Goal: Task Accomplishment & Management: Manage account settings

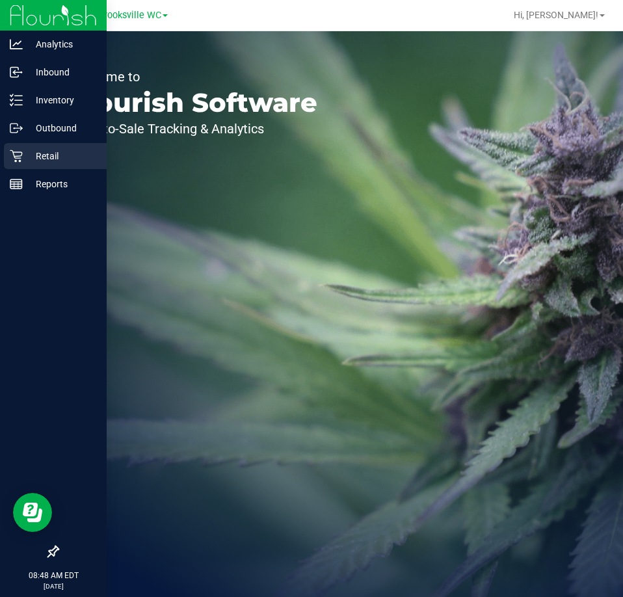
click at [23, 159] on p "Retail" at bounding box center [62, 156] width 78 height 16
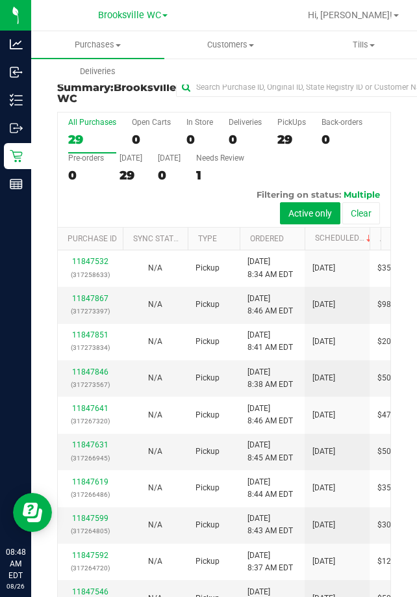
click at [361, 153] on div "All Purchases 29 Open Carts 0 In Store 0 Deliveries 0 PickUps 29 Back-orders 0 …" at bounding box center [224, 169] width 333 height 115
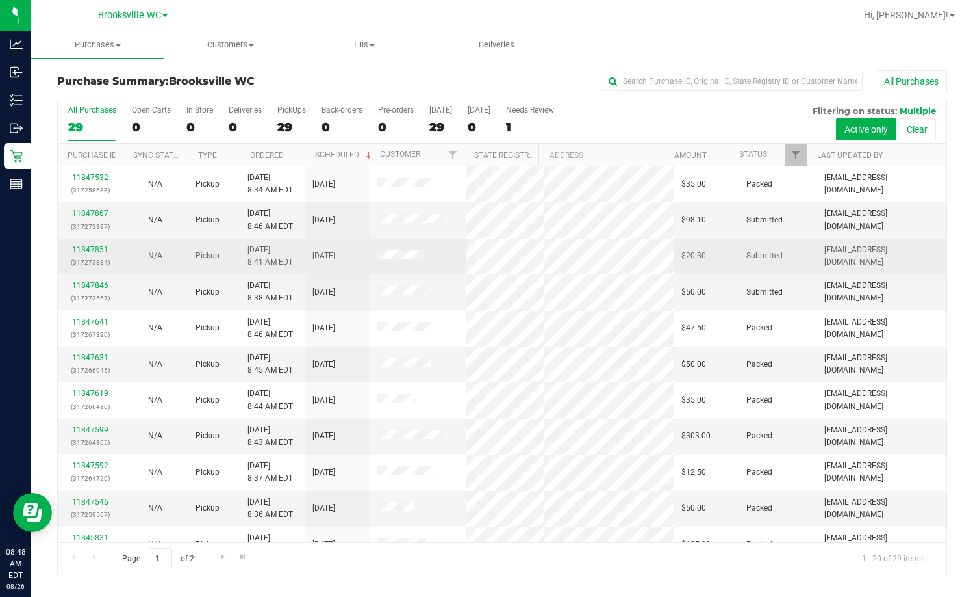
click at [90, 248] on link "11847851" at bounding box center [90, 249] width 36 height 9
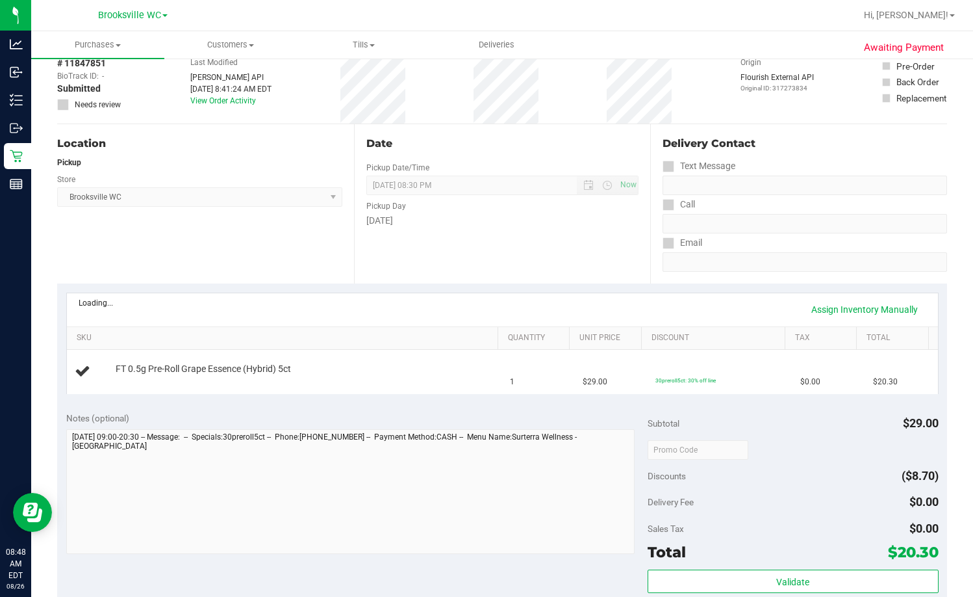
scroll to position [130, 0]
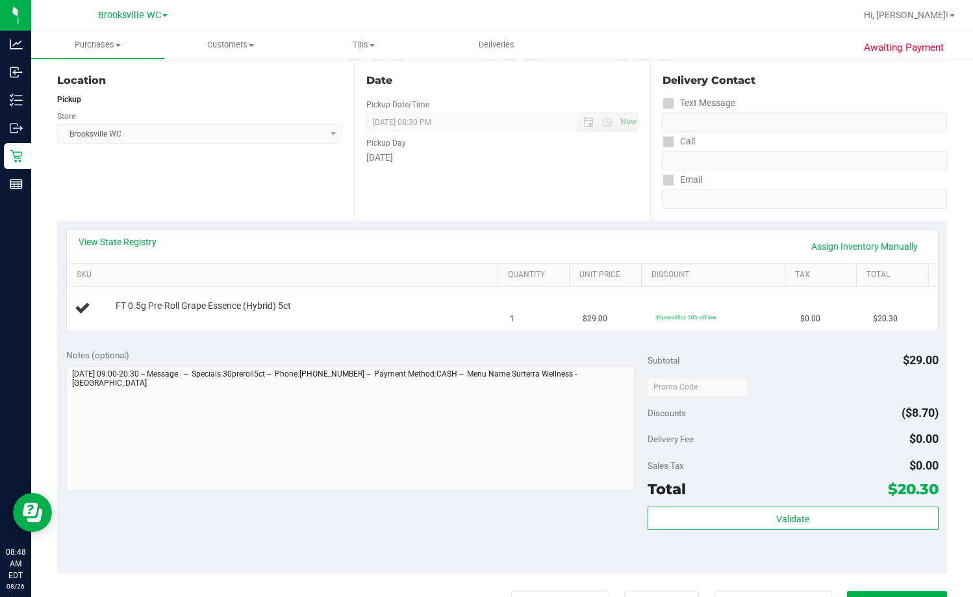
click at [103, 243] on link "View State Registry" at bounding box center [118, 241] width 78 height 13
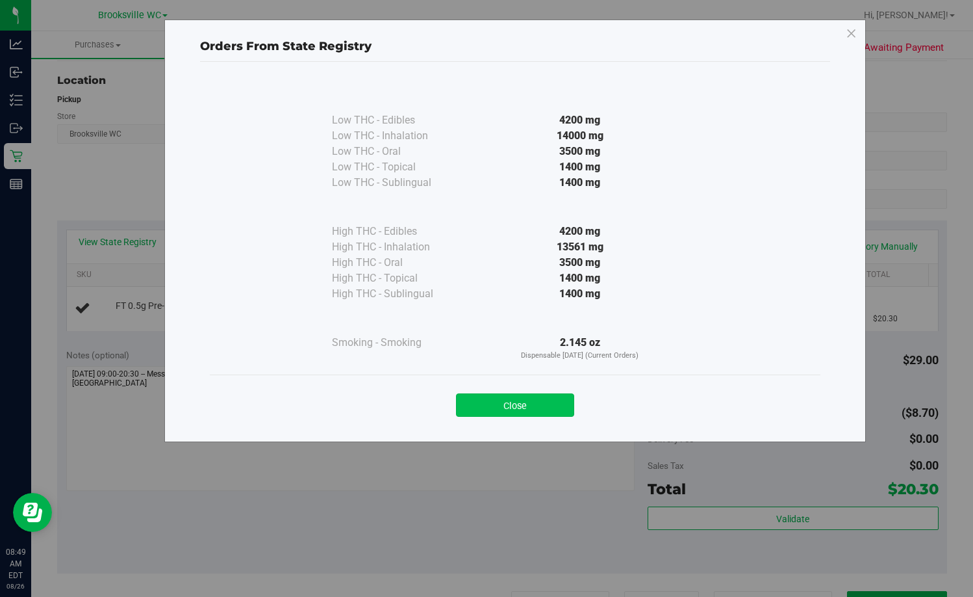
click at [523, 400] on button "Close" at bounding box center [515, 404] width 118 height 23
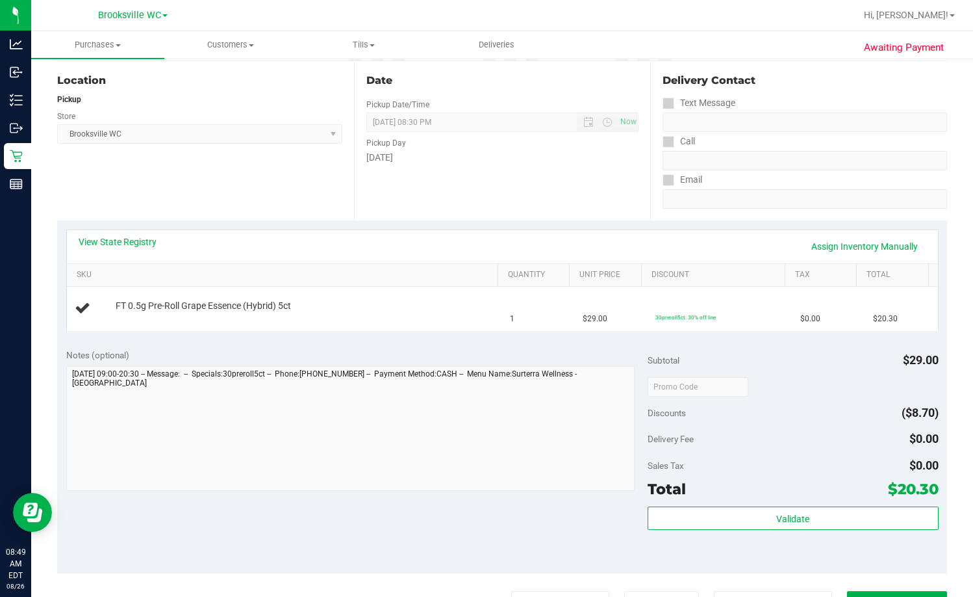
scroll to position [0, 0]
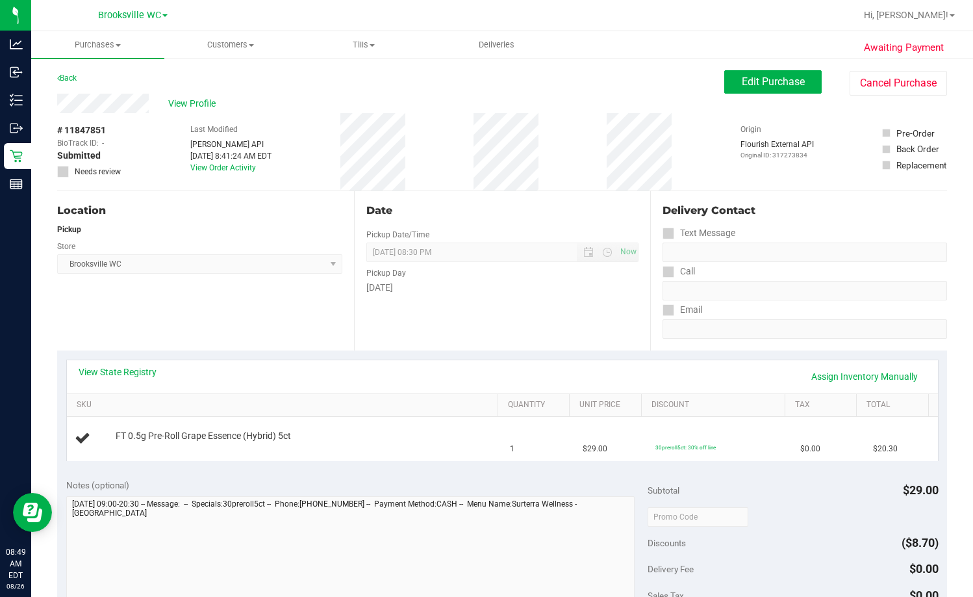
click at [496, 289] on div "Tuesday" at bounding box center [503, 288] width 273 height 14
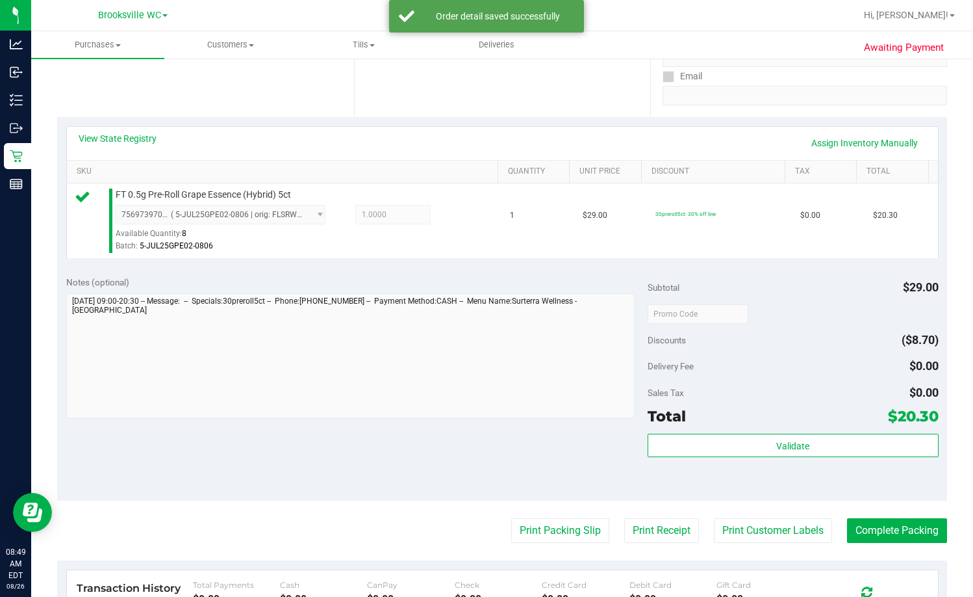
scroll to position [325, 0]
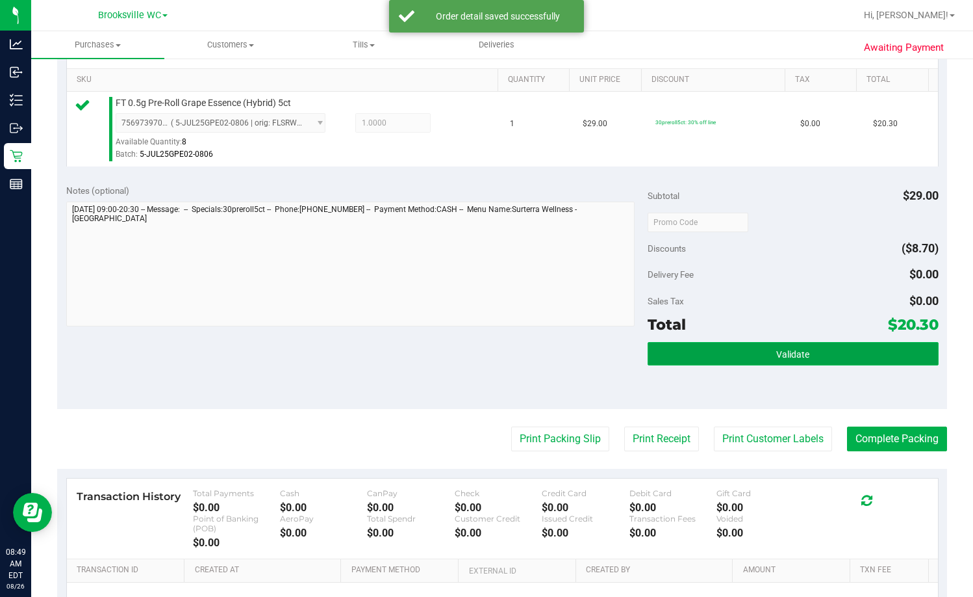
drag, startPoint x: 787, startPoint y: 364, endPoint x: 787, endPoint y: 357, distance: 7.1
click at [622, 359] on button "Validate" at bounding box center [793, 353] width 291 height 23
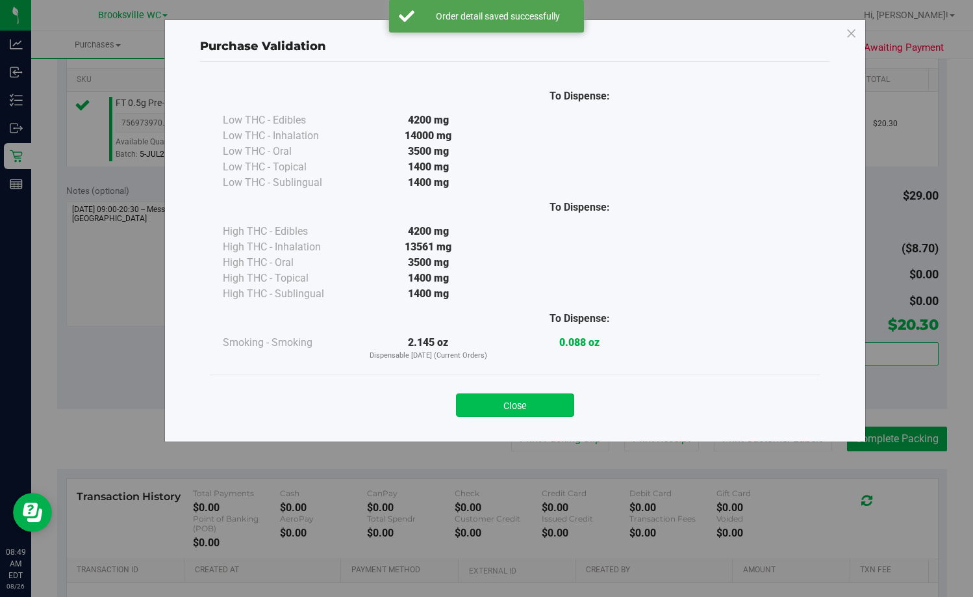
click at [556, 400] on button "Close" at bounding box center [515, 404] width 118 height 23
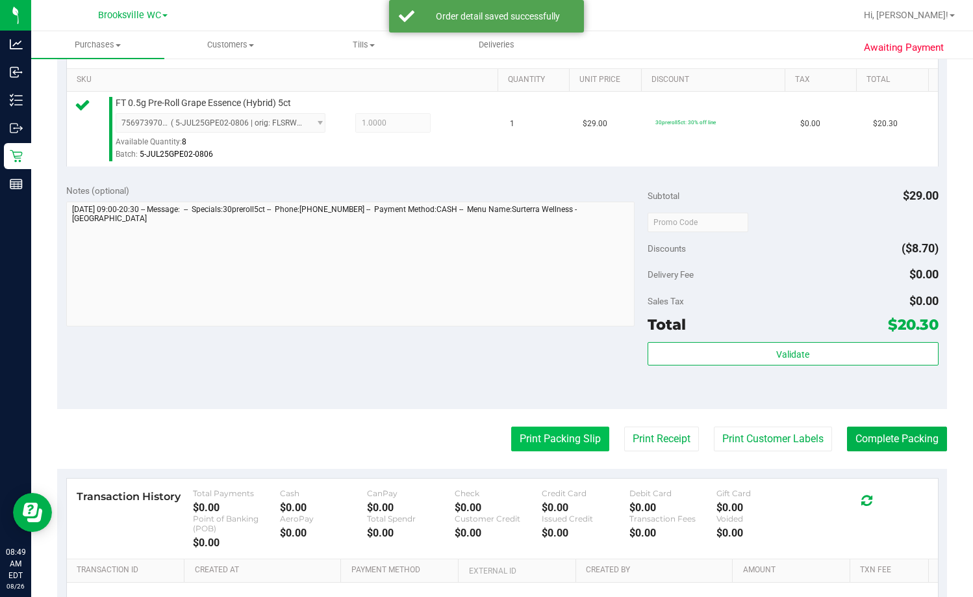
click at [576, 444] on button "Print Packing Slip" at bounding box center [560, 438] width 98 height 25
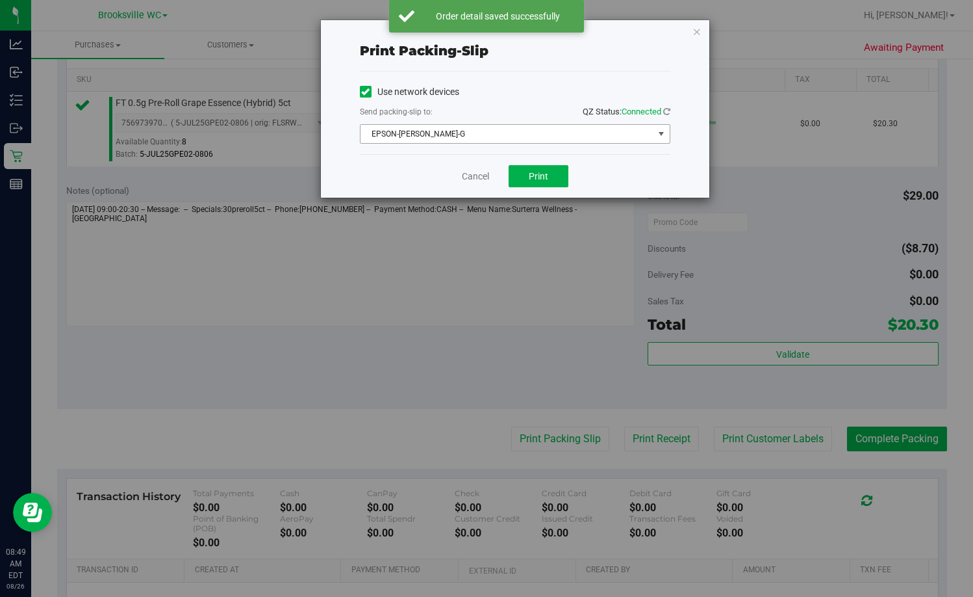
click at [472, 127] on span "EPSON-BECKY-G" at bounding box center [507, 134] width 293 height 18
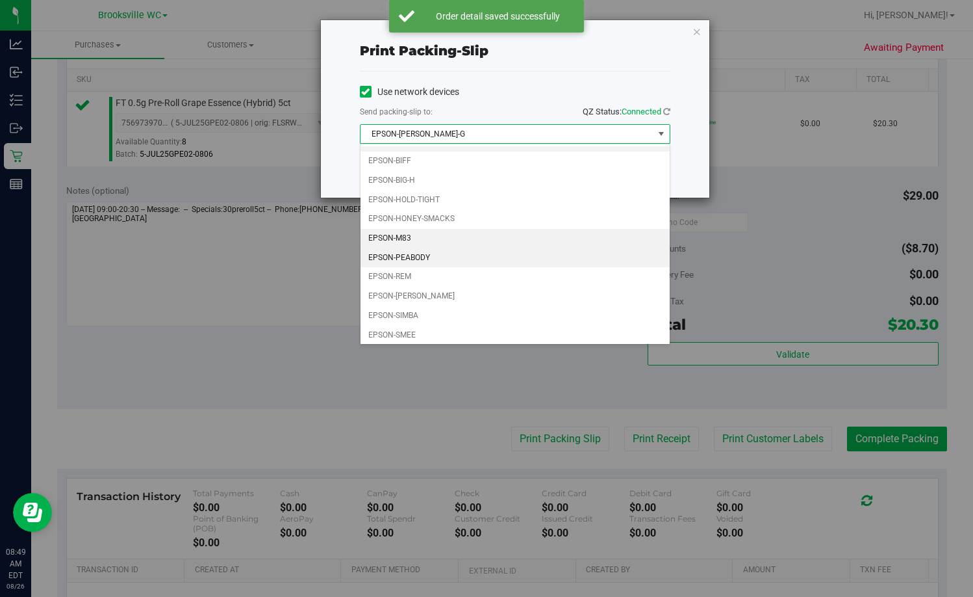
scroll to position [18, 0]
click at [448, 253] on li "EPSON-PEABODY" at bounding box center [515, 254] width 309 height 19
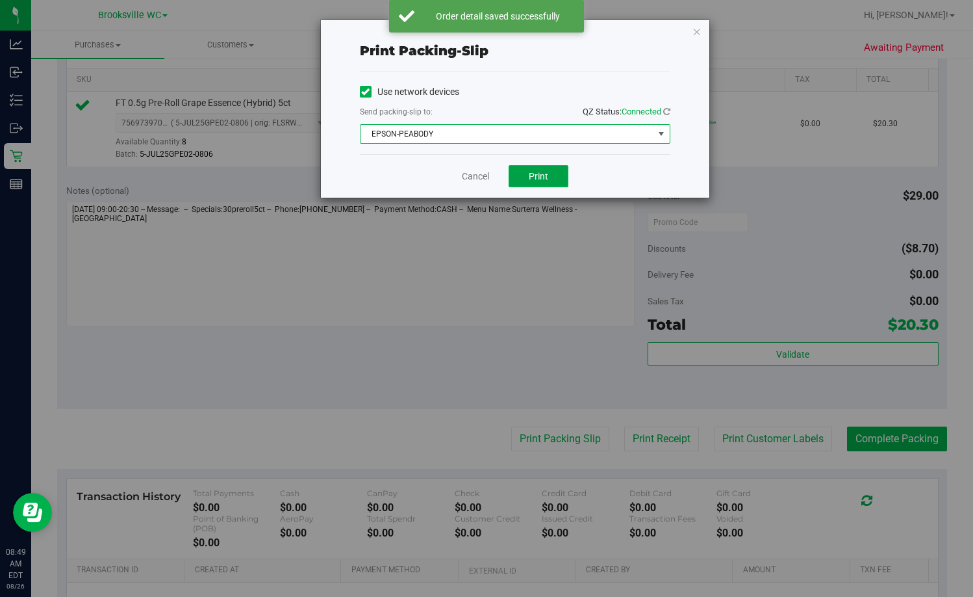
click at [534, 179] on span "Print" at bounding box center [538, 176] width 19 height 10
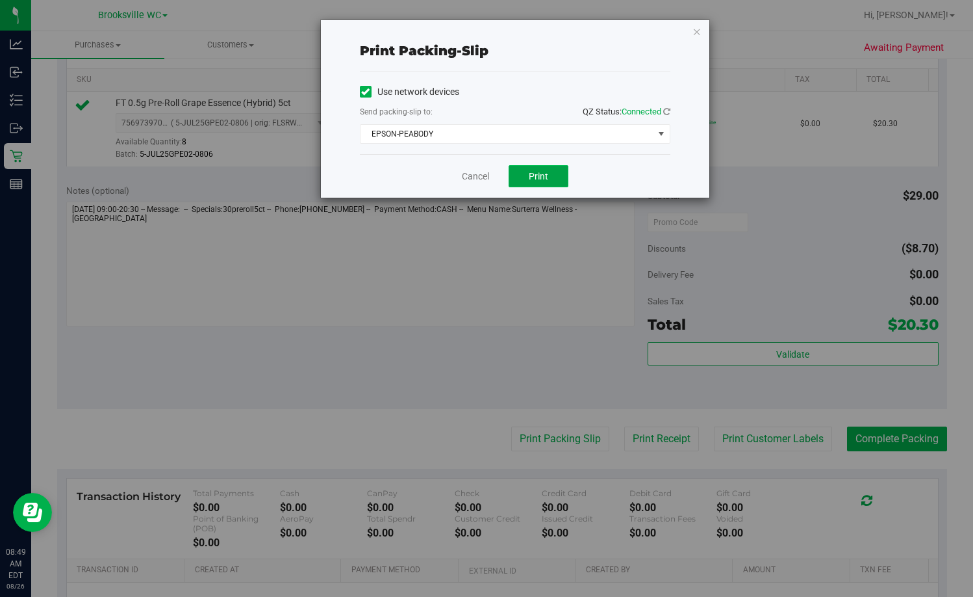
click at [535, 179] on span "Print" at bounding box center [538, 176] width 19 height 10
click at [482, 174] on link "Cancel" at bounding box center [475, 177] width 27 height 14
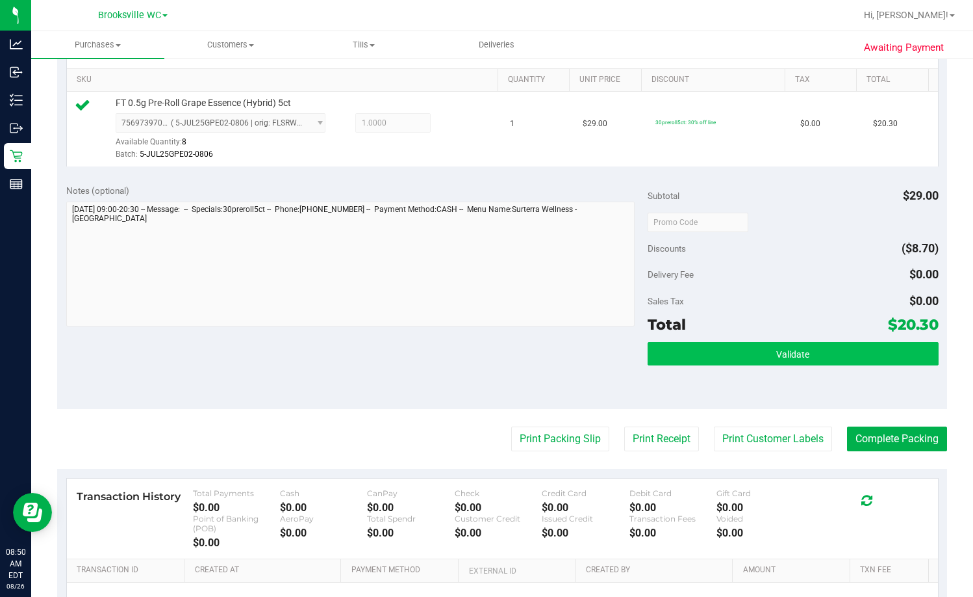
click at [622, 359] on button "Validate" at bounding box center [793, 353] width 291 height 23
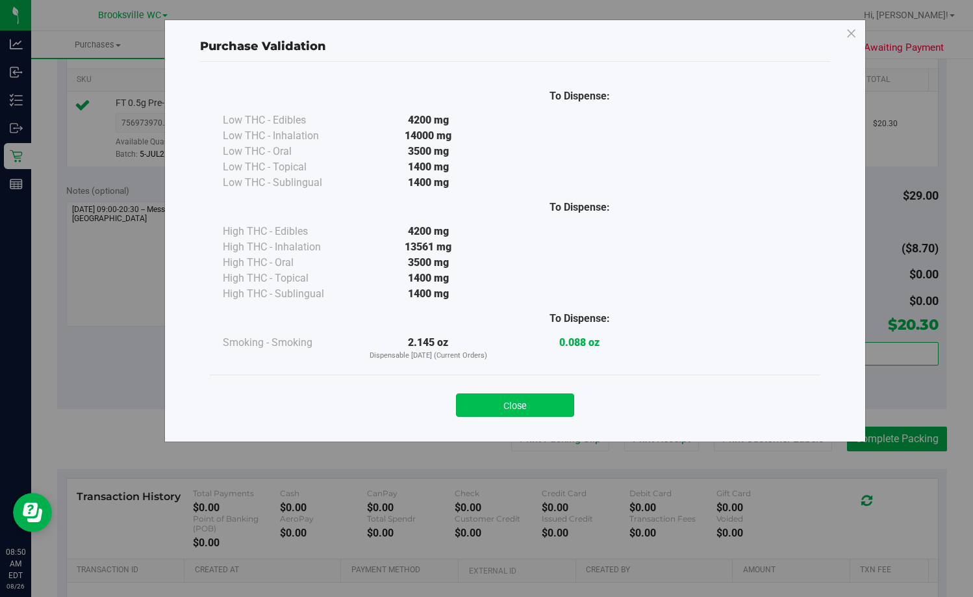
click at [514, 406] on button "Close" at bounding box center [515, 404] width 118 height 23
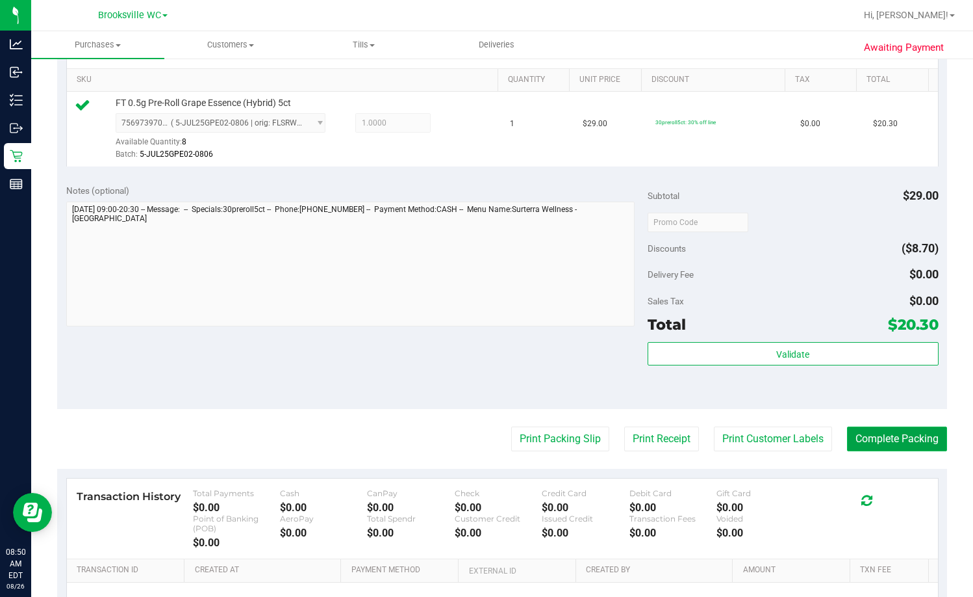
click at [622, 445] on button "Complete Packing" at bounding box center [897, 438] width 100 height 25
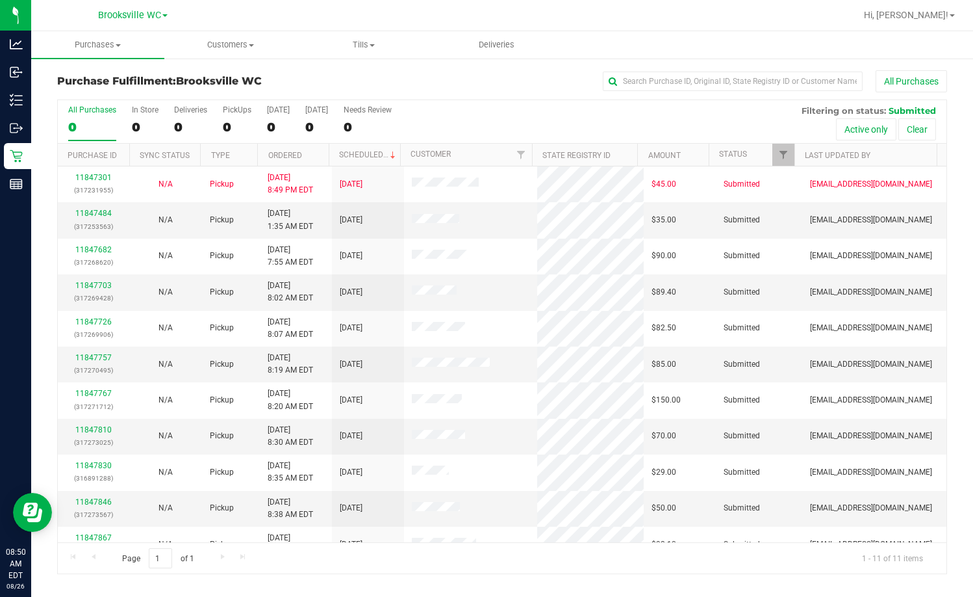
scroll to position [19, 0]
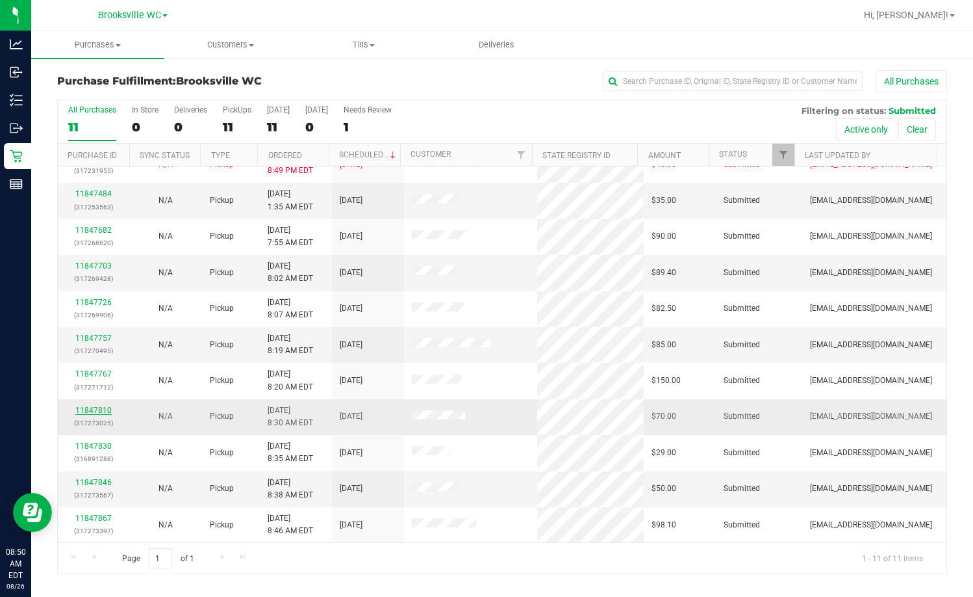
click at [93, 414] on link "11847810" at bounding box center [93, 410] width 36 height 9
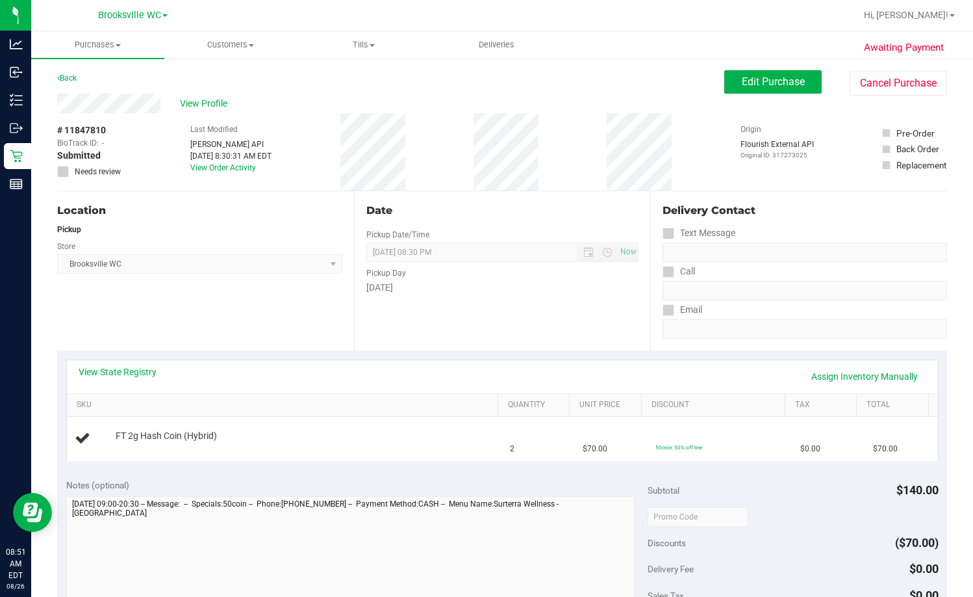
click at [290, 246] on div "Store" at bounding box center [199, 244] width 285 height 19
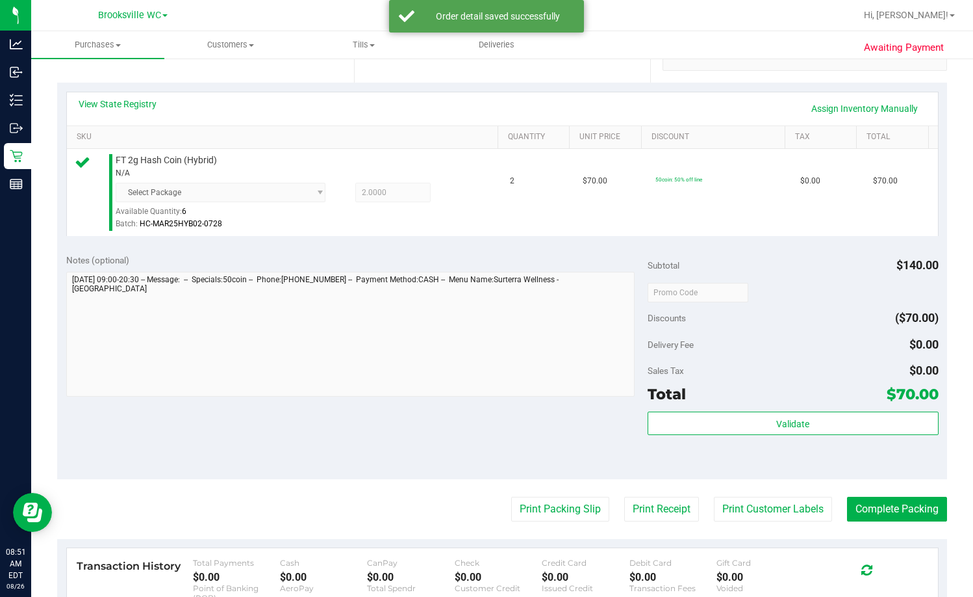
scroll to position [325, 0]
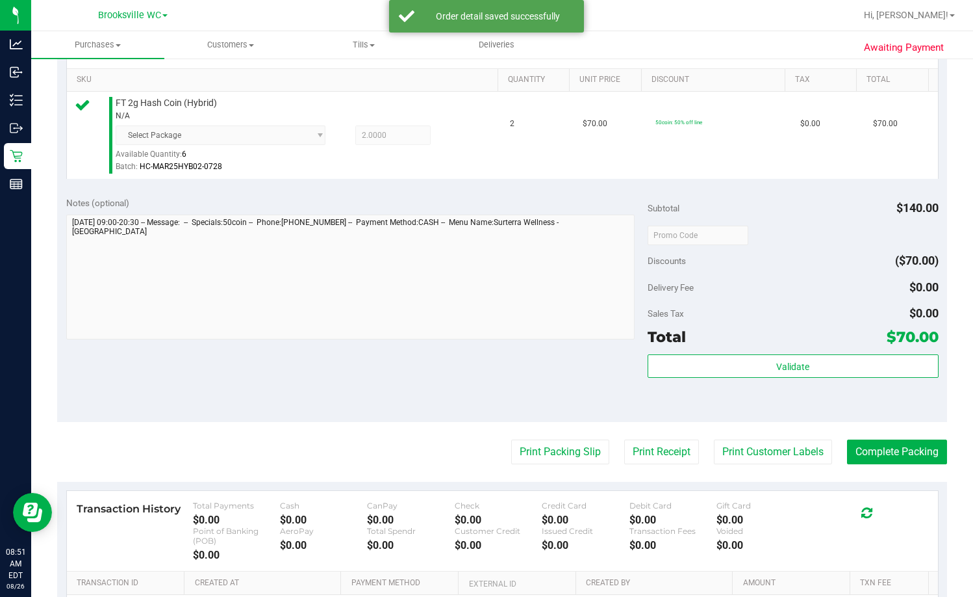
drag, startPoint x: 753, startPoint y: 383, endPoint x: 756, endPoint y: 376, distance: 7.9
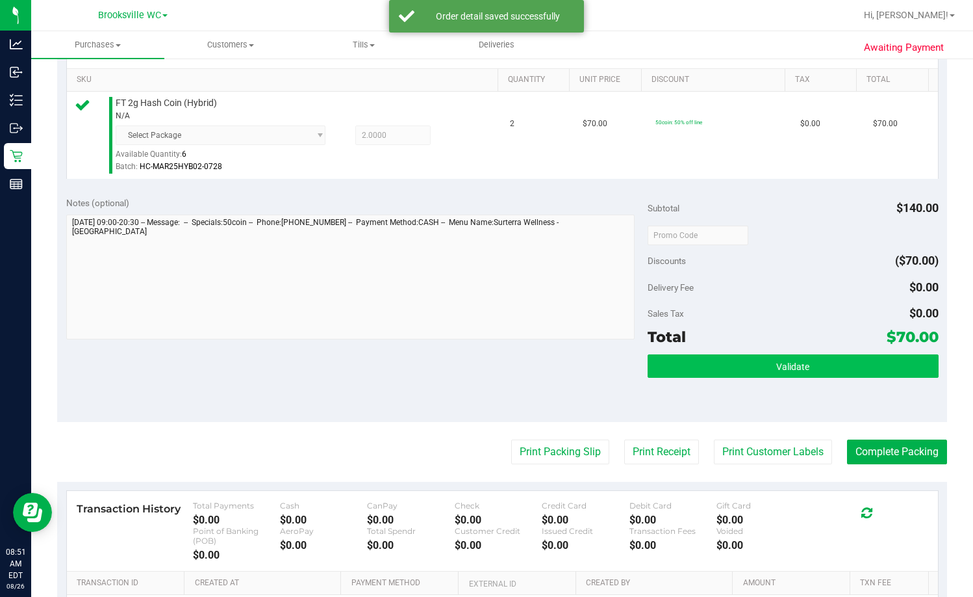
click at [622, 379] on div "Validate" at bounding box center [793, 383] width 291 height 58
click at [622, 372] on button "Validate" at bounding box center [793, 365] width 291 height 23
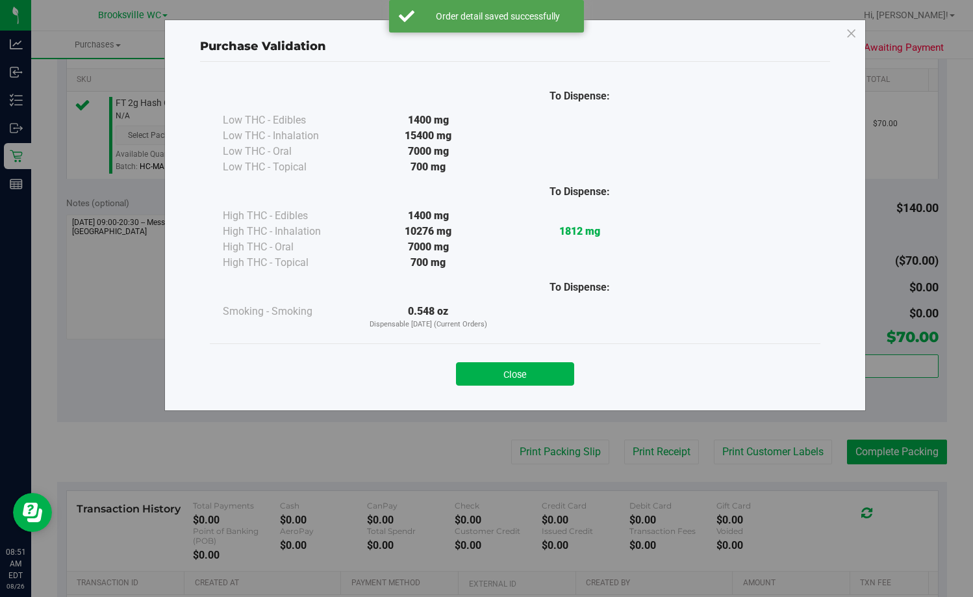
click at [527, 354] on div "Close" at bounding box center [515, 370] width 591 height 32
click at [530, 372] on button "Close" at bounding box center [515, 373] width 118 height 23
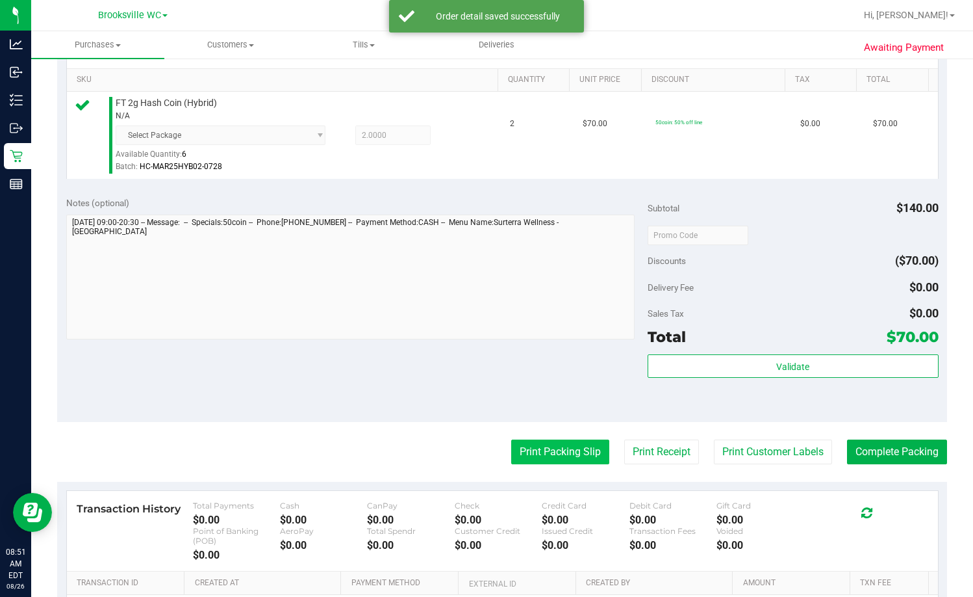
click at [554, 453] on button "Print Packing Slip" at bounding box center [560, 451] width 98 height 25
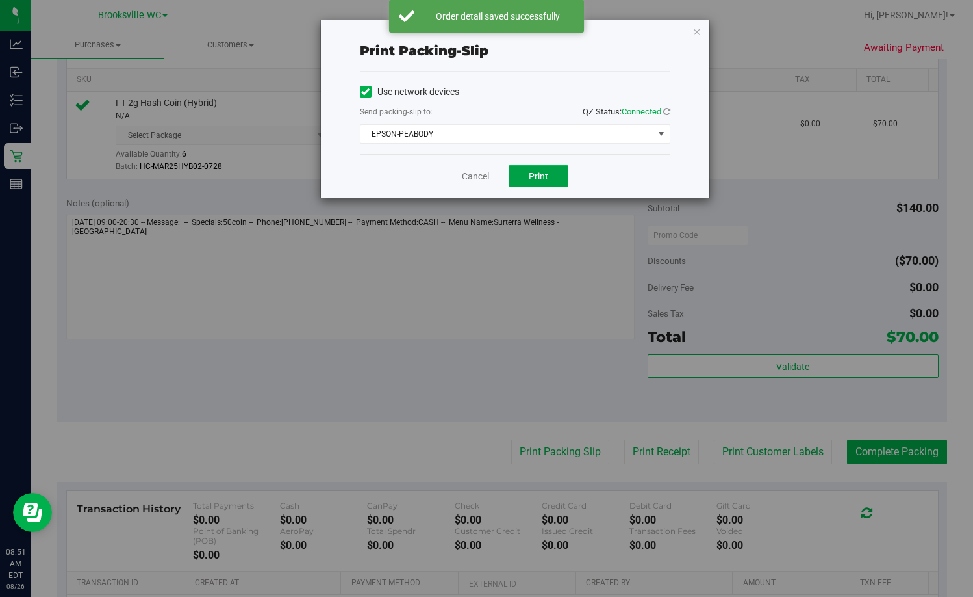
click at [535, 177] on span "Print" at bounding box center [538, 176] width 19 height 10
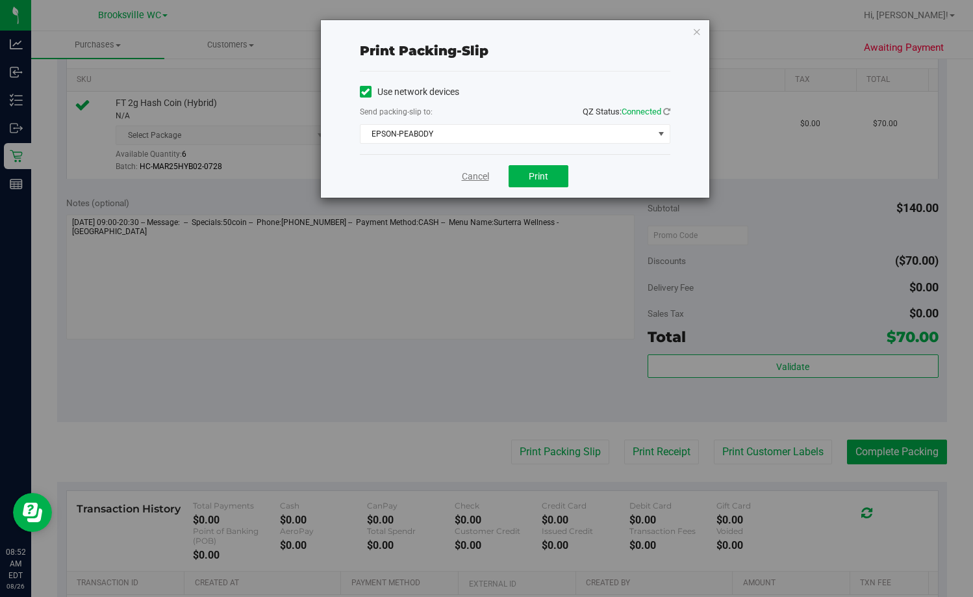
click at [476, 176] on link "Cancel" at bounding box center [475, 177] width 27 height 14
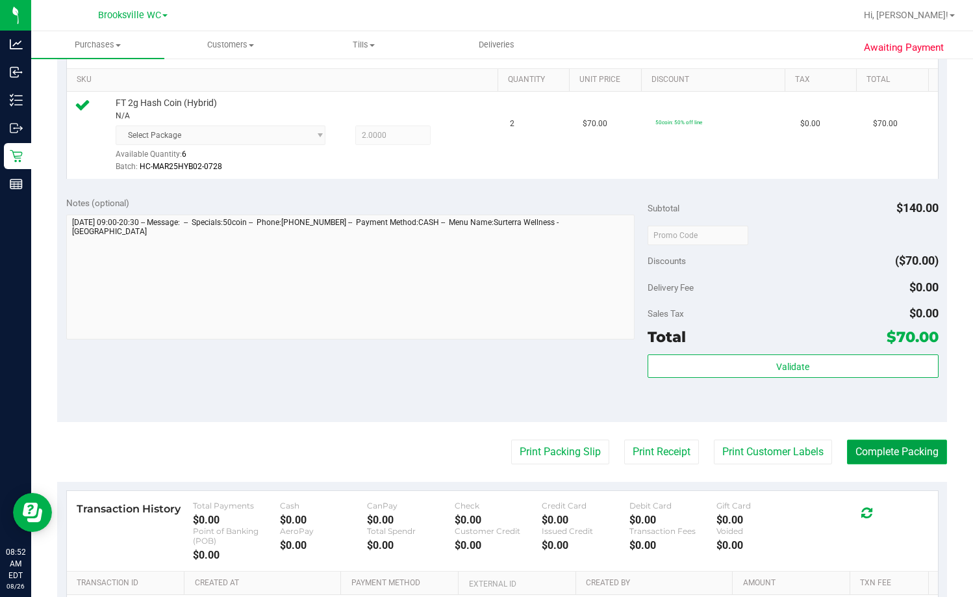
click at [622, 451] on button "Complete Packing" at bounding box center [897, 451] width 100 height 25
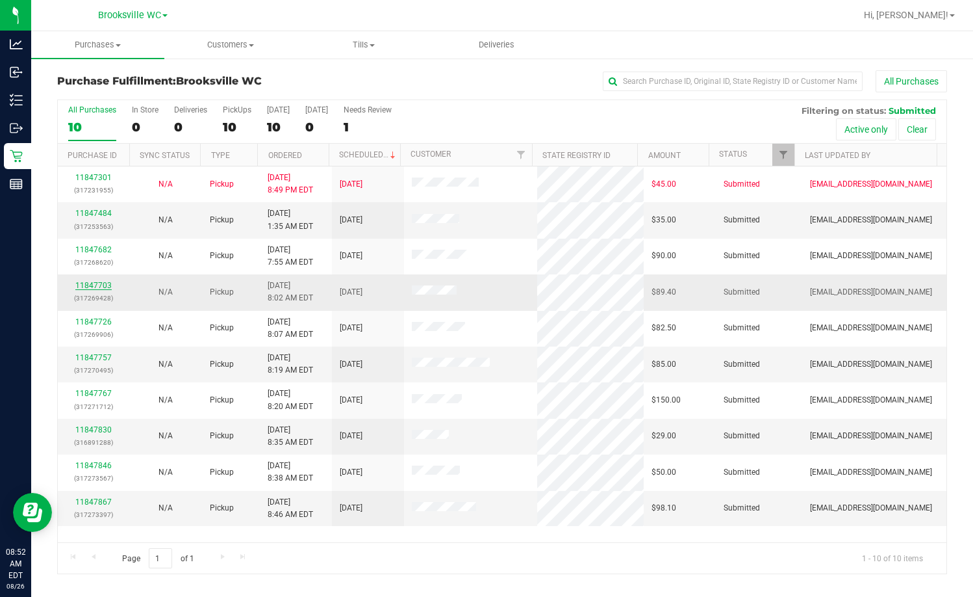
click at [88, 285] on link "11847703" at bounding box center [93, 285] width 36 height 9
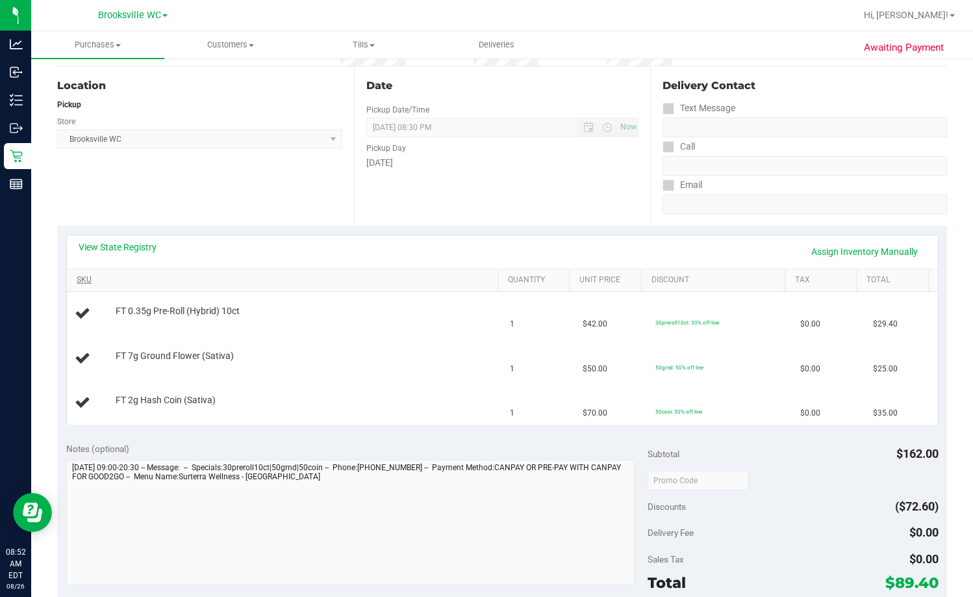
scroll to position [130, 0]
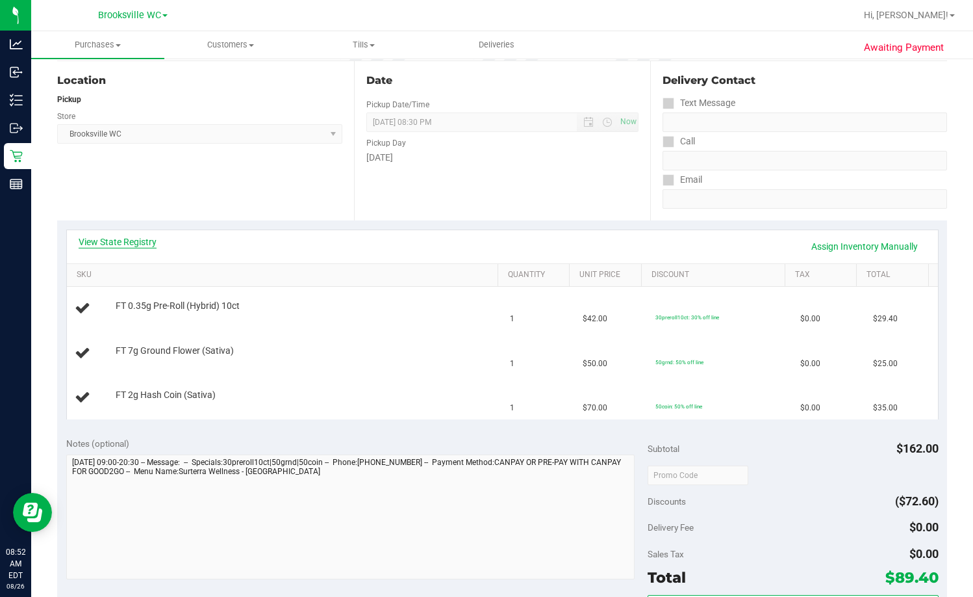
click at [108, 238] on link "View State Registry" at bounding box center [118, 241] width 78 height 13
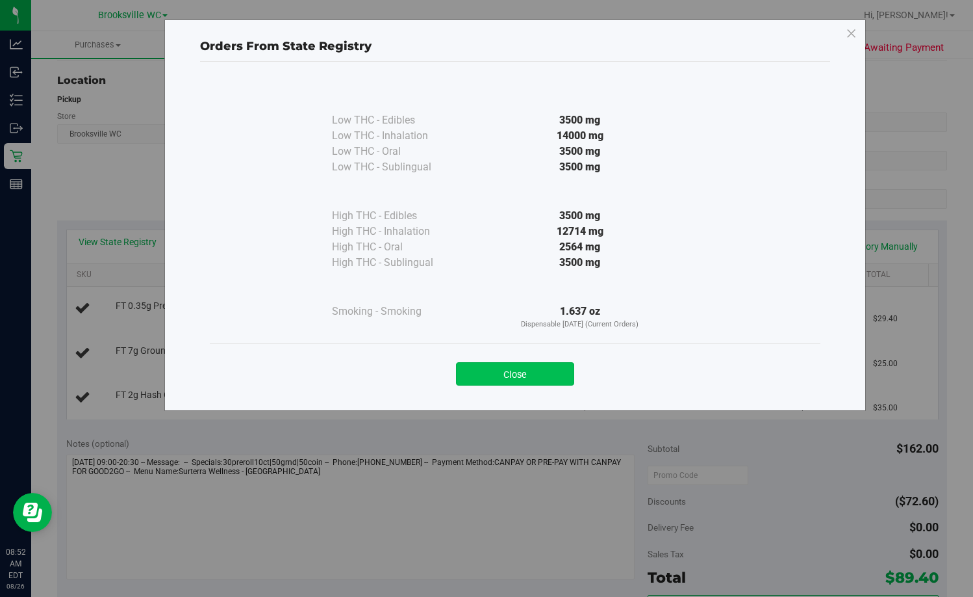
click at [539, 378] on button "Close" at bounding box center [515, 373] width 118 height 23
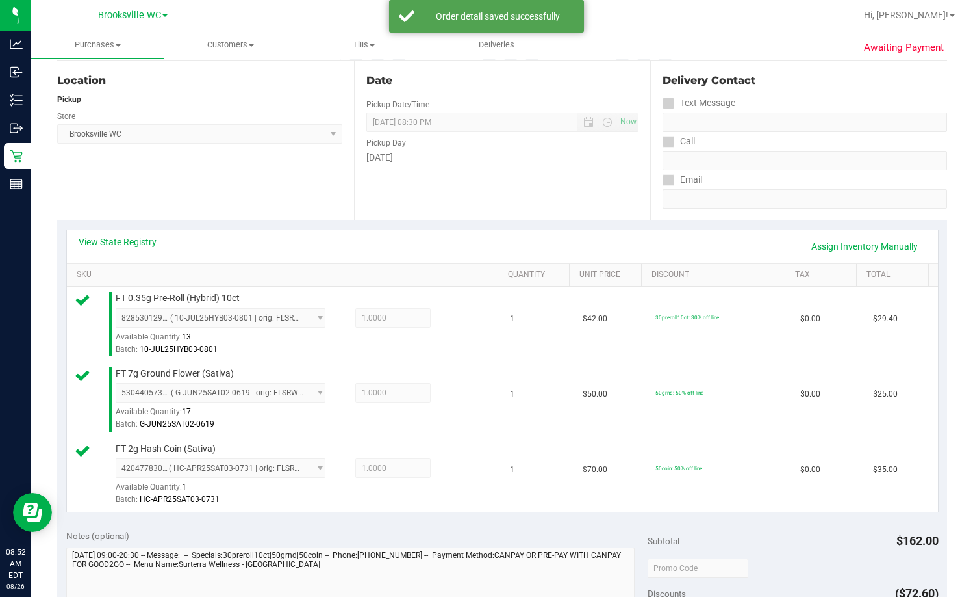
scroll to position [455, 0]
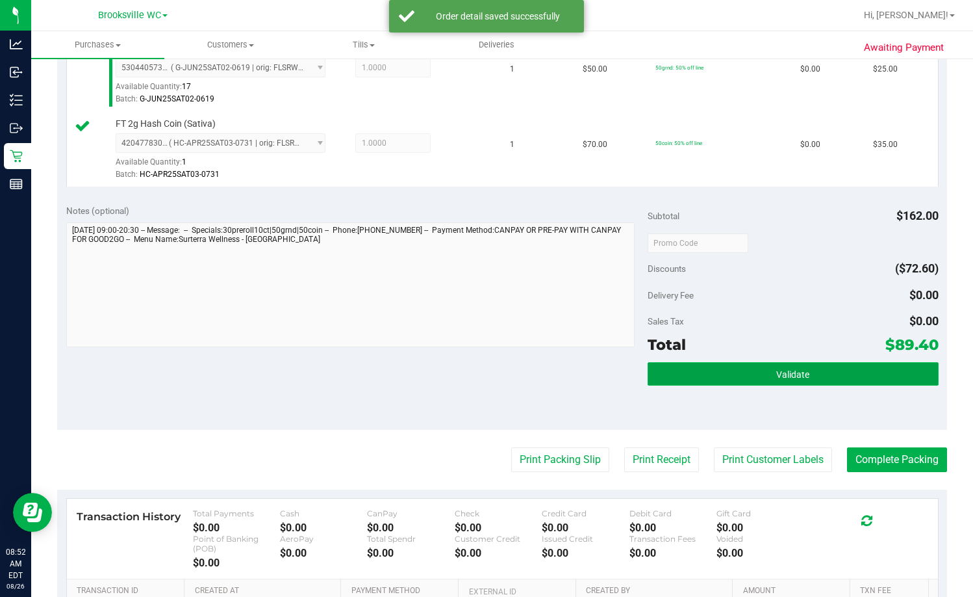
click at [622, 369] on span "Validate" at bounding box center [793, 374] width 33 height 10
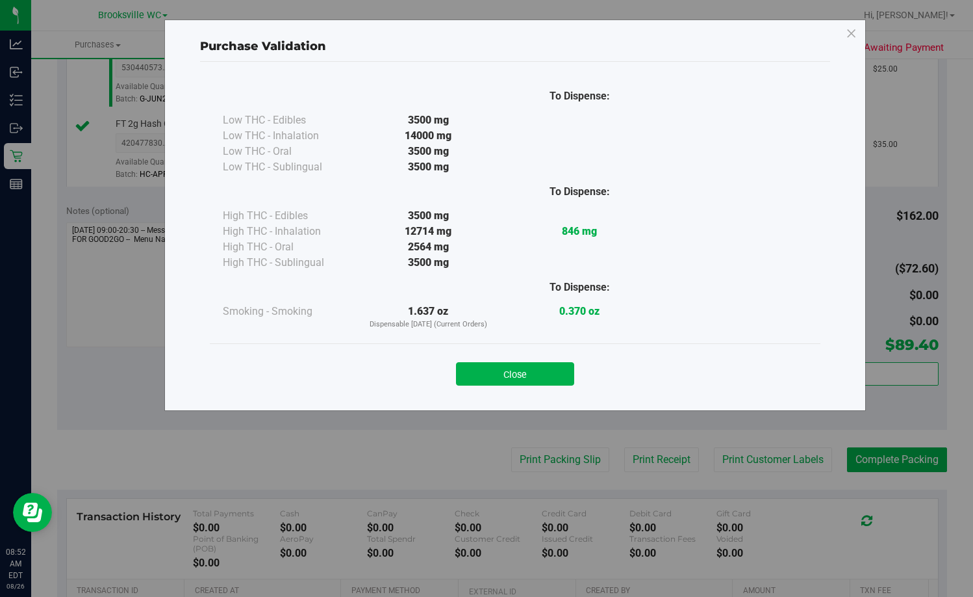
click at [558, 360] on div "Close" at bounding box center [515, 370] width 591 height 32
click at [554, 382] on button "Close" at bounding box center [515, 373] width 118 height 23
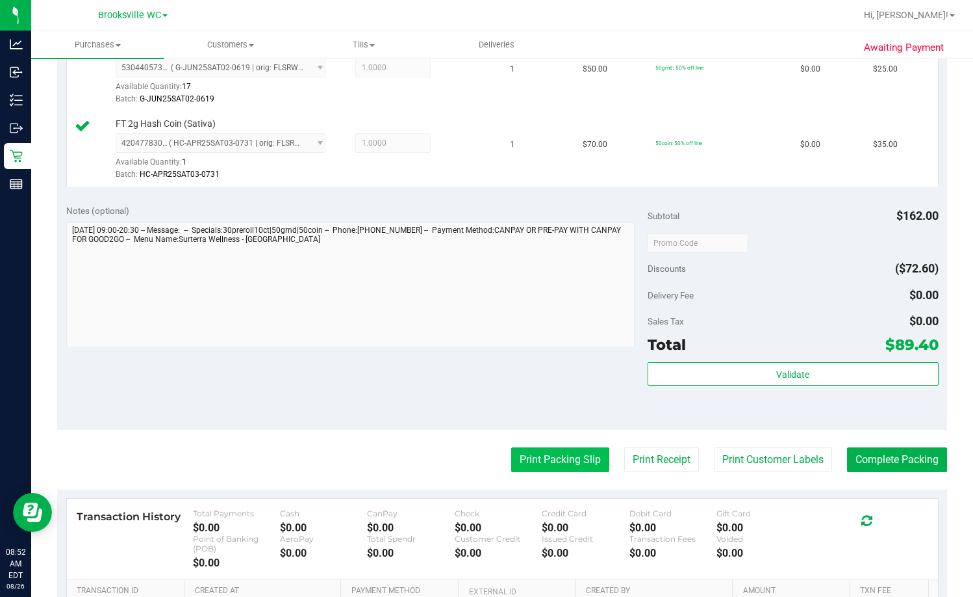
click at [550, 454] on button "Print Packing Slip" at bounding box center [560, 459] width 98 height 25
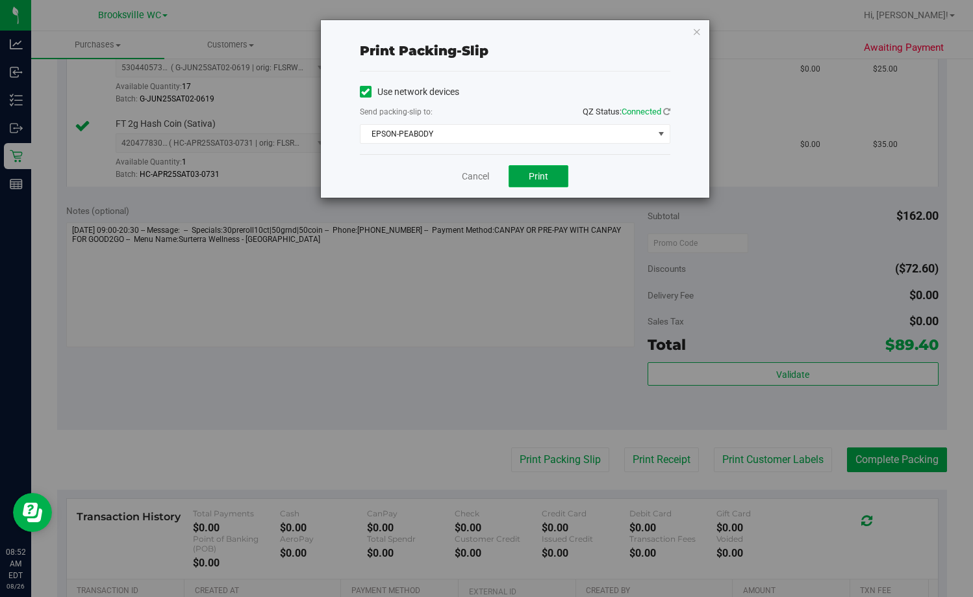
click at [524, 179] on button "Print" at bounding box center [539, 176] width 60 height 22
click at [476, 177] on link "Cancel" at bounding box center [475, 177] width 27 height 14
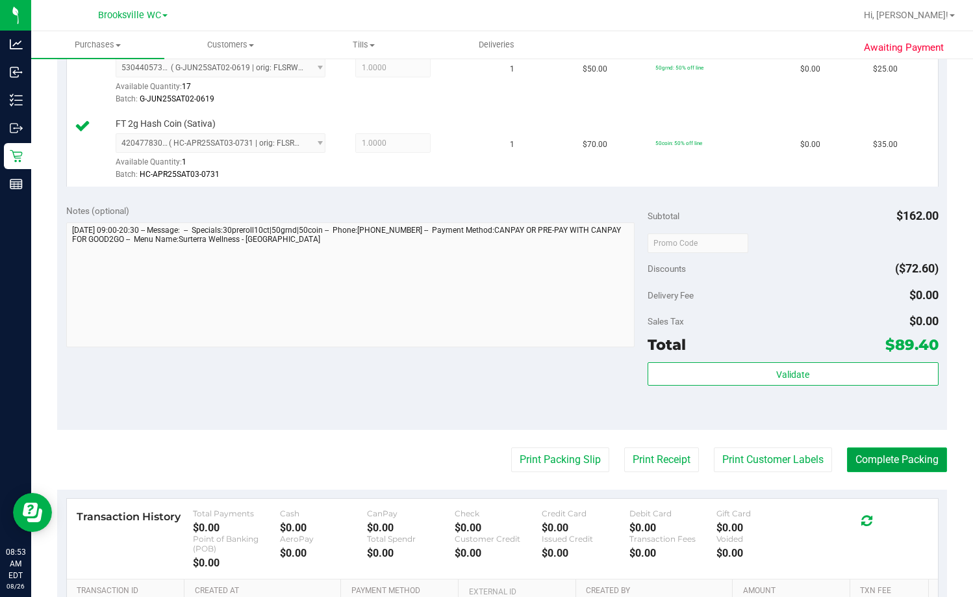
click at [622, 460] on button "Complete Packing" at bounding box center [897, 459] width 100 height 25
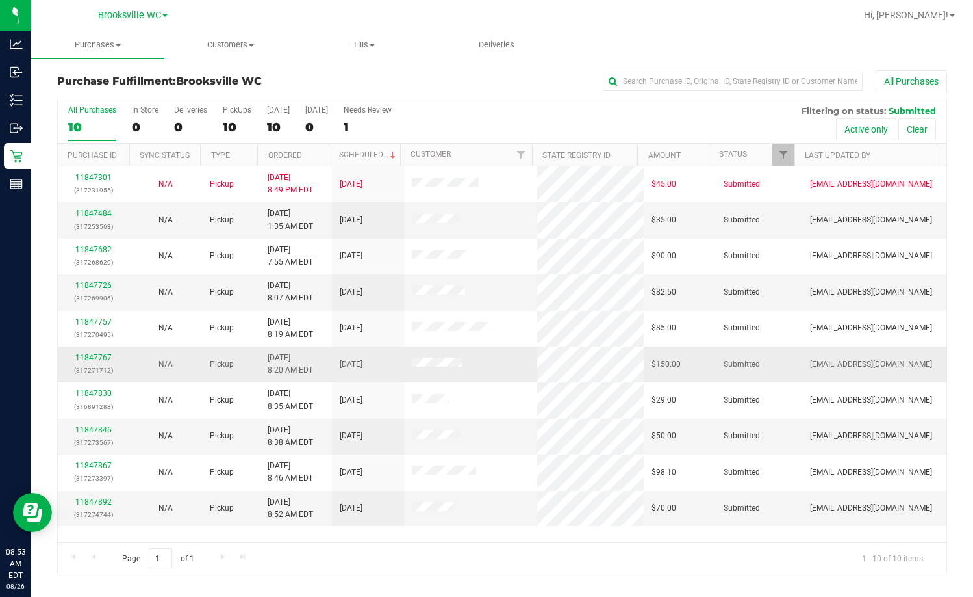
click at [92, 364] on p "(317271712)" at bounding box center [94, 370] width 57 height 12
click at [90, 358] on link "11847767" at bounding box center [93, 357] width 36 height 9
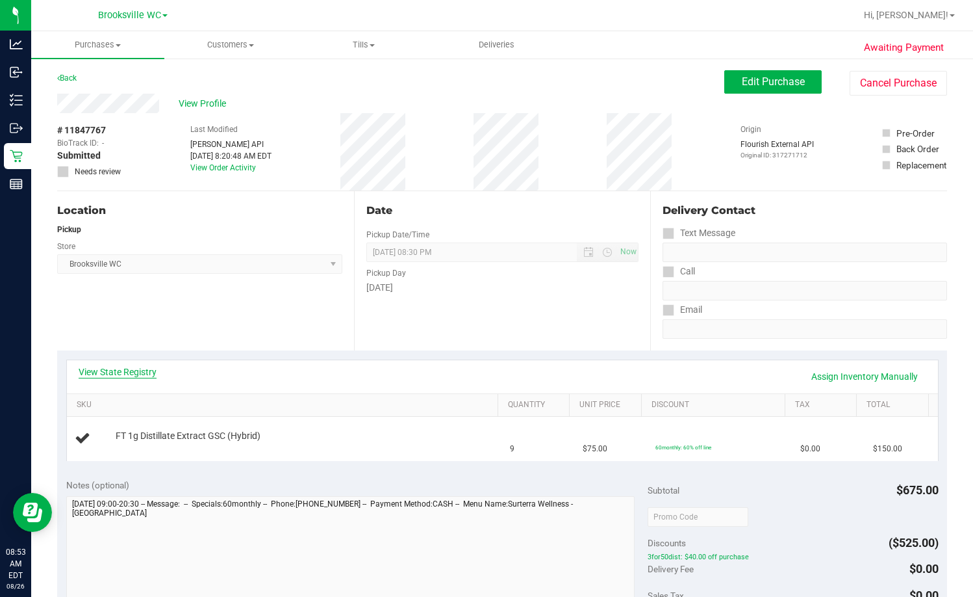
click at [120, 368] on link "View State Registry" at bounding box center [118, 371] width 78 height 13
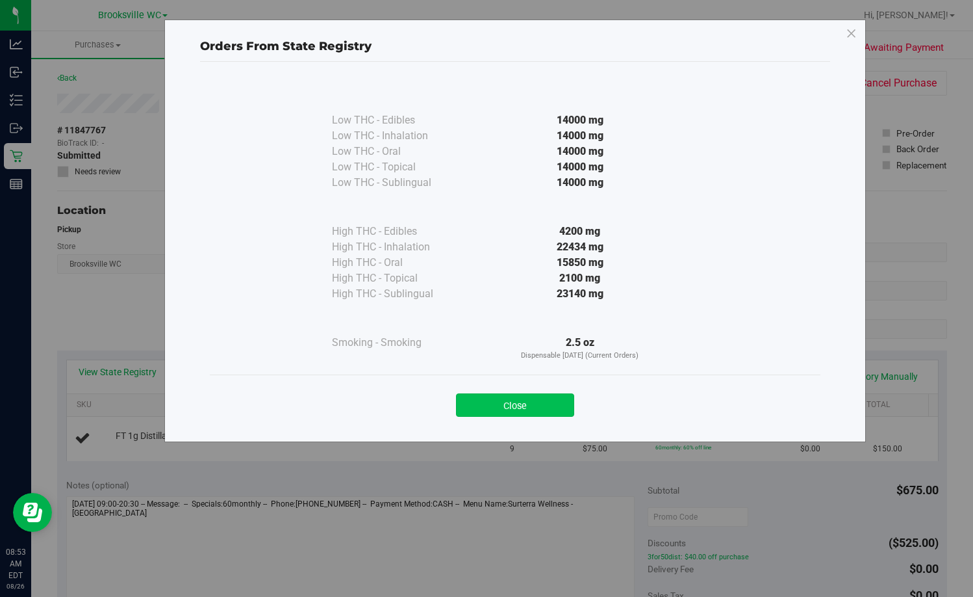
click at [504, 404] on button "Close" at bounding box center [515, 404] width 118 height 23
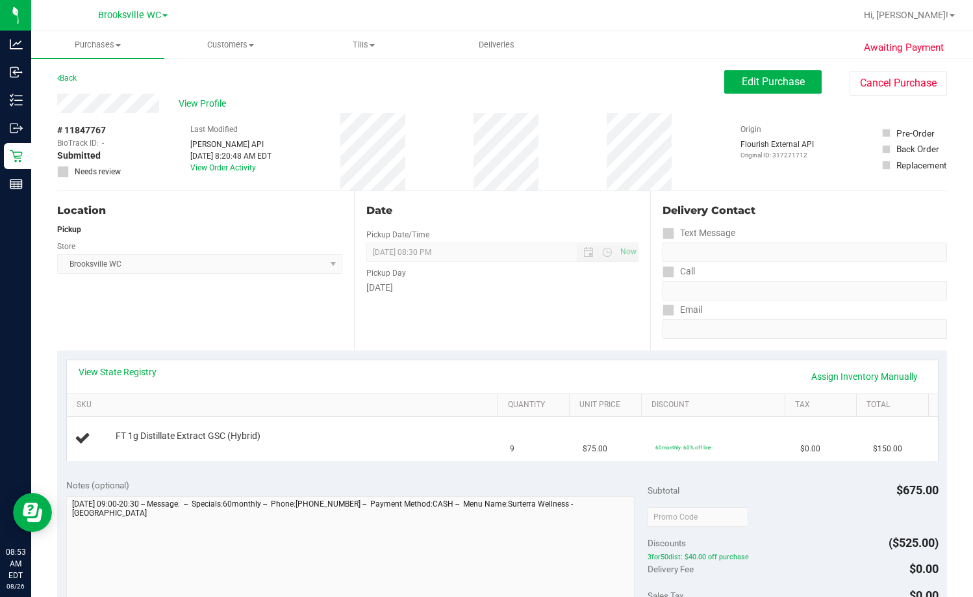
click at [478, 316] on div "Date Pickup Date/Time [DATE] Now [DATE] 08:30 PM Now Pickup Day [DATE]" at bounding box center [502, 270] width 297 height 159
click at [622, 368] on link "Assign Inventory Manually" at bounding box center [864, 376] width 123 height 22
click at [138, 441] on link "Add Package" at bounding box center [139, 444] width 47 height 9
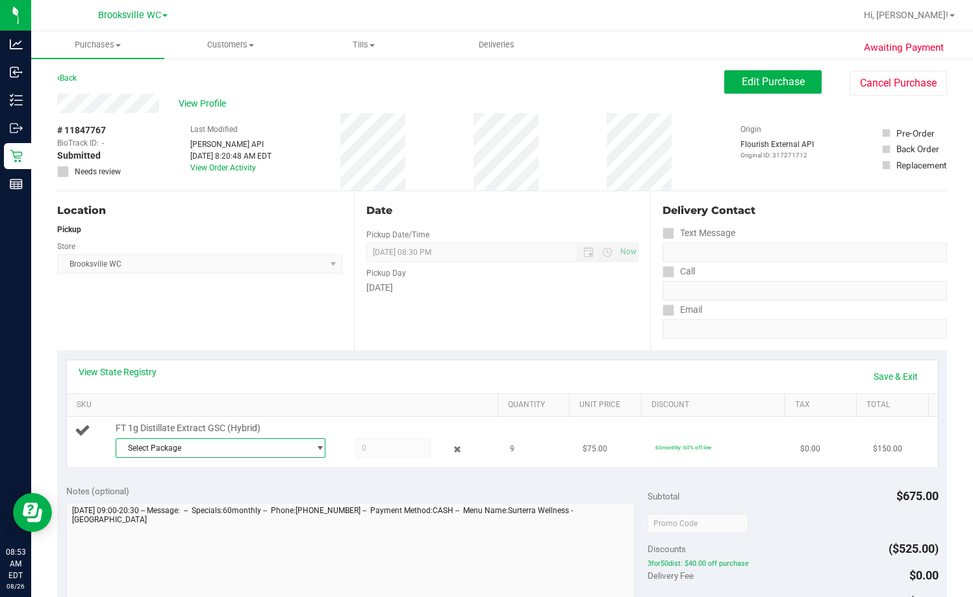
click at [168, 442] on span "Select Package" at bounding box center [212, 448] width 192 height 18
drag, startPoint x: 225, startPoint y: 496, endPoint x: 293, endPoint y: 476, distance: 71.3
click at [224, 496] on span "( FEB25GSC01-0304 | orig: FLSRWGM-20250310-1974 )" at bounding box center [295, 500] width 194 height 9
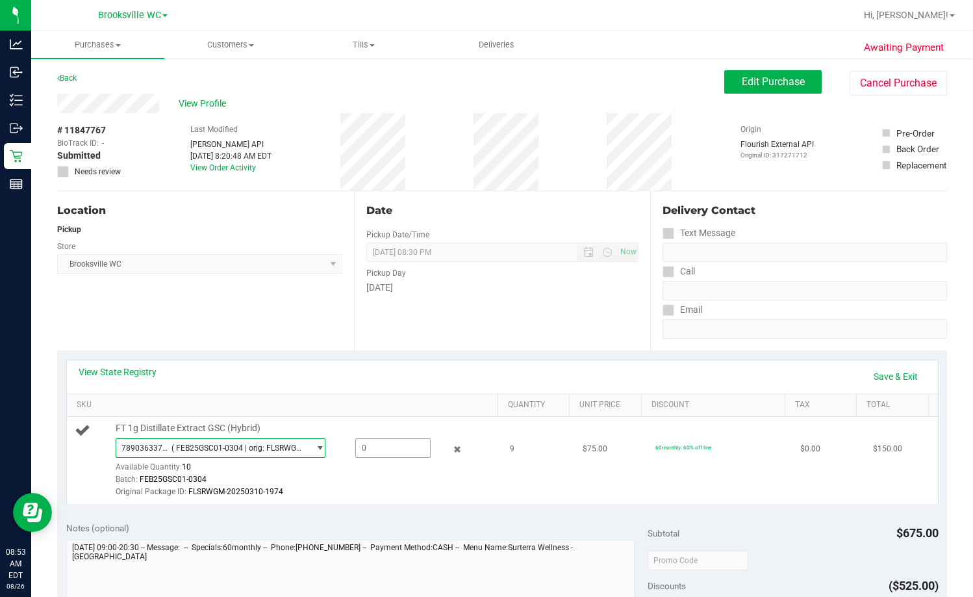
click at [389, 445] on span at bounding box center [392, 447] width 75 height 19
type input "9"
type input "9.0000"
click at [489, 300] on div "Date Pickup Date/Time [DATE] Now [DATE] 08:30 PM Now Pickup Day [DATE]" at bounding box center [502, 270] width 297 height 159
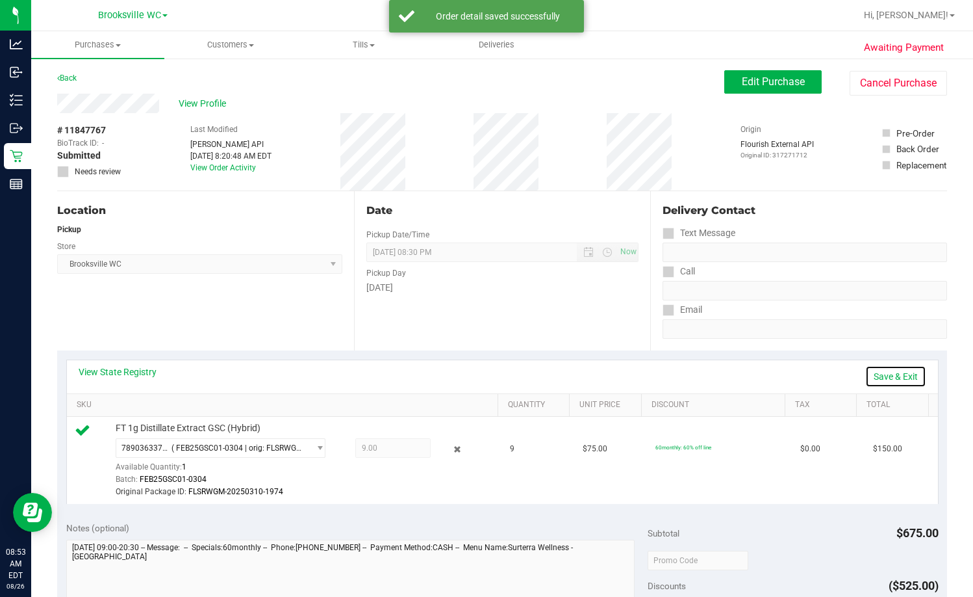
click at [622, 368] on link "Save & Exit" at bounding box center [896, 376] width 61 height 22
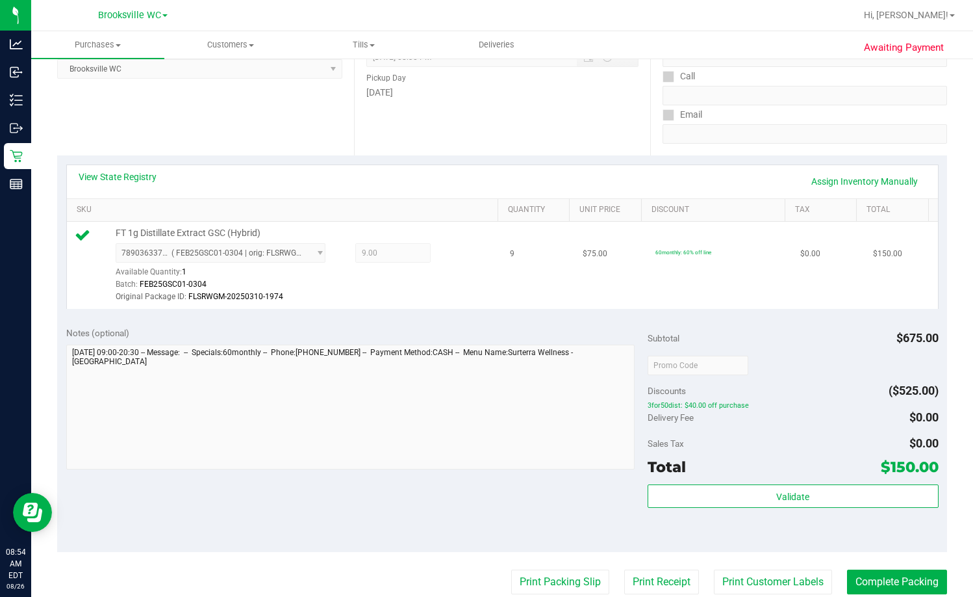
scroll to position [325, 0]
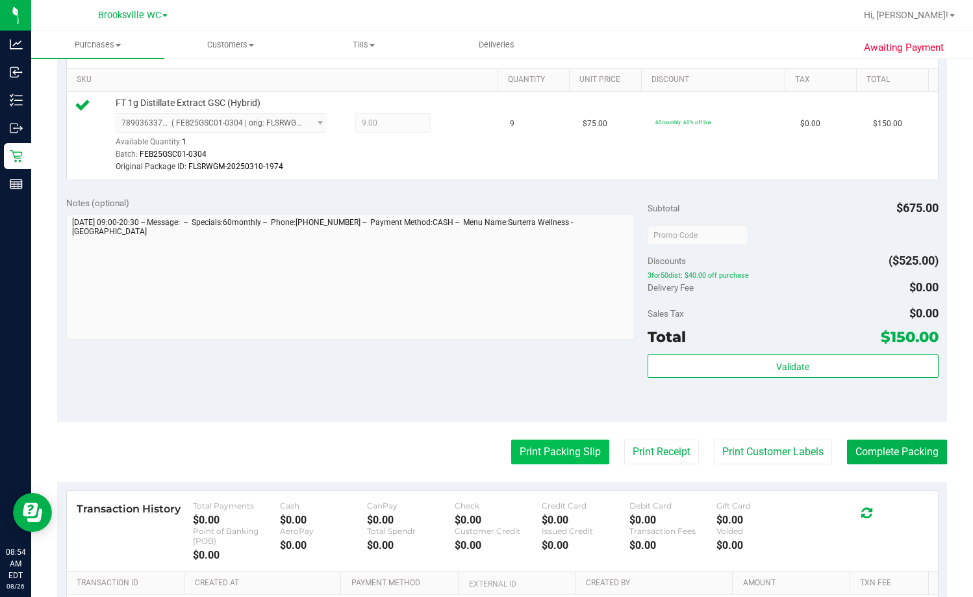
click at [569, 448] on button "Print Packing Slip" at bounding box center [560, 451] width 98 height 25
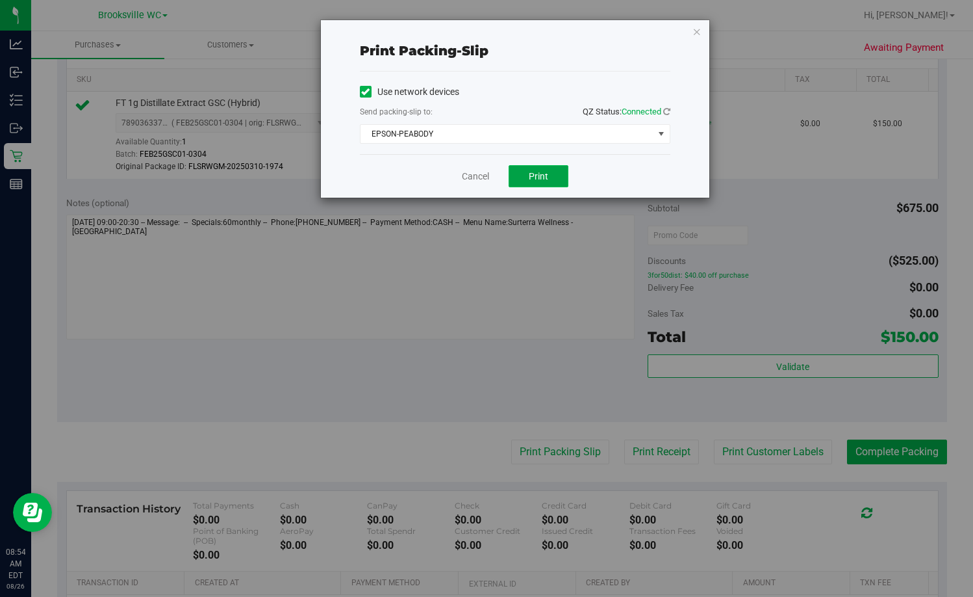
click at [552, 178] on button "Print" at bounding box center [539, 176] width 60 height 22
click at [481, 177] on link "Cancel" at bounding box center [475, 177] width 27 height 14
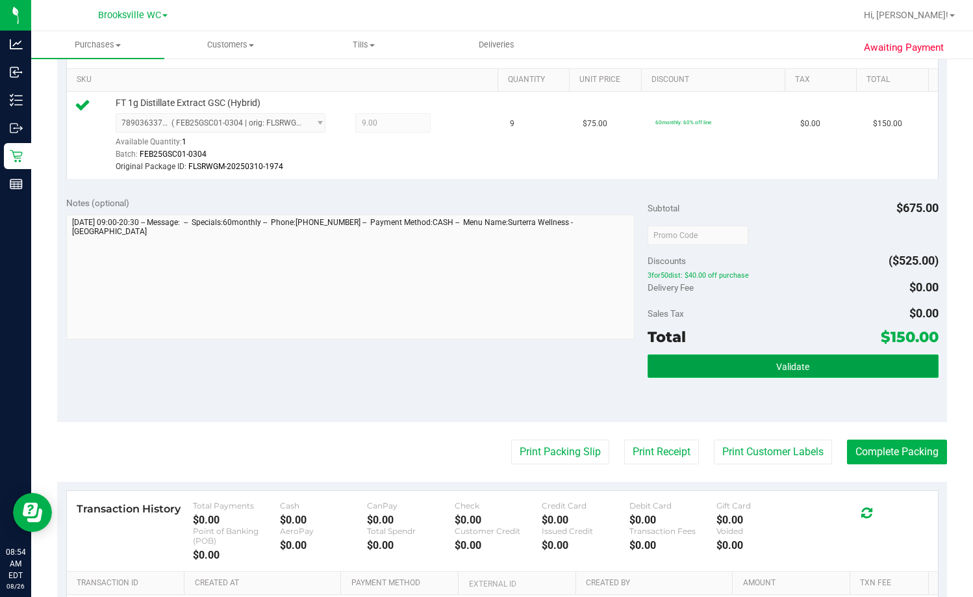
click at [622, 365] on button "Validate" at bounding box center [793, 365] width 291 height 23
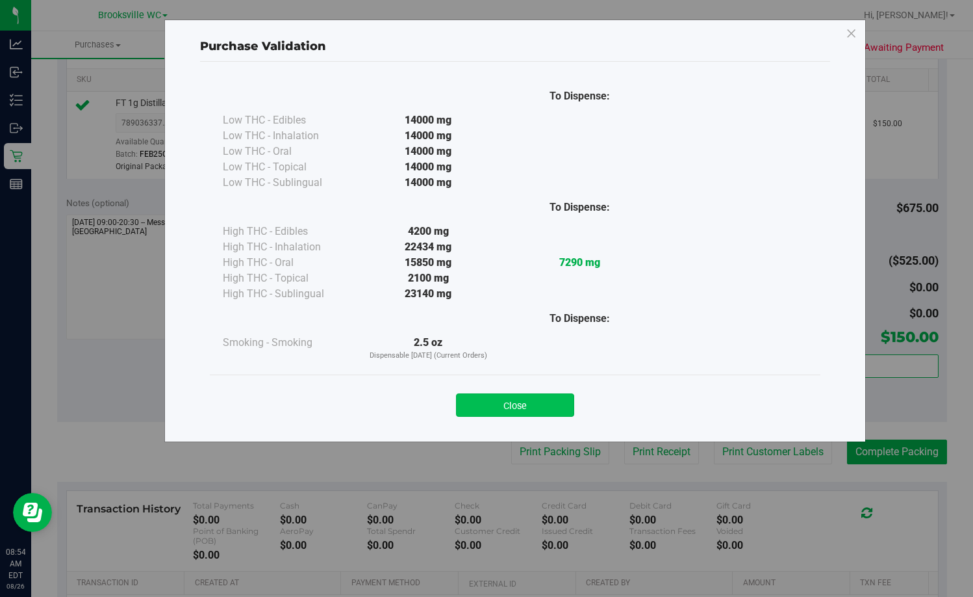
click at [543, 413] on button "Close" at bounding box center [515, 404] width 118 height 23
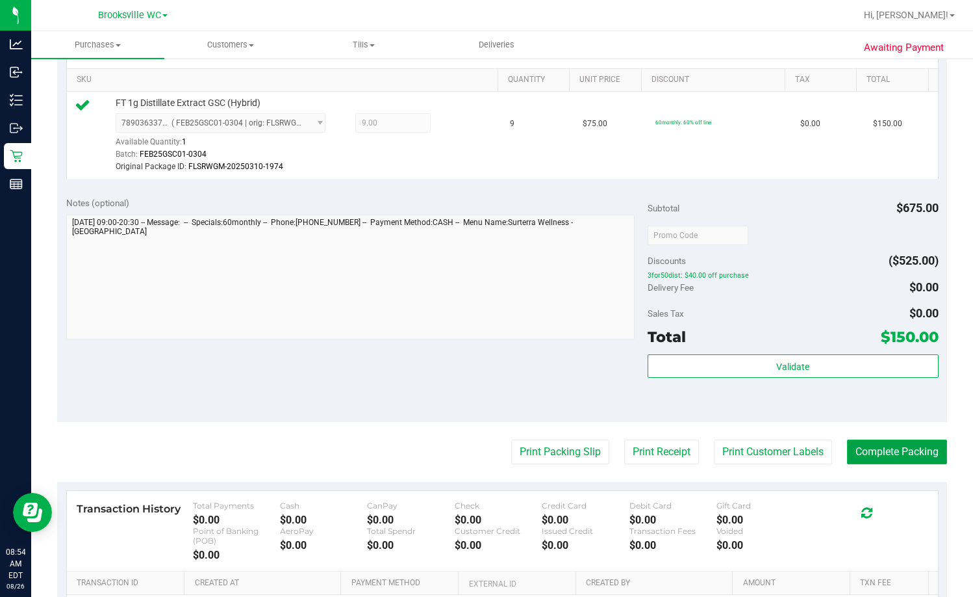
click at [622, 448] on button "Complete Packing" at bounding box center [897, 451] width 100 height 25
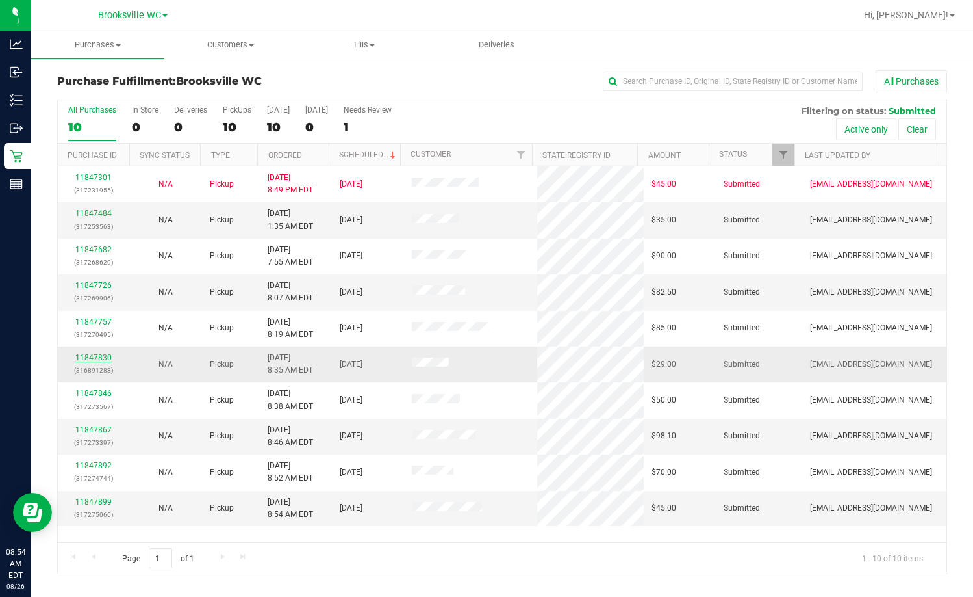
click at [96, 359] on link "11847830" at bounding box center [93, 357] width 36 height 9
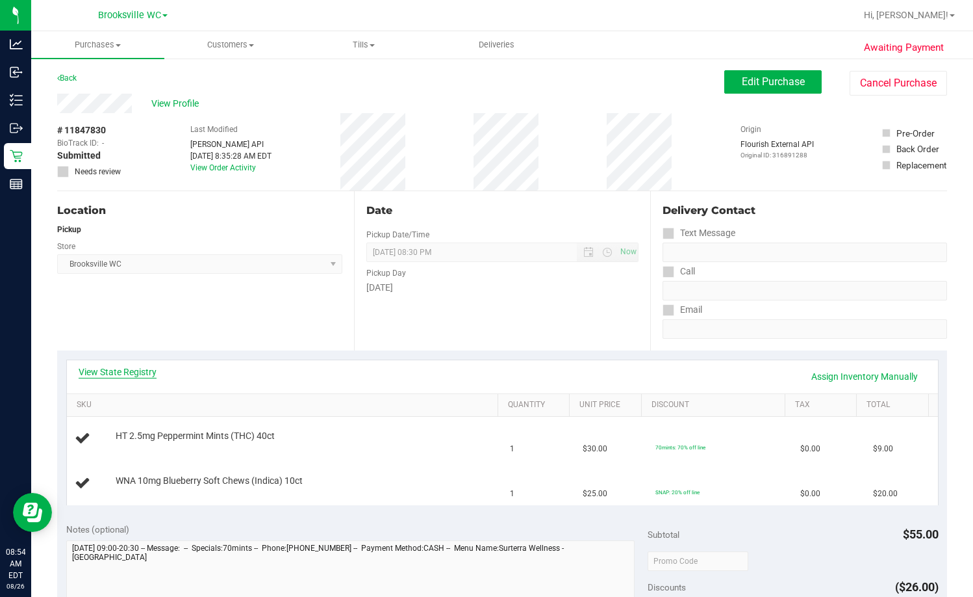
click at [106, 367] on link "View State Registry" at bounding box center [118, 371] width 78 height 13
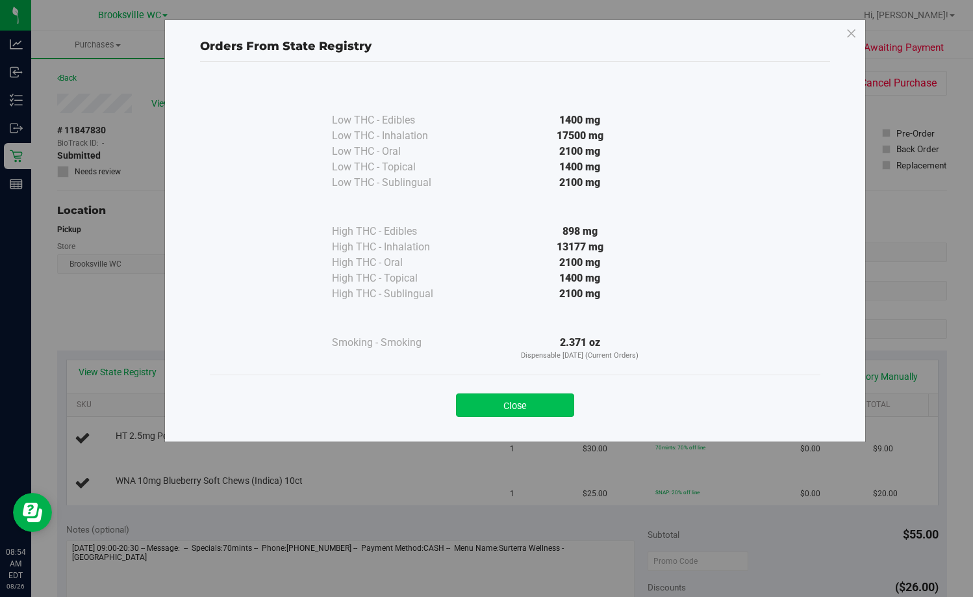
click at [543, 409] on button "Close" at bounding box center [515, 404] width 118 height 23
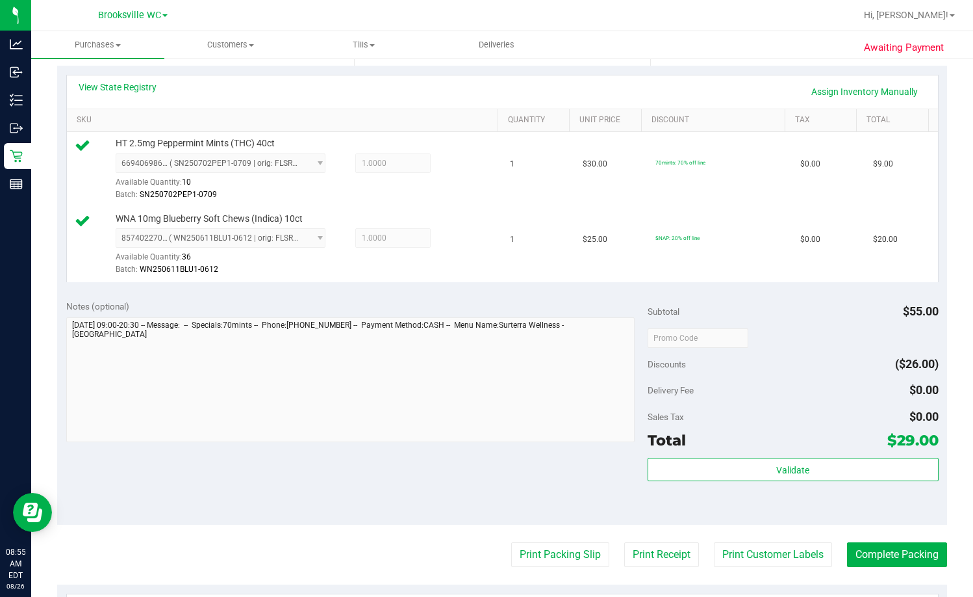
scroll to position [325, 0]
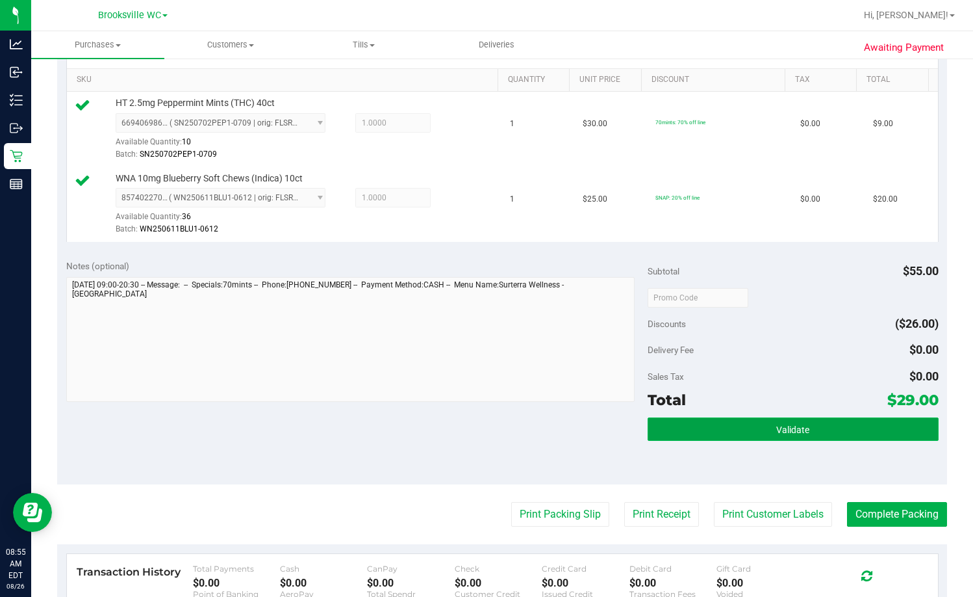
click at [622, 424] on button "Validate" at bounding box center [793, 428] width 291 height 23
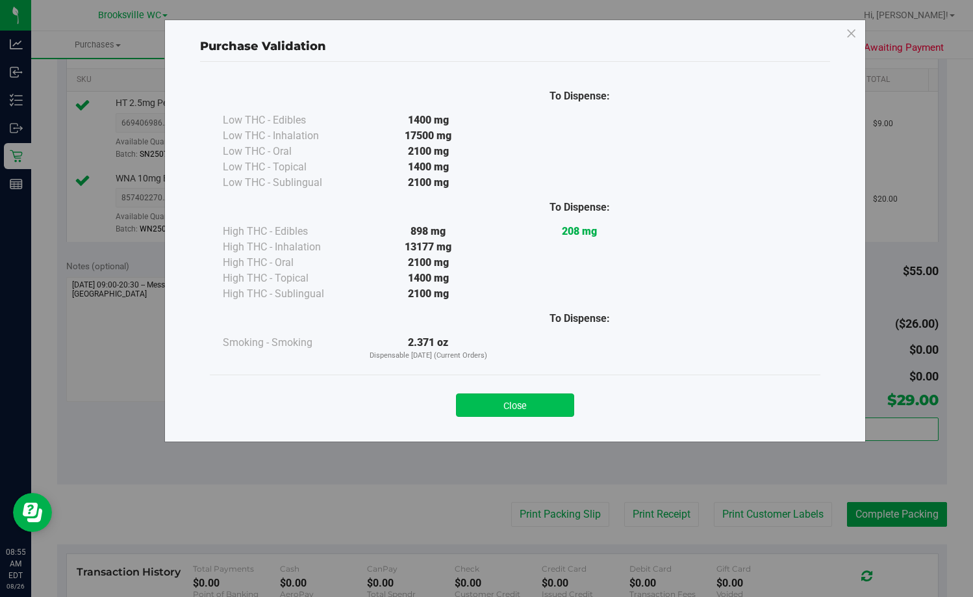
click at [527, 403] on button "Close" at bounding box center [515, 404] width 118 height 23
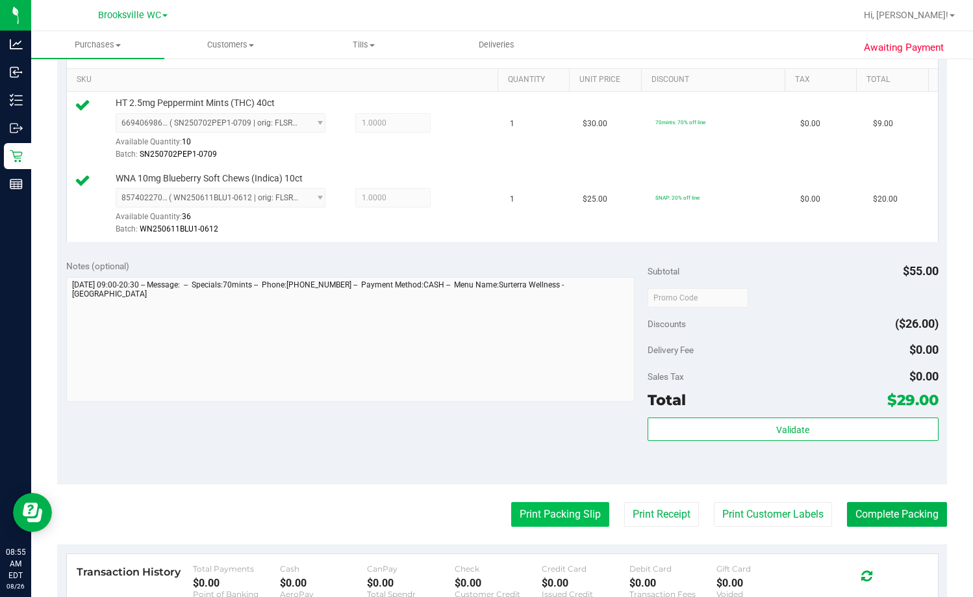
click at [547, 508] on purchase-details "Back Edit Purchase Cancel Purchase View Profile # 11847830 BioTrack ID: - Submi…" at bounding box center [502, 270] width 890 height 1051
click at [546, 500] on purchase-details "Back Edit Purchase Cancel Purchase View Profile # 11847830 BioTrack ID: - Submi…" at bounding box center [502, 270] width 890 height 1051
click at [546, 521] on button "Print Packing Slip" at bounding box center [560, 514] width 98 height 25
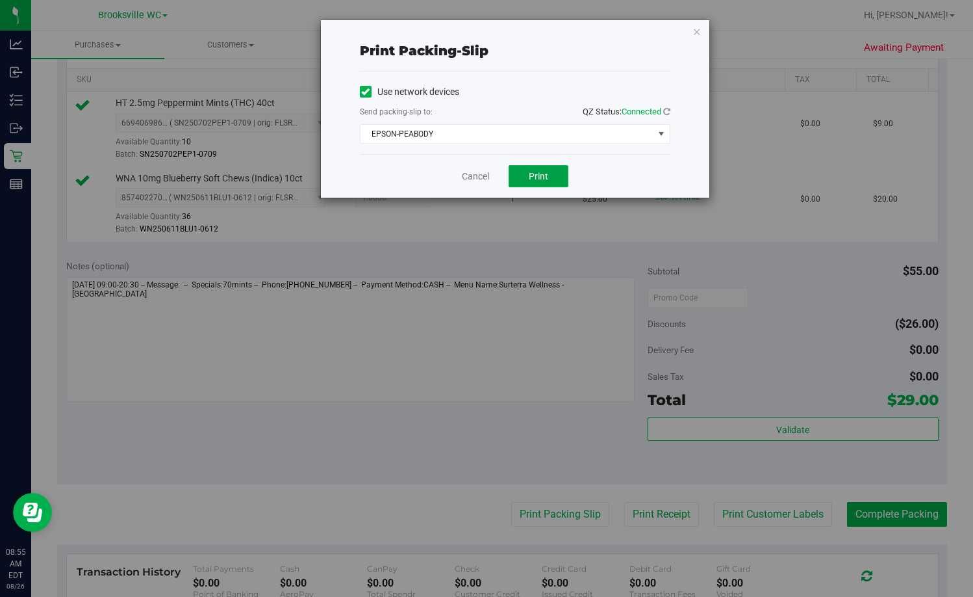
click at [531, 172] on span "Print" at bounding box center [538, 176] width 19 height 10
click at [478, 177] on link "Cancel" at bounding box center [475, 177] width 27 height 14
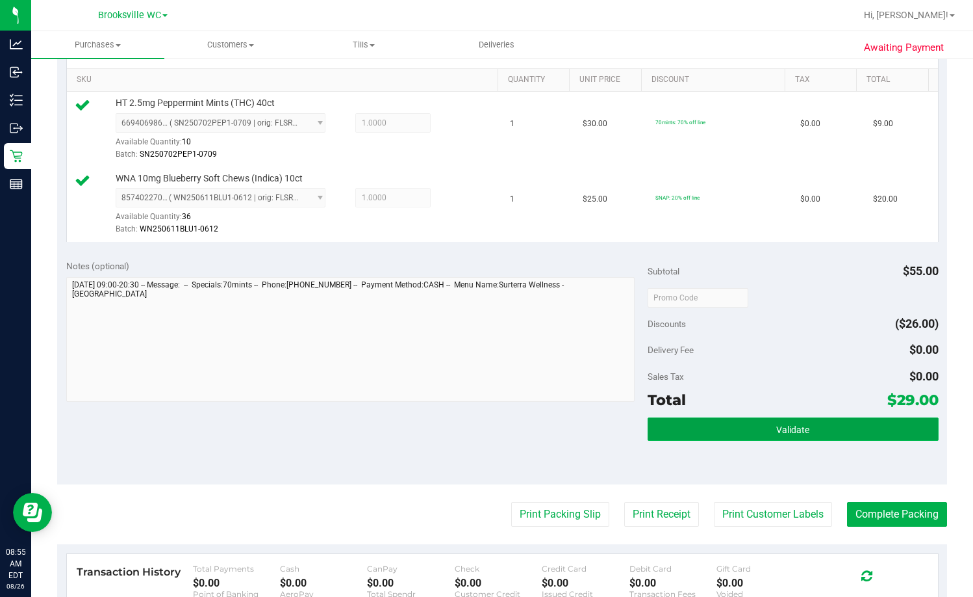
click at [622, 419] on button "Validate" at bounding box center [793, 428] width 291 height 23
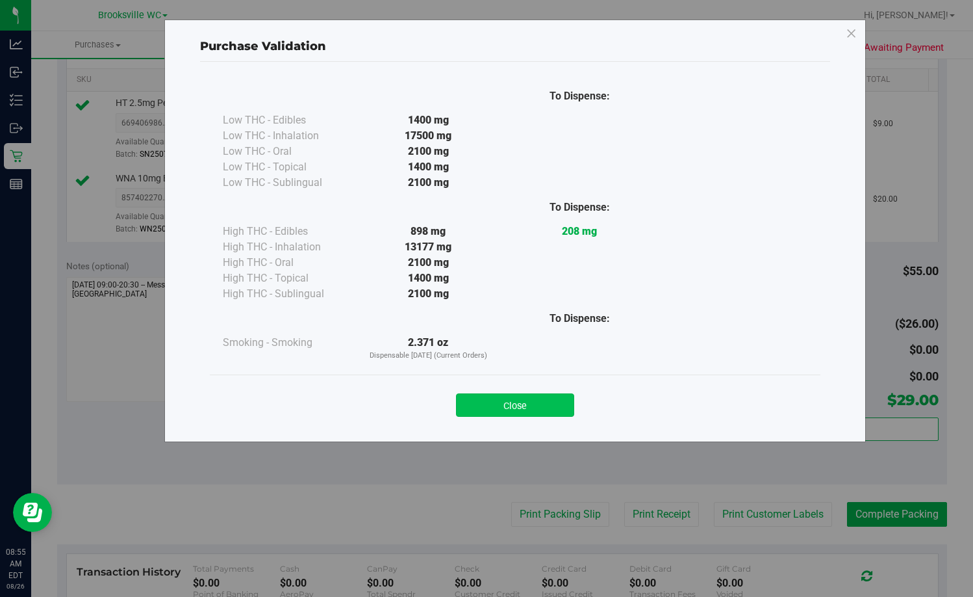
click at [539, 402] on button "Close" at bounding box center [515, 404] width 118 height 23
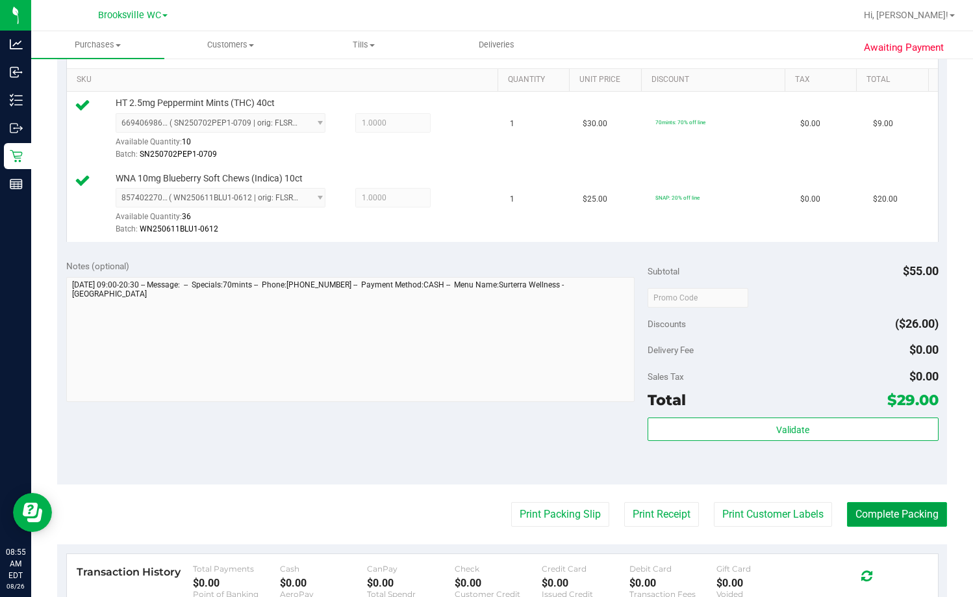
click at [622, 526] on button "Complete Packing" at bounding box center [897, 514] width 100 height 25
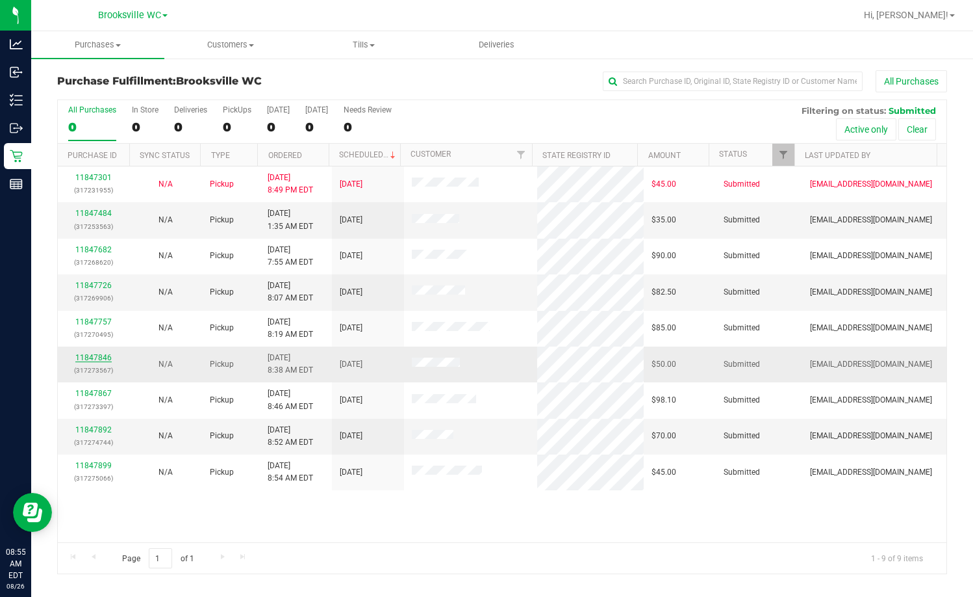
click at [93, 357] on link "11847846" at bounding box center [93, 357] width 36 height 9
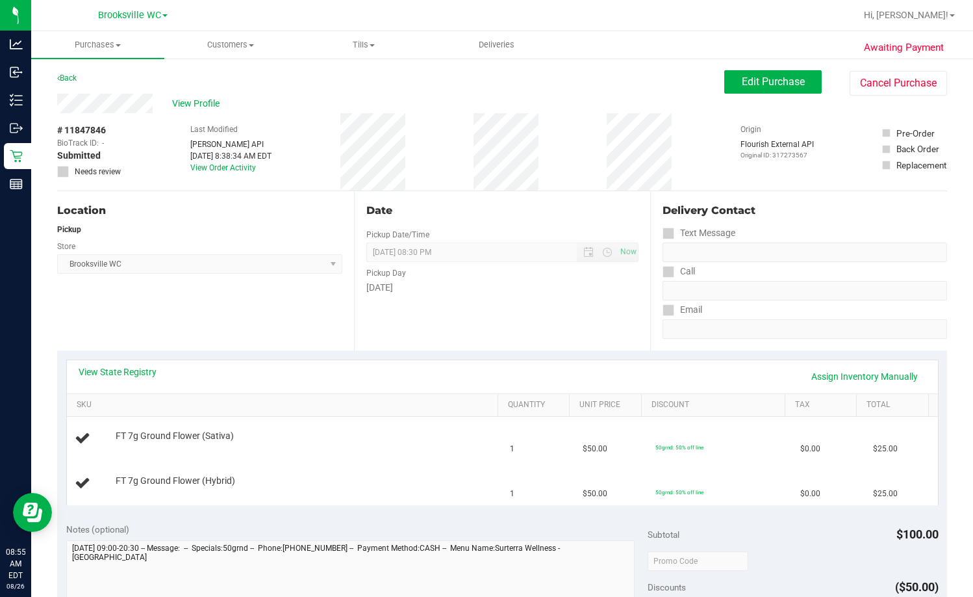
drag, startPoint x: 112, startPoint y: 374, endPoint x: 135, endPoint y: 383, distance: 24.5
click at [112, 383] on div "View State Registry Assign Inventory Manually" at bounding box center [503, 376] width 848 height 22
click at [136, 370] on link "View State Registry" at bounding box center [118, 371] width 78 height 13
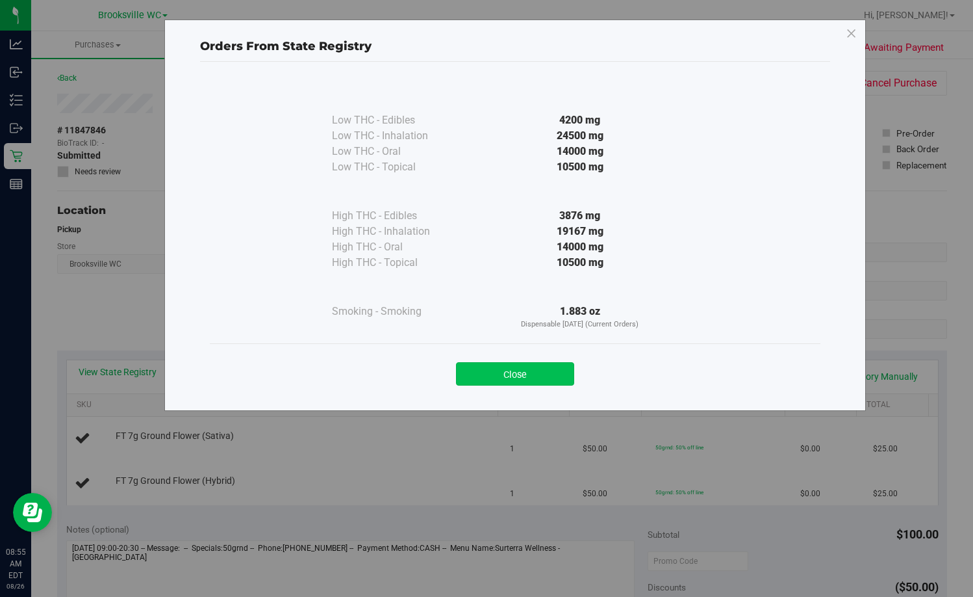
click at [548, 369] on button "Close" at bounding box center [515, 373] width 118 height 23
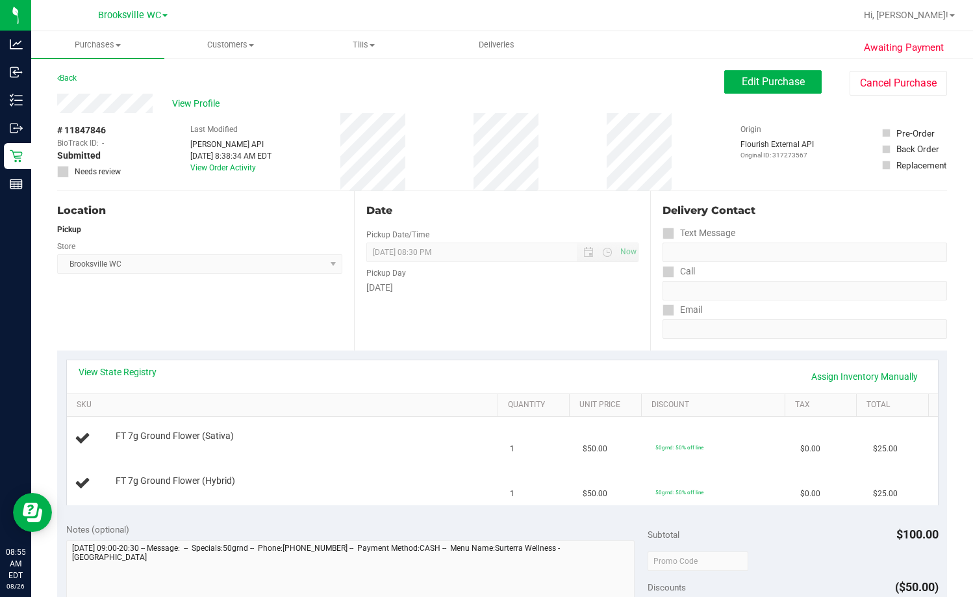
click at [543, 309] on div "Date Pickup Date/Time 08/26/2025 Now 08/26/2025 08:30 PM Now Pickup Day Tuesday" at bounding box center [502, 270] width 297 height 159
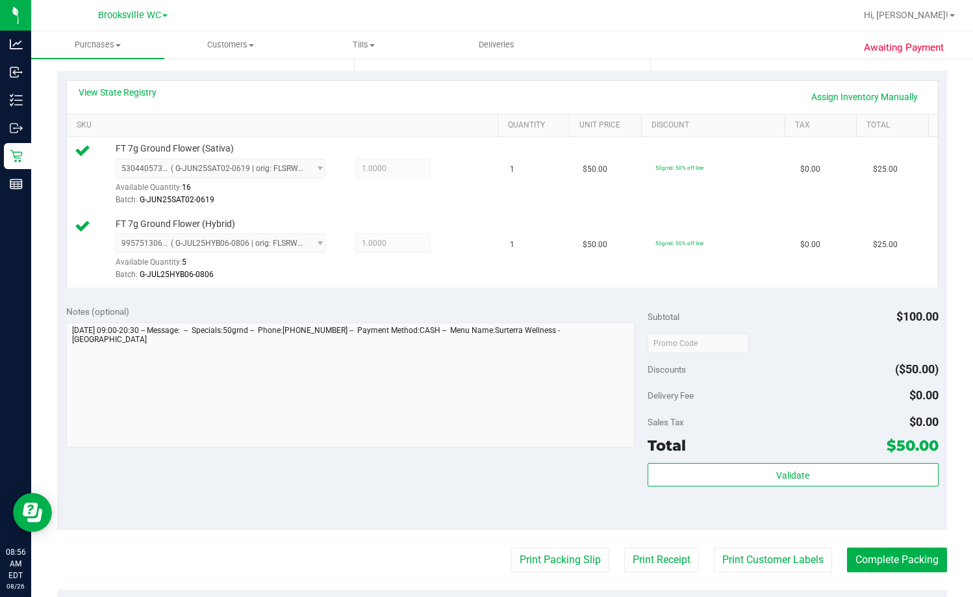
scroll to position [390, 0]
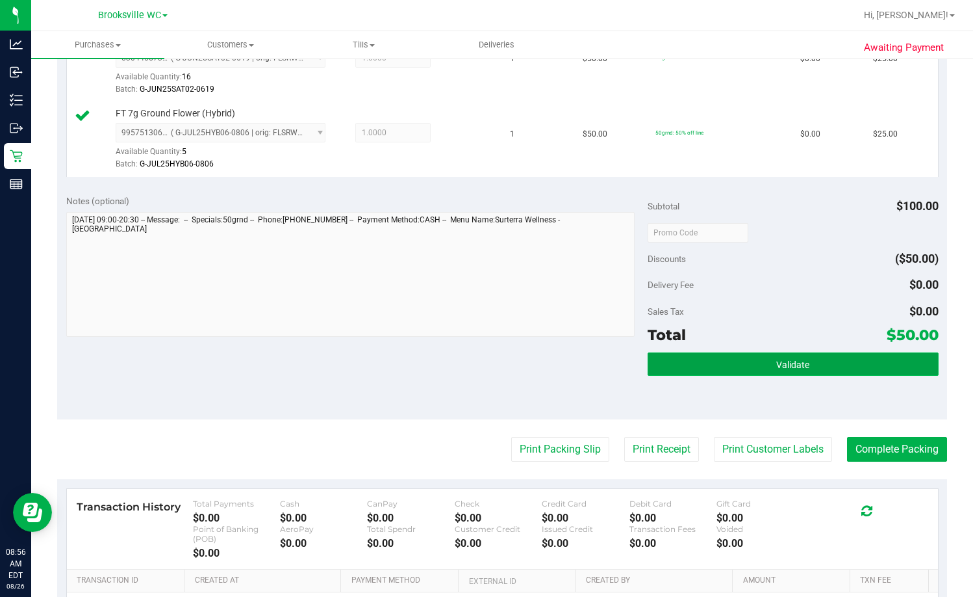
click at [622, 364] on button "Validate" at bounding box center [793, 363] width 291 height 23
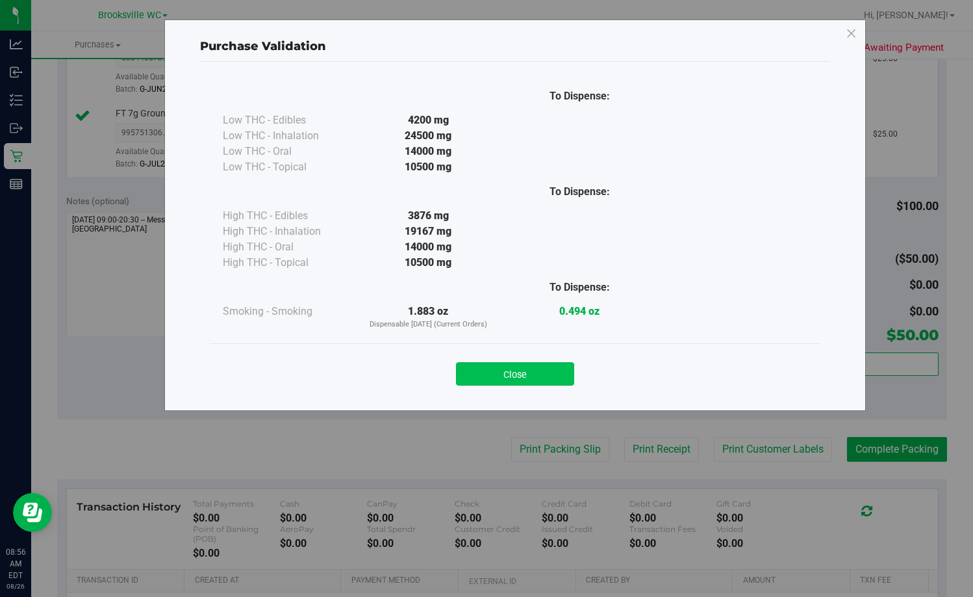
click at [552, 381] on button "Close" at bounding box center [515, 373] width 118 height 23
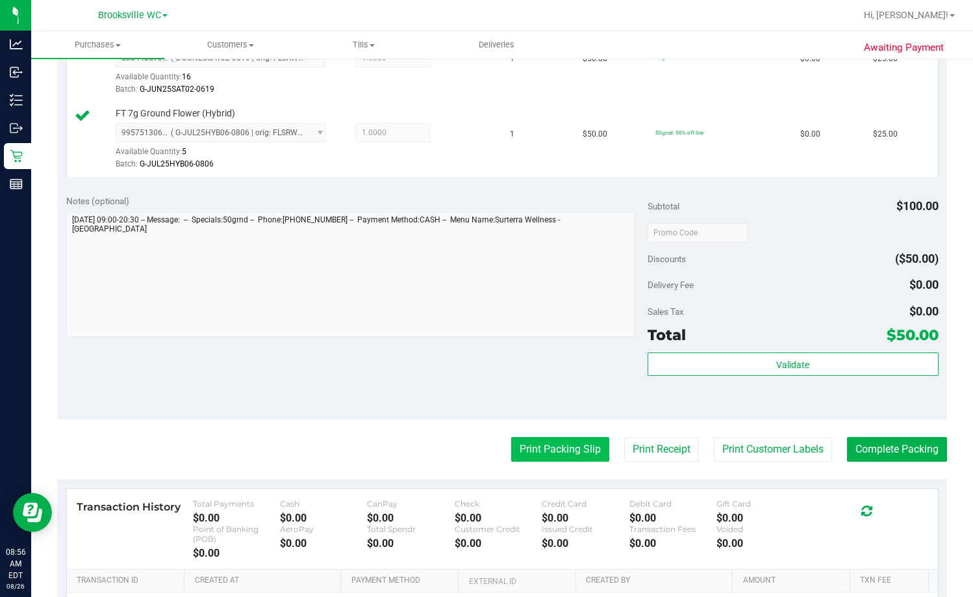
click at [562, 452] on button "Print Packing Slip" at bounding box center [560, 449] width 98 height 25
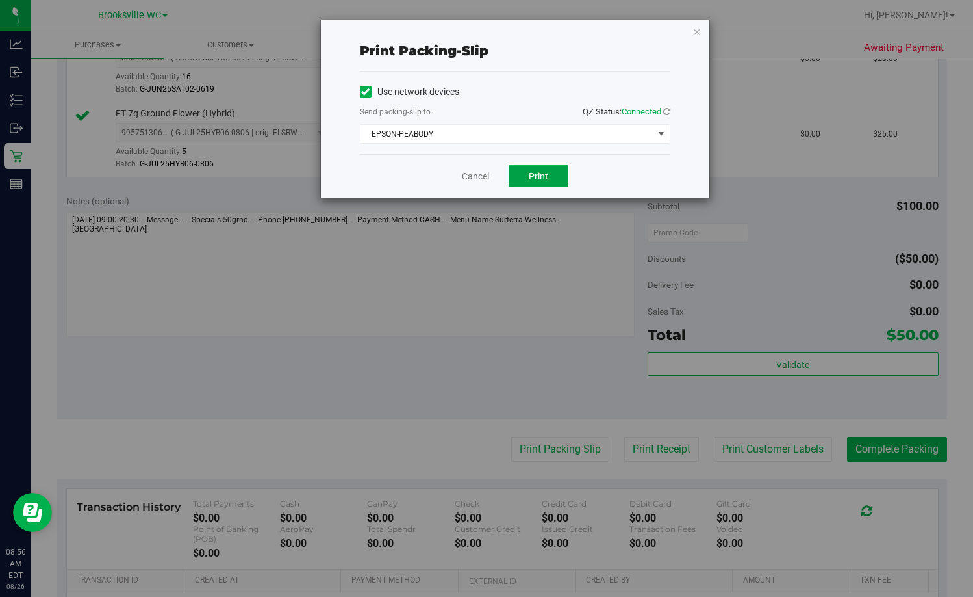
click at [556, 174] on button "Print" at bounding box center [539, 176] width 60 height 22
click at [469, 173] on link "Cancel" at bounding box center [475, 177] width 27 height 14
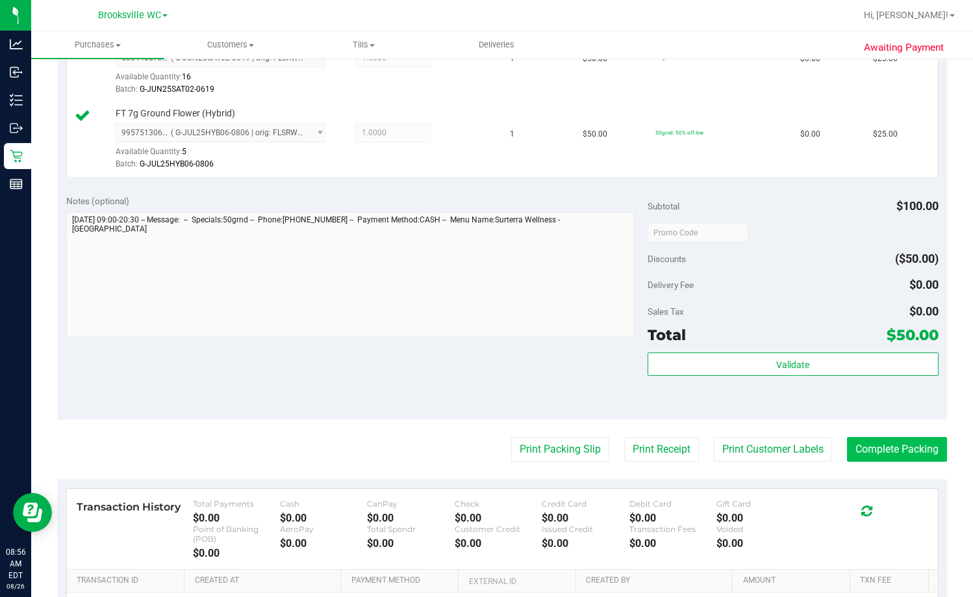
click at [622, 447] on button "Complete Packing" at bounding box center [897, 449] width 100 height 25
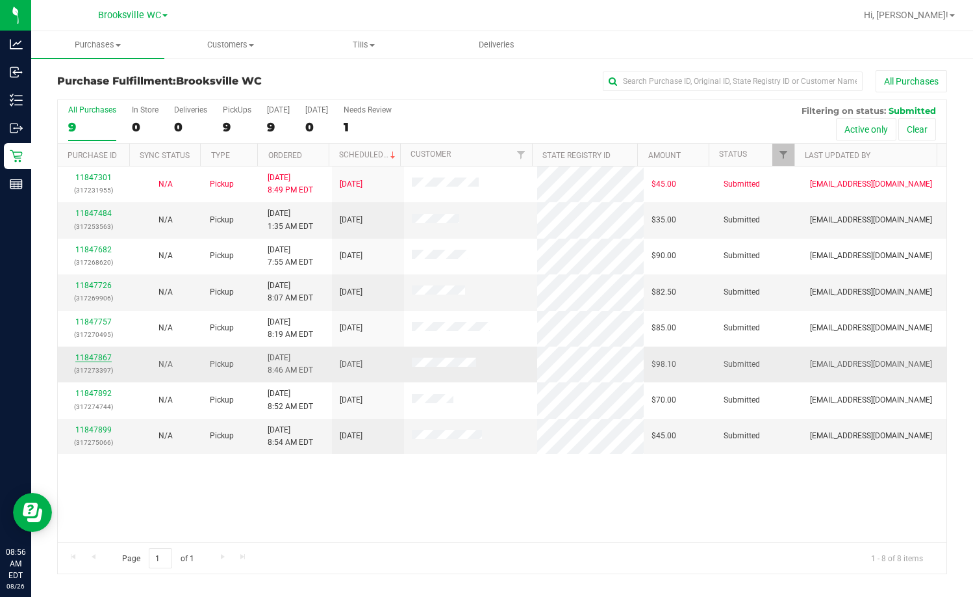
click at [93, 358] on link "11847867" at bounding box center [93, 357] width 36 height 9
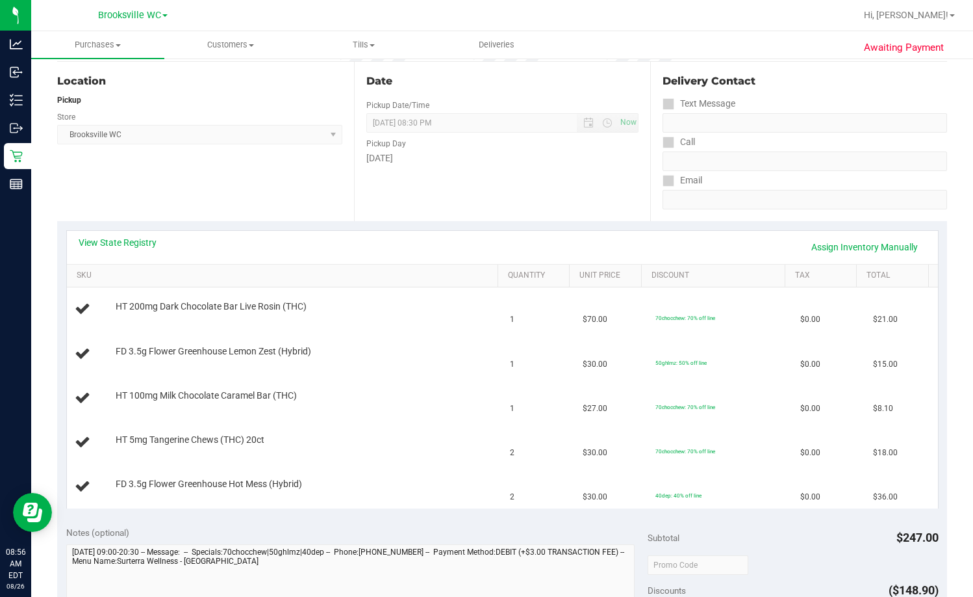
scroll to position [130, 0]
click at [121, 240] on link "View State Registry" at bounding box center [118, 241] width 78 height 13
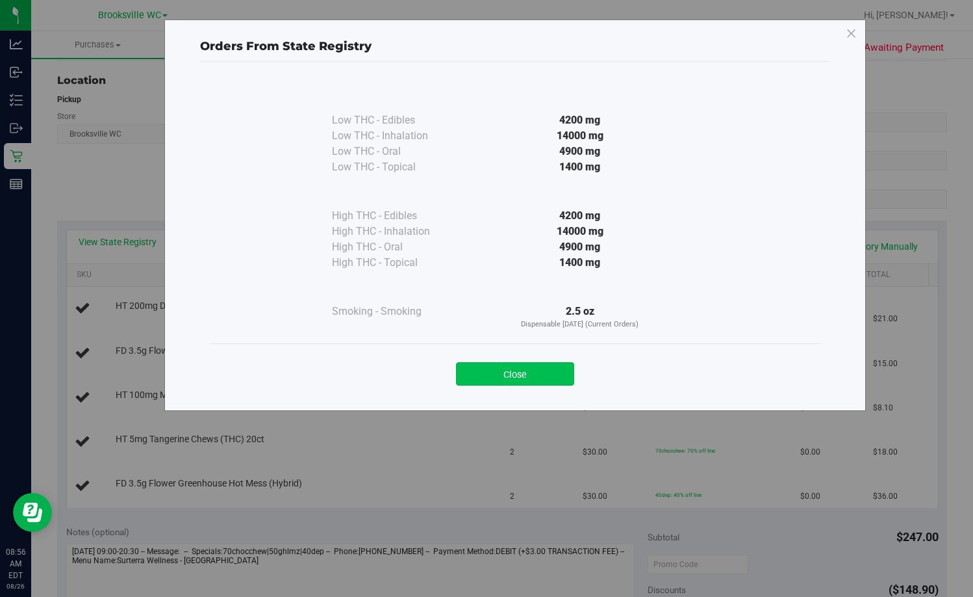
click at [531, 376] on button "Close" at bounding box center [515, 373] width 118 height 23
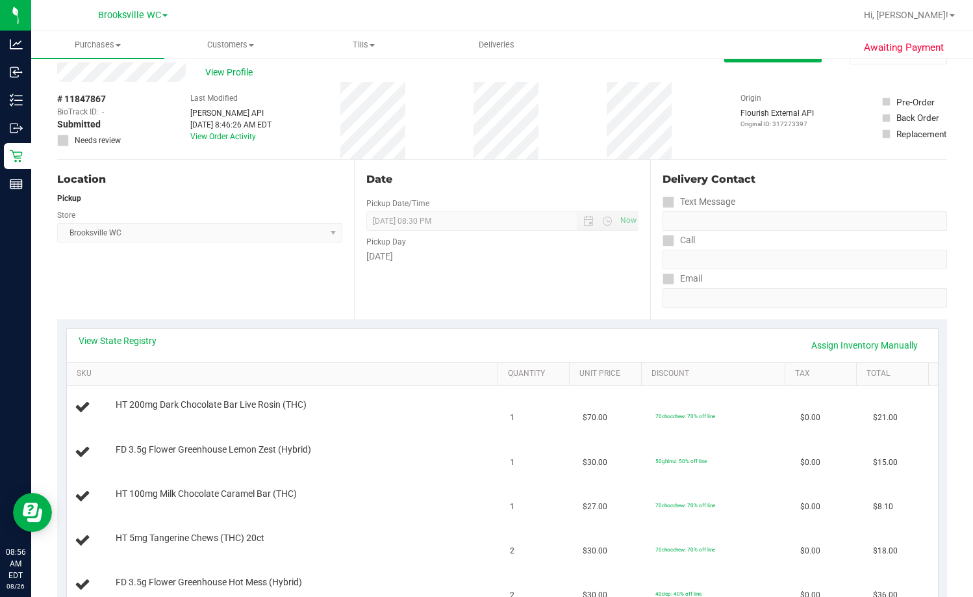
scroll to position [0, 0]
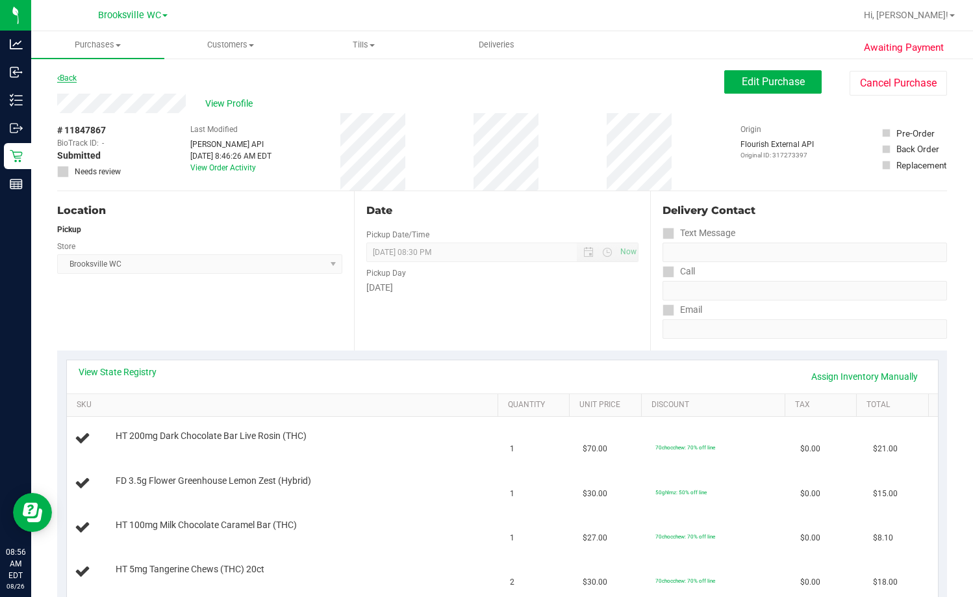
click at [77, 79] on link "Back" at bounding box center [66, 77] width 19 height 9
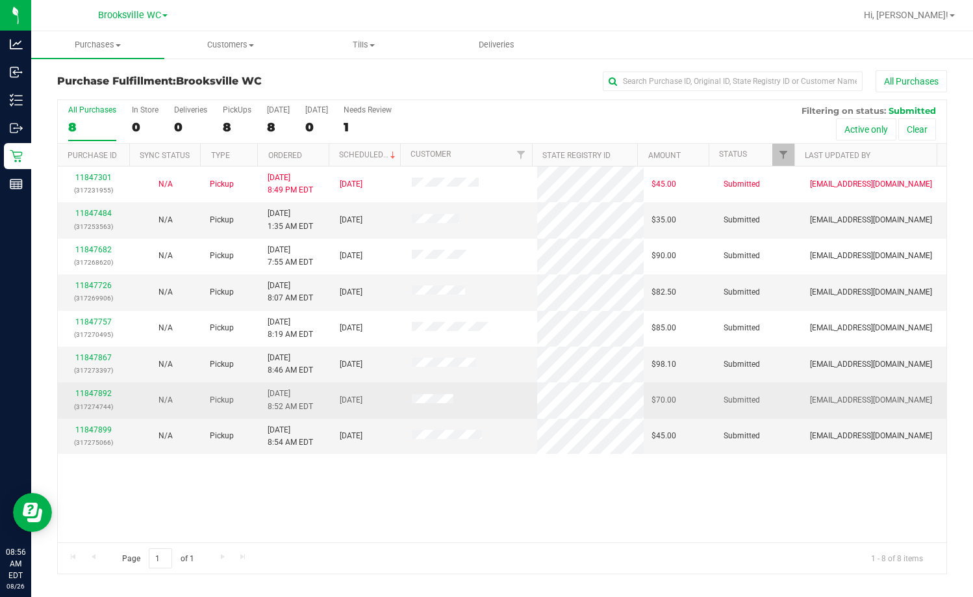
click at [88, 399] on div "11847892 (317274744)" at bounding box center [94, 399] width 57 height 25
click at [87, 393] on link "11847892" at bounding box center [93, 393] width 36 height 9
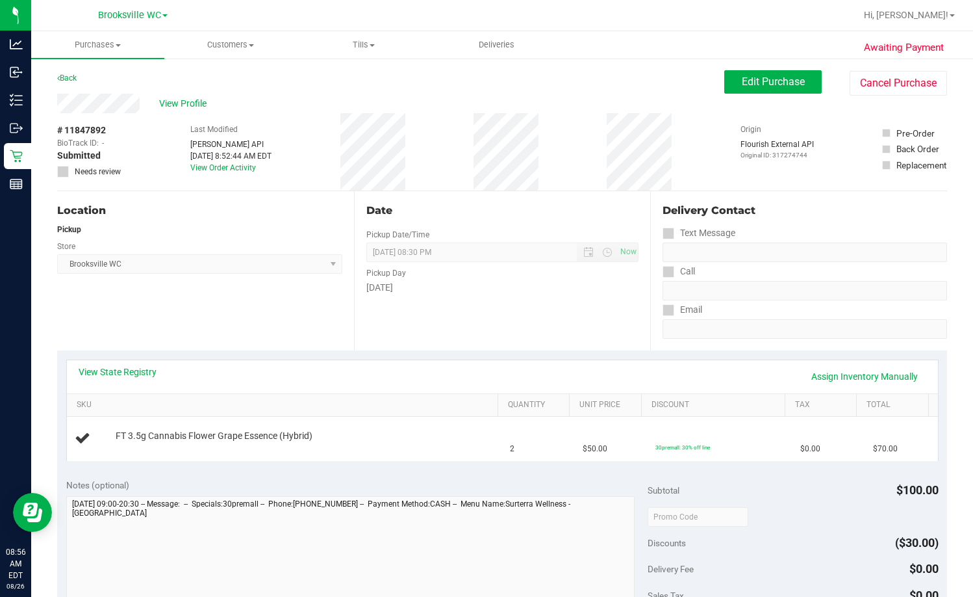
click at [123, 380] on div "View State Registry Assign Inventory Manually" at bounding box center [503, 376] width 848 height 22
click at [123, 374] on link "View State Registry" at bounding box center [118, 371] width 78 height 13
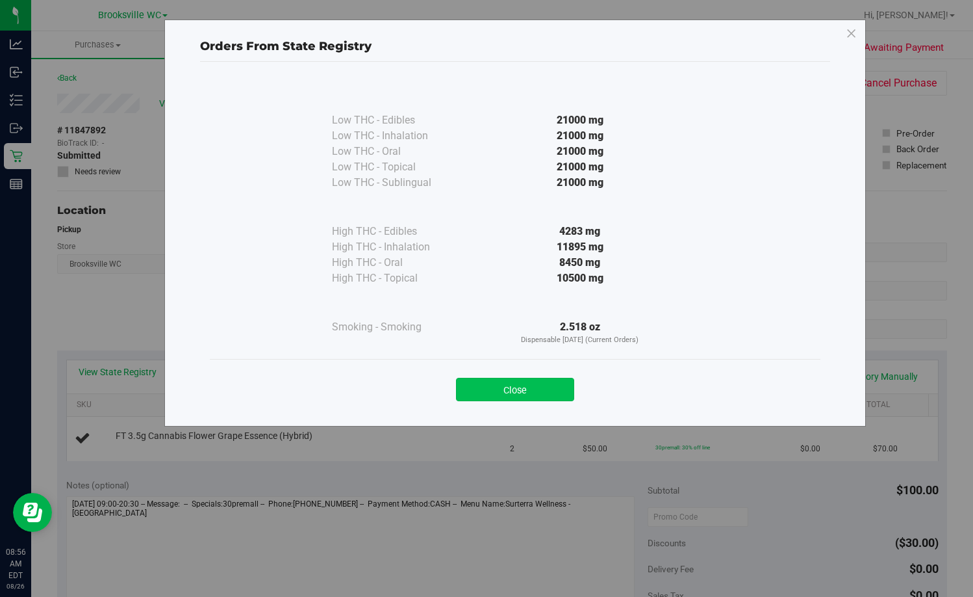
click at [563, 386] on button "Close" at bounding box center [515, 389] width 118 height 23
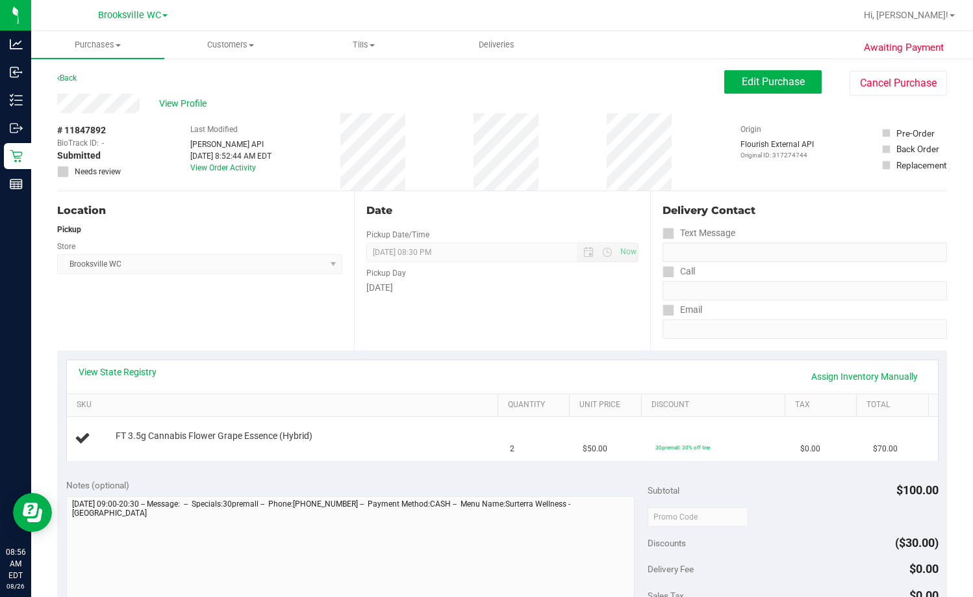
click at [567, 385] on div "View State Registry Assign Inventory Manually" at bounding box center [503, 376] width 848 height 22
click at [70, 78] on link "Back" at bounding box center [66, 77] width 19 height 9
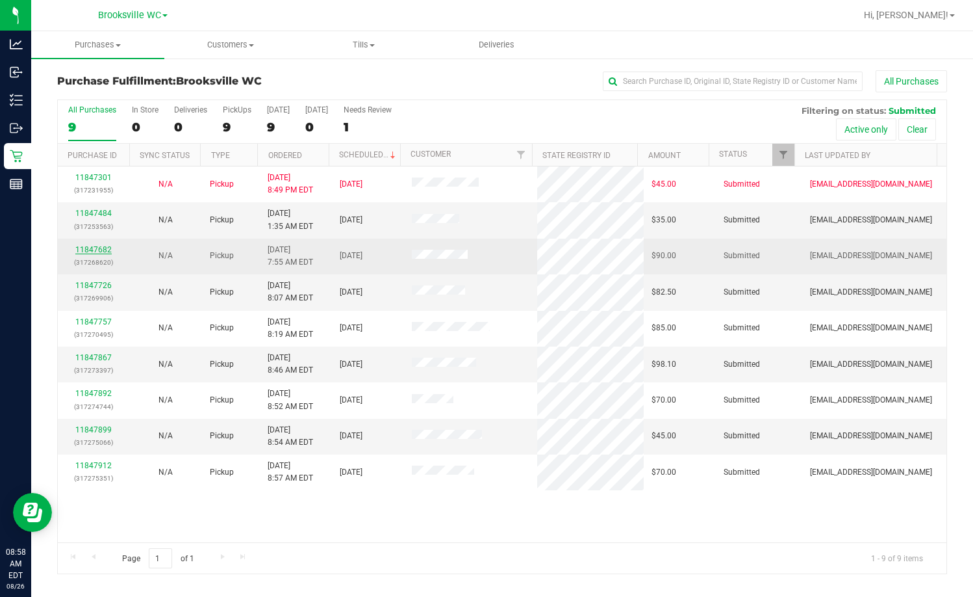
click at [101, 250] on link "11847682" at bounding box center [93, 249] width 36 height 9
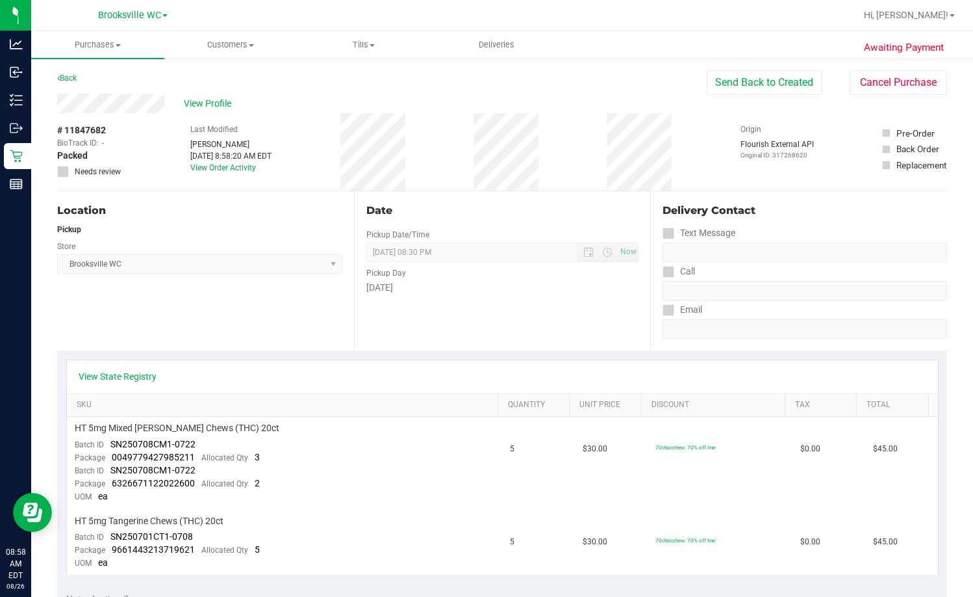
click at [60, 83] on div "Back" at bounding box center [66, 78] width 19 height 16
click at [70, 78] on link "Back" at bounding box center [66, 77] width 19 height 9
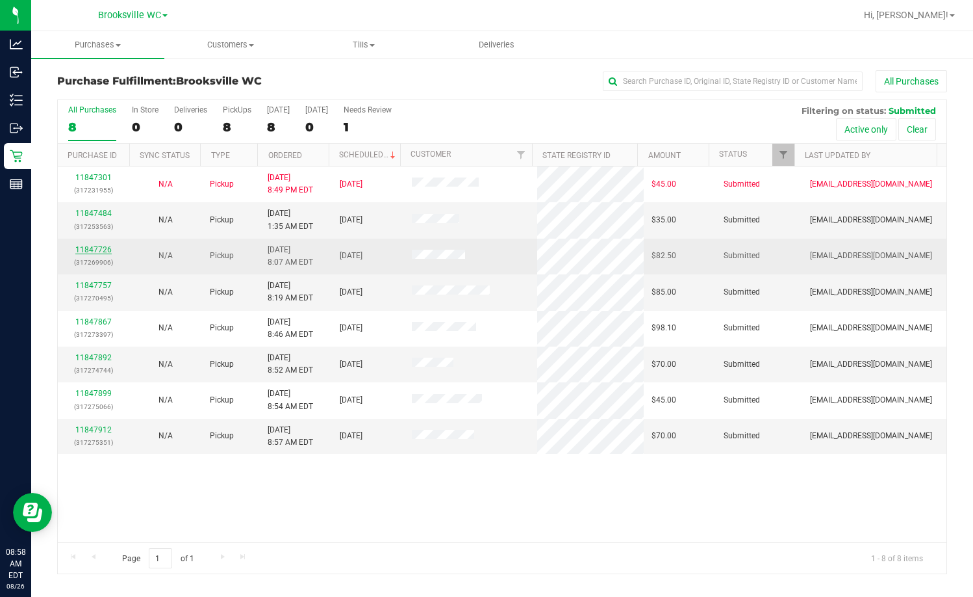
click at [90, 250] on link "11847726" at bounding box center [93, 249] width 36 height 9
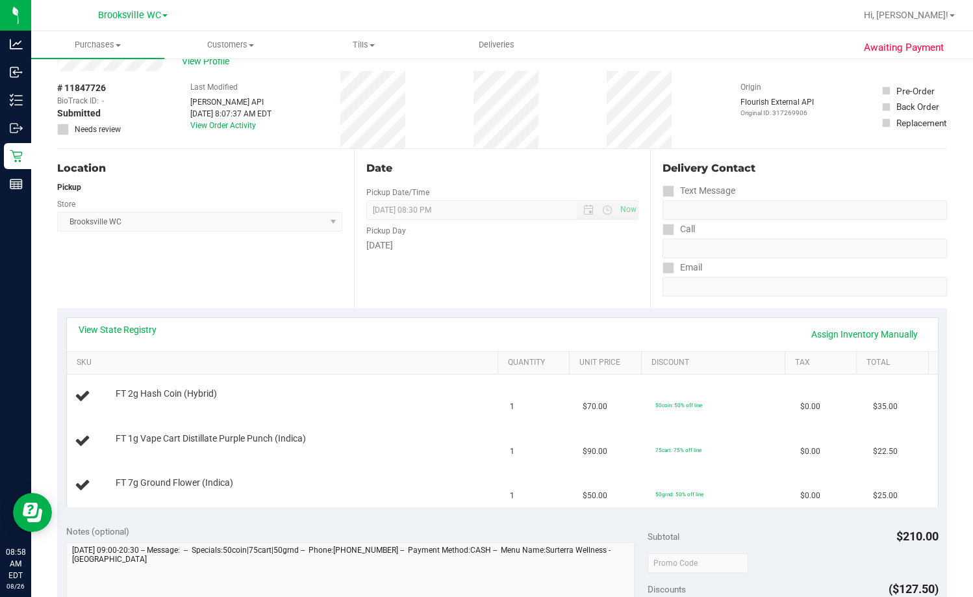
scroll to position [65, 0]
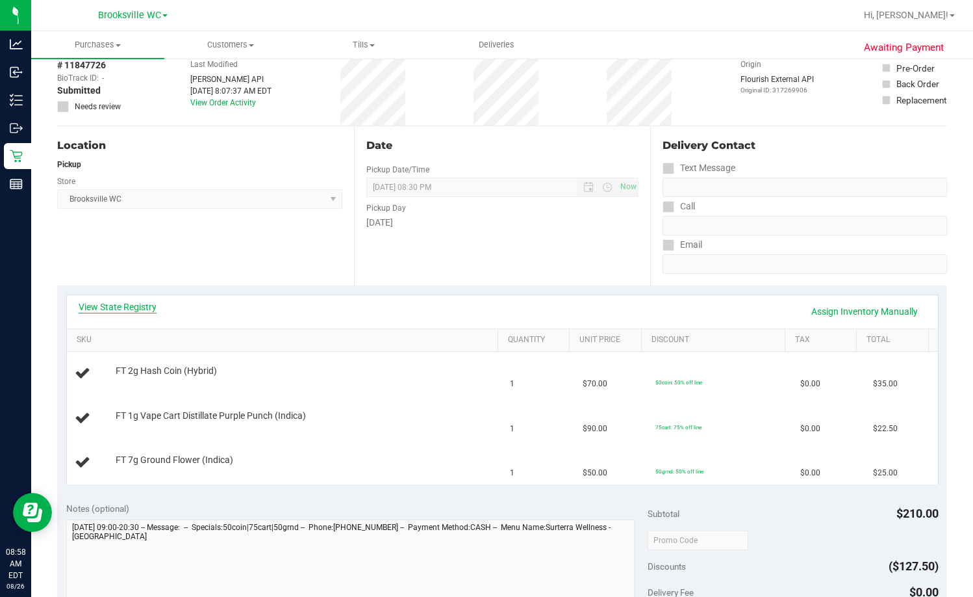
click at [109, 302] on link "View State Registry" at bounding box center [118, 306] width 78 height 13
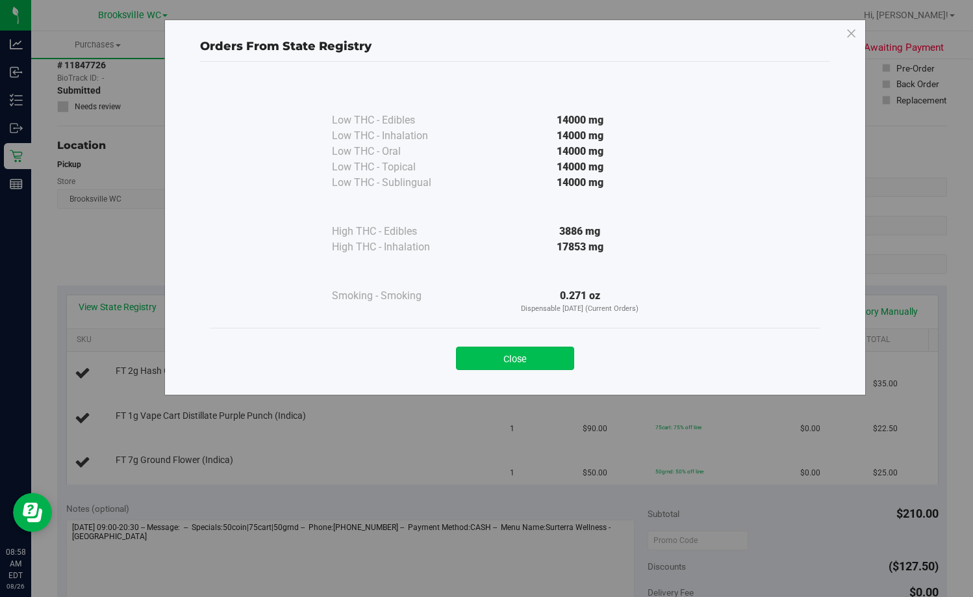
click at [540, 353] on button "Close" at bounding box center [515, 357] width 118 height 23
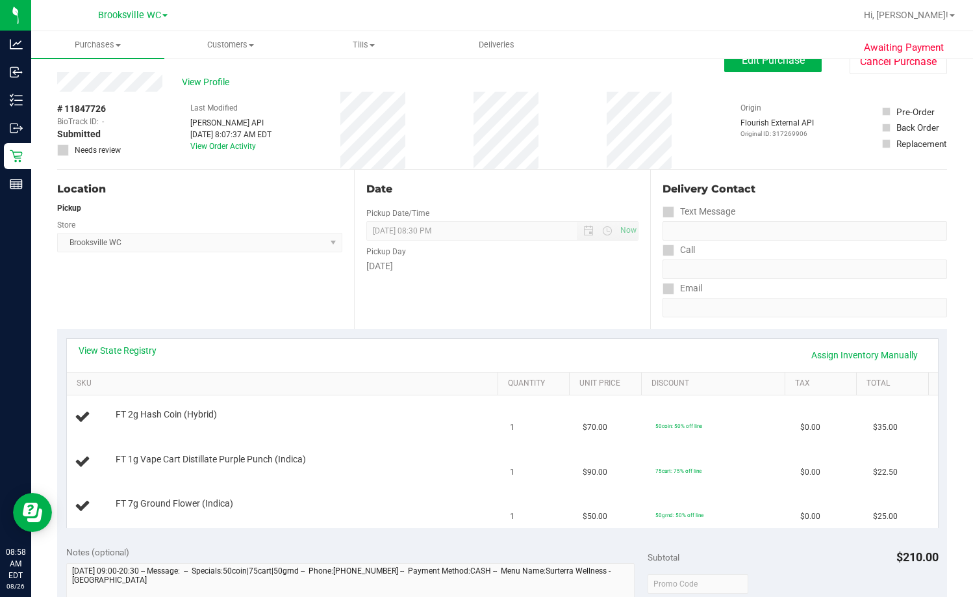
scroll to position [0, 0]
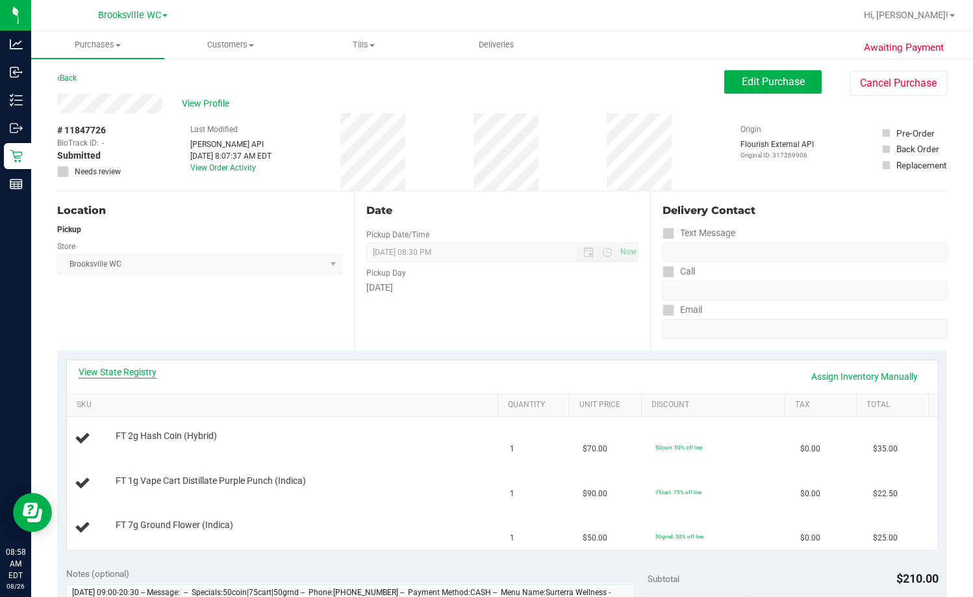
click at [109, 371] on link "View State Registry" at bounding box center [118, 371] width 78 height 13
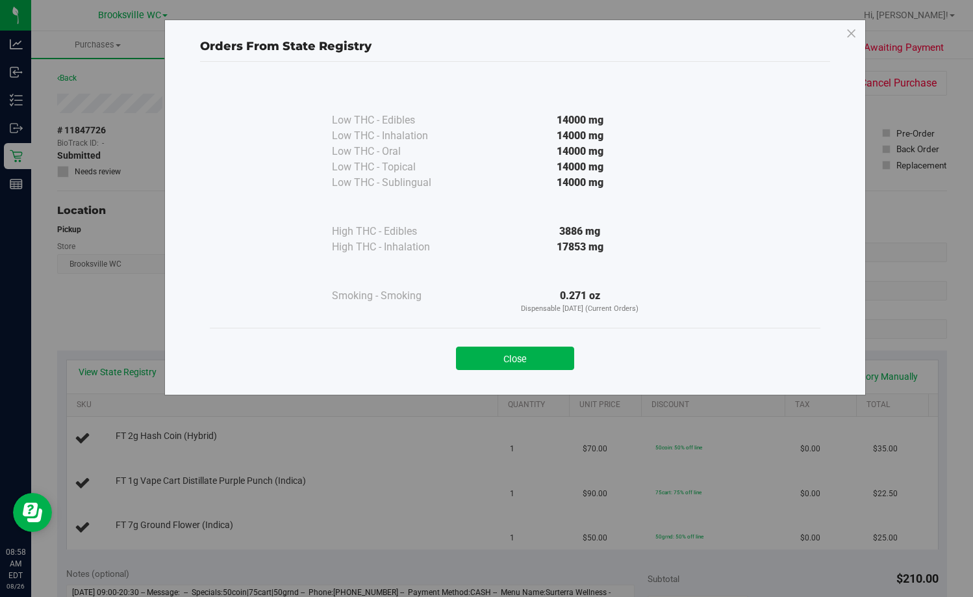
drag, startPoint x: 552, startPoint y: 354, endPoint x: 599, endPoint y: 328, distance: 52.6
click at [552, 354] on button "Close" at bounding box center [515, 357] width 118 height 23
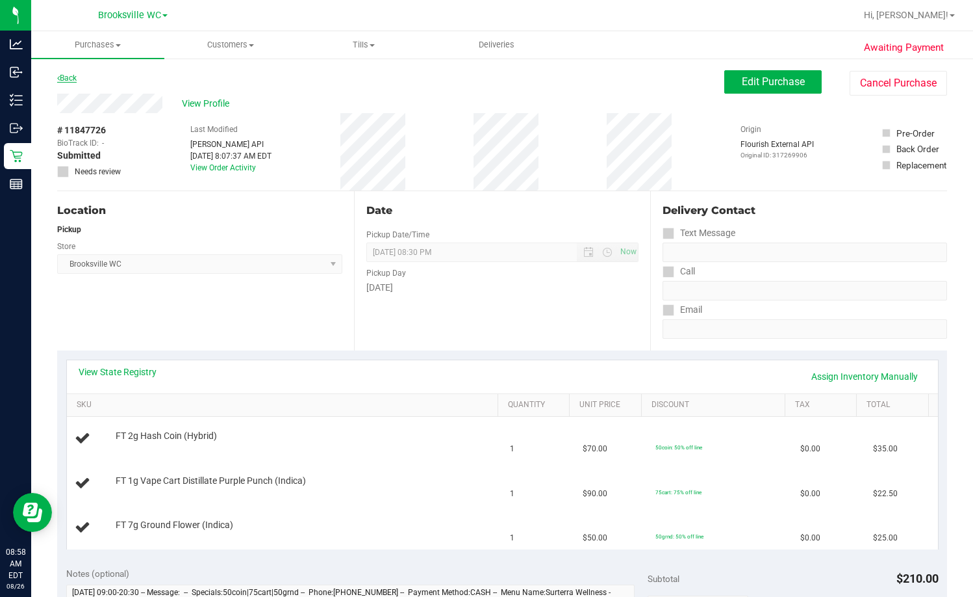
click at [74, 73] on link "Back" at bounding box center [66, 77] width 19 height 9
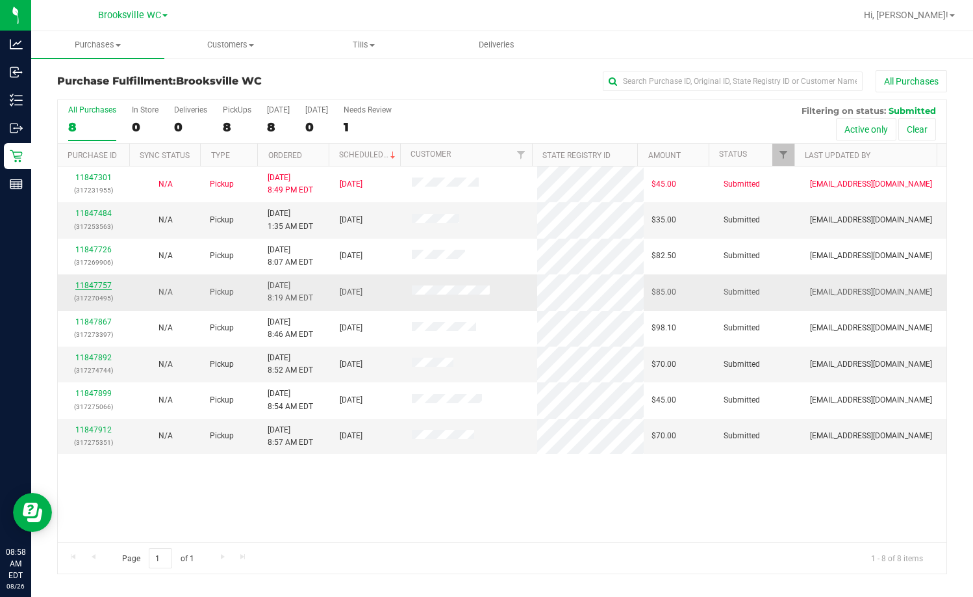
click at [93, 287] on link "11847757" at bounding box center [93, 285] width 36 height 9
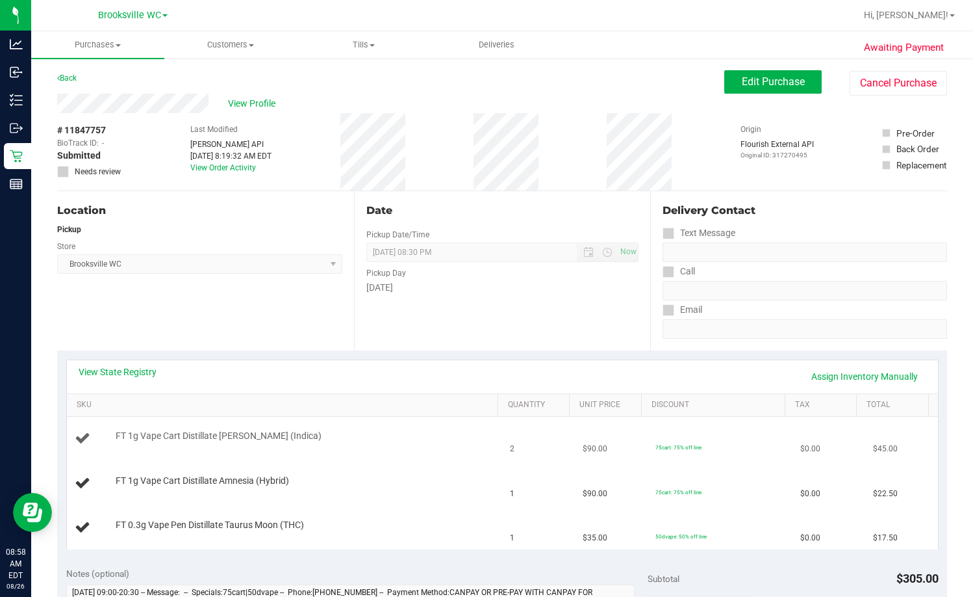
scroll to position [130, 0]
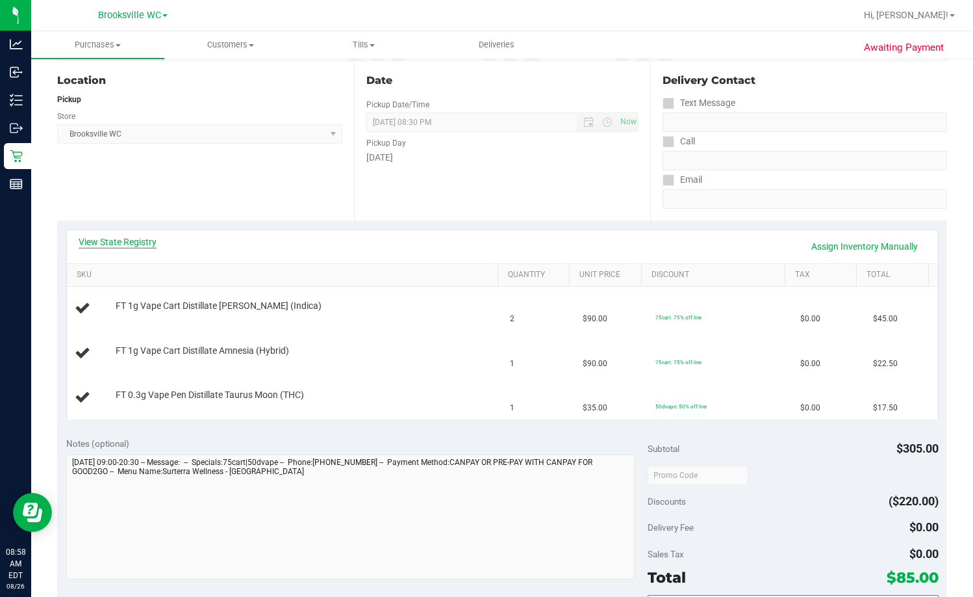
click at [90, 243] on link "View State Registry" at bounding box center [118, 241] width 78 height 13
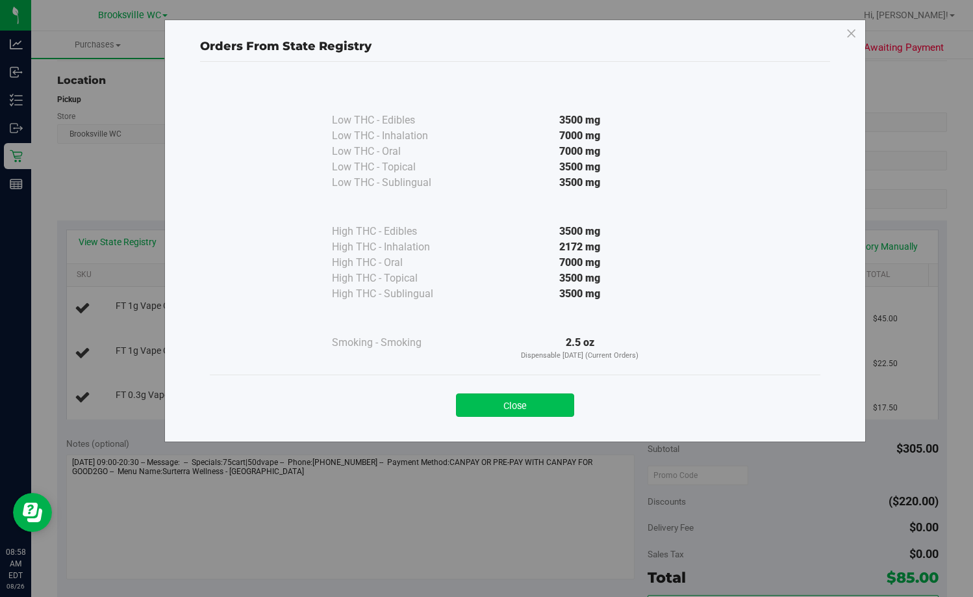
click at [498, 413] on button "Close" at bounding box center [515, 404] width 118 height 23
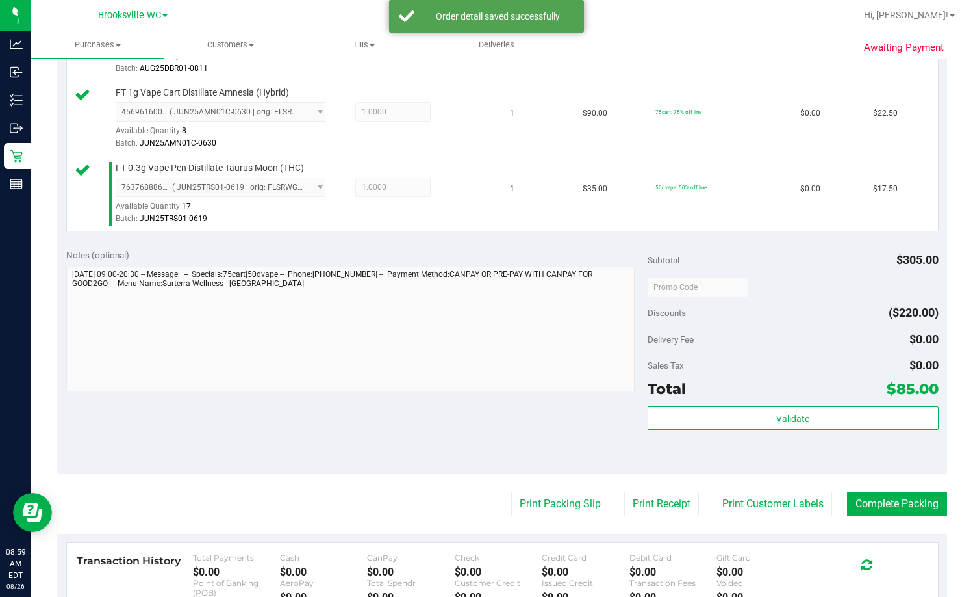
scroll to position [585, 0]
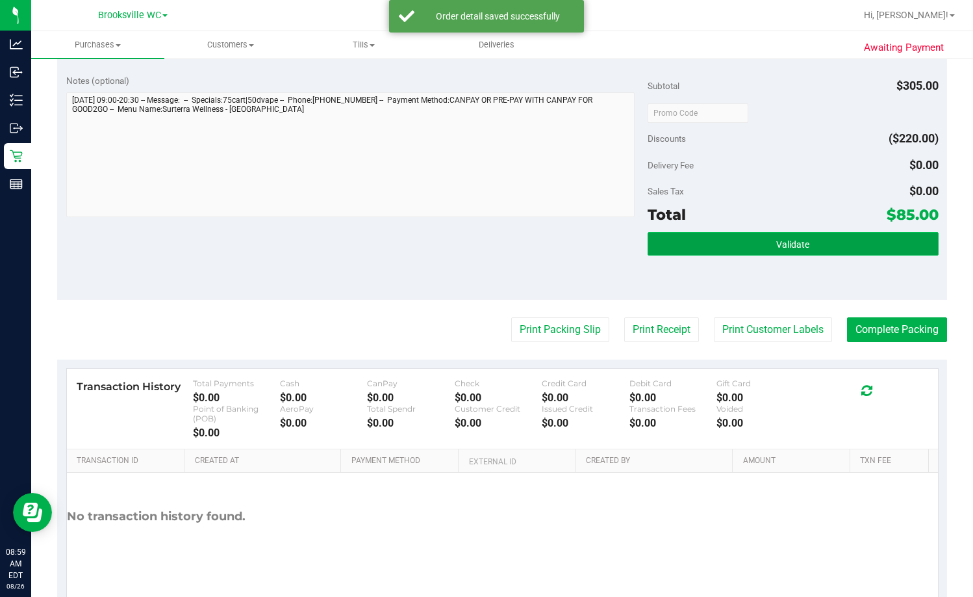
click at [622, 251] on button "Validate" at bounding box center [793, 243] width 291 height 23
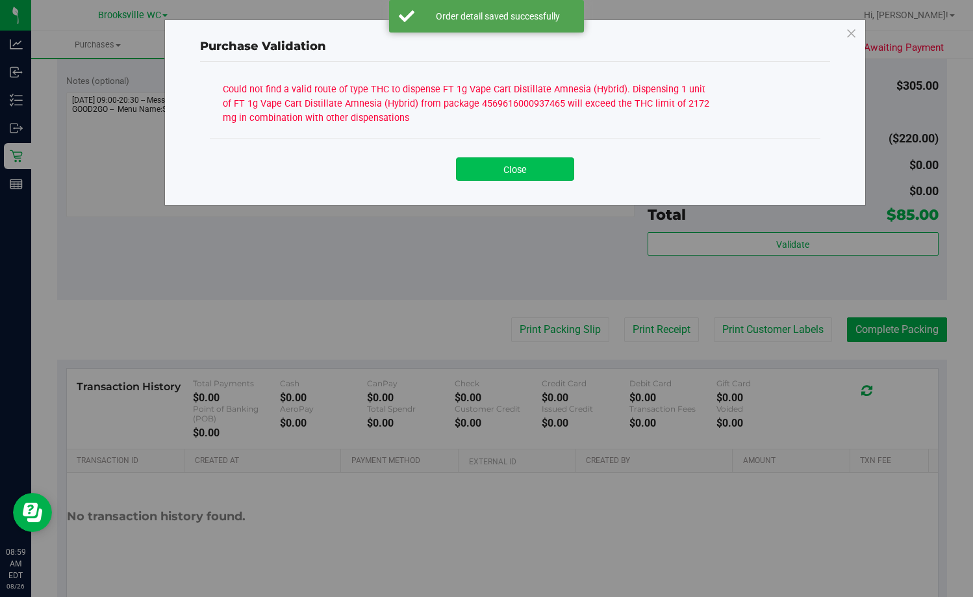
click at [545, 167] on button "Close" at bounding box center [515, 168] width 118 height 23
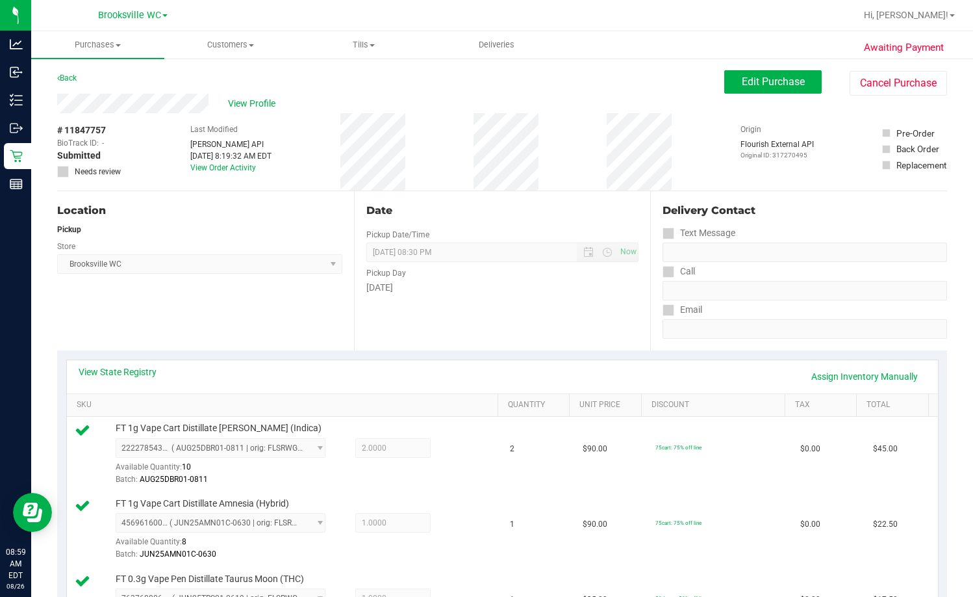
scroll to position [260, 0]
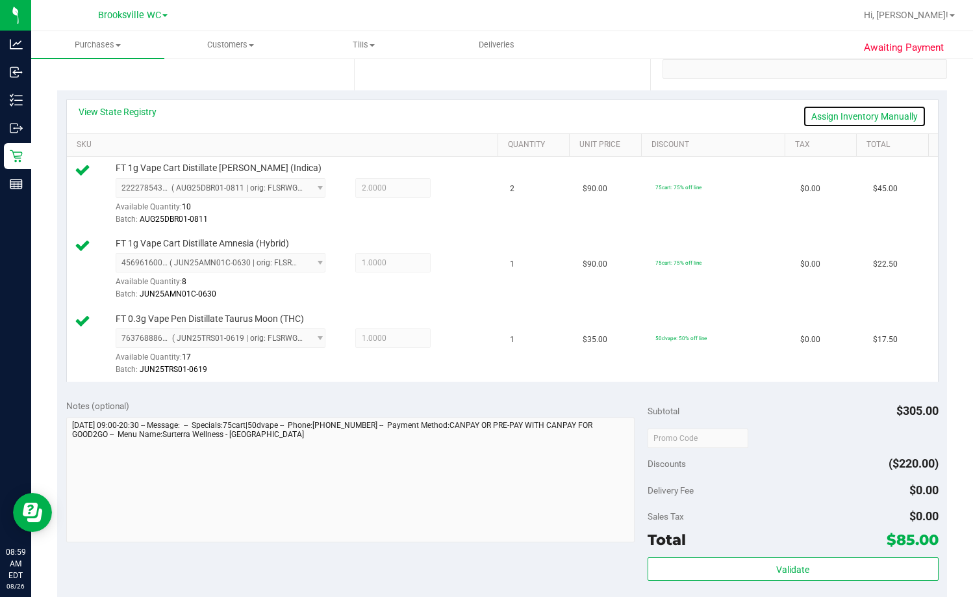
click at [622, 117] on link "Assign Inventory Manually" at bounding box center [864, 116] width 123 height 22
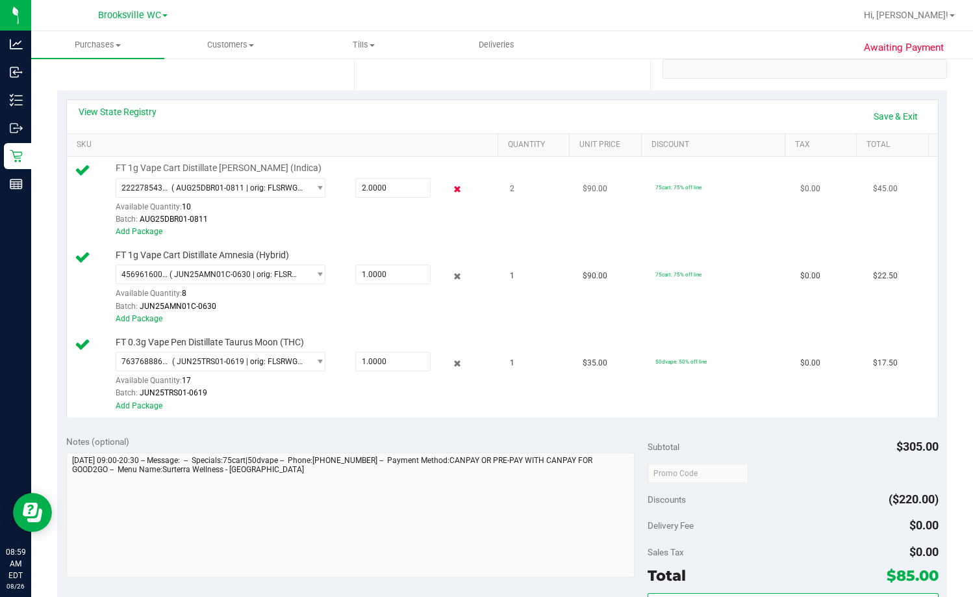
click at [450, 190] on icon at bounding box center [457, 189] width 14 height 15
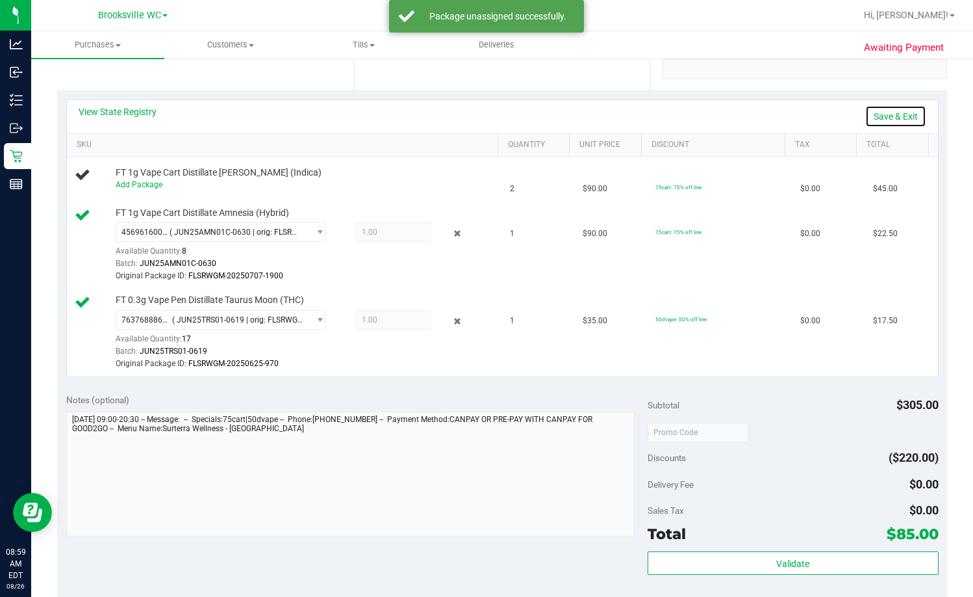
click at [622, 120] on link "Save & Exit" at bounding box center [896, 116] width 61 height 22
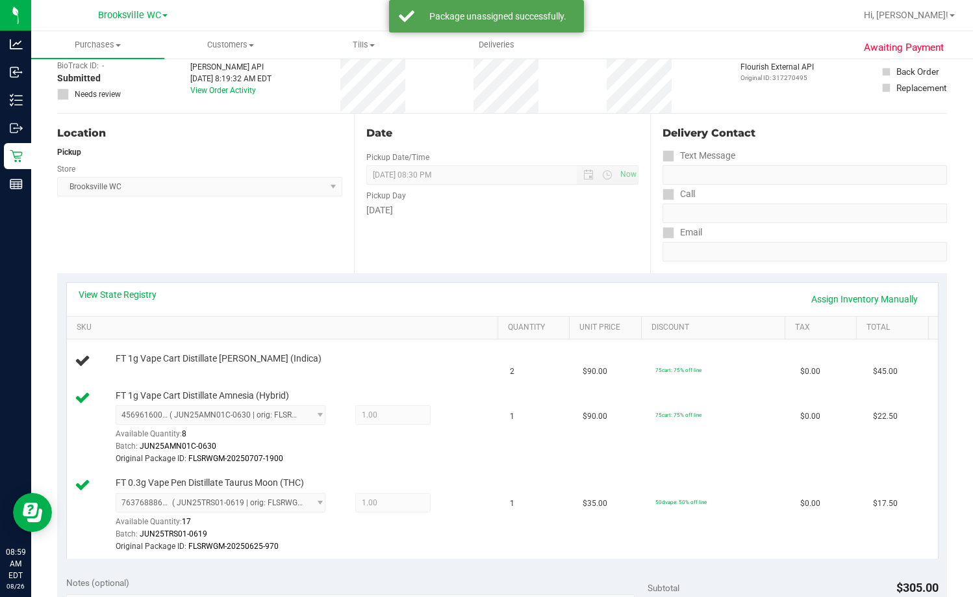
scroll to position [0, 0]
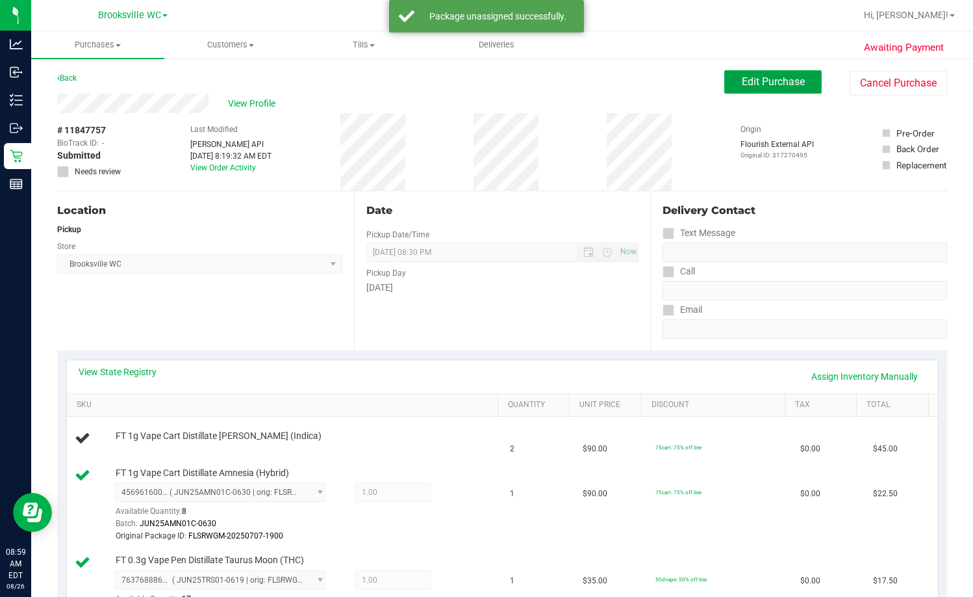
click at [622, 84] on span "Edit Purchase" at bounding box center [773, 81] width 63 height 12
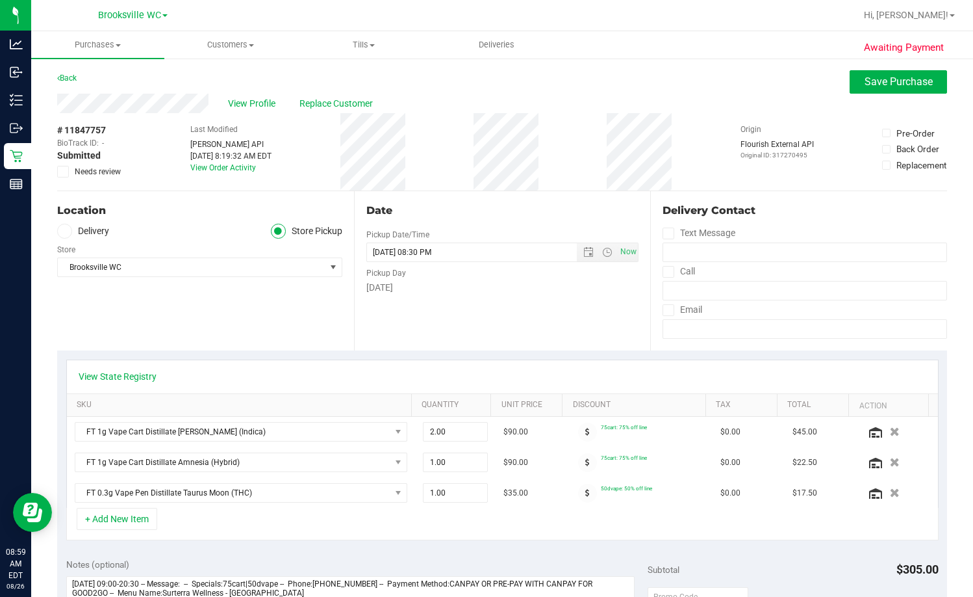
scroll to position [65, 0]
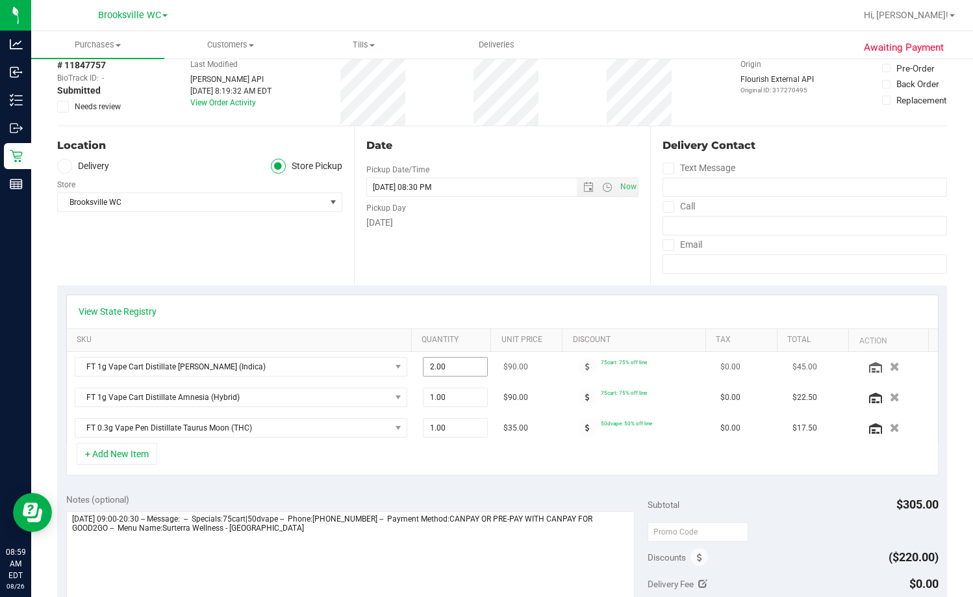
click at [456, 357] on span "2.00 2" at bounding box center [455, 366] width 65 height 19
click at [454, 260] on div "Date Pickup Date/Time 08/26/2025 Now 08/26/2025 08:30 PM Now Pickup Day Tuesday" at bounding box center [502, 205] width 297 height 159
click at [458, 369] on span "2.00 2" at bounding box center [455, 366] width 65 height 19
click at [458, 371] on input "2" at bounding box center [456, 366] width 64 height 18
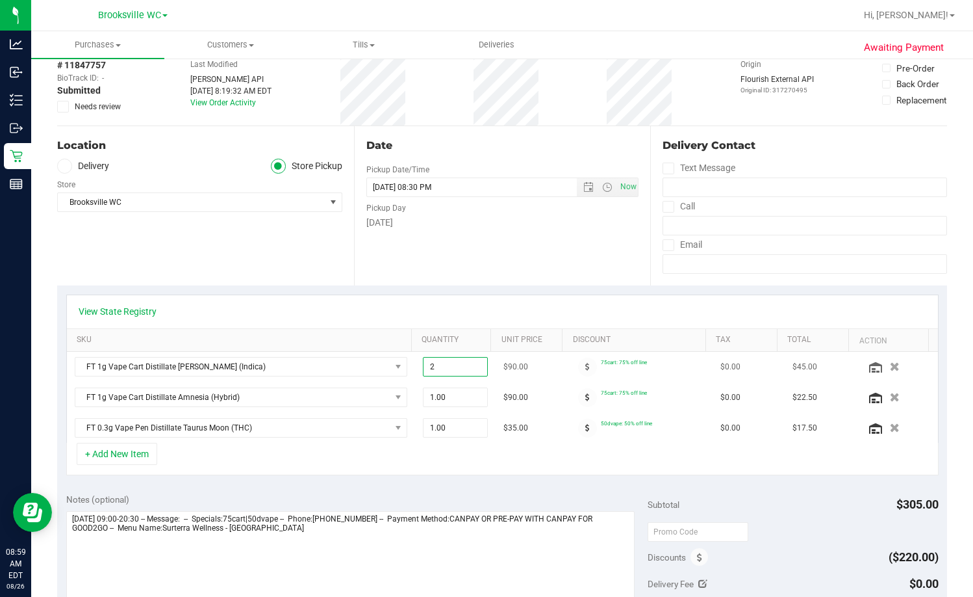
type input "1"
type input "1.00"
click at [514, 229] on div "Date Pickup Date/Time 08/26/2025 Now 08/26/2025 08:30 PM Now Pickup Day Tuesday" at bounding box center [502, 205] width 297 height 159
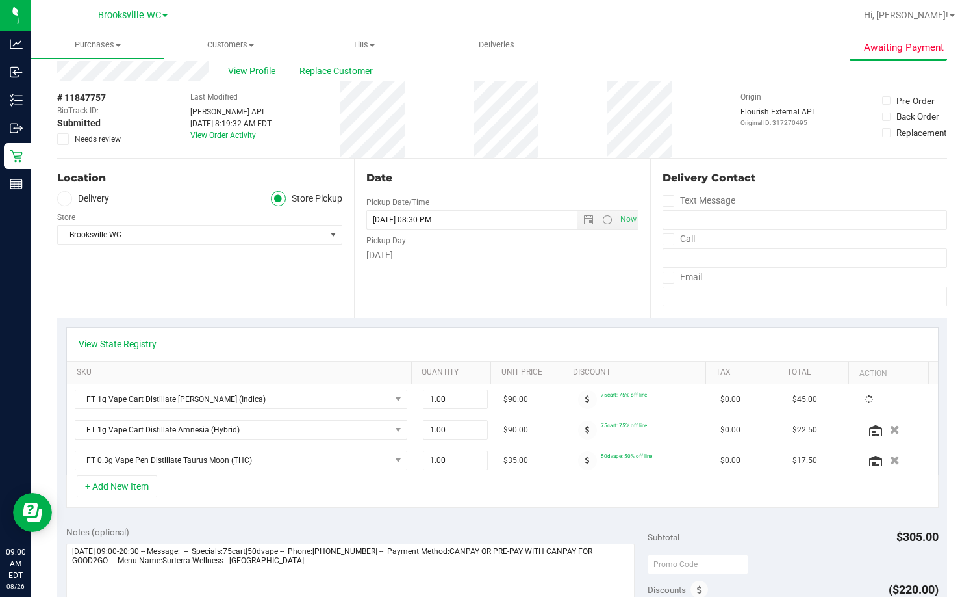
scroll to position [0, 0]
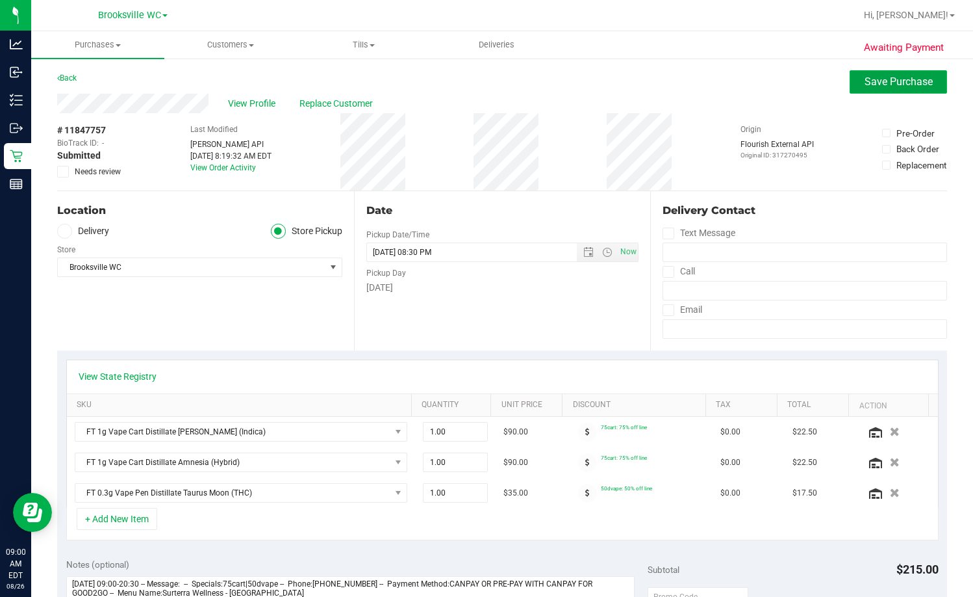
click at [622, 86] on span "Save Purchase" at bounding box center [899, 81] width 68 height 12
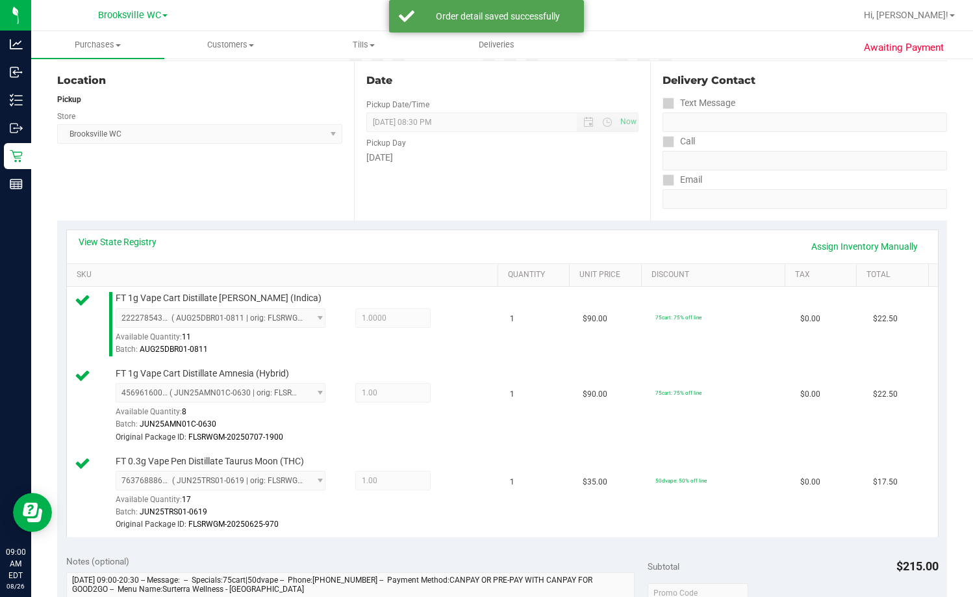
scroll to position [390, 0]
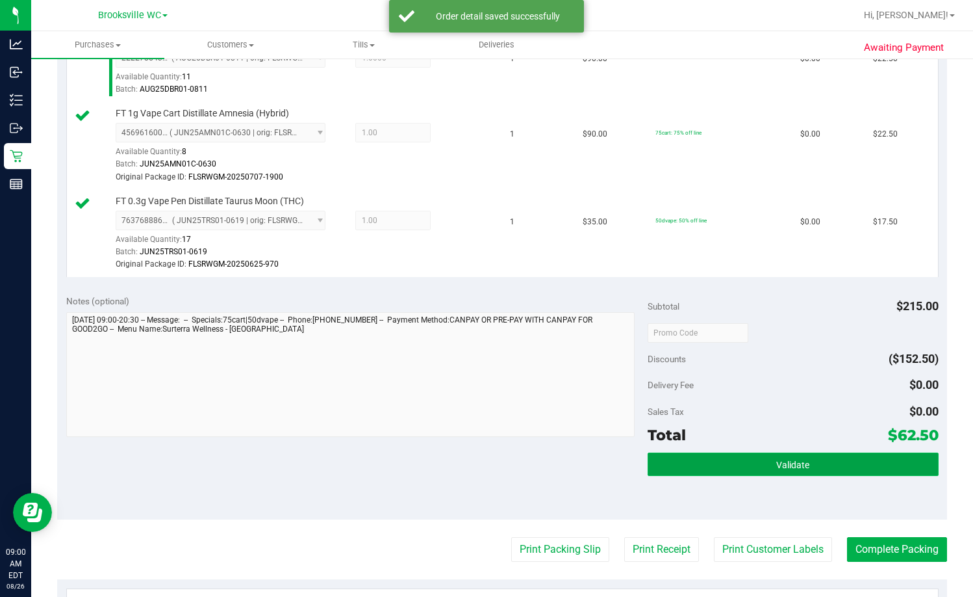
click at [622, 459] on button "Validate" at bounding box center [793, 463] width 291 height 23
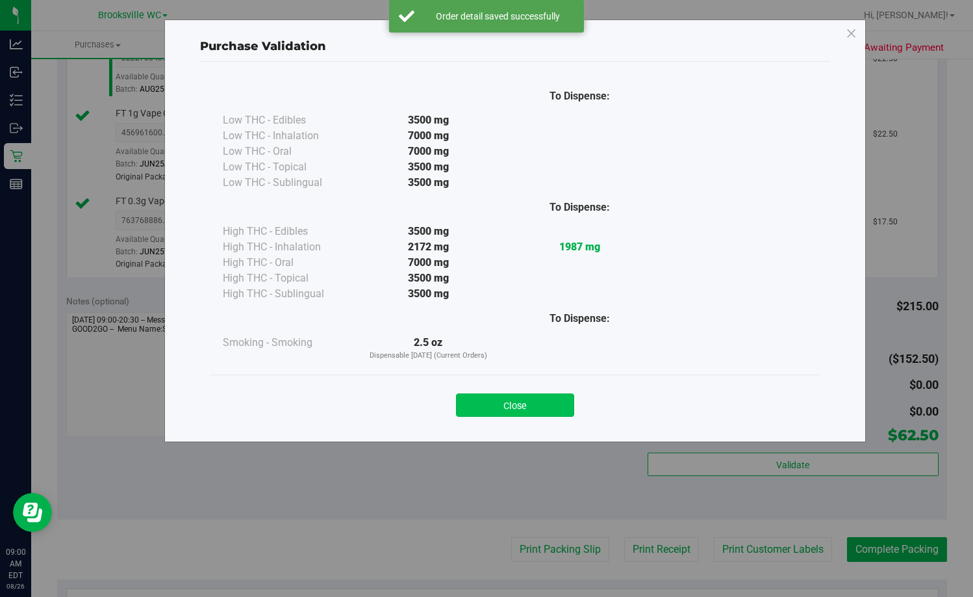
click at [547, 404] on button "Close" at bounding box center [515, 404] width 118 height 23
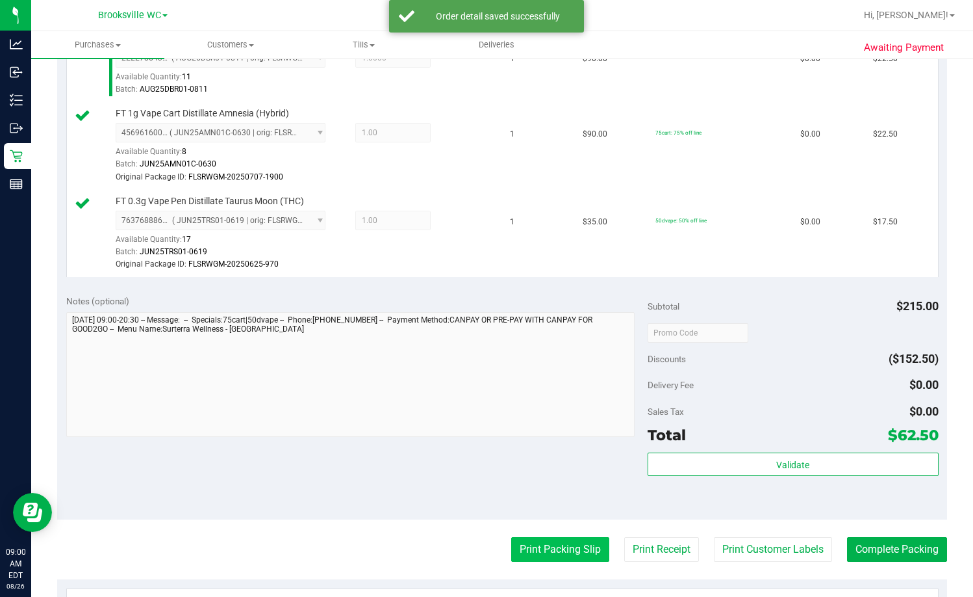
click at [560, 558] on button "Print Packing Slip" at bounding box center [560, 549] width 98 height 25
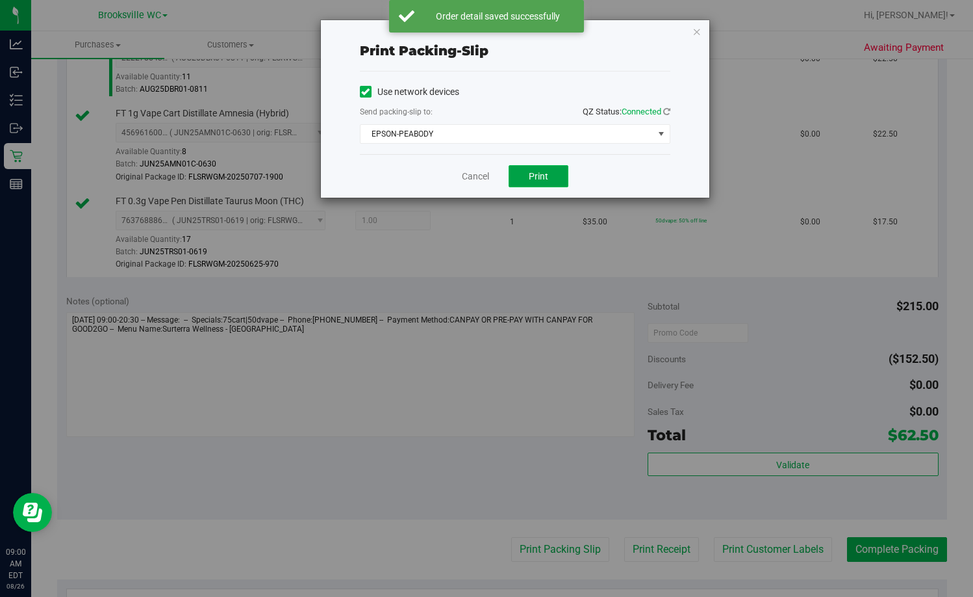
click at [535, 181] on span "Print" at bounding box center [538, 176] width 19 height 10
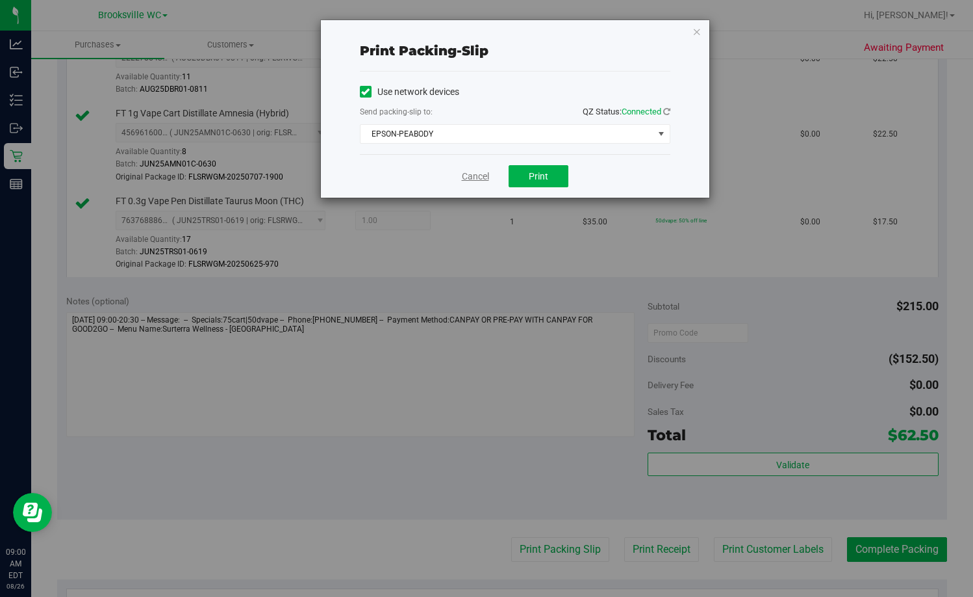
click at [473, 179] on link "Cancel" at bounding box center [475, 177] width 27 height 14
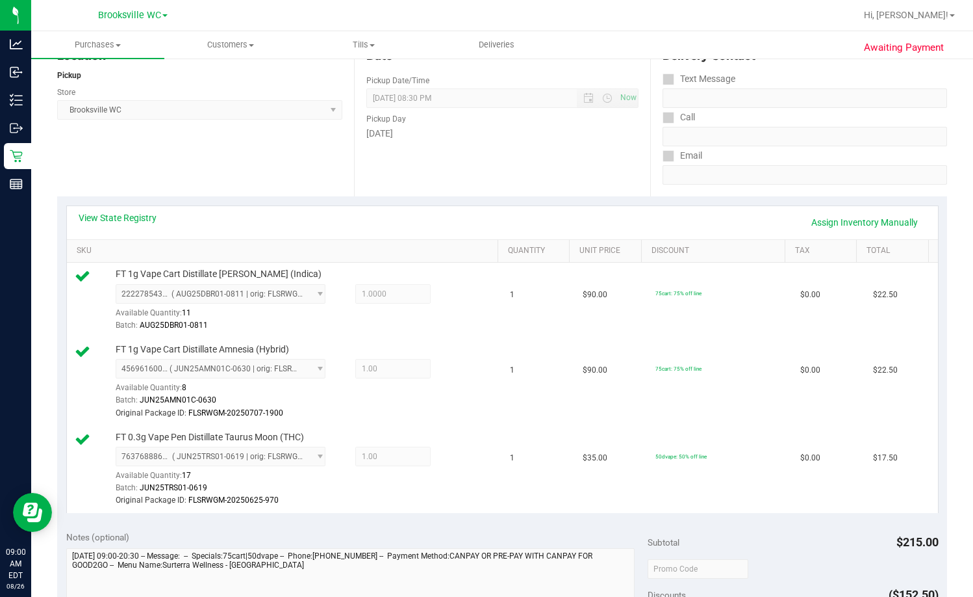
scroll to position [349, 0]
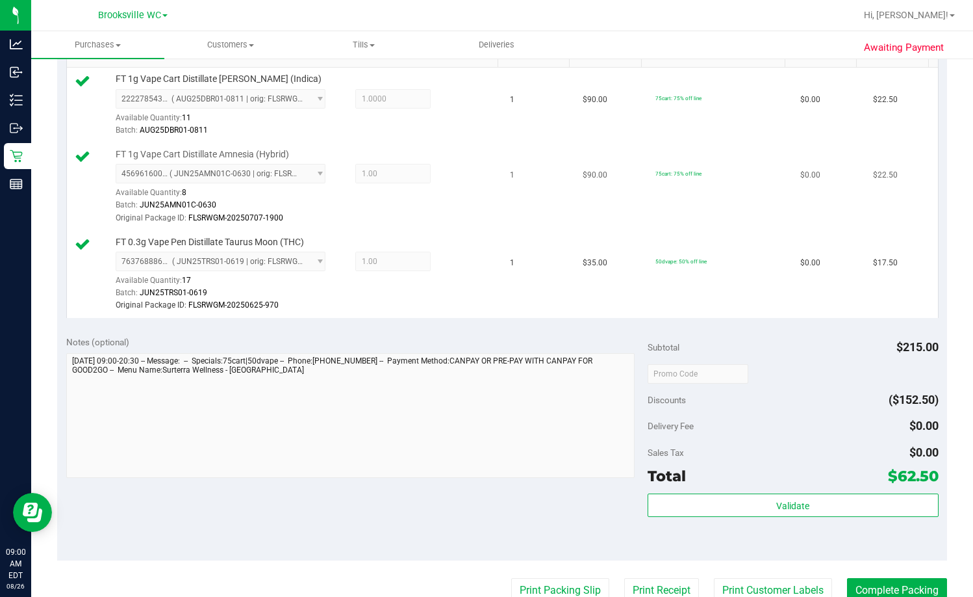
click at [622, 166] on td "75cart: 75% off line" at bounding box center [721, 187] width 146 height 88
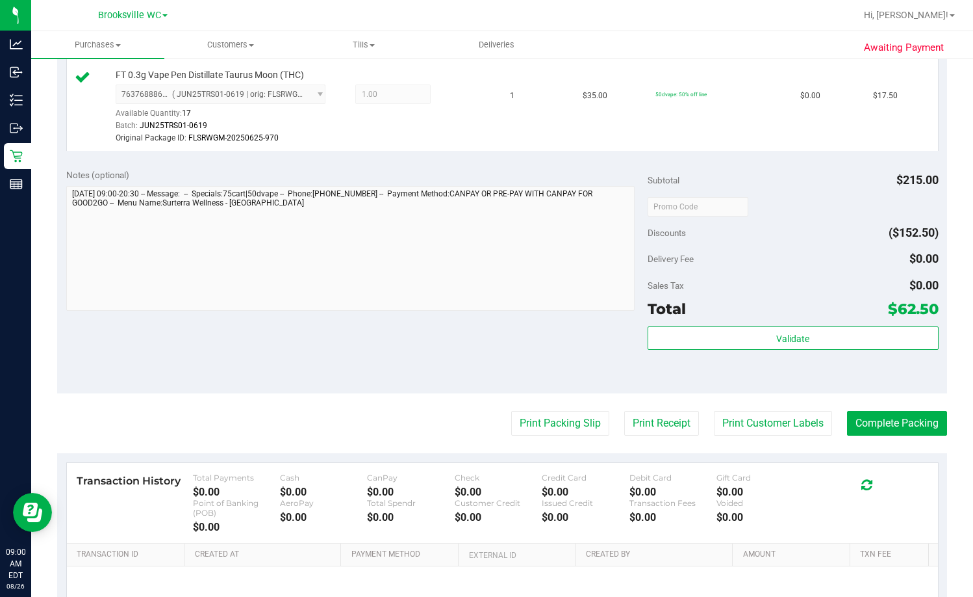
scroll to position [536, 0]
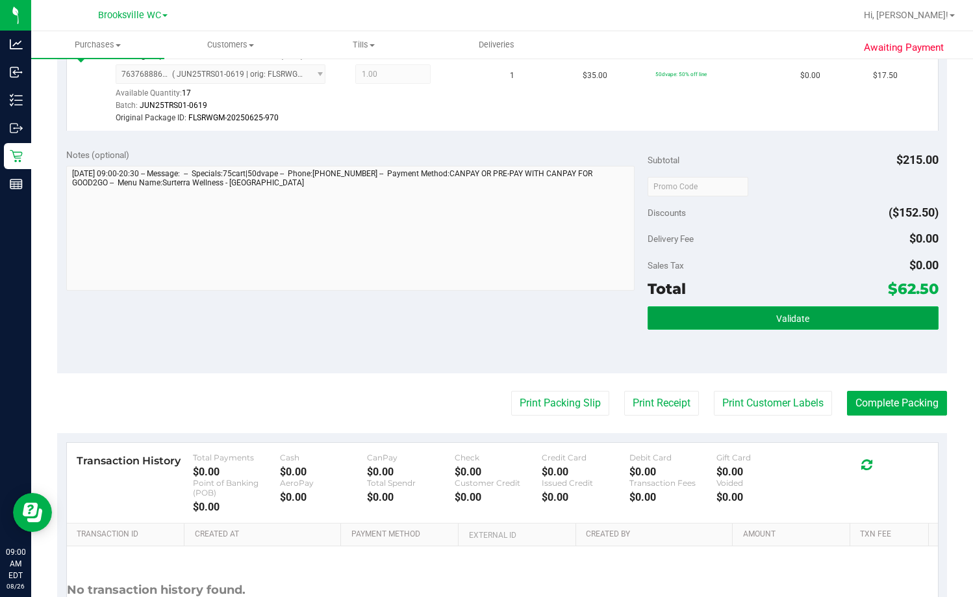
click at [622, 321] on button "Validate" at bounding box center [793, 317] width 291 height 23
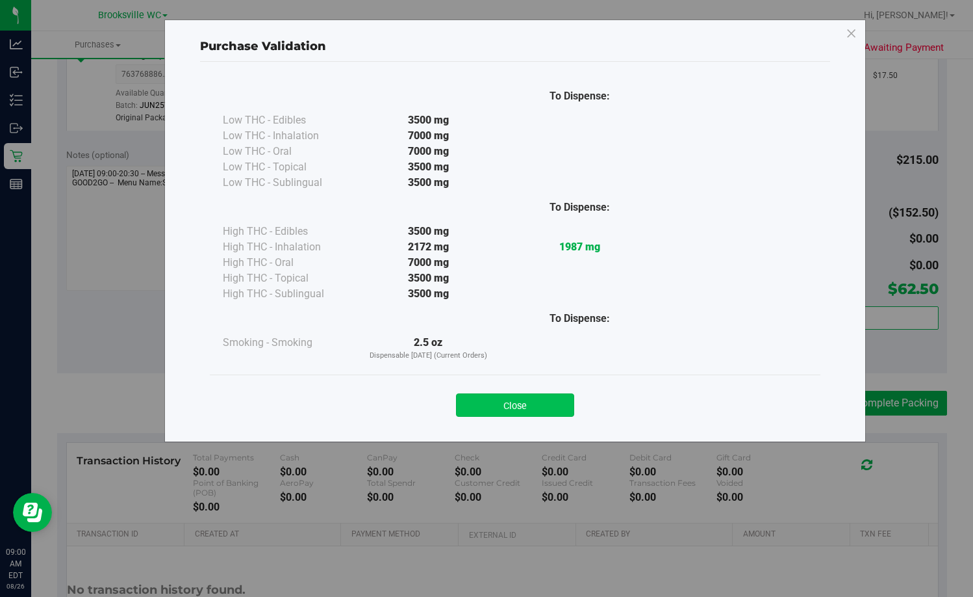
click at [531, 405] on button "Close" at bounding box center [515, 404] width 118 height 23
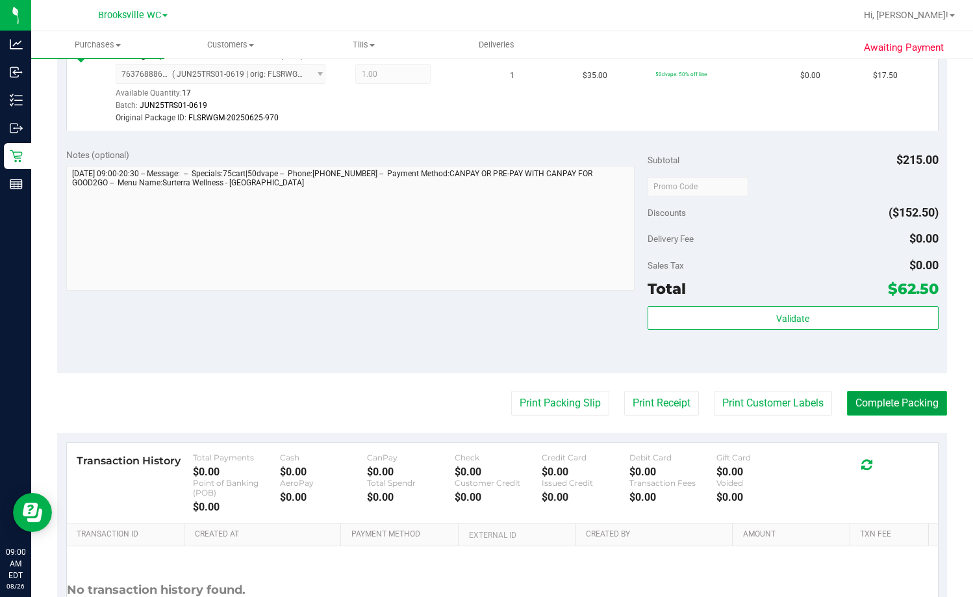
click at [622, 400] on button "Complete Packing" at bounding box center [897, 403] width 100 height 25
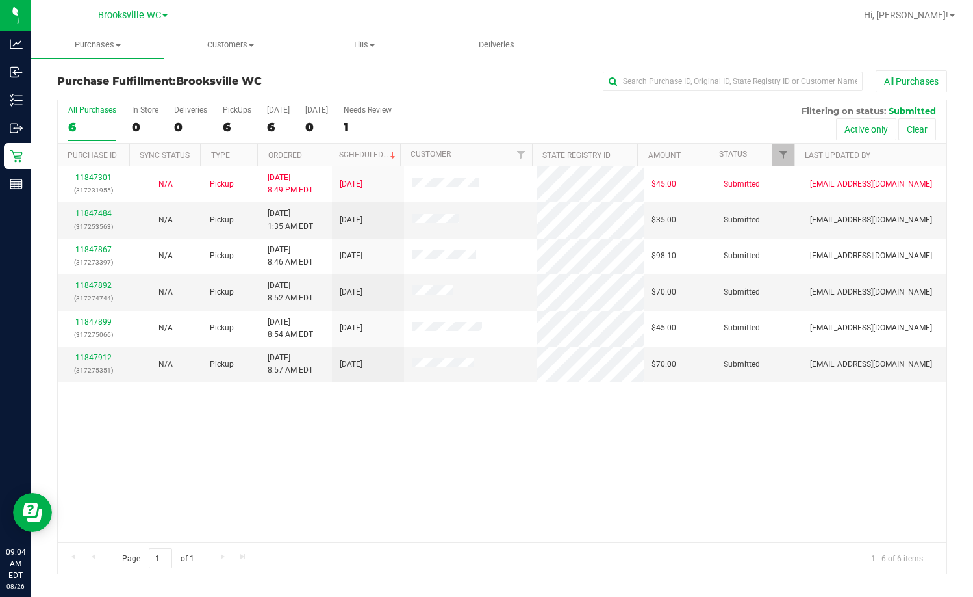
click at [240, 418] on div "11847301 (317231955) N/A Pickup 8/25/2025 8:49 PM EDT 8/26/2025 $45.00 Submitte…" at bounding box center [502, 354] width 889 height 376
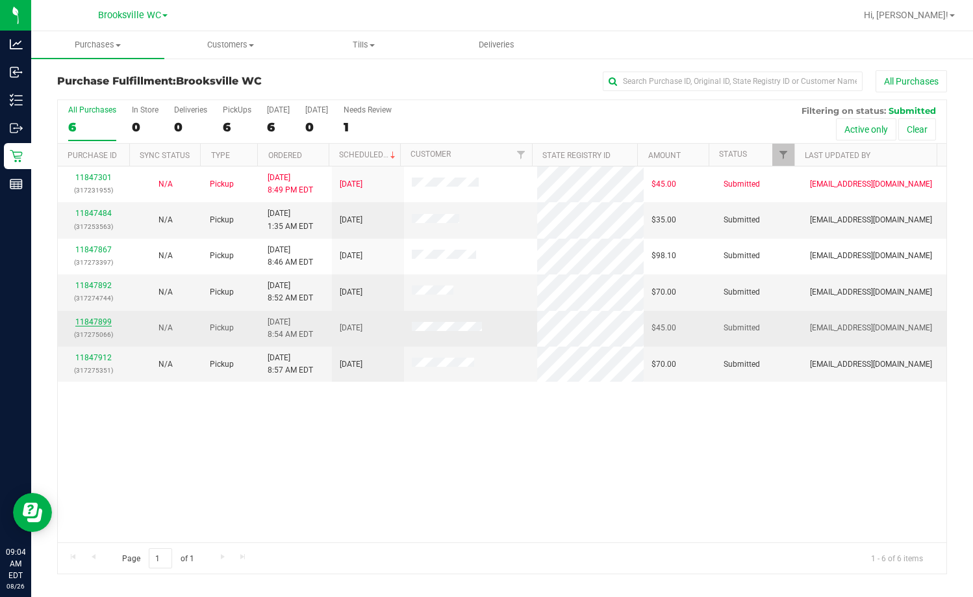
click at [81, 323] on link "11847899" at bounding box center [93, 321] width 36 height 9
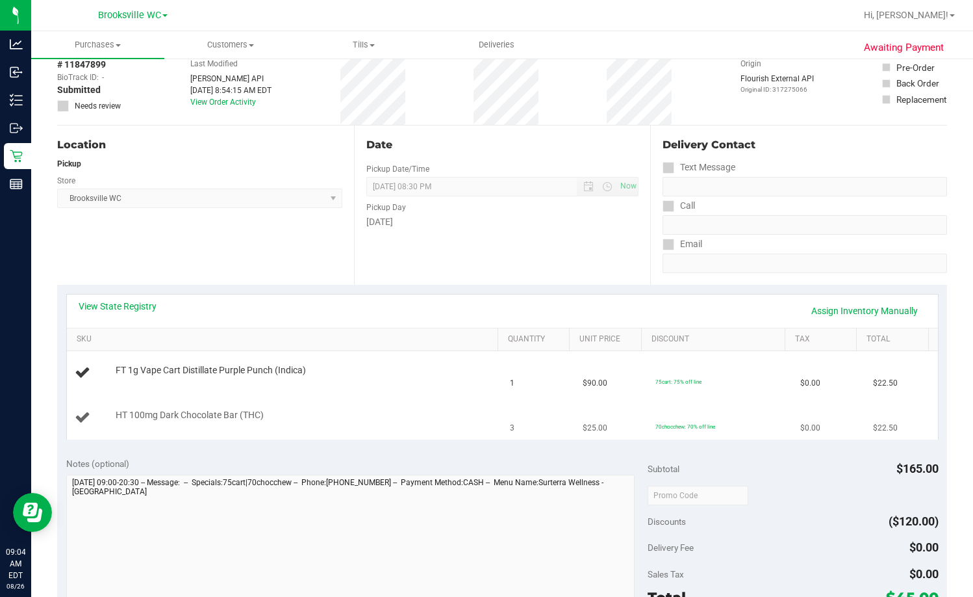
scroll to position [195, 0]
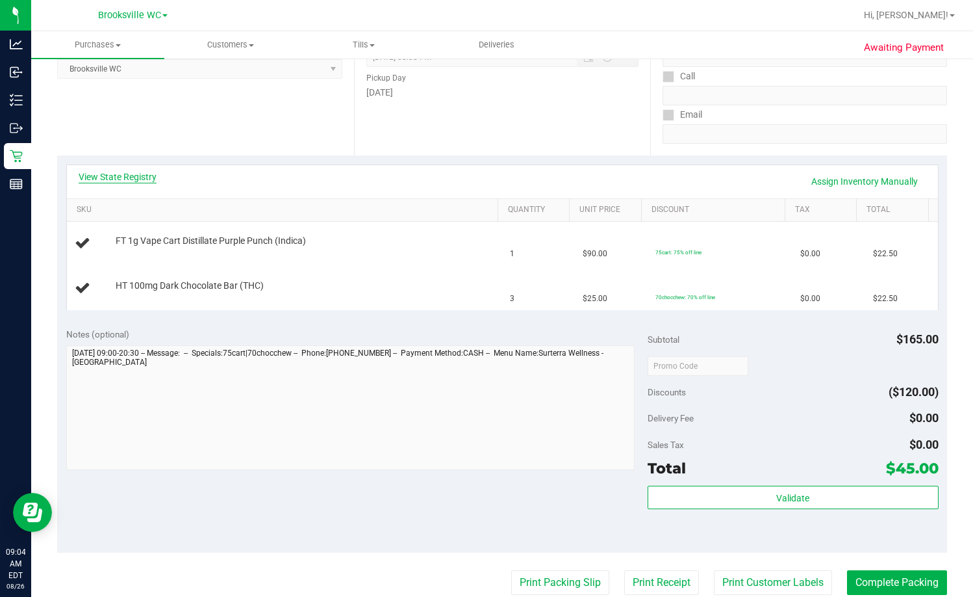
click at [117, 181] on link "View State Registry" at bounding box center [118, 176] width 78 height 13
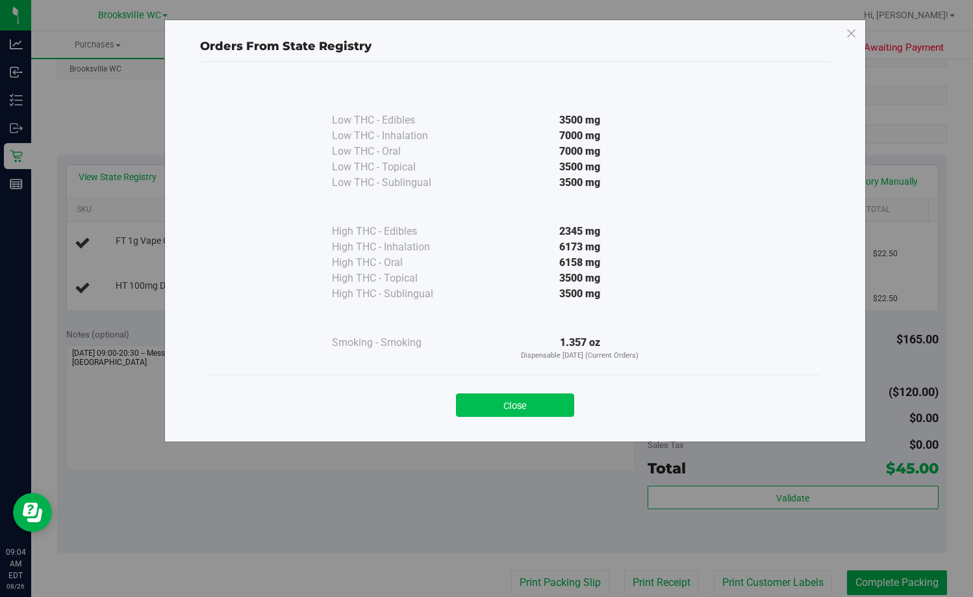
click at [522, 406] on button "Close" at bounding box center [515, 404] width 118 height 23
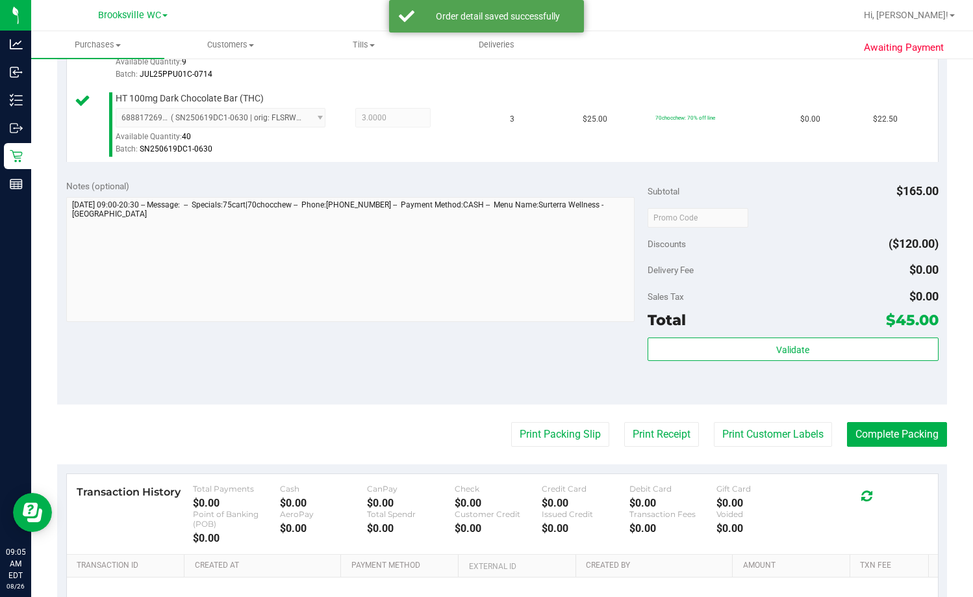
scroll to position [455, 0]
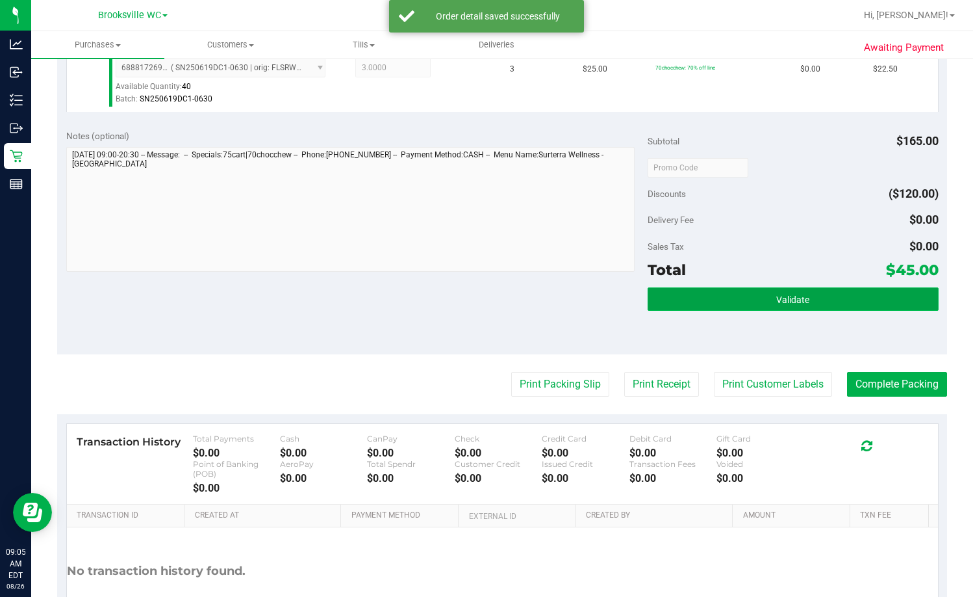
click at [622, 297] on button "Validate" at bounding box center [793, 298] width 291 height 23
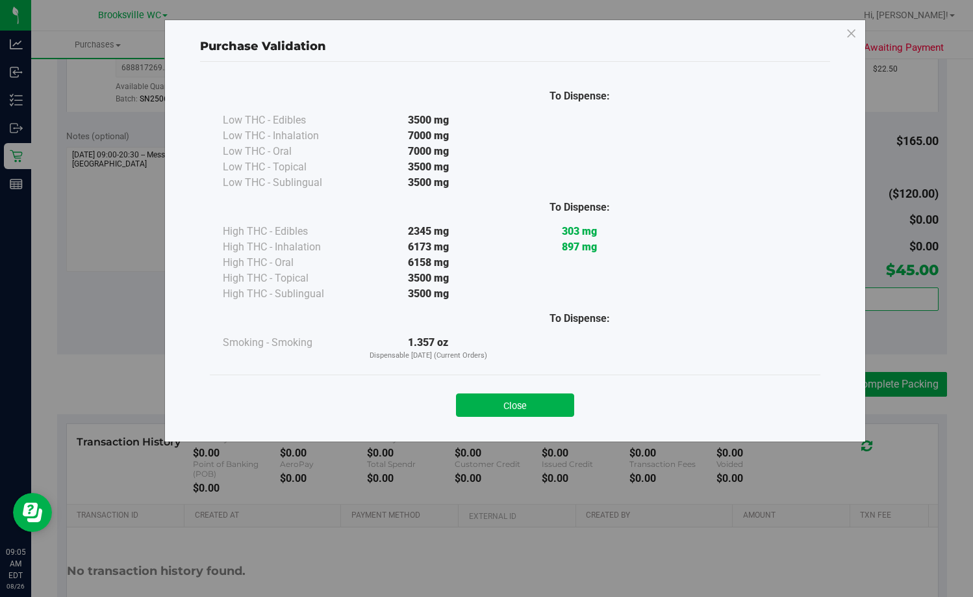
click at [513, 393] on div "Close" at bounding box center [515, 401] width 591 height 32
drag, startPoint x: 504, startPoint y: 424, endPoint x: 502, endPoint y: 417, distance: 8.2
click at [502, 424] on div "Close" at bounding box center [515, 400] width 611 height 53
click at [504, 411] on button "Close" at bounding box center [515, 404] width 118 height 23
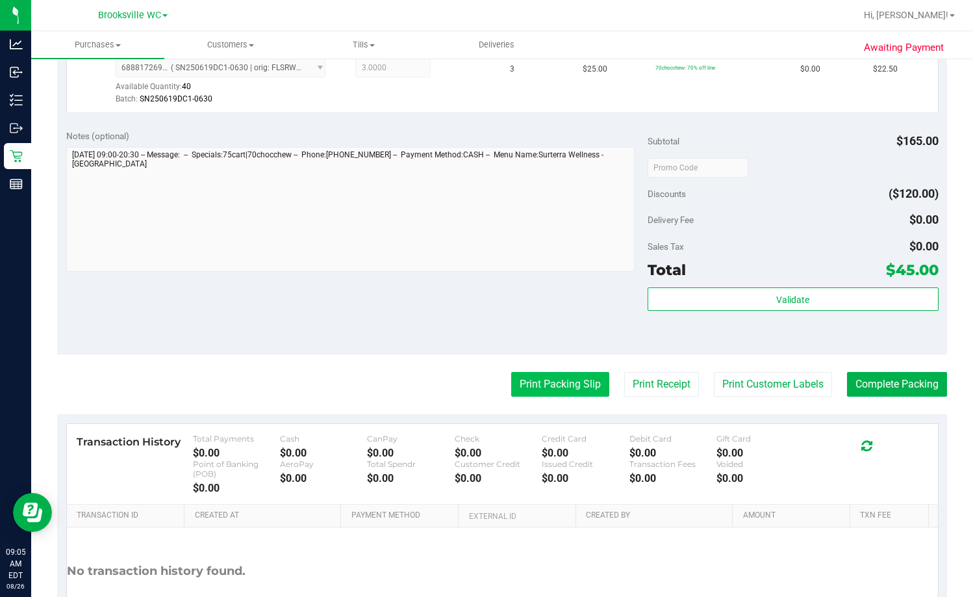
click at [511, 391] on button "Print Packing Slip" at bounding box center [560, 384] width 98 height 25
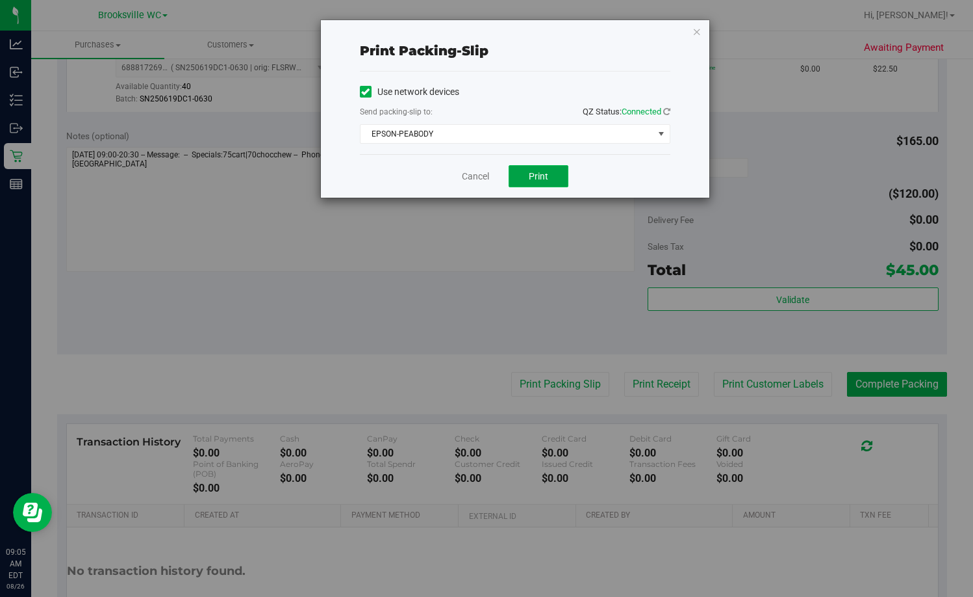
drag, startPoint x: 534, startPoint y: 175, endPoint x: 534, endPoint y: 167, distance: 7.8
click at [534, 174] on span "Print" at bounding box center [538, 176] width 19 height 10
click at [483, 175] on link "Cancel" at bounding box center [475, 177] width 27 height 14
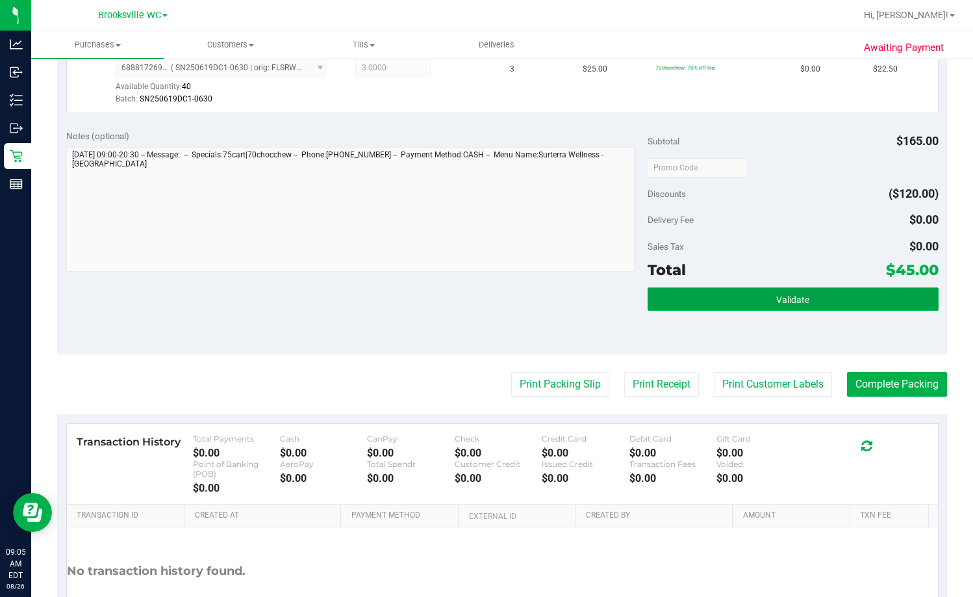
click at [622, 289] on button "Validate" at bounding box center [793, 298] width 291 height 23
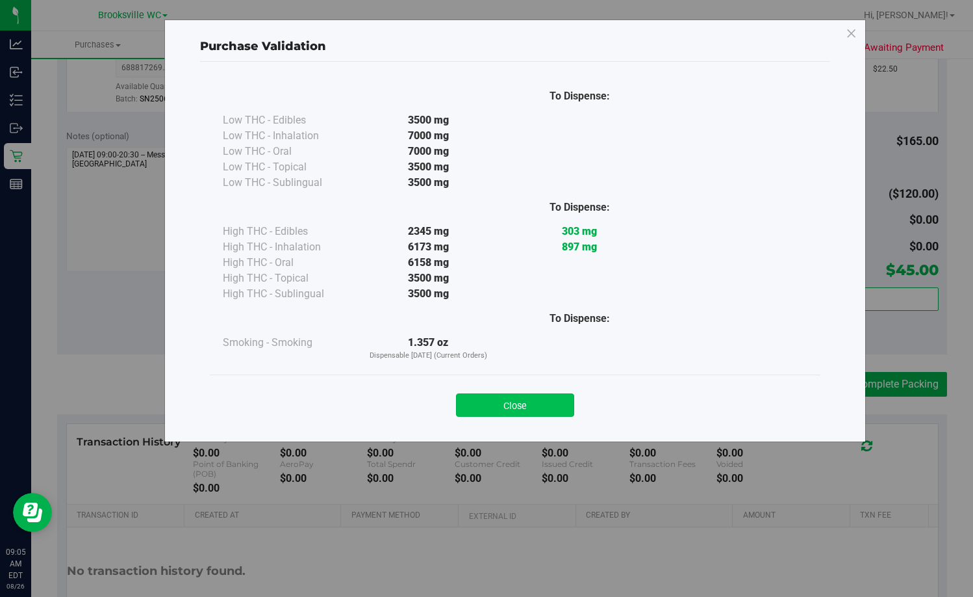
click at [522, 402] on button "Close" at bounding box center [515, 404] width 118 height 23
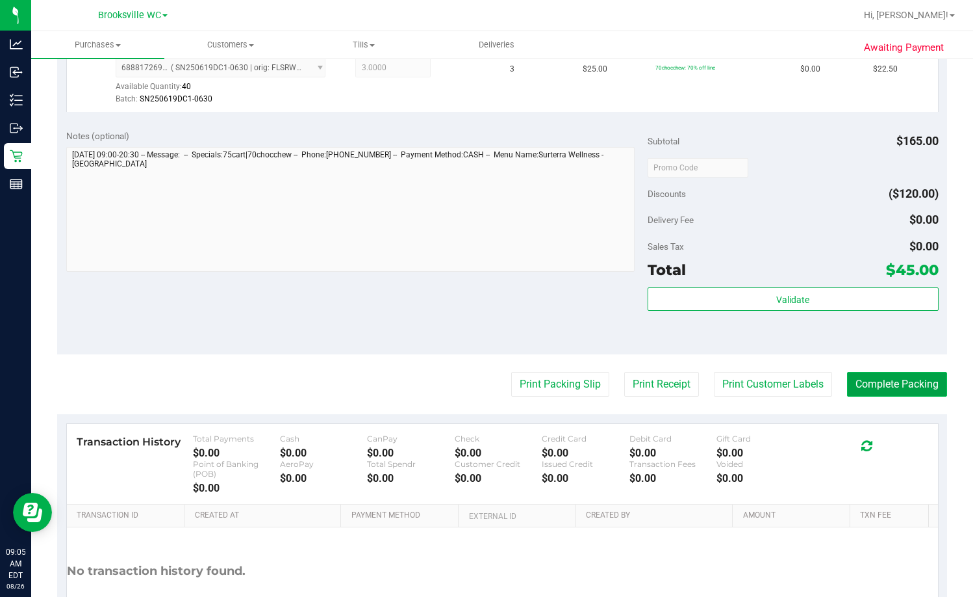
click at [622, 382] on button "Complete Packing" at bounding box center [897, 384] width 100 height 25
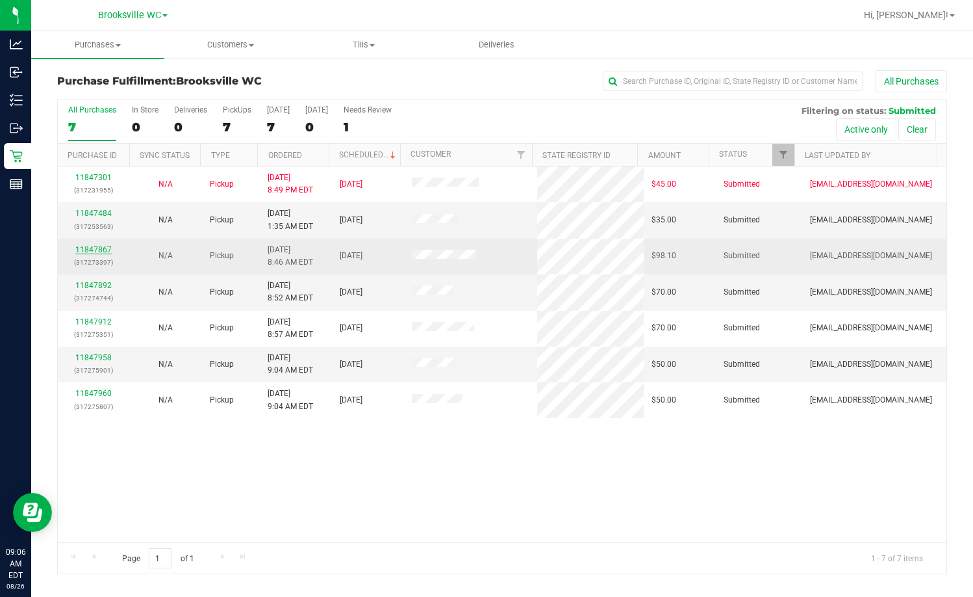
click at [88, 248] on link "11847867" at bounding box center [93, 249] width 36 height 9
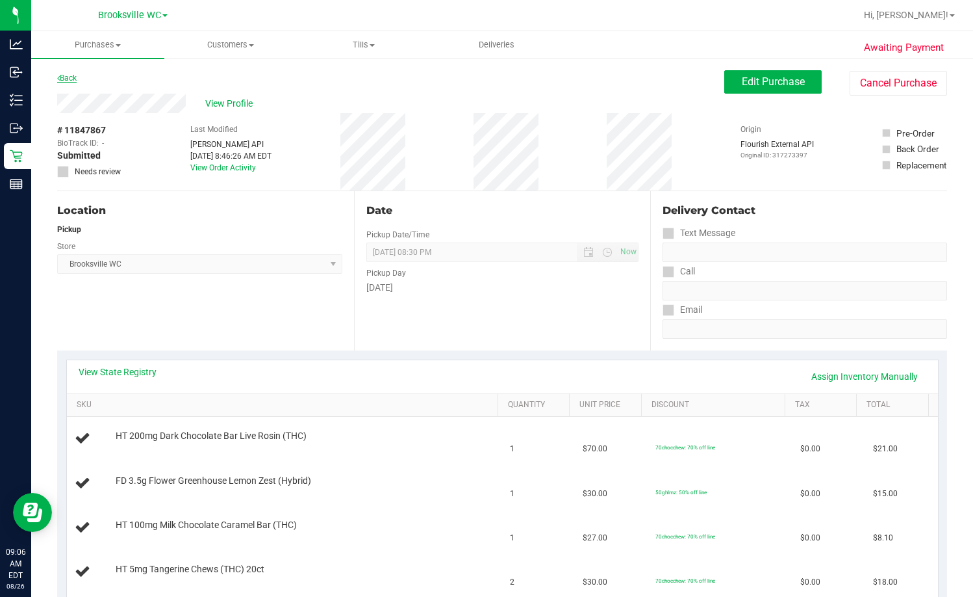
click at [77, 79] on link "Back" at bounding box center [66, 77] width 19 height 9
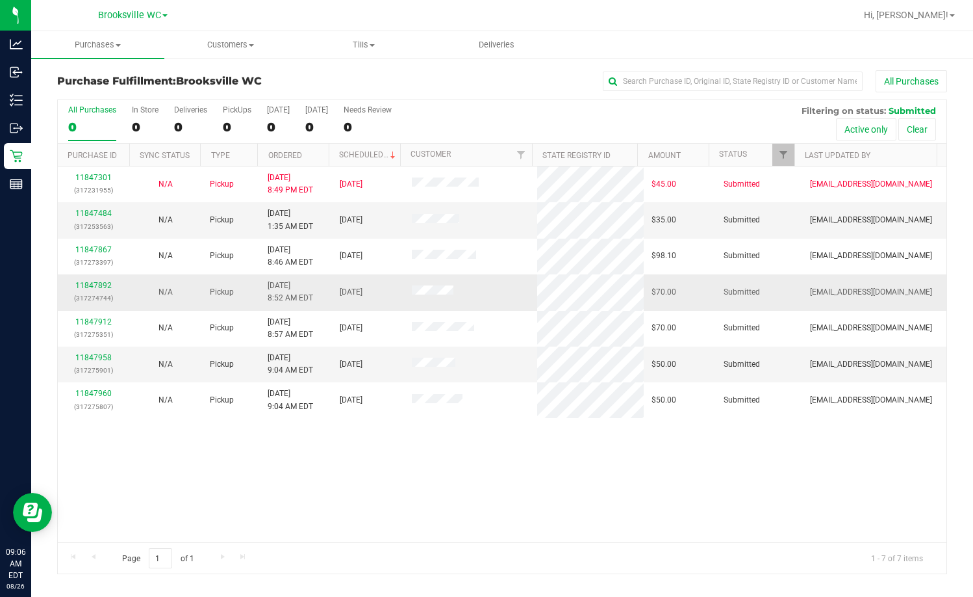
click at [84, 291] on div "11847892 (317274744)" at bounding box center [94, 291] width 57 height 25
click at [85, 289] on link "11847892" at bounding box center [93, 285] width 36 height 9
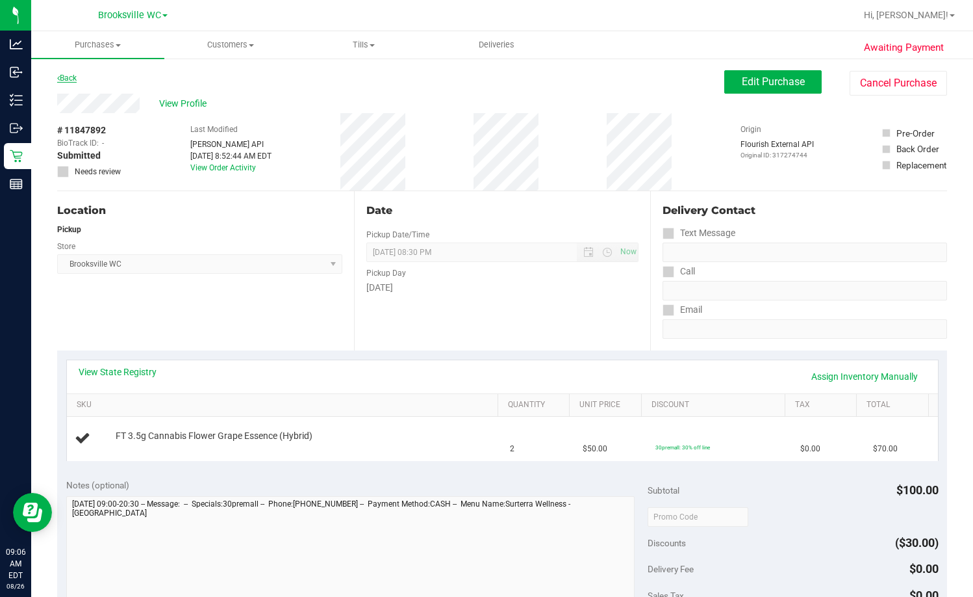
click at [71, 79] on link "Back" at bounding box center [66, 77] width 19 height 9
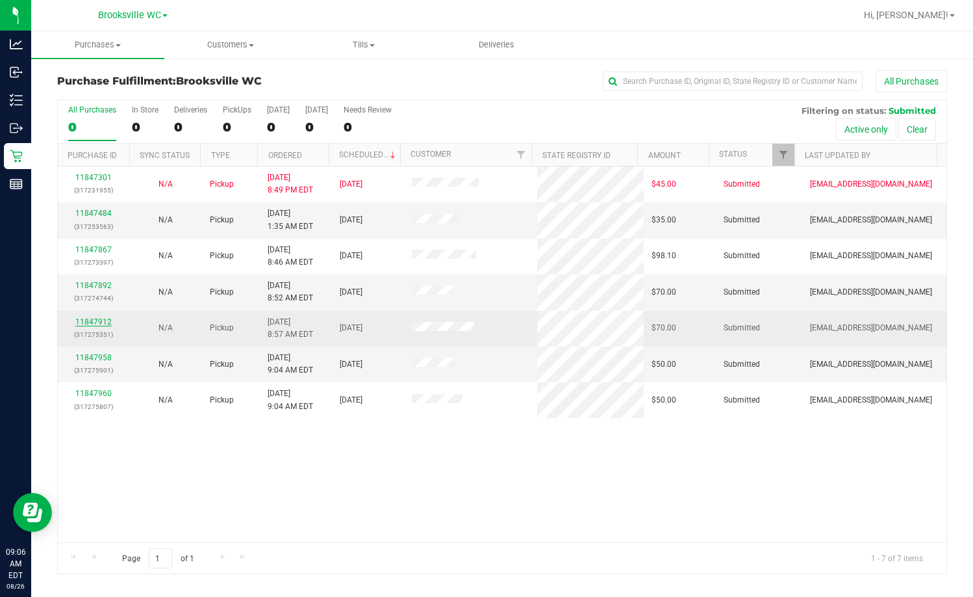
click at [94, 324] on link "11847912" at bounding box center [93, 321] width 36 height 9
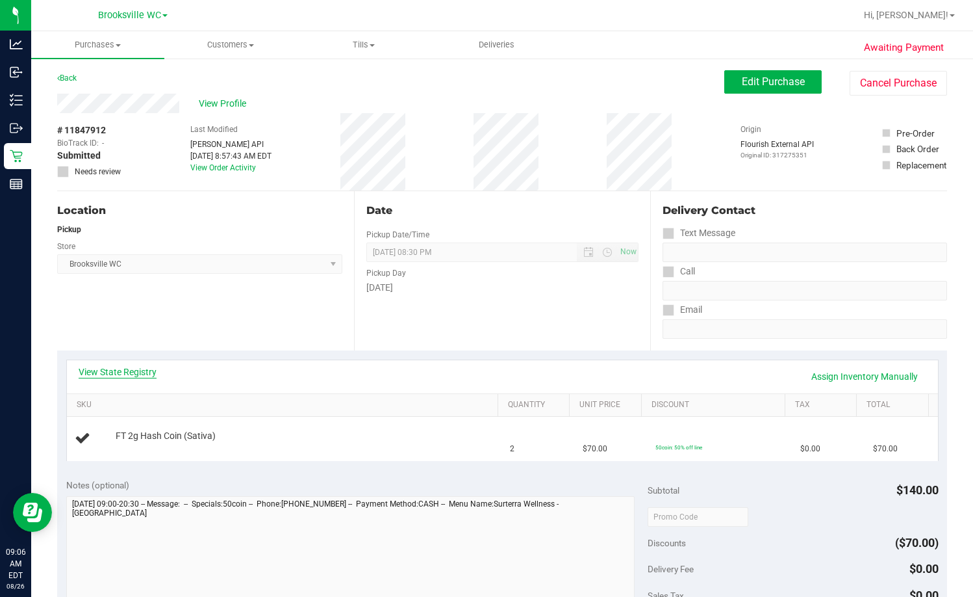
click at [88, 370] on link "View State Registry" at bounding box center [118, 371] width 78 height 13
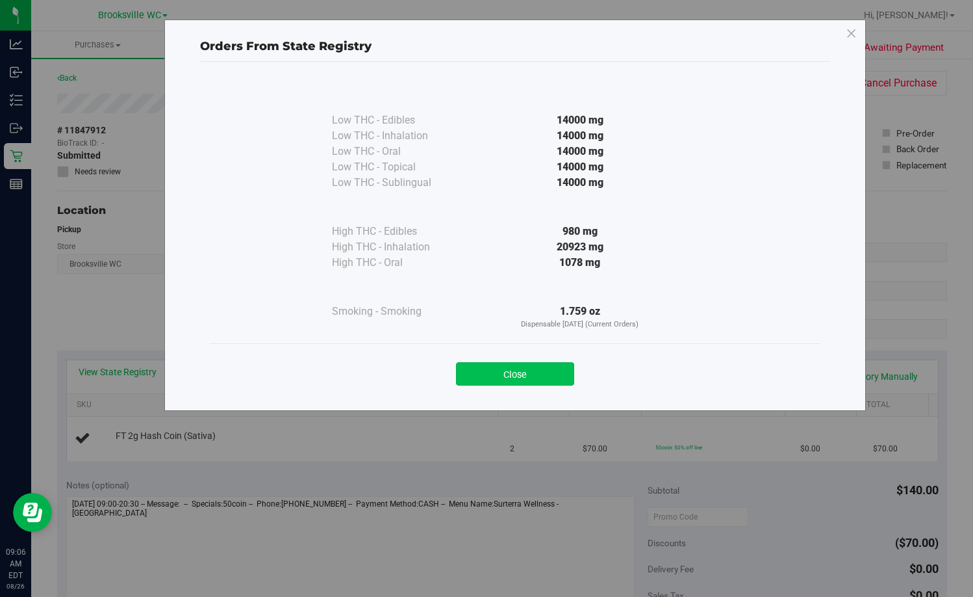
click at [516, 372] on button "Close" at bounding box center [515, 373] width 118 height 23
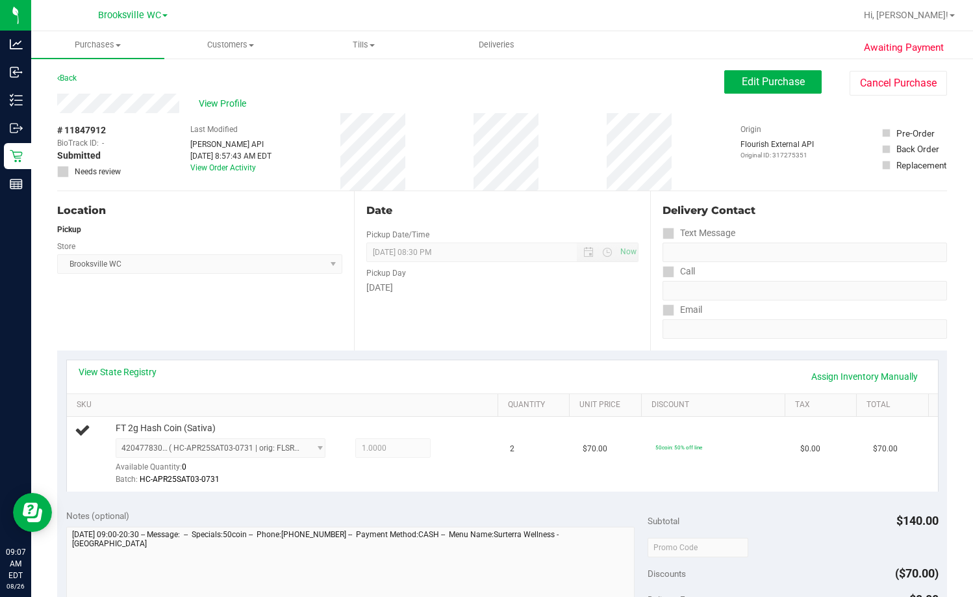
click at [204, 289] on div "Location Pickup Store Brooksville WC Select Store Bonita Springs WC Boynton Bea…" at bounding box center [205, 270] width 297 height 159
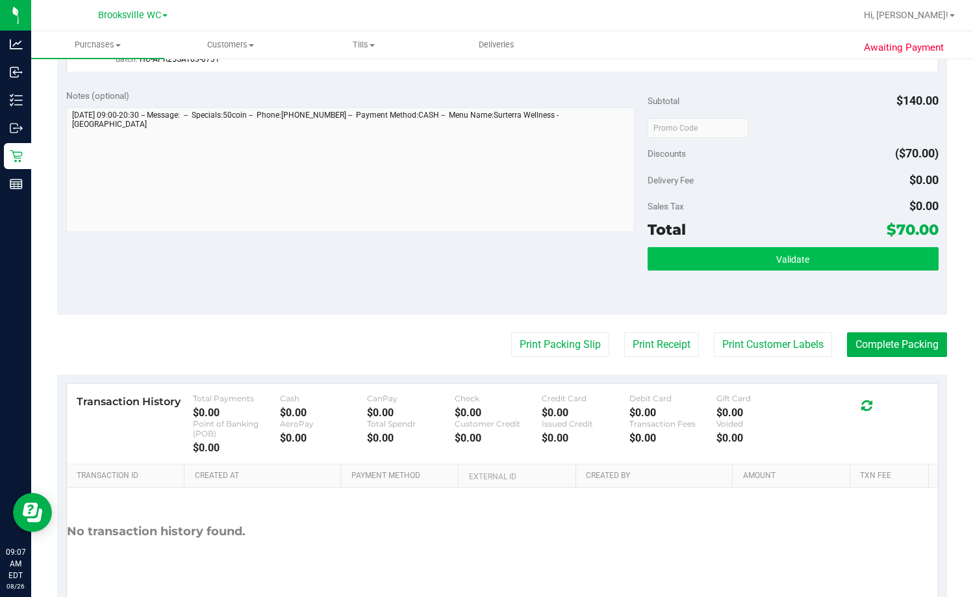
scroll to position [527, 0]
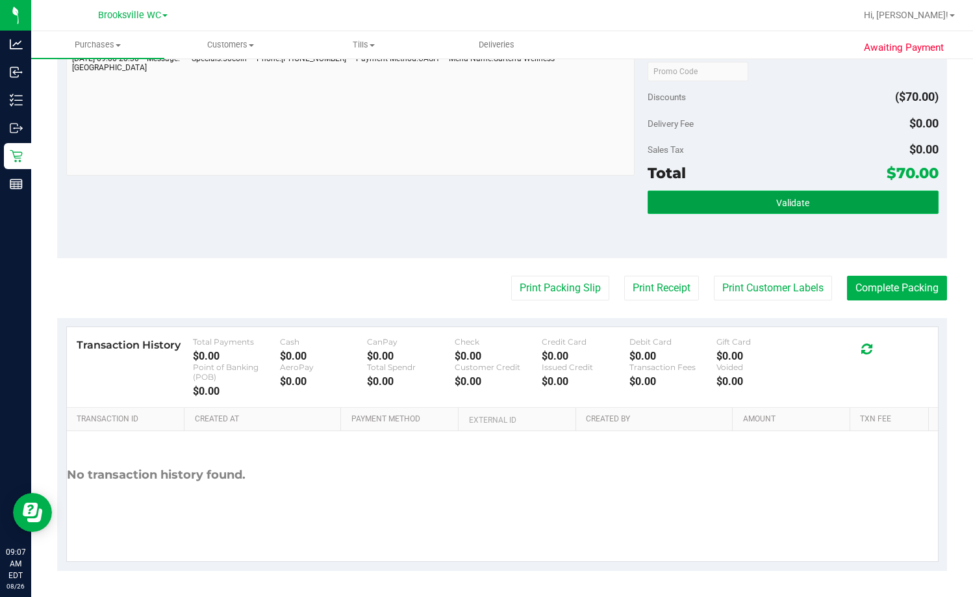
click at [622, 212] on button "Validate" at bounding box center [793, 201] width 291 height 23
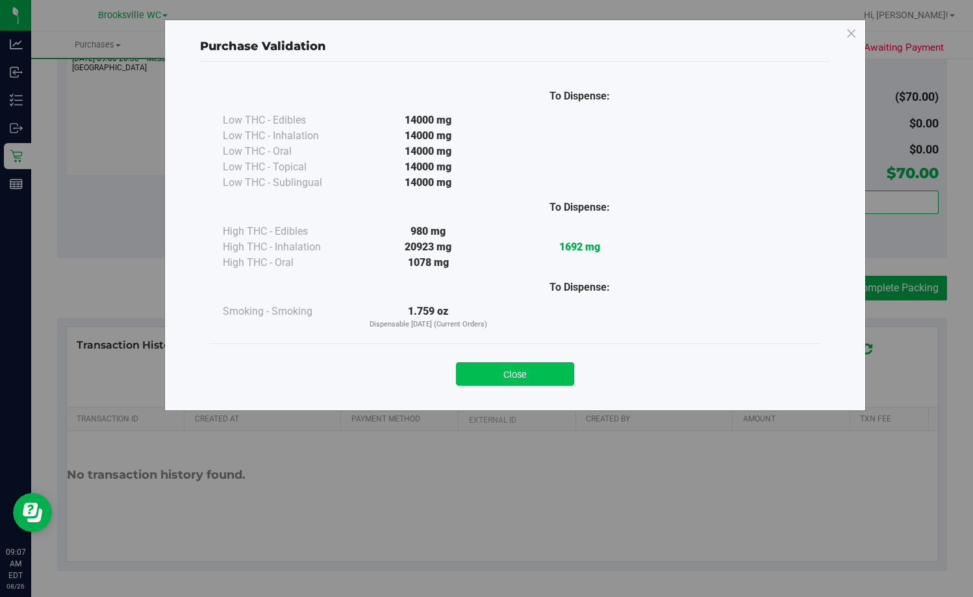
click at [495, 382] on button "Close" at bounding box center [515, 373] width 118 height 23
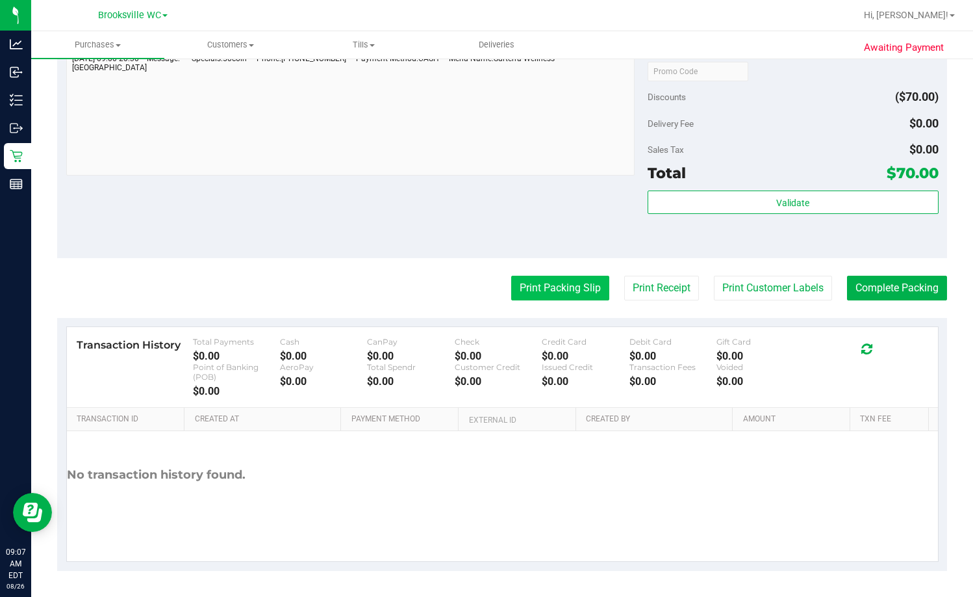
click at [550, 285] on button "Print Packing Slip" at bounding box center [560, 288] width 98 height 25
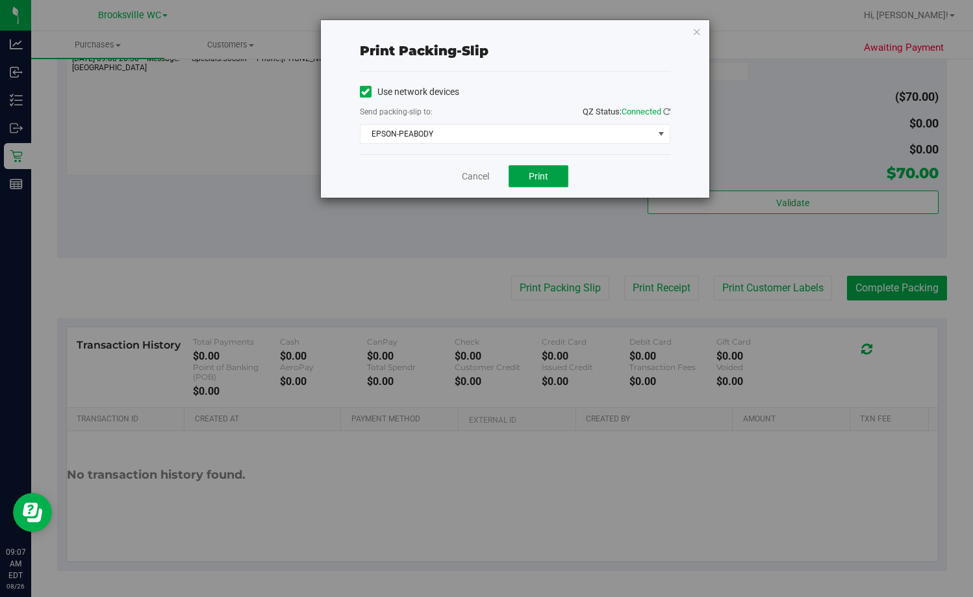
click at [561, 181] on button "Print" at bounding box center [539, 176] width 60 height 22
click at [481, 179] on link "Cancel" at bounding box center [475, 177] width 27 height 14
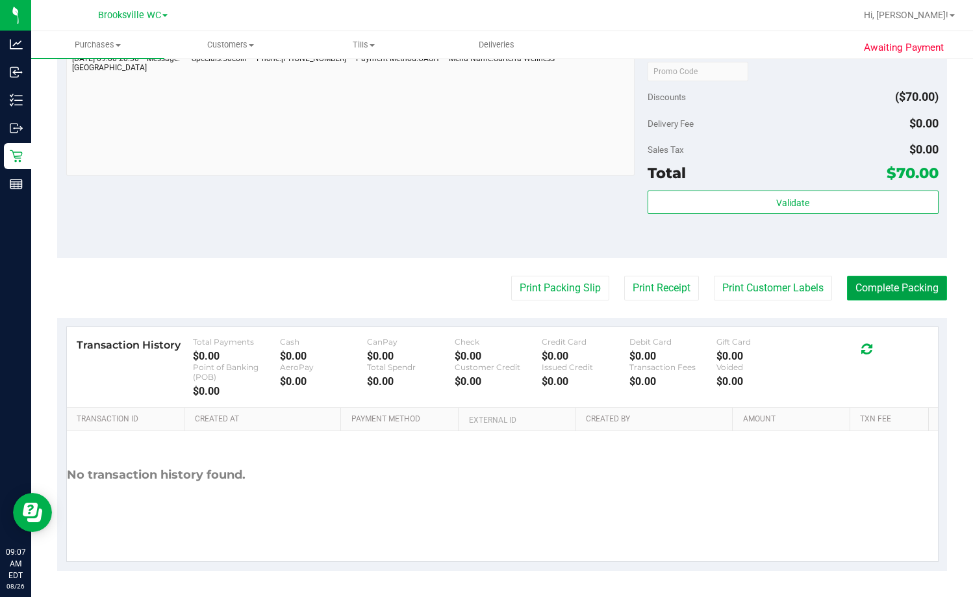
click at [622, 279] on button "Complete Packing" at bounding box center [897, 288] width 100 height 25
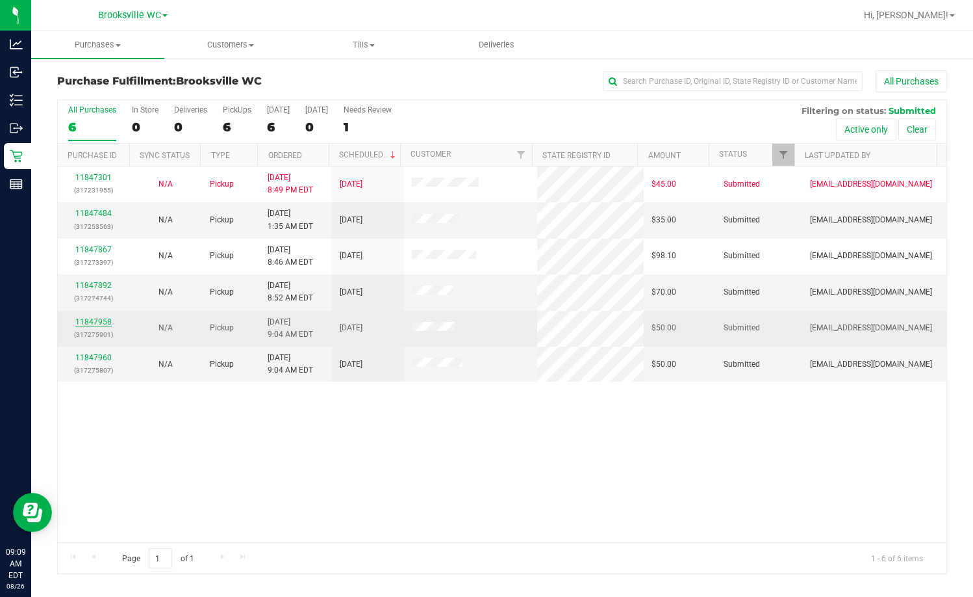
click at [101, 323] on link "11847958" at bounding box center [93, 321] width 36 height 9
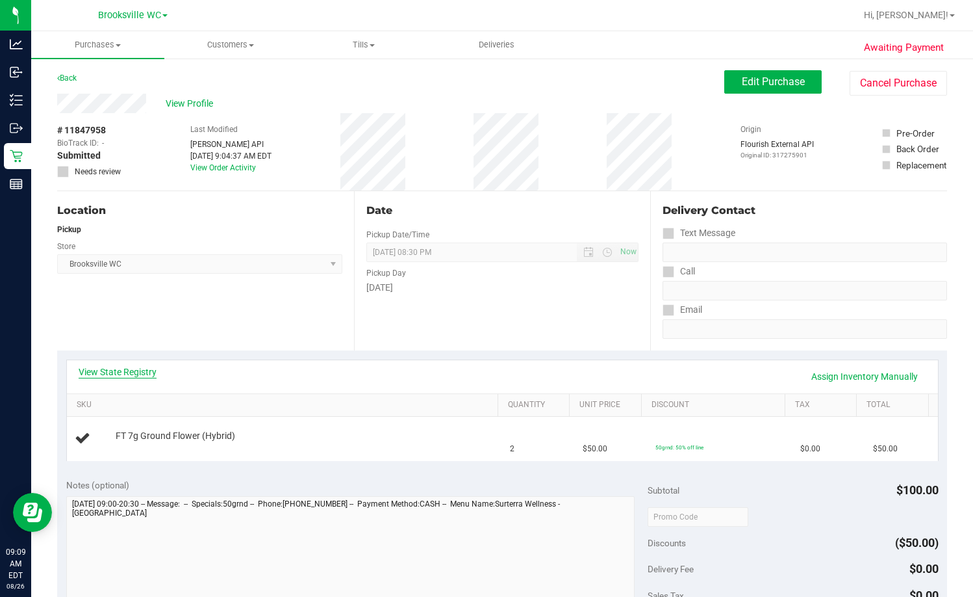
click at [123, 367] on link "View State Registry" at bounding box center [118, 371] width 78 height 13
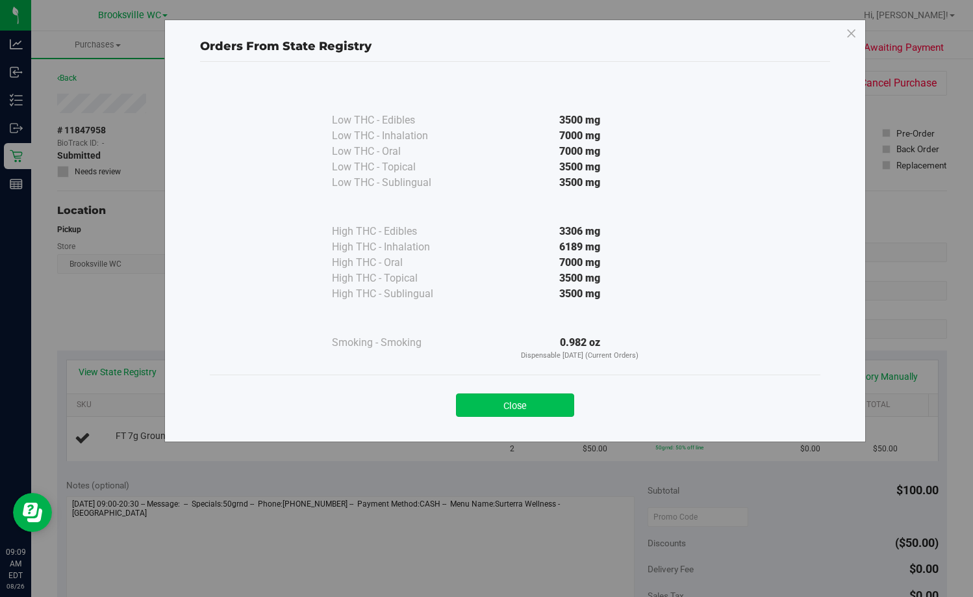
click at [491, 399] on button "Close" at bounding box center [515, 404] width 118 height 23
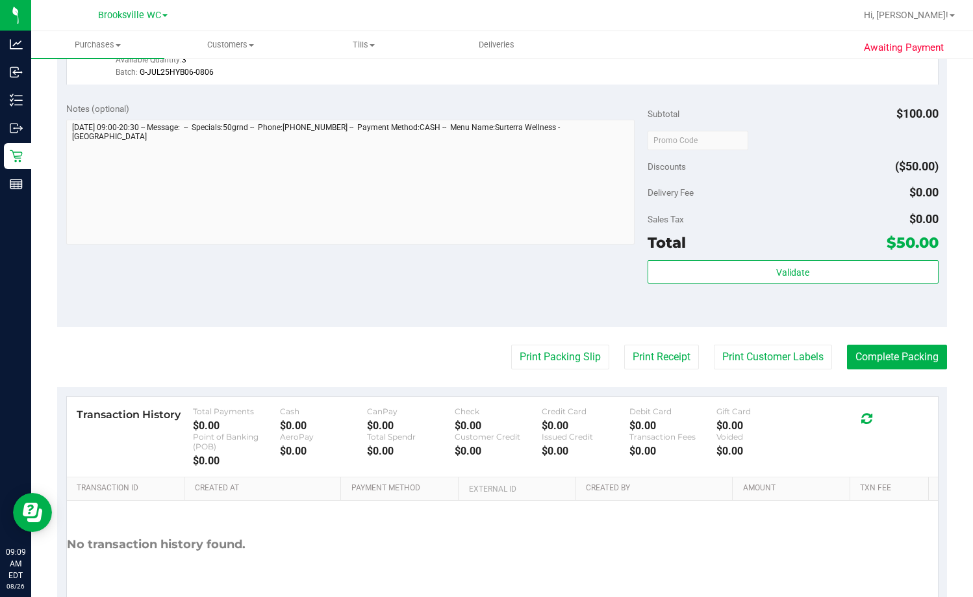
scroll to position [455, 0]
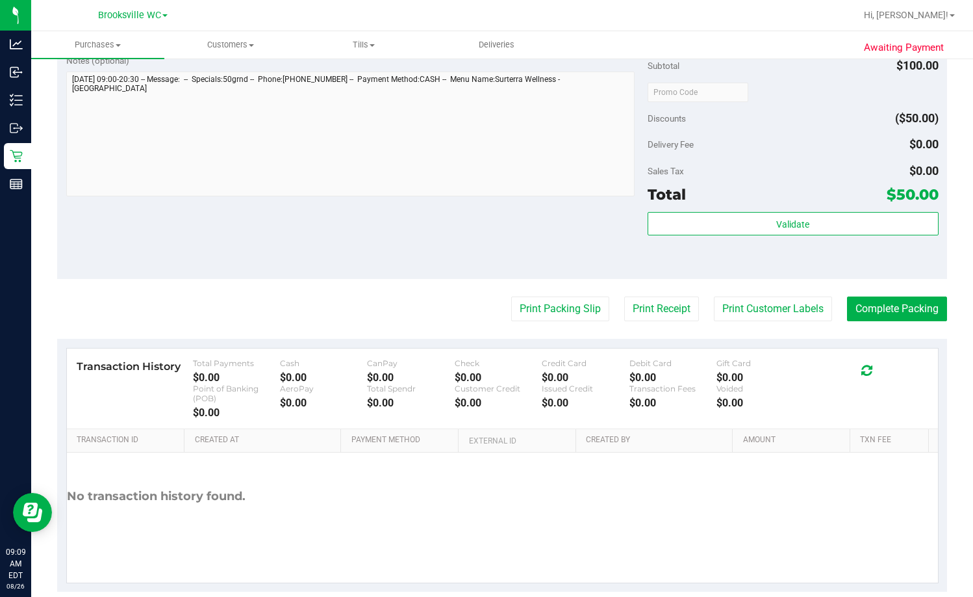
click at [622, 210] on div "Subtotal $100.00 Discounts ($50.00) Delivery Fee $0.00 Sales Tax $0.00 Total $5…" at bounding box center [793, 162] width 291 height 216
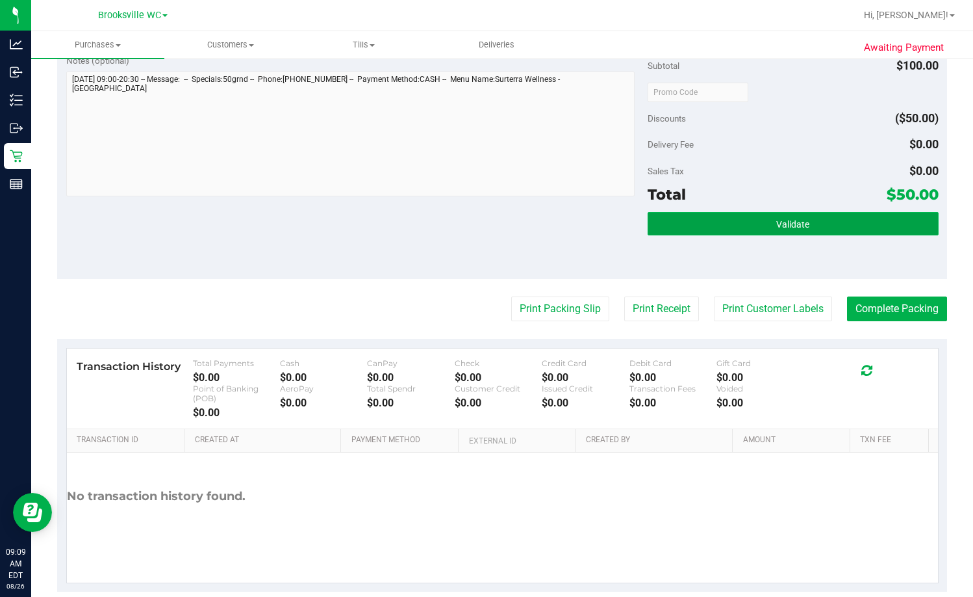
click at [622, 222] on span "Validate" at bounding box center [793, 224] width 33 height 10
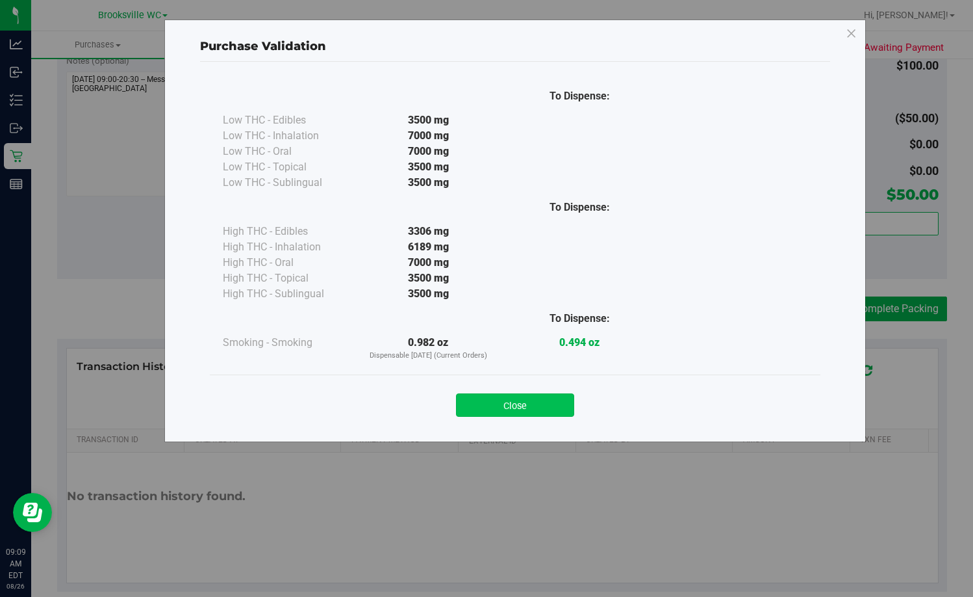
click at [569, 394] on button "Close" at bounding box center [515, 404] width 118 height 23
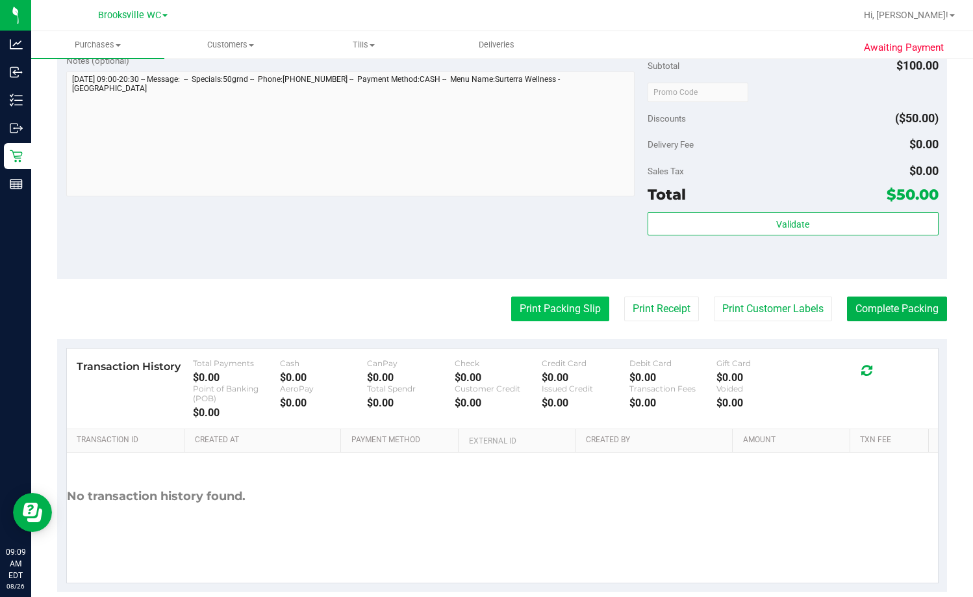
click at [554, 308] on button "Print Packing Slip" at bounding box center [560, 308] width 98 height 25
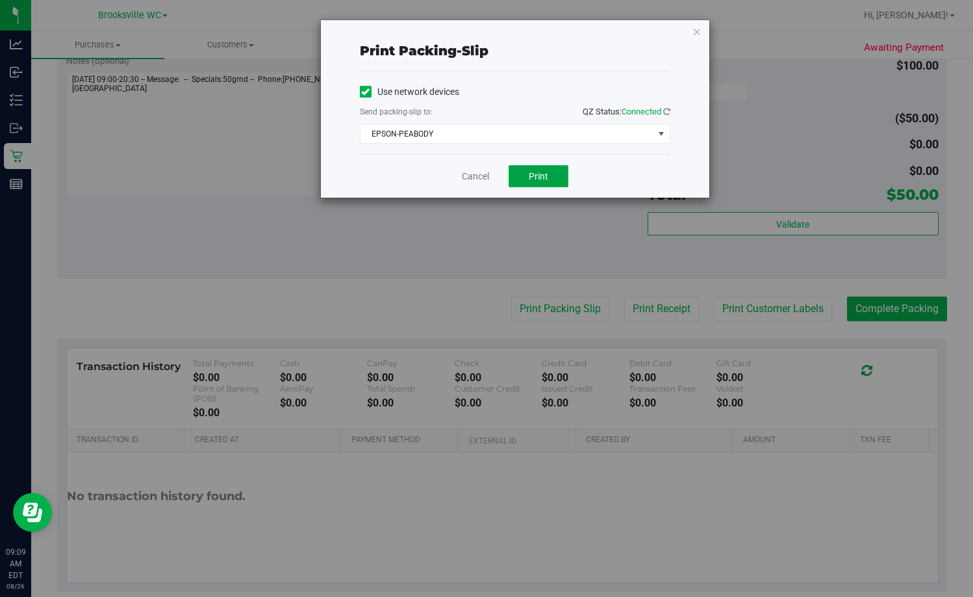
click at [542, 172] on span "Print" at bounding box center [538, 176] width 19 height 10
click at [466, 172] on link "Cancel" at bounding box center [475, 177] width 27 height 14
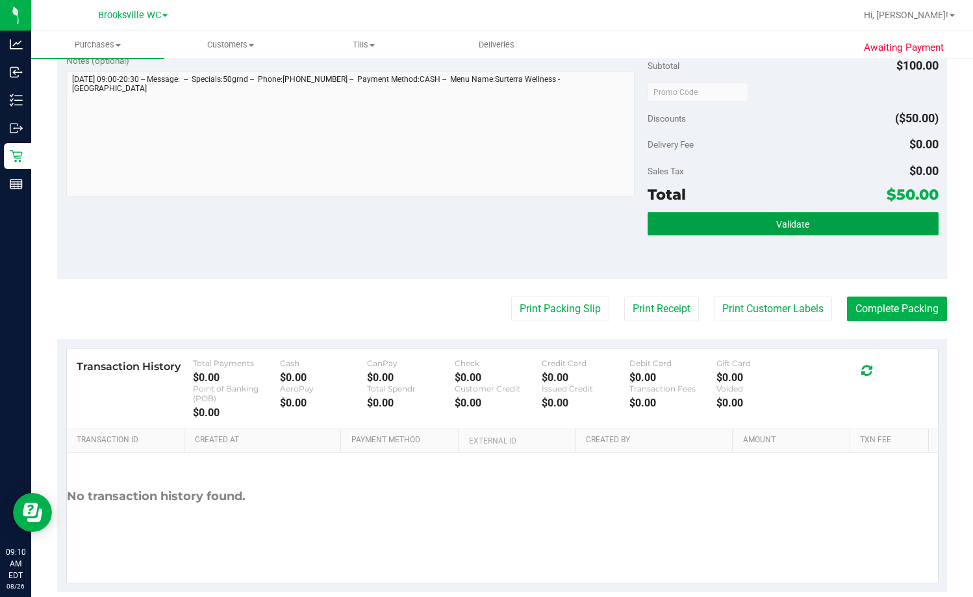
click at [622, 222] on button "Validate" at bounding box center [793, 223] width 291 height 23
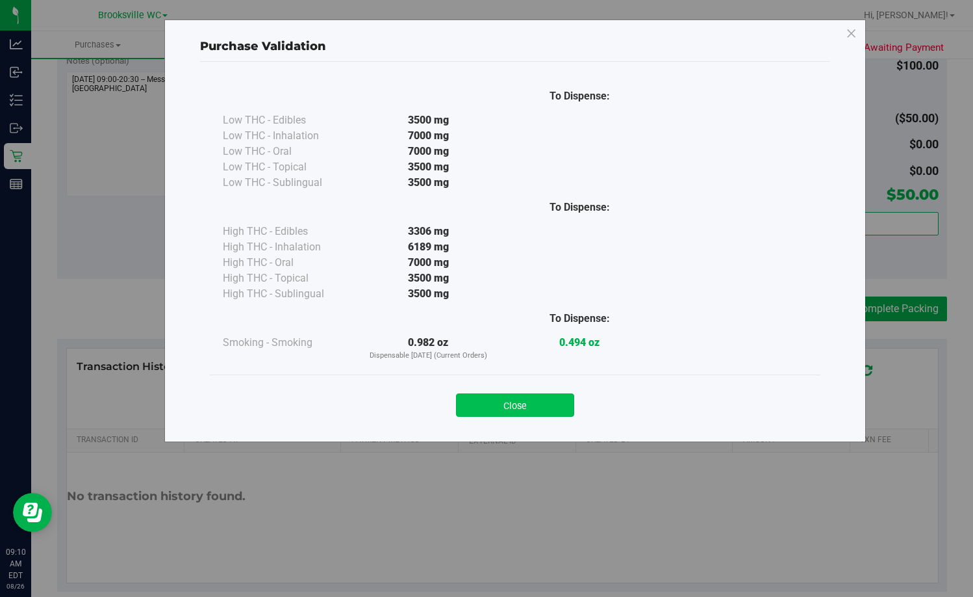
click at [530, 396] on button "Close" at bounding box center [515, 404] width 118 height 23
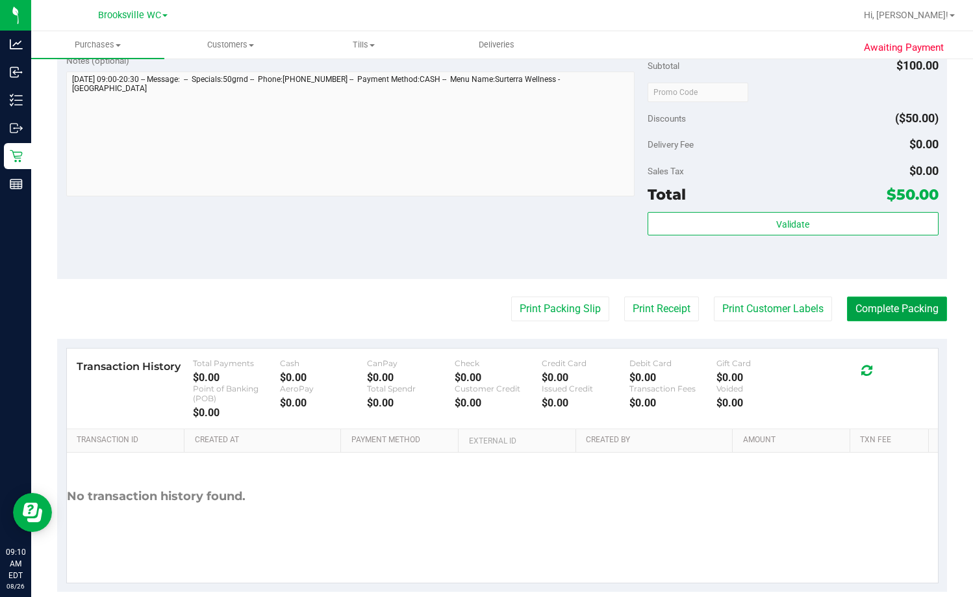
click at [622, 309] on button "Complete Packing" at bounding box center [897, 308] width 100 height 25
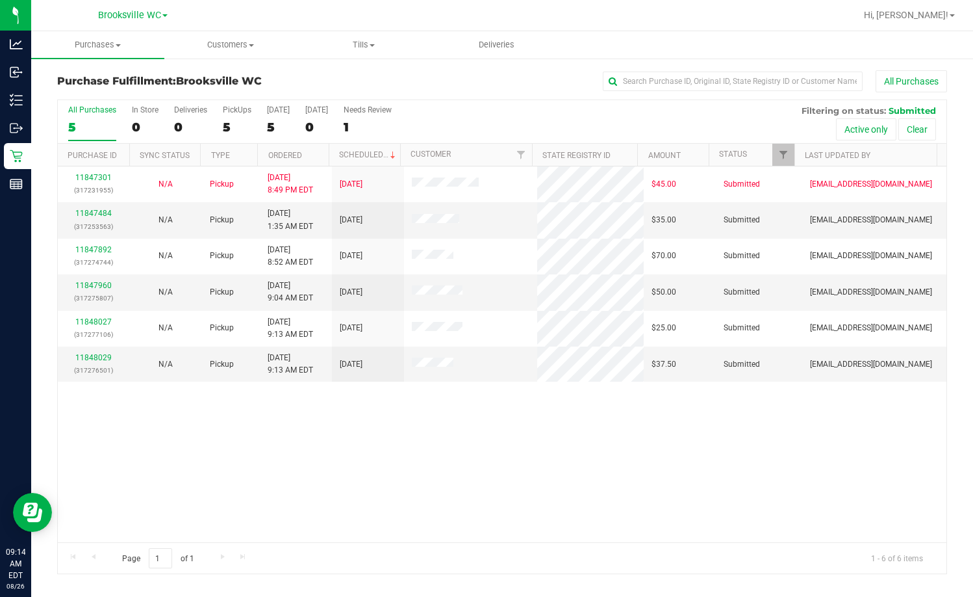
click at [224, 507] on div "11847301 (317231955) N/A Pickup 8/25/2025 8:49 PM EDT 8/26/2025 $45.00 Submitte…" at bounding box center [502, 354] width 889 height 376
click at [83, 283] on link "11847960" at bounding box center [93, 285] width 36 height 9
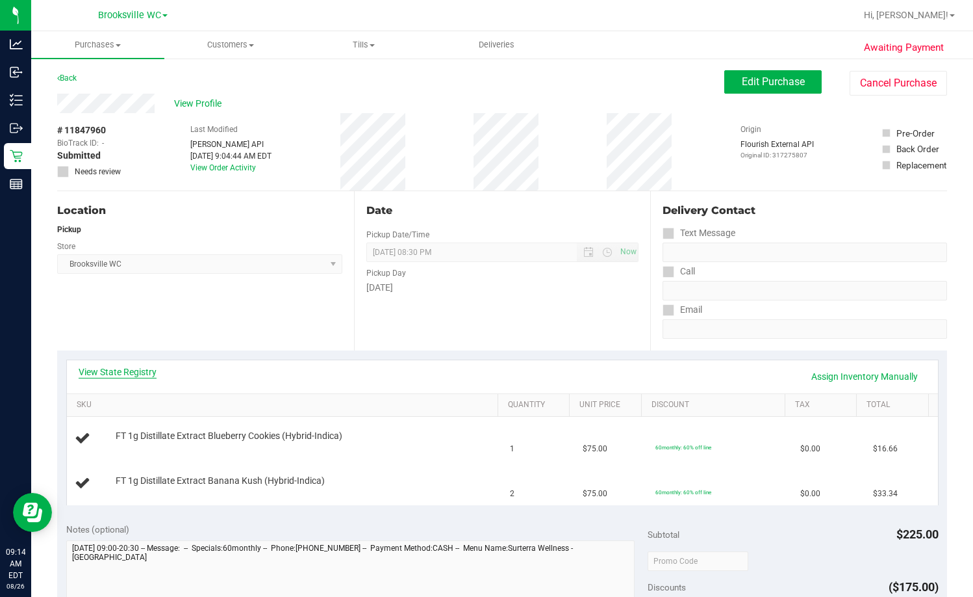
click at [131, 375] on link "View State Registry" at bounding box center [118, 371] width 78 height 13
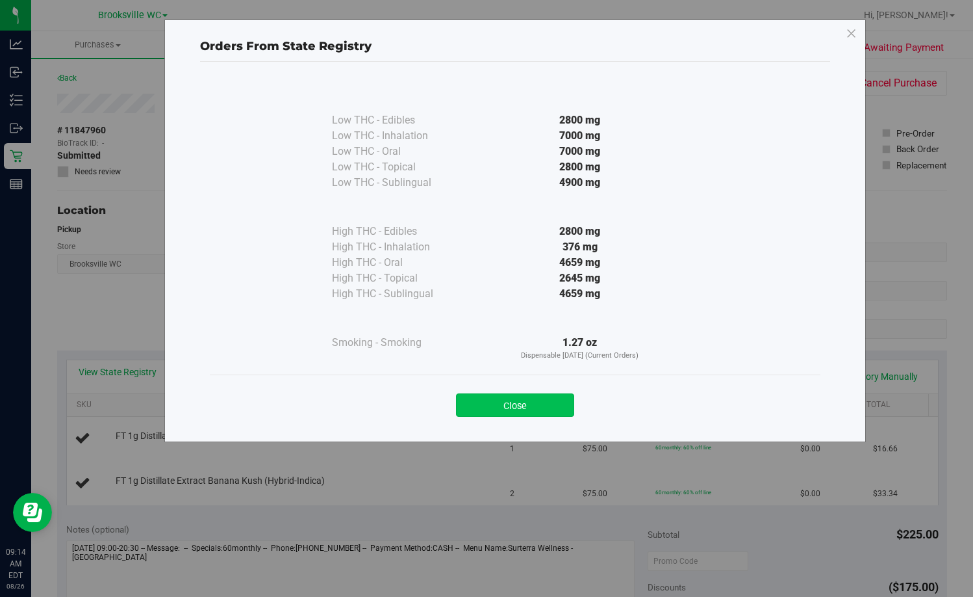
click at [537, 409] on button "Close" at bounding box center [515, 404] width 118 height 23
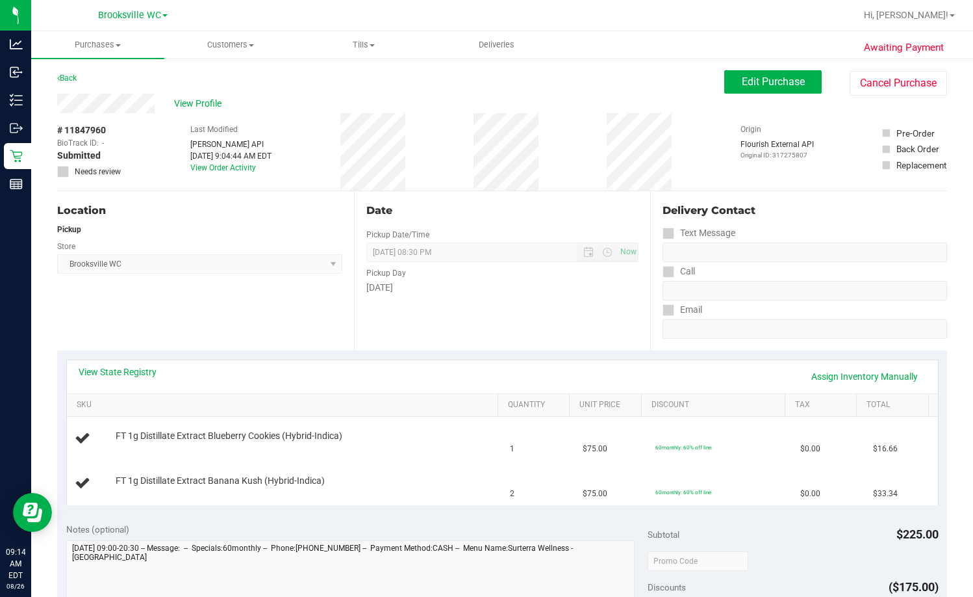
click at [510, 324] on div "Date Pickup Date/Time 08/26/2025 Now 08/26/2025 08:30 PM Now Pickup Day Tuesday" at bounding box center [502, 270] width 297 height 159
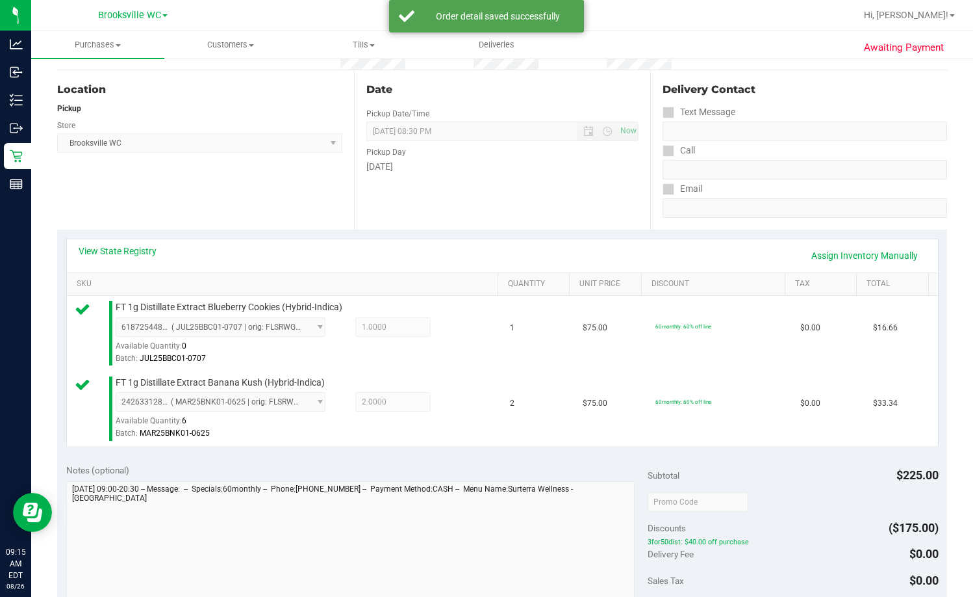
scroll to position [260, 0]
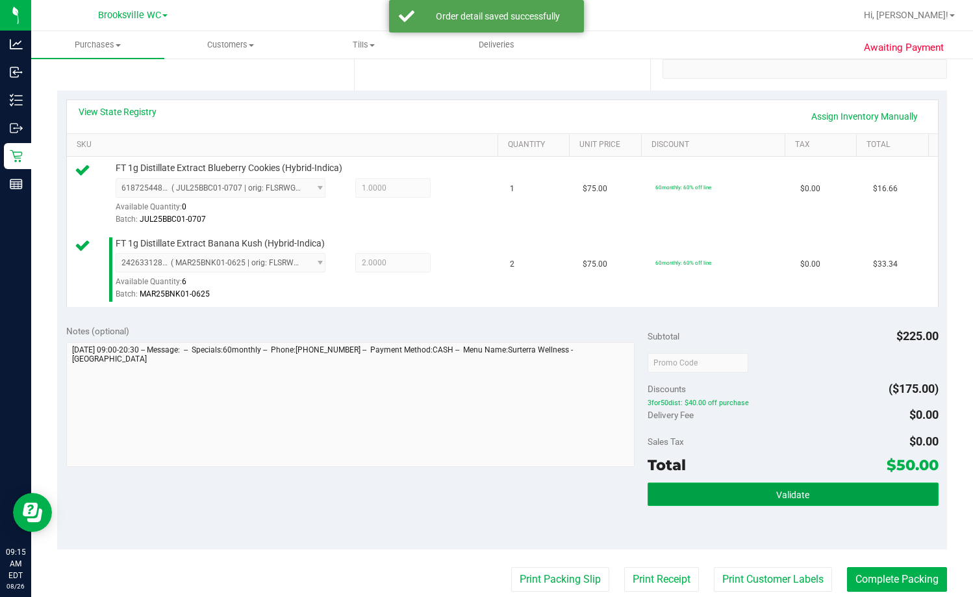
click at [622, 494] on span "Validate" at bounding box center [793, 494] width 33 height 10
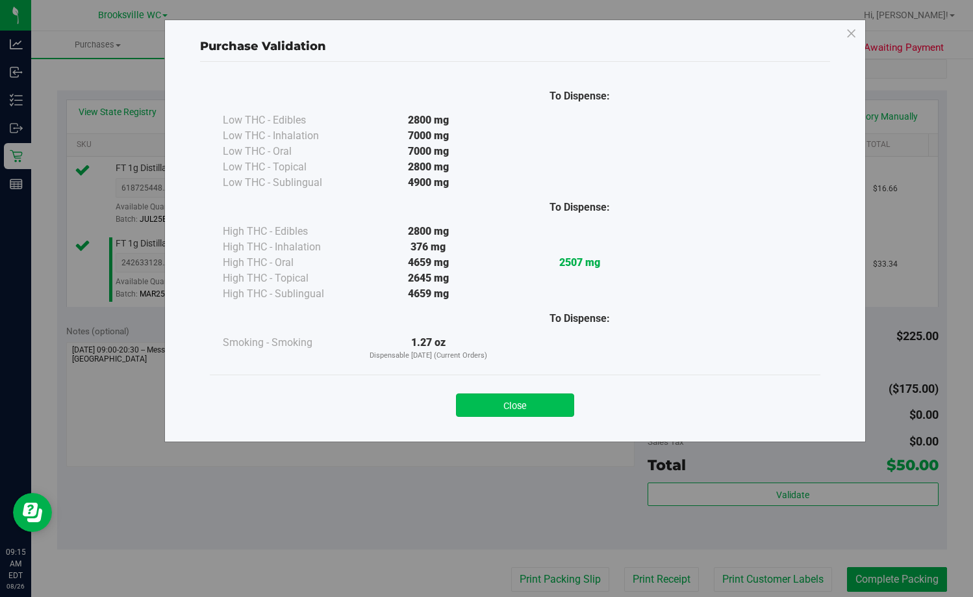
click at [523, 395] on button "Close" at bounding box center [515, 404] width 118 height 23
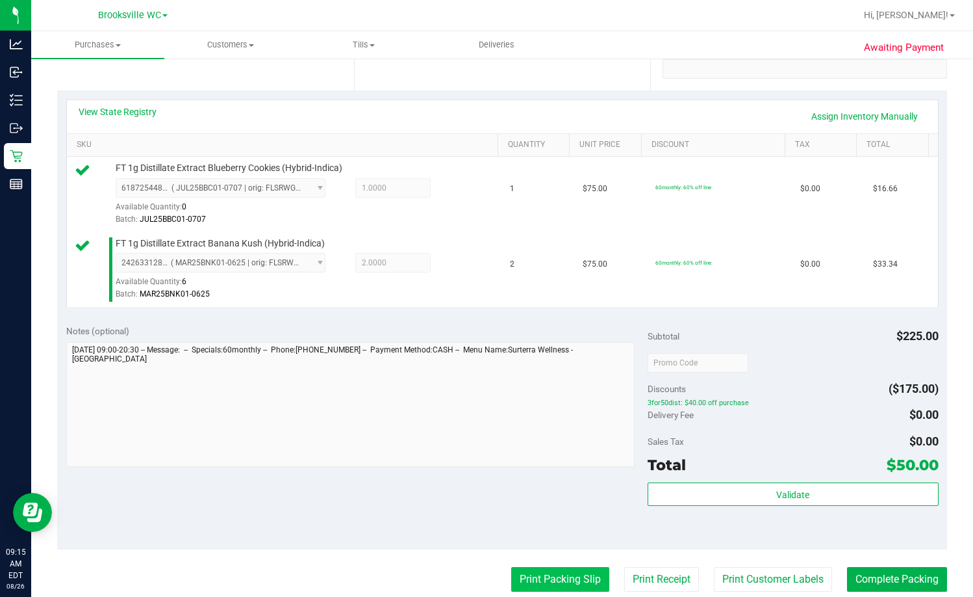
click at [519, 573] on button "Print Packing Slip" at bounding box center [560, 579] width 98 height 25
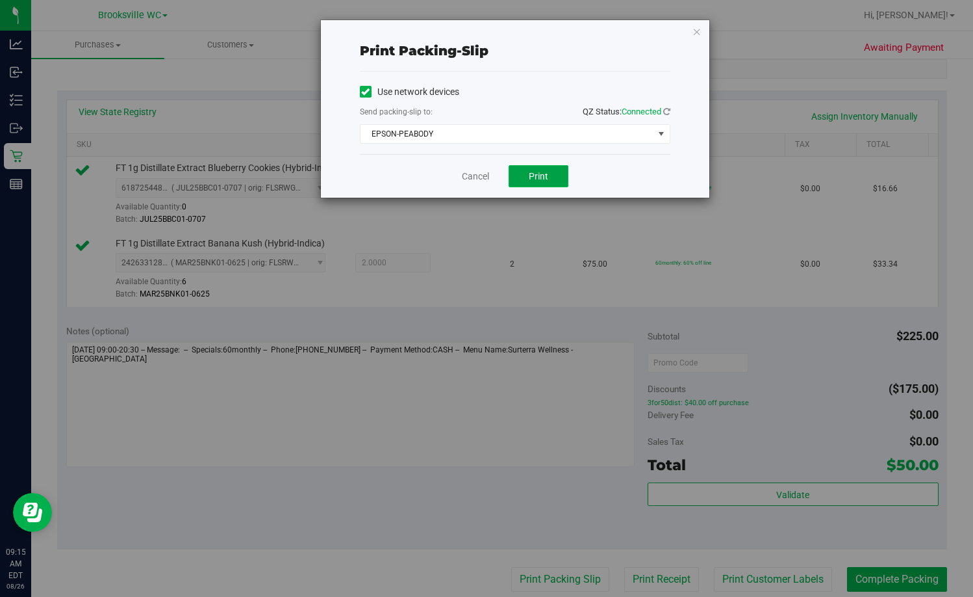
click at [531, 170] on button "Print" at bounding box center [539, 176] width 60 height 22
click at [465, 176] on link "Cancel" at bounding box center [475, 177] width 27 height 14
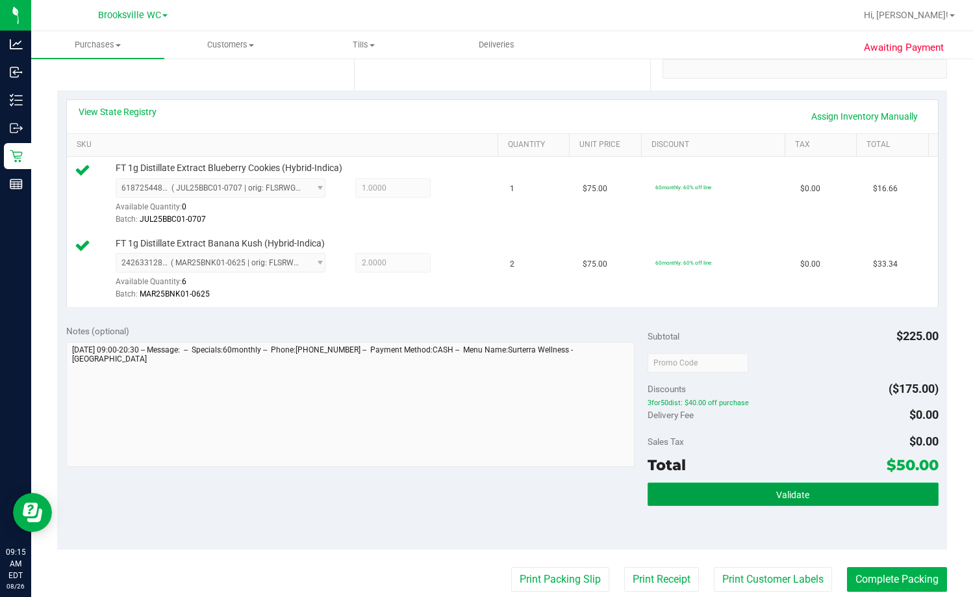
click at [622, 496] on button "Validate" at bounding box center [793, 493] width 291 height 23
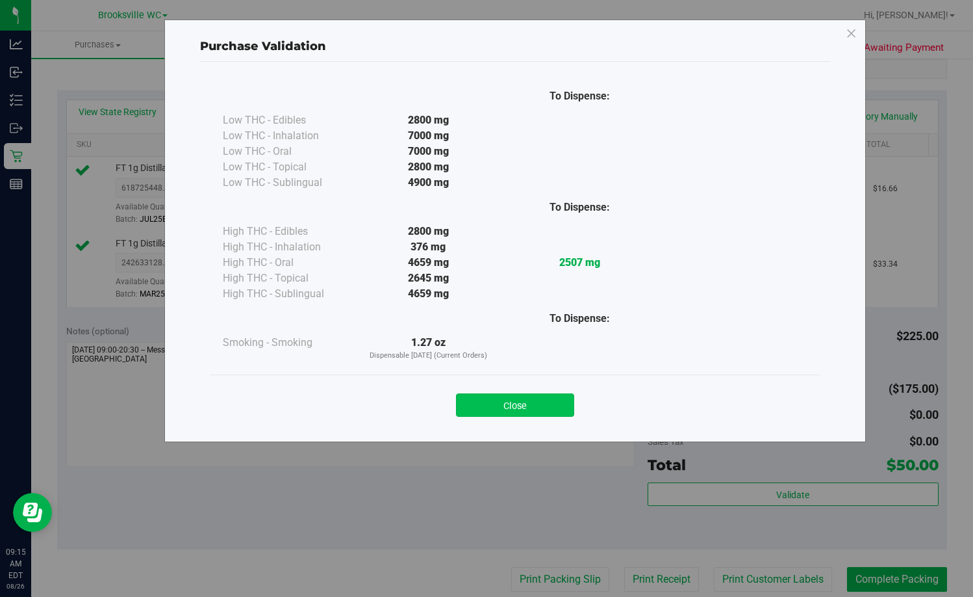
click at [558, 412] on button "Close" at bounding box center [515, 404] width 118 height 23
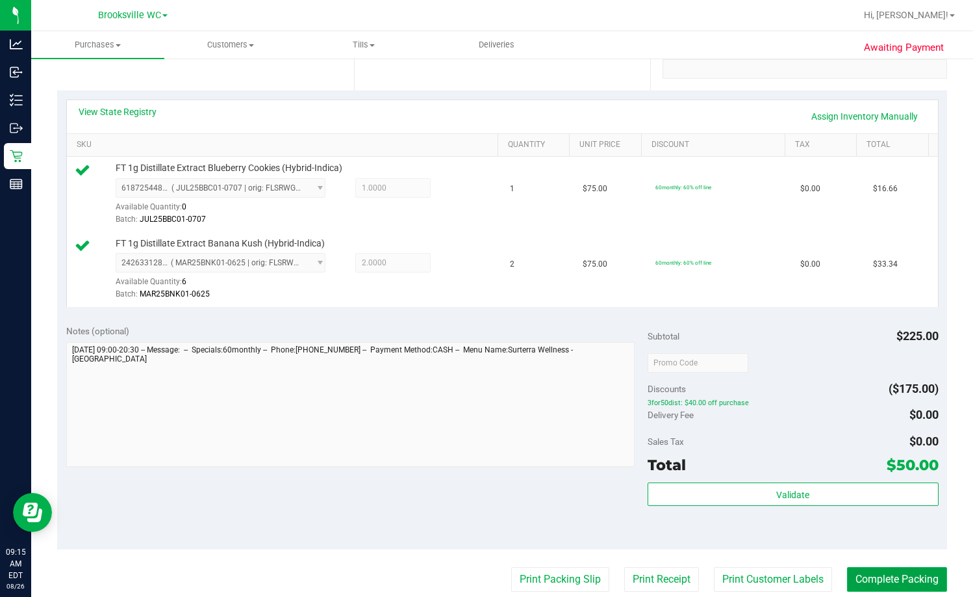
click at [622, 578] on button "Complete Packing" at bounding box center [897, 579] width 100 height 25
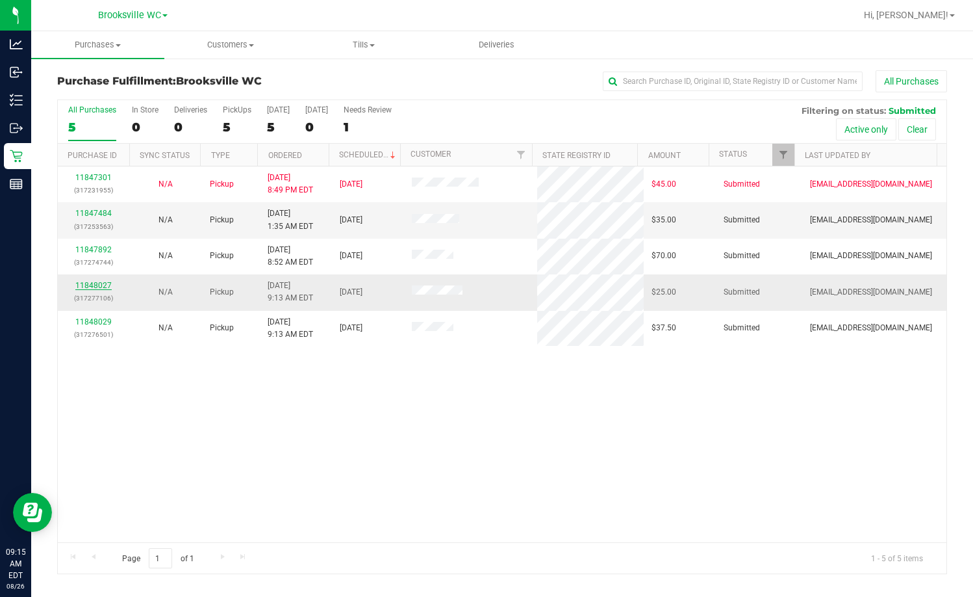
click at [93, 281] on link "11848027" at bounding box center [93, 285] width 36 height 9
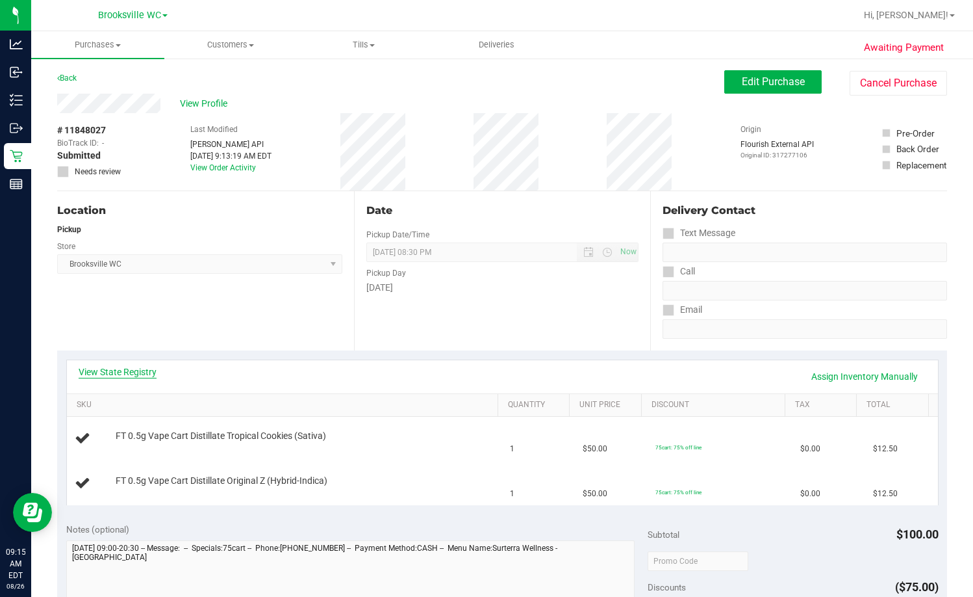
click at [146, 374] on link "View State Registry" at bounding box center [118, 371] width 78 height 13
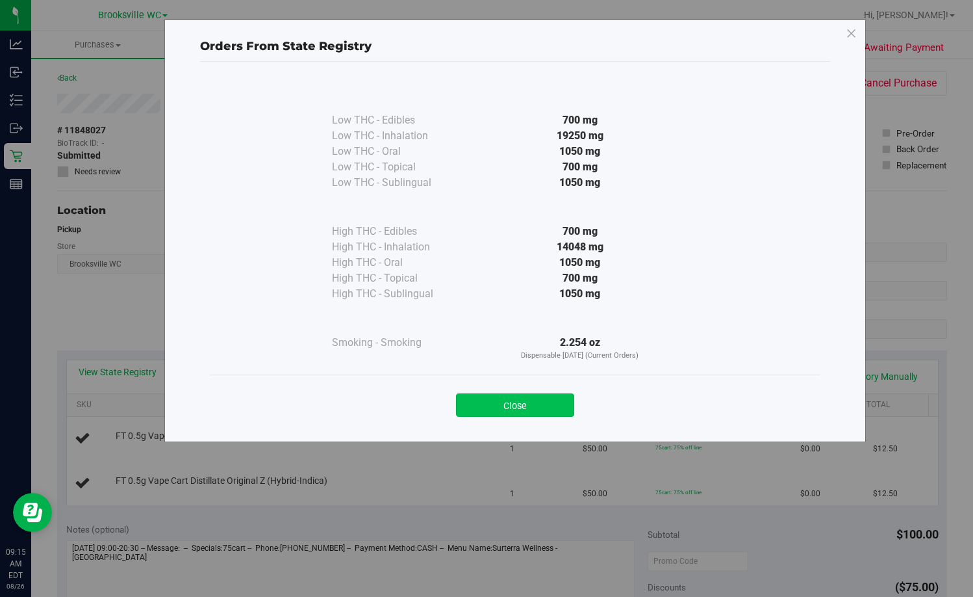
click at [547, 407] on button "Close" at bounding box center [515, 404] width 118 height 23
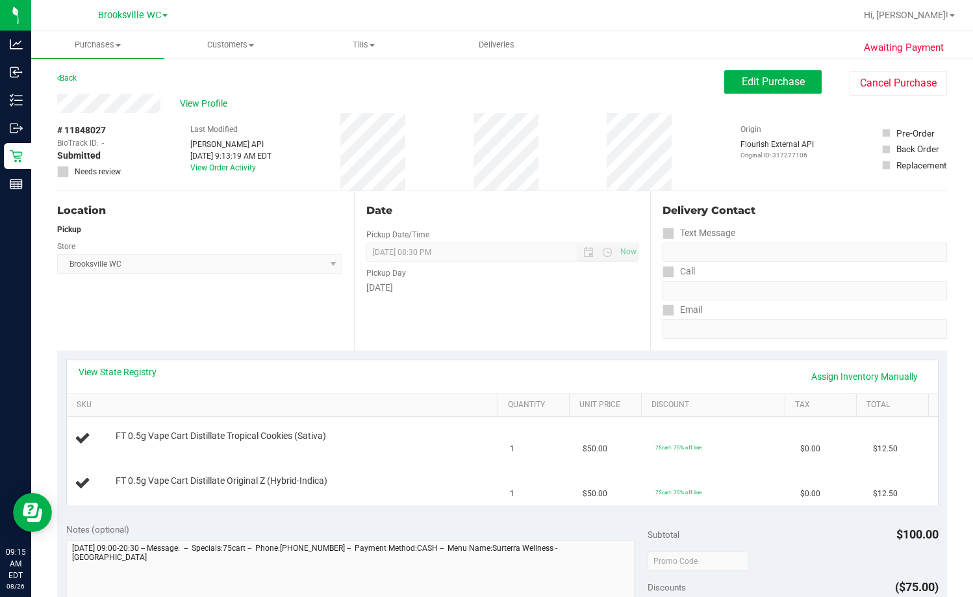
click at [526, 313] on div "Date Pickup Date/Time 08/26/2025 Now 08/26/2025 08:30 PM Now Pickup Day Tuesday" at bounding box center [502, 270] width 297 height 159
click at [539, 308] on div "Date Pickup Date/Time 08/26/2025 Now 08/26/2025 08:30 PM Now Pickup Day Tuesday" at bounding box center [502, 270] width 297 height 159
click at [520, 294] on div "Tuesday" at bounding box center [503, 288] width 273 height 14
click at [519, 293] on div "Tuesday" at bounding box center [503, 288] width 273 height 14
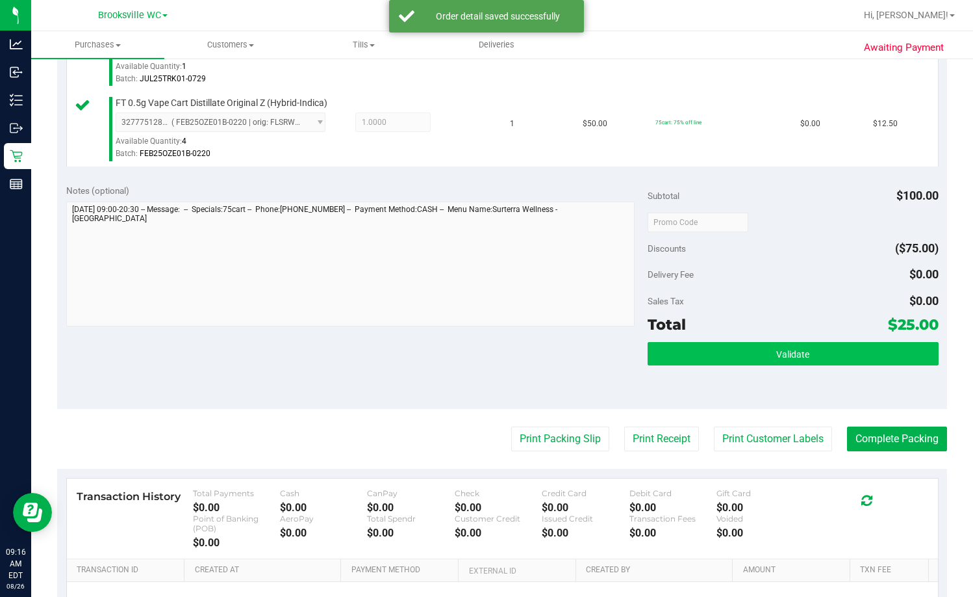
scroll to position [455, 0]
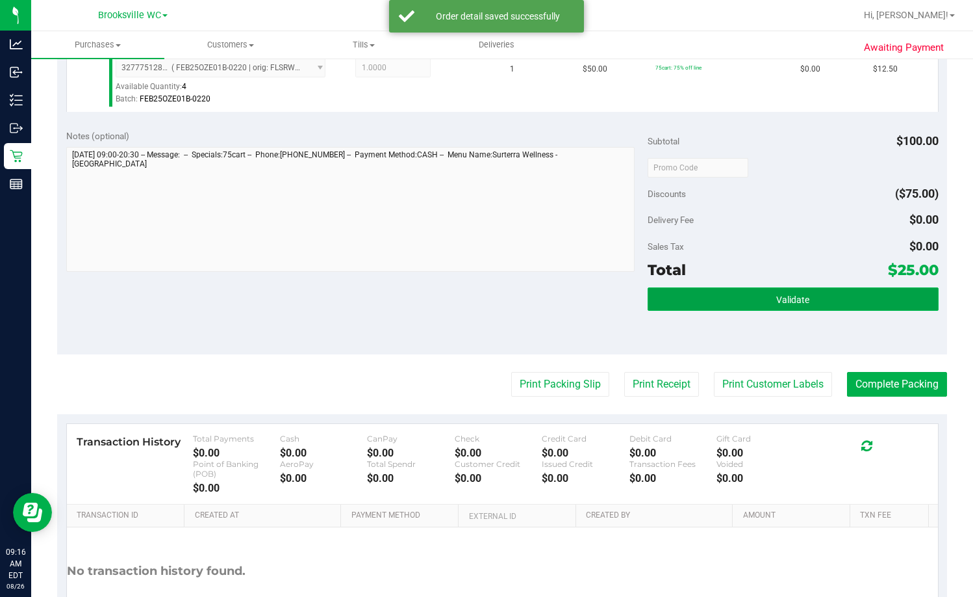
click at [622, 303] on span "Validate" at bounding box center [793, 299] width 33 height 10
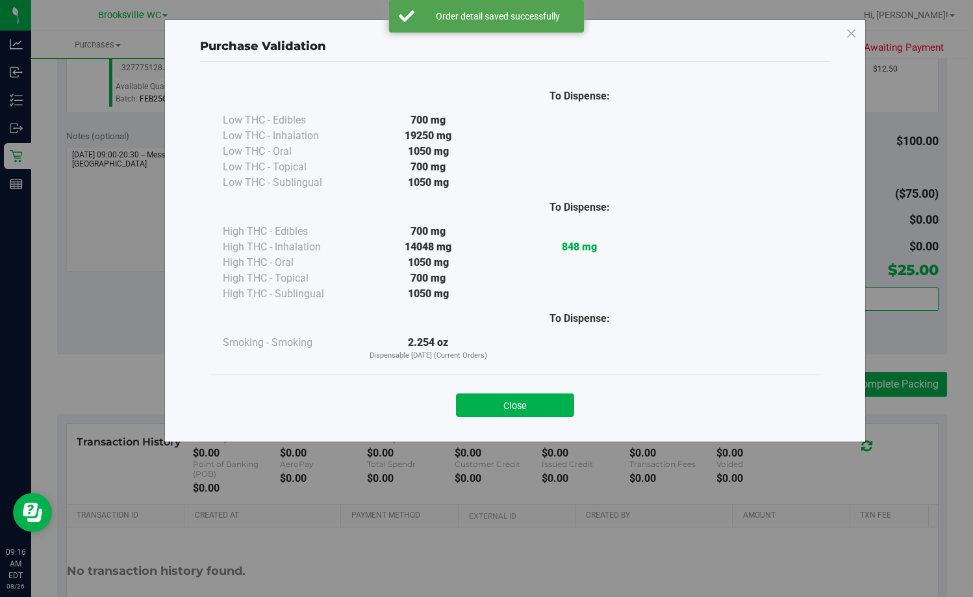
drag, startPoint x: 531, startPoint y: 406, endPoint x: 552, endPoint y: 391, distance: 25.8
click at [532, 406] on button "Close" at bounding box center [515, 404] width 118 height 23
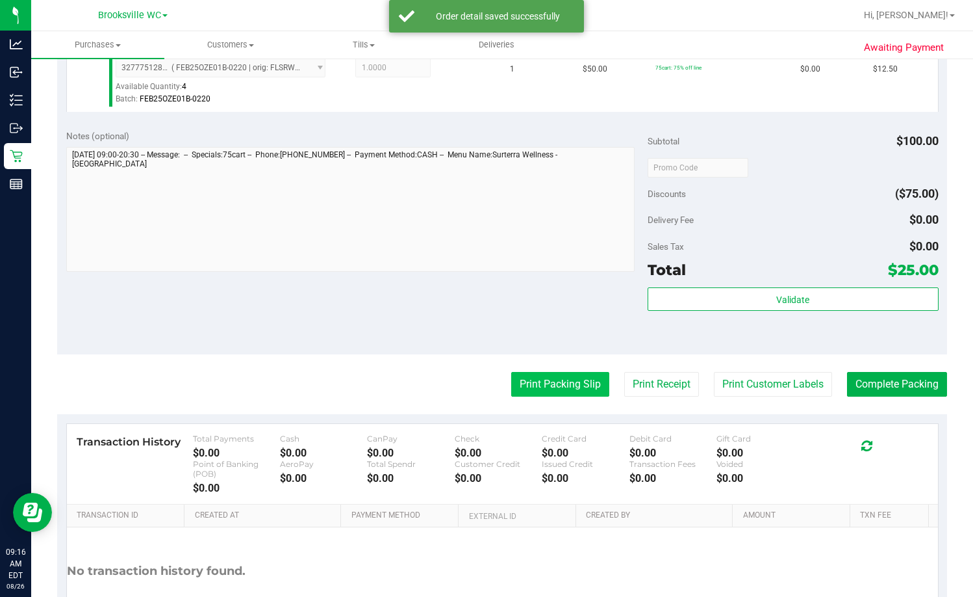
click at [554, 387] on button "Print Packing Slip" at bounding box center [560, 384] width 98 height 25
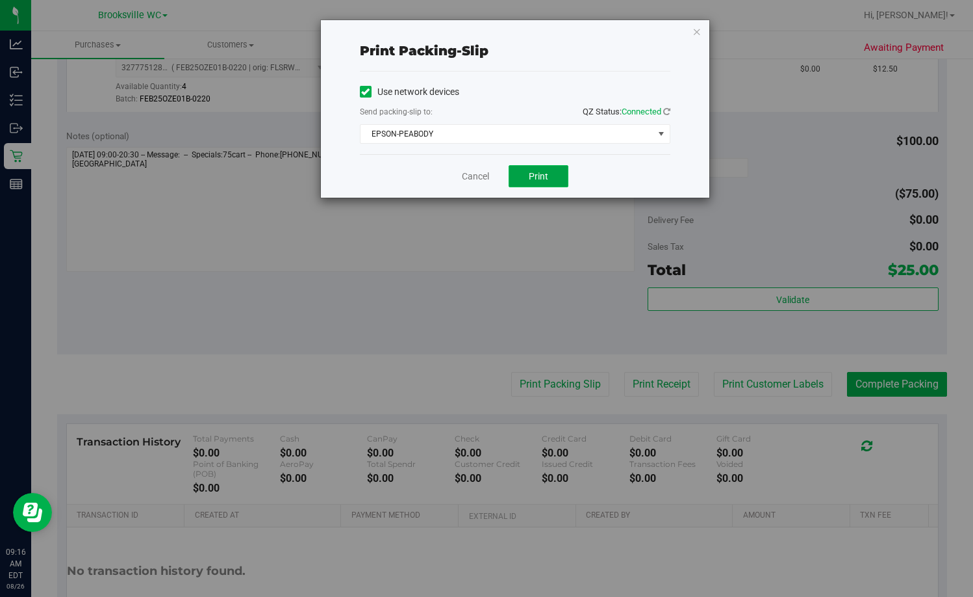
click at [529, 175] on span "Print" at bounding box center [538, 176] width 19 height 10
click at [468, 172] on link "Cancel" at bounding box center [475, 177] width 27 height 14
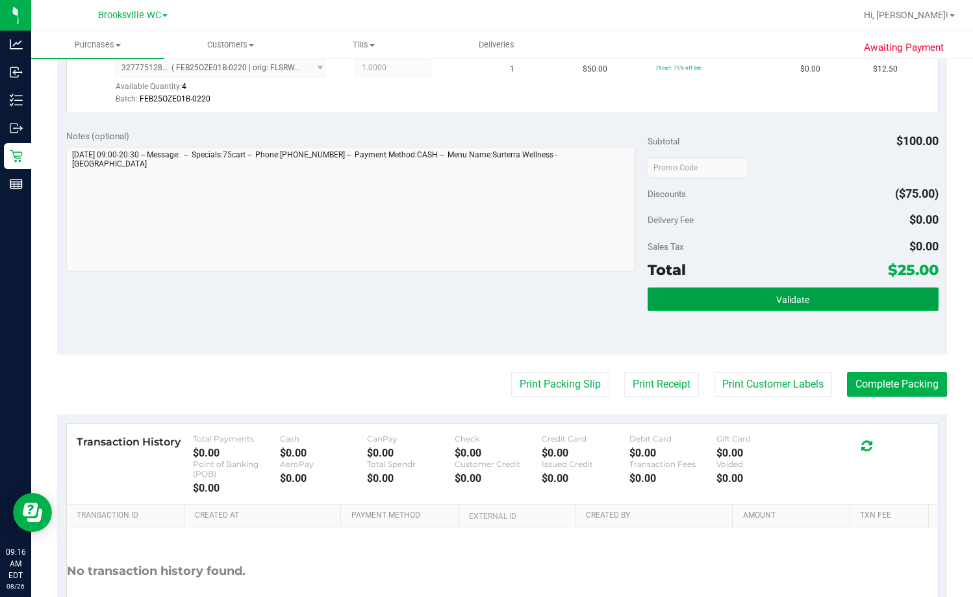
click at [622, 289] on button "Validate" at bounding box center [793, 298] width 291 height 23
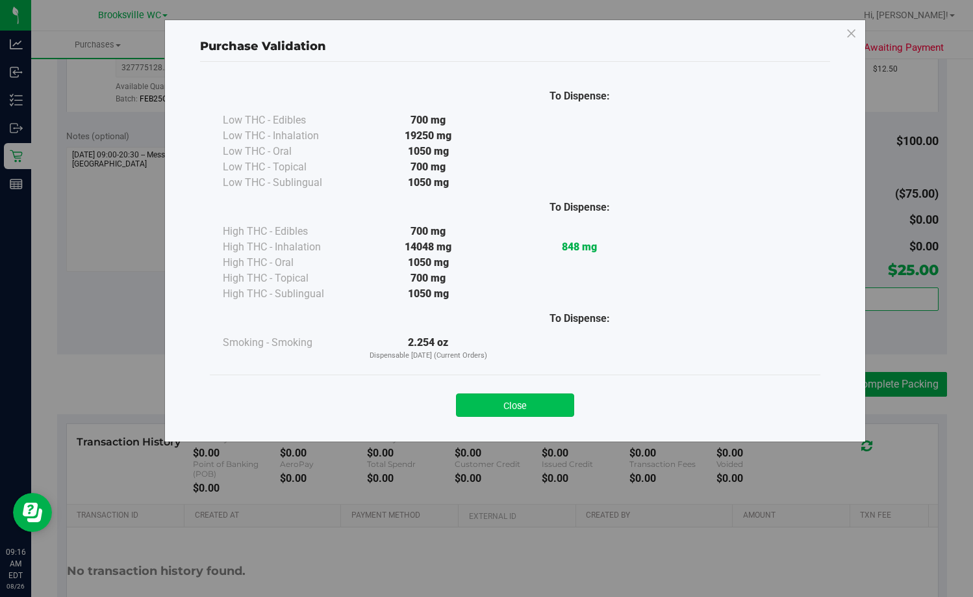
click at [529, 403] on button "Close" at bounding box center [515, 404] width 118 height 23
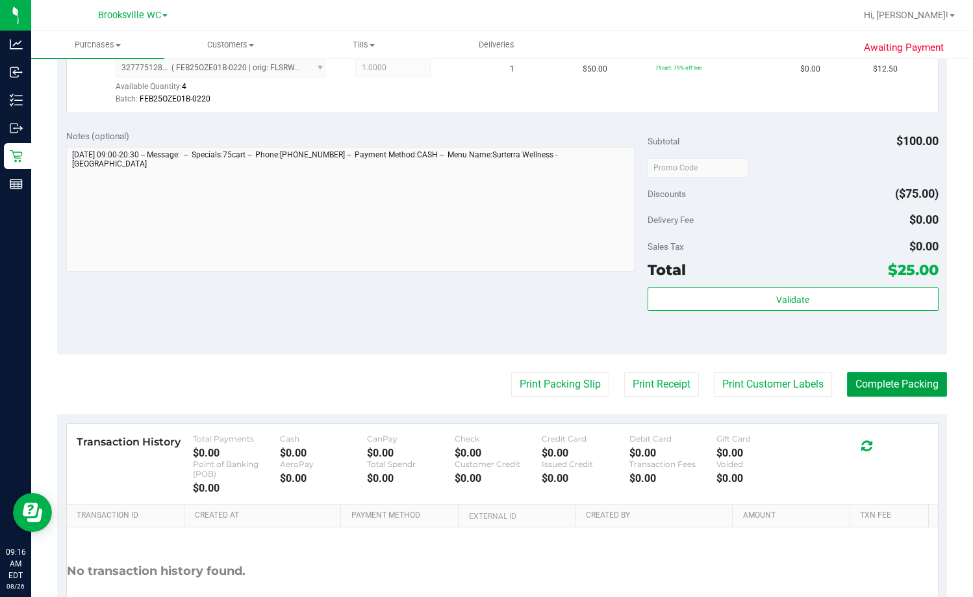
click at [622, 389] on button "Complete Packing" at bounding box center [897, 384] width 100 height 25
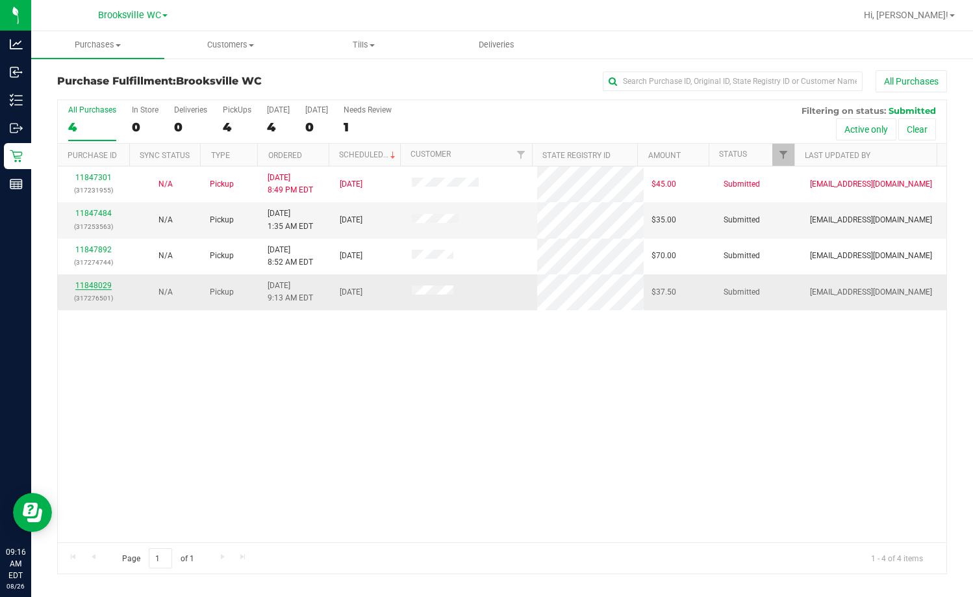
click at [91, 287] on link "11848029" at bounding box center [93, 285] width 36 height 9
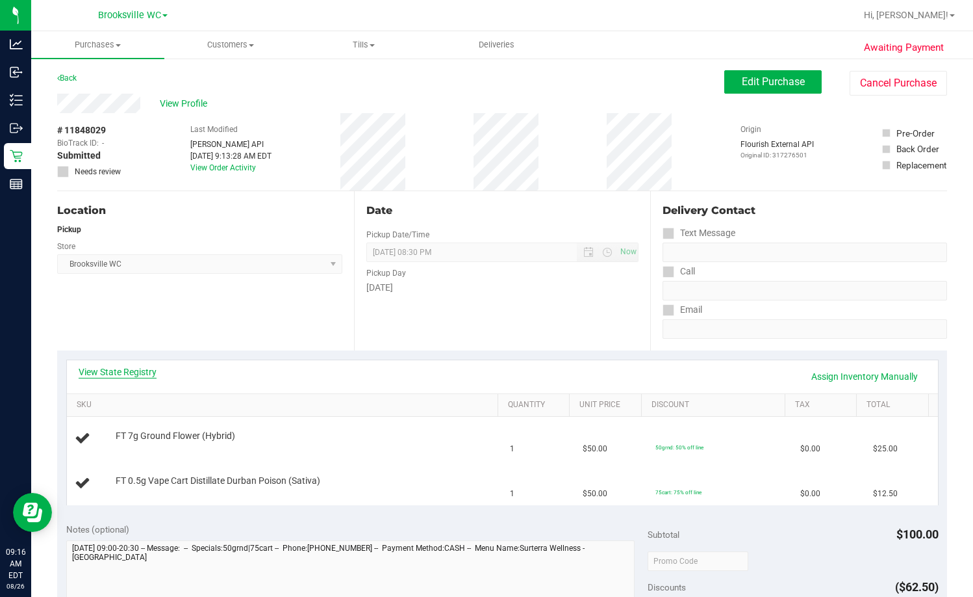
click at [114, 376] on link "View State Registry" at bounding box center [118, 371] width 78 height 13
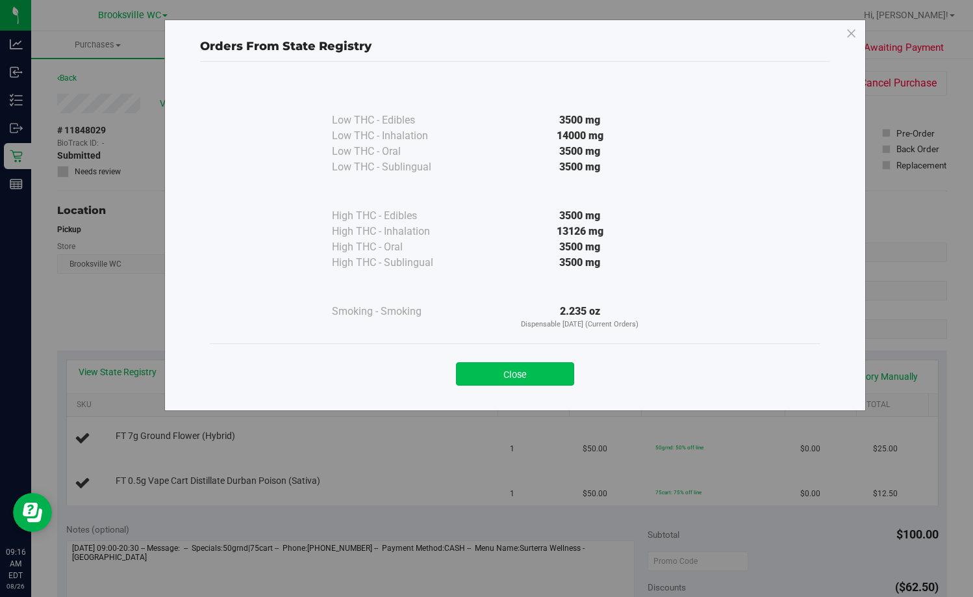
click at [540, 371] on button "Close" at bounding box center [515, 373] width 118 height 23
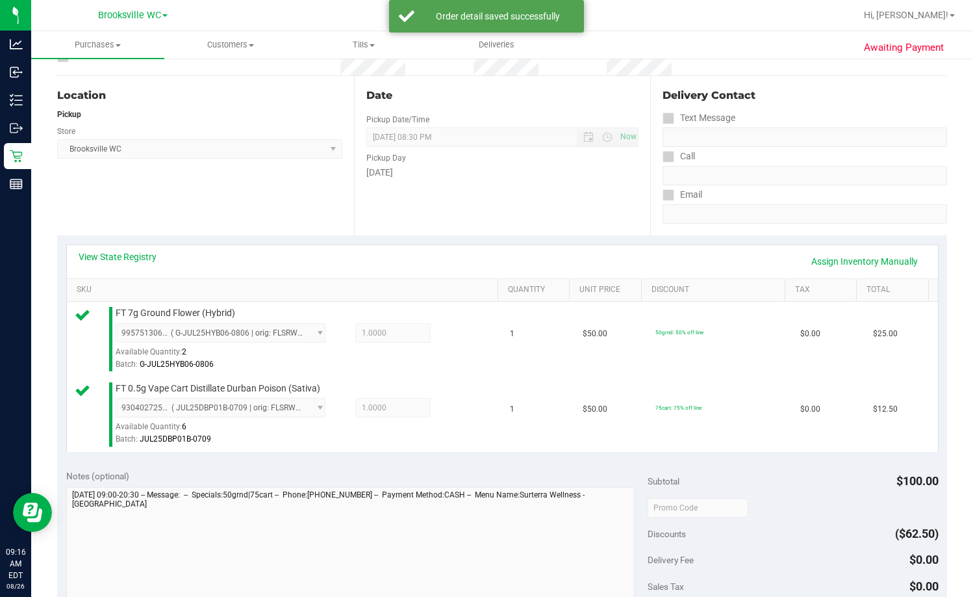
scroll to position [325, 0]
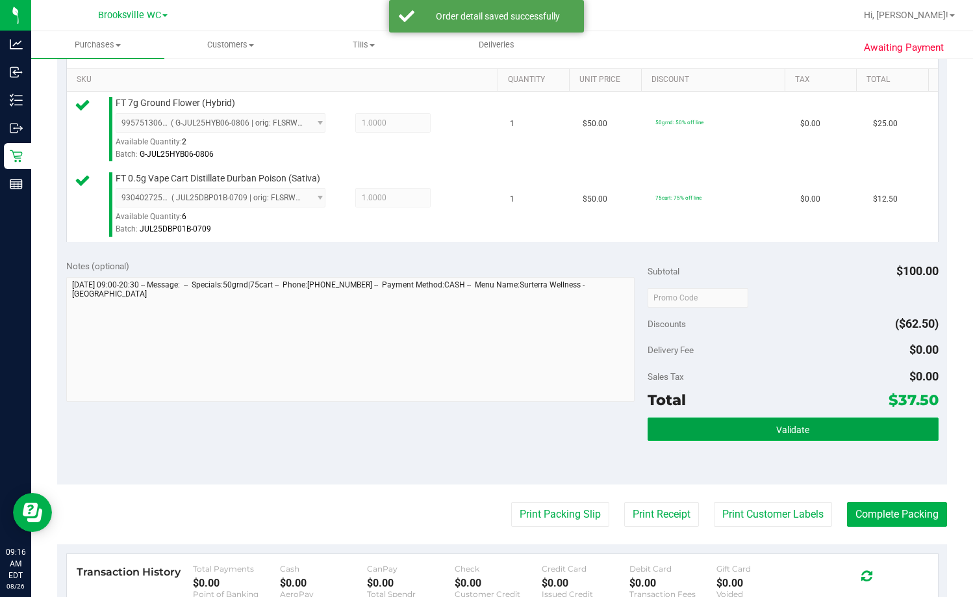
click at [622, 433] on button "Validate" at bounding box center [793, 428] width 291 height 23
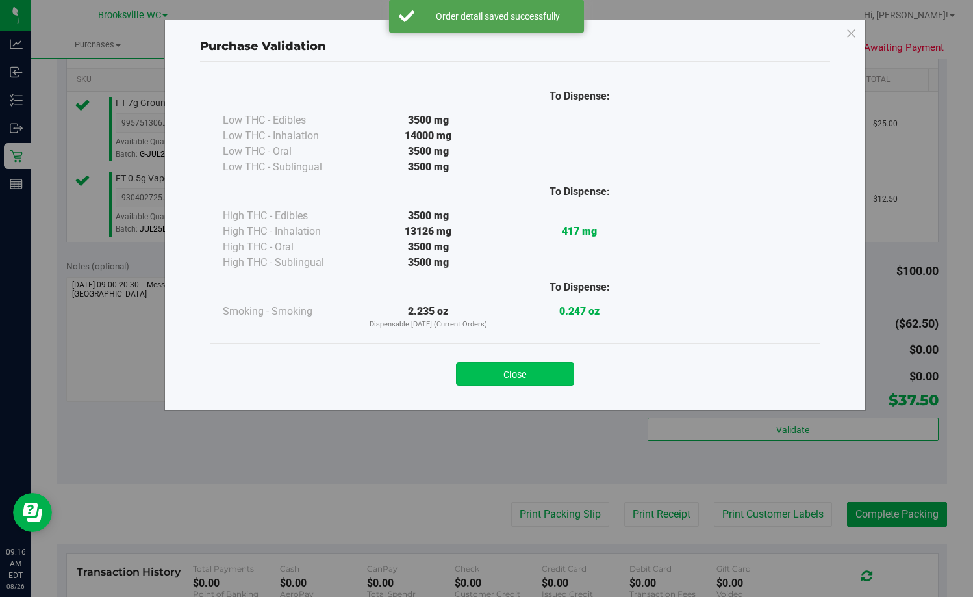
click at [527, 375] on button "Close" at bounding box center [515, 373] width 118 height 23
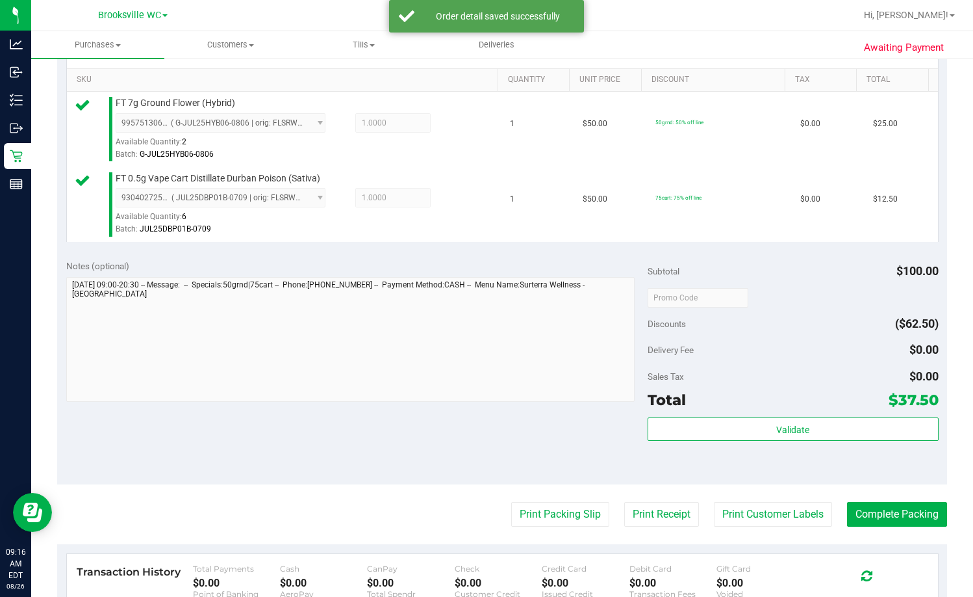
click at [555, 499] on purchase-details "Back Edit Purchase Cancel Purchase View Profile # 11848029 BioTrack ID: - Submi…" at bounding box center [502, 270] width 890 height 1051
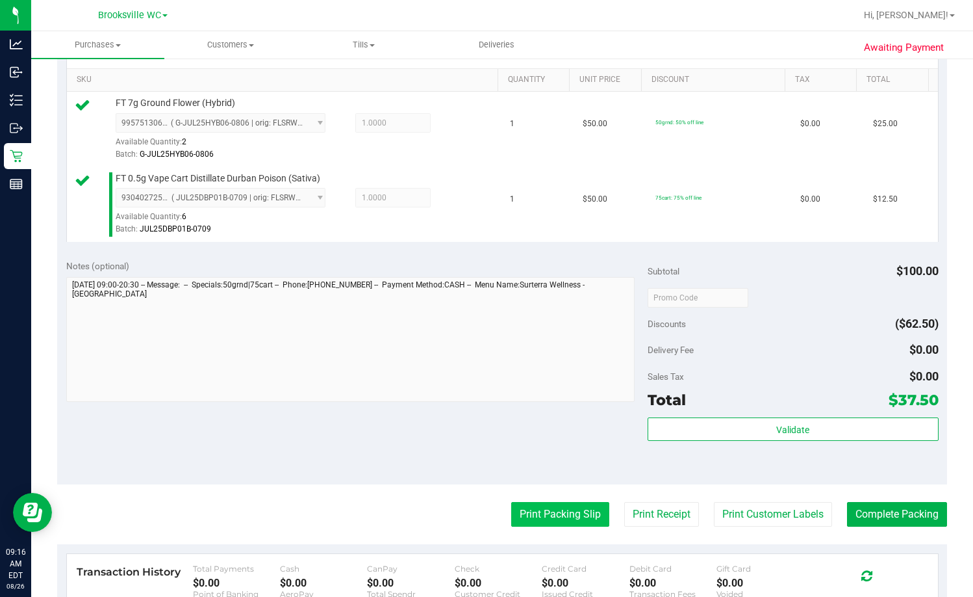
click at [549, 519] on button "Print Packing Slip" at bounding box center [560, 514] width 98 height 25
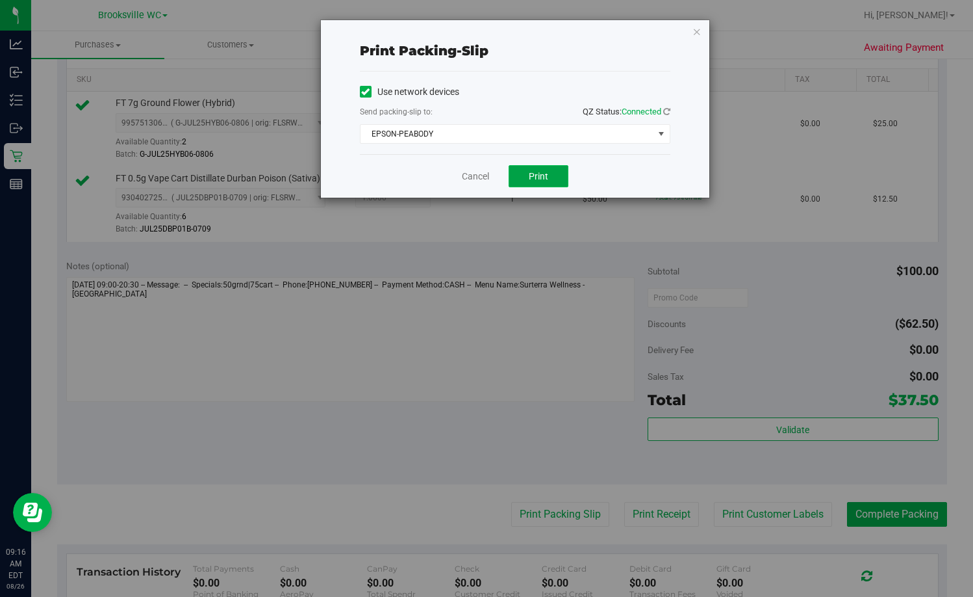
click at [539, 174] on span "Print" at bounding box center [538, 176] width 19 height 10
click at [467, 173] on link "Cancel" at bounding box center [475, 177] width 27 height 14
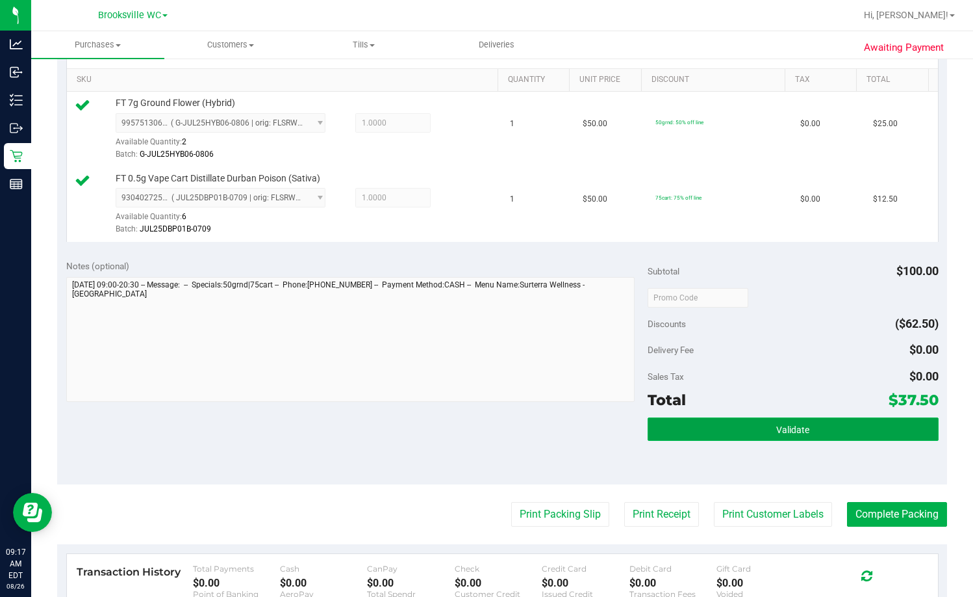
click at [622, 417] on button "Validate" at bounding box center [793, 428] width 291 height 23
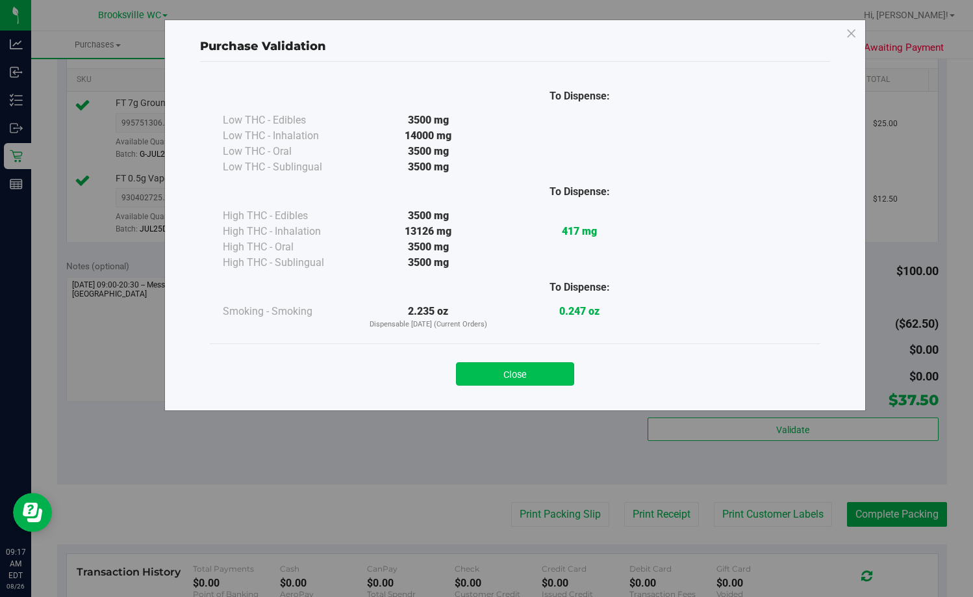
click at [546, 374] on button "Close" at bounding box center [515, 373] width 118 height 23
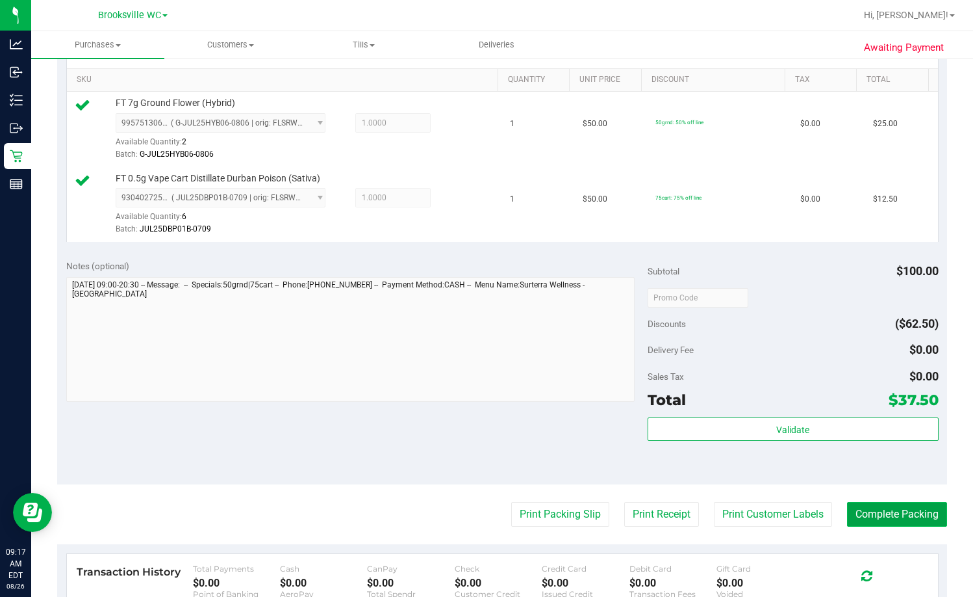
click at [622, 514] on button "Complete Packing" at bounding box center [897, 514] width 100 height 25
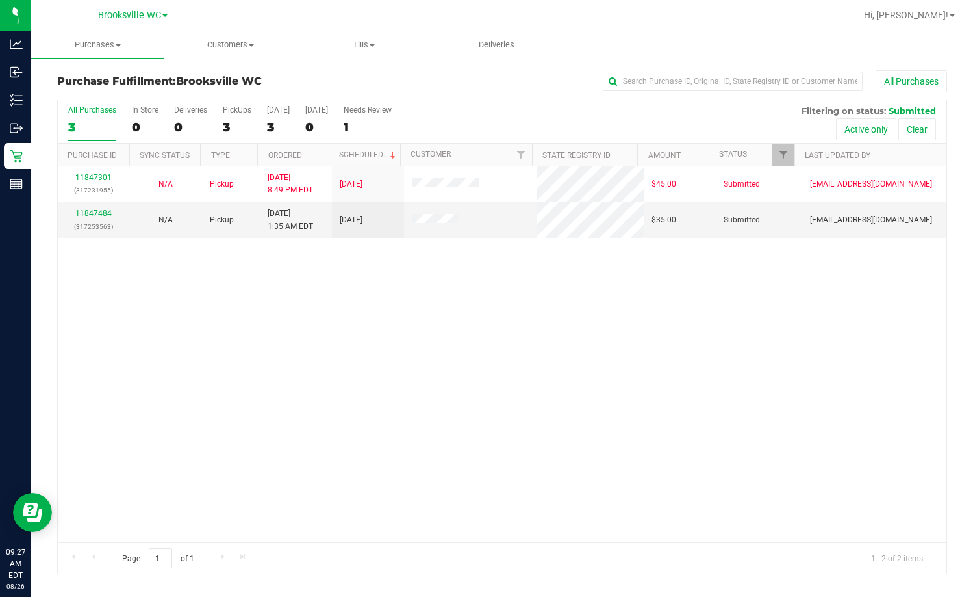
click at [207, 313] on div "11847301 (317231955) N/A Pickup 8/25/2025 8:49 PM EDT 8/26/2025 $45.00 Submitte…" at bounding box center [502, 354] width 889 height 376
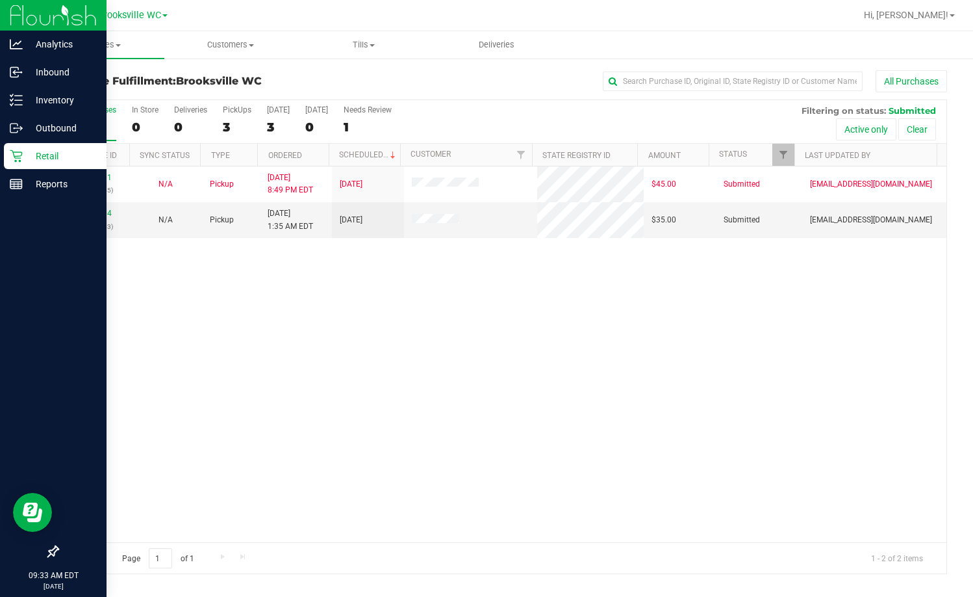
click at [14, 160] on icon at bounding box center [16, 155] width 13 height 13
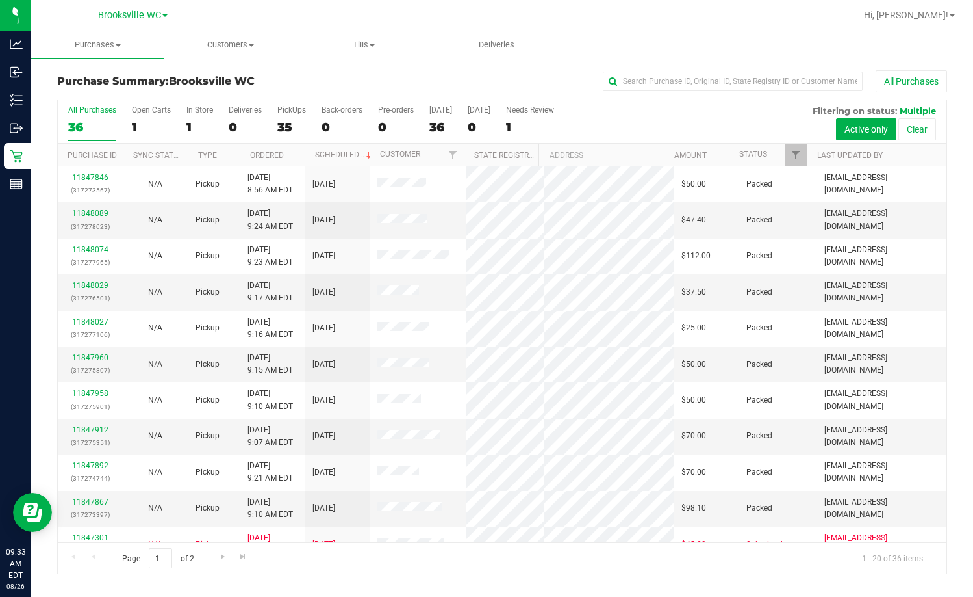
click at [622, 155] on th "Status" at bounding box center [768, 155] width 78 height 23
click at [401, 82] on div "All Purchases" at bounding box center [650, 81] width 593 height 22
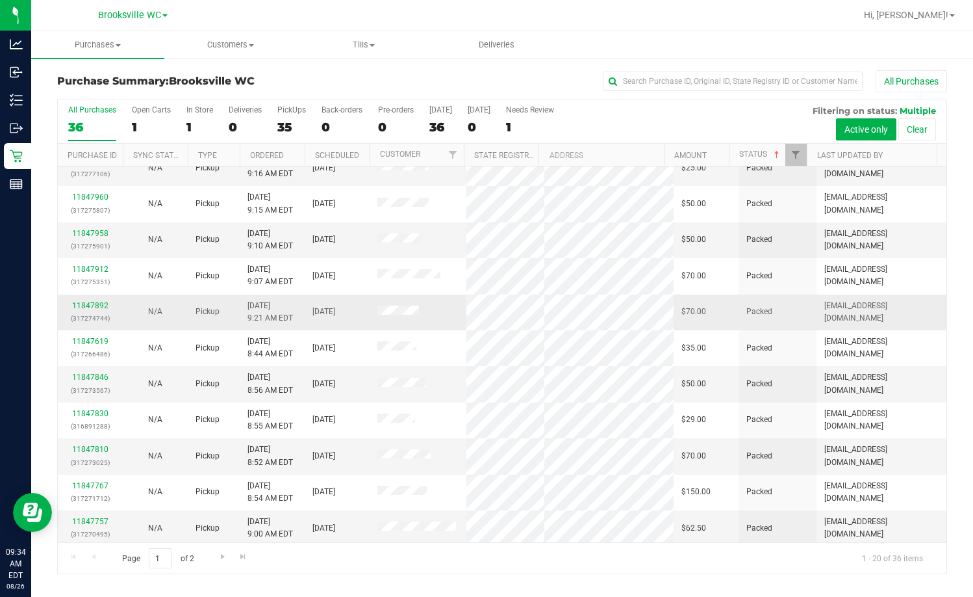
scroll to position [325, 0]
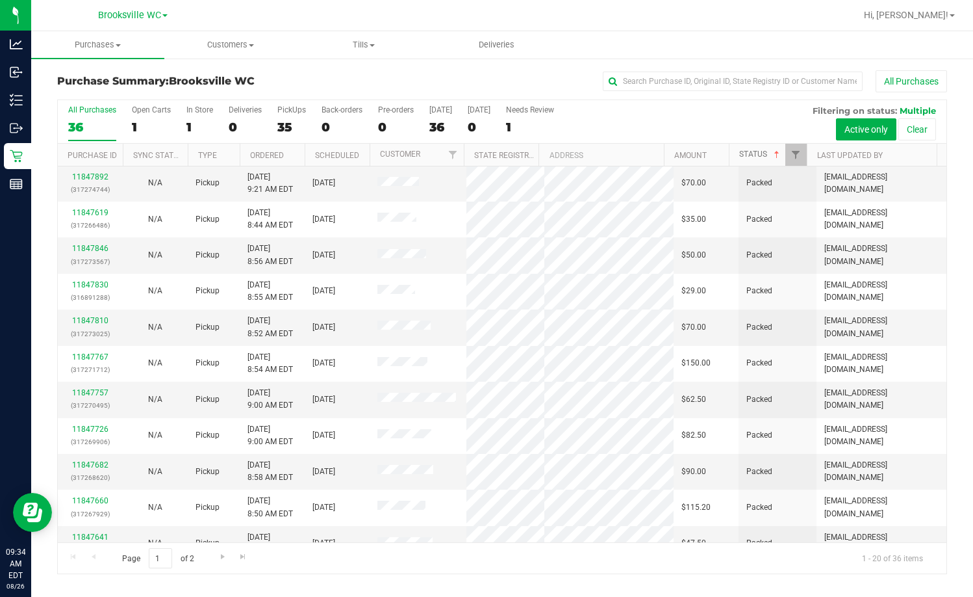
click at [622, 158] on link "Status" at bounding box center [761, 153] width 43 height 9
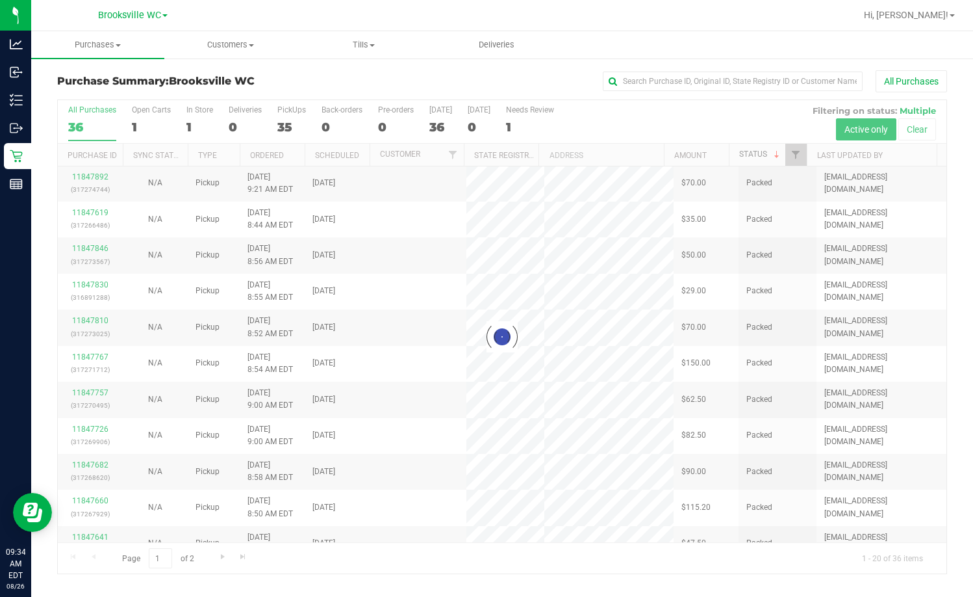
scroll to position [0, 0]
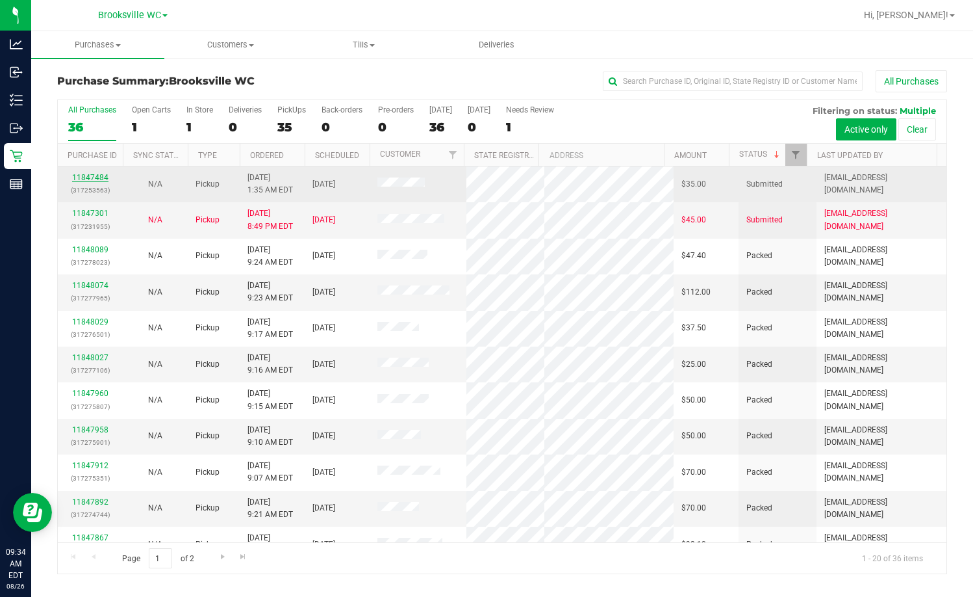
click at [83, 179] on link "11847484" at bounding box center [90, 177] width 36 height 9
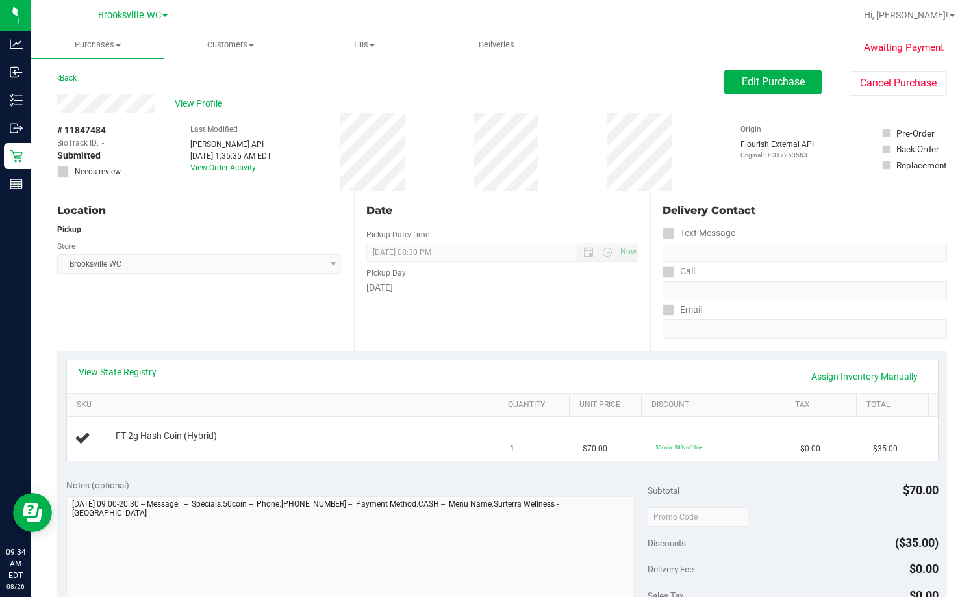
click at [128, 368] on link "View State Registry" at bounding box center [118, 371] width 78 height 13
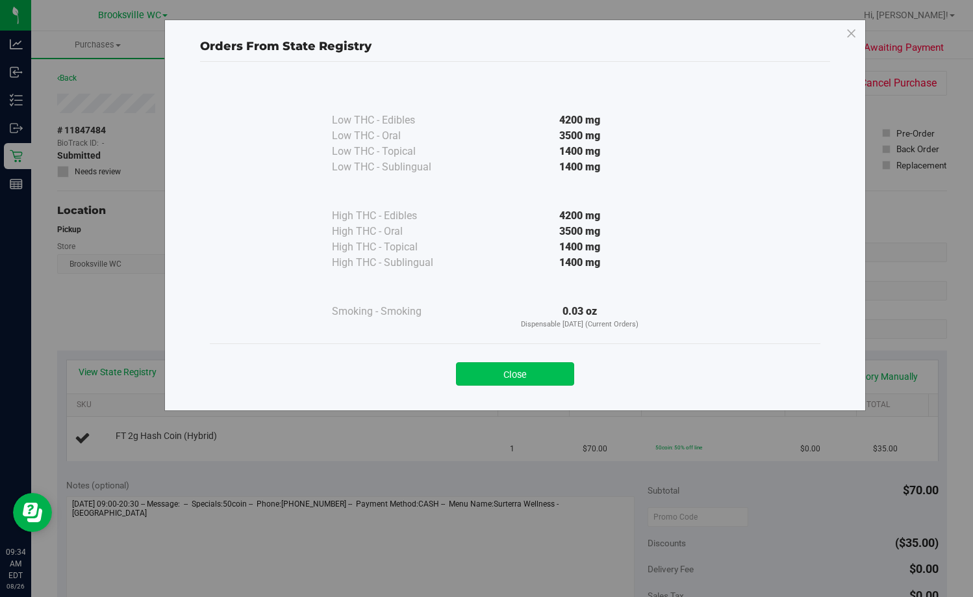
click at [526, 372] on button "Close" at bounding box center [515, 373] width 118 height 23
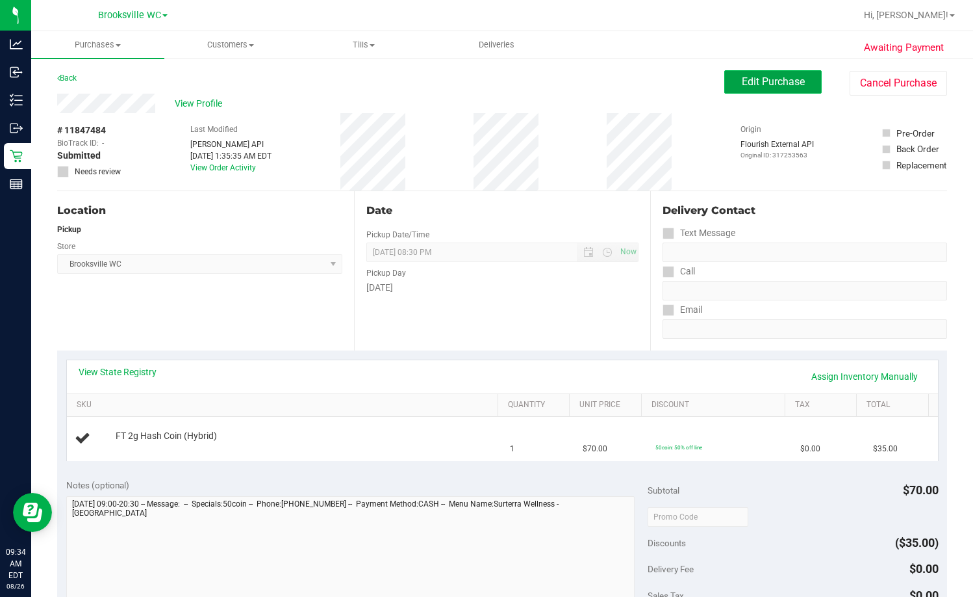
click at [622, 77] on span "Edit Purchase" at bounding box center [773, 81] width 63 height 12
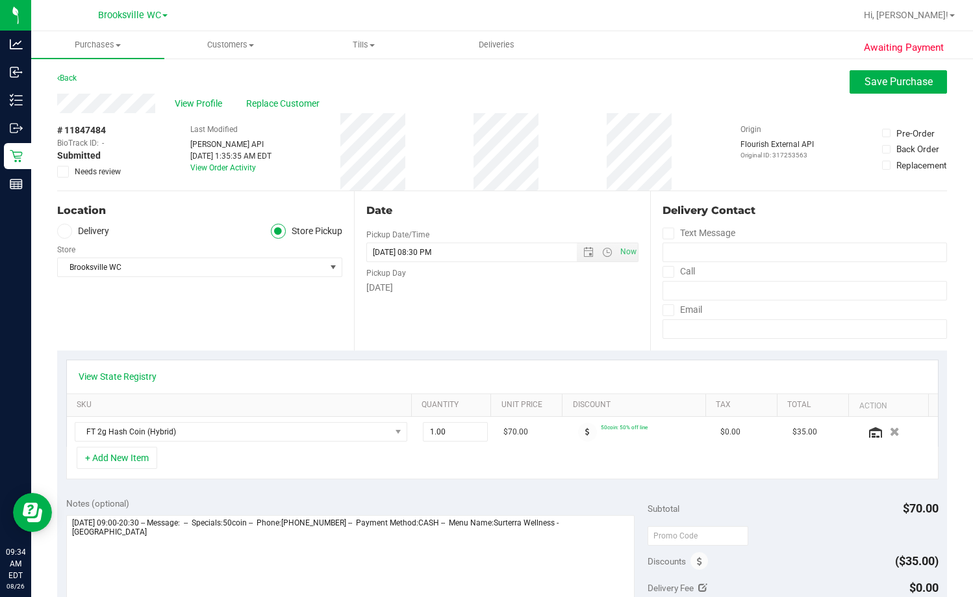
click at [66, 172] on icon at bounding box center [63, 172] width 8 height 0
click at [0, 0] on input "Needs review" at bounding box center [0, 0] width 0 height 0
click at [622, 88] on button "Save Purchase" at bounding box center [898, 81] width 97 height 23
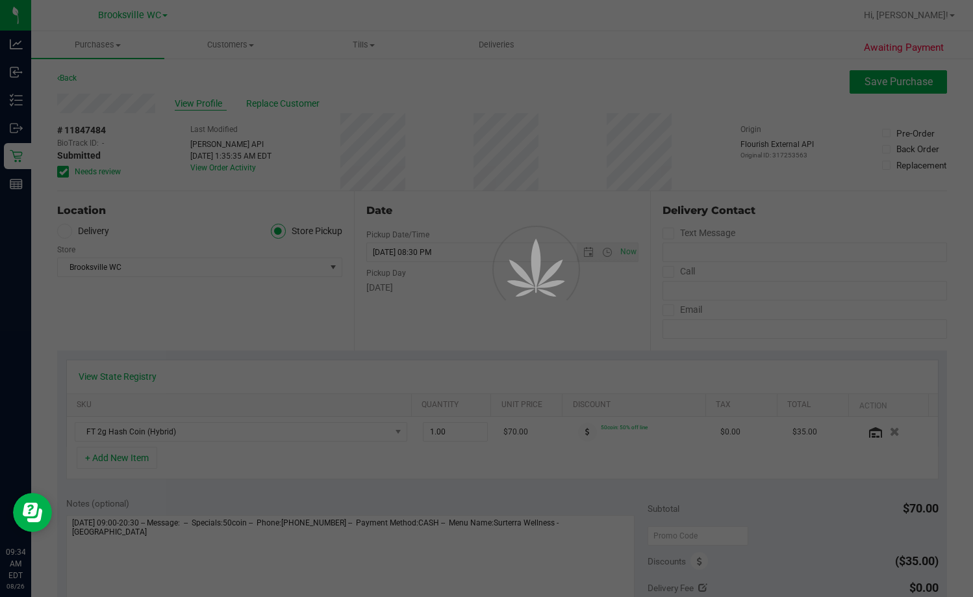
click at [212, 107] on div at bounding box center [486, 298] width 973 height 597
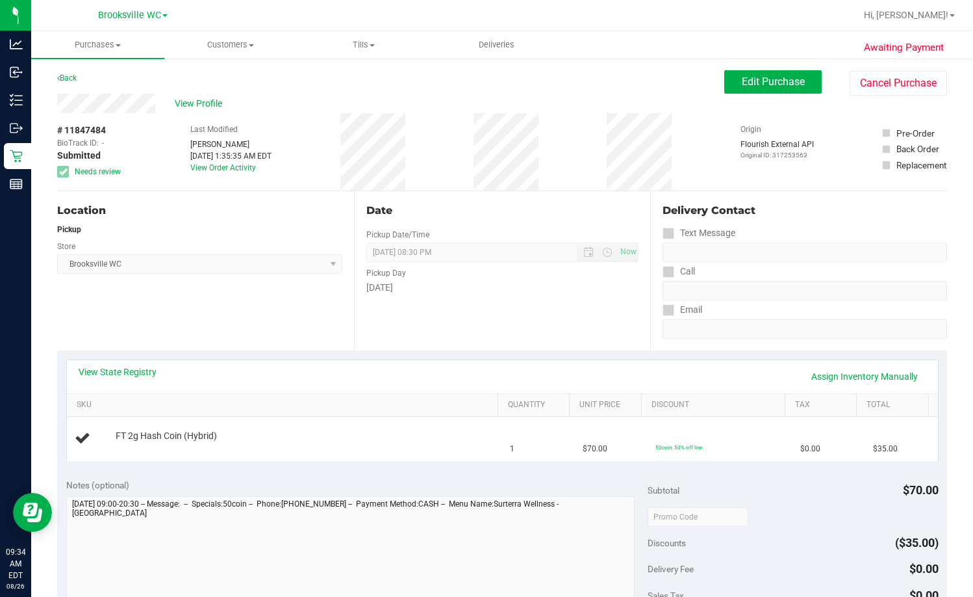
click at [212, 107] on span "View Profile" at bounding box center [201, 104] width 52 height 14
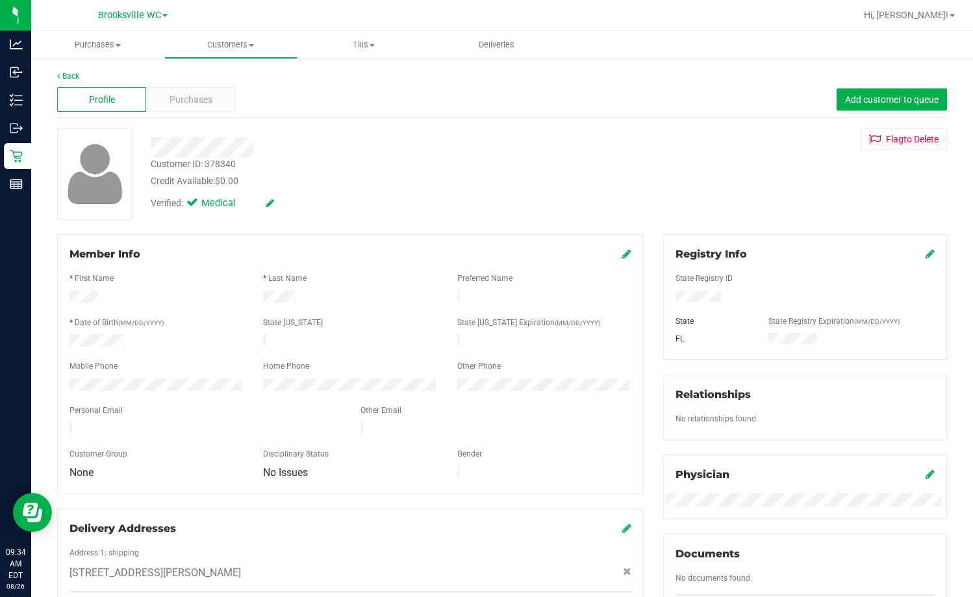
click at [176, 251] on div "Member Info" at bounding box center [351, 254] width 562 height 16
click at [214, 162] on div "Customer ID: 378340" at bounding box center [193, 164] width 85 height 14
copy div "Customer ID: 378340"
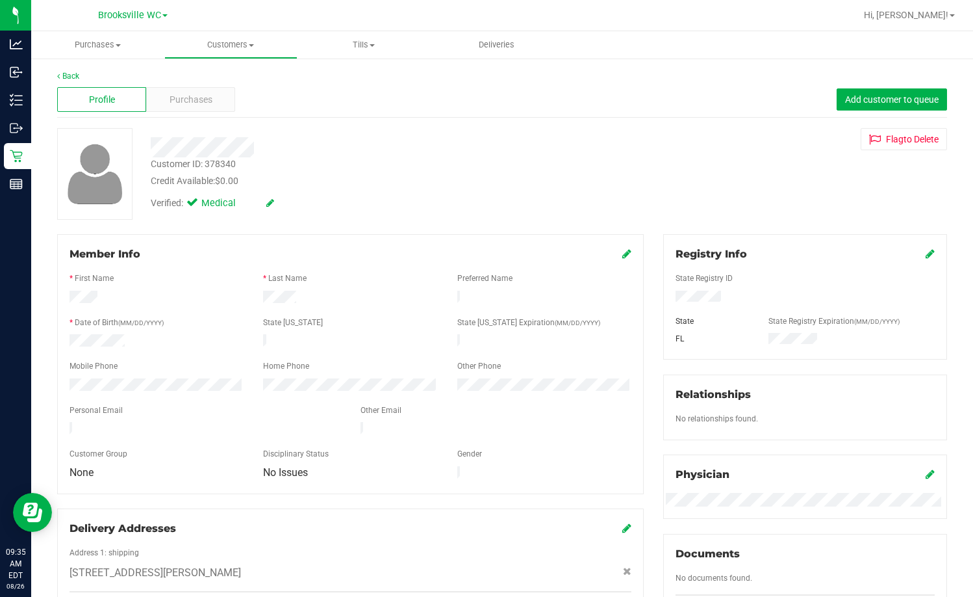
click at [380, 196] on div "Verified: Medical" at bounding box center [368, 202] width 455 height 29
click at [334, 154] on div at bounding box center [368, 147] width 455 height 20
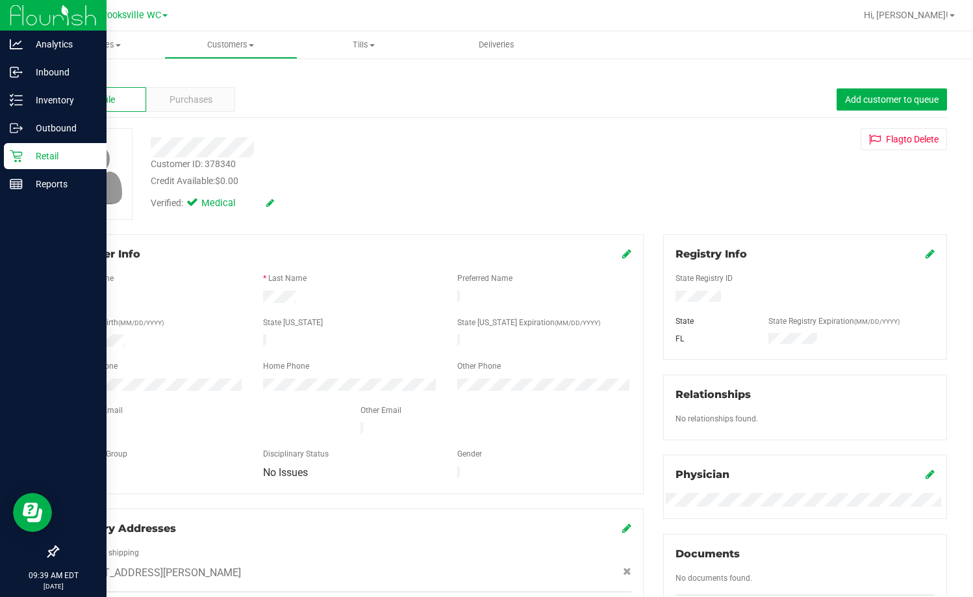
click at [32, 164] on div "Retail" at bounding box center [55, 156] width 103 height 26
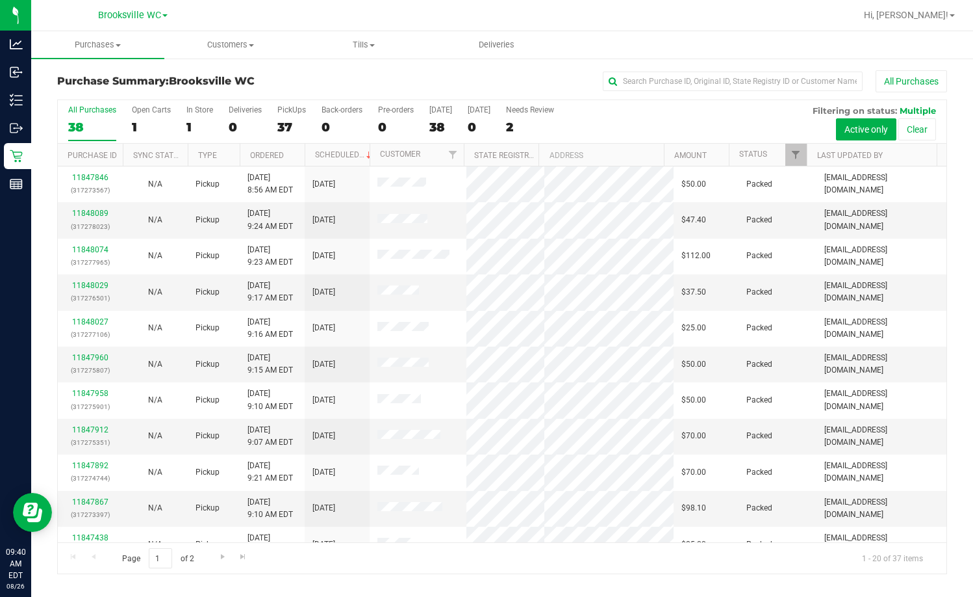
click at [622, 153] on th "Status" at bounding box center [768, 155] width 78 height 23
click at [622, 154] on span at bounding box center [777, 154] width 10 height 10
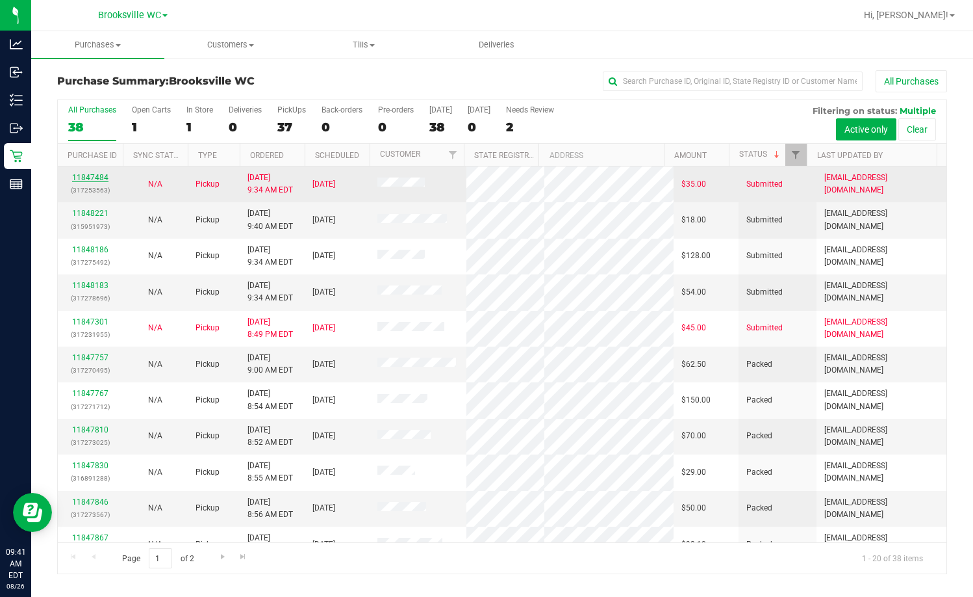
click at [101, 177] on link "11847484" at bounding box center [90, 177] width 36 height 9
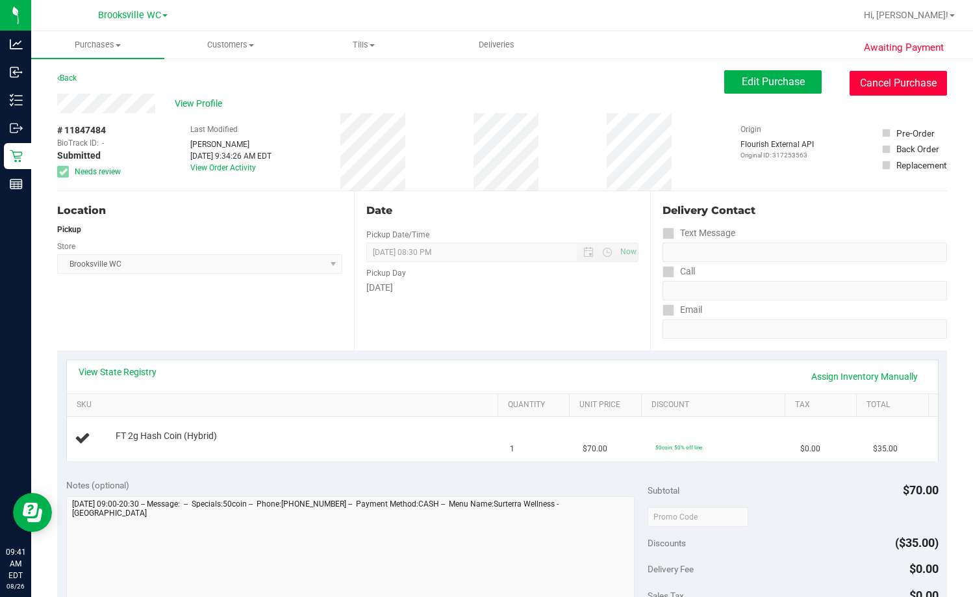
click at [622, 88] on button "Cancel Purchase" at bounding box center [898, 83] width 97 height 25
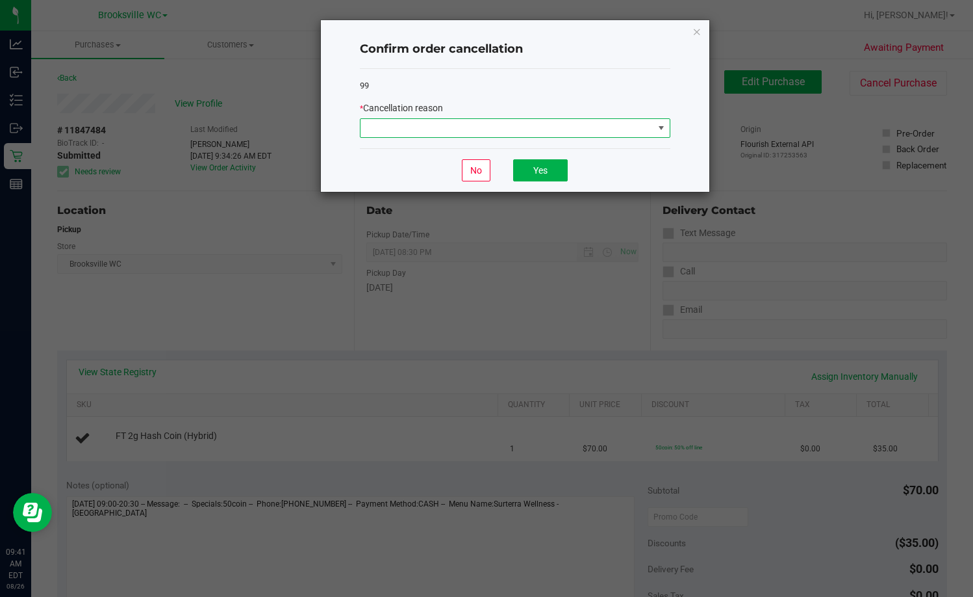
click at [451, 133] on span at bounding box center [507, 128] width 293 height 18
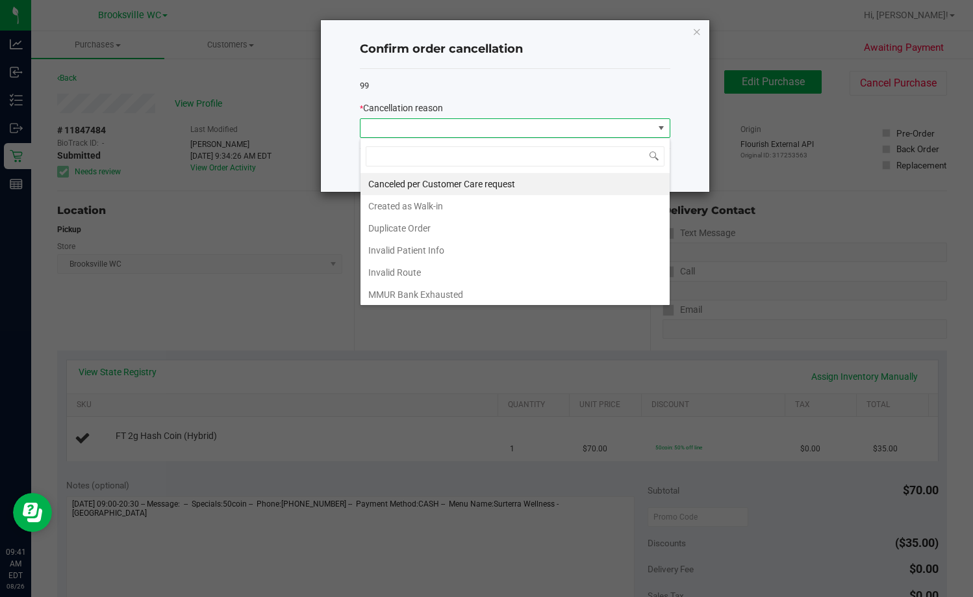
scroll to position [19, 311]
click at [456, 182] on li "Canceled per Customer Care request" at bounding box center [515, 184] width 309 height 22
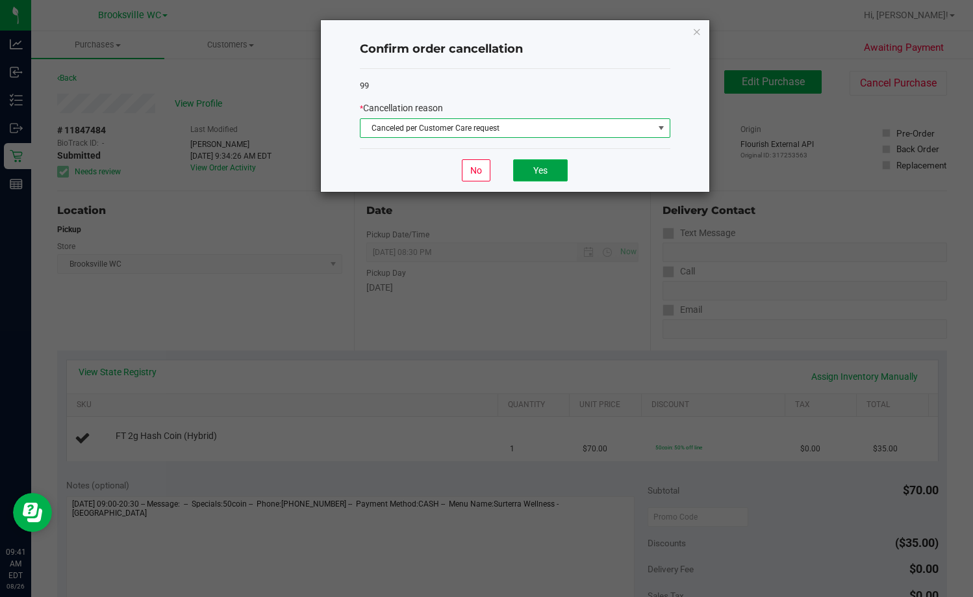
click at [562, 173] on button "Yes" at bounding box center [540, 170] width 55 height 22
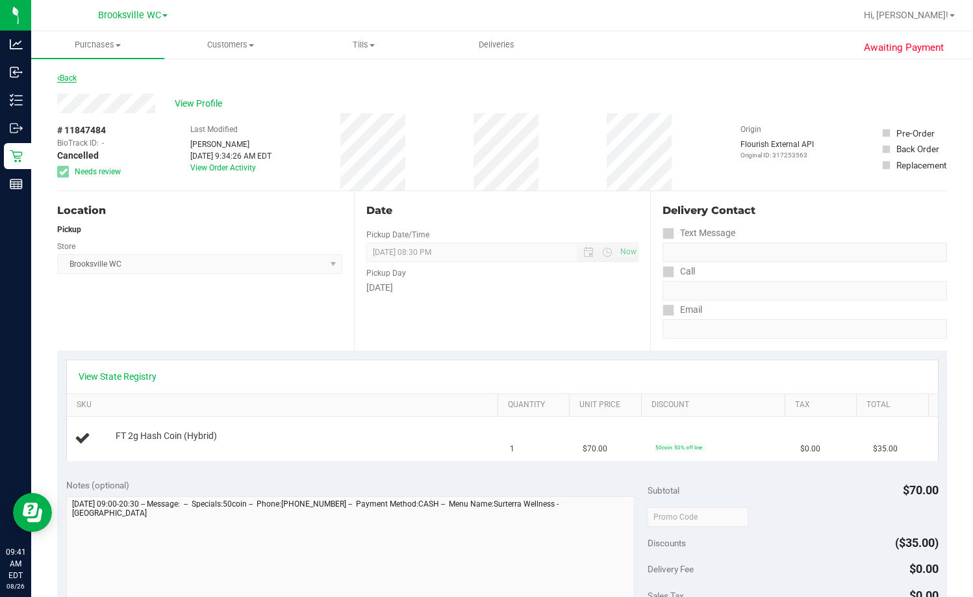
click at [73, 77] on link "Back" at bounding box center [66, 77] width 19 height 9
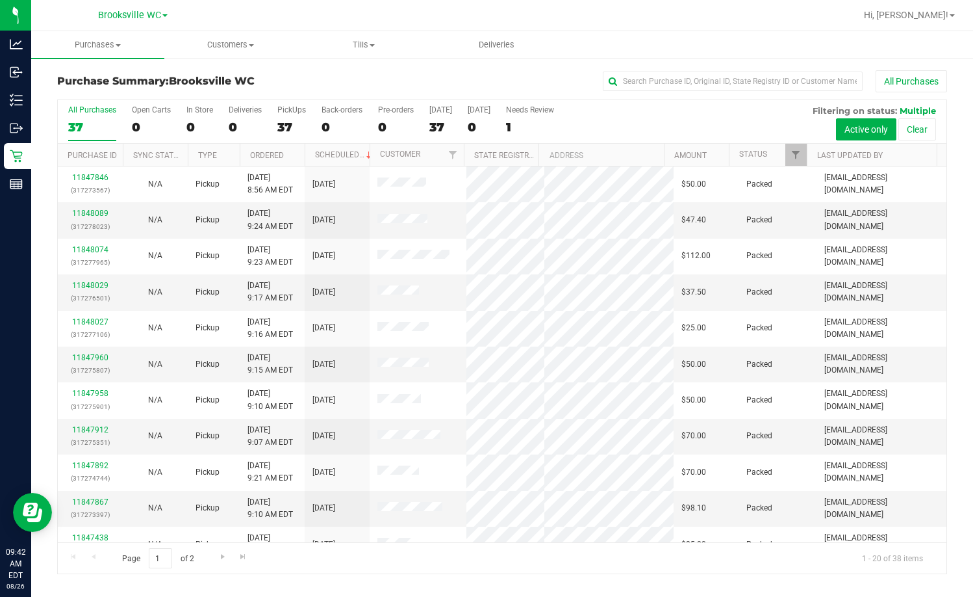
click at [305, 75] on div "Purchase Summary: Brooksville WC All Purchases" at bounding box center [502, 84] width 890 height 29
drag, startPoint x: 786, startPoint y: 151, endPoint x: 776, endPoint y: 155, distance: 11.1
click at [622, 151] on link "Filter" at bounding box center [796, 155] width 21 height 22
click at [622, 155] on th "Status" at bounding box center [768, 155] width 78 height 23
click at [622, 155] on span at bounding box center [777, 154] width 10 height 10
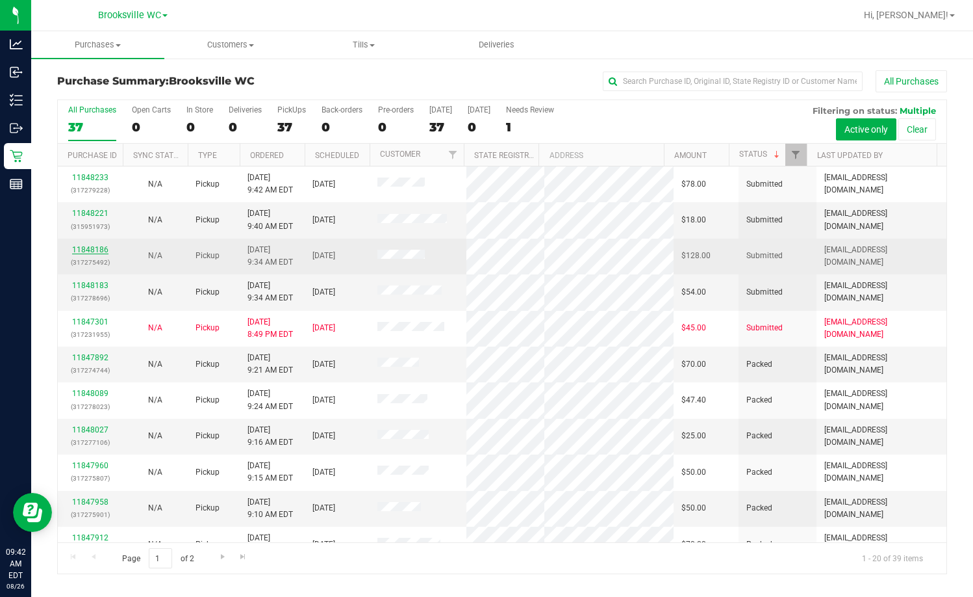
click at [96, 246] on link "11848186" at bounding box center [90, 249] width 36 height 9
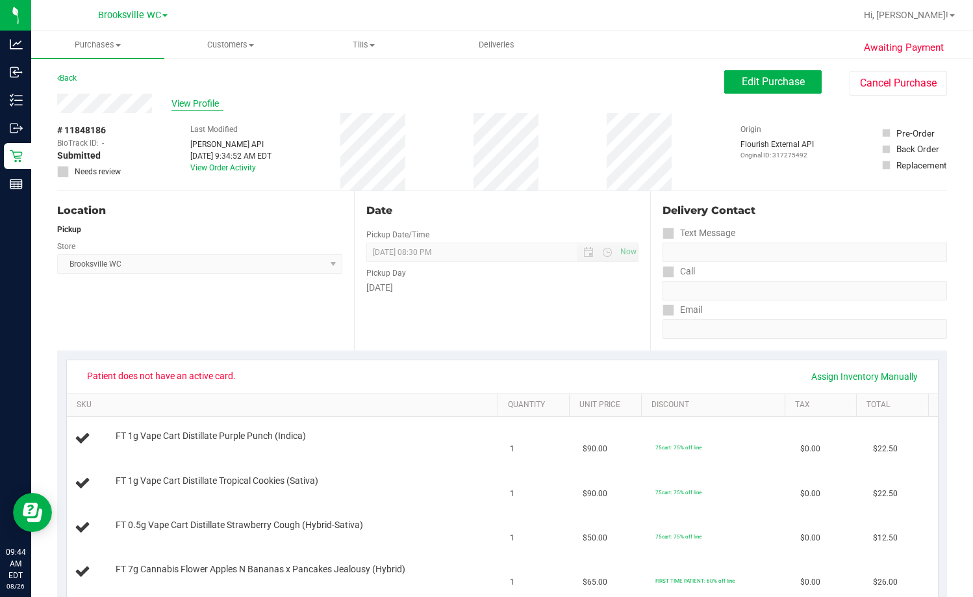
click at [211, 99] on span "View Profile" at bounding box center [198, 104] width 52 height 14
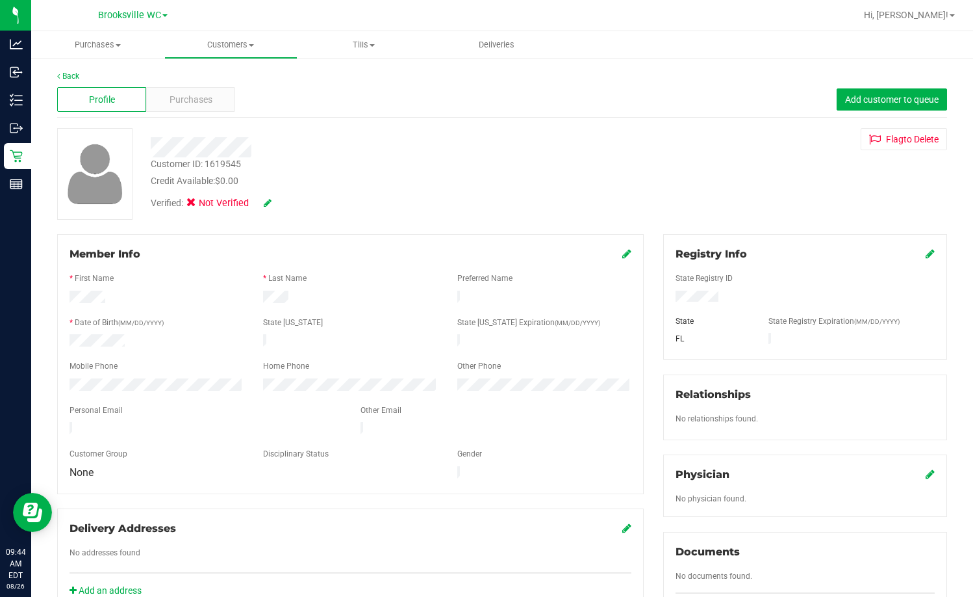
drag, startPoint x: 135, startPoint y: 342, endPoint x: 62, endPoint y: 335, distance: 73.1
click at [62, 335] on div at bounding box center [157, 342] width 194 height 16
click at [622, 252] on icon at bounding box center [627, 253] width 9 height 10
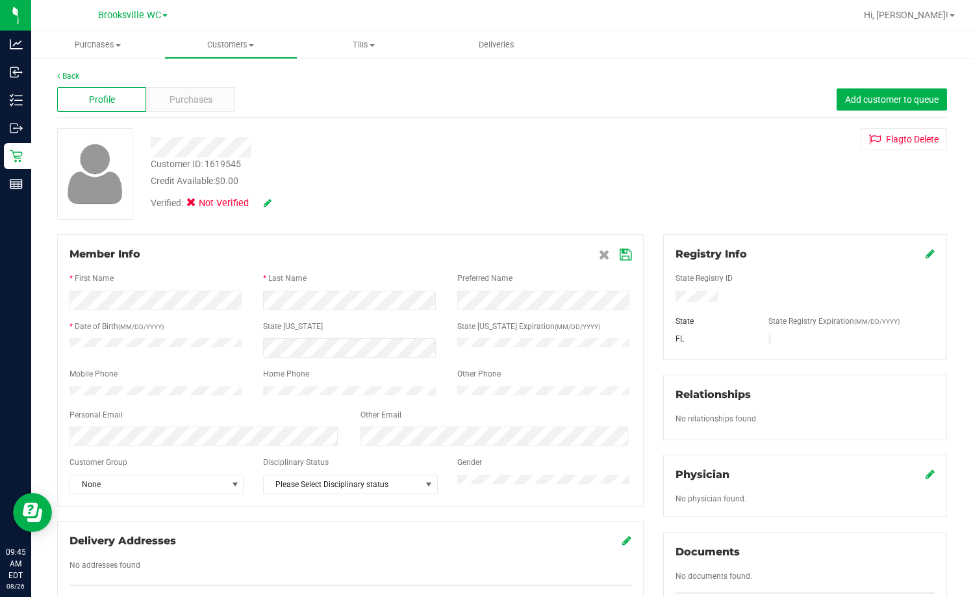
click at [622, 255] on div "Registry Info State Registry ID State State Registry Expiration (MM/DD/YYYY) FL" at bounding box center [805, 296] width 284 height 125
click at [622, 254] on icon at bounding box center [930, 253] width 9 height 10
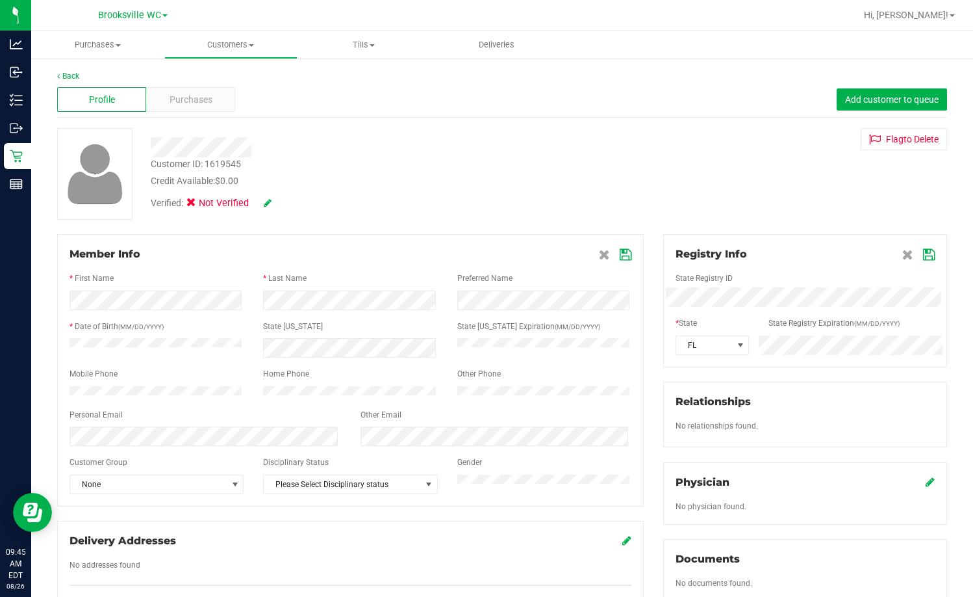
click at [622, 258] on icon at bounding box center [929, 255] width 12 height 10
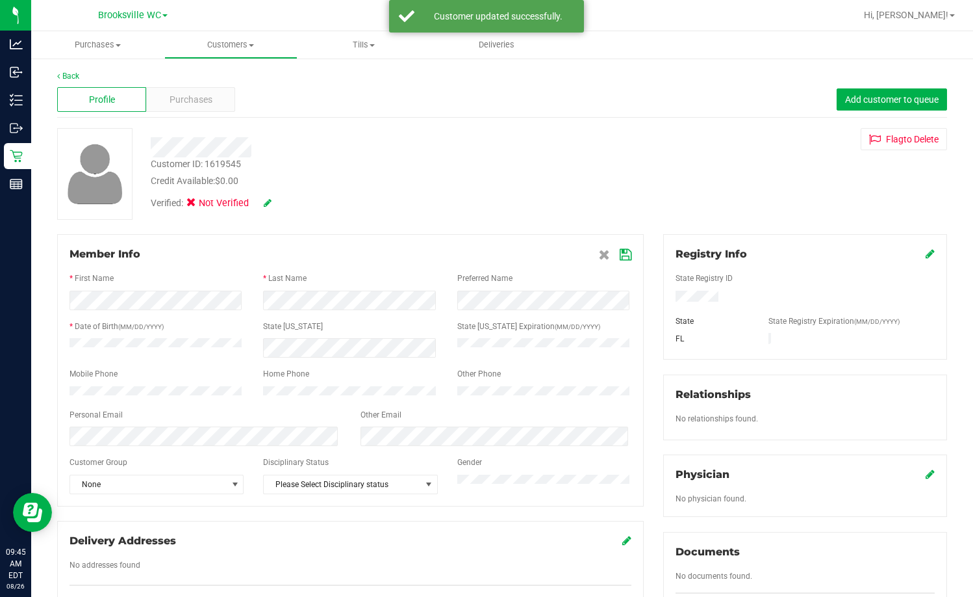
click at [272, 196] on span at bounding box center [268, 203] width 8 height 14
click at [268, 201] on icon at bounding box center [268, 202] width 8 height 9
click at [201, 206] on label "Medical" at bounding box center [216, 204] width 55 height 17
click at [0, 0] on input "Medical" at bounding box center [0, 0] width 0 height 0
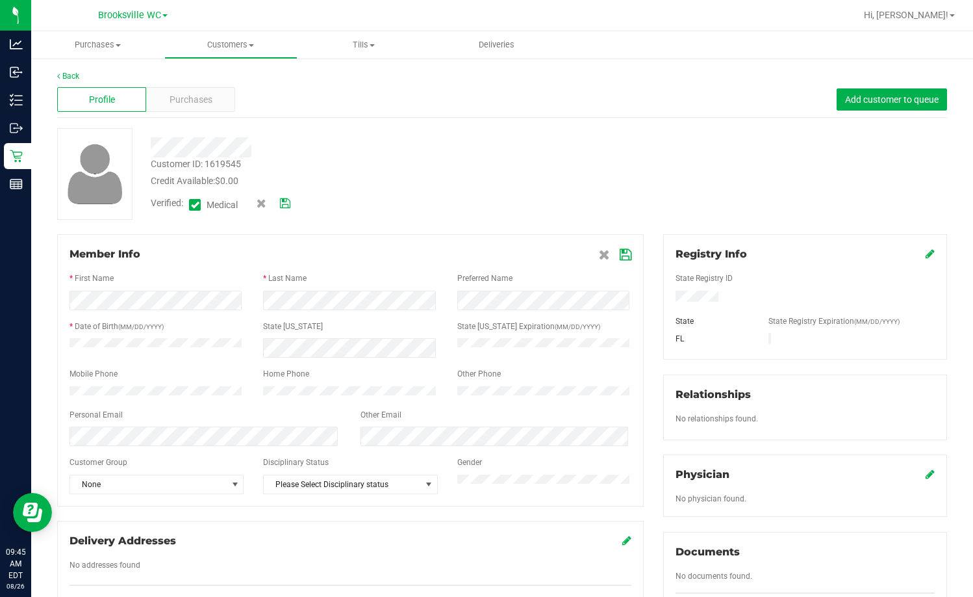
click at [288, 204] on icon at bounding box center [285, 203] width 10 height 9
click at [195, 103] on span "Purchases" at bounding box center [191, 100] width 43 height 14
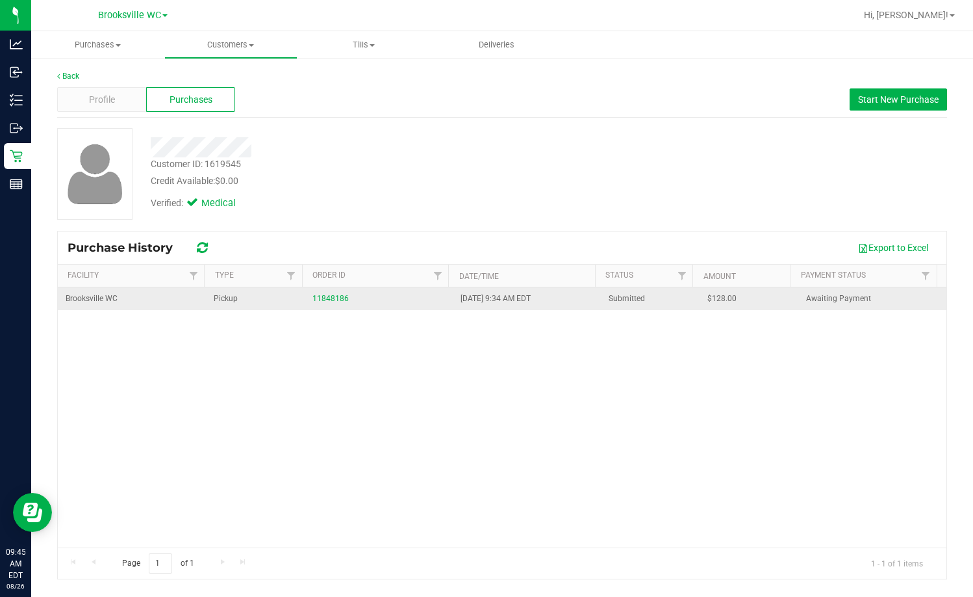
click at [347, 298] on div "11848186" at bounding box center [379, 298] width 133 height 12
click at [327, 298] on link "11848186" at bounding box center [331, 298] width 36 height 9
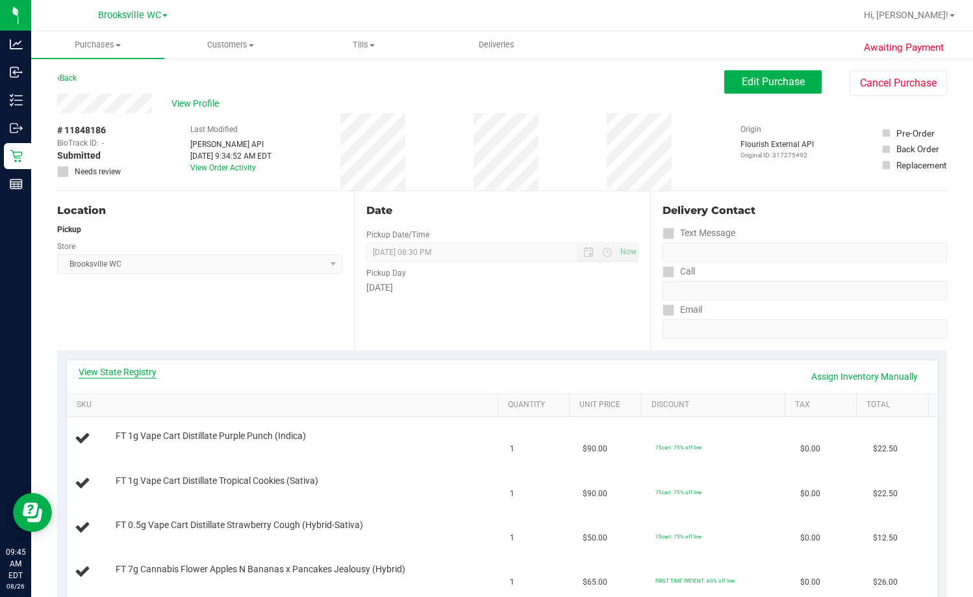
click at [107, 367] on link "View State Registry" at bounding box center [118, 371] width 78 height 13
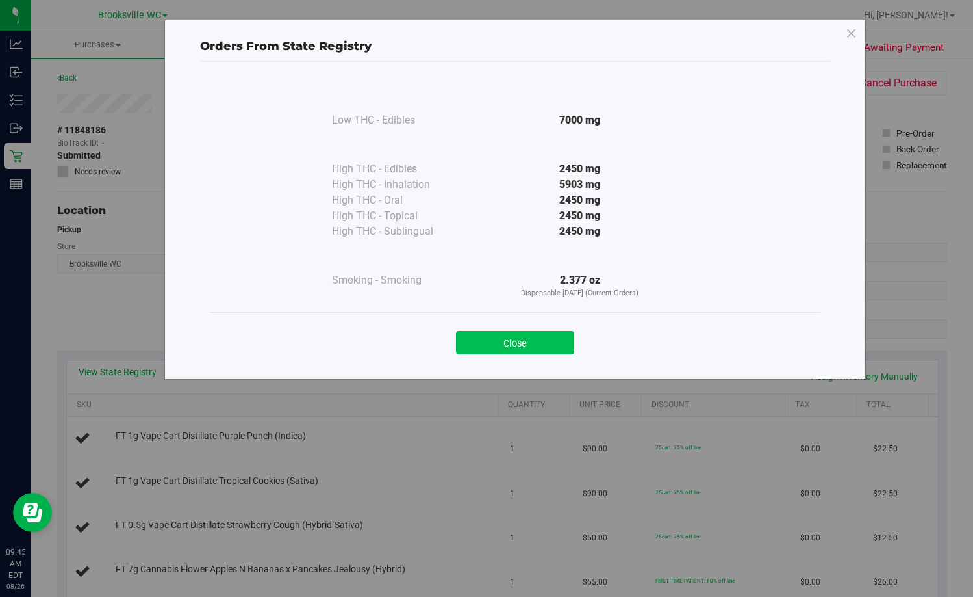
click at [542, 345] on button "Close" at bounding box center [515, 342] width 118 height 23
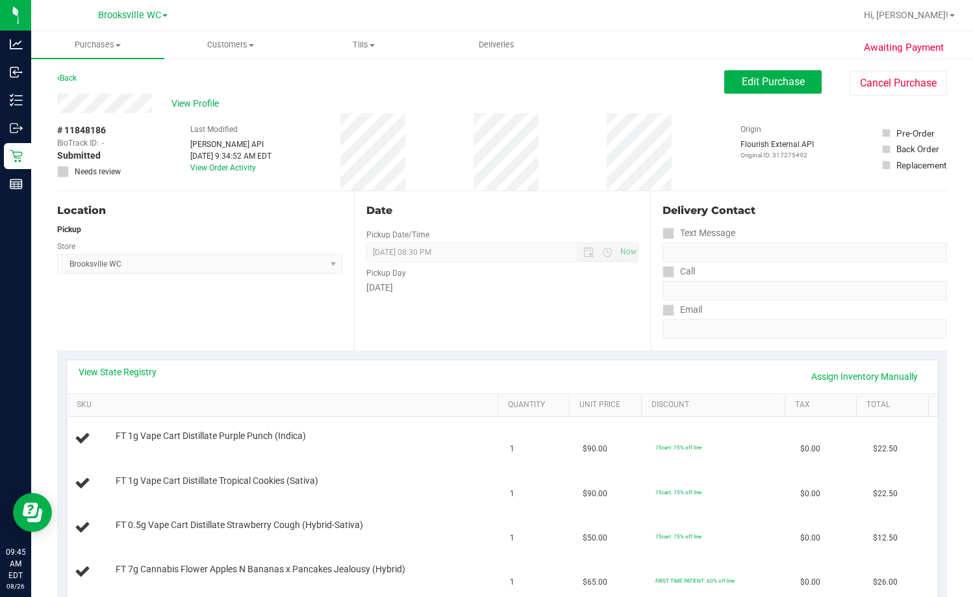
click at [528, 311] on div "Date Pickup Date/Time 08/26/2025 Now 08/26/2025 08:30 PM Now Pickup Day Tuesday" at bounding box center [502, 270] width 297 height 159
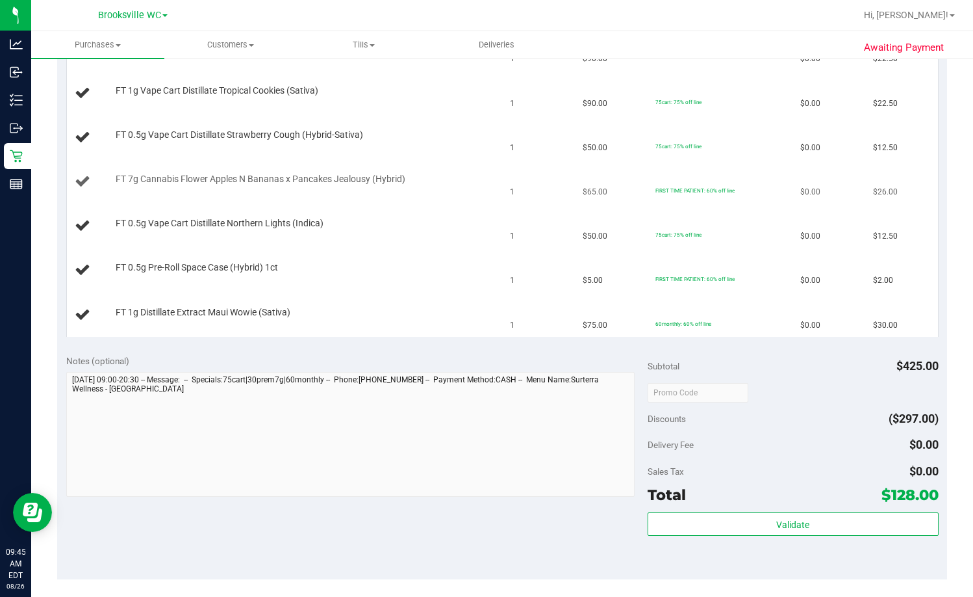
scroll to position [520, 0]
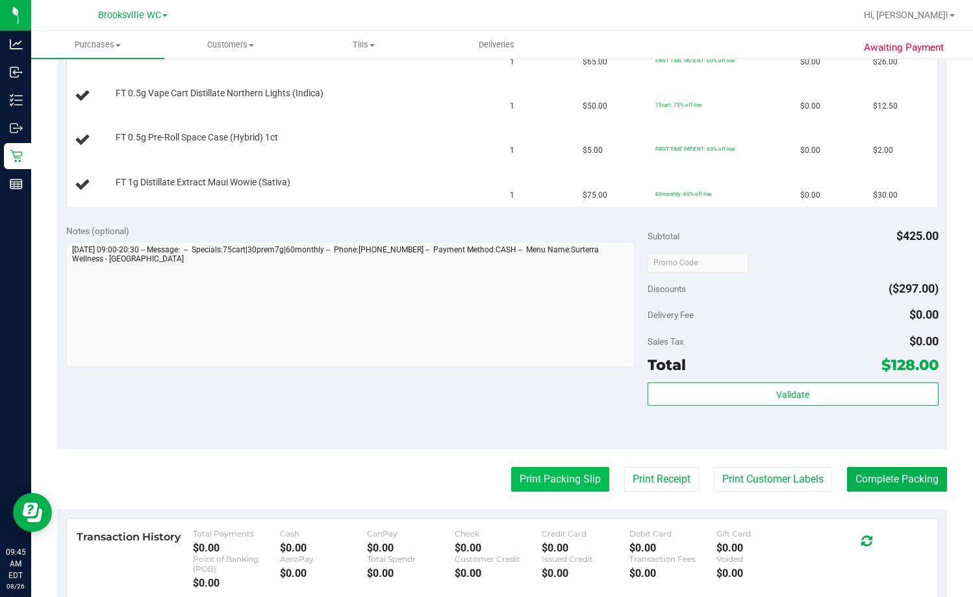
click at [528, 482] on button "Print Packing Slip" at bounding box center [560, 479] width 98 height 25
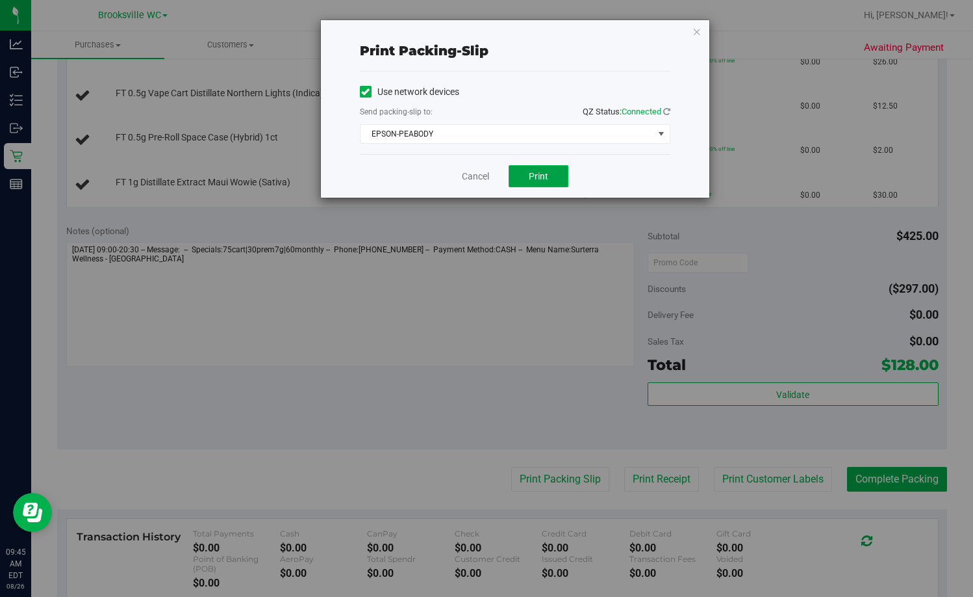
click at [542, 181] on button "Print" at bounding box center [539, 176] width 60 height 22
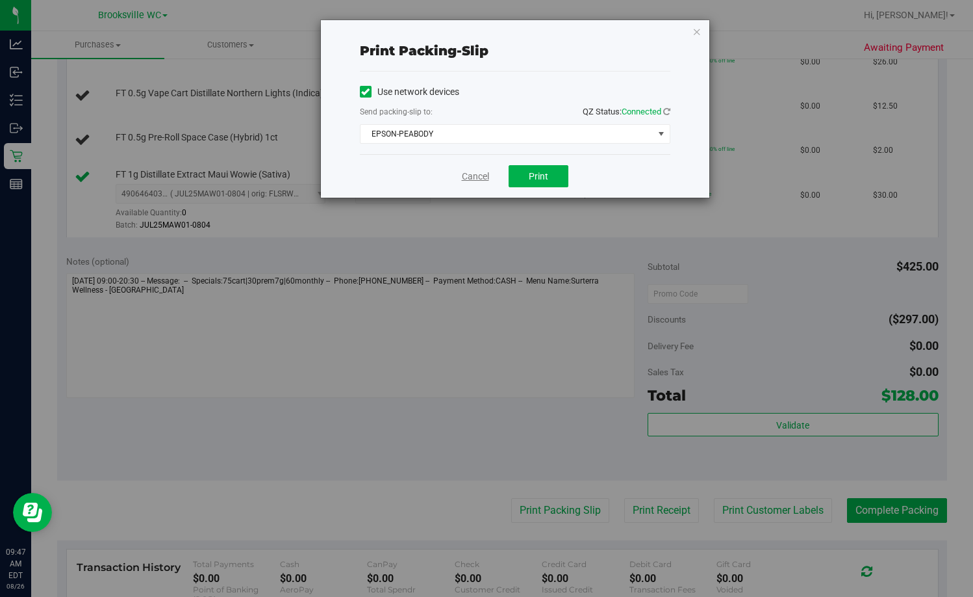
click at [470, 172] on link "Cancel" at bounding box center [475, 177] width 27 height 14
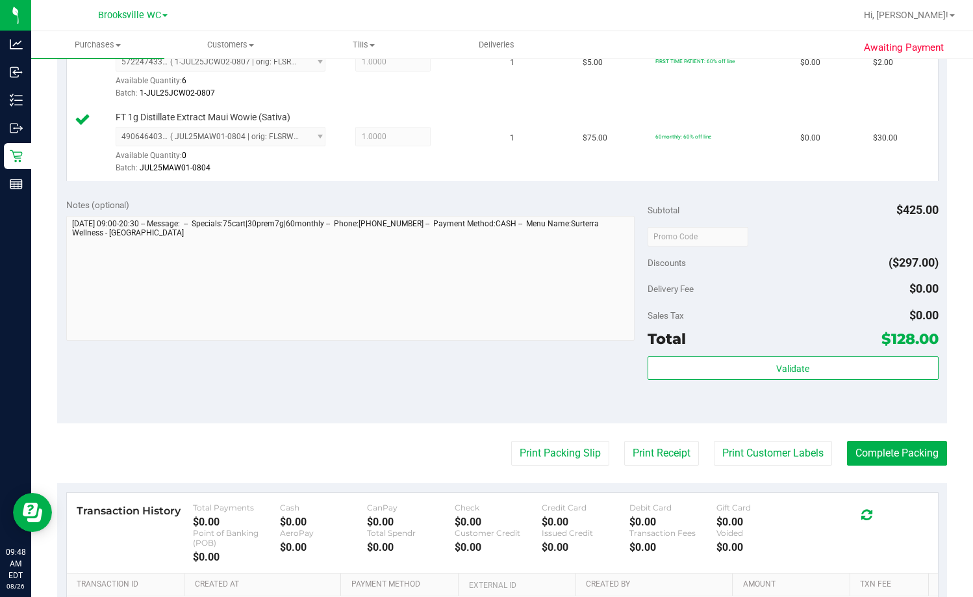
scroll to position [780, 0]
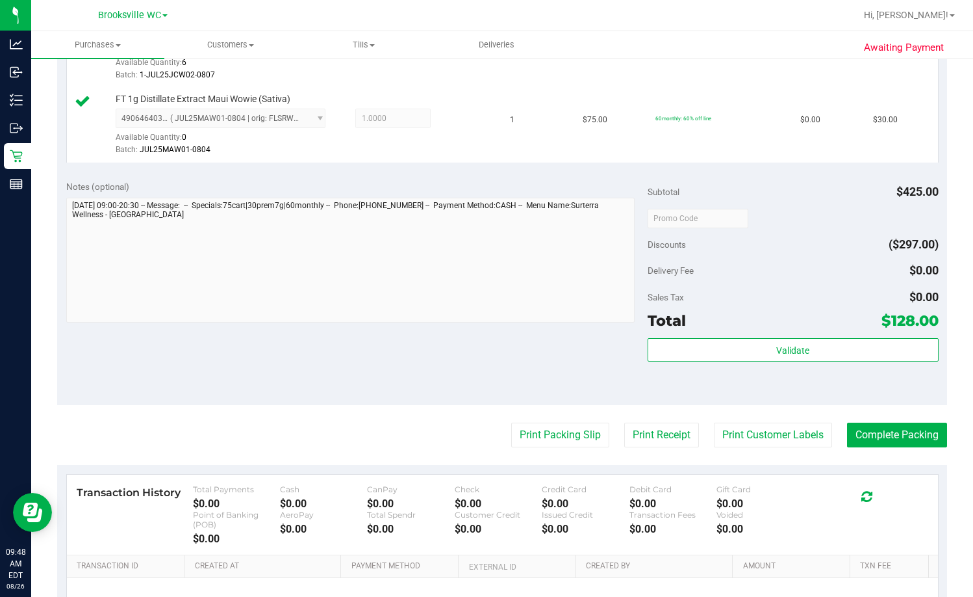
click at [622, 370] on div "Validate" at bounding box center [793, 367] width 291 height 58
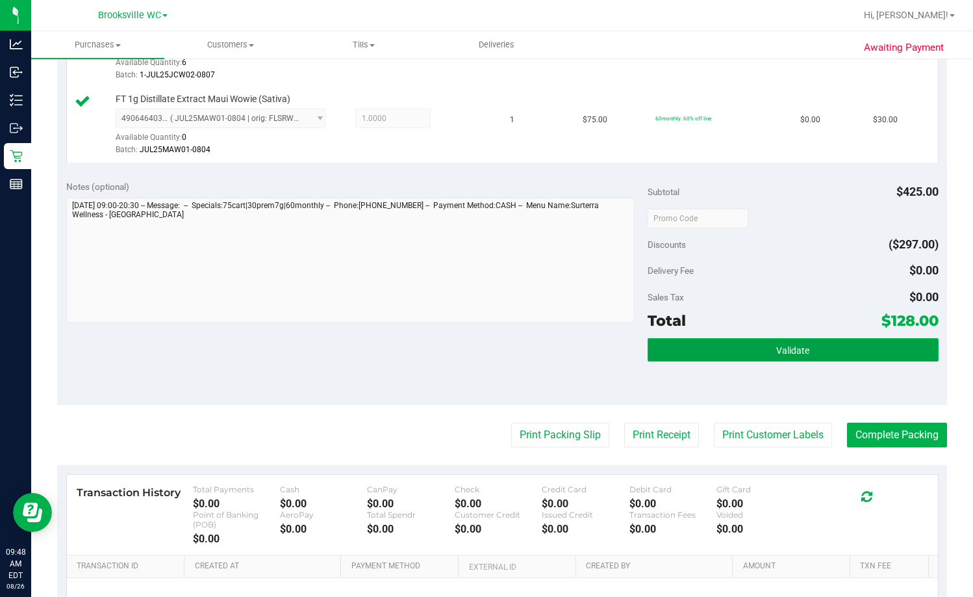
click at [622, 353] on span "Validate" at bounding box center [793, 350] width 33 height 10
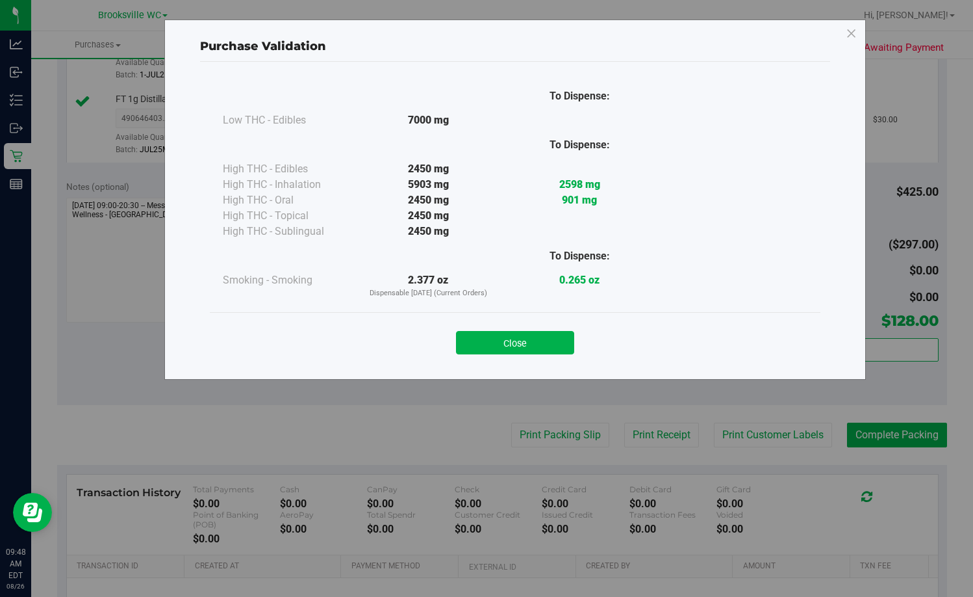
drag, startPoint x: 533, startPoint y: 340, endPoint x: 534, endPoint y: 381, distance: 40.9
click at [532, 340] on button "Close" at bounding box center [515, 342] width 118 height 23
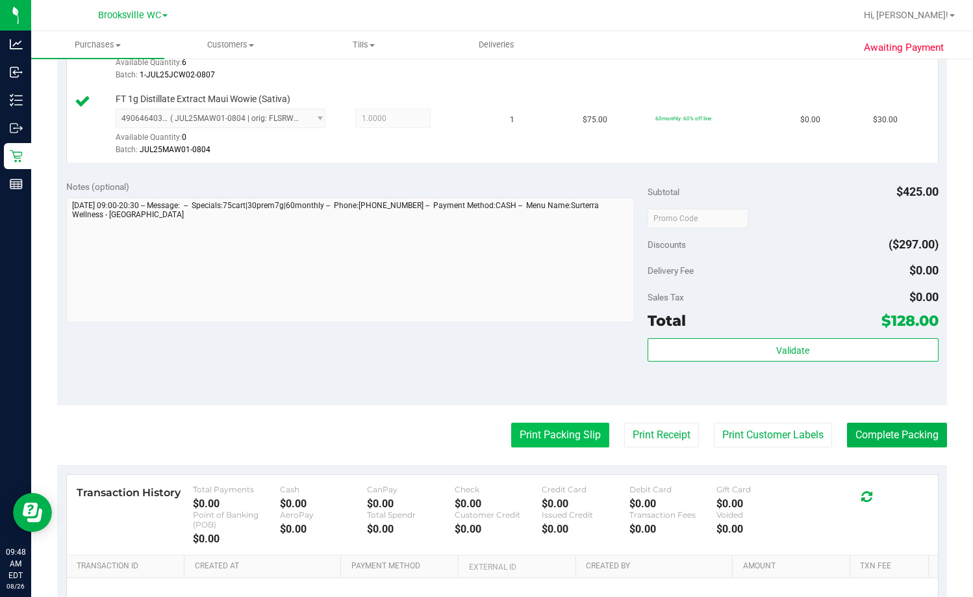
click at [531, 429] on button "Print Packing Slip" at bounding box center [560, 434] width 98 height 25
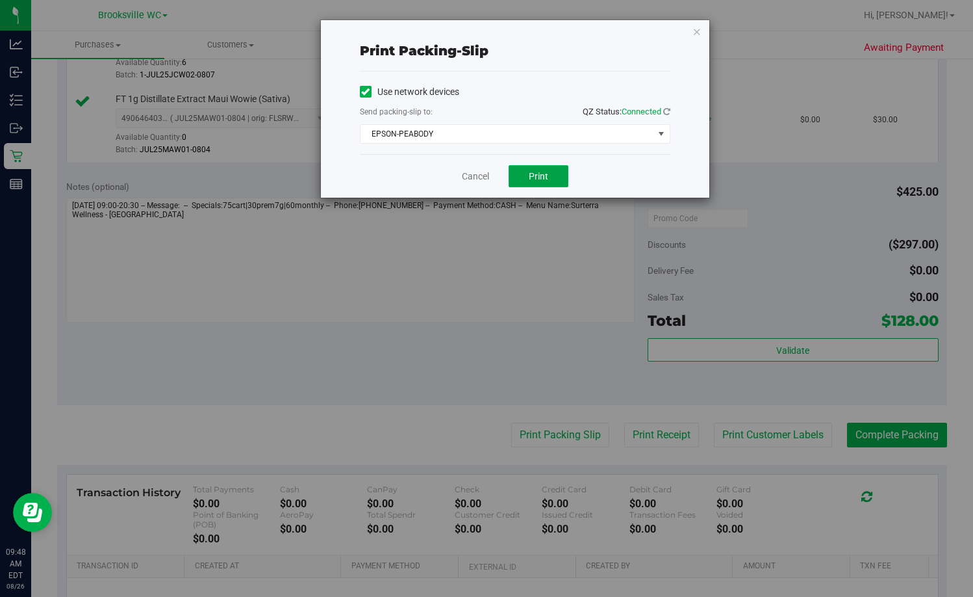
click at [539, 177] on span "Print" at bounding box center [538, 176] width 19 height 10
click at [472, 180] on link "Cancel" at bounding box center [475, 177] width 27 height 14
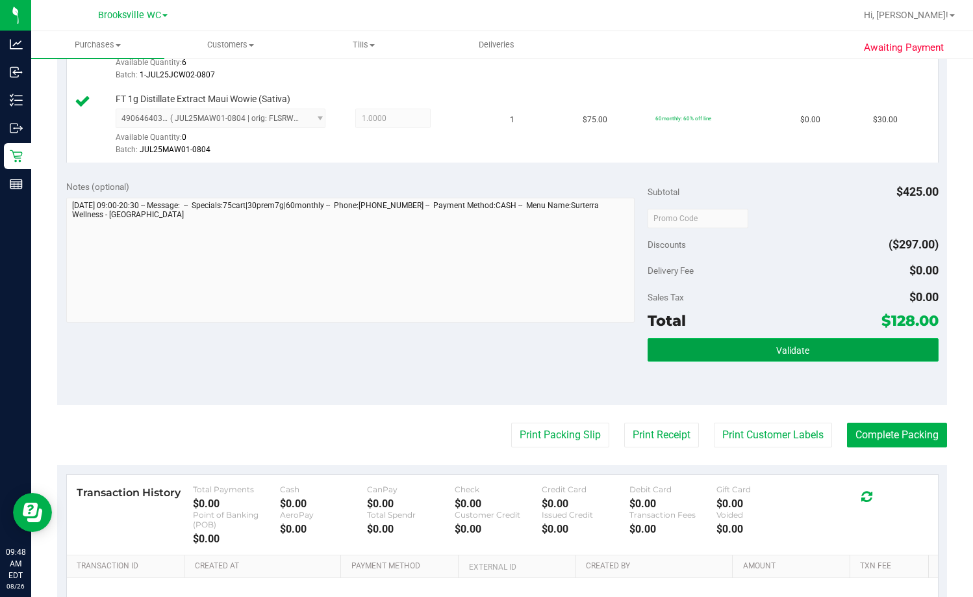
click at [622, 342] on button "Validate" at bounding box center [793, 349] width 291 height 23
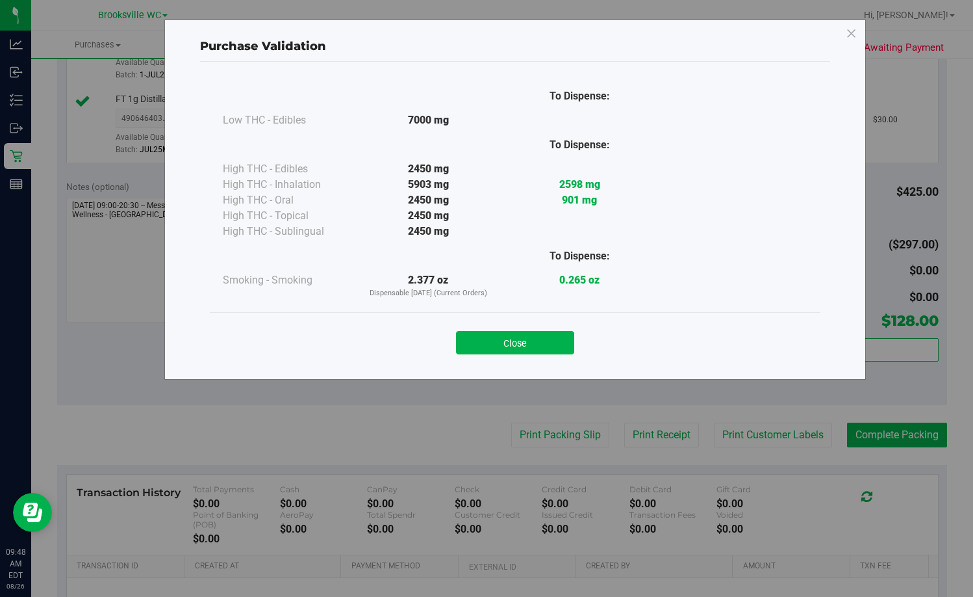
click at [558, 319] on div "Close" at bounding box center [515, 338] width 611 height 53
click at [545, 342] on button "Close" at bounding box center [515, 342] width 118 height 23
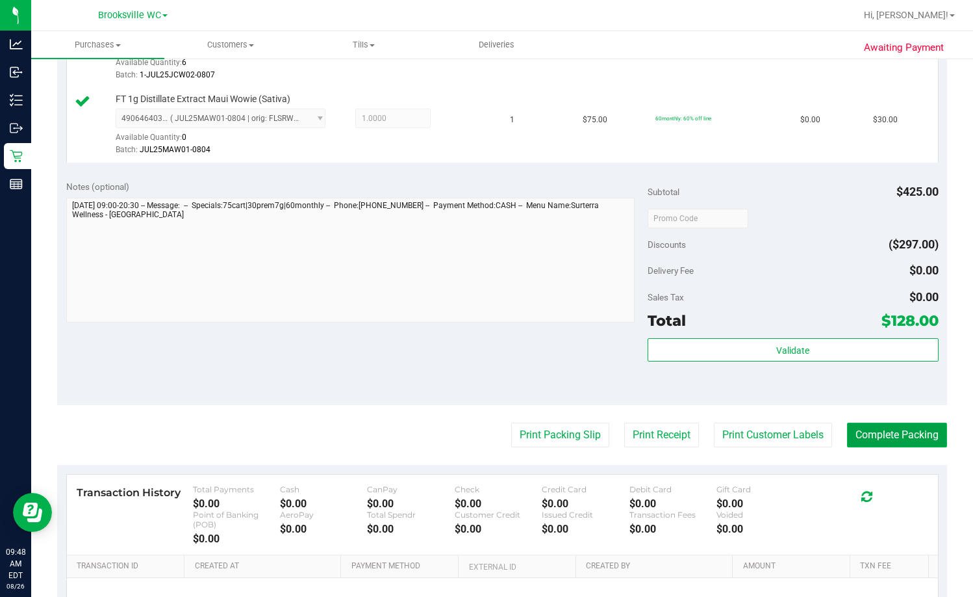
click at [622, 441] on button "Complete Packing" at bounding box center [897, 434] width 100 height 25
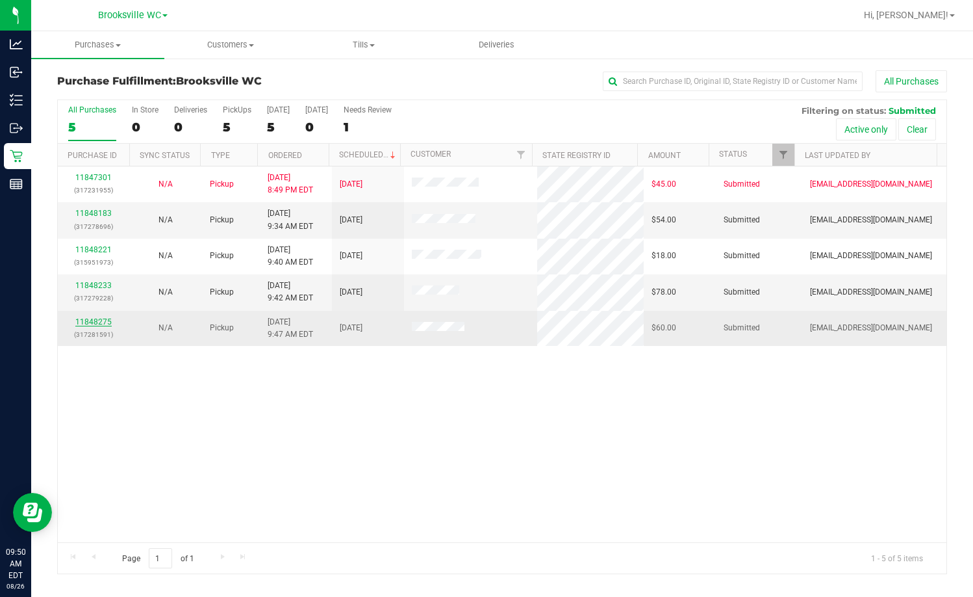
click at [96, 321] on link "11848275" at bounding box center [93, 321] width 36 height 9
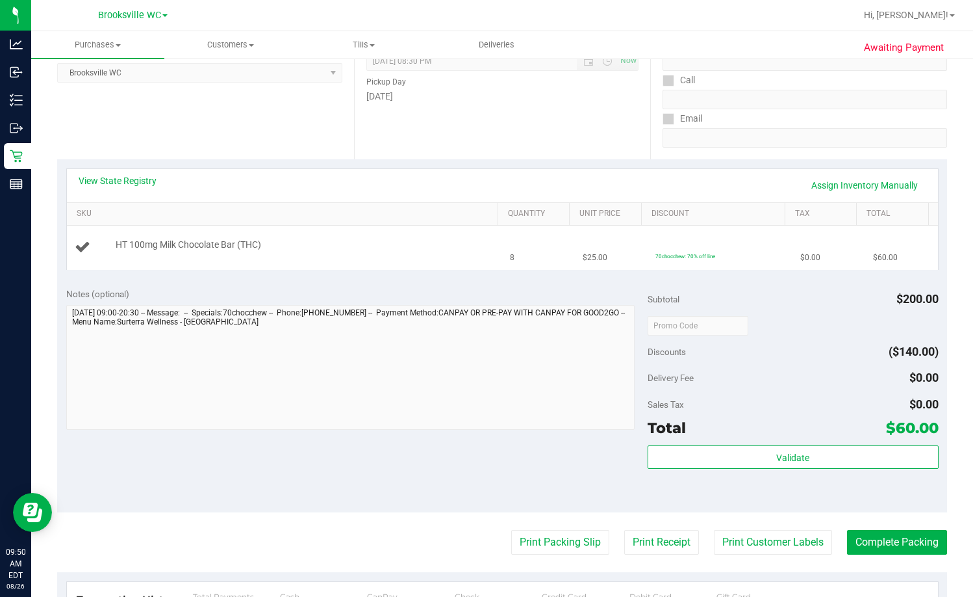
scroll to position [195, 0]
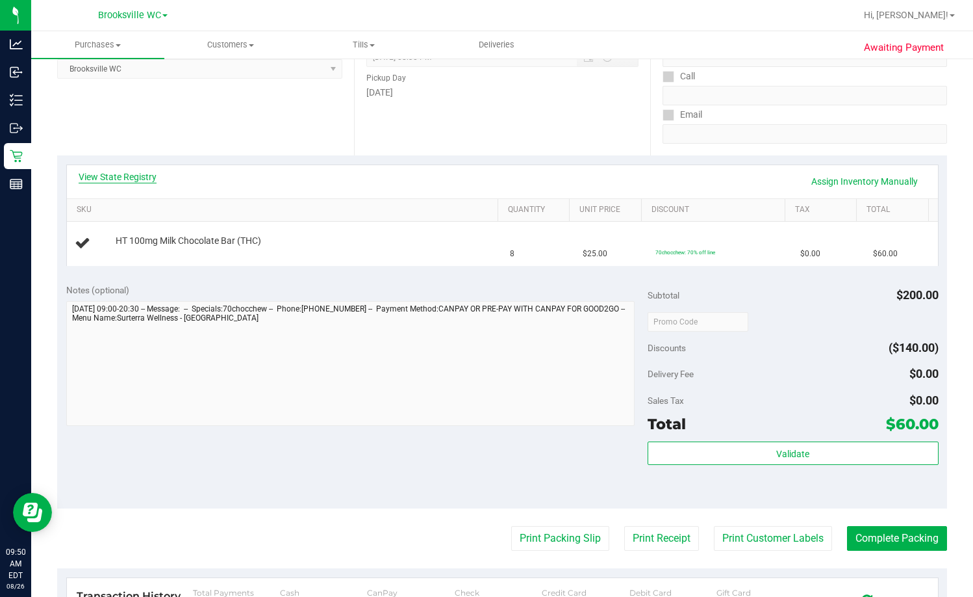
click at [131, 178] on link "View State Registry" at bounding box center [118, 176] width 78 height 13
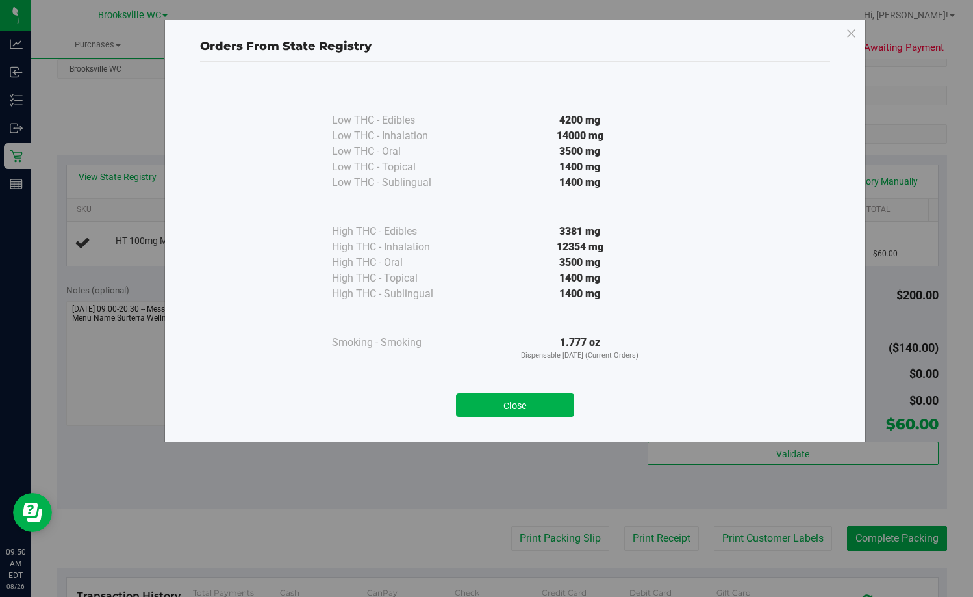
drag, startPoint x: 556, startPoint y: 400, endPoint x: 574, endPoint y: 309, distance: 93.3
click at [556, 400] on button "Close" at bounding box center [515, 404] width 118 height 23
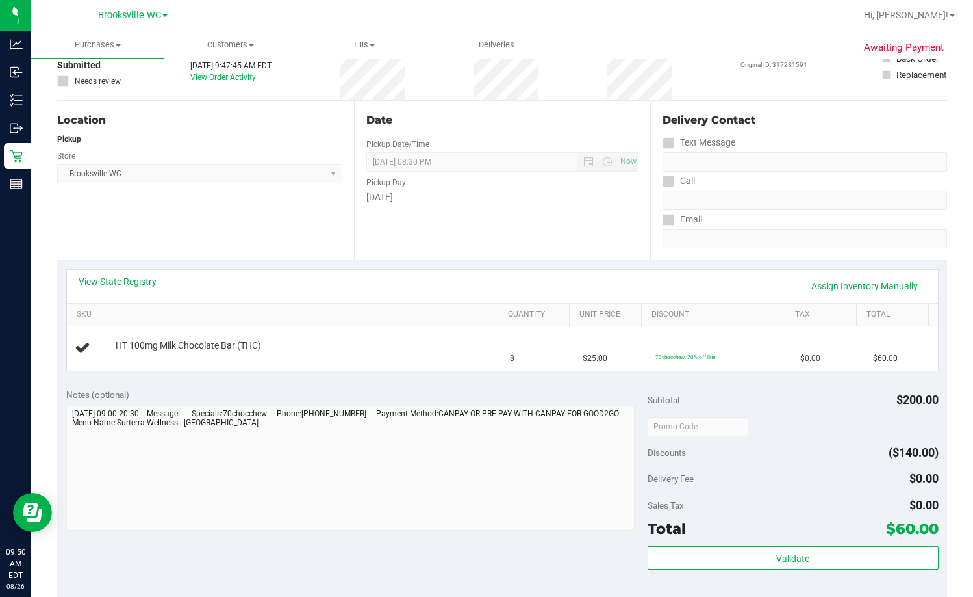
scroll to position [0, 0]
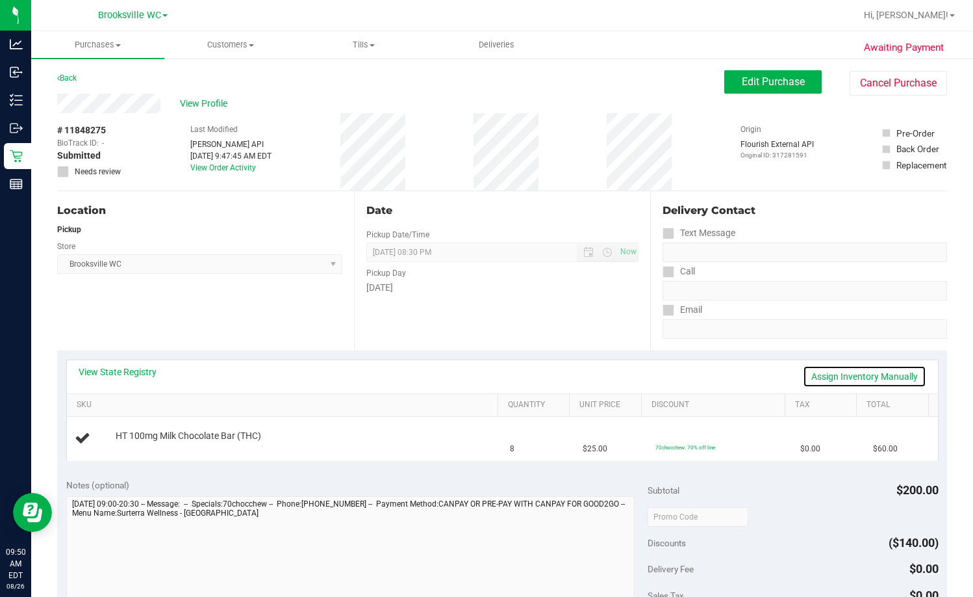
click at [622, 368] on link "Assign Inventory Manually" at bounding box center [864, 376] width 123 height 22
click at [126, 441] on link "Add Package" at bounding box center [139, 444] width 47 height 9
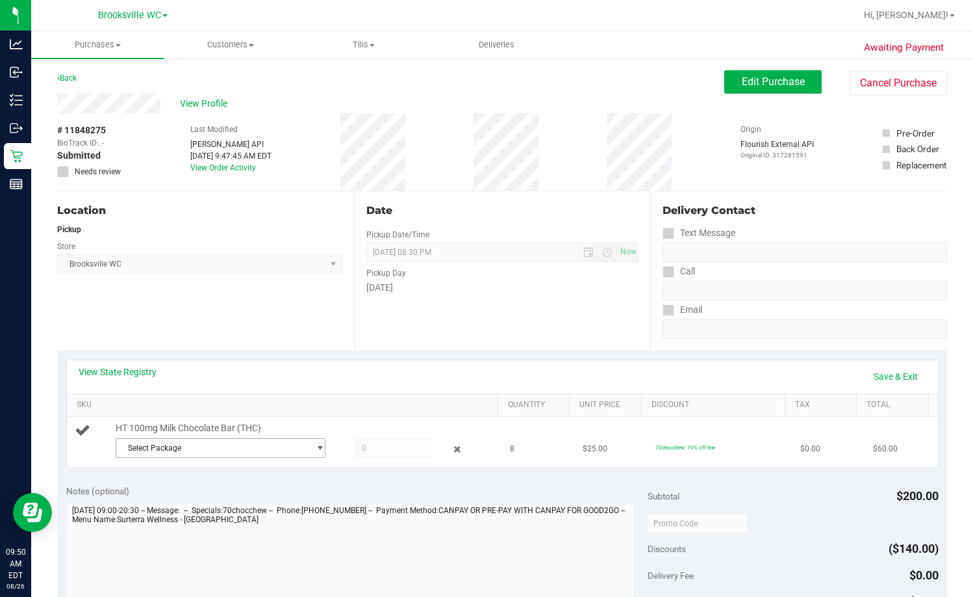
click at [180, 445] on span "Select Package" at bounding box center [212, 448] width 192 height 18
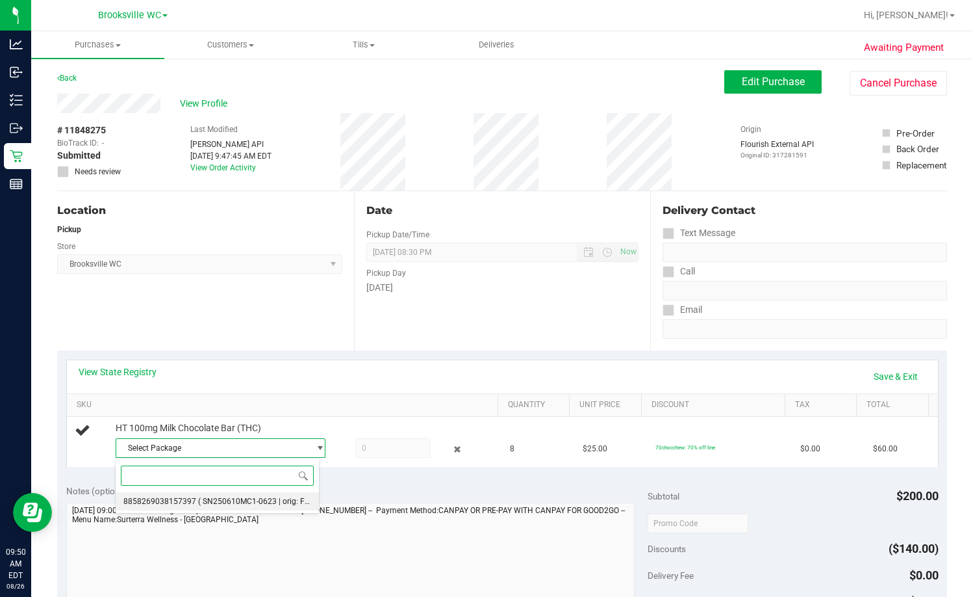
click at [242, 505] on span "( SN250610MC1-0623 | orig: FLSRWGM-20250630-416 )" at bounding box center [296, 500] width 197 height 9
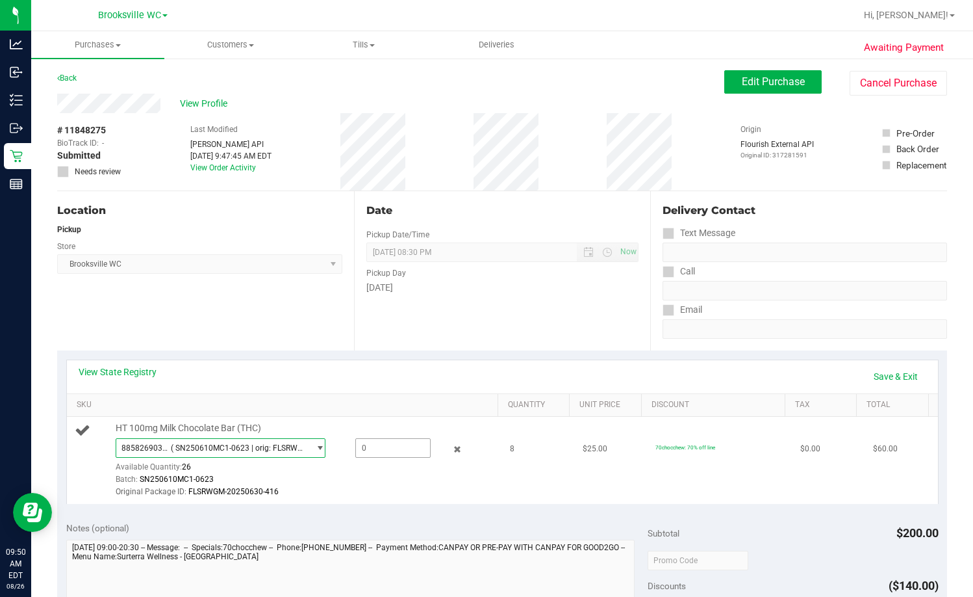
click at [391, 444] on span at bounding box center [392, 447] width 75 height 19
type input "8"
type input "8.0000"
click at [469, 299] on div "Date Pickup Date/Time 08/26/2025 Now 08/26/2025 08:30 PM Now Pickup Day Tuesday" at bounding box center [502, 270] width 297 height 159
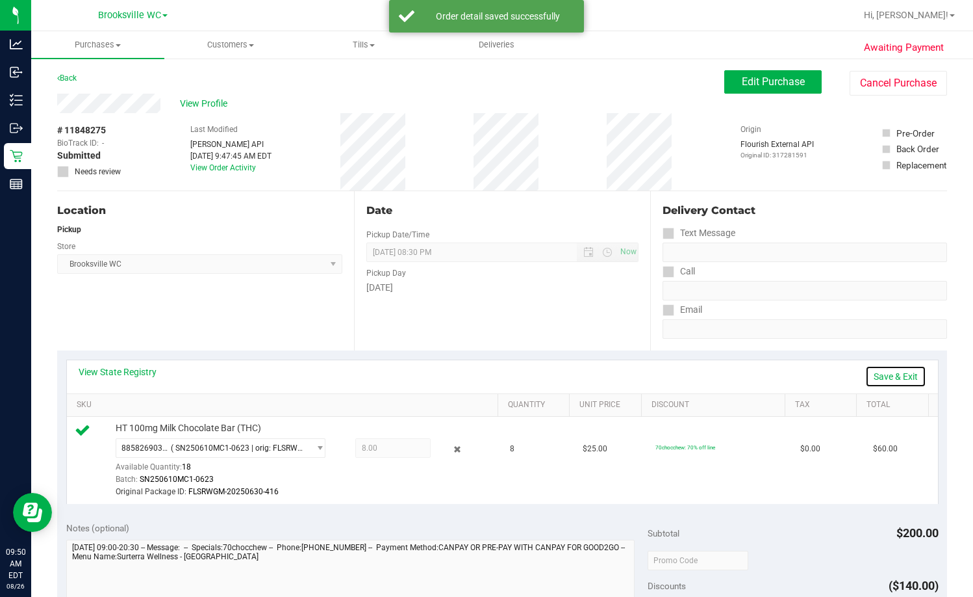
click at [622, 370] on link "Save & Exit" at bounding box center [896, 376] width 61 height 22
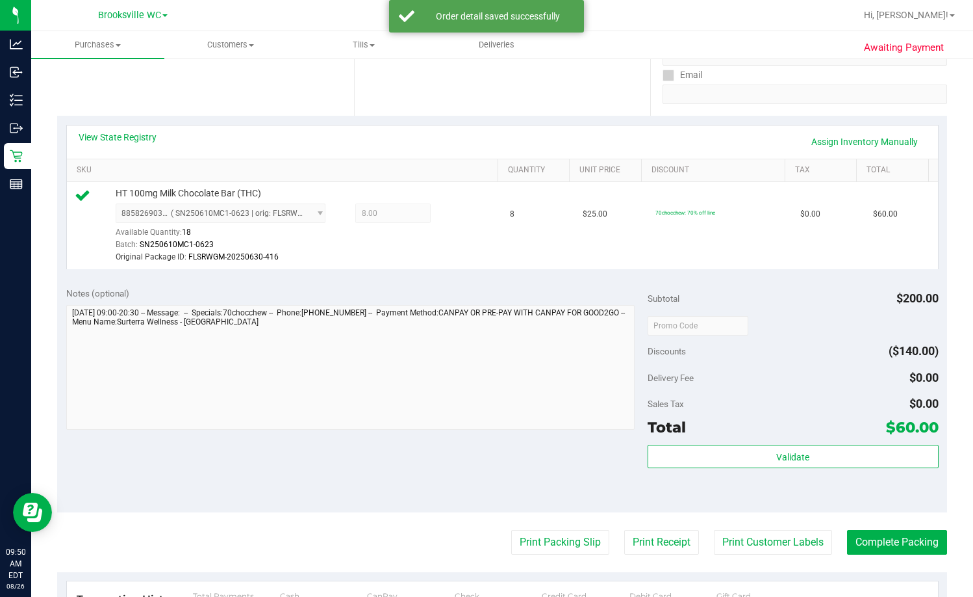
scroll to position [325, 0]
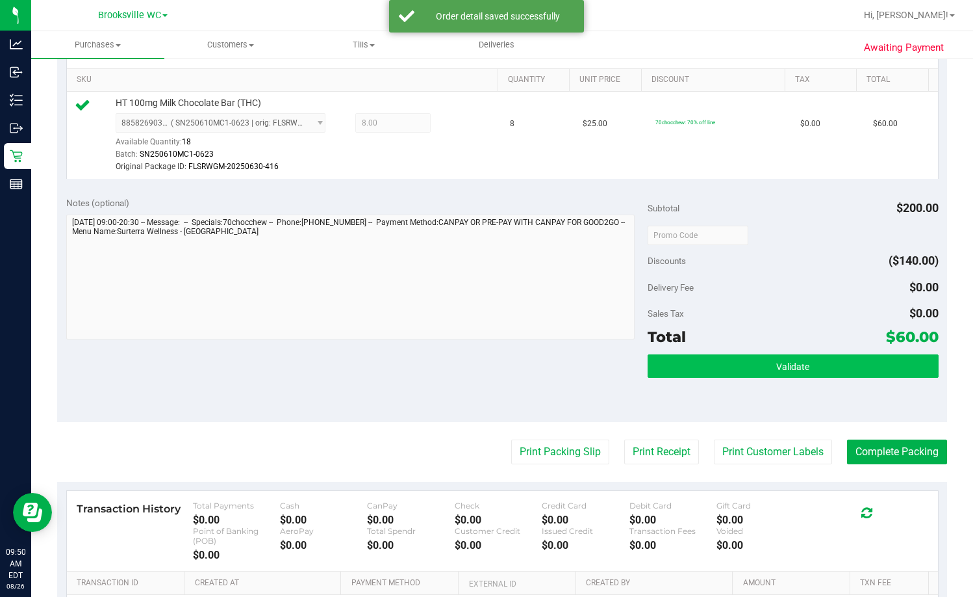
click at [622, 381] on div "Validate" at bounding box center [793, 383] width 291 height 58
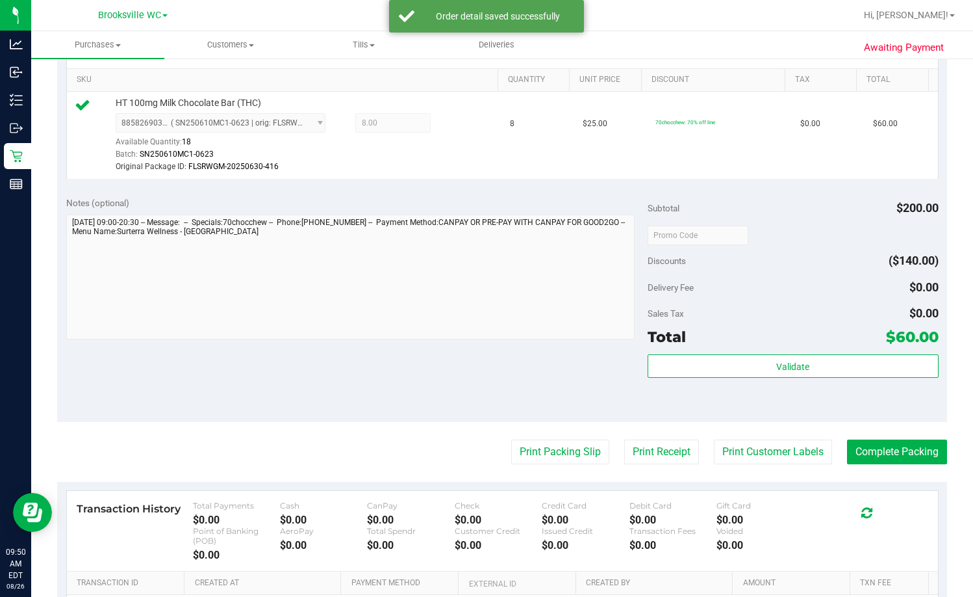
click at [622, 352] on div "Subtotal $200.00 Discounts ($140.00) Delivery Fee $0.00 Sales Tax $0.00 Total $…" at bounding box center [793, 304] width 291 height 216
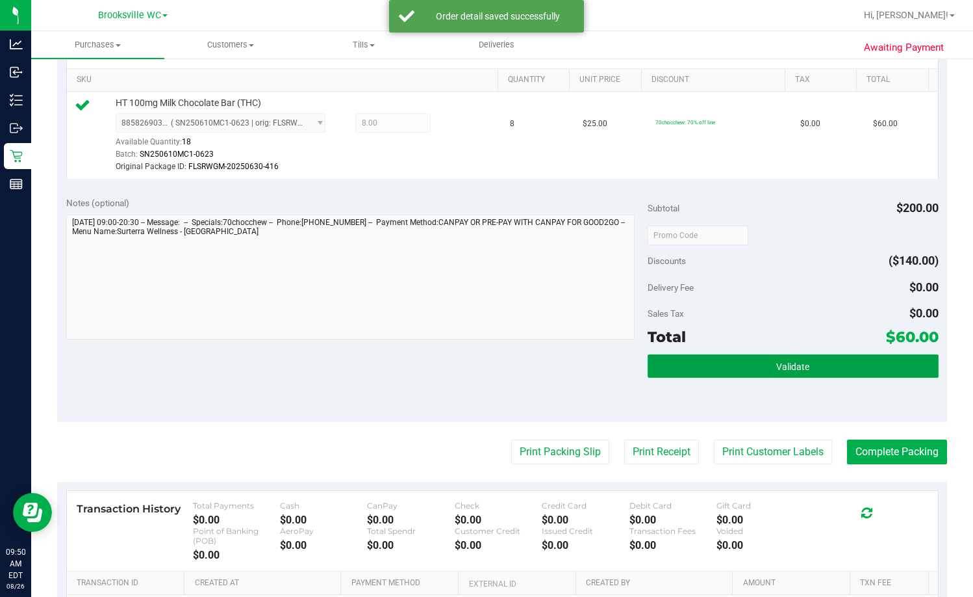
click at [622, 360] on button "Validate" at bounding box center [793, 365] width 291 height 23
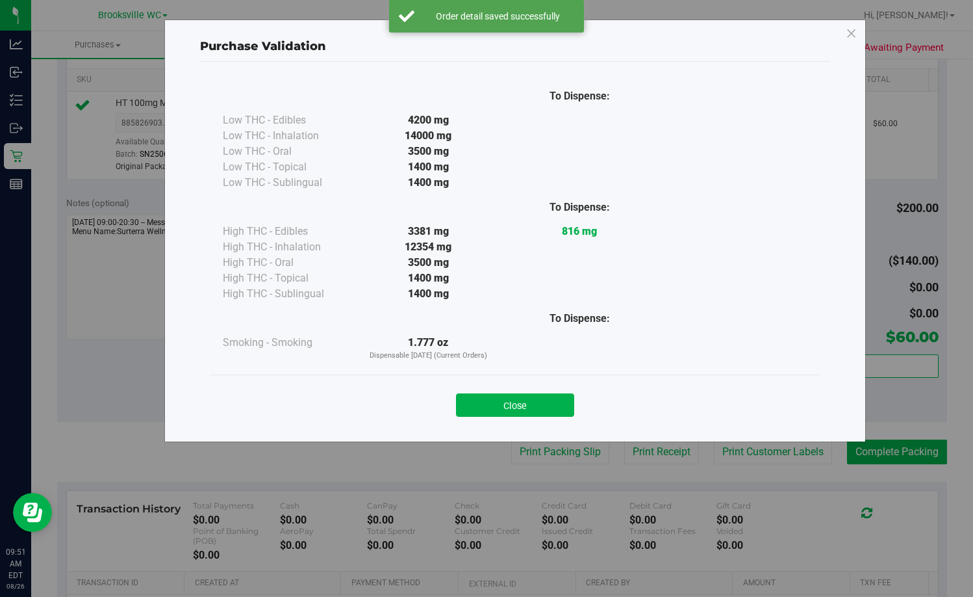
click at [539, 391] on div "Close" at bounding box center [515, 401] width 591 height 32
click at [539, 422] on div "Close" at bounding box center [515, 400] width 611 height 53
click at [547, 408] on button "Close" at bounding box center [515, 404] width 118 height 23
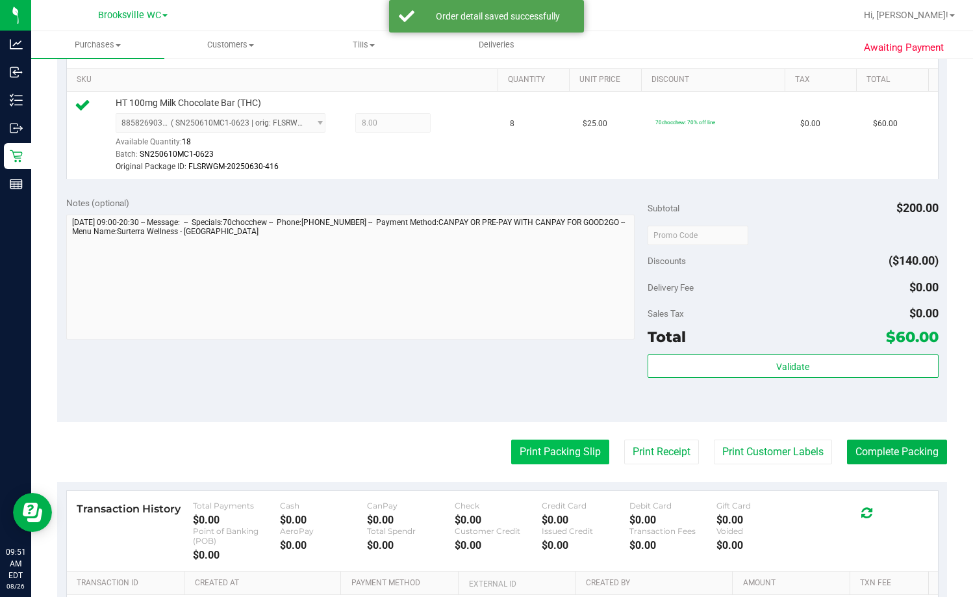
click at [567, 458] on button "Print Packing Slip" at bounding box center [560, 451] width 98 height 25
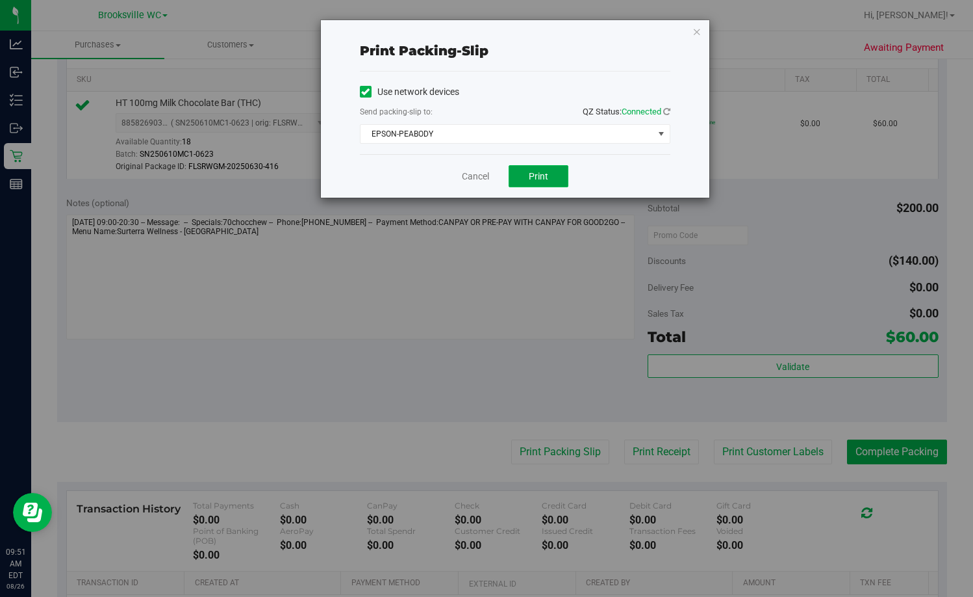
click at [542, 176] on span "Print" at bounding box center [538, 176] width 19 height 10
drag, startPoint x: 466, startPoint y: 180, endPoint x: 579, endPoint y: 215, distance: 118.4
click at [466, 179] on link "Cancel" at bounding box center [475, 177] width 27 height 14
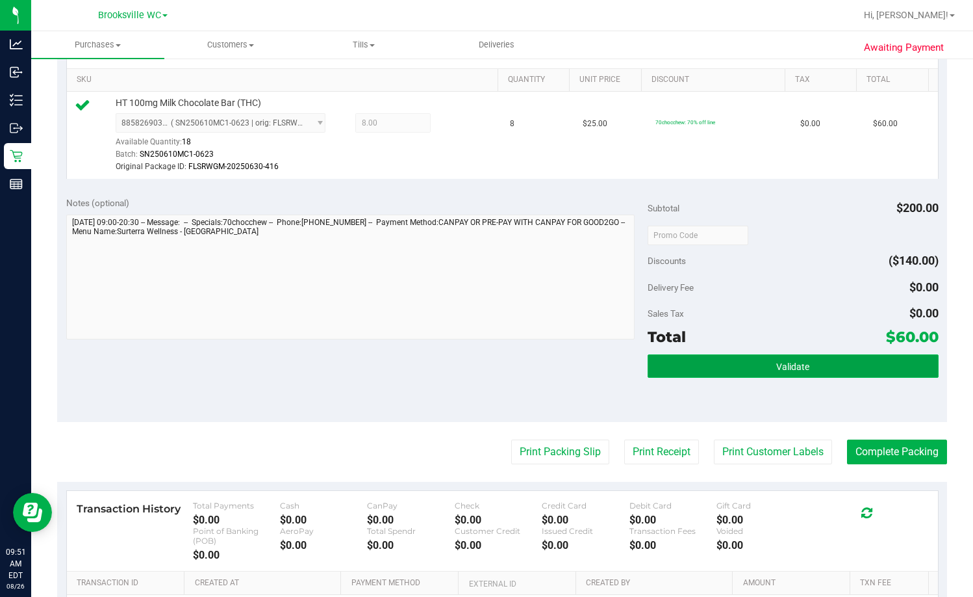
click at [622, 368] on button "Validate" at bounding box center [793, 365] width 291 height 23
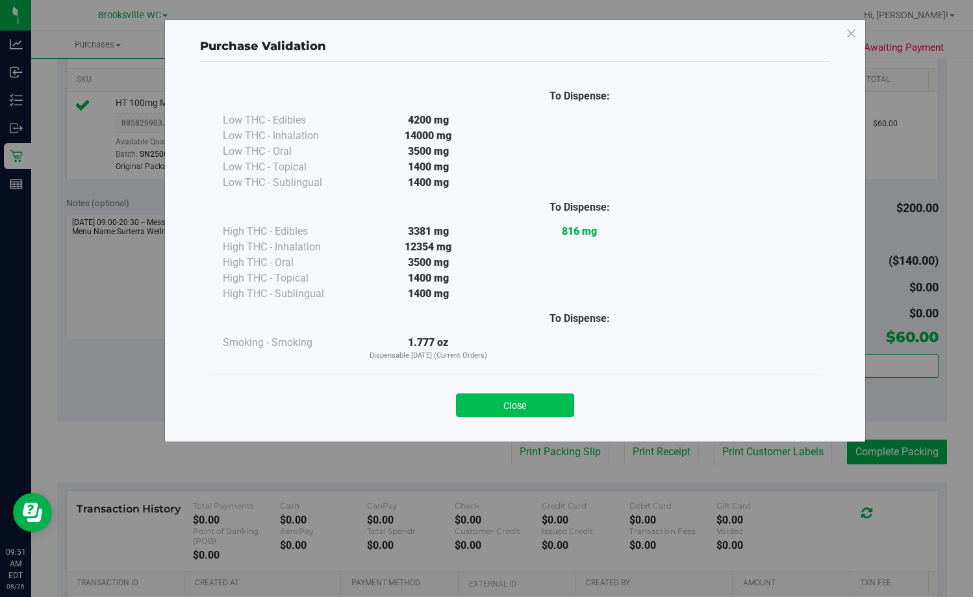
click at [545, 415] on button "Close" at bounding box center [515, 404] width 118 height 23
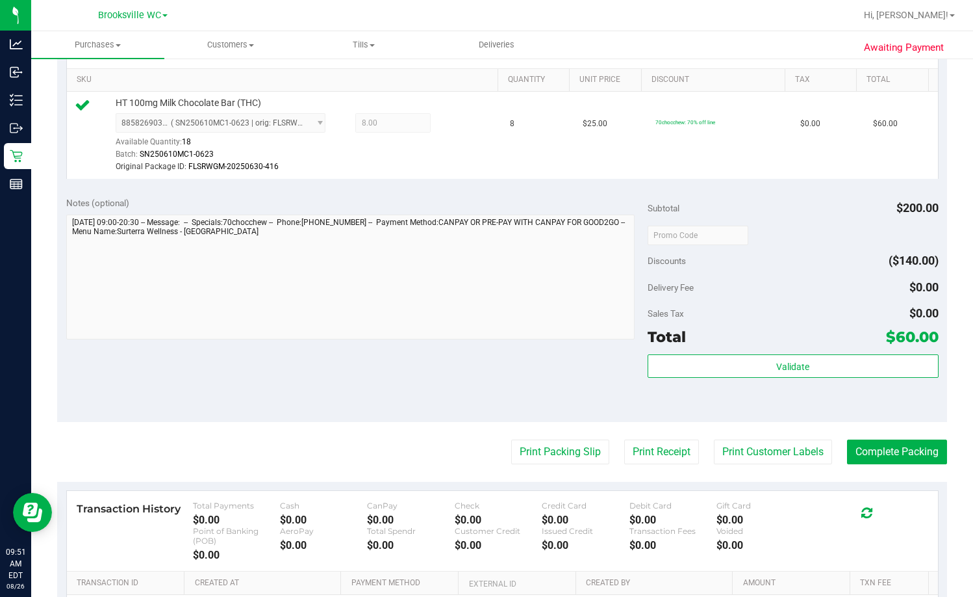
click at [622, 428] on purchase-details "Back Edit Purchase Cancel Purchase View Profile # 11848275 BioTrack ID: - Submi…" at bounding box center [502, 239] width 890 height 989
click at [622, 462] on button "Complete Packing" at bounding box center [897, 451] width 100 height 25
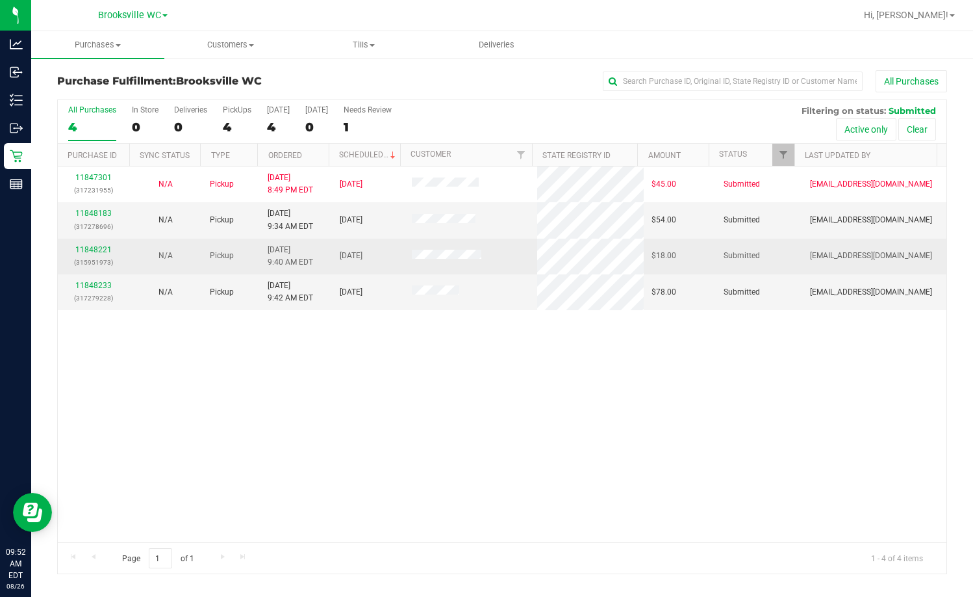
click at [92, 254] on div "11848221 (315951973)" at bounding box center [94, 256] width 57 height 25
click at [90, 249] on link "11848221" at bounding box center [93, 249] width 36 height 9
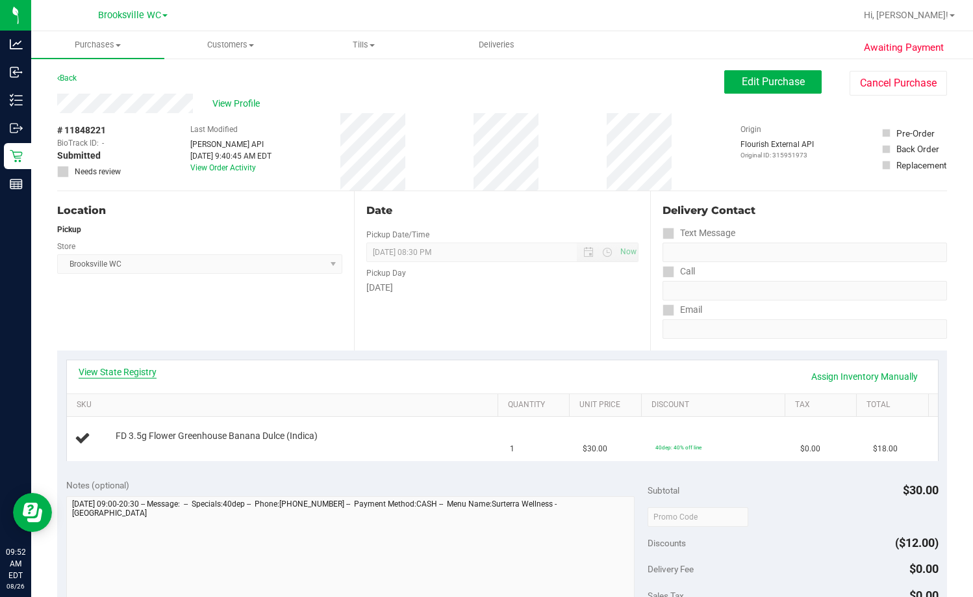
click at [122, 374] on link "View State Registry" at bounding box center [118, 371] width 78 height 13
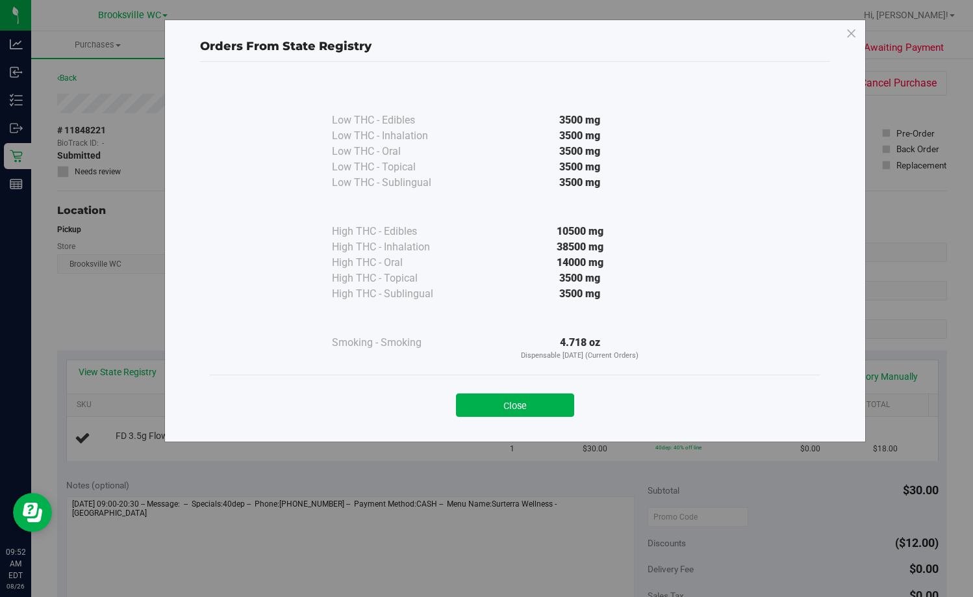
click at [520, 401] on button "Close" at bounding box center [515, 404] width 118 height 23
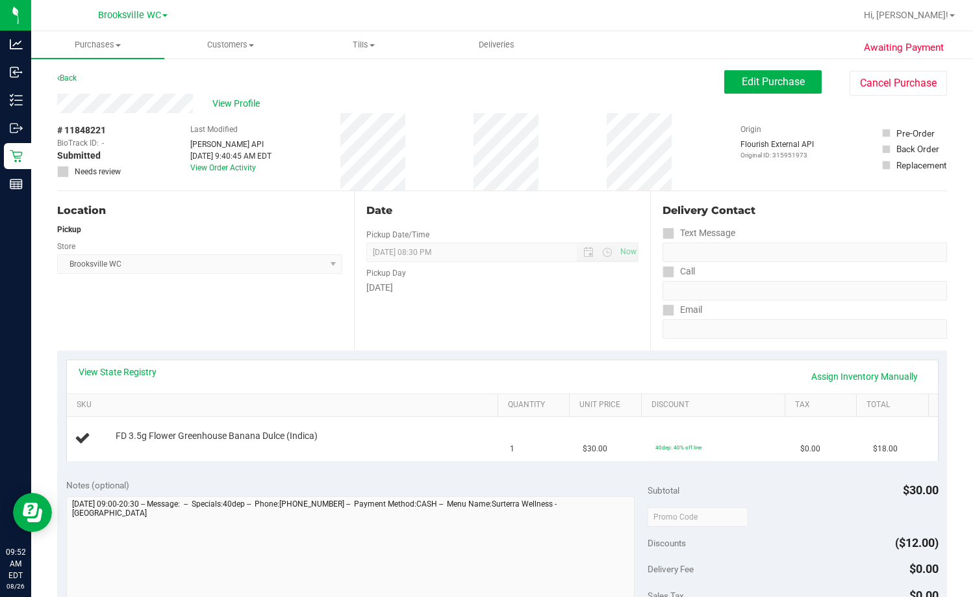
click at [530, 309] on div "Date Pickup Date/Time 08/26/2025 Now 08/26/2025 08:30 PM Now Pickup Day Tuesday" at bounding box center [502, 270] width 297 height 159
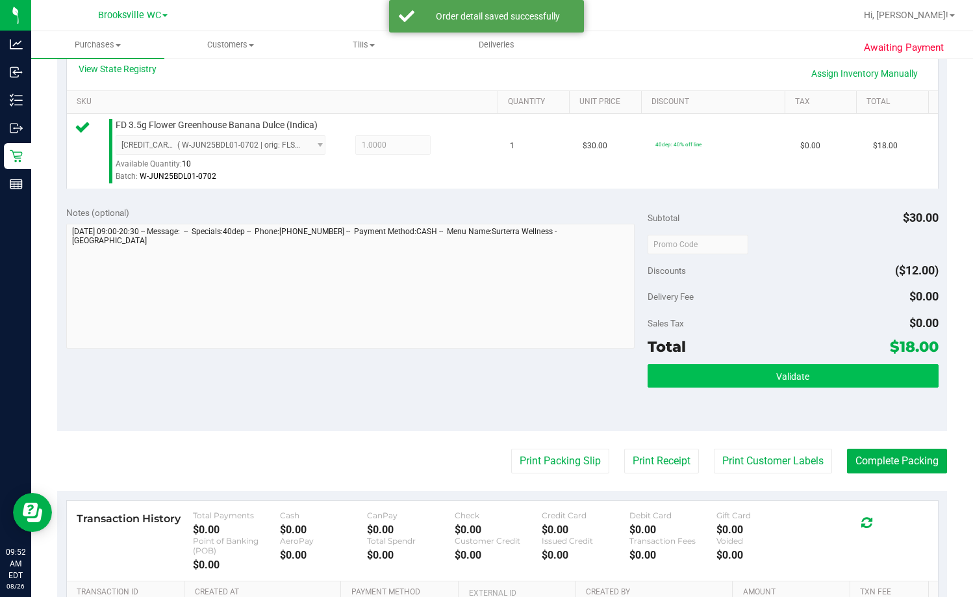
scroll to position [390, 0]
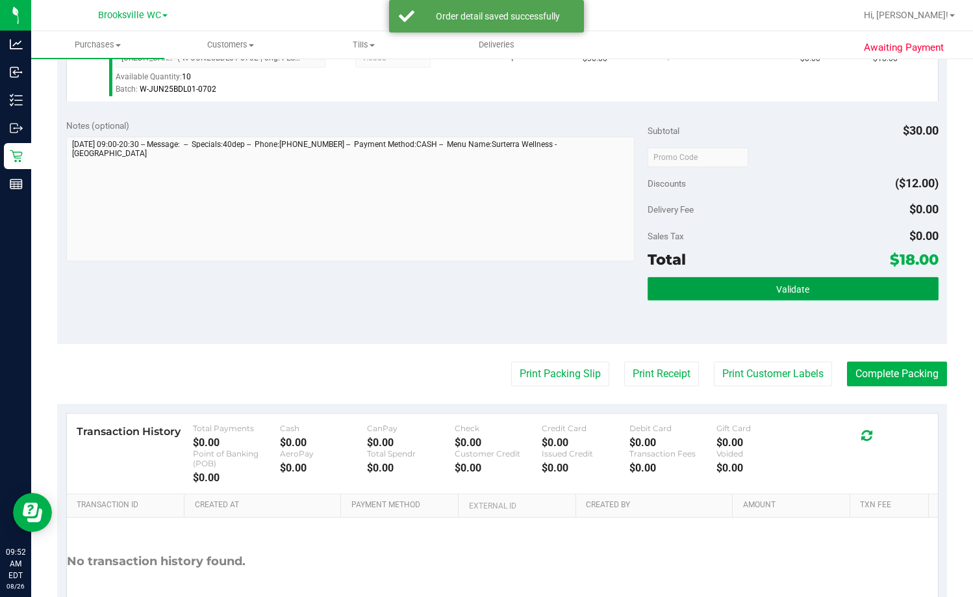
click at [622, 290] on span "Validate" at bounding box center [793, 289] width 33 height 10
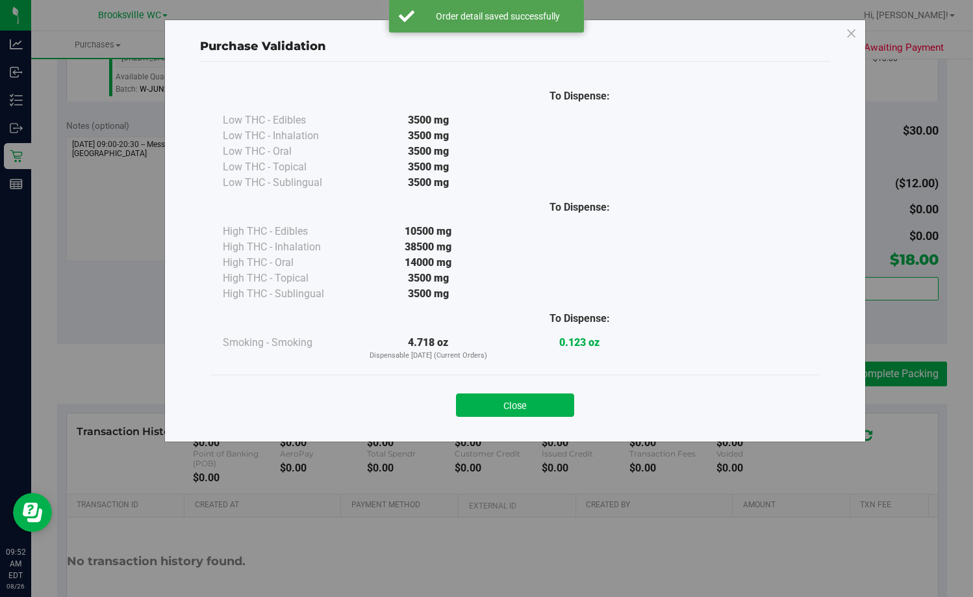
click at [528, 389] on div "Close" at bounding box center [515, 400] width 611 height 53
drag, startPoint x: 530, startPoint y: 392, endPoint x: 558, endPoint y: 406, distance: 32.0
click at [530, 392] on div "Close" at bounding box center [515, 401] width 591 height 32
click at [559, 407] on button "Close" at bounding box center [515, 404] width 118 height 23
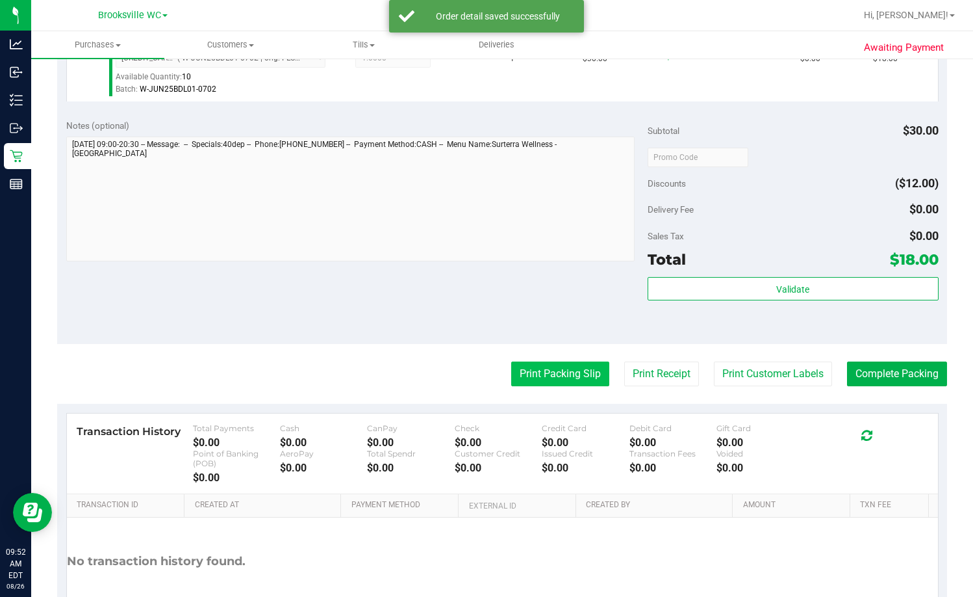
click at [554, 362] on button "Print Packing Slip" at bounding box center [560, 373] width 98 height 25
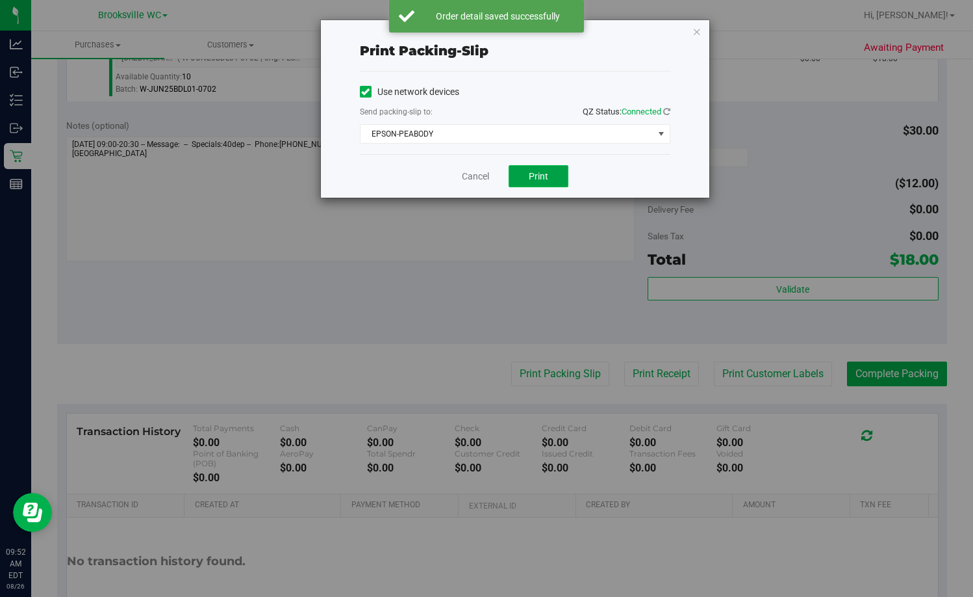
click at [545, 182] on button "Print" at bounding box center [539, 176] width 60 height 22
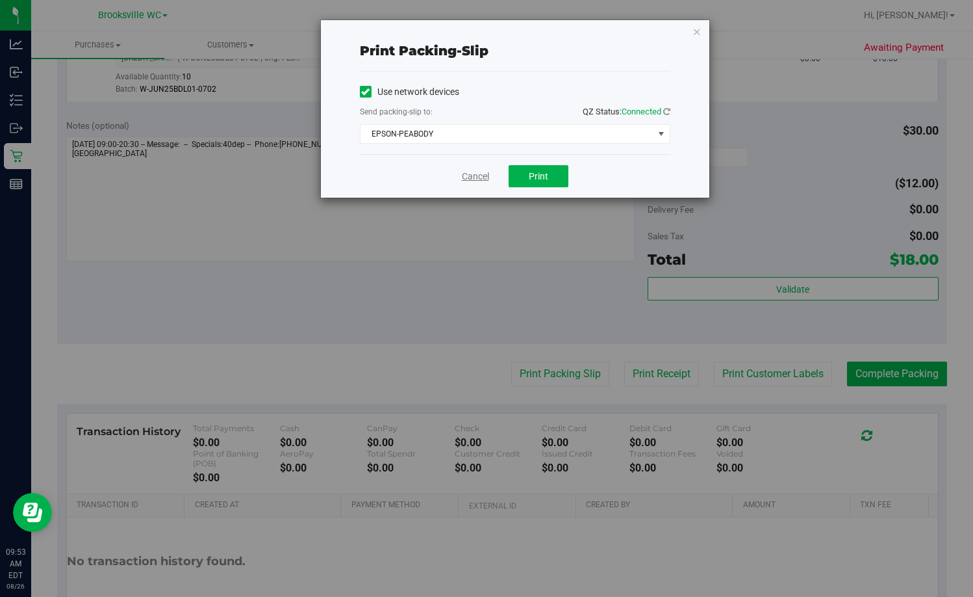
click at [481, 175] on link "Cancel" at bounding box center [475, 177] width 27 height 14
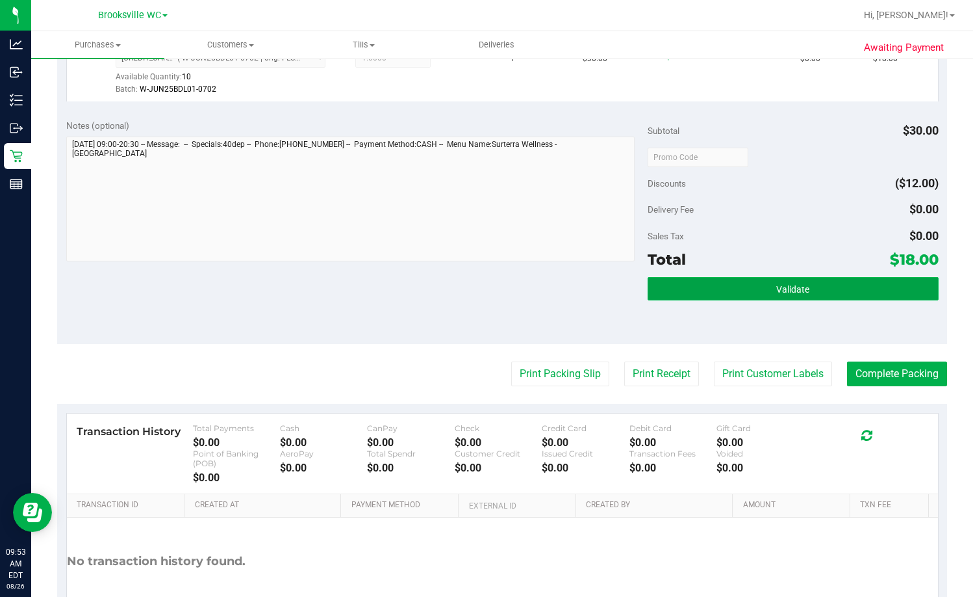
click at [622, 298] on button "Validate" at bounding box center [793, 288] width 291 height 23
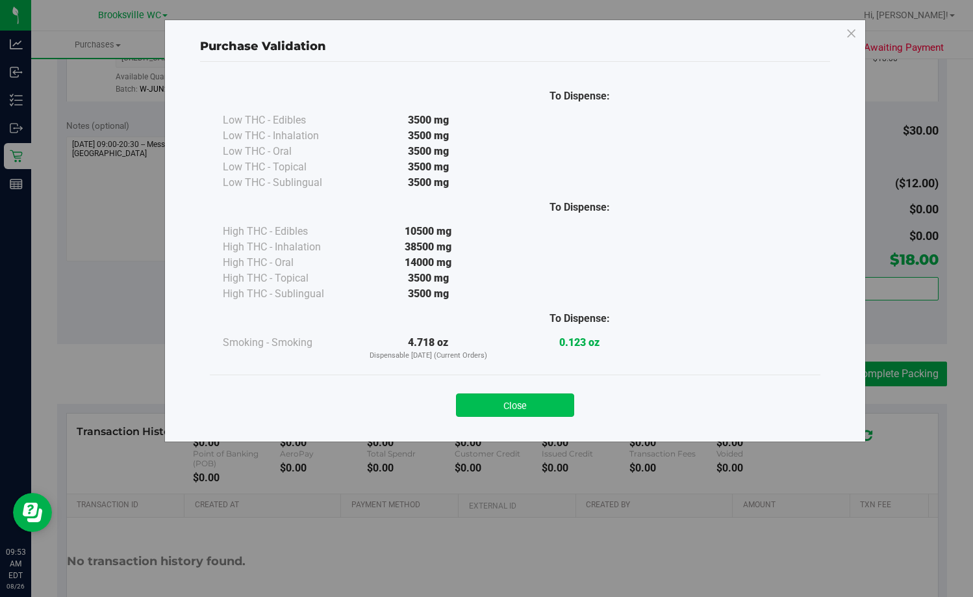
click at [554, 415] on button "Close" at bounding box center [515, 404] width 118 height 23
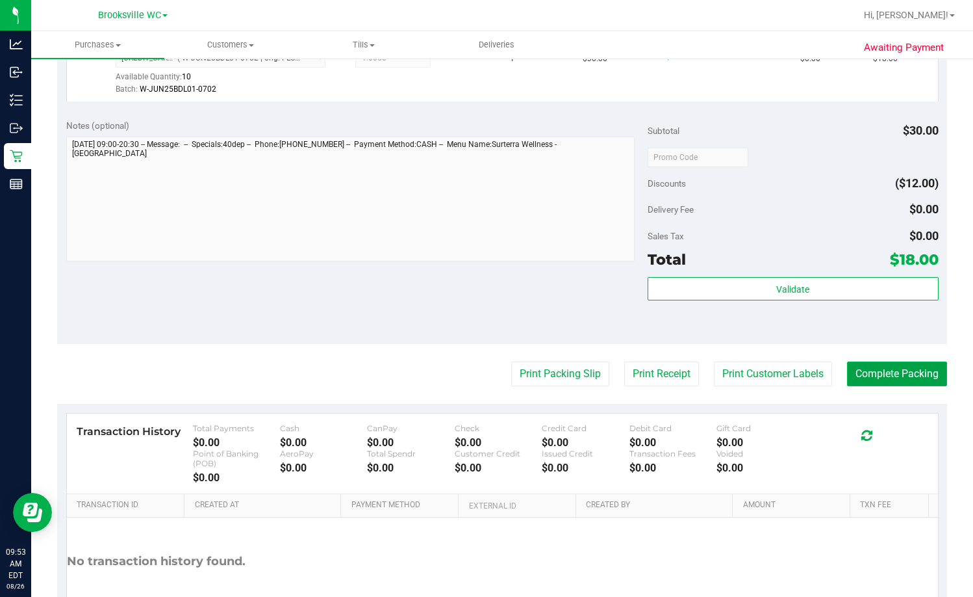
click at [622, 383] on button "Complete Packing" at bounding box center [897, 373] width 100 height 25
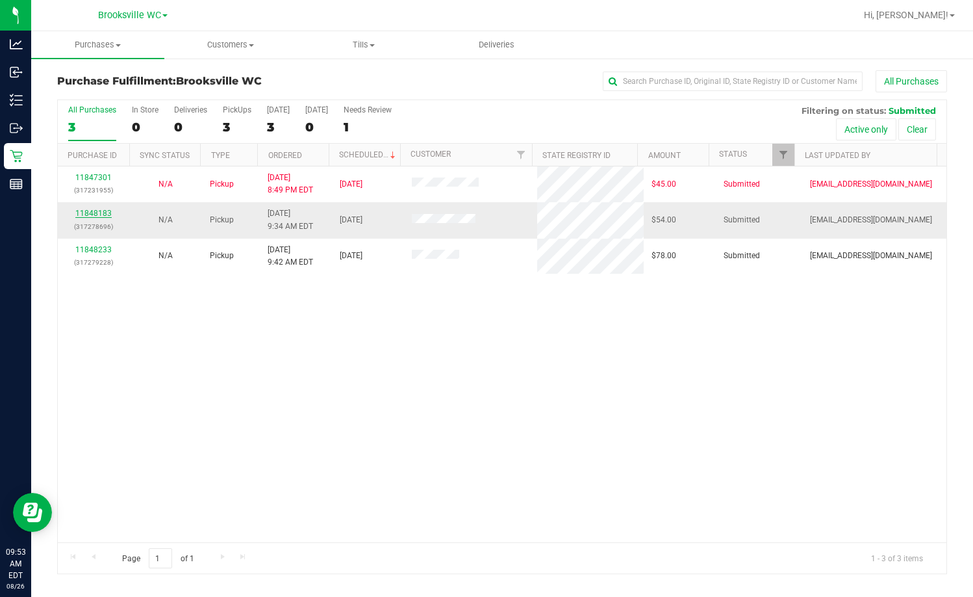
click at [102, 215] on link "11848183" at bounding box center [93, 213] width 36 height 9
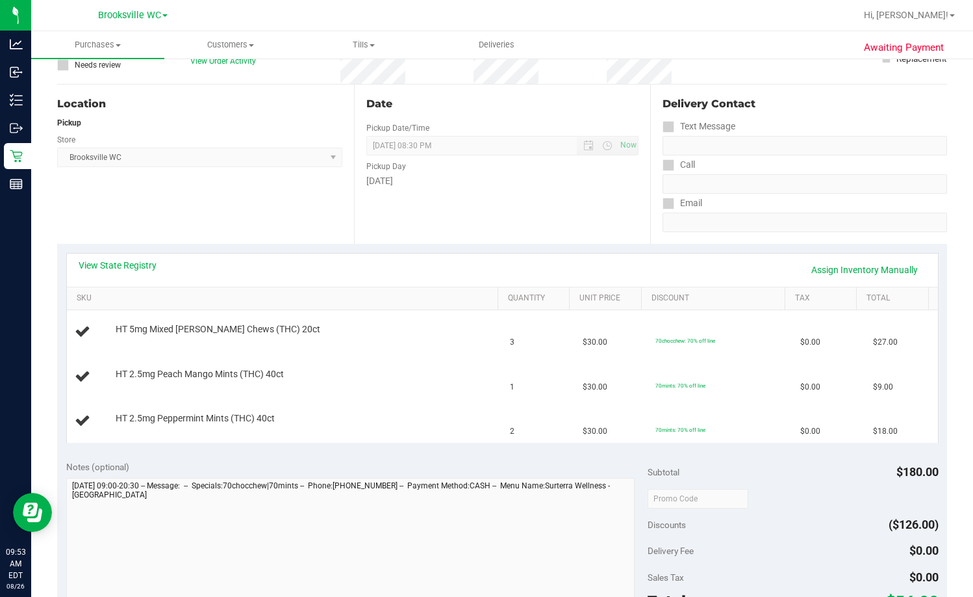
scroll to position [130, 0]
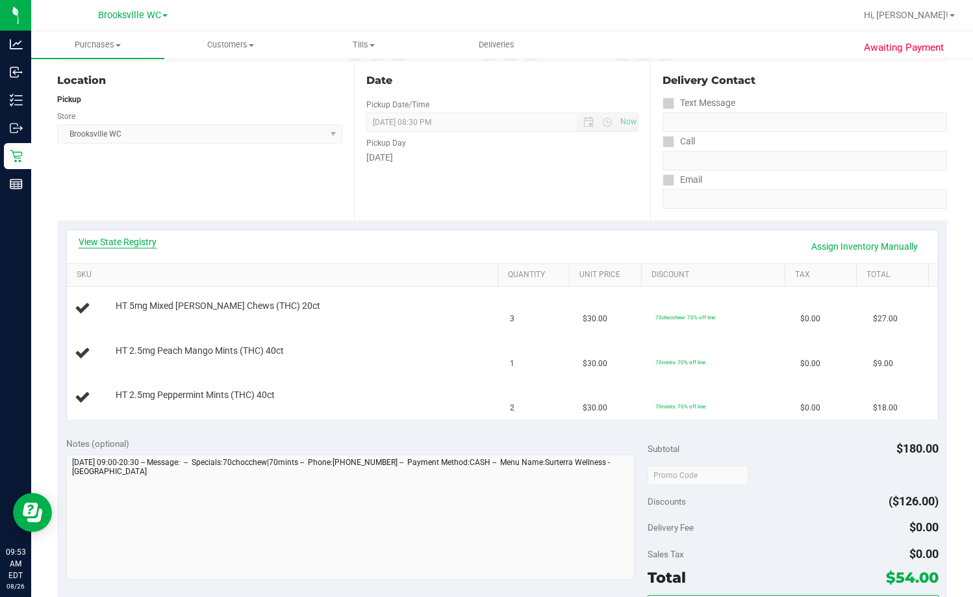
click at [138, 246] on link "View State Registry" at bounding box center [118, 241] width 78 height 13
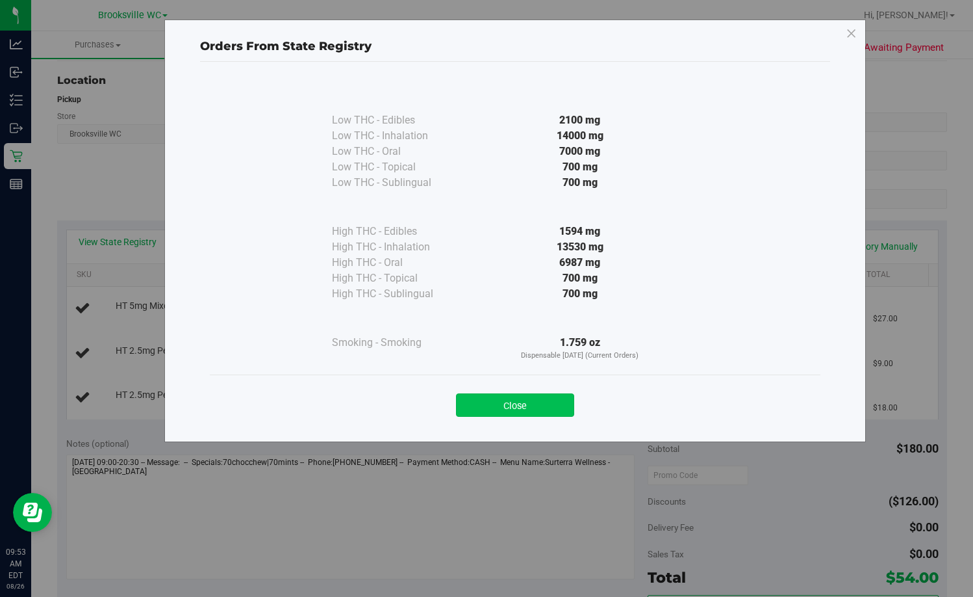
click at [560, 402] on button "Close" at bounding box center [515, 404] width 118 height 23
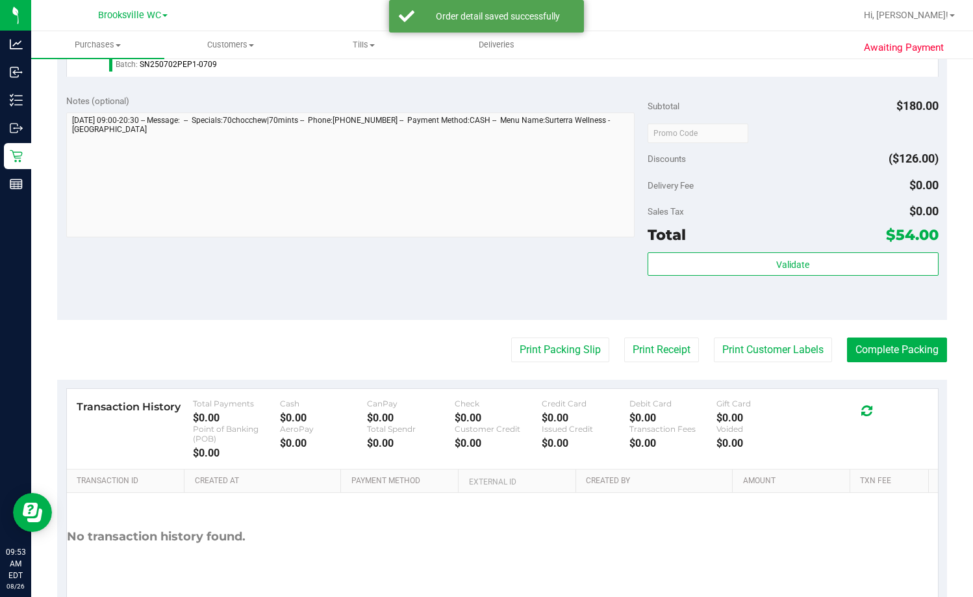
scroll to position [626, 0]
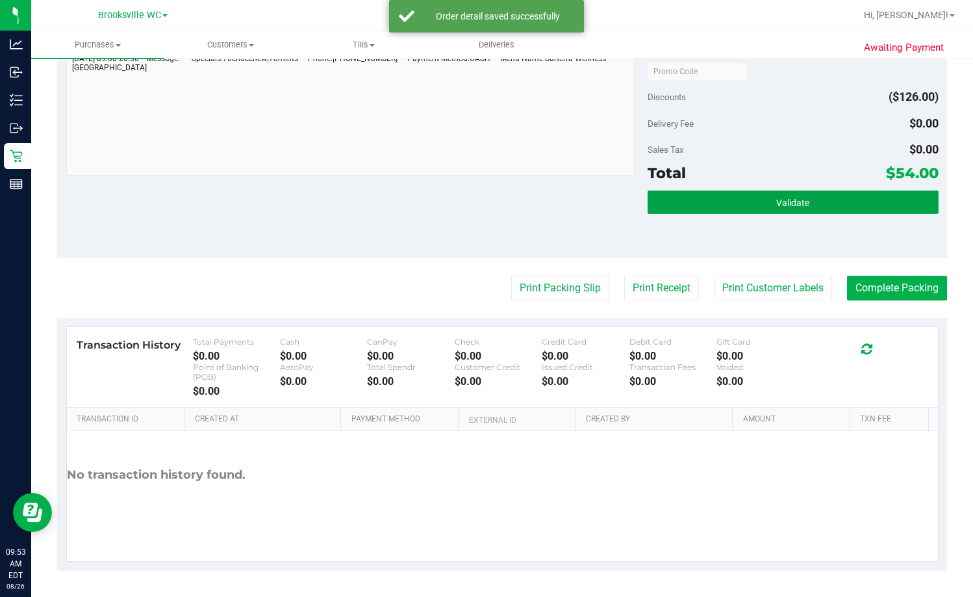
click at [622, 197] on button "Validate" at bounding box center [793, 201] width 291 height 23
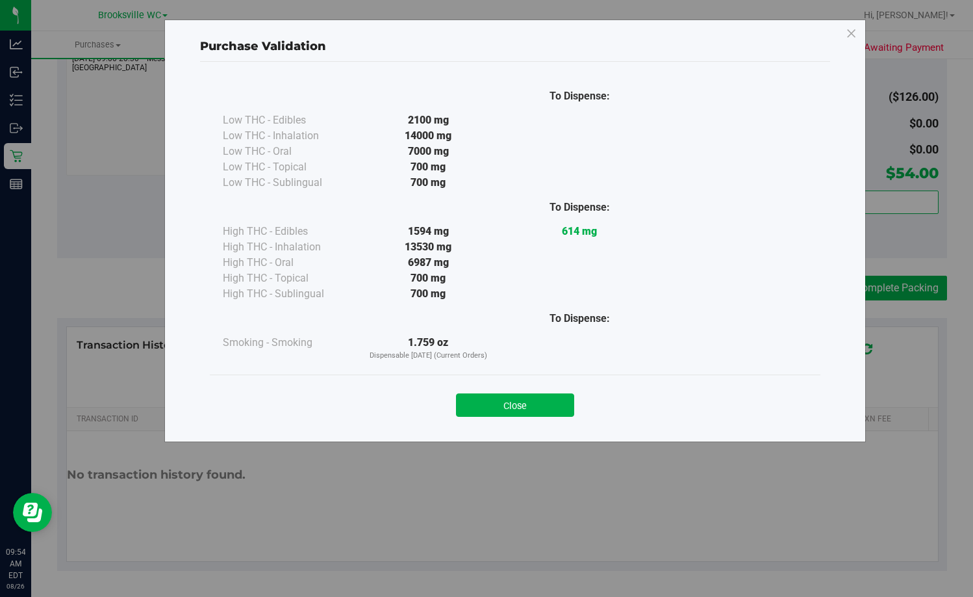
drag, startPoint x: 540, startPoint y: 410, endPoint x: 551, endPoint y: 394, distance: 19.1
click at [540, 411] on button "Close" at bounding box center [515, 404] width 118 height 23
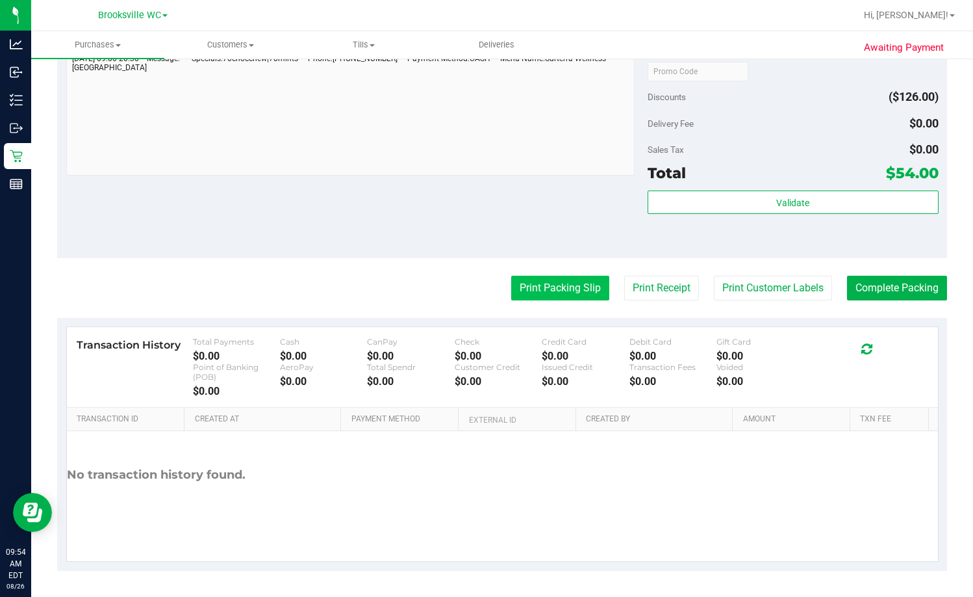
click at [590, 288] on button "Print Packing Slip" at bounding box center [560, 288] width 98 height 25
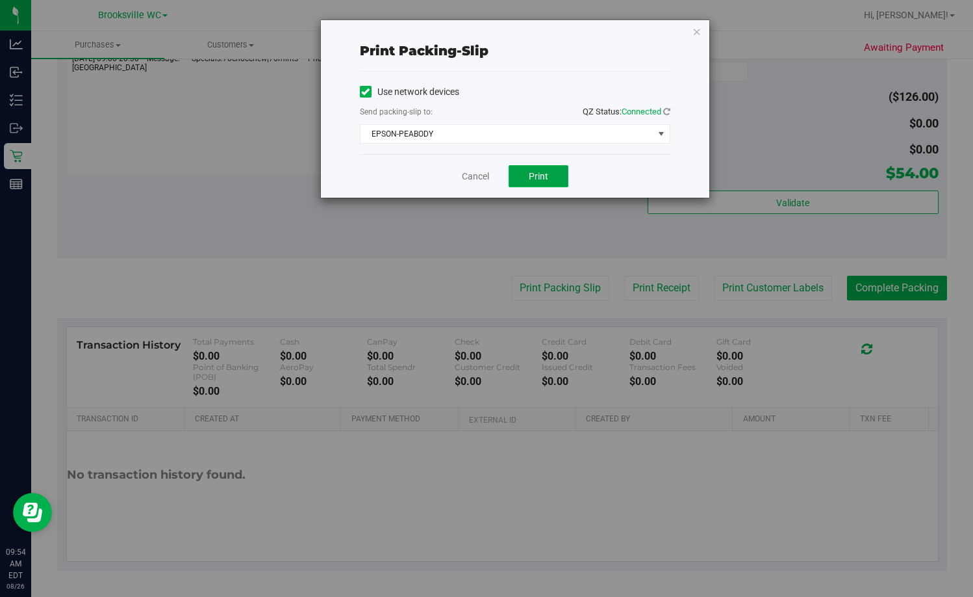
click at [551, 173] on button "Print" at bounding box center [539, 176] width 60 height 22
click at [538, 185] on button "Print" at bounding box center [539, 176] width 60 height 22
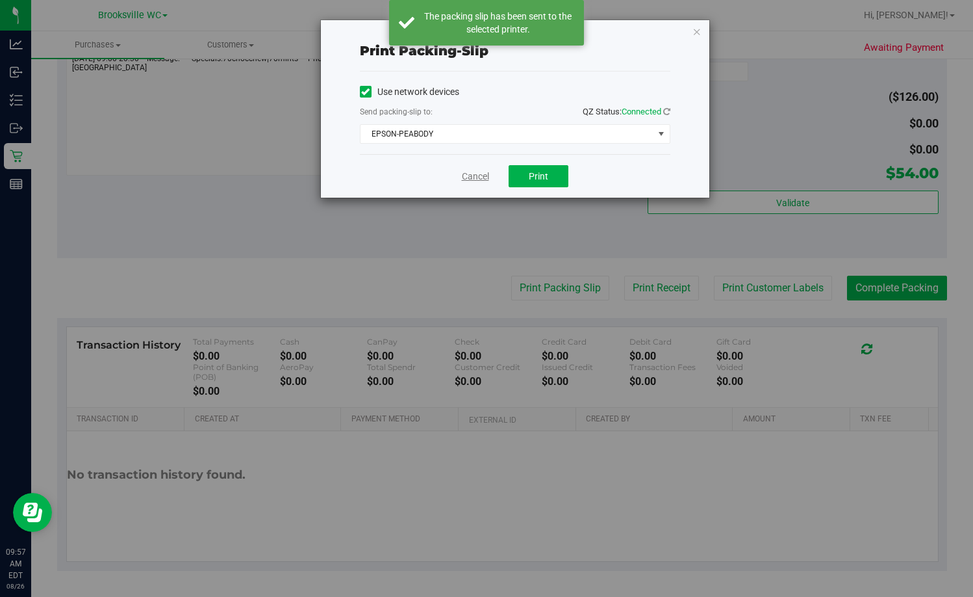
click at [470, 179] on link "Cancel" at bounding box center [475, 177] width 27 height 14
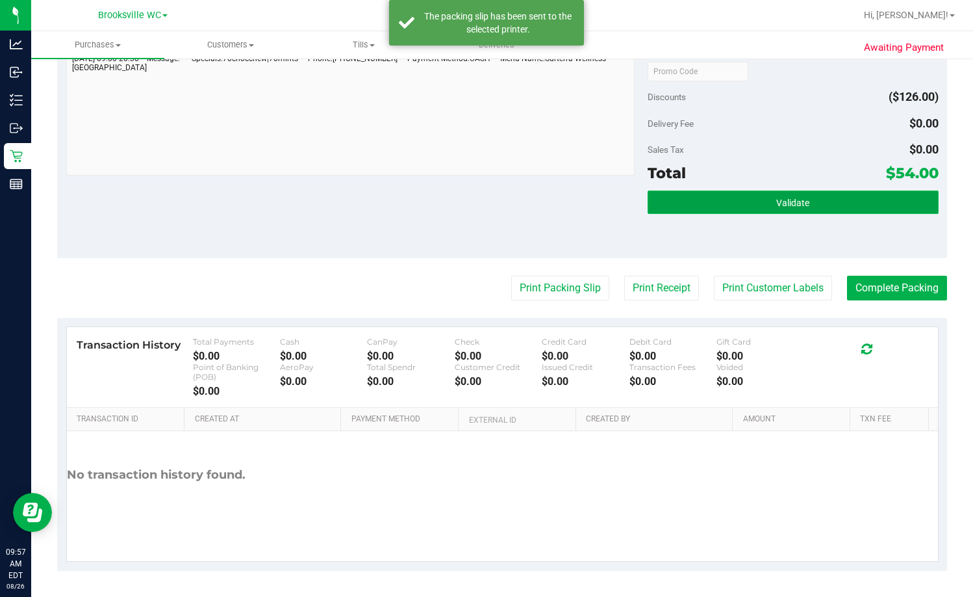
click at [622, 201] on button "Validate" at bounding box center [793, 201] width 291 height 23
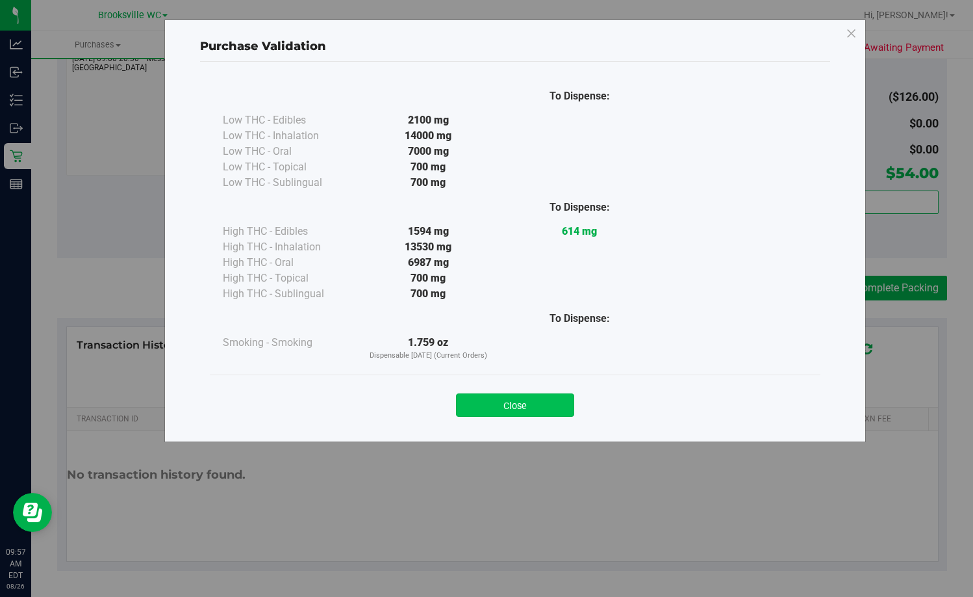
click at [522, 407] on button "Close" at bounding box center [515, 404] width 118 height 23
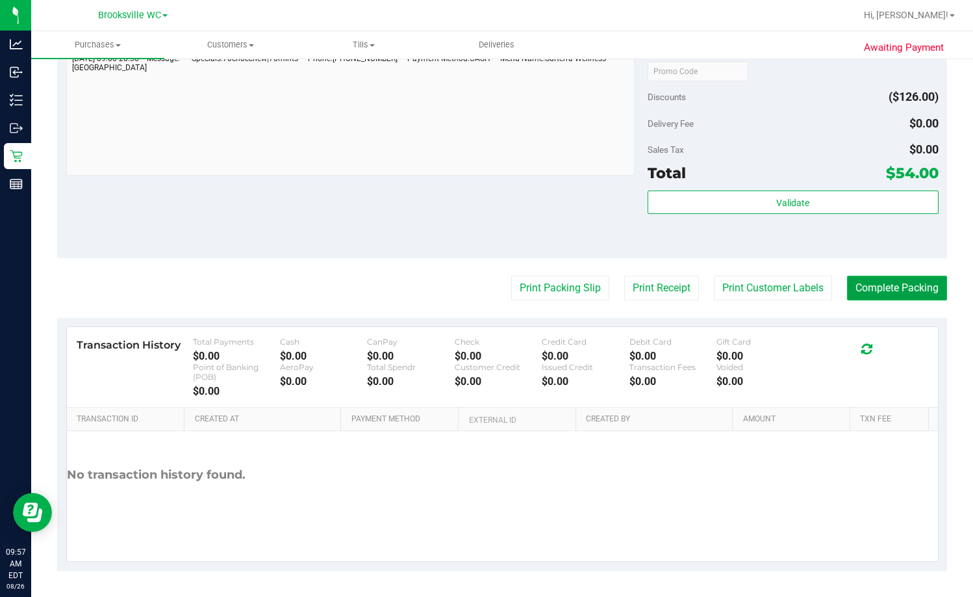
click at [622, 289] on button "Complete Packing" at bounding box center [897, 288] width 100 height 25
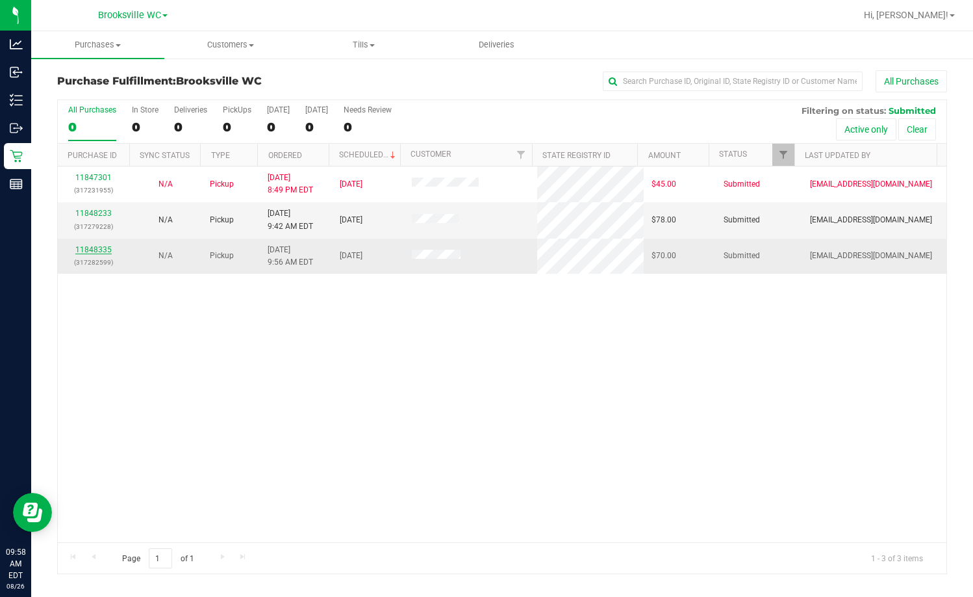
click at [92, 249] on link "11848335" at bounding box center [93, 249] width 36 height 9
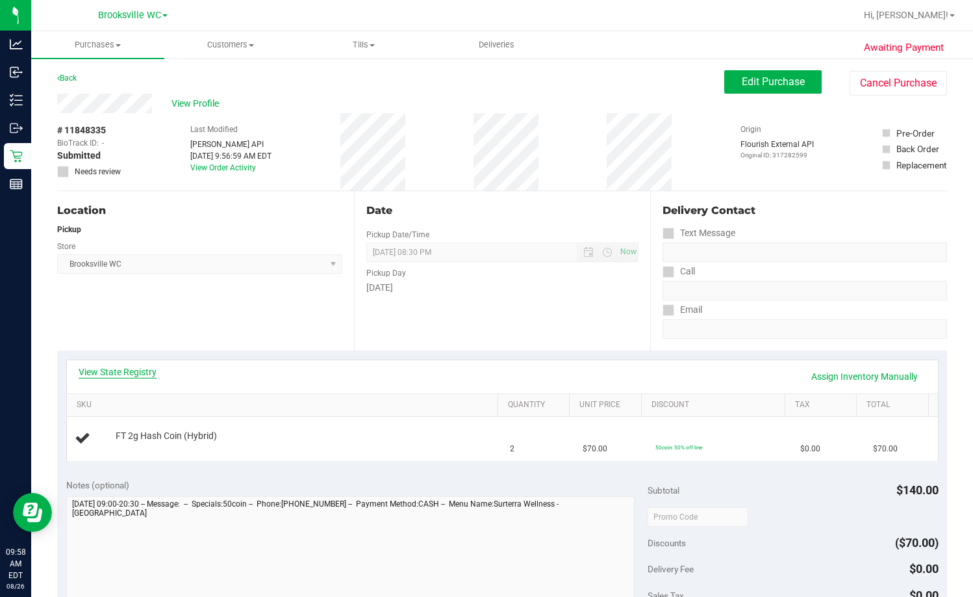
click at [125, 370] on link "View State Registry" at bounding box center [118, 371] width 78 height 13
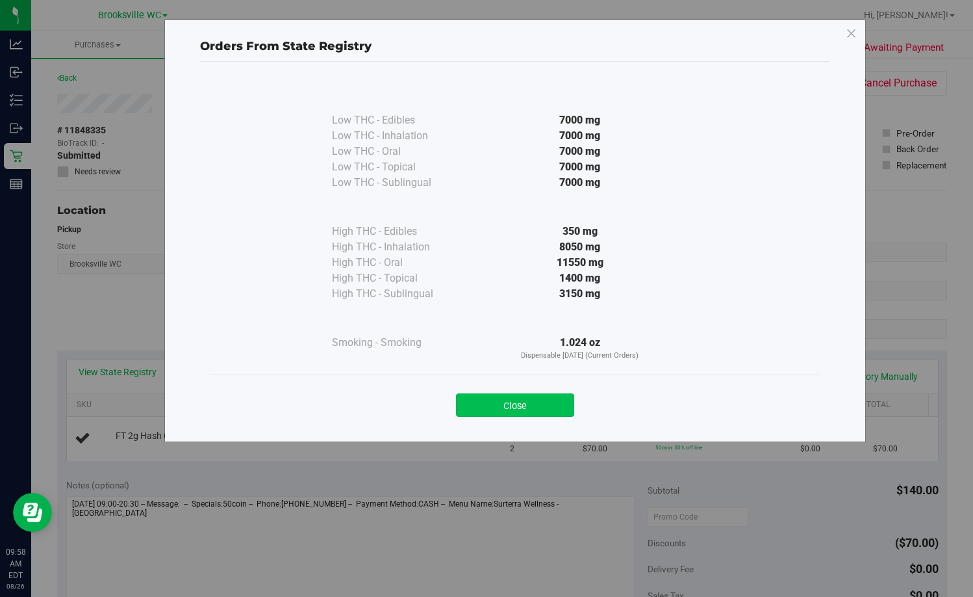
click at [522, 397] on button "Close" at bounding box center [515, 404] width 118 height 23
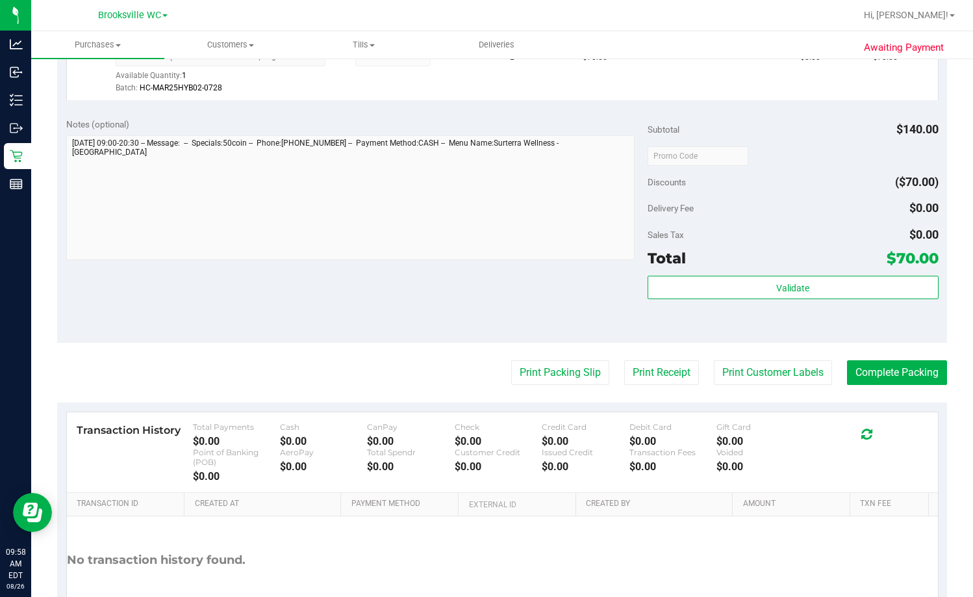
scroll to position [455, 0]
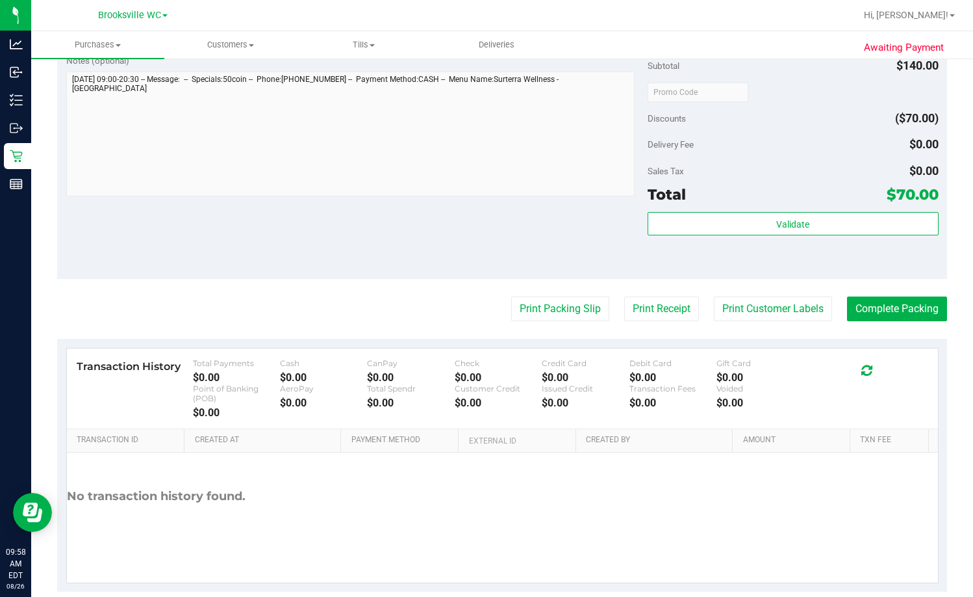
click at [622, 210] on div "Subtotal $140.00 Discounts ($70.00) Delivery Fee $0.00 Sales Tax $0.00 Total $7…" at bounding box center [793, 162] width 291 height 216
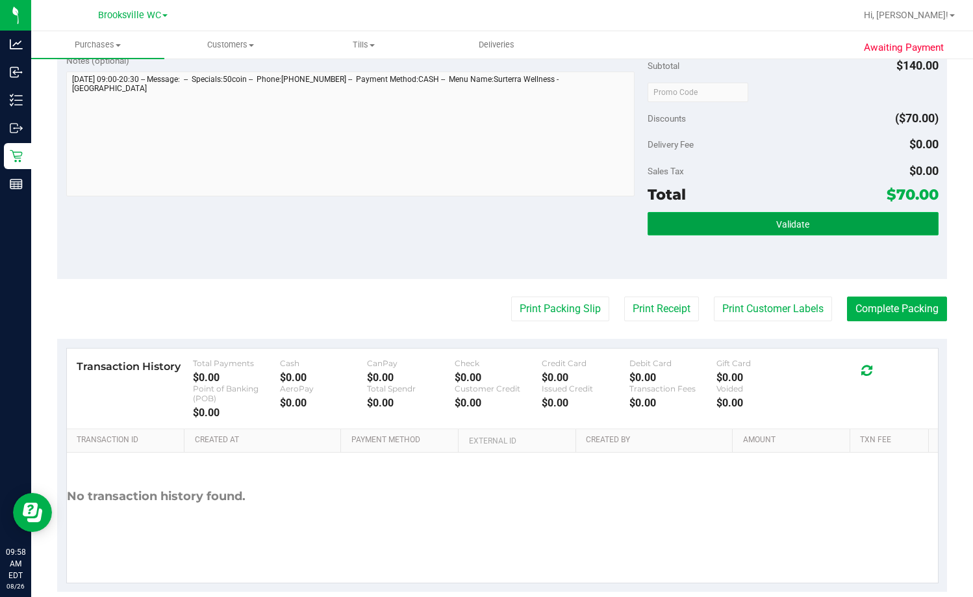
click at [622, 217] on button "Validate" at bounding box center [793, 223] width 291 height 23
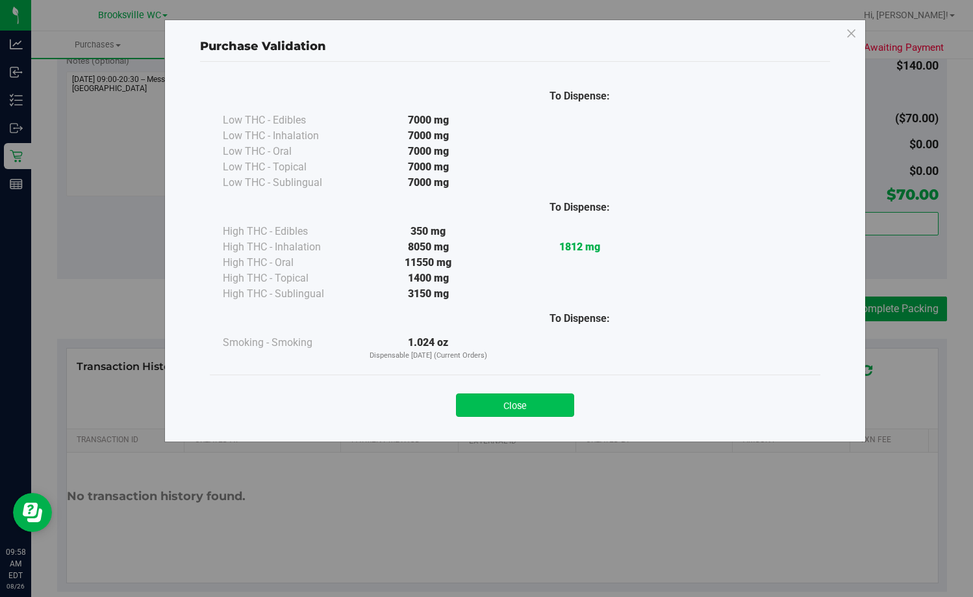
click at [554, 411] on button "Close" at bounding box center [515, 404] width 118 height 23
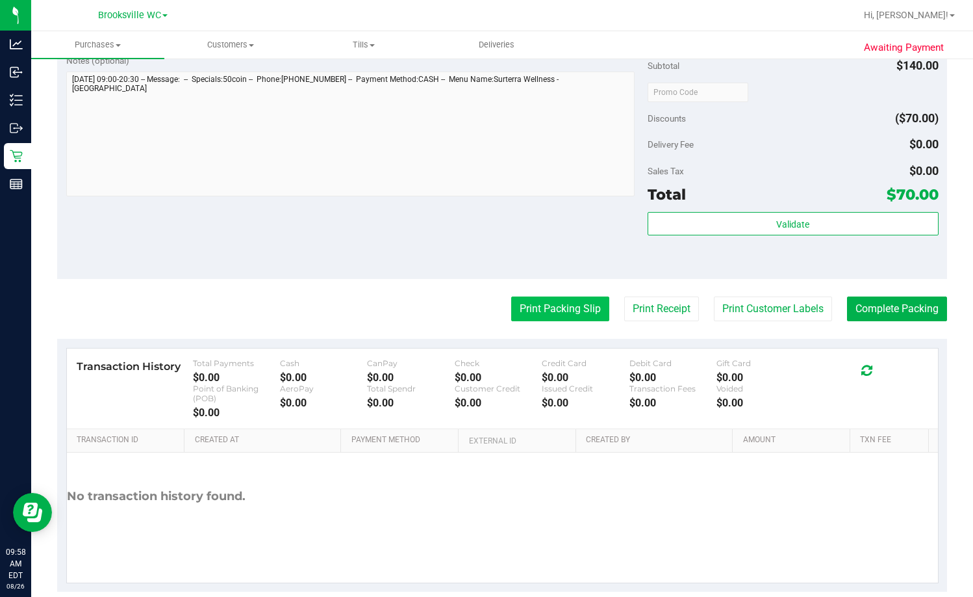
click at [559, 310] on button "Print Packing Slip" at bounding box center [560, 308] width 98 height 25
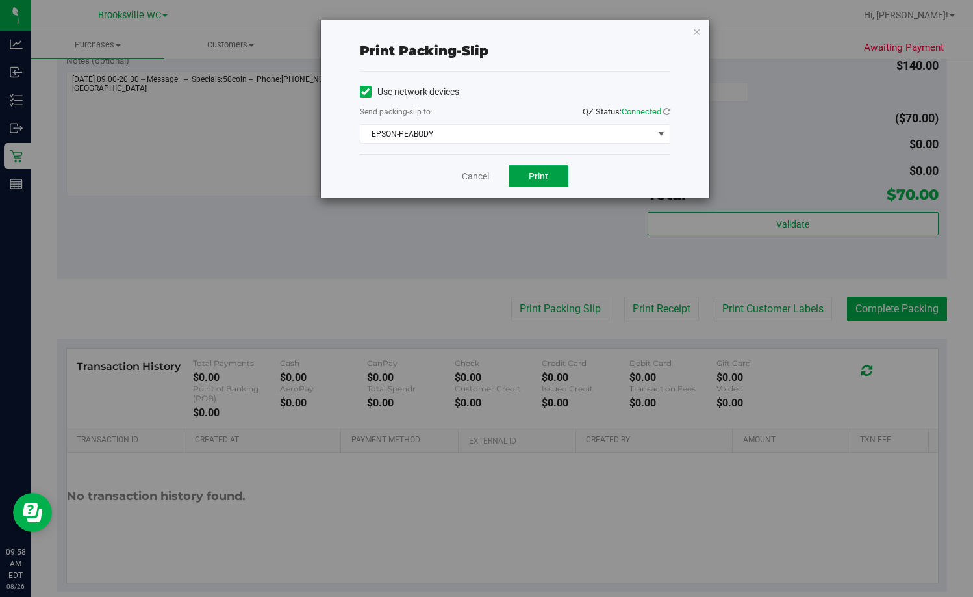
click at [552, 182] on button "Print" at bounding box center [539, 176] width 60 height 22
click at [476, 172] on link "Cancel" at bounding box center [475, 177] width 27 height 14
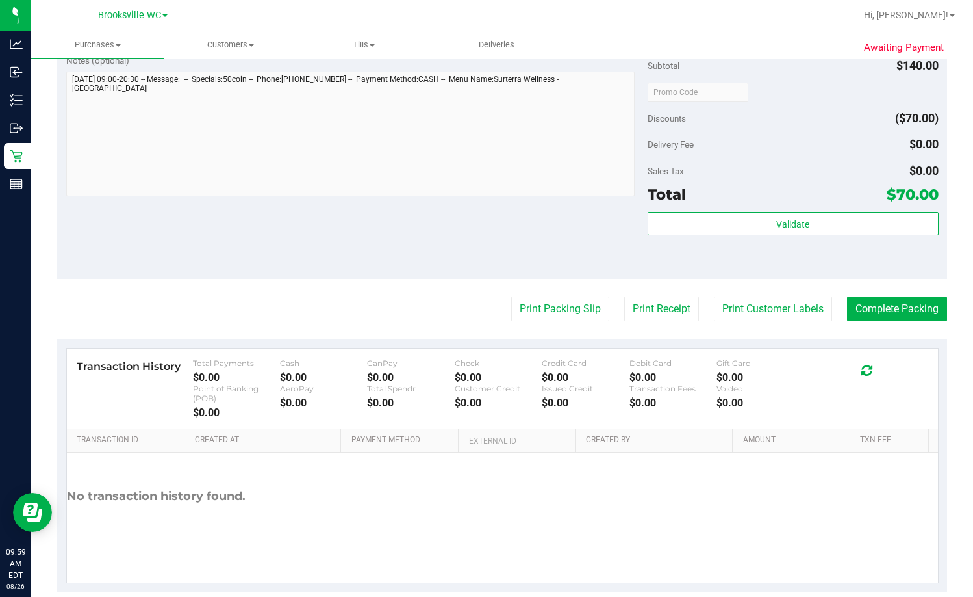
click at [622, 236] on div "Validate" at bounding box center [793, 241] width 291 height 58
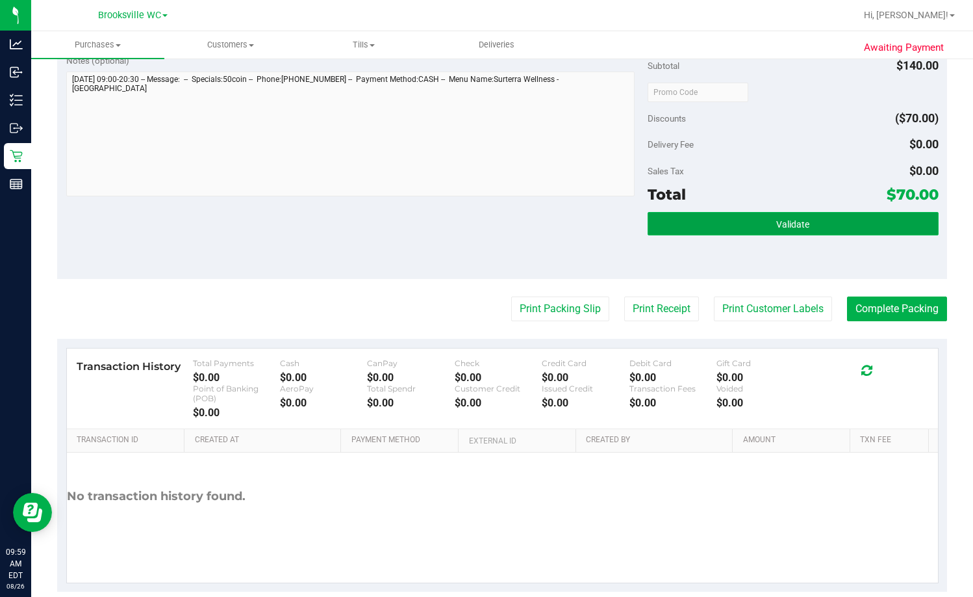
click at [622, 233] on button "Validate" at bounding box center [793, 223] width 291 height 23
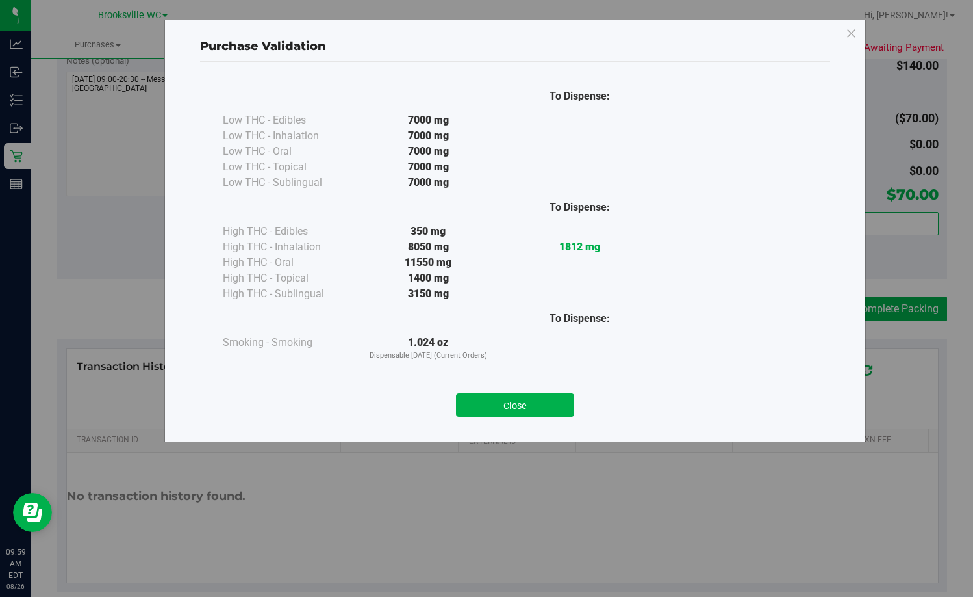
click at [545, 406] on button "Close" at bounding box center [515, 404] width 118 height 23
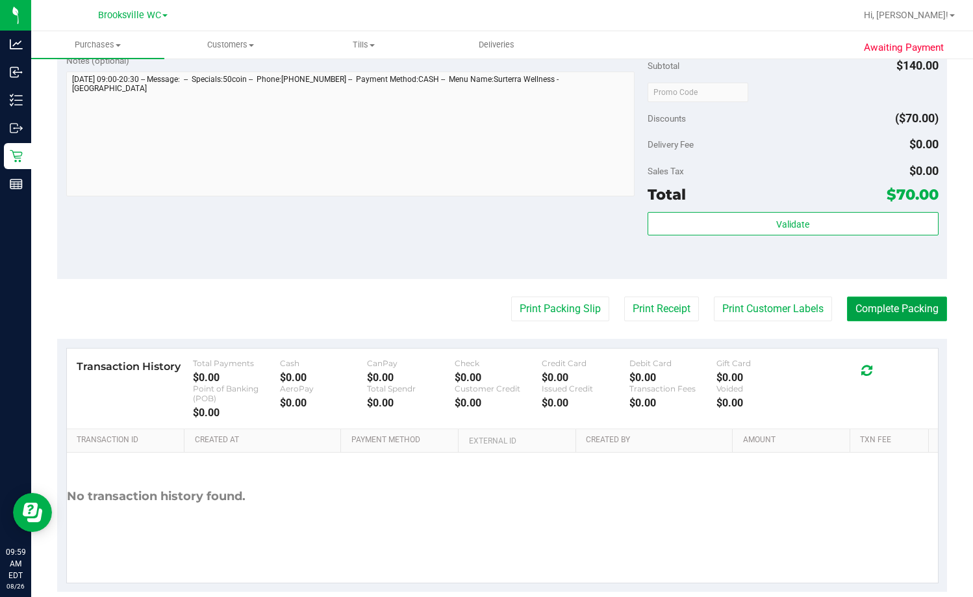
click at [622, 309] on button "Complete Packing" at bounding box center [897, 308] width 100 height 25
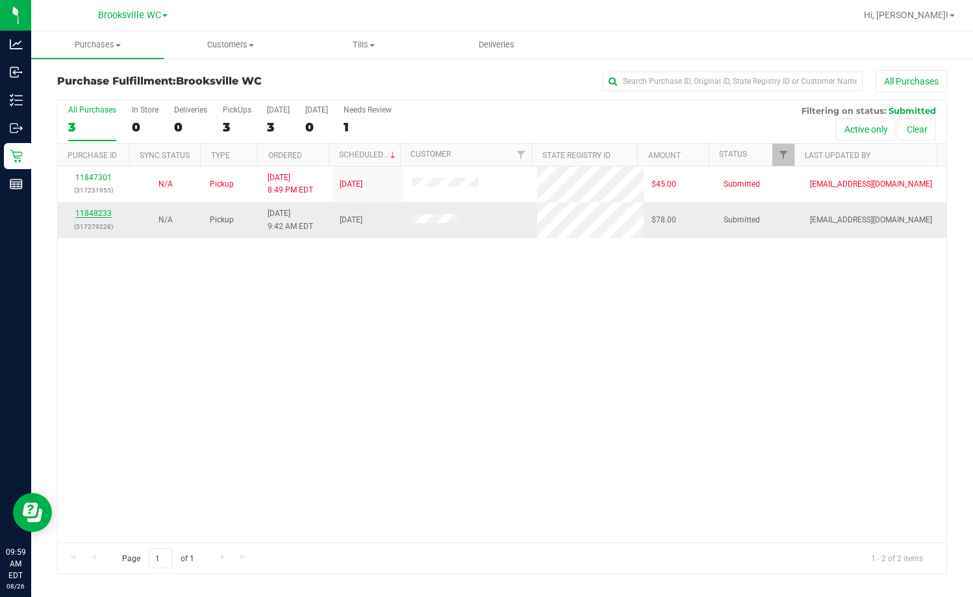
click at [88, 214] on link "11848233" at bounding box center [93, 213] width 36 height 9
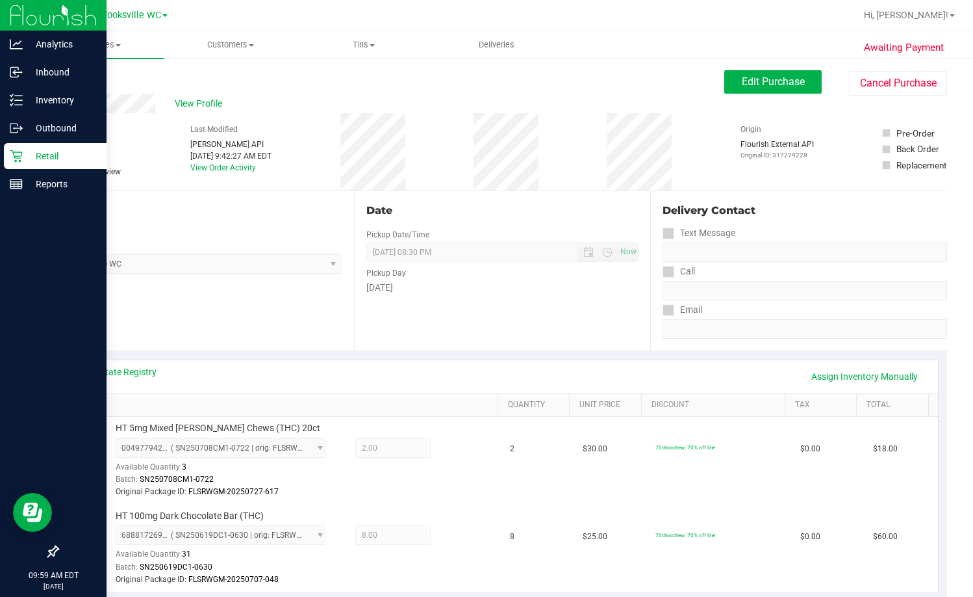
click at [25, 155] on p "Retail" at bounding box center [62, 156] width 78 height 16
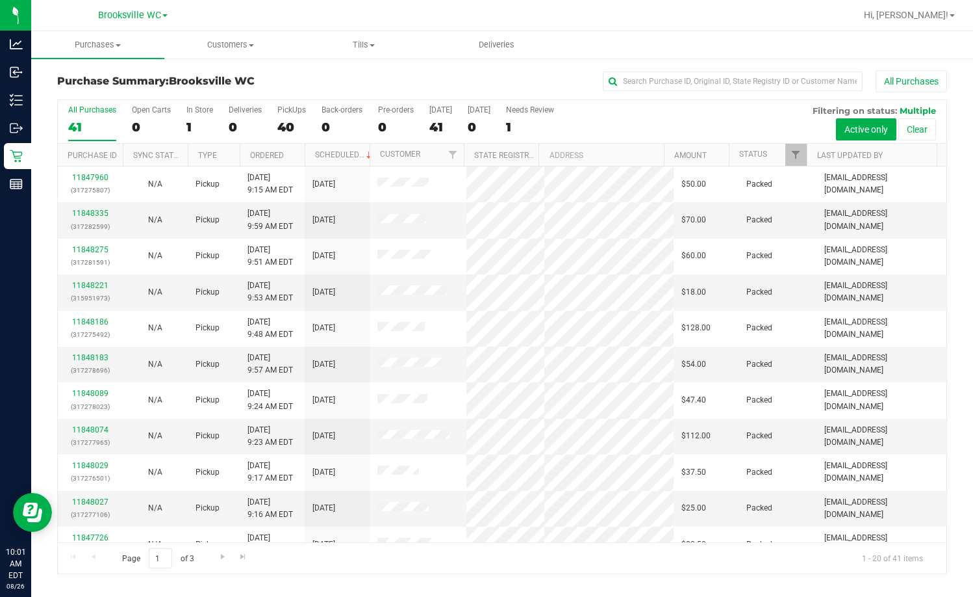
click at [622, 153] on th "Status" at bounding box center [768, 155] width 78 height 23
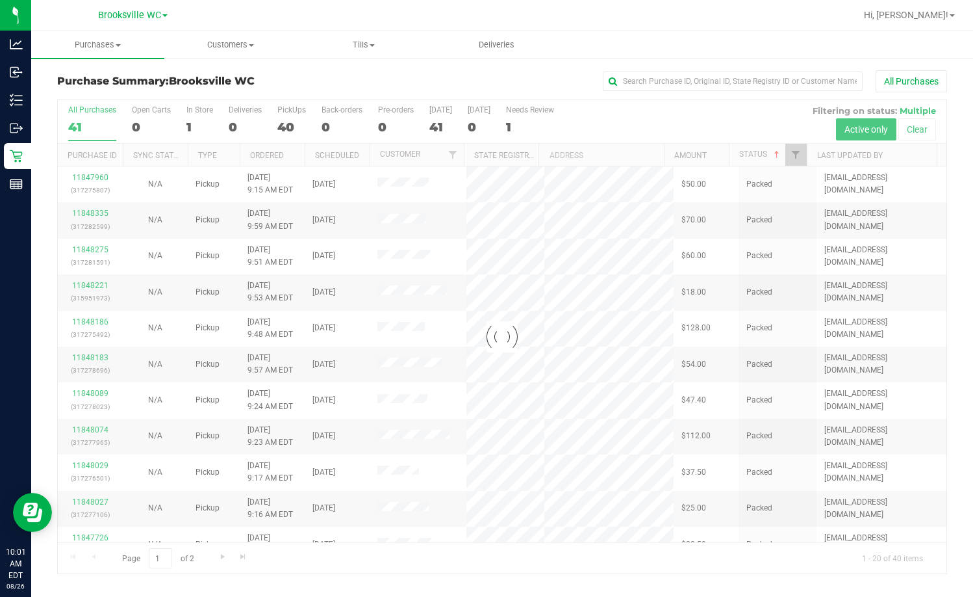
click at [622, 155] on div at bounding box center [502, 336] width 889 height 473
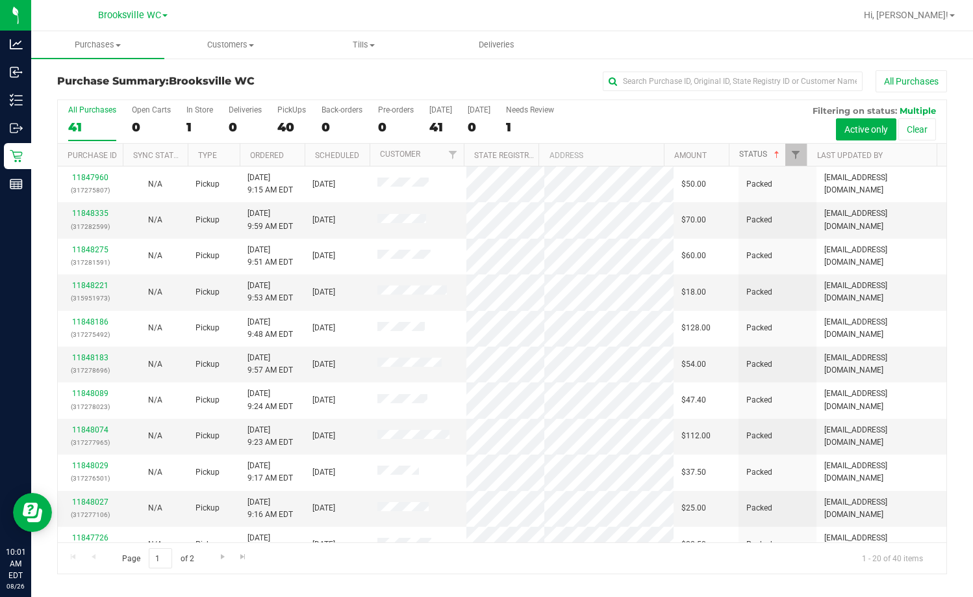
click at [622, 155] on span at bounding box center [777, 154] width 10 height 10
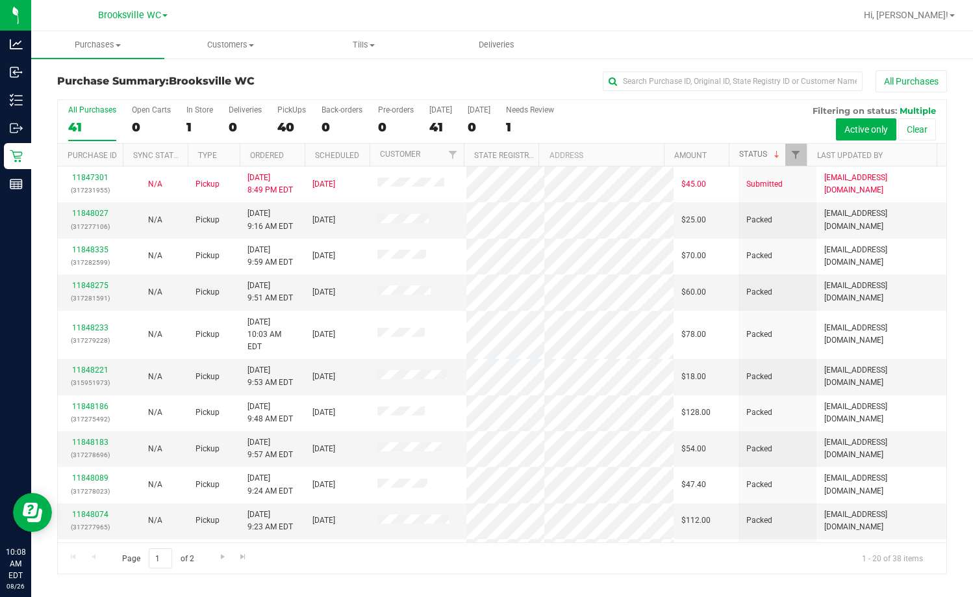
click at [622, 150] on link "Status" at bounding box center [761, 153] width 43 height 9
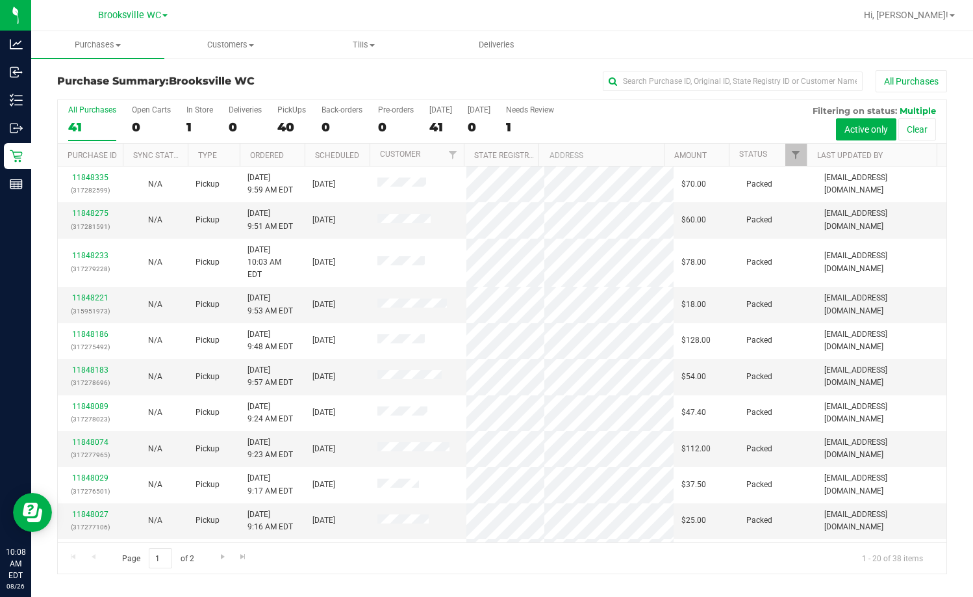
click at [622, 151] on th "Status" at bounding box center [768, 155] width 78 height 23
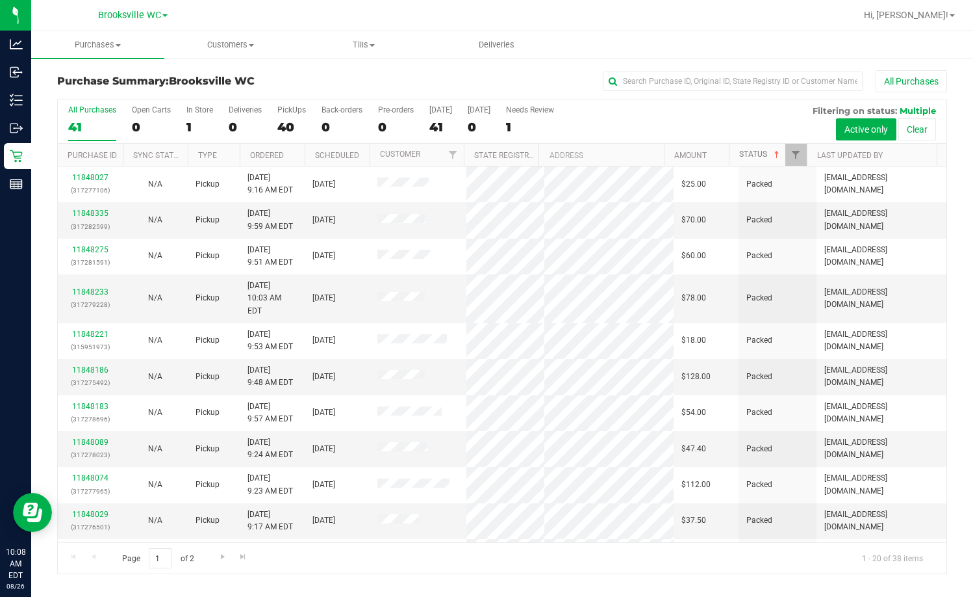
click at [622, 155] on link "Status" at bounding box center [761, 153] width 43 height 9
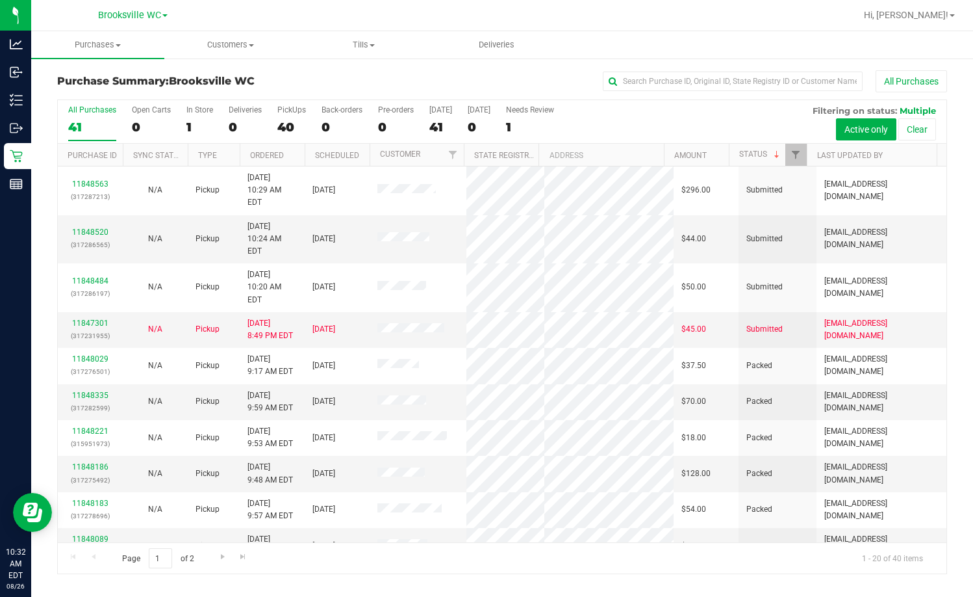
click at [341, 81] on h3 "Purchase Summary: Brooksville WC" at bounding box center [205, 81] width 297 height 12
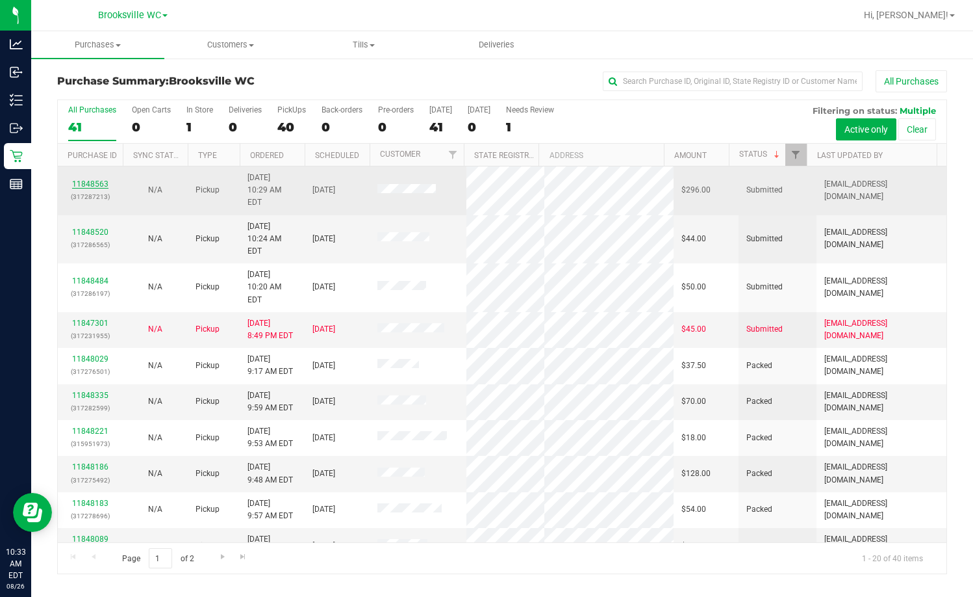
click at [97, 179] on link "11848563" at bounding box center [90, 183] width 36 height 9
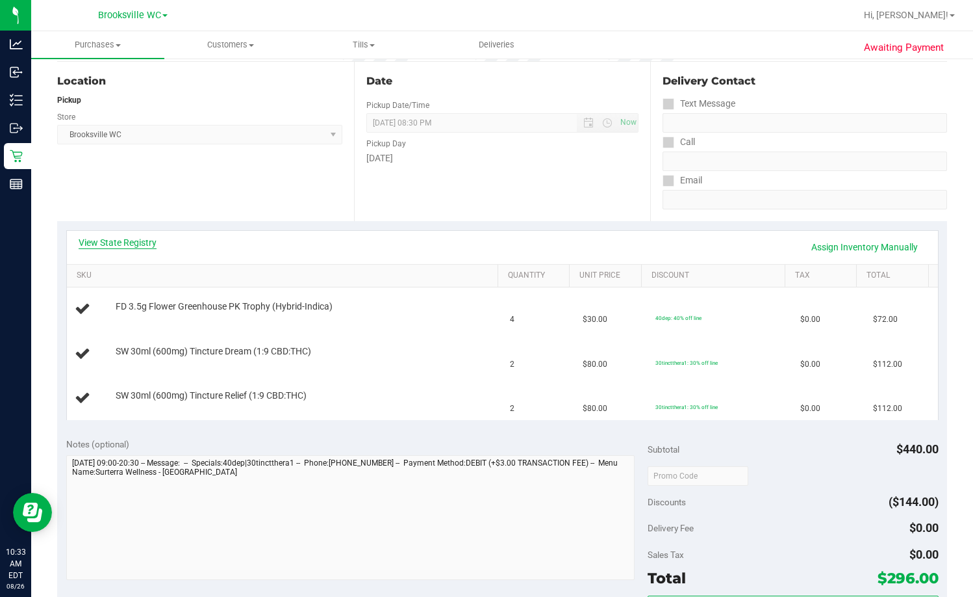
scroll to position [130, 0]
click at [112, 248] on link "View State Registry" at bounding box center [118, 241] width 78 height 13
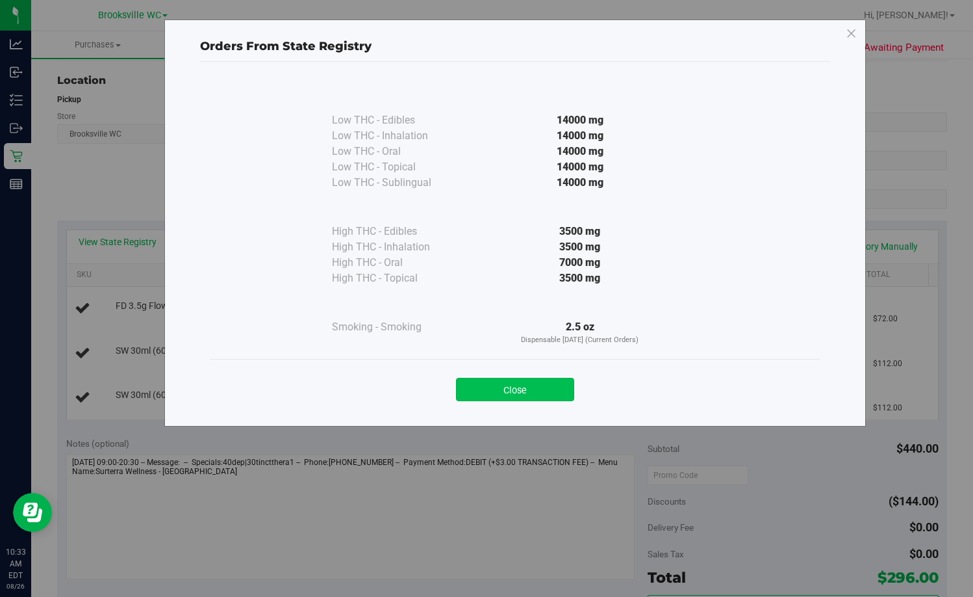
click at [483, 391] on button "Close" at bounding box center [515, 389] width 118 height 23
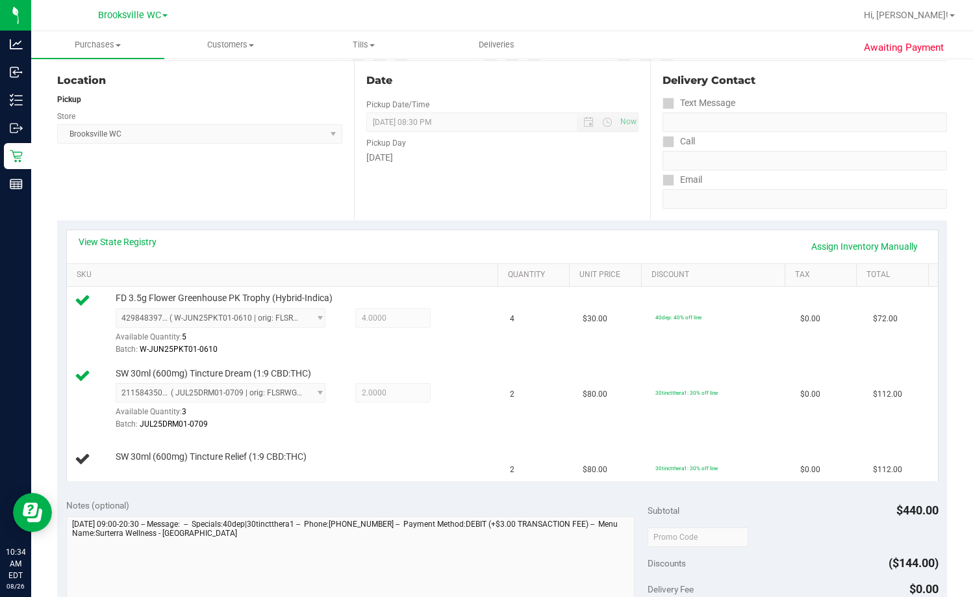
click at [523, 219] on div "Date Pickup Date/Time 08/26/2025 Now 08/26/2025 08:30 PM Now Pickup Day Tuesday" at bounding box center [502, 140] width 297 height 159
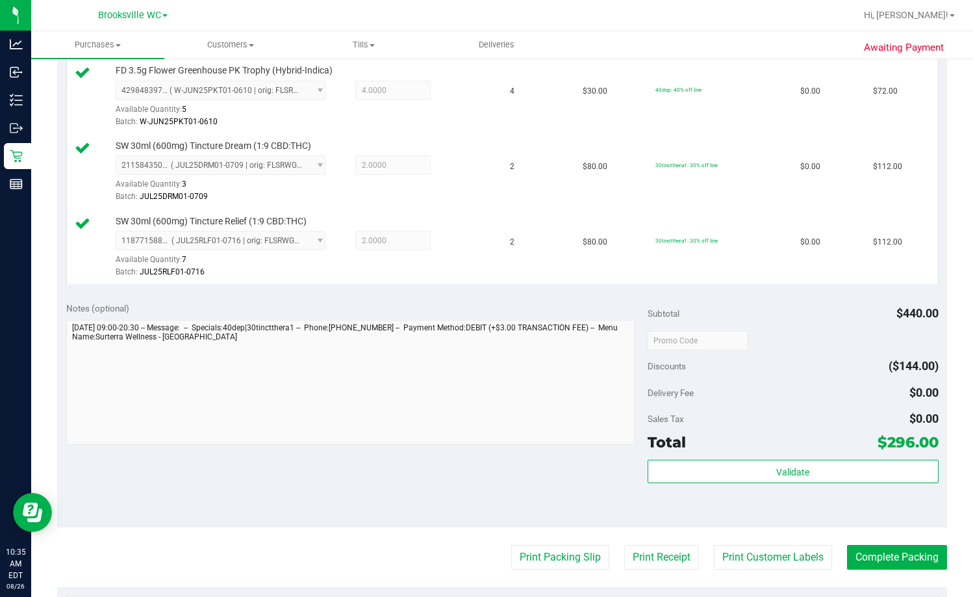
scroll to position [520, 0]
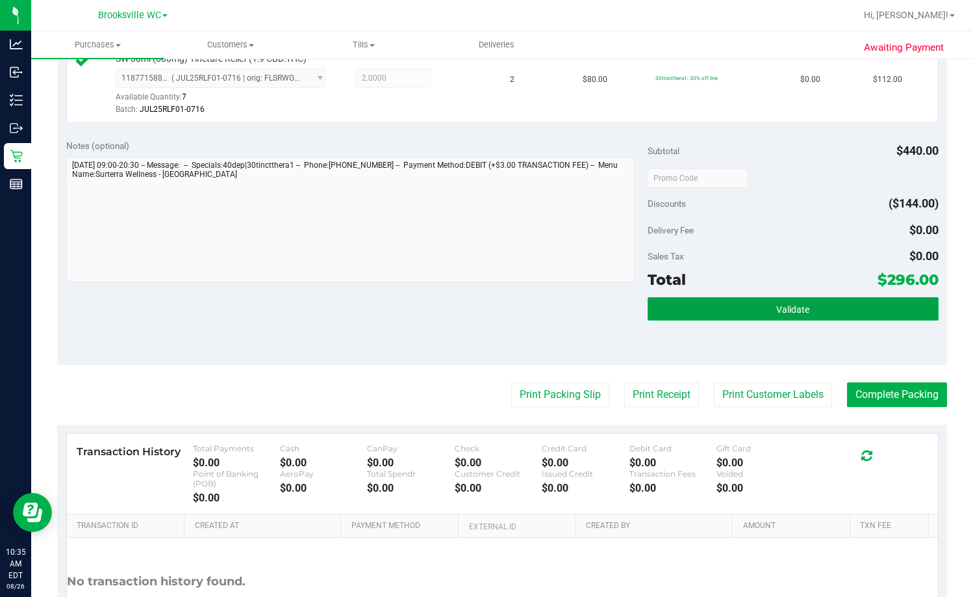
click at [622, 319] on button "Validate" at bounding box center [793, 308] width 291 height 23
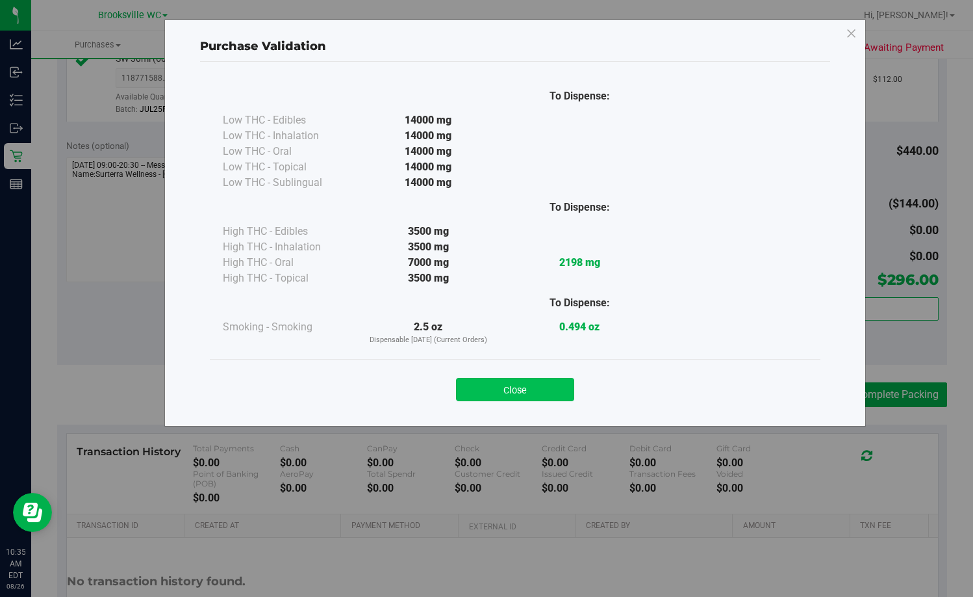
click at [551, 389] on button "Close" at bounding box center [515, 389] width 118 height 23
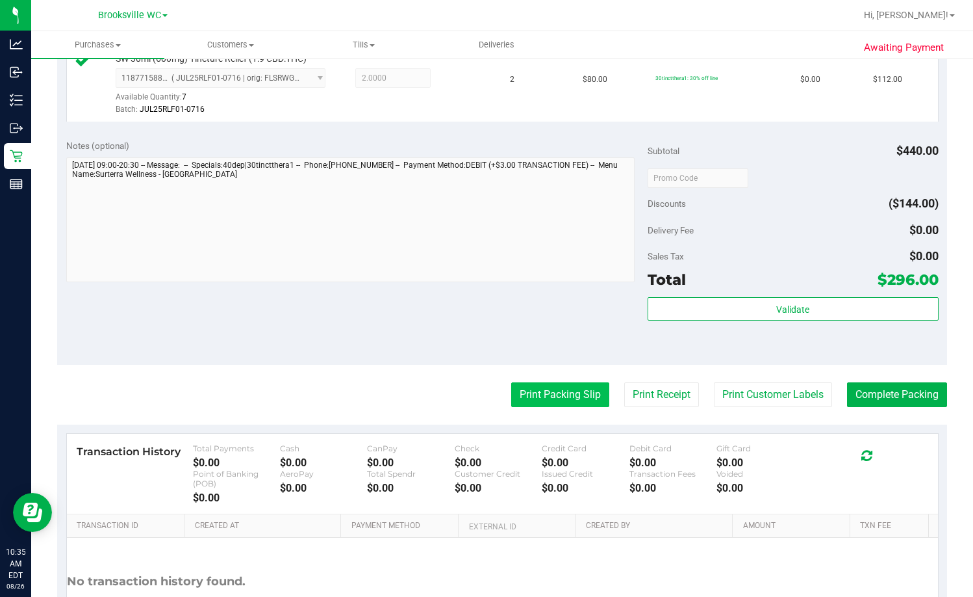
click at [534, 393] on button "Print Packing Slip" at bounding box center [560, 394] width 98 height 25
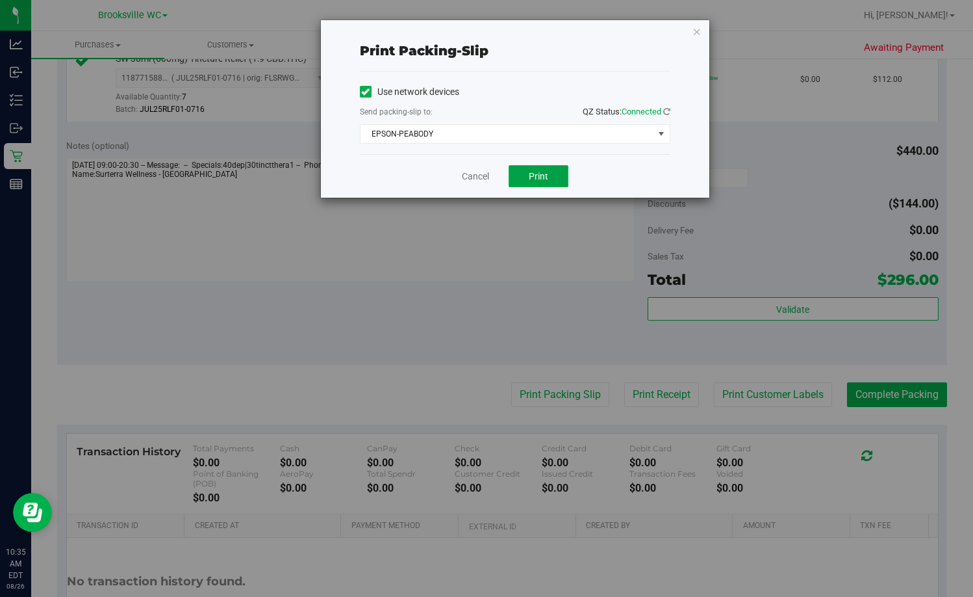
click at [537, 178] on span "Print" at bounding box center [538, 176] width 19 height 10
click at [462, 178] on link "Cancel" at bounding box center [475, 177] width 27 height 14
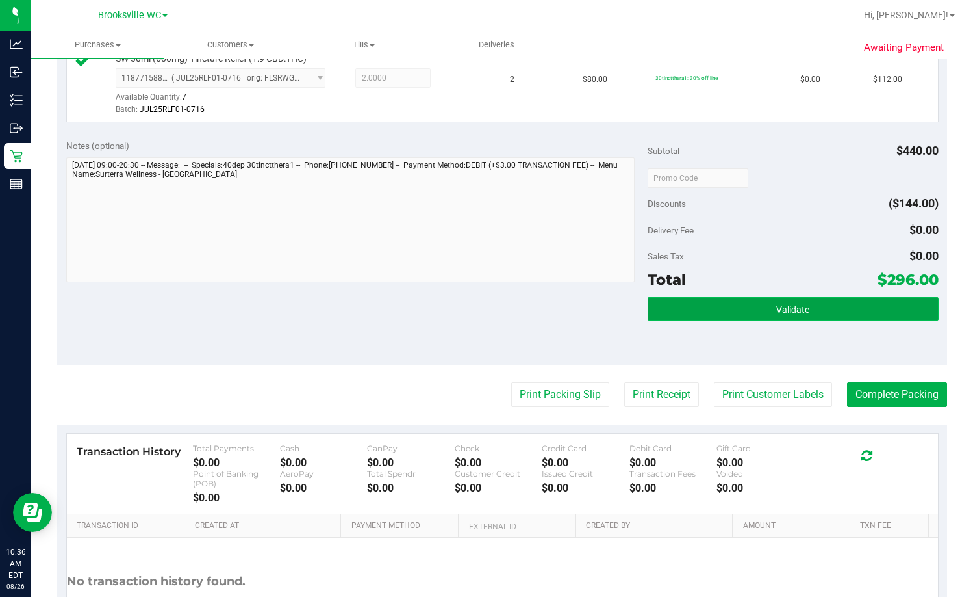
click at [622, 305] on button "Validate" at bounding box center [793, 308] width 291 height 23
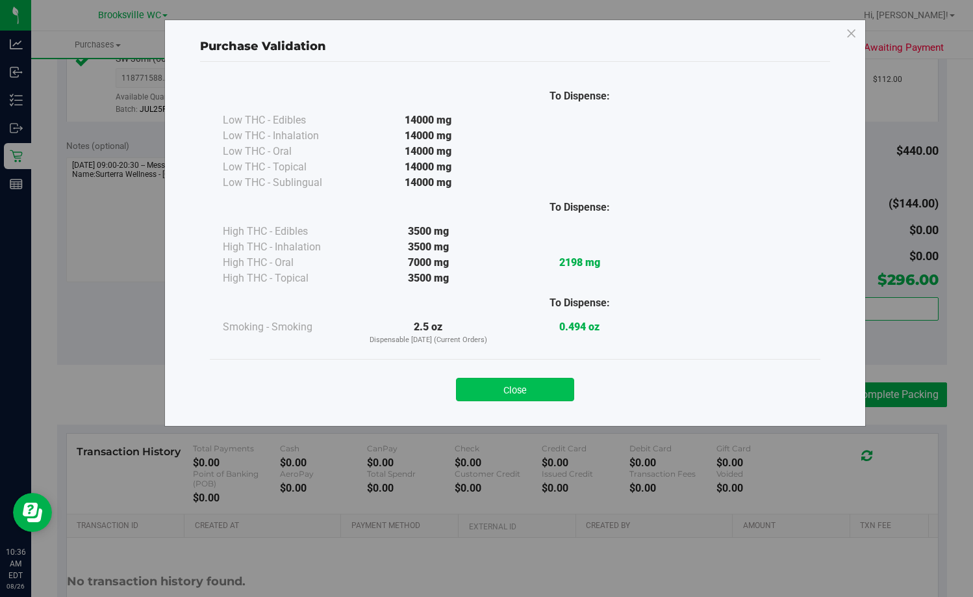
click at [539, 394] on button "Close" at bounding box center [515, 389] width 118 height 23
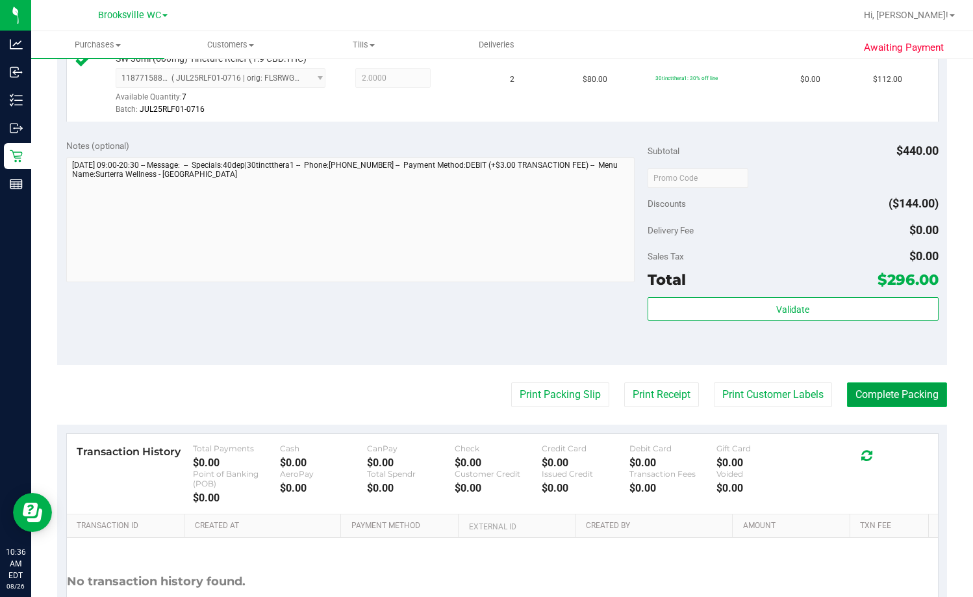
click at [622, 399] on button "Complete Packing" at bounding box center [897, 394] width 100 height 25
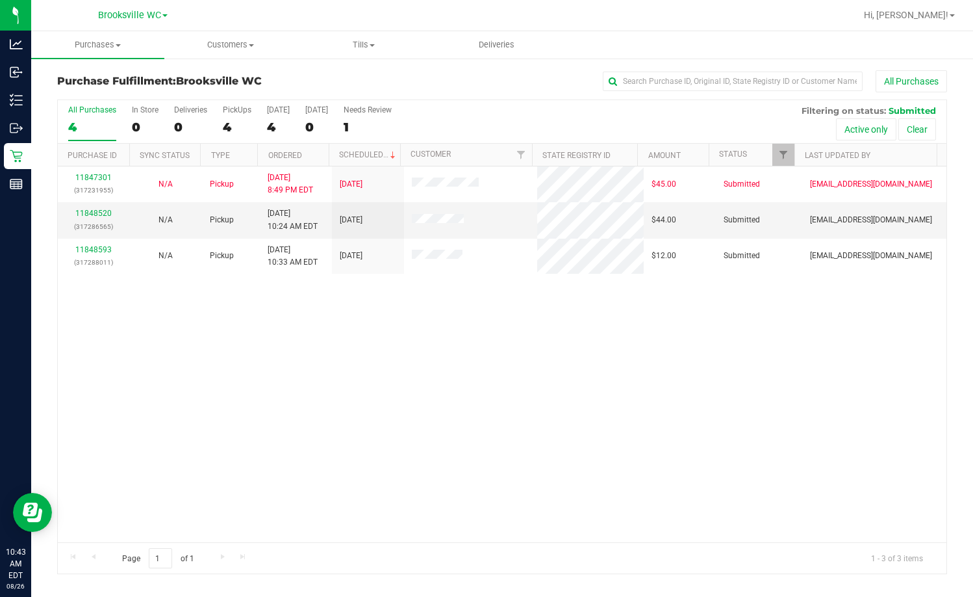
click at [309, 347] on div "11847301 (317231955) N/A Pickup 8/25/2025 8:49 PM EDT 8/26/2025 $45.00 Submitte…" at bounding box center [502, 354] width 889 height 376
click at [344, 318] on div "11847301 (317231955) N/A Pickup 8/25/2025 8:49 PM EDT 8/26/2025 $45.00 Submitte…" at bounding box center [502, 354] width 889 height 376
click at [81, 216] on link "11848593" at bounding box center [93, 213] width 36 height 9
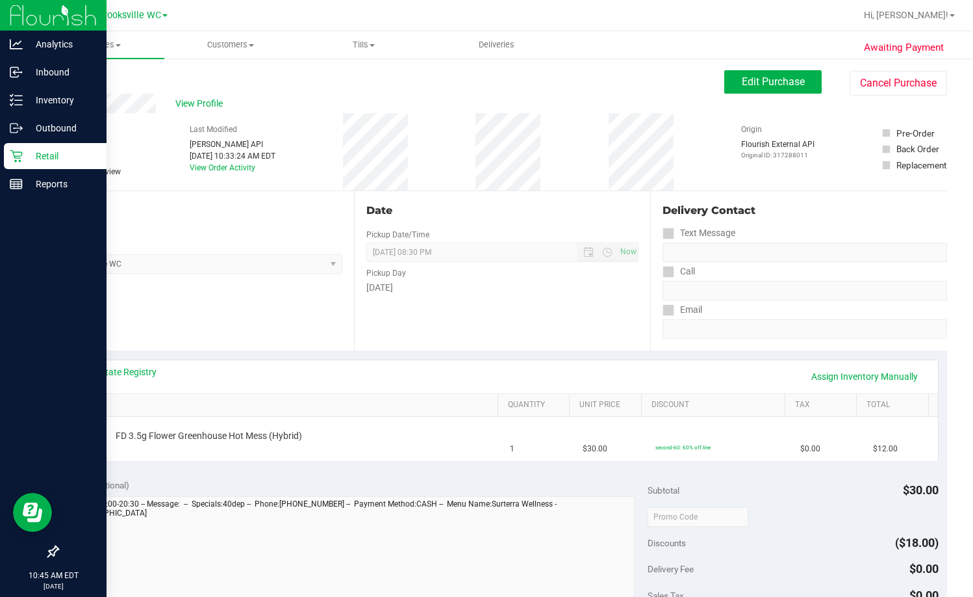
click at [31, 159] on p "Retail" at bounding box center [62, 156] width 78 height 16
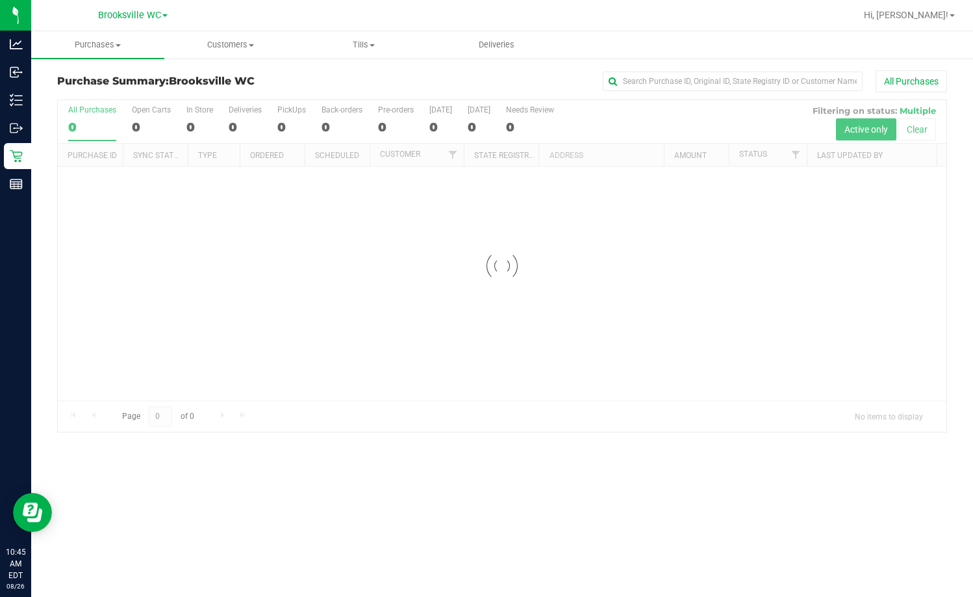
click at [368, 84] on div "All Purchases" at bounding box center [650, 81] width 593 height 22
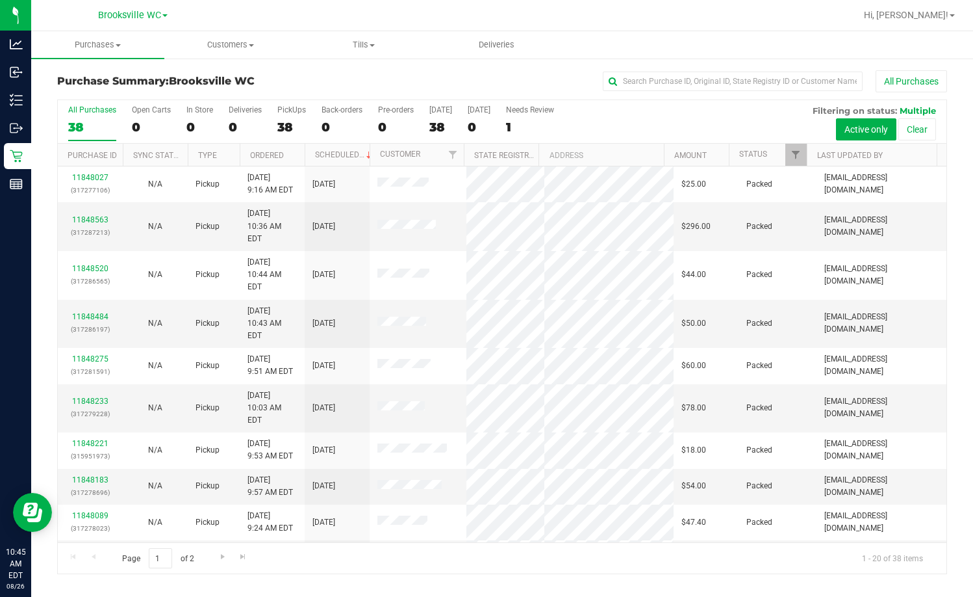
click at [279, 64] on div "Purchase Summary: Brooksville WC All Purchases All Purchases 38 Open Carts 0 In…" at bounding box center [502, 322] width 942 height 530
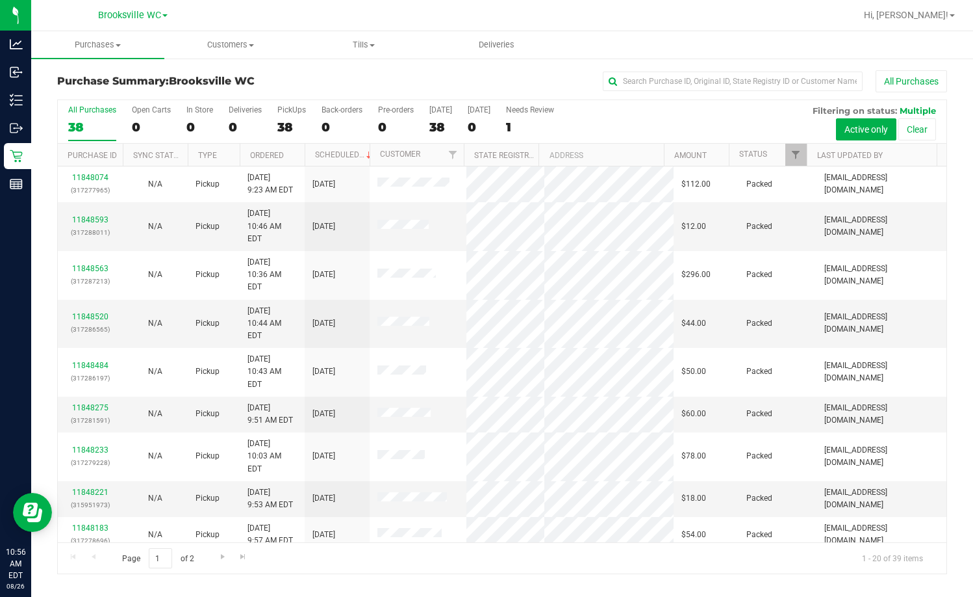
click at [335, 63] on div "Purchase Summary: Brooksville WC All Purchases All Purchases 38 Open Carts 0 In…" at bounding box center [502, 322] width 942 height 530
click at [622, 154] on link "Status" at bounding box center [754, 153] width 28 height 9
click at [622, 158] on span at bounding box center [777, 154] width 10 height 10
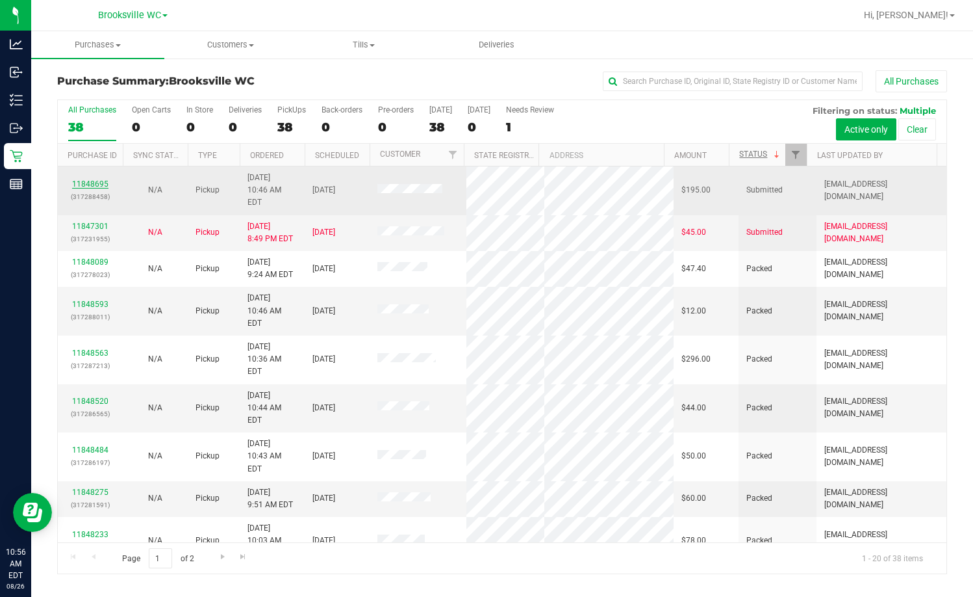
click at [80, 179] on link "11848695" at bounding box center [90, 183] width 36 height 9
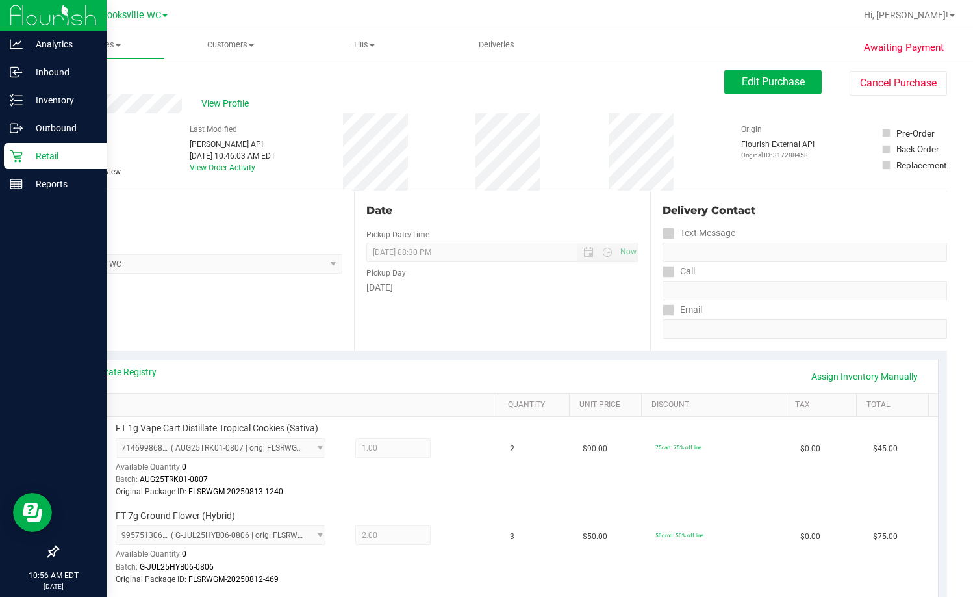
click at [18, 150] on icon at bounding box center [16, 155] width 13 height 13
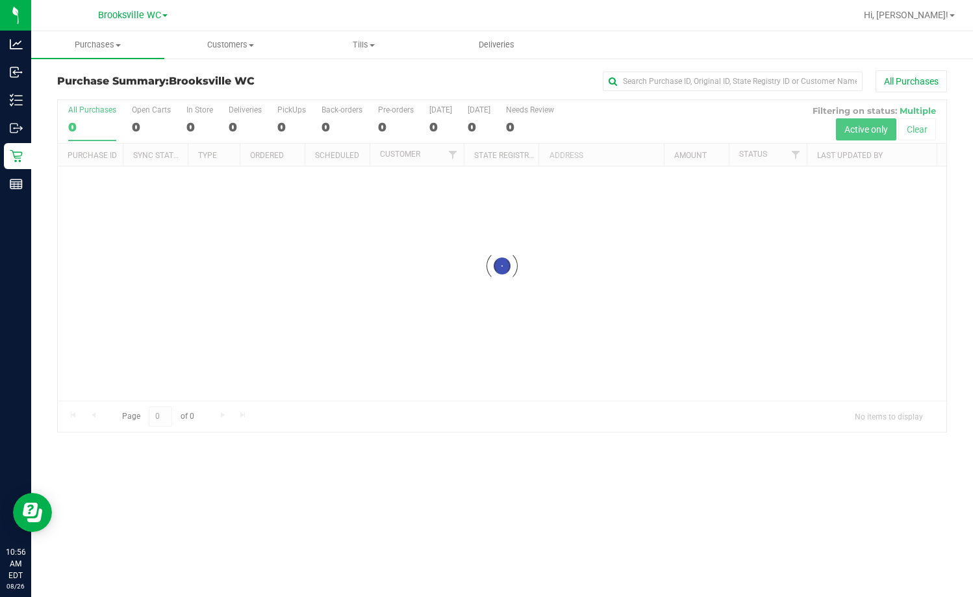
click at [401, 77] on div "All Purchases" at bounding box center [650, 81] width 593 height 22
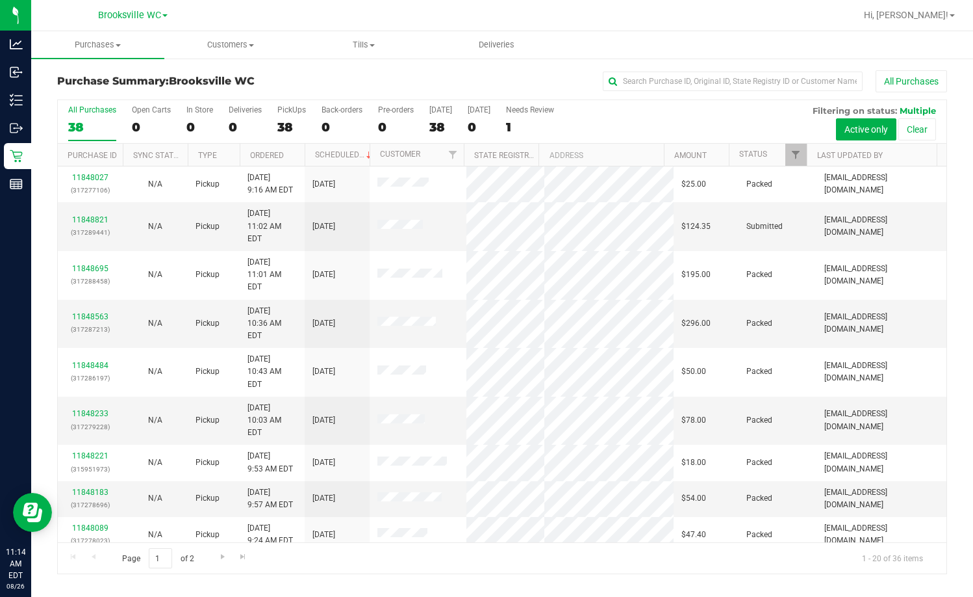
click at [279, 81] on h3 "Purchase Summary: Brooksville WC" at bounding box center [205, 81] width 297 height 12
click at [75, 215] on link "11848821" at bounding box center [90, 219] width 36 height 9
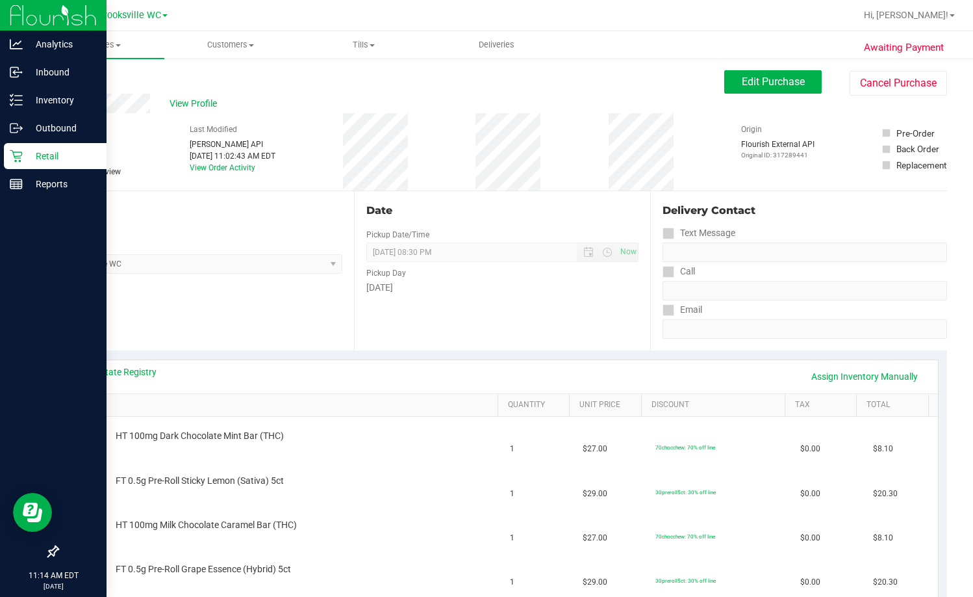
click at [45, 163] on p "Retail" at bounding box center [62, 156] width 78 height 16
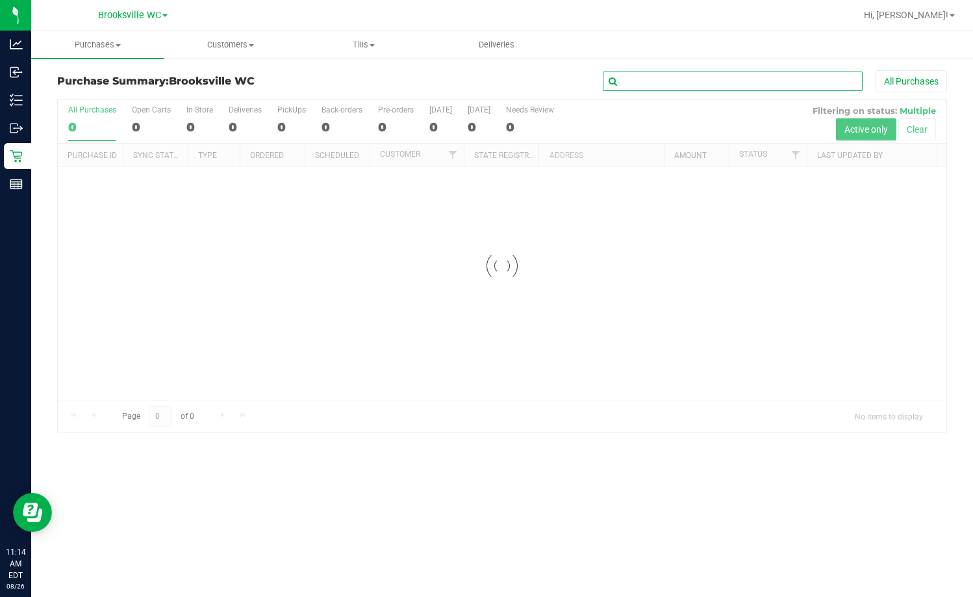
click at [622, 78] on input "text" at bounding box center [733, 80] width 260 height 19
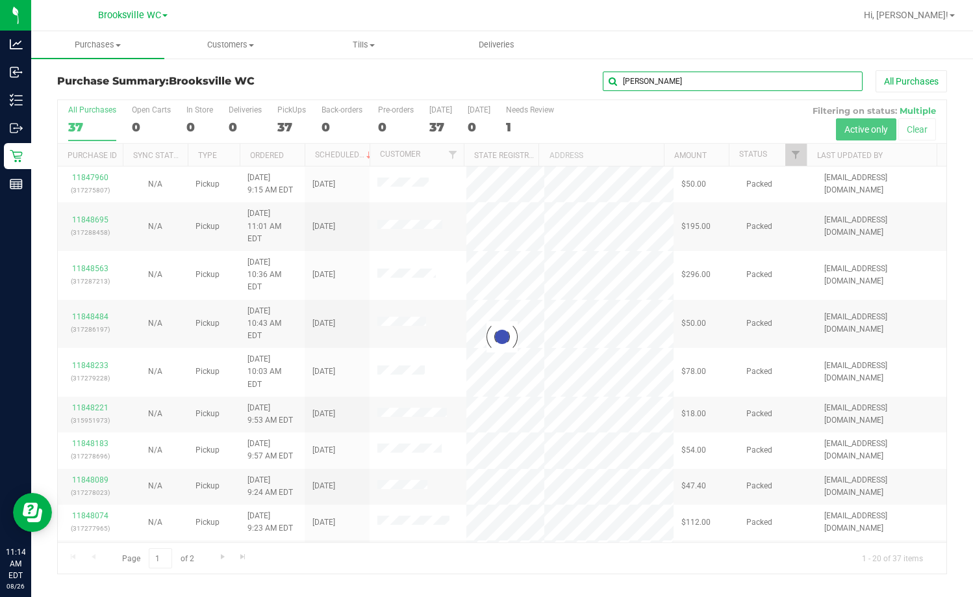
type input "MATTHEW"
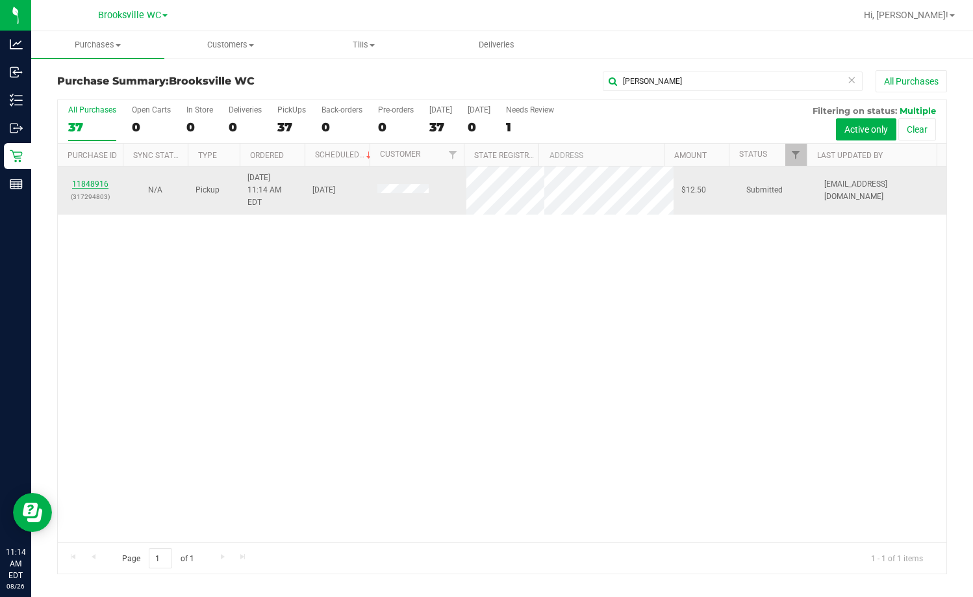
click at [90, 179] on link "11848916" at bounding box center [90, 183] width 36 height 9
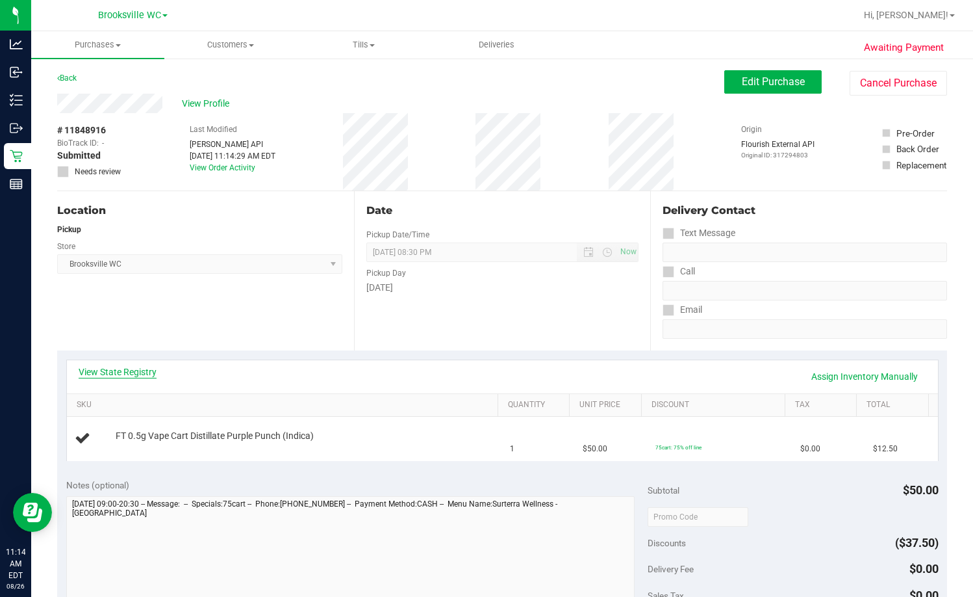
click at [109, 367] on link "View State Registry" at bounding box center [118, 371] width 78 height 13
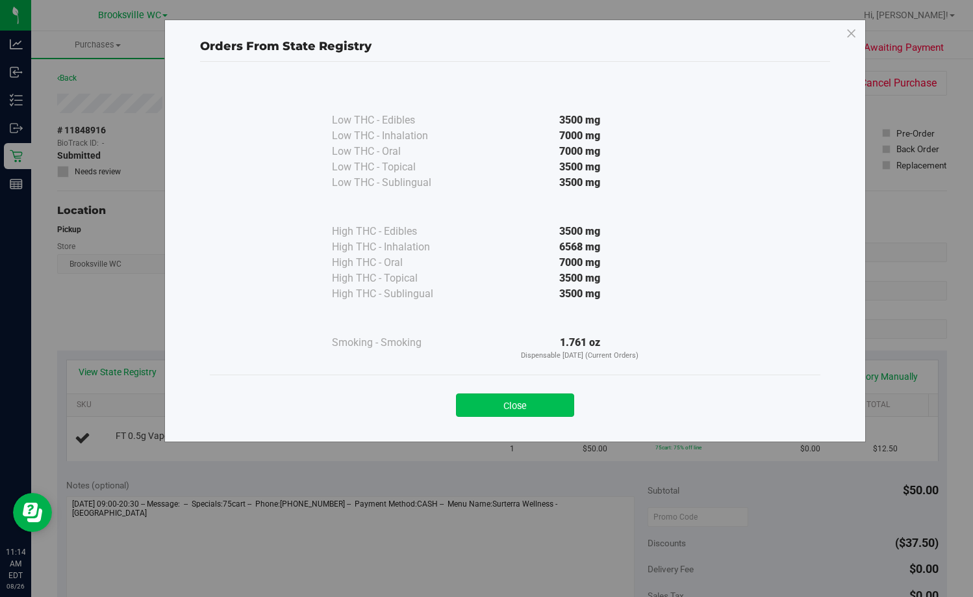
click at [538, 398] on button "Close" at bounding box center [515, 404] width 118 height 23
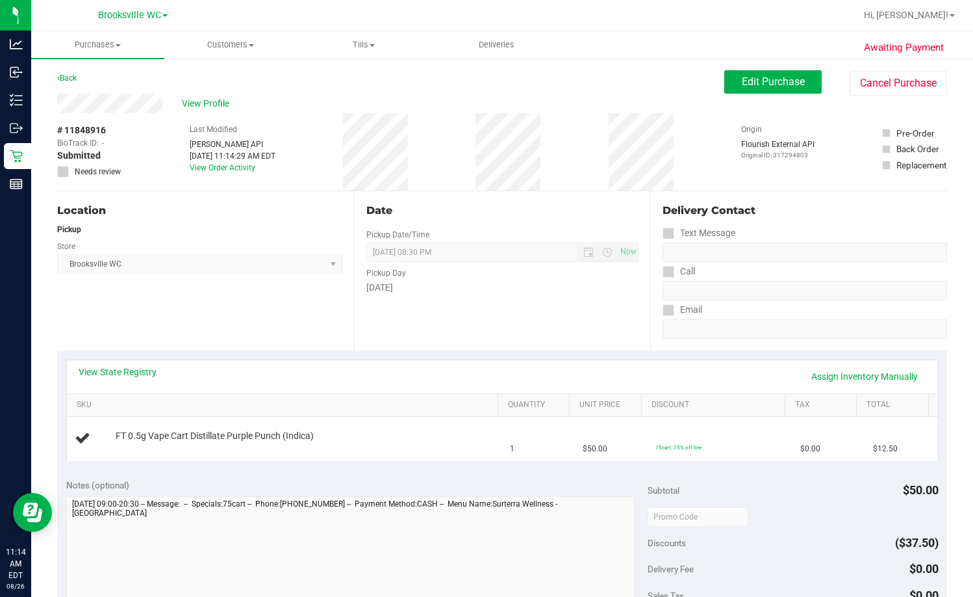
click at [568, 333] on div "Date Pickup Date/Time 08/26/2025 Now 08/26/2025 08:30 PM Now Pickup Day Tuesday" at bounding box center [502, 270] width 297 height 159
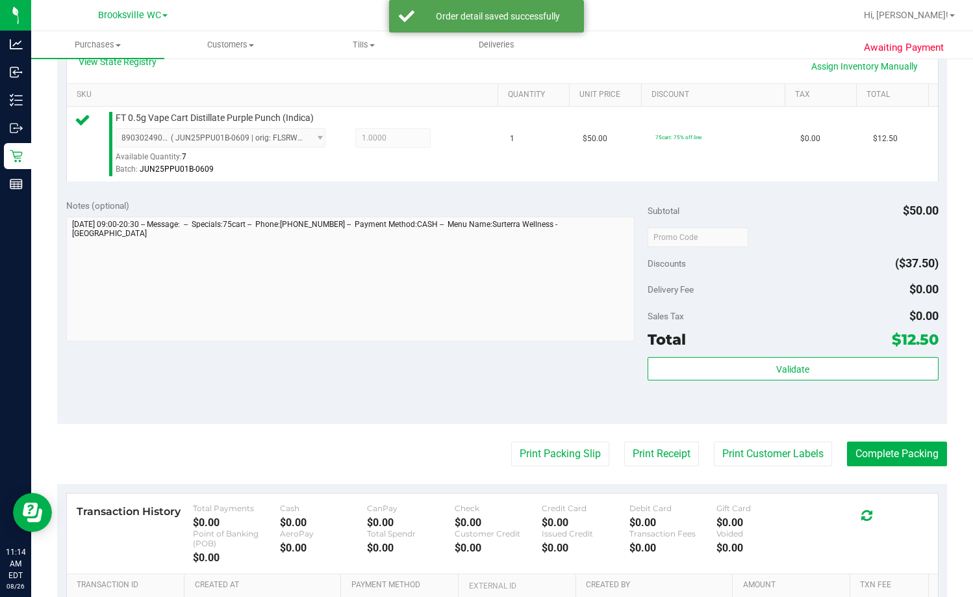
scroll to position [325, 0]
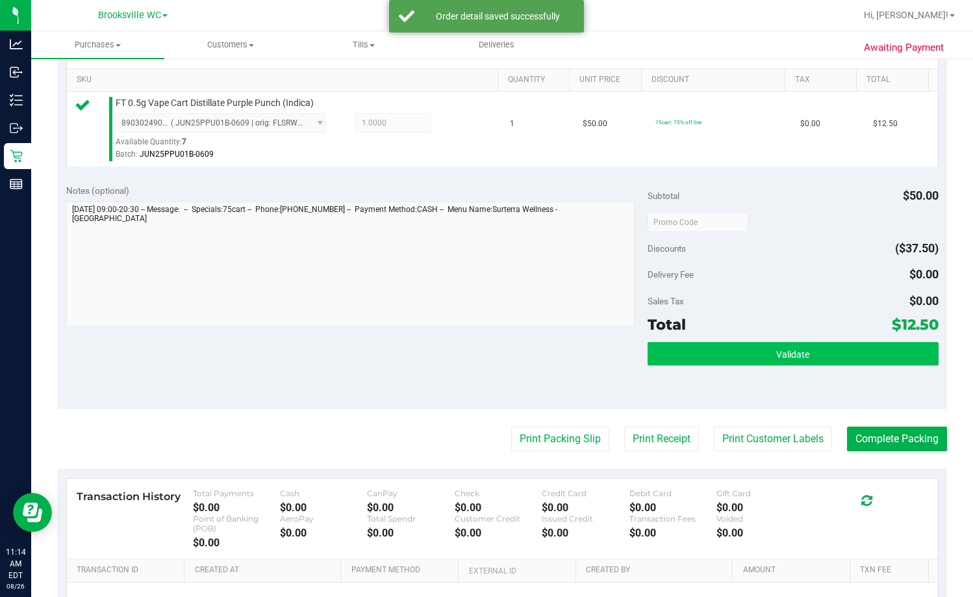
drag, startPoint x: 813, startPoint y: 366, endPoint x: 815, endPoint y: 355, distance: 10.6
click at [622, 365] on div "Validate" at bounding box center [793, 371] width 291 height 58
click at [622, 354] on button "Validate" at bounding box center [793, 353] width 291 height 23
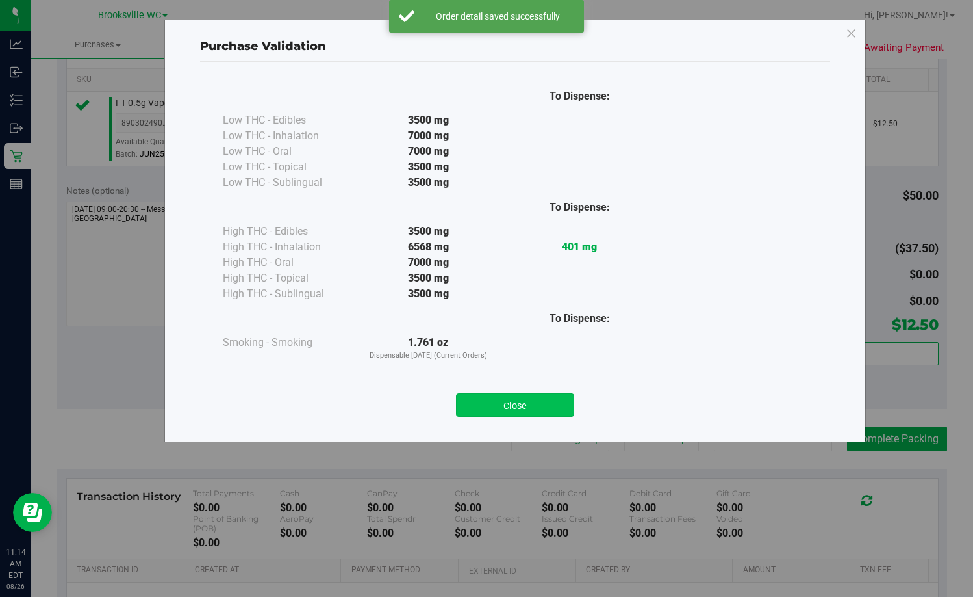
click at [518, 407] on button "Close" at bounding box center [515, 404] width 118 height 23
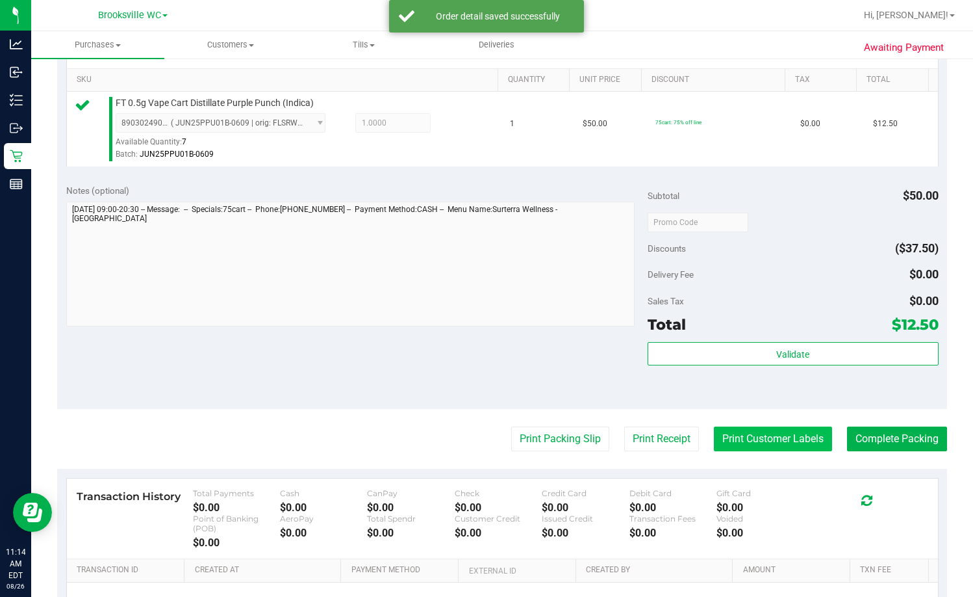
click at [622, 444] on button "Print Customer Labels" at bounding box center [773, 438] width 118 height 25
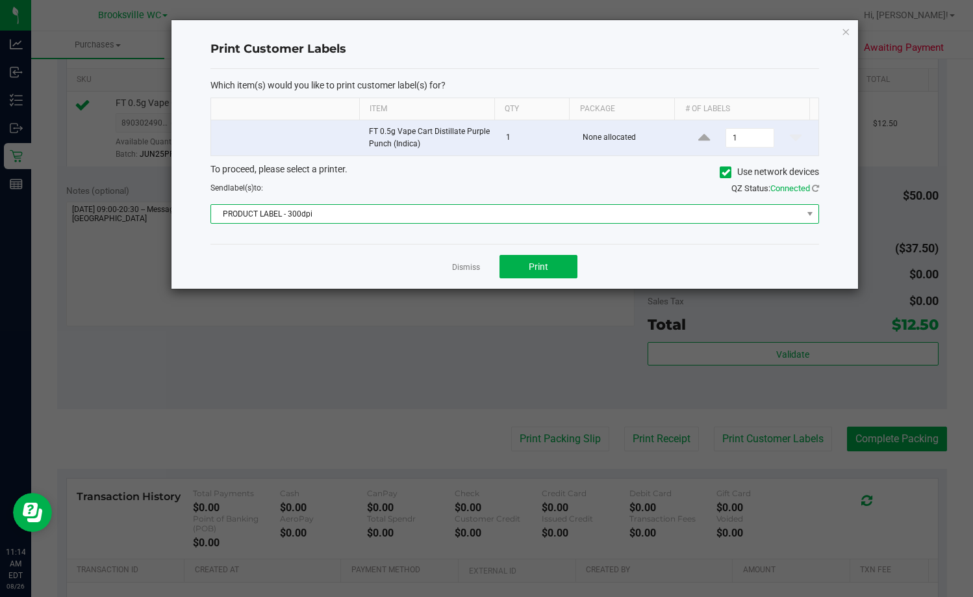
click at [476, 208] on span "PRODUCT LABEL - 300dpi" at bounding box center [506, 214] width 591 height 18
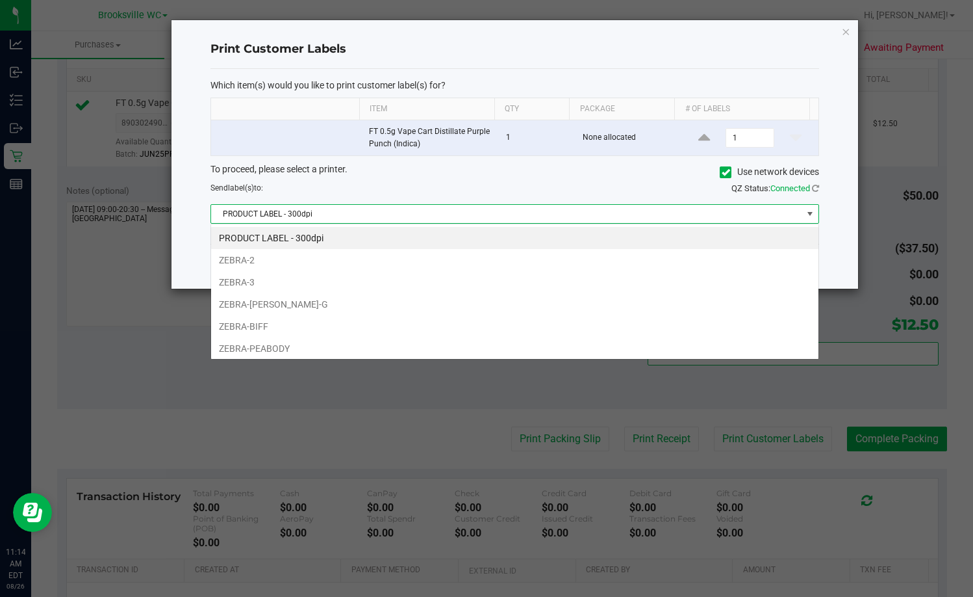
click at [474, 205] on span "PRODUCT LABEL - 300dpi" at bounding box center [506, 214] width 591 height 18
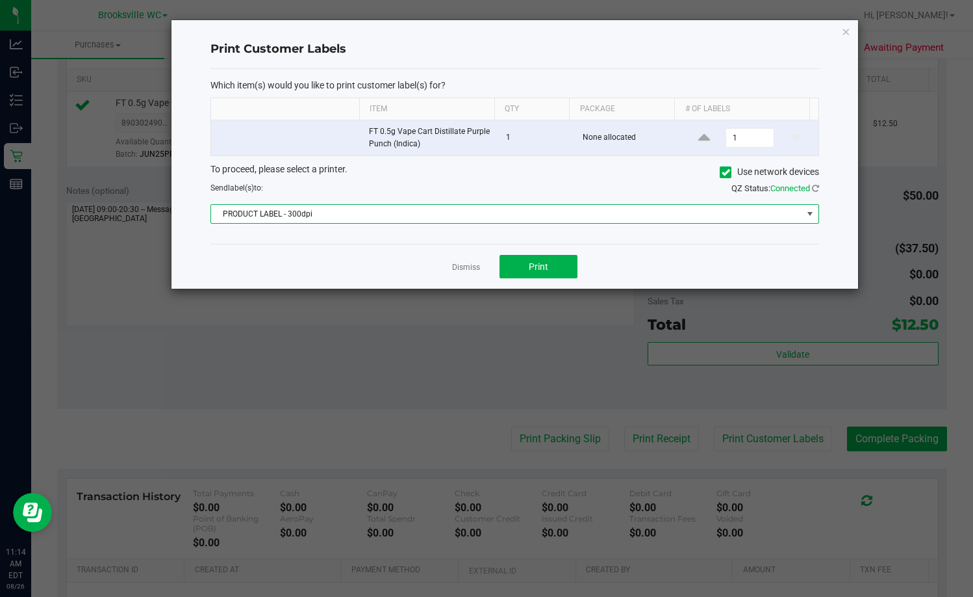
click at [461, 213] on span "PRODUCT LABEL - 300dpi" at bounding box center [506, 214] width 591 height 18
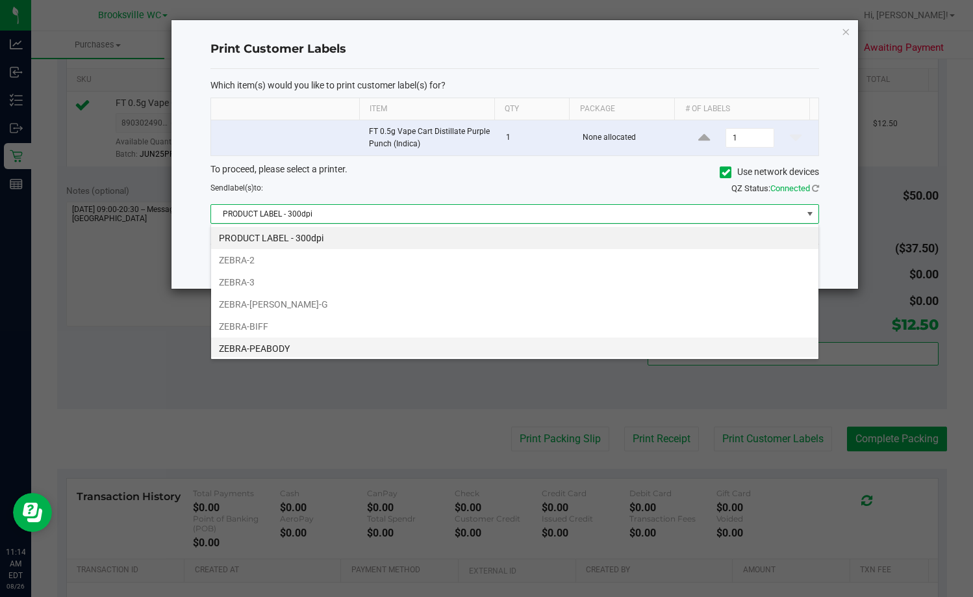
scroll to position [19, 609]
click at [363, 348] on li "ZEBRA-PEABODY" at bounding box center [515, 348] width 608 height 22
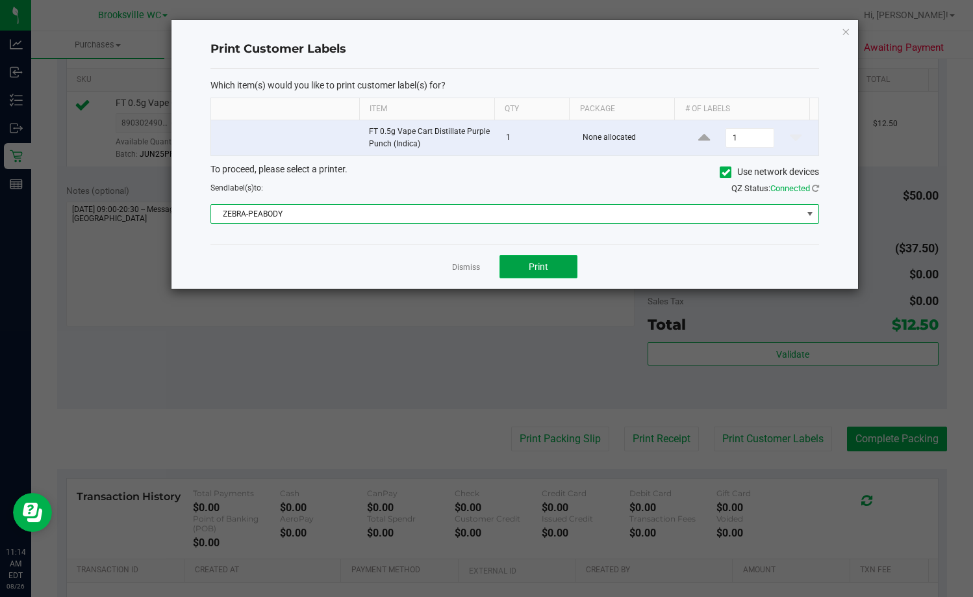
click at [544, 266] on span "Print" at bounding box center [538, 266] width 19 height 10
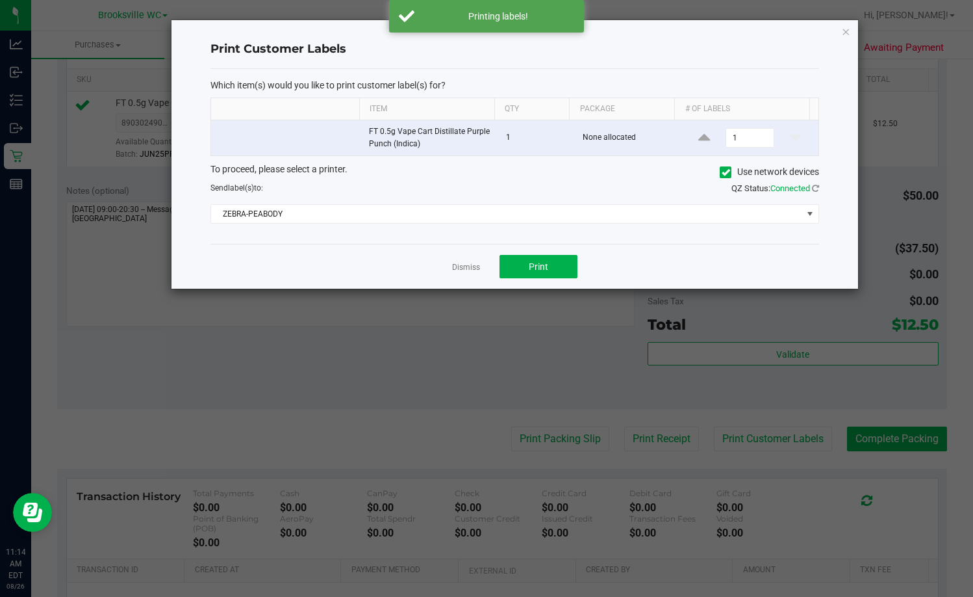
click at [471, 264] on link "Dismiss" at bounding box center [466, 267] width 28 height 11
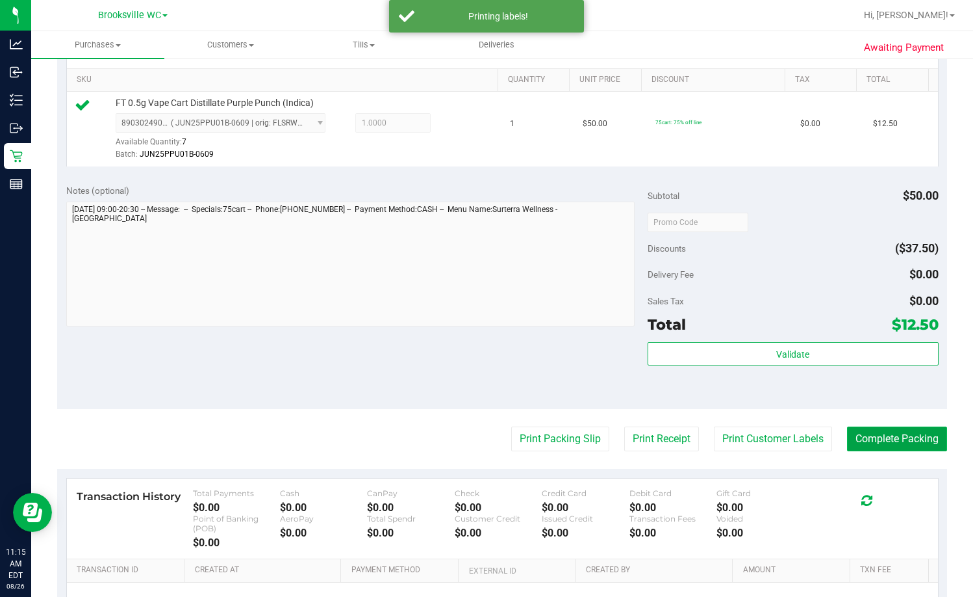
click at [622, 440] on button "Complete Packing" at bounding box center [897, 438] width 100 height 25
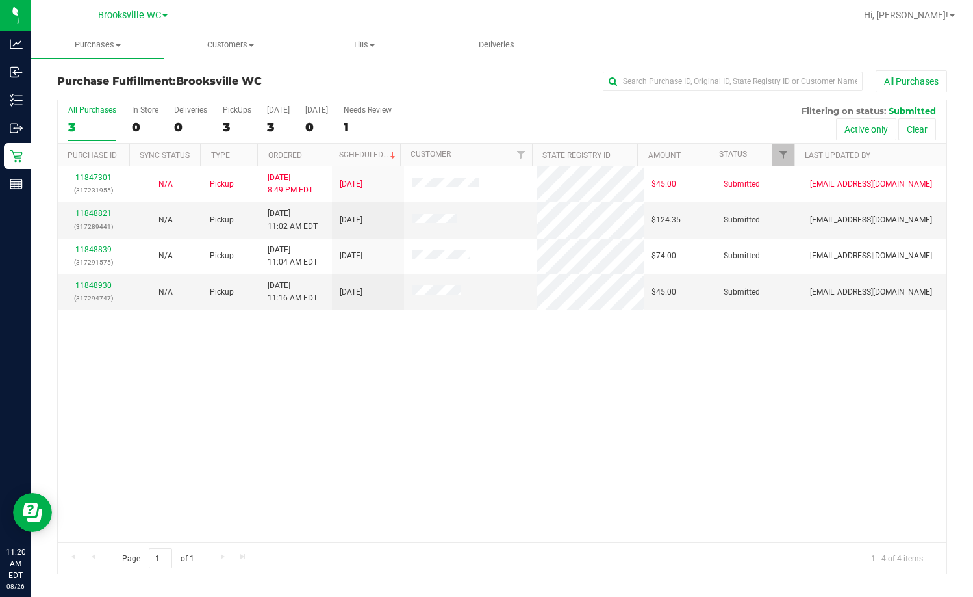
click at [302, 419] on div "11847301 (317231955) N/A Pickup 8/25/2025 8:49 PM EDT 8/26/2025 $45.00 Submitte…" at bounding box center [502, 354] width 889 height 376
drag, startPoint x: 358, startPoint y: 88, endPoint x: 361, endPoint y: 3, distance: 85.2
click at [358, 88] on div "All Purchases" at bounding box center [650, 81] width 593 height 22
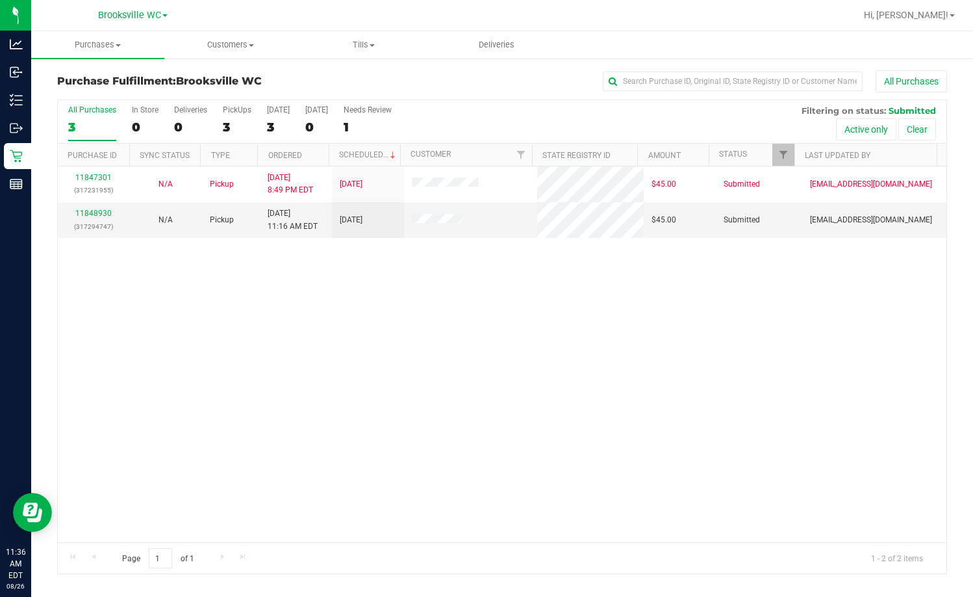
click at [297, 89] on div "Purchase Fulfillment: Brooksville WC All Purchases" at bounding box center [502, 84] width 890 height 29
click at [103, 217] on div "11848930 (317294747)" at bounding box center [94, 219] width 57 height 25
click at [103, 217] on link "11848930" at bounding box center [93, 213] width 36 height 9
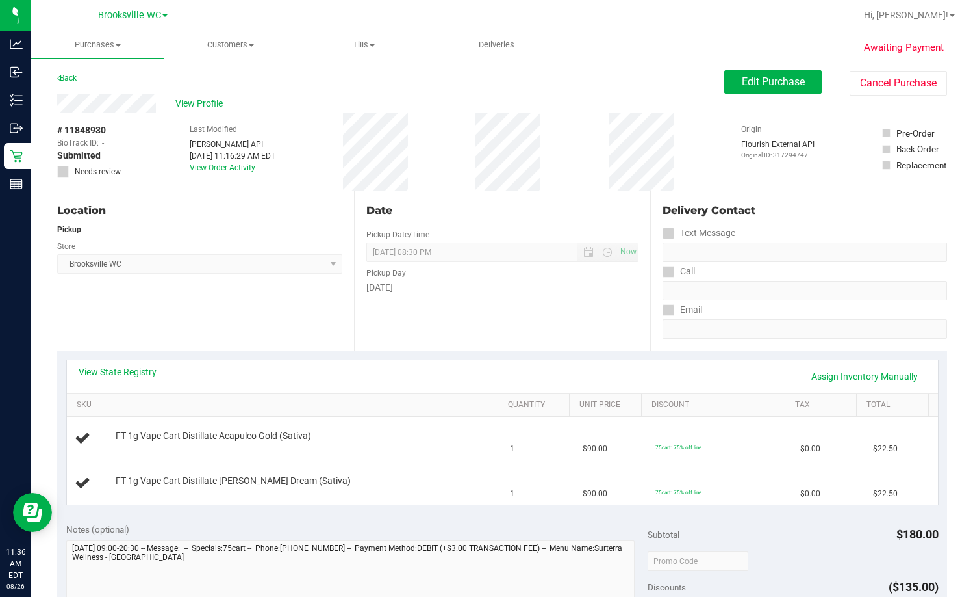
click at [121, 370] on link "View State Registry" at bounding box center [118, 371] width 78 height 13
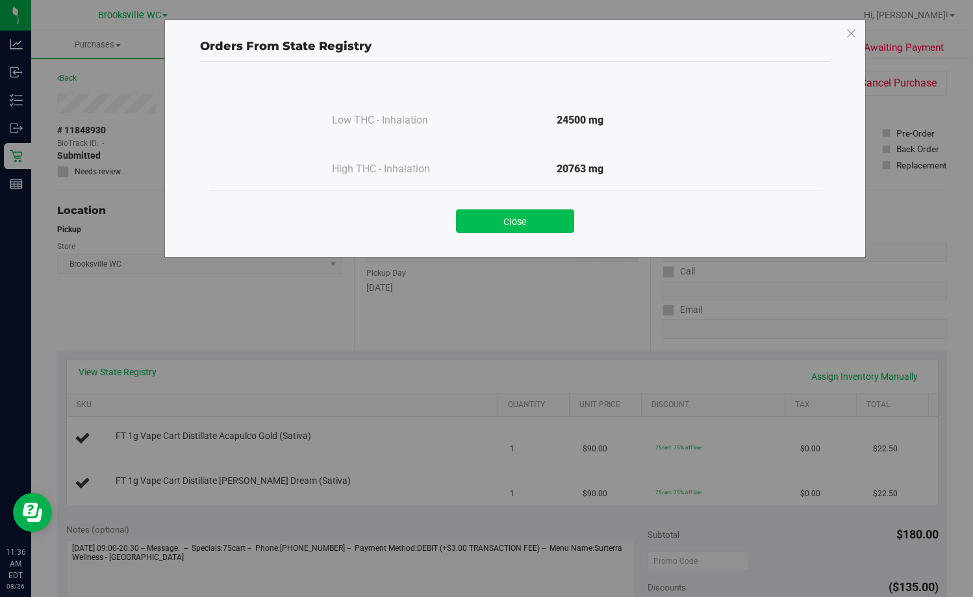
click at [548, 213] on button "Close" at bounding box center [515, 220] width 118 height 23
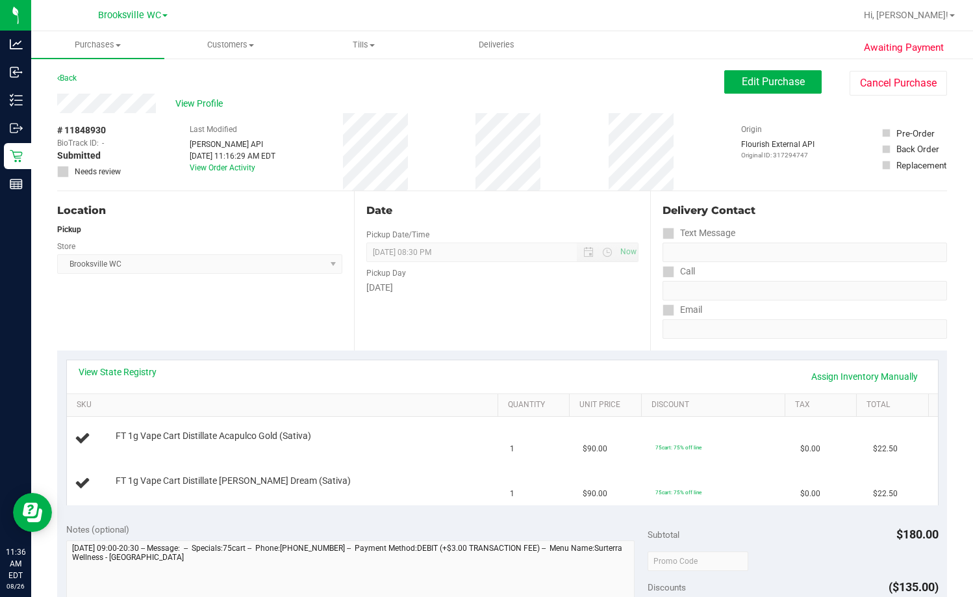
drag, startPoint x: 523, startPoint y: 333, endPoint x: 525, endPoint y: 348, distance: 15.1
click at [523, 333] on div "Date Pickup Date/Time 08/26/2025 Now 08/26/2025 08:30 PM Now Pickup Day Tuesday" at bounding box center [502, 270] width 297 height 159
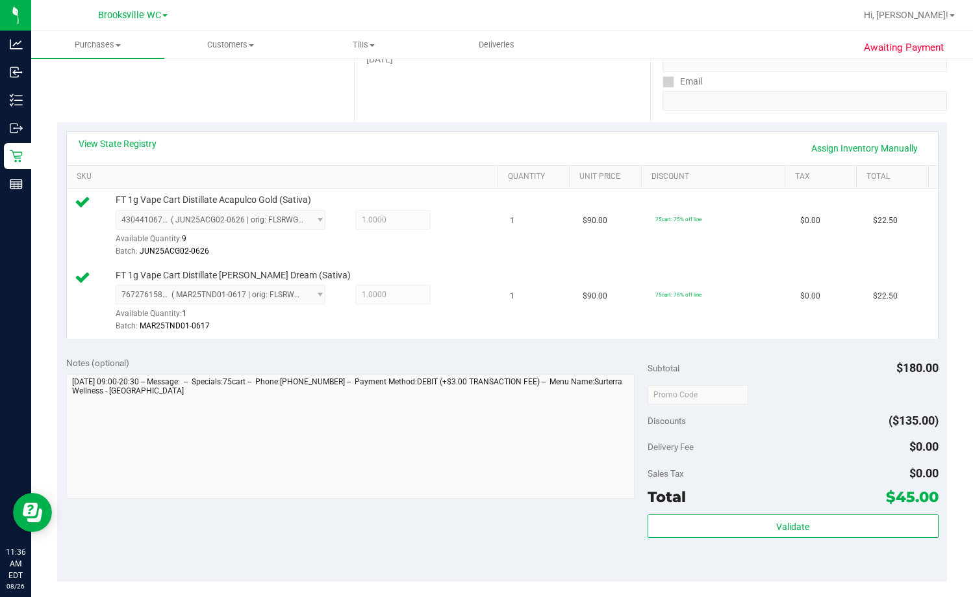
scroll to position [260, 0]
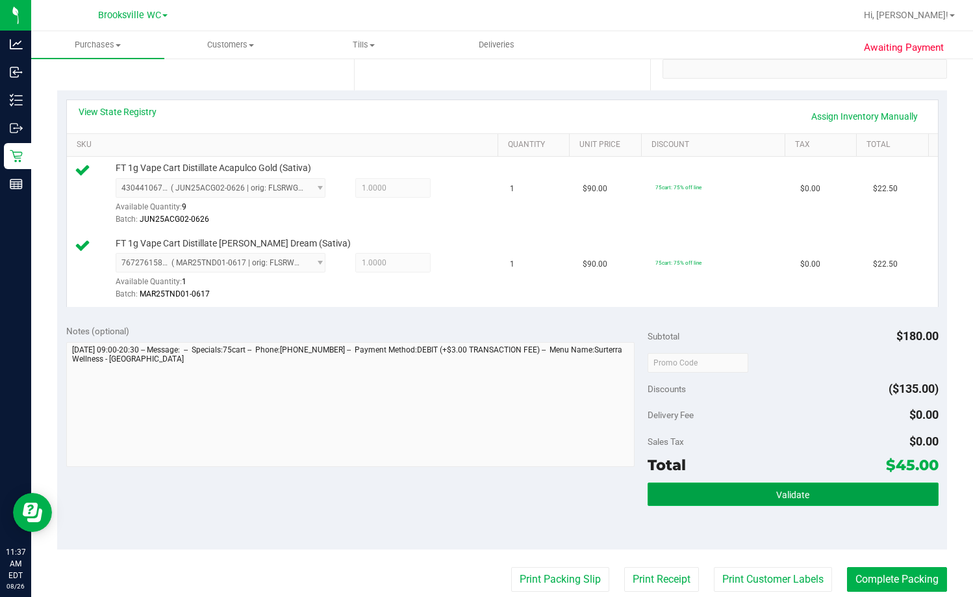
click at [622, 491] on button "Validate" at bounding box center [793, 493] width 291 height 23
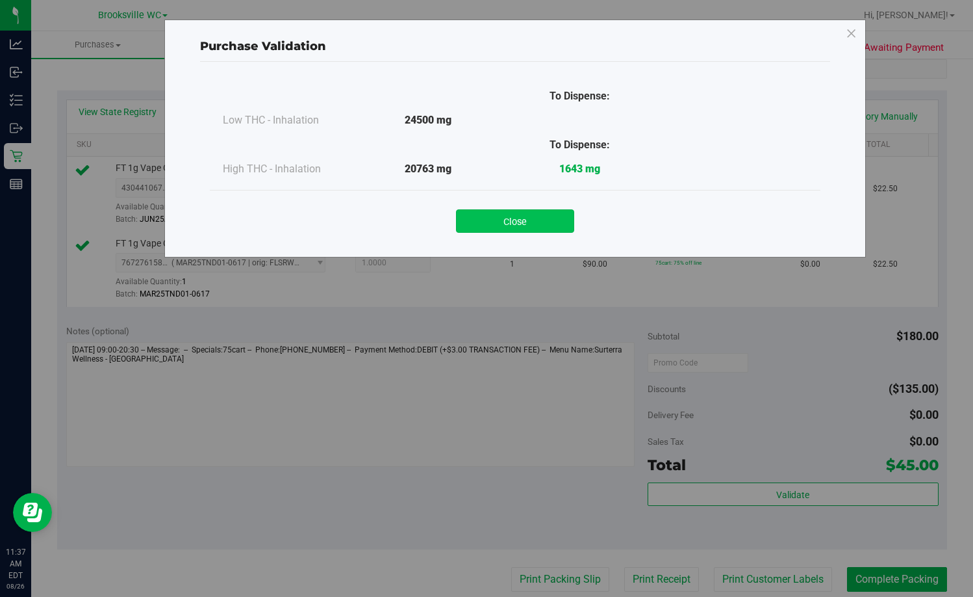
click at [496, 216] on button "Close" at bounding box center [515, 220] width 118 height 23
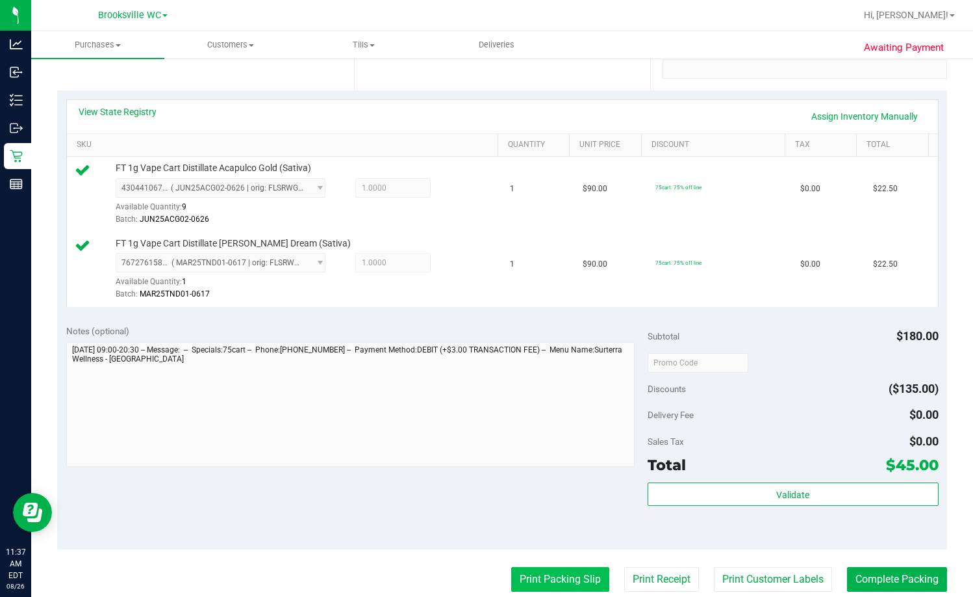
click at [555, 580] on button "Print Packing Slip" at bounding box center [560, 579] width 98 height 25
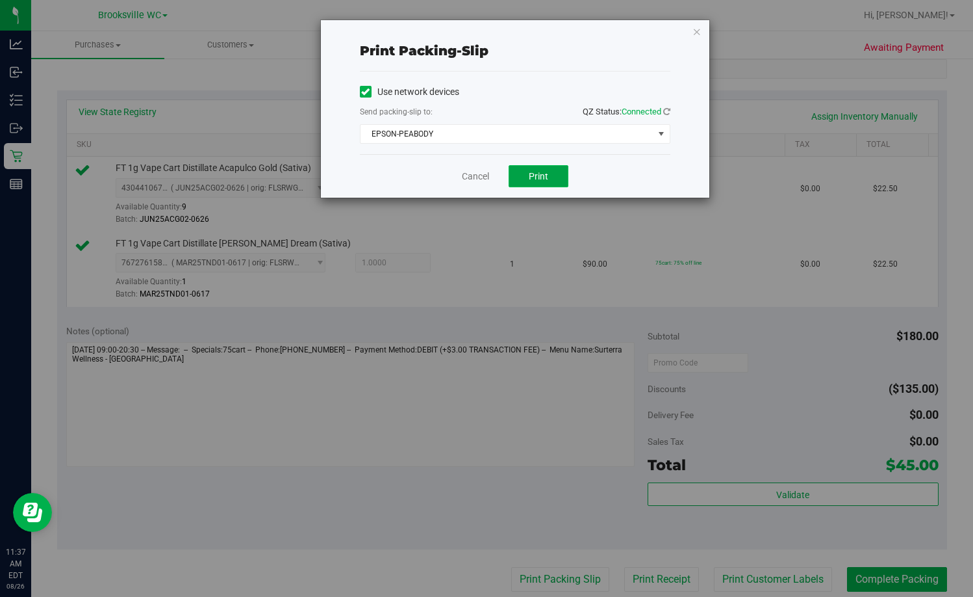
click at [527, 174] on button "Print" at bounding box center [539, 176] width 60 height 22
click at [469, 179] on link "Cancel" at bounding box center [475, 177] width 27 height 14
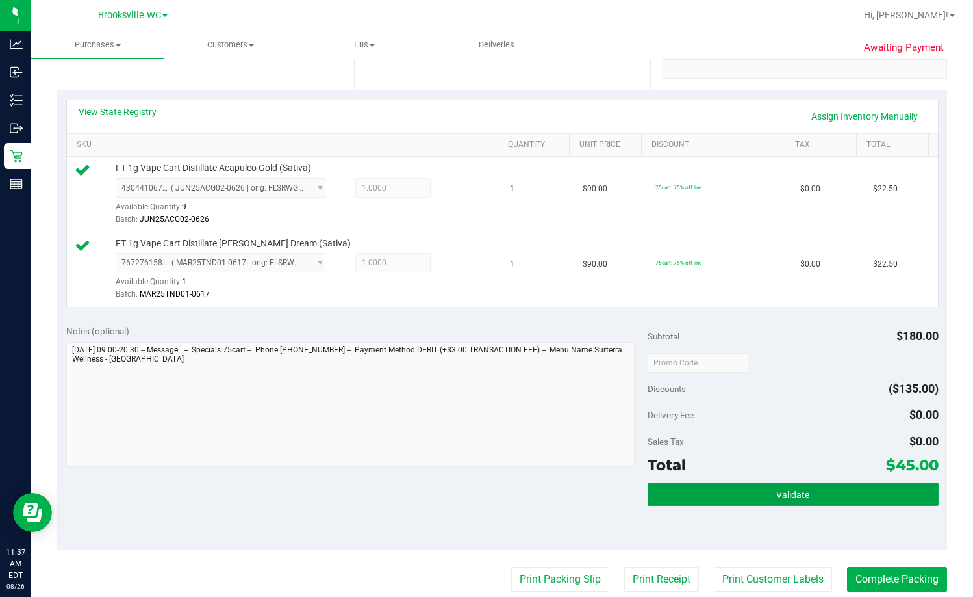
click at [622, 498] on button "Validate" at bounding box center [793, 493] width 291 height 23
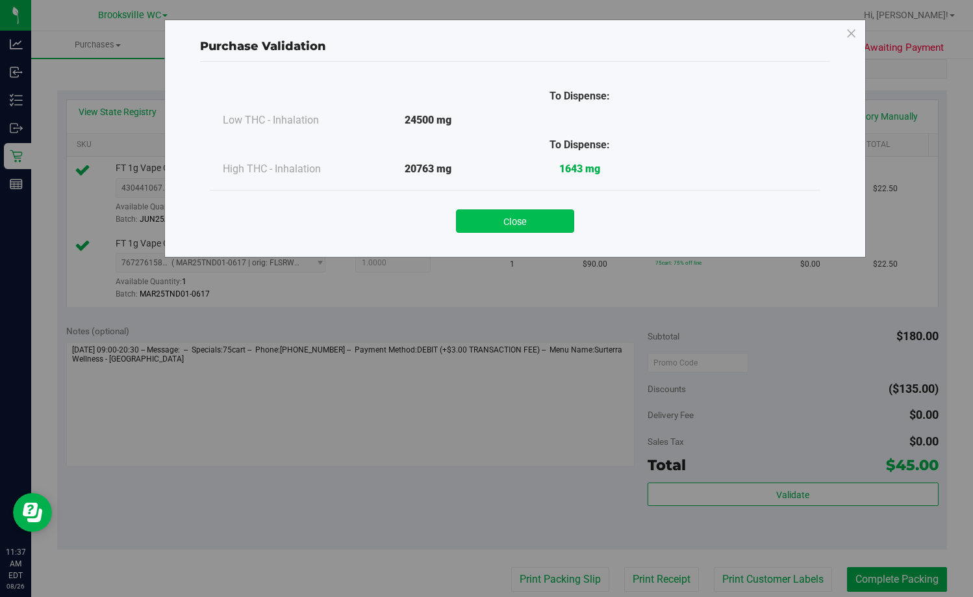
click at [554, 212] on button "Close" at bounding box center [515, 220] width 118 height 23
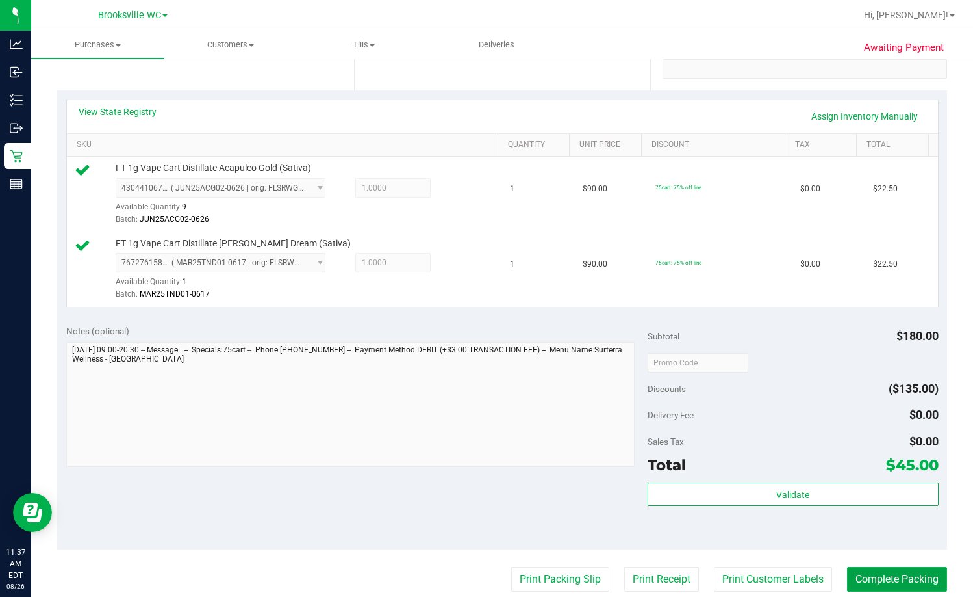
click at [622, 569] on button "Complete Packing" at bounding box center [897, 579] width 100 height 25
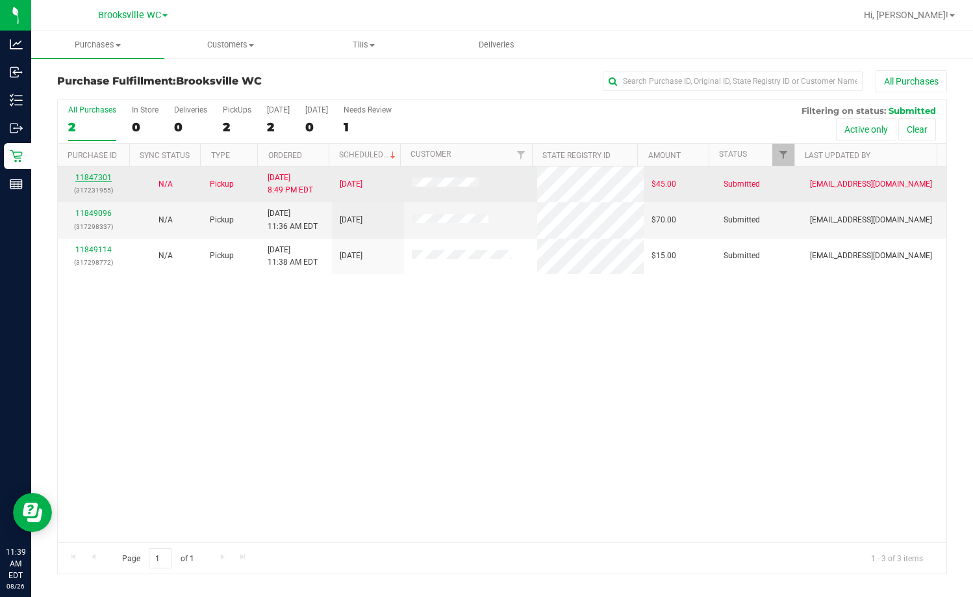
click at [94, 181] on link "11847301" at bounding box center [93, 177] width 36 height 9
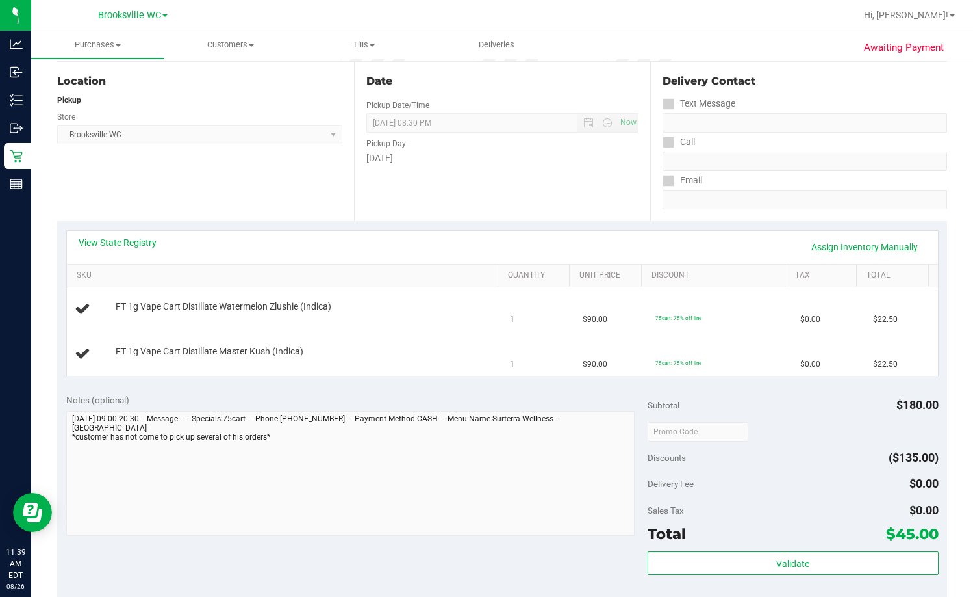
scroll to position [130, 0]
click at [113, 244] on link "View State Registry" at bounding box center [118, 241] width 78 height 13
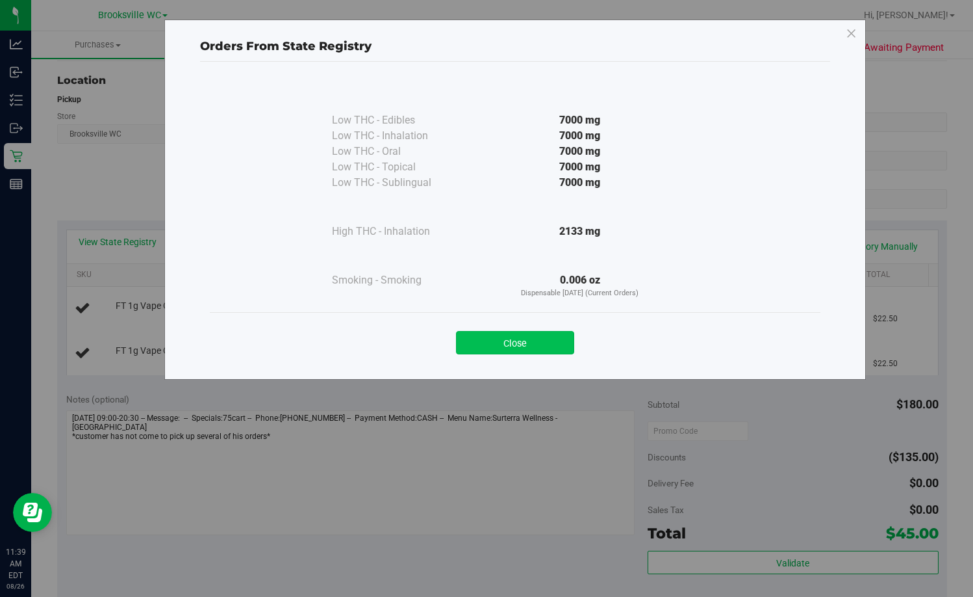
click at [521, 338] on button "Close" at bounding box center [515, 342] width 118 height 23
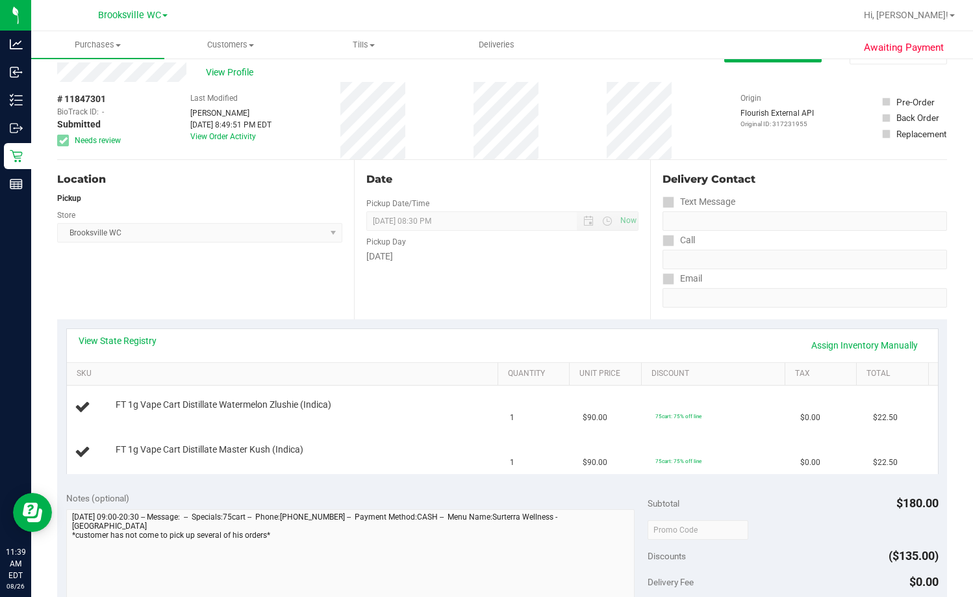
scroll to position [0, 0]
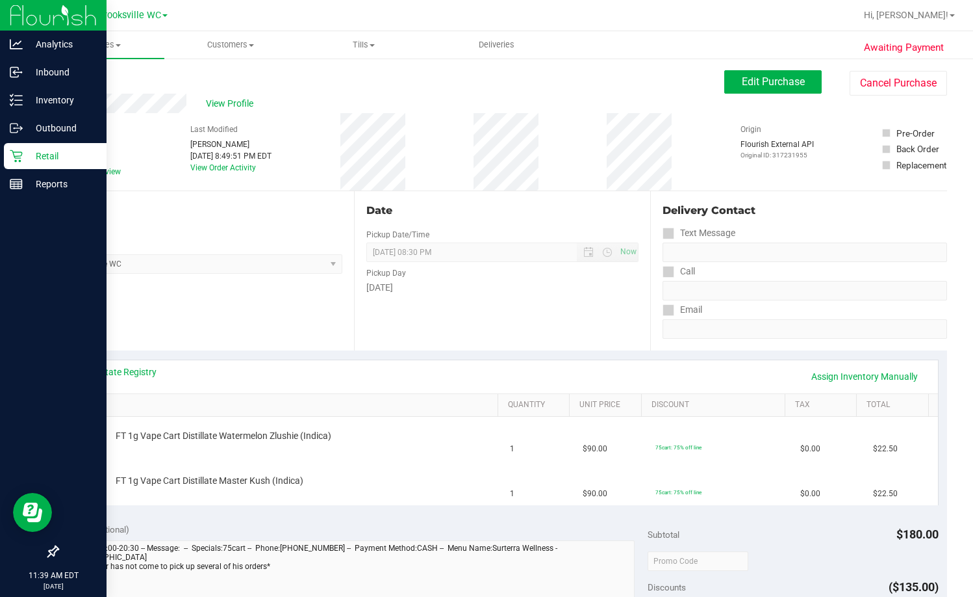
click at [21, 162] on div "Retail" at bounding box center [55, 156] width 103 height 26
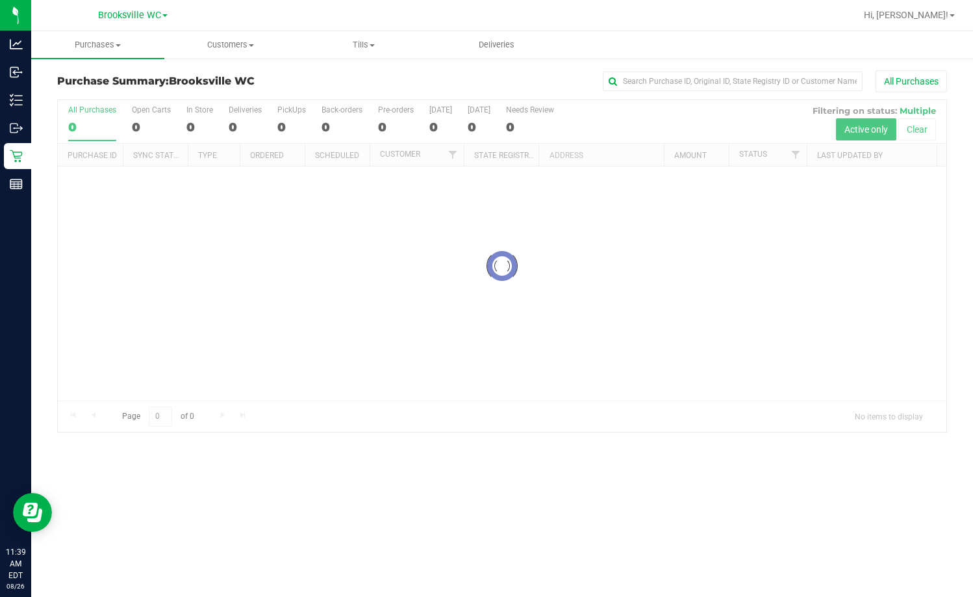
click at [422, 85] on div "All Purchases" at bounding box center [650, 81] width 593 height 22
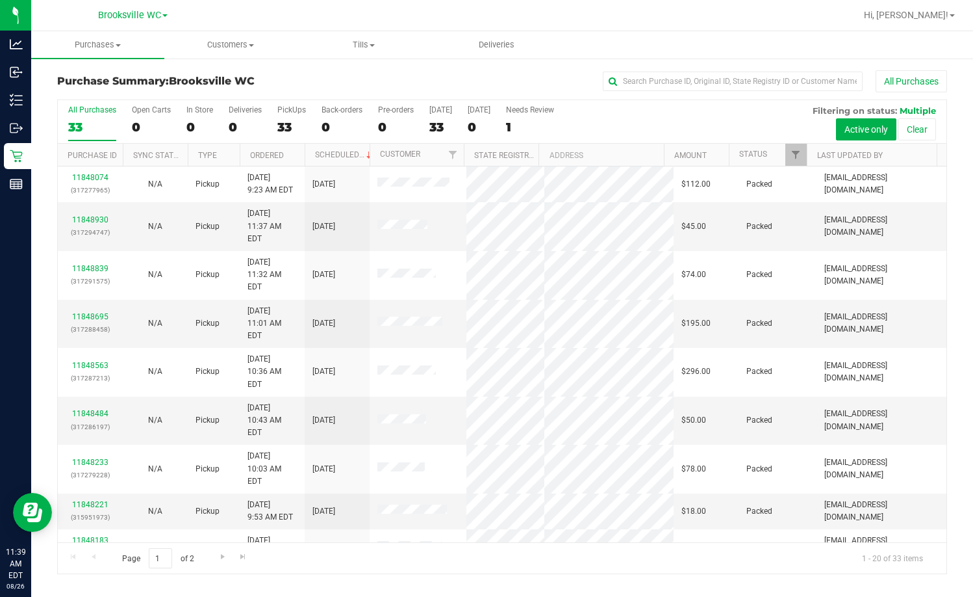
click at [622, 148] on th "Status" at bounding box center [768, 155] width 78 height 23
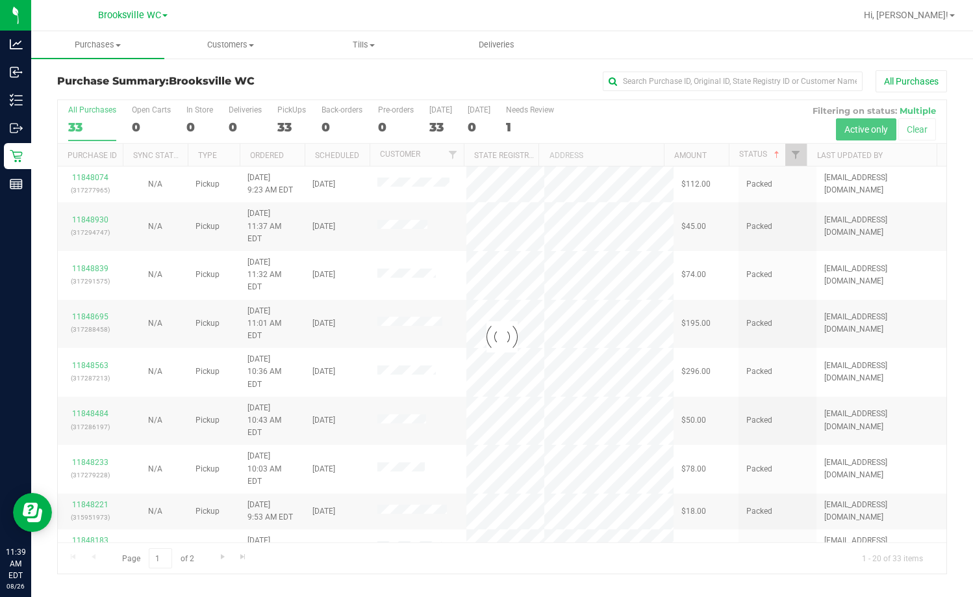
click at [622, 148] on div at bounding box center [502, 336] width 889 height 473
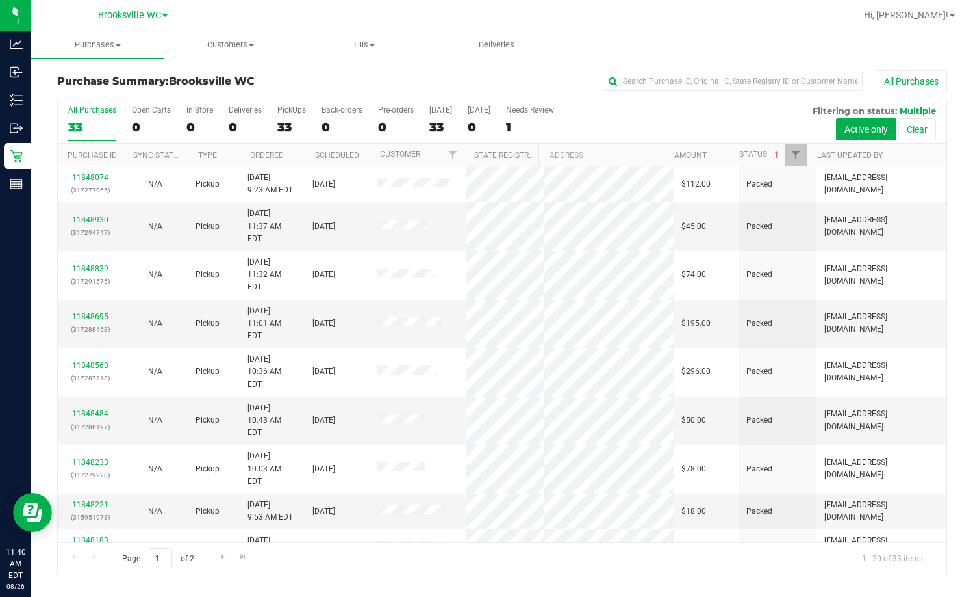
click at [622, 161] on th "Status" at bounding box center [768, 155] width 78 height 23
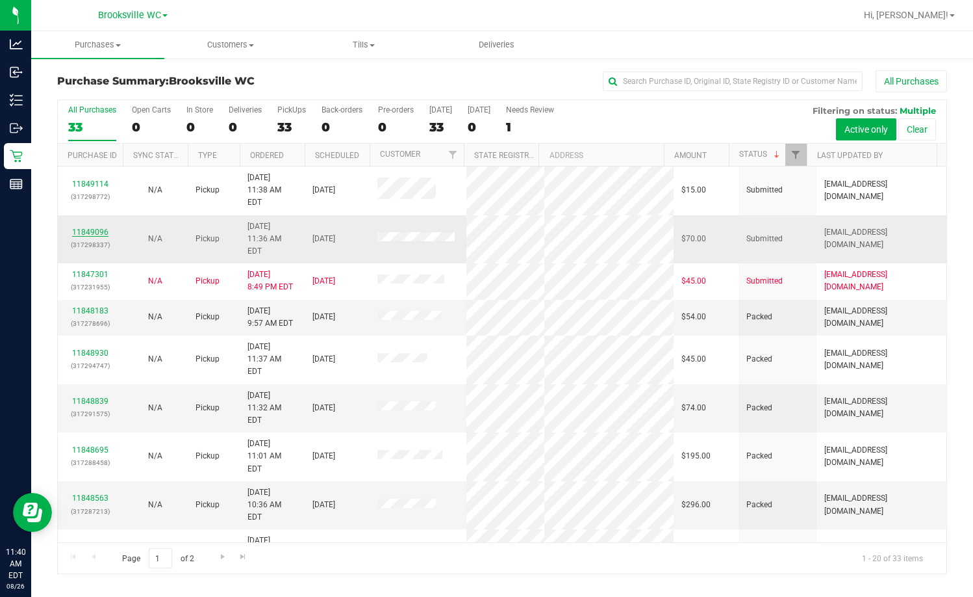
click at [88, 227] on link "11849096" at bounding box center [90, 231] width 36 height 9
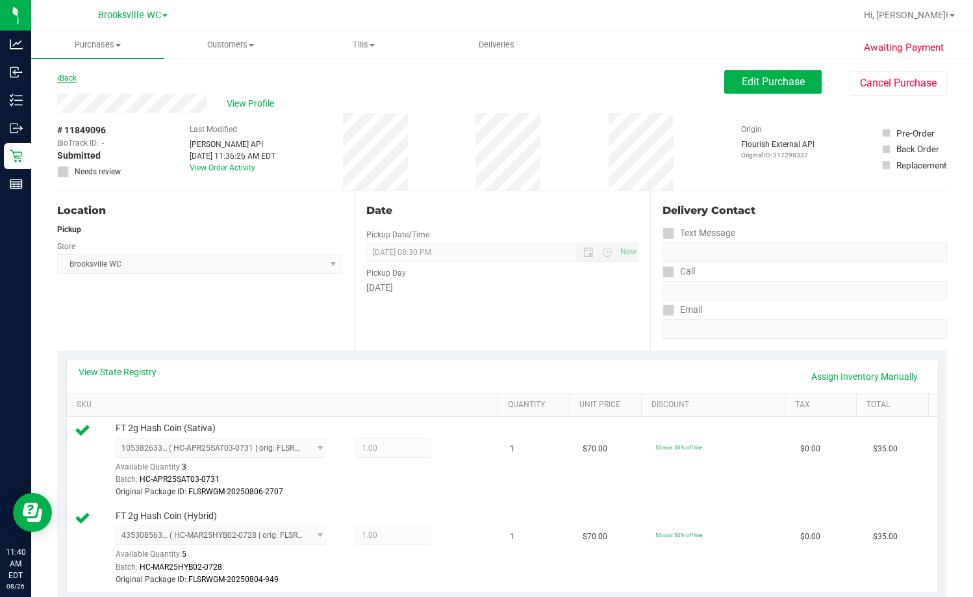
click at [71, 74] on link "Back" at bounding box center [66, 77] width 19 height 9
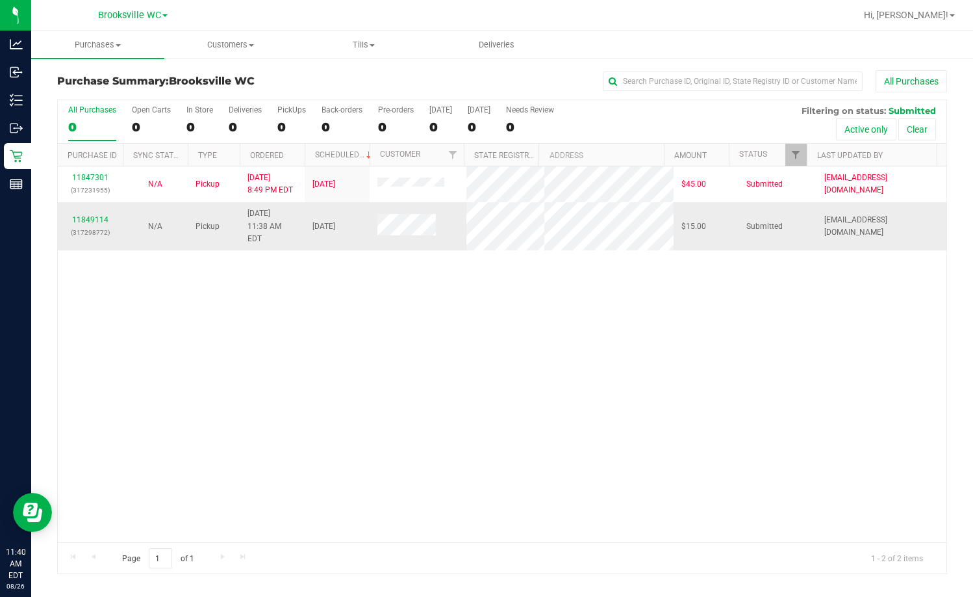
click at [87, 218] on div "11849114 (317298772)" at bounding box center [90, 226] width 49 height 25
click at [89, 215] on link "11849114" at bounding box center [90, 219] width 36 height 9
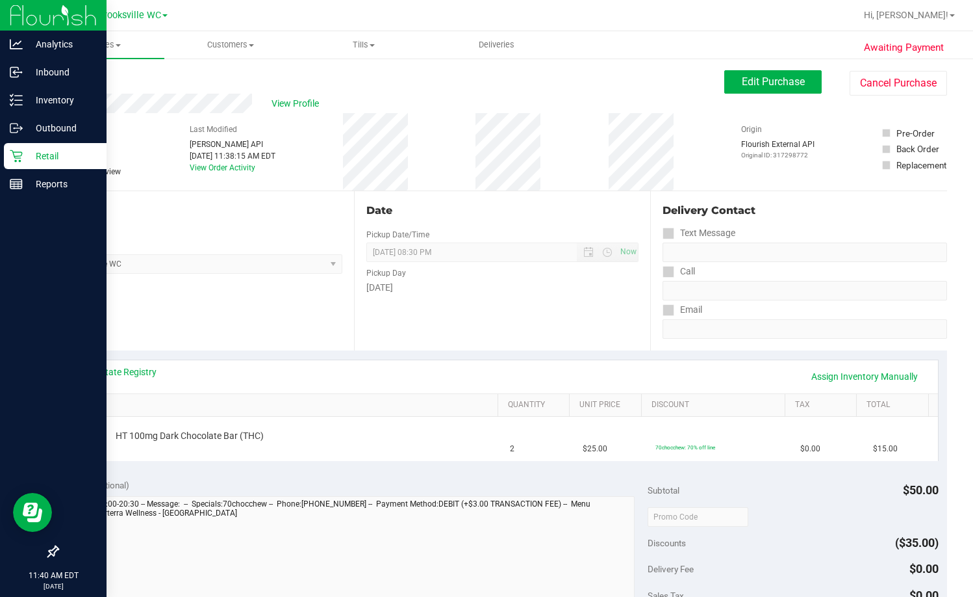
click at [19, 163] on div "Retail" at bounding box center [55, 156] width 103 height 26
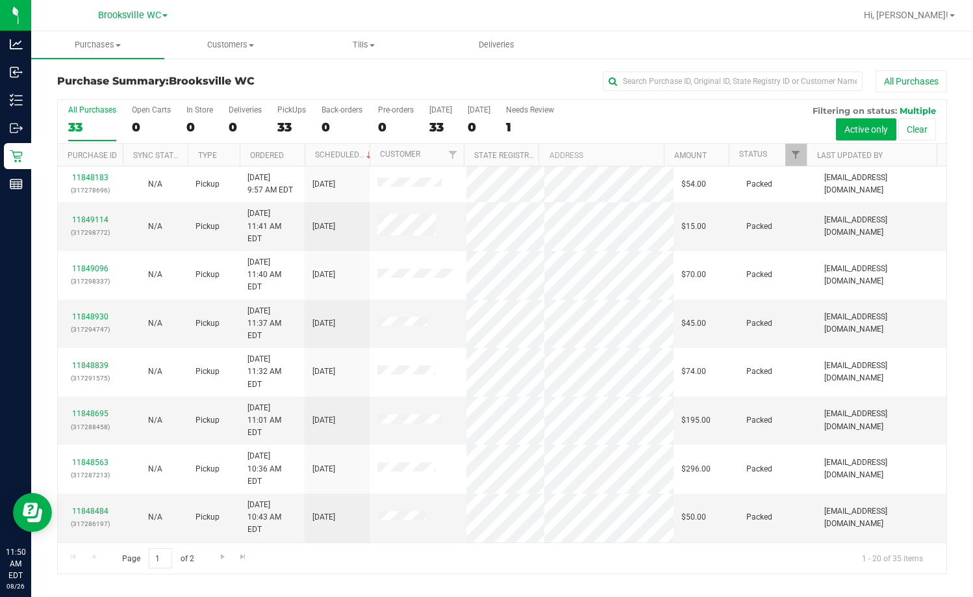
click at [353, 75] on div "Purchase Summary: Brooksville WC All Purchases" at bounding box center [502, 84] width 890 height 29
click at [622, 145] on th "Status" at bounding box center [768, 155] width 78 height 23
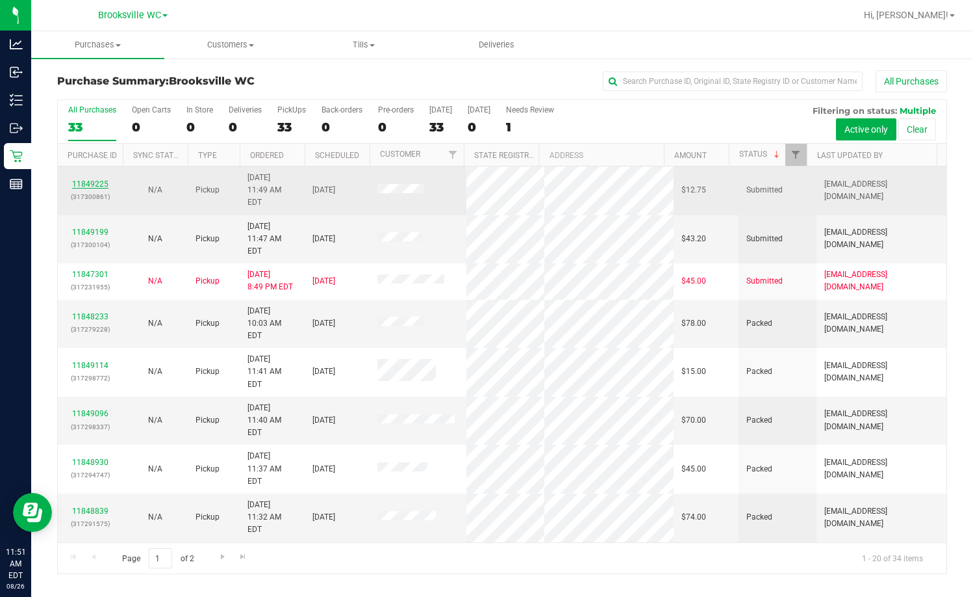
click at [103, 181] on link "11849225" at bounding box center [90, 183] width 36 height 9
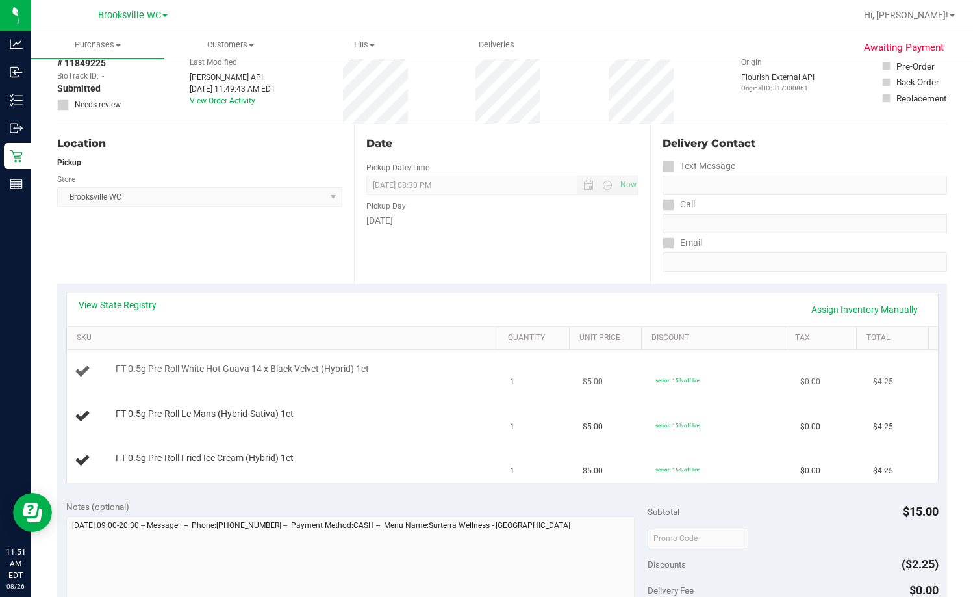
scroll to position [130, 0]
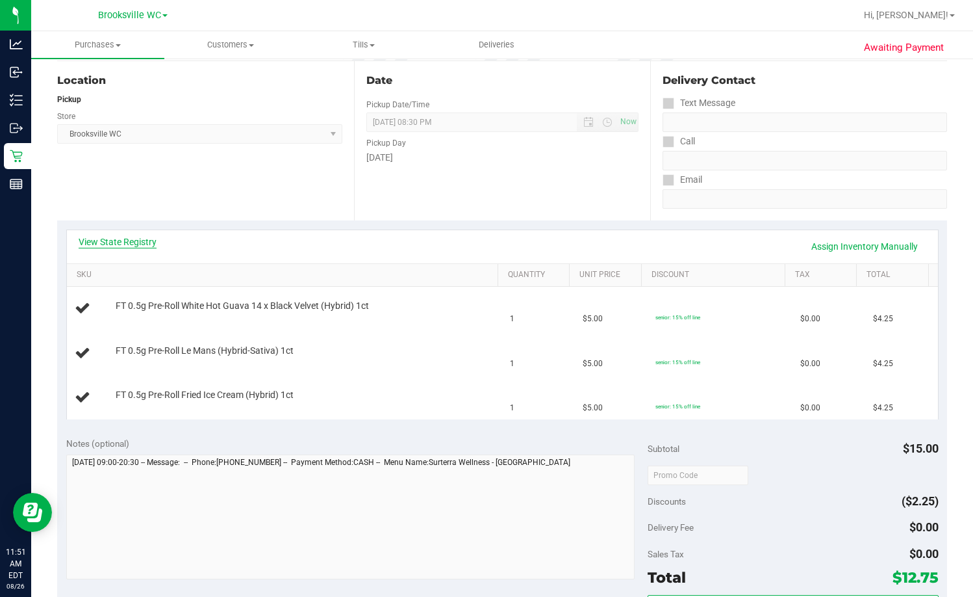
click at [114, 243] on link "View State Registry" at bounding box center [118, 241] width 78 height 13
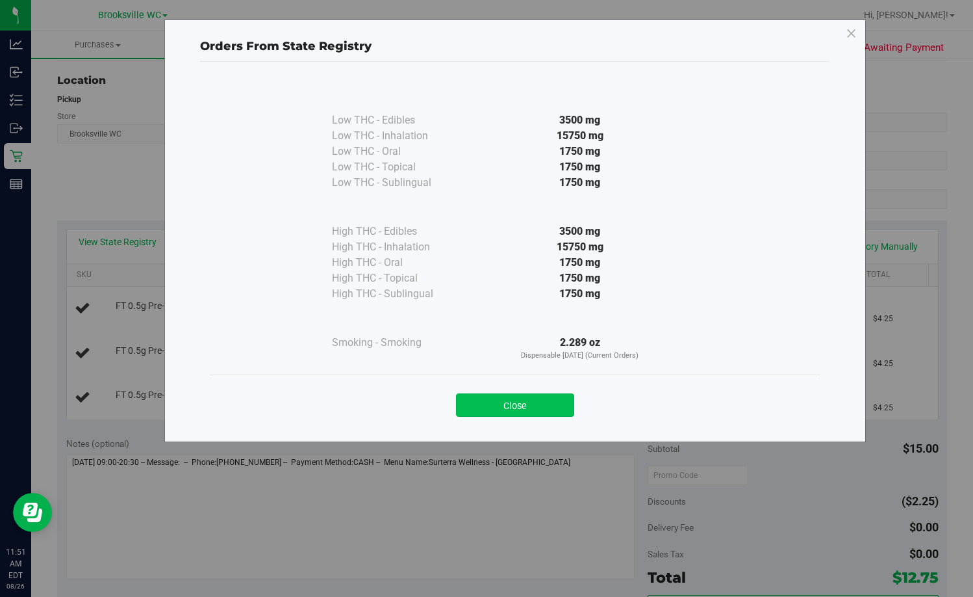
click at [529, 398] on button "Close" at bounding box center [515, 404] width 118 height 23
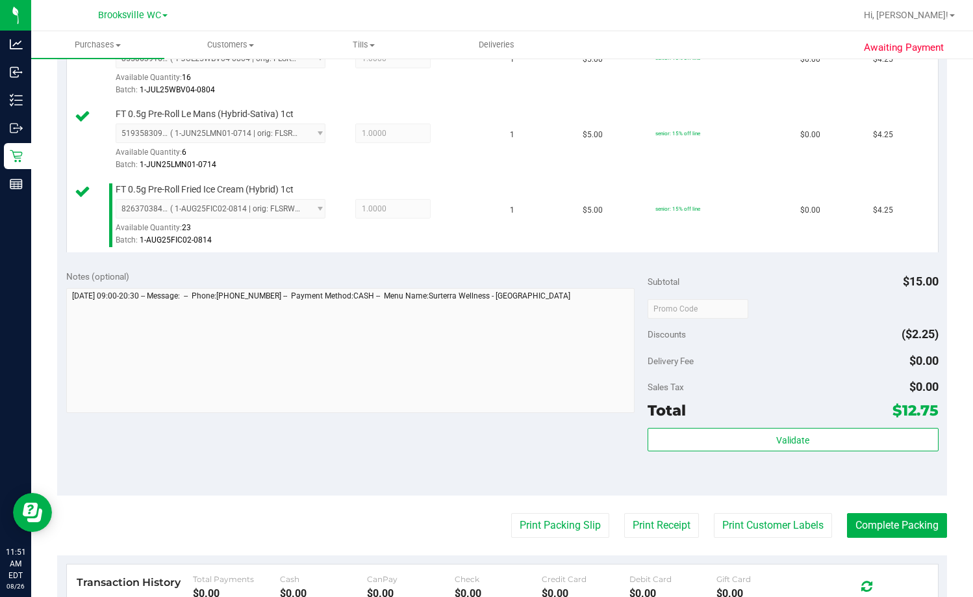
scroll to position [520, 0]
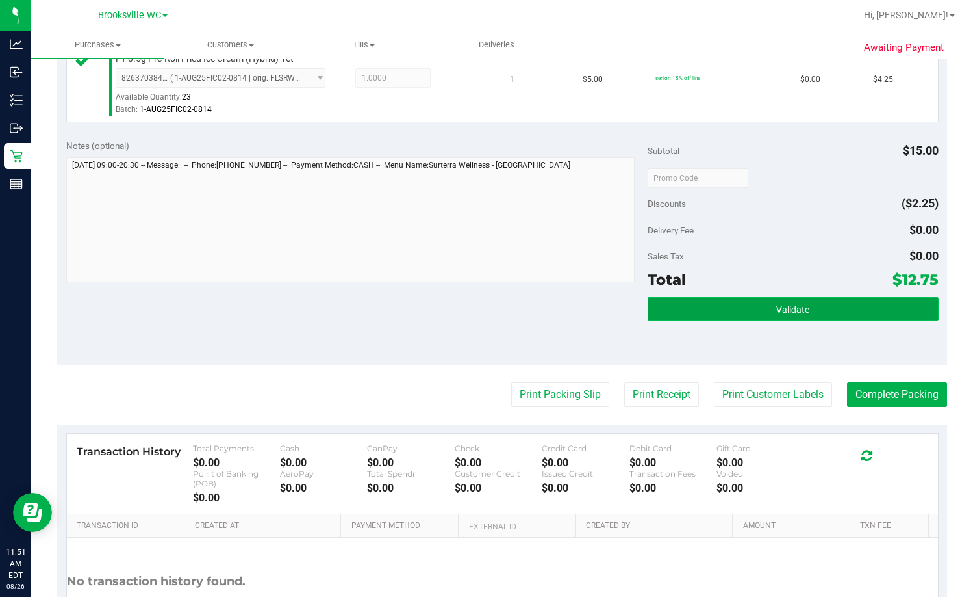
click at [622, 303] on button "Validate" at bounding box center [793, 308] width 291 height 23
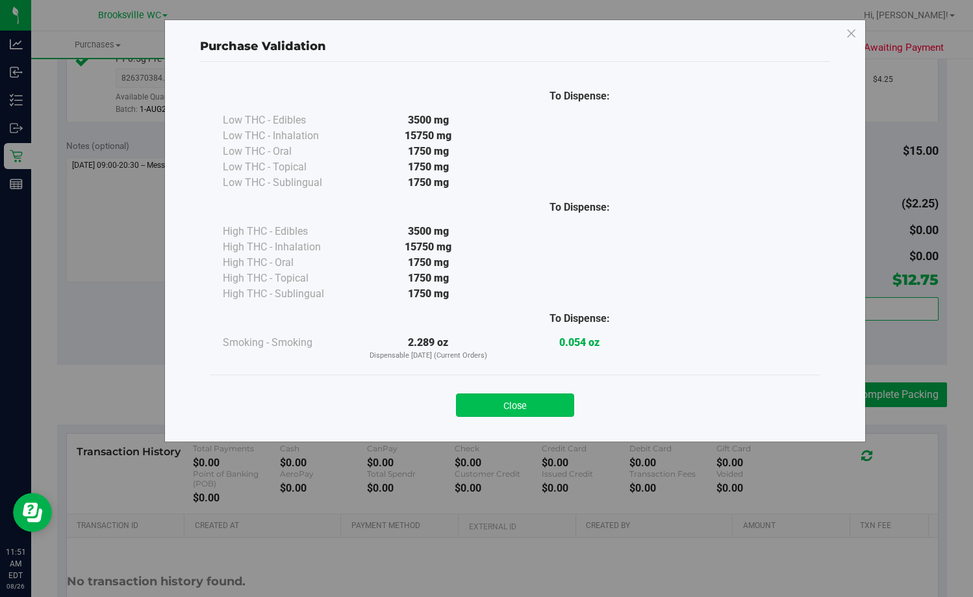
click at [537, 400] on button "Close" at bounding box center [515, 404] width 118 height 23
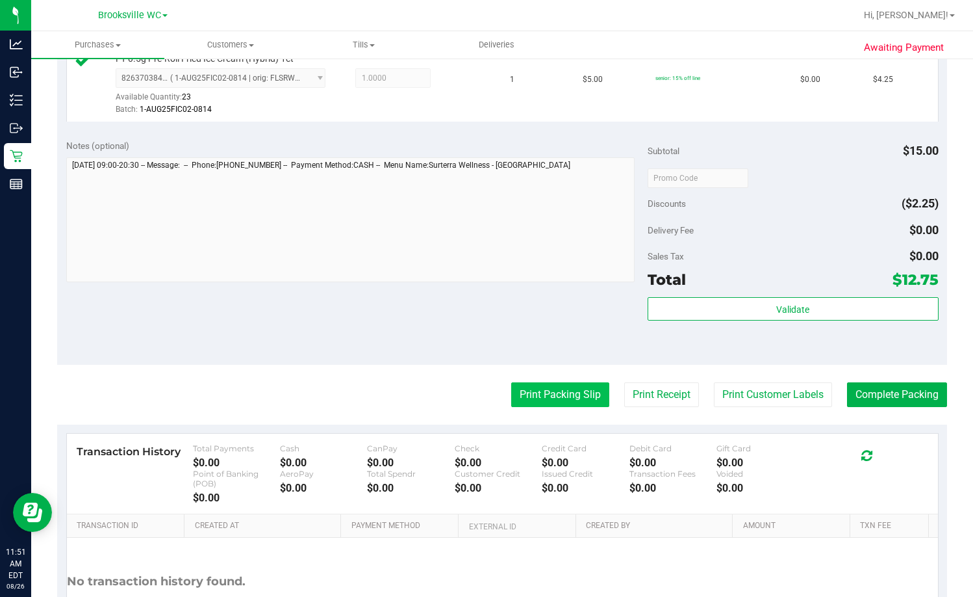
click at [573, 401] on button "Print Packing Slip" at bounding box center [560, 394] width 98 height 25
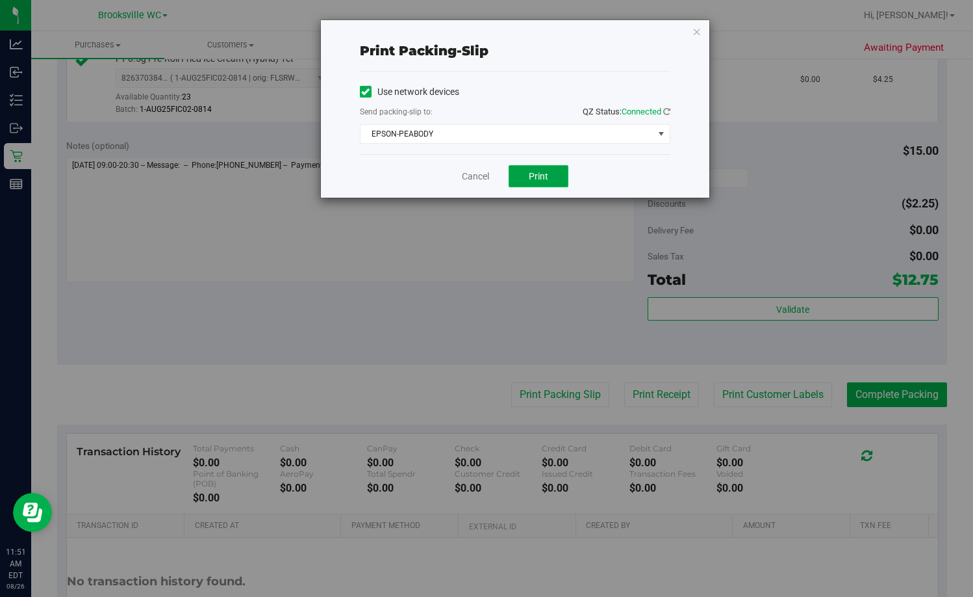
click at [540, 183] on button "Print" at bounding box center [539, 176] width 60 height 22
click at [469, 179] on link "Cancel" at bounding box center [475, 177] width 27 height 14
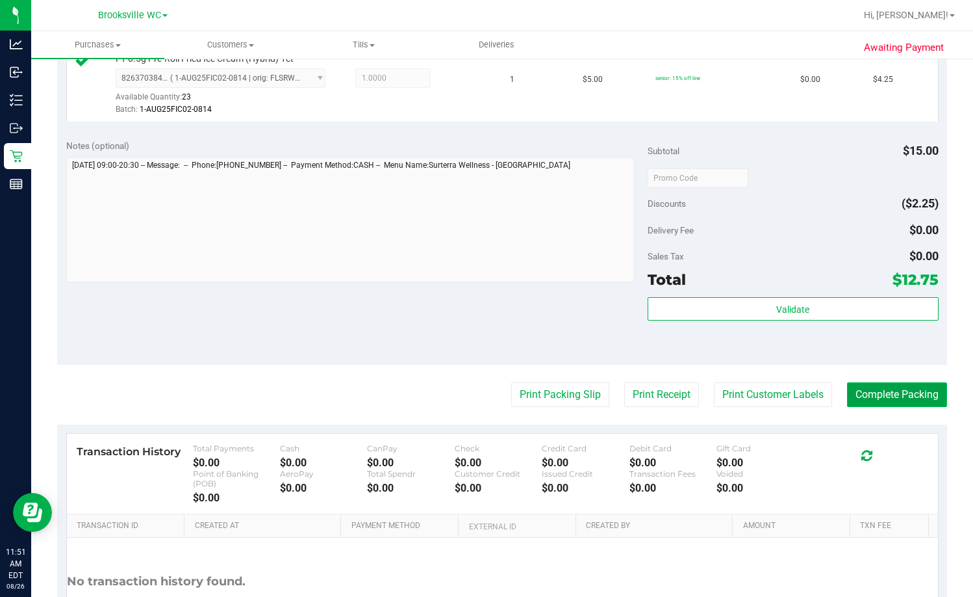
click at [622, 402] on button "Complete Packing" at bounding box center [897, 394] width 100 height 25
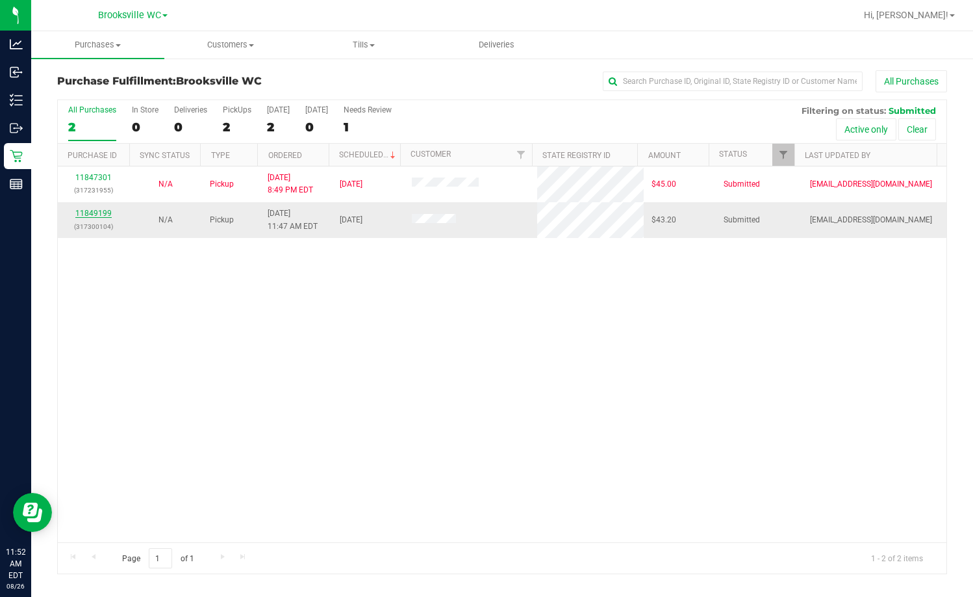
click at [99, 215] on link "11849199" at bounding box center [93, 213] width 36 height 9
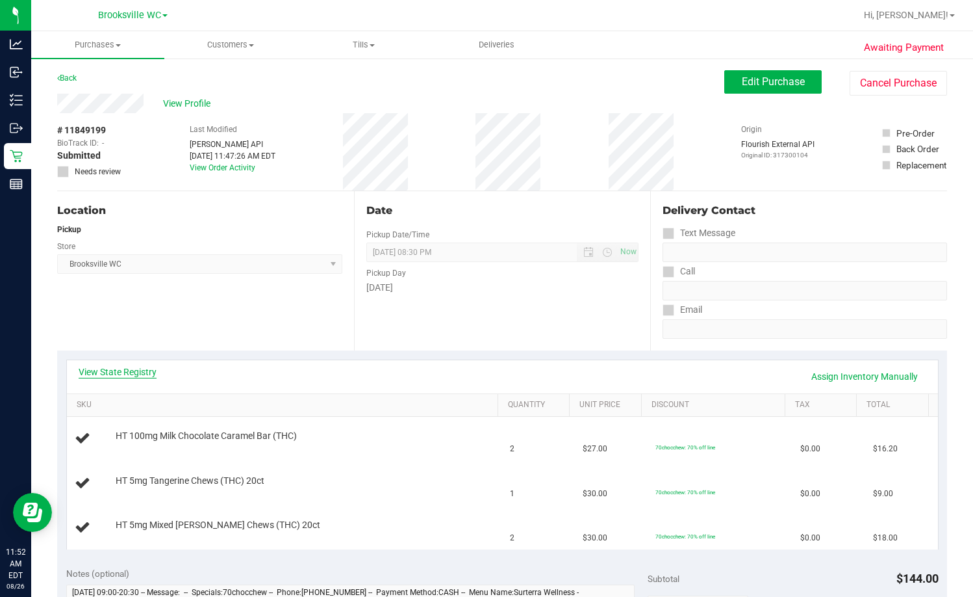
click at [104, 370] on link "View State Registry" at bounding box center [118, 371] width 78 height 13
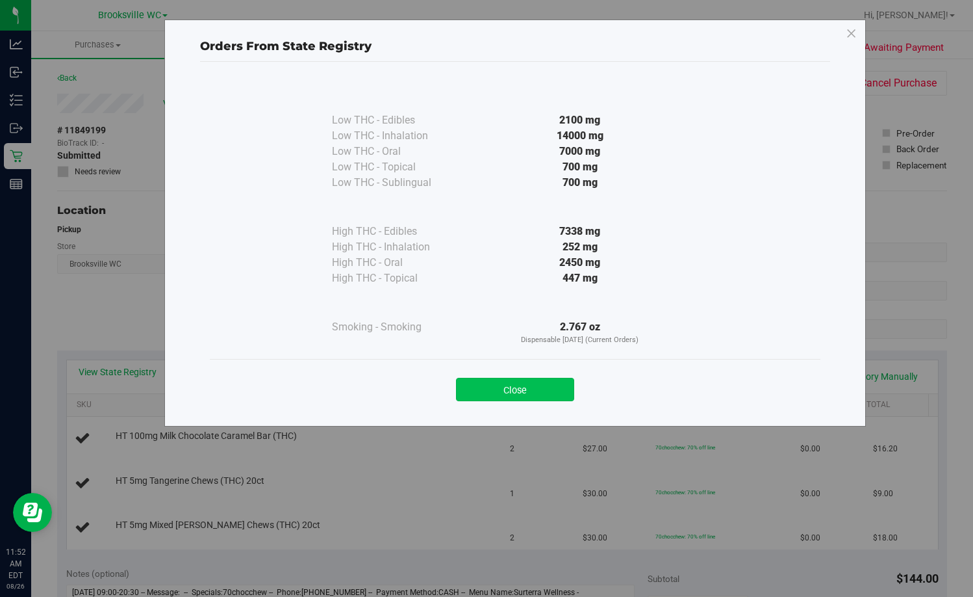
click at [546, 387] on button "Close" at bounding box center [515, 389] width 118 height 23
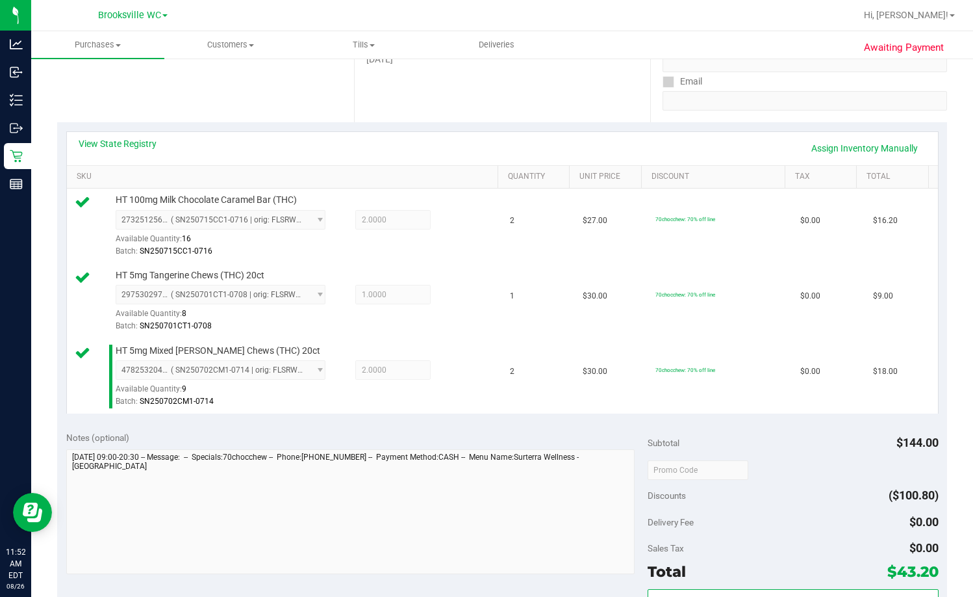
scroll to position [390, 0]
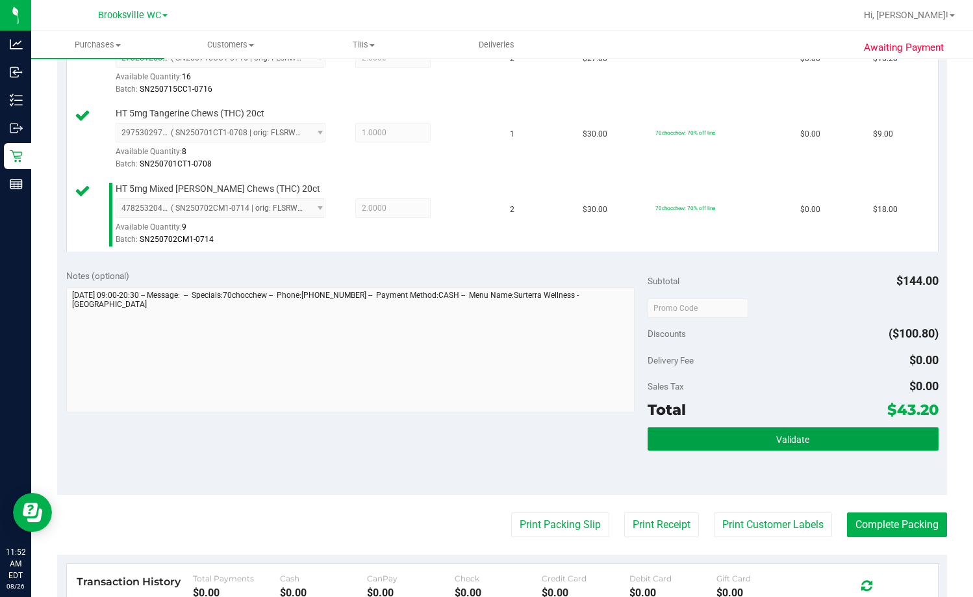
click at [622, 432] on button "Validate" at bounding box center [793, 438] width 291 height 23
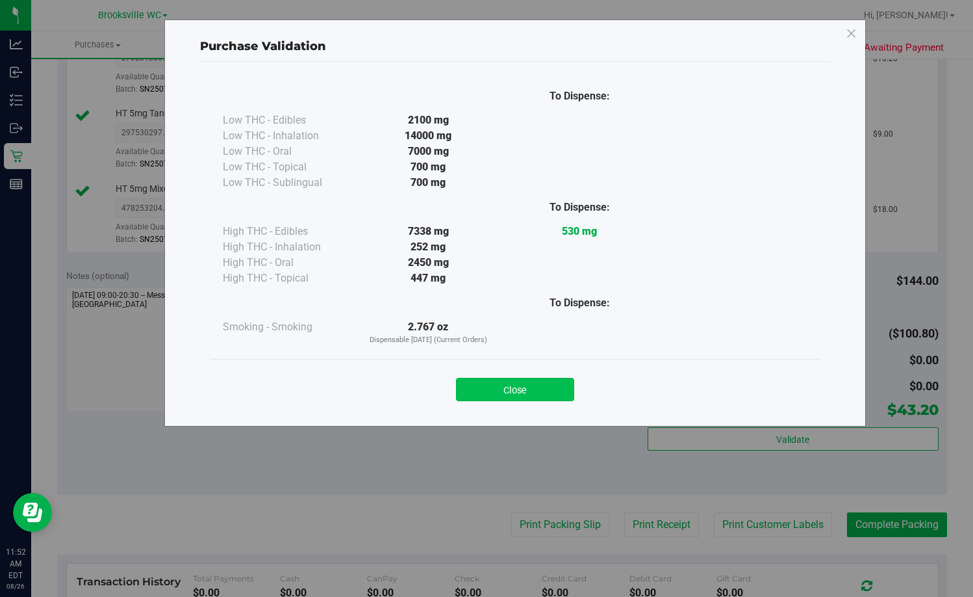
click at [524, 385] on button "Close" at bounding box center [515, 389] width 118 height 23
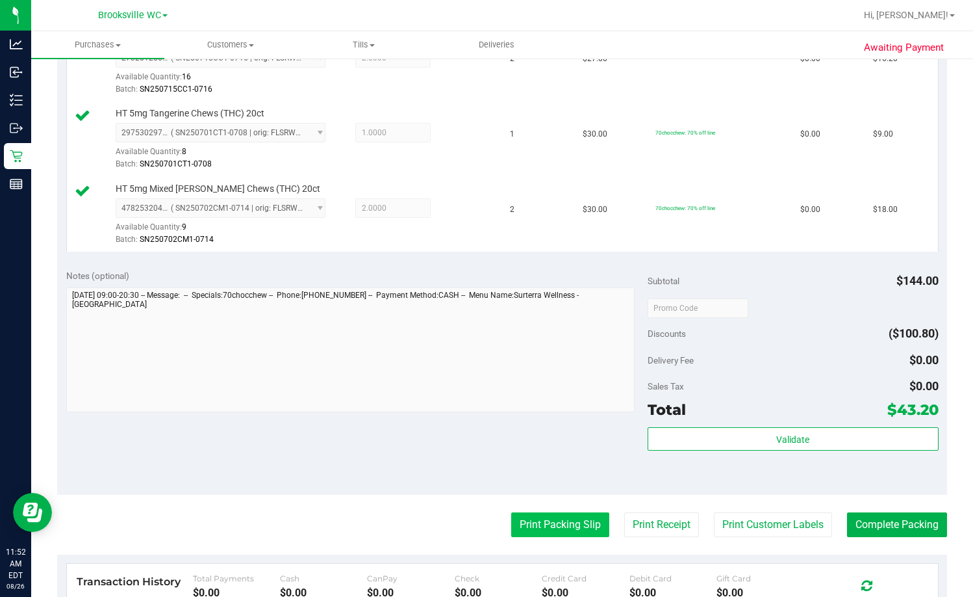
click at [529, 530] on button "Print Packing Slip" at bounding box center [560, 524] width 98 height 25
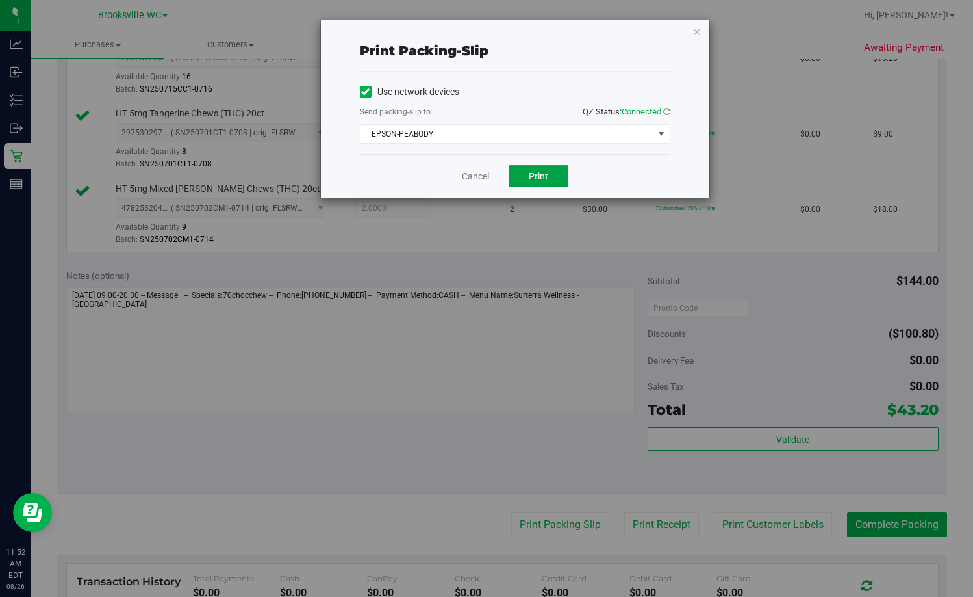
click at [526, 176] on button "Print" at bounding box center [539, 176] width 60 height 22
click at [480, 175] on link "Cancel" at bounding box center [475, 177] width 27 height 14
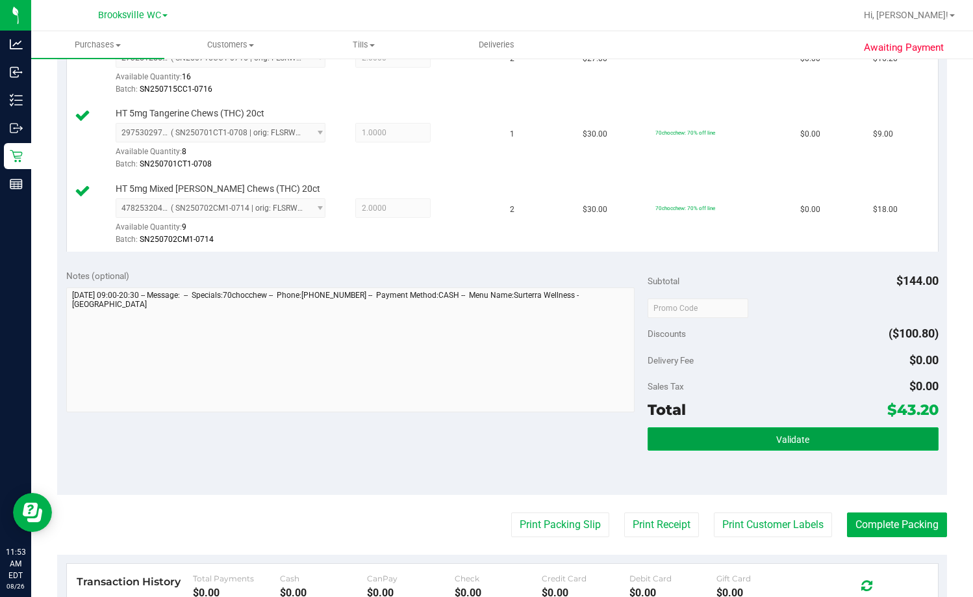
click at [622, 450] on button "Validate" at bounding box center [793, 438] width 291 height 23
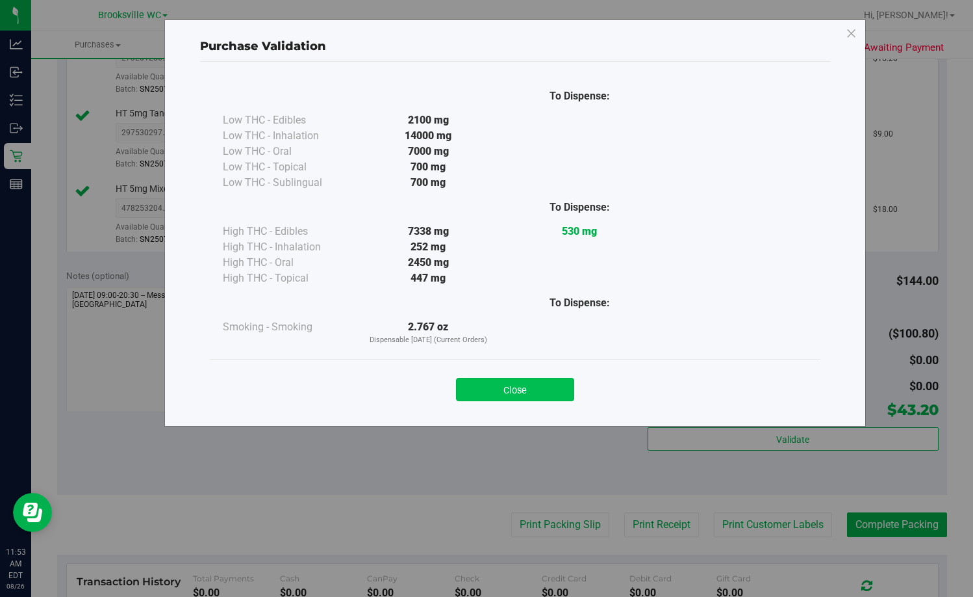
click at [549, 381] on button "Close" at bounding box center [515, 389] width 118 height 23
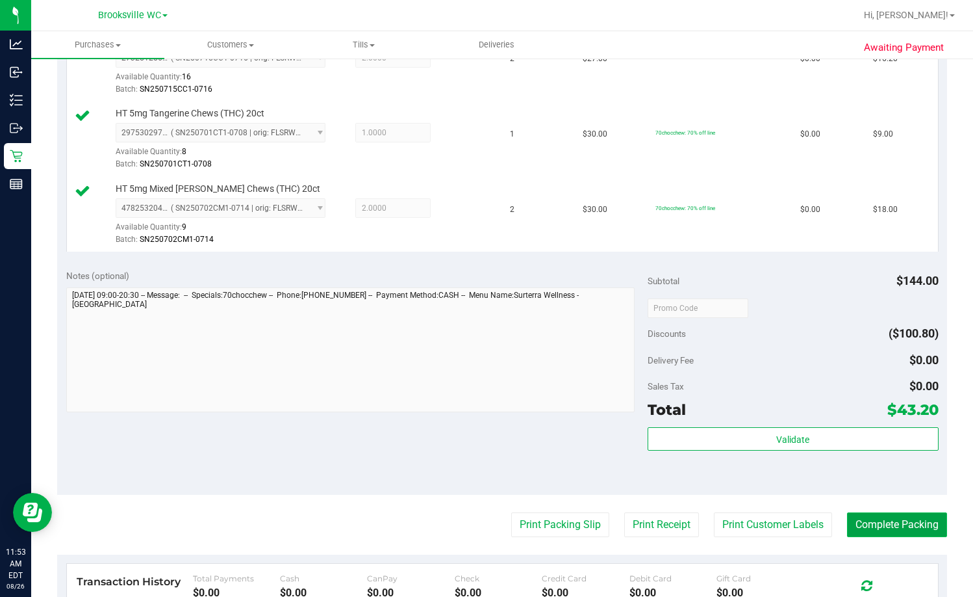
click at [622, 521] on button "Complete Packing" at bounding box center [897, 524] width 100 height 25
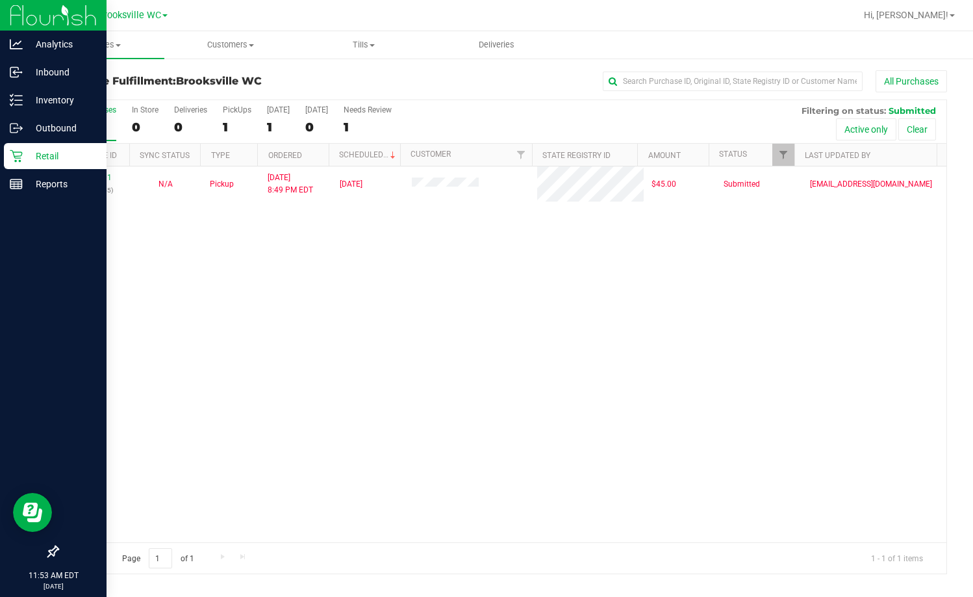
click at [34, 165] on div "Retail" at bounding box center [55, 156] width 103 height 26
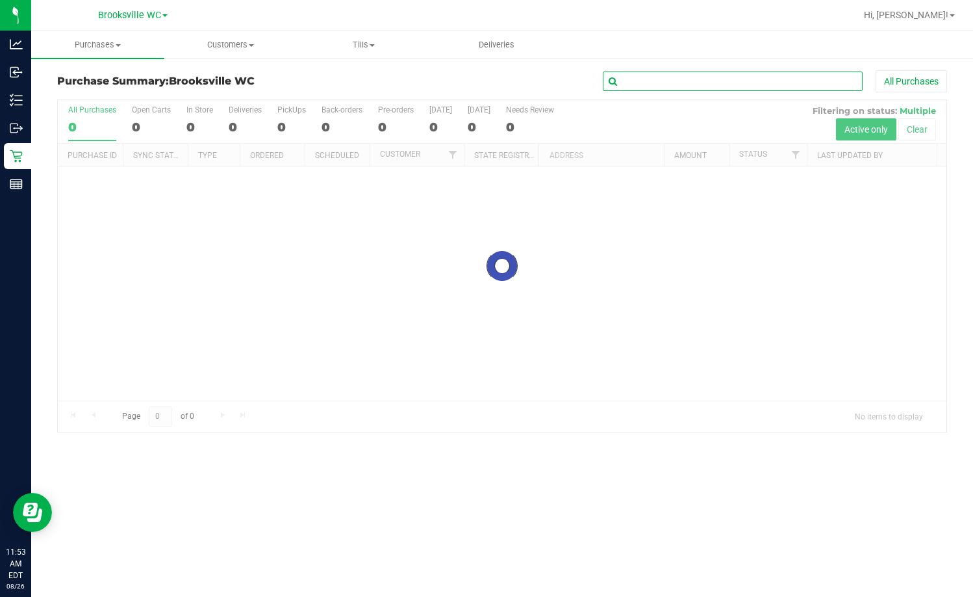
click at [622, 84] on input "text" at bounding box center [733, 80] width 260 height 19
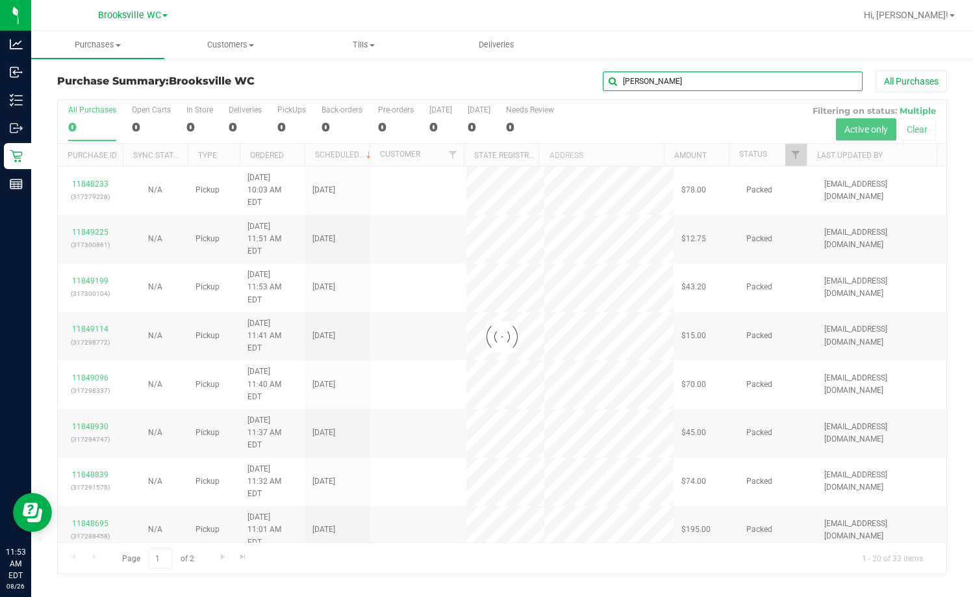
type input "lisa"
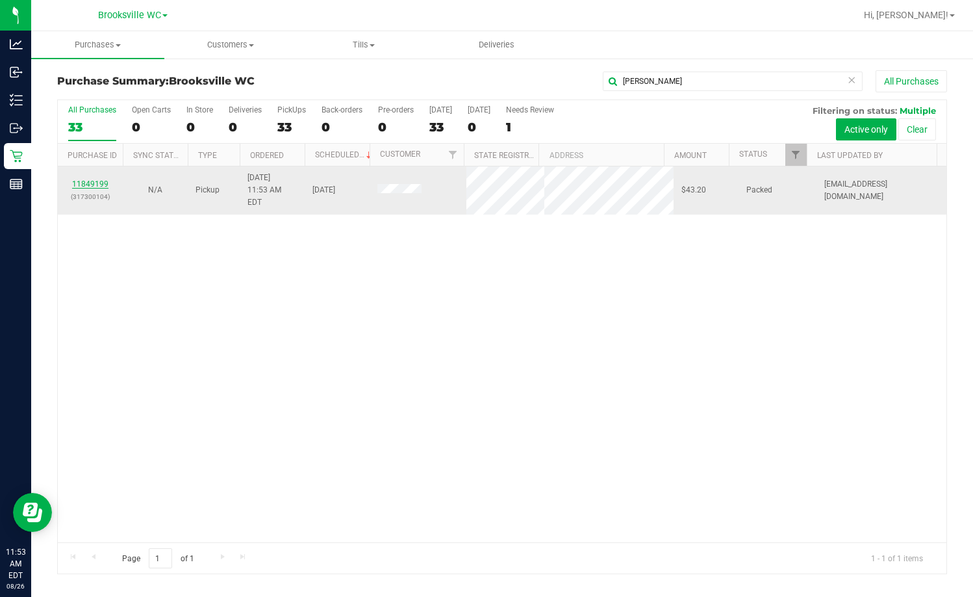
click at [93, 179] on link "11849199" at bounding box center [90, 183] width 36 height 9
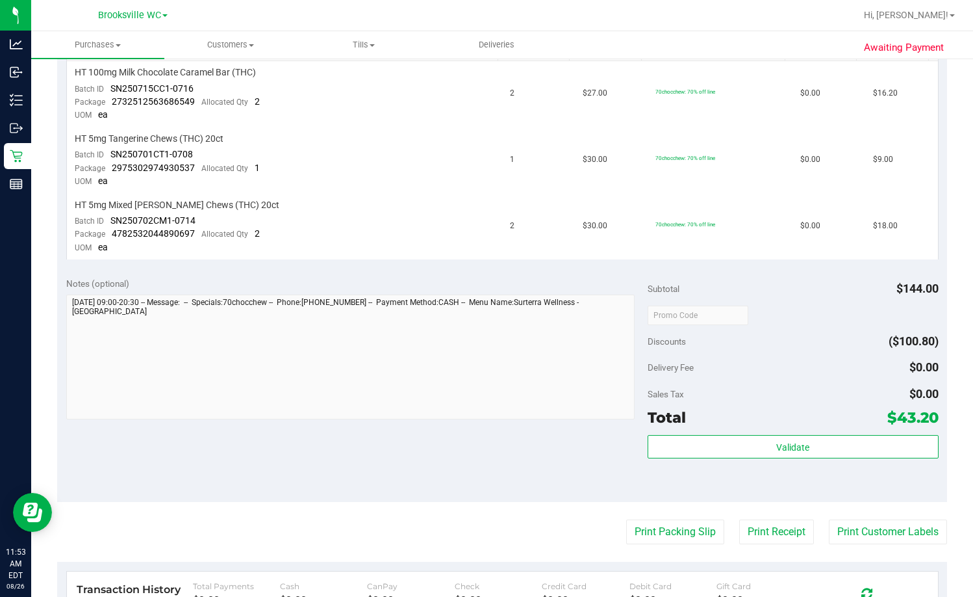
scroll to position [455, 0]
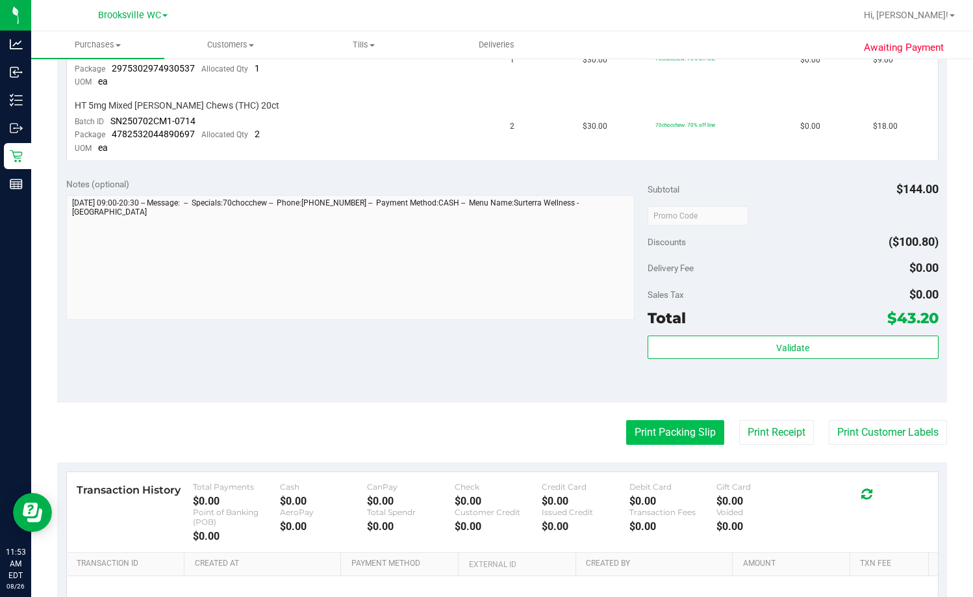
click at [622, 428] on button "Print Packing Slip" at bounding box center [675, 432] width 98 height 25
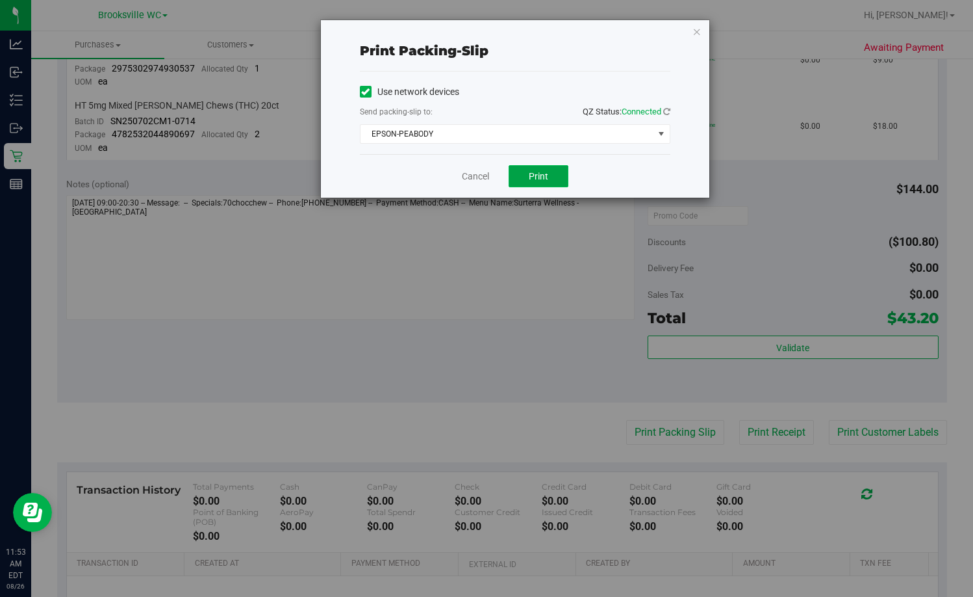
click at [531, 174] on span "Print" at bounding box center [538, 176] width 19 height 10
click at [469, 177] on link "Cancel" at bounding box center [475, 177] width 27 height 14
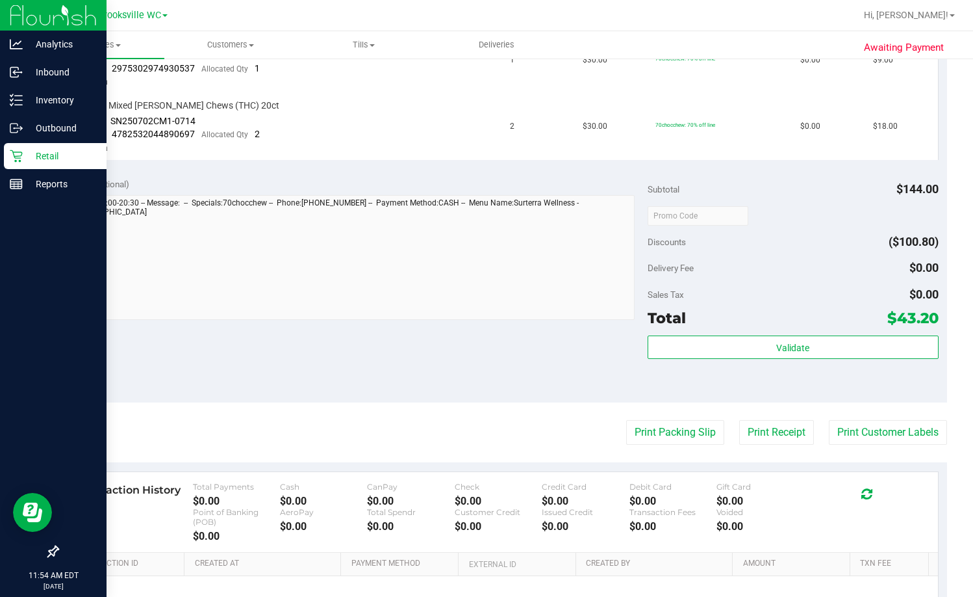
click at [21, 161] on icon at bounding box center [16, 156] width 12 height 12
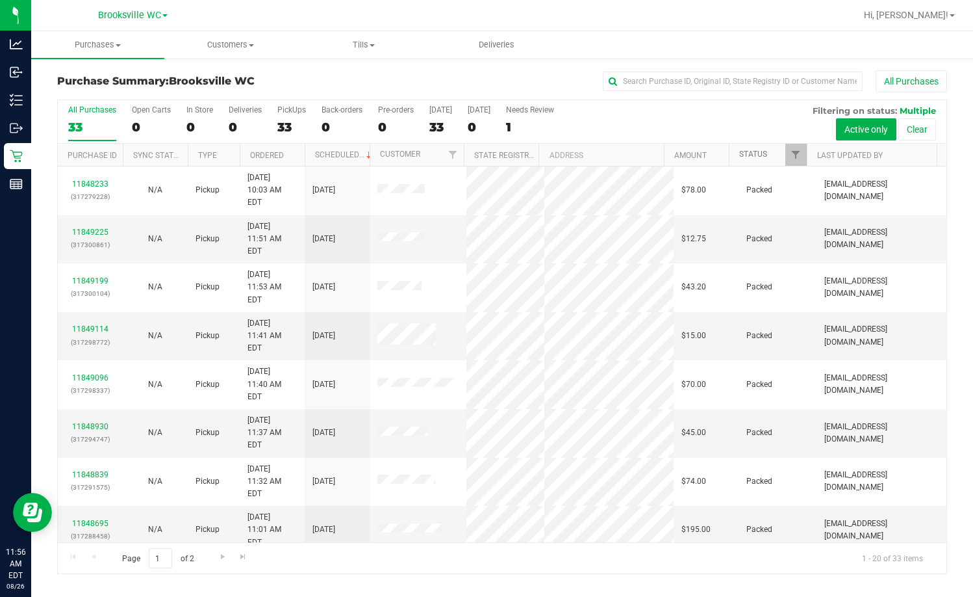
click at [622, 153] on link "Status" at bounding box center [754, 153] width 28 height 9
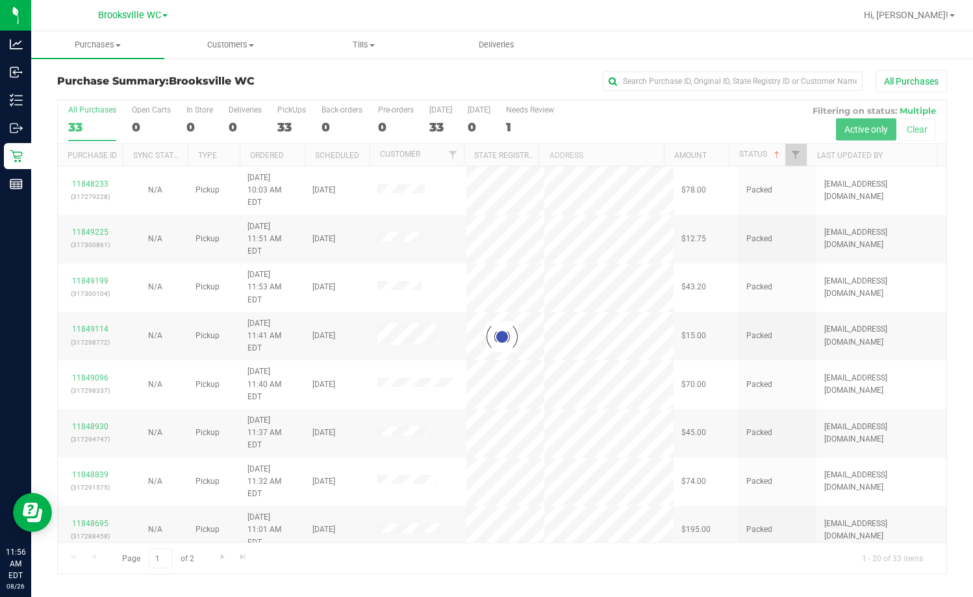
click at [622, 154] on div at bounding box center [502, 336] width 889 height 473
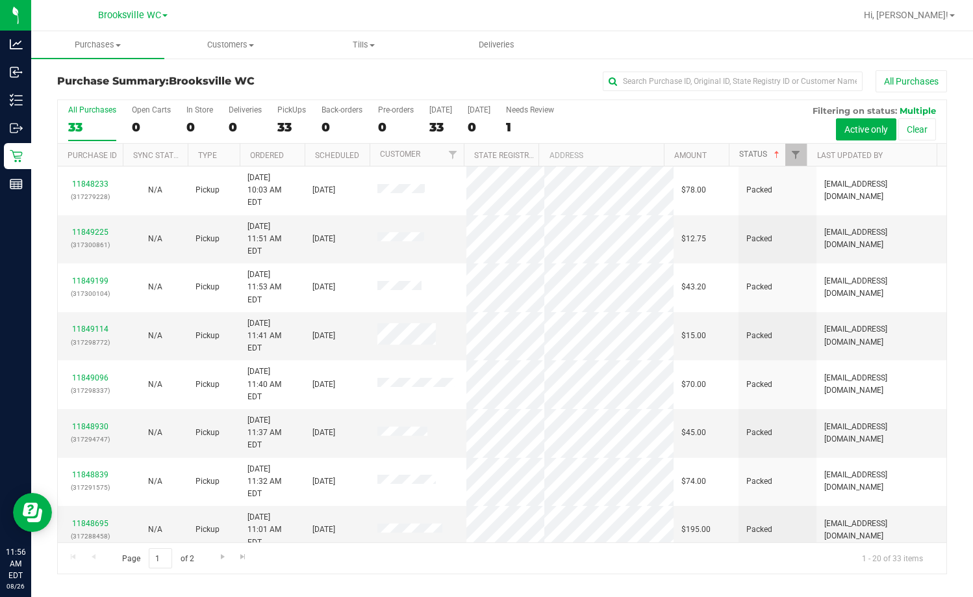
click at [622, 154] on span at bounding box center [777, 154] width 10 height 10
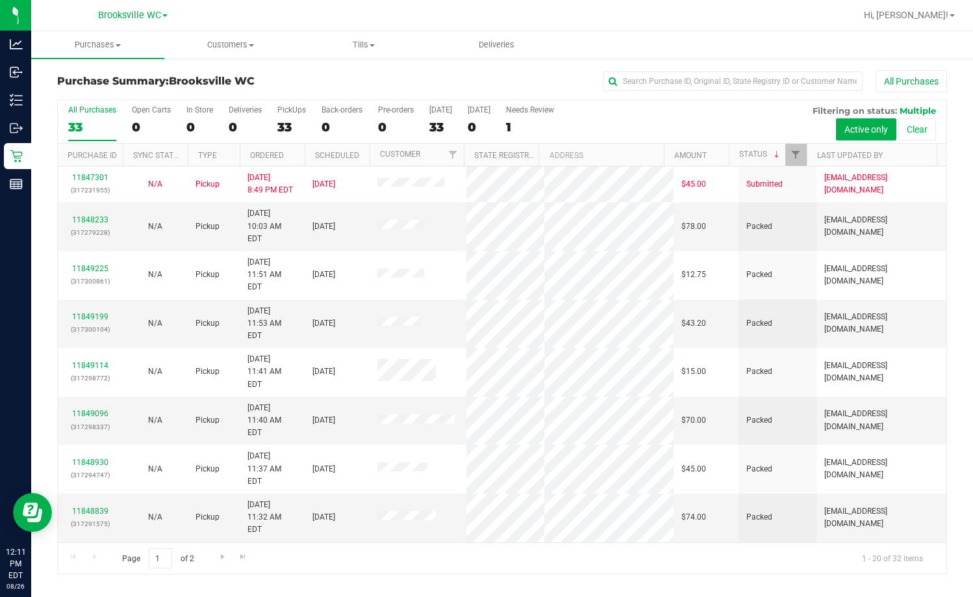
click at [333, 78] on h3 "Purchase Summary: Brooksville WC" at bounding box center [205, 81] width 297 height 12
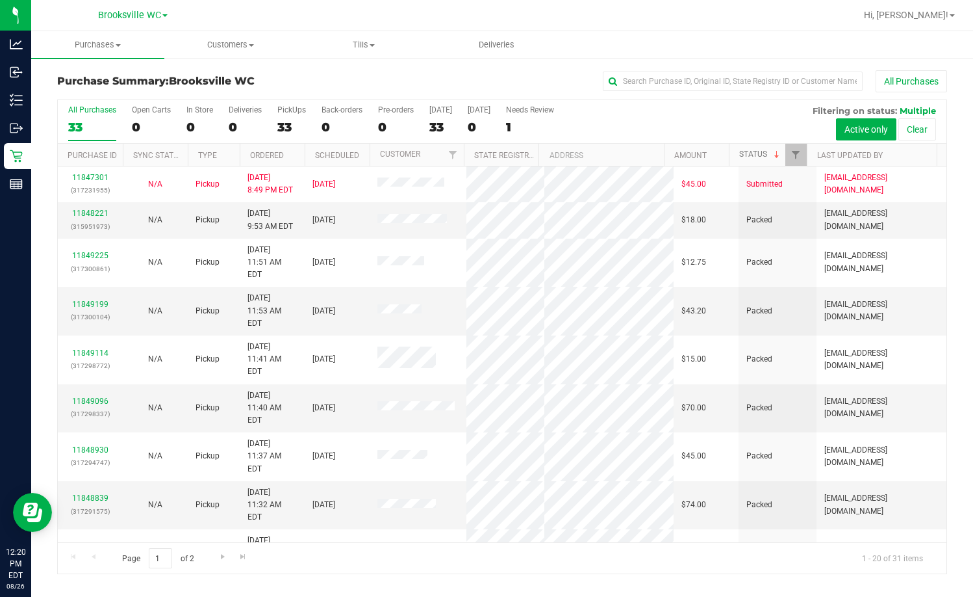
click at [622, 154] on span at bounding box center [777, 154] width 10 height 10
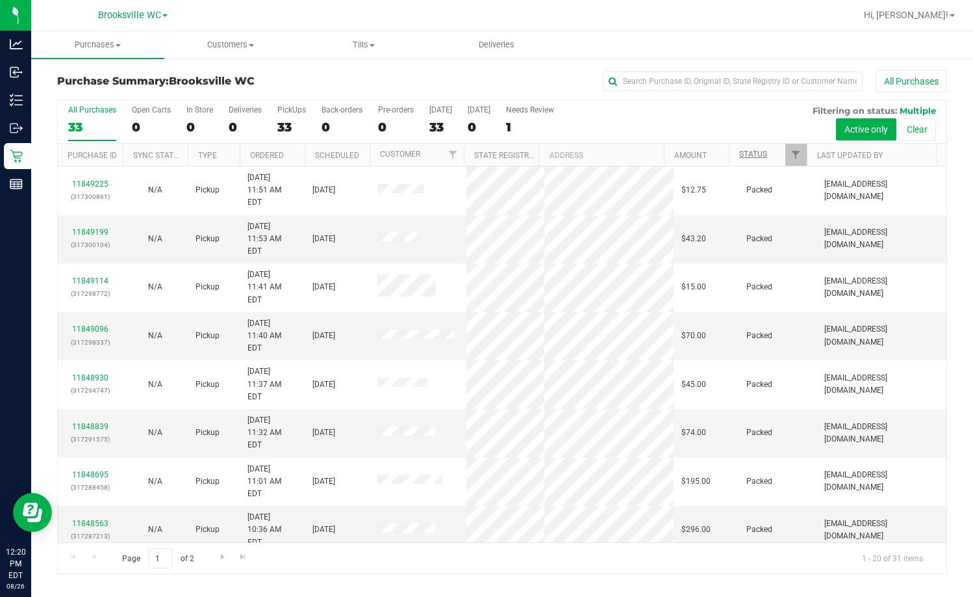
click at [622, 154] on th "Status" at bounding box center [768, 155] width 78 height 23
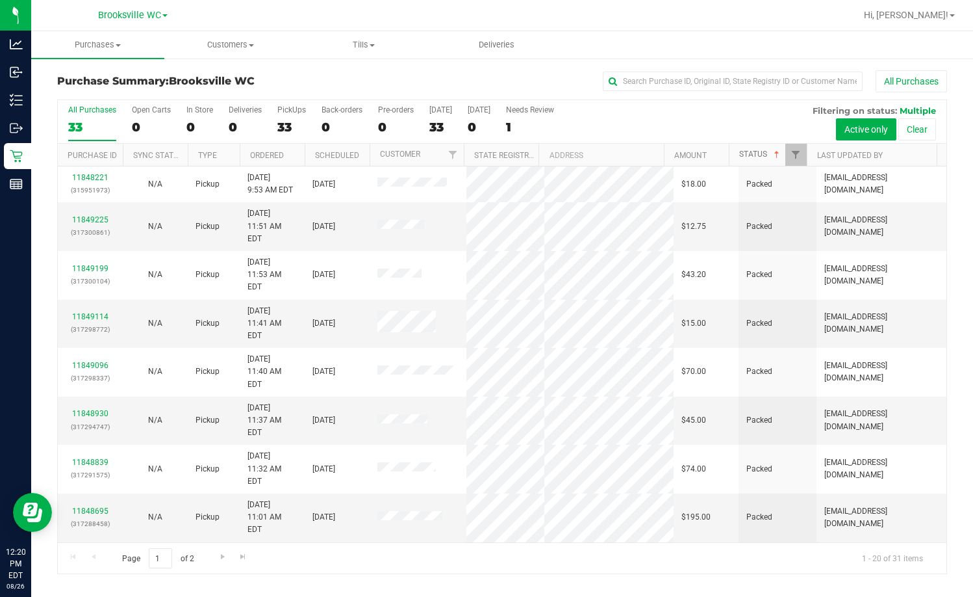
click at [622, 154] on span at bounding box center [777, 154] width 10 height 10
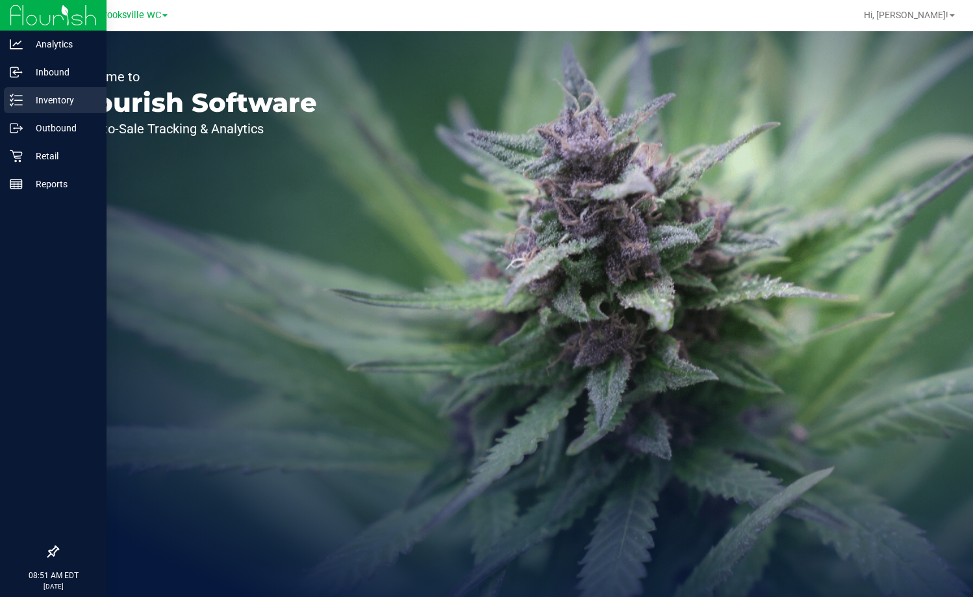
click at [32, 95] on p "Inventory" at bounding box center [62, 100] width 78 height 16
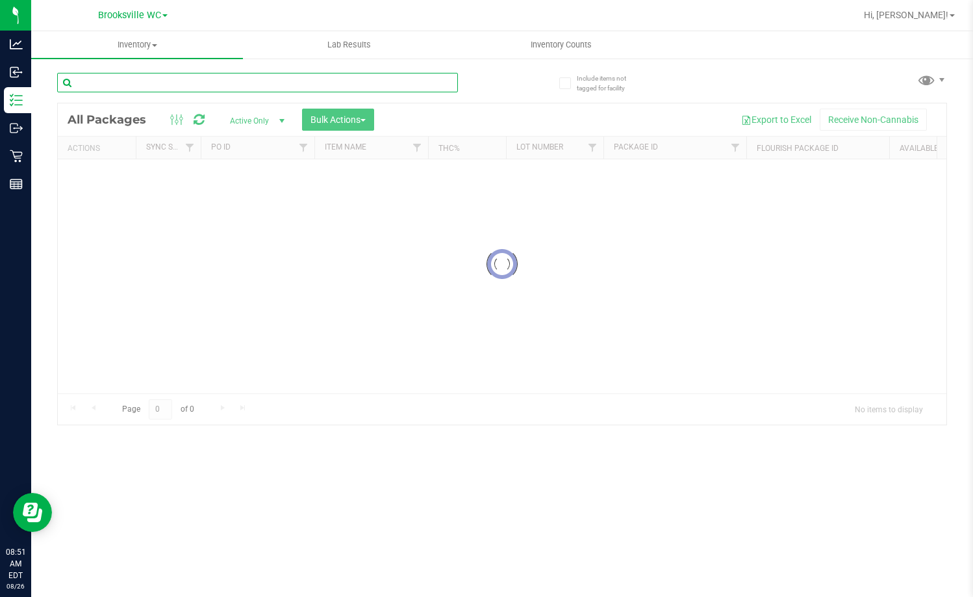
click at [251, 91] on input "text" at bounding box center [257, 82] width 401 height 19
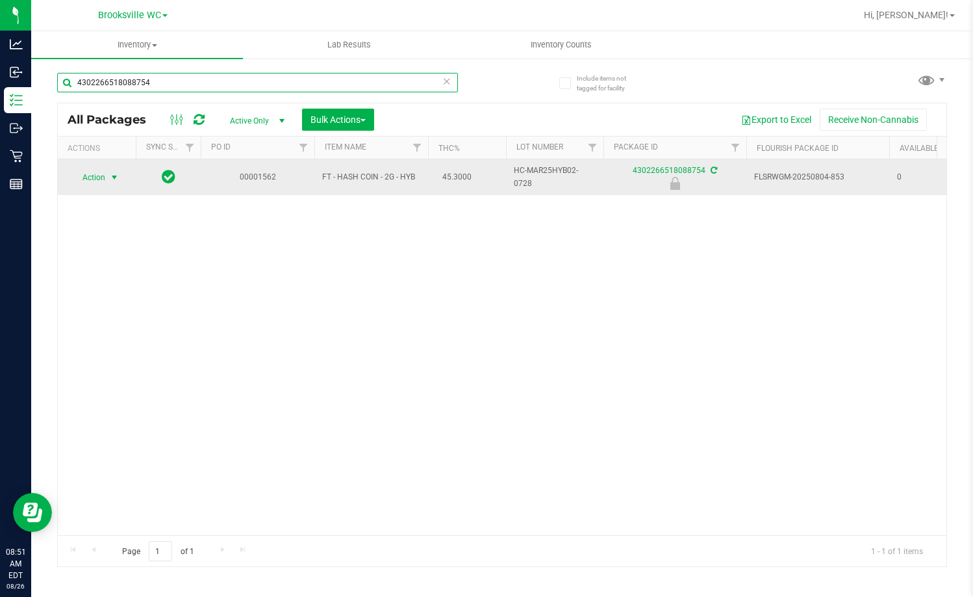
type input "4302266518088754"
click at [99, 181] on span "Action" at bounding box center [88, 177] width 35 height 18
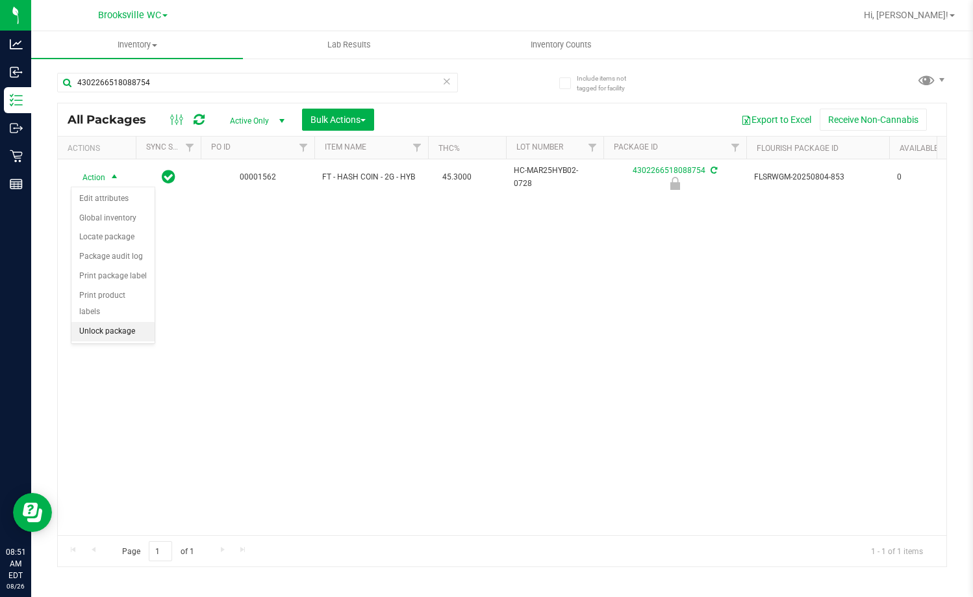
click at [110, 322] on li "Unlock package" at bounding box center [112, 331] width 83 height 19
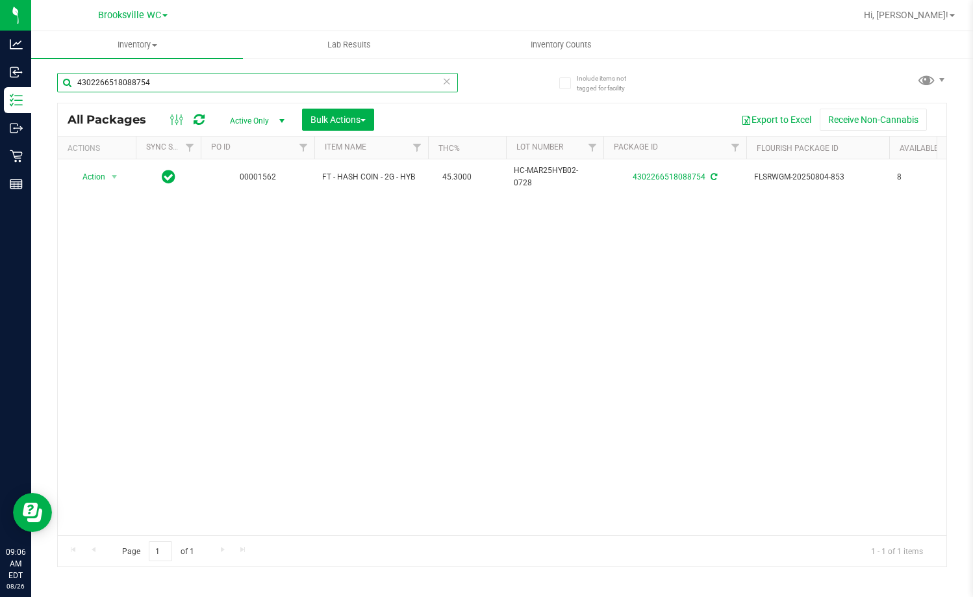
click at [195, 83] on input "4302266518088754" at bounding box center [257, 82] width 401 height 19
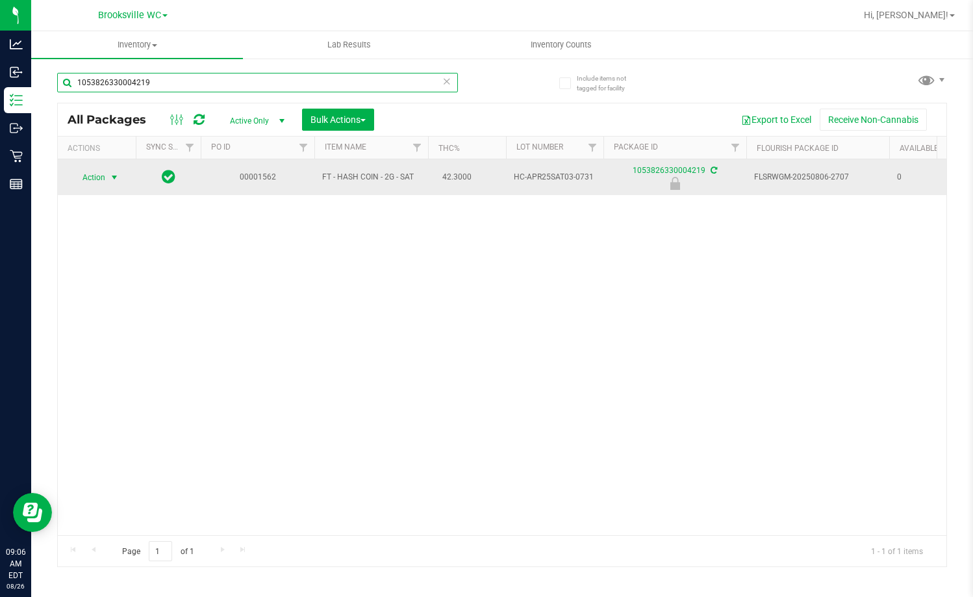
type input "1053826330004219"
click at [98, 179] on span "Action" at bounding box center [88, 177] width 35 height 18
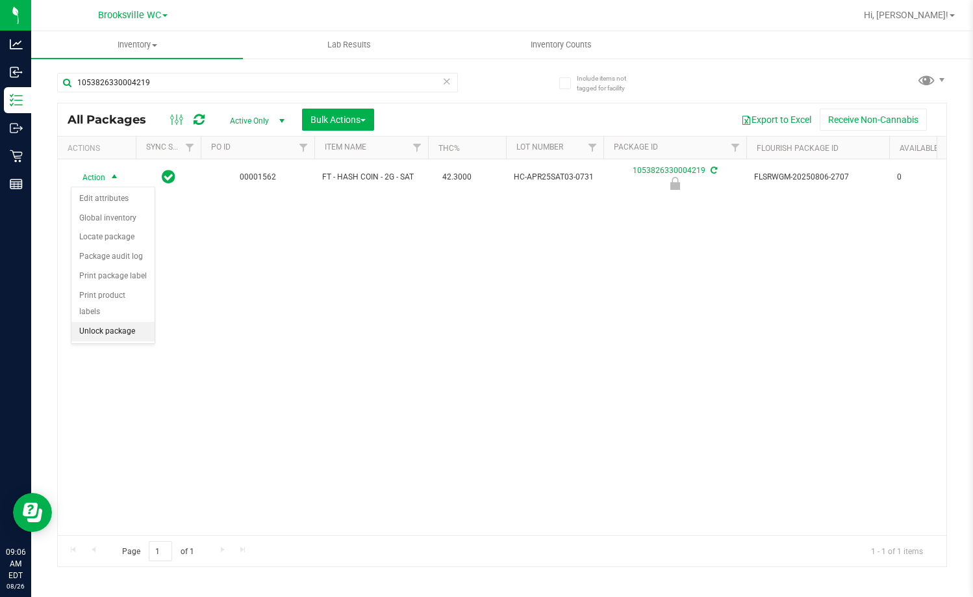
click at [101, 323] on li "Unlock package" at bounding box center [112, 331] width 83 height 19
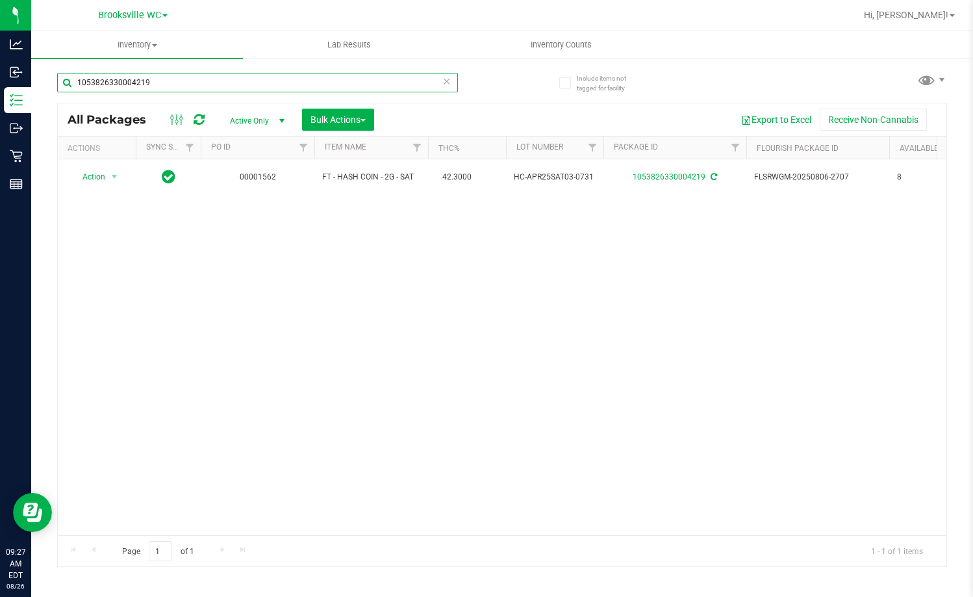
click at [175, 78] on input "1053826330004219" at bounding box center [257, 82] width 401 height 19
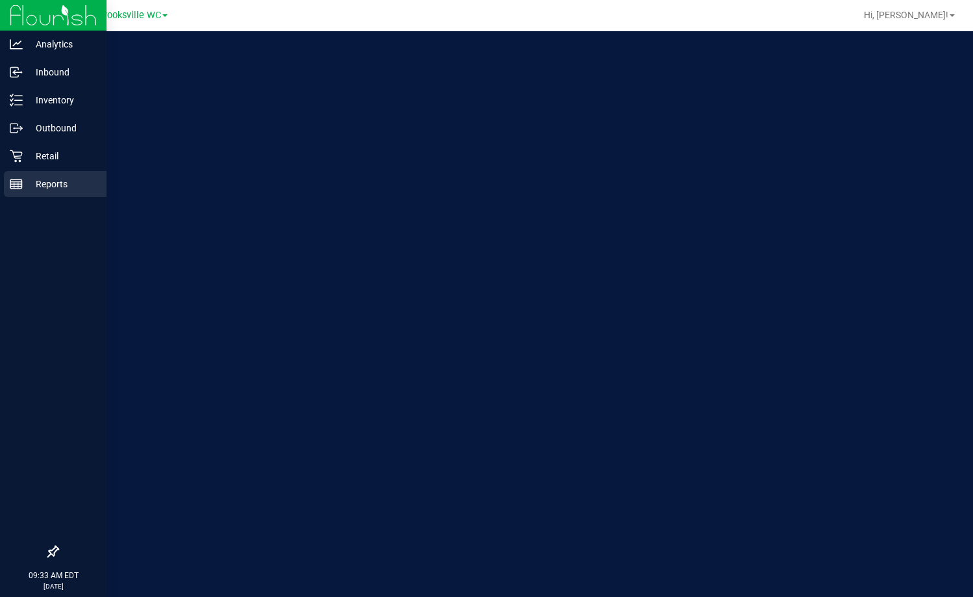
click at [53, 192] on div "Reports" at bounding box center [55, 184] width 103 height 26
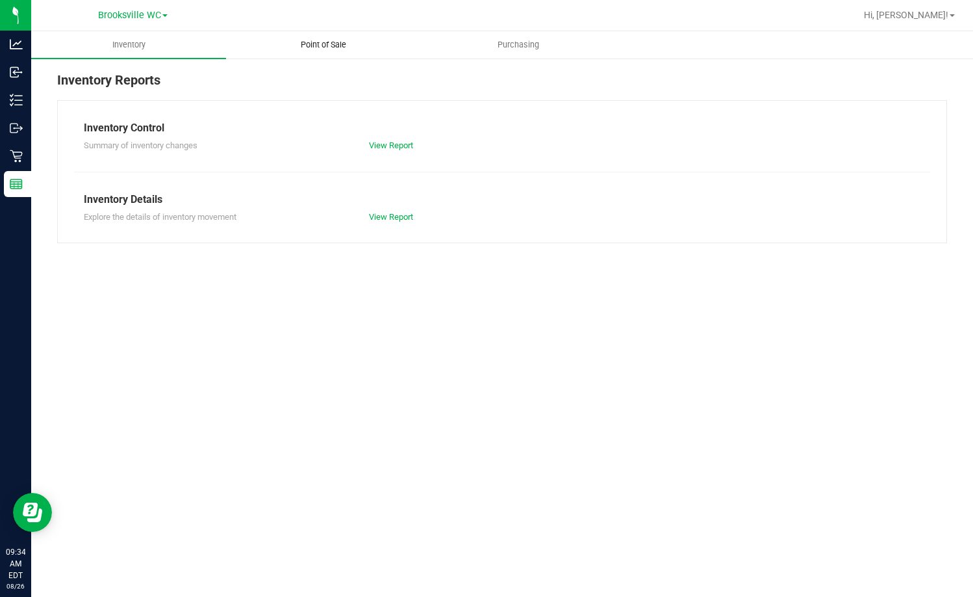
click at [346, 45] on span "Point of Sale" at bounding box center [323, 45] width 81 height 12
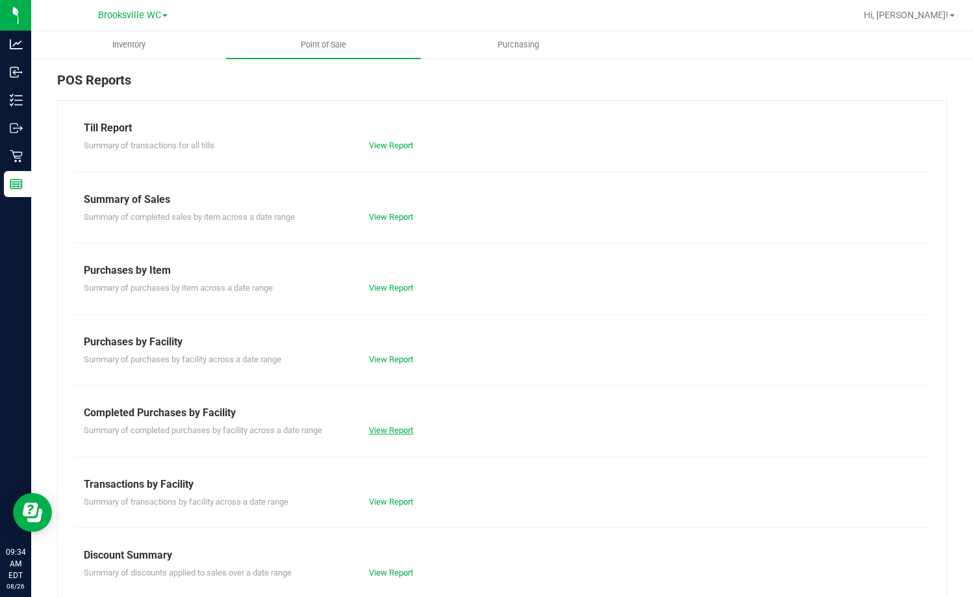
click at [385, 428] on link "View Report" at bounding box center [391, 430] width 44 height 10
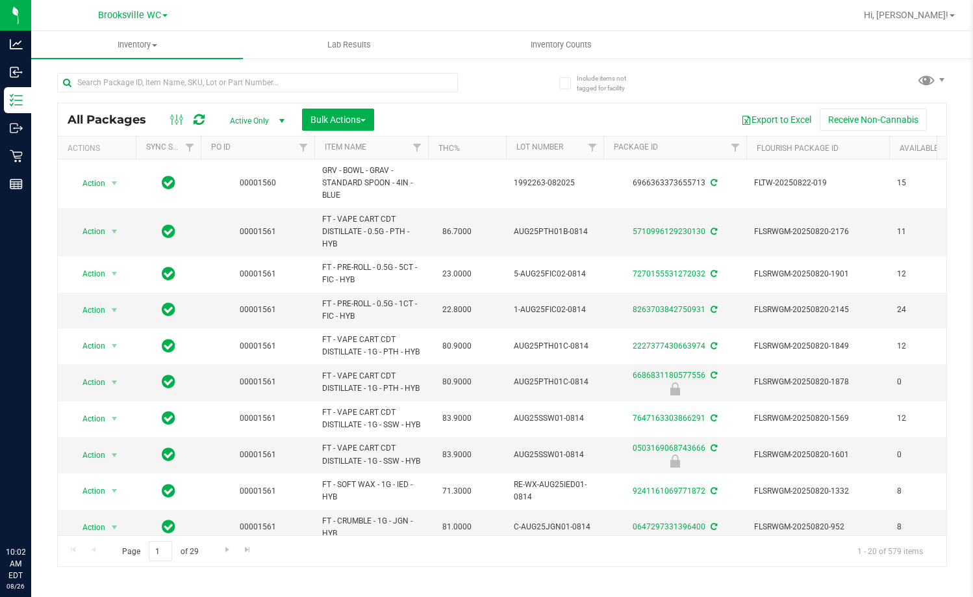
click at [205, 85] on input "text" at bounding box center [257, 82] width 401 height 19
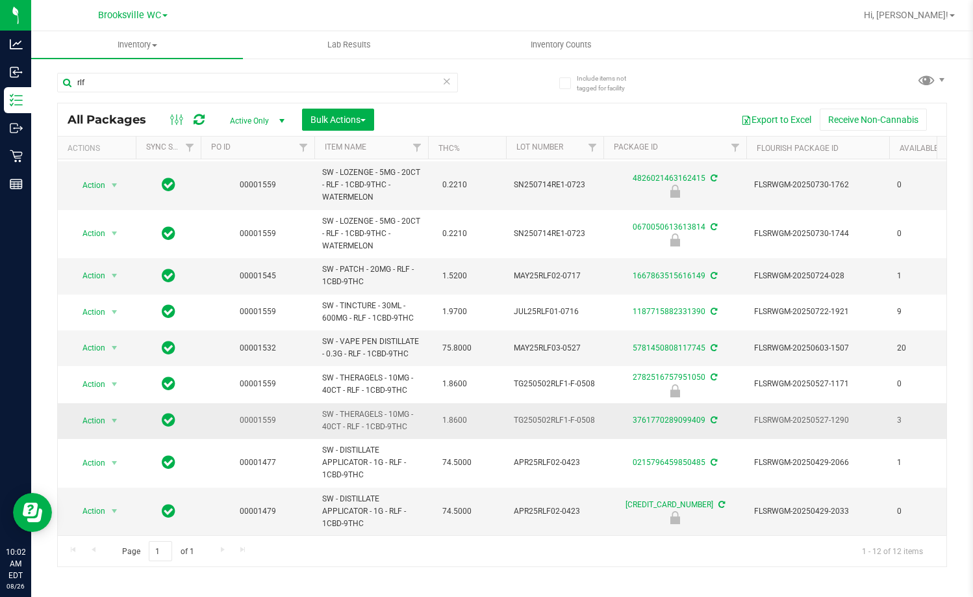
scroll to position [129, 0]
type input "r"
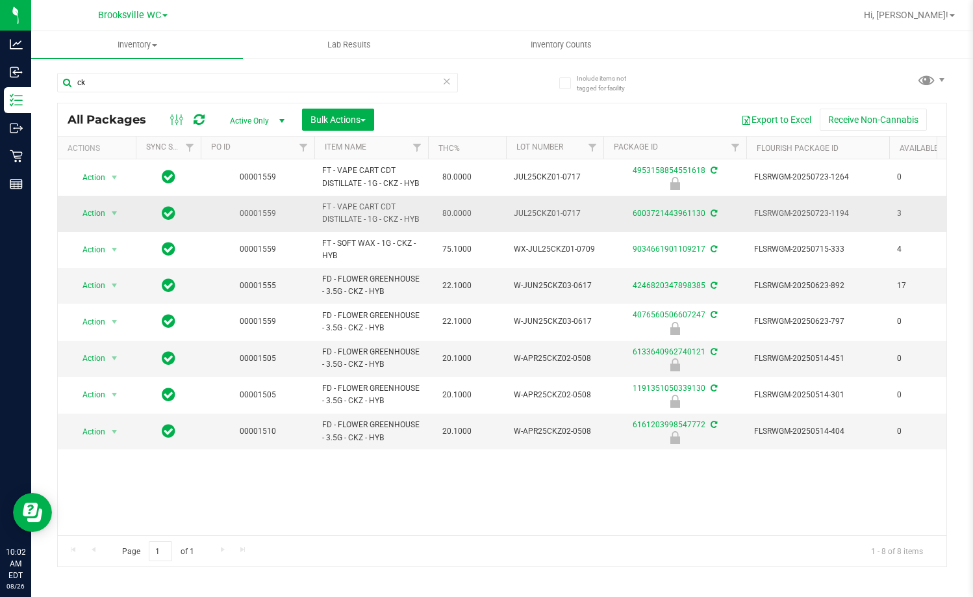
type input "c"
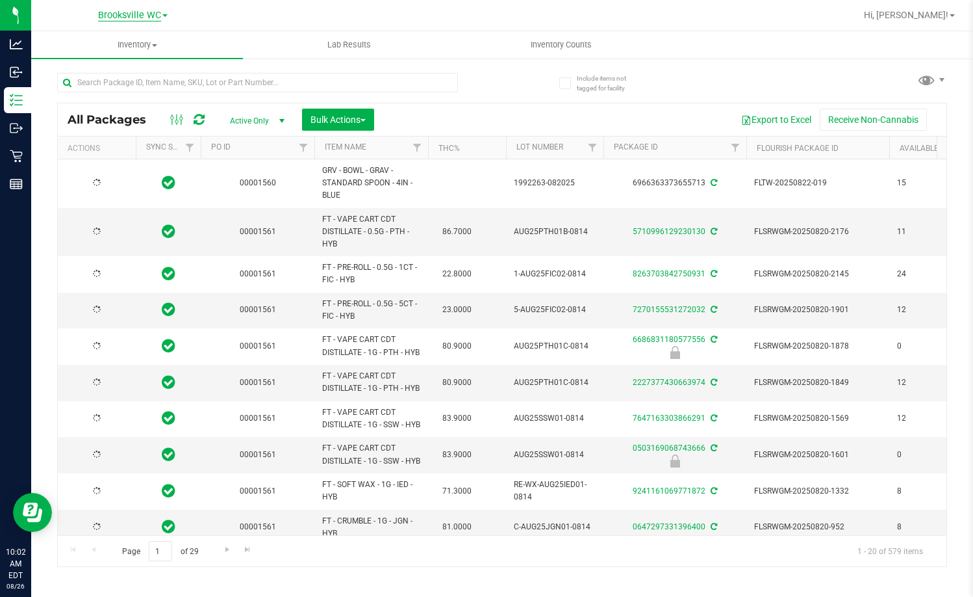
click at [153, 16] on span "Brooksville WC" at bounding box center [129, 16] width 63 height 12
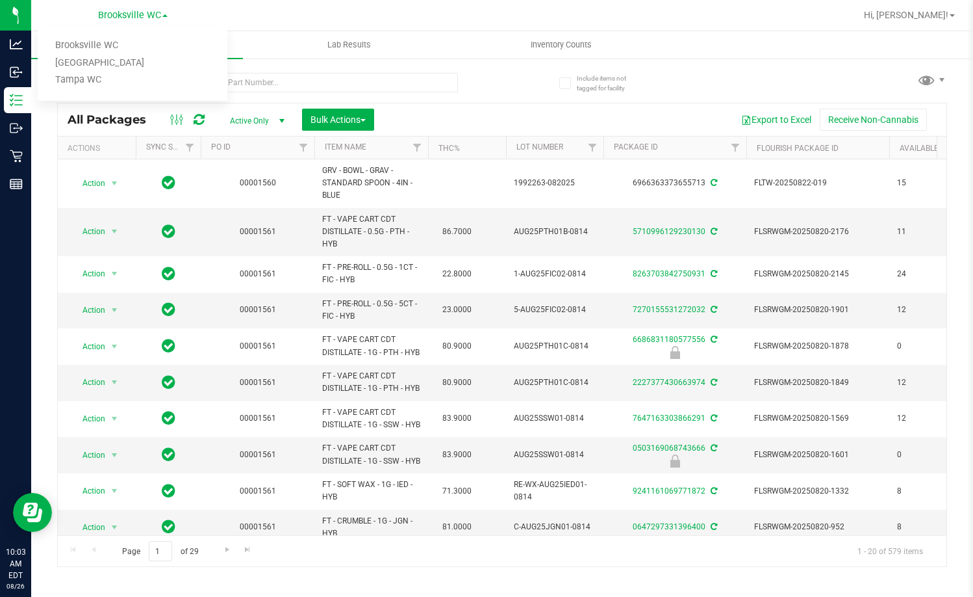
click at [534, 111] on div "Export to Excel Receive Non-Cannabis" at bounding box center [660, 120] width 553 height 22
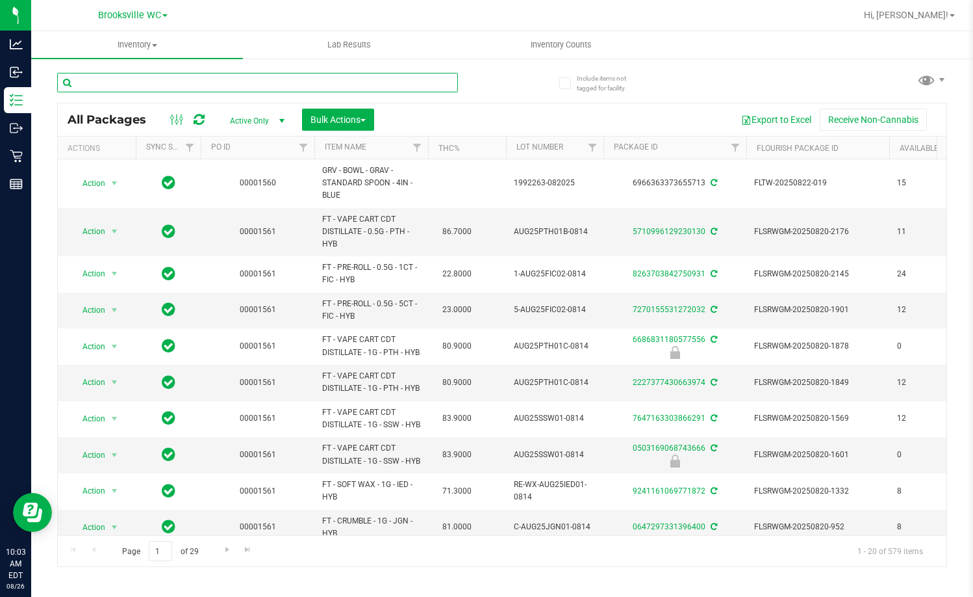
click at [259, 86] on input "text" at bounding box center [257, 82] width 401 height 19
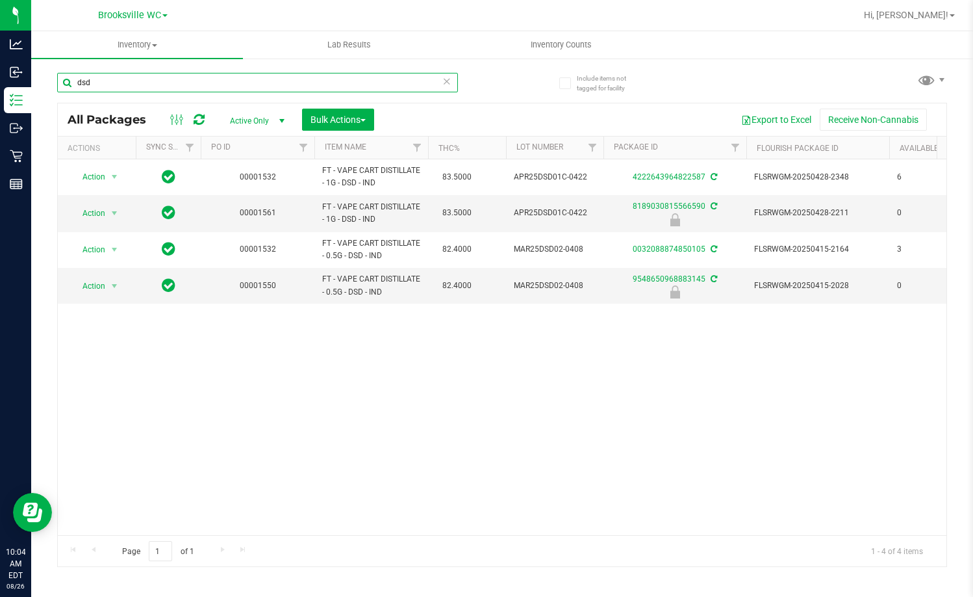
click at [167, 82] on input "dsd" at bounding box center [257, 82] width 401 height 19
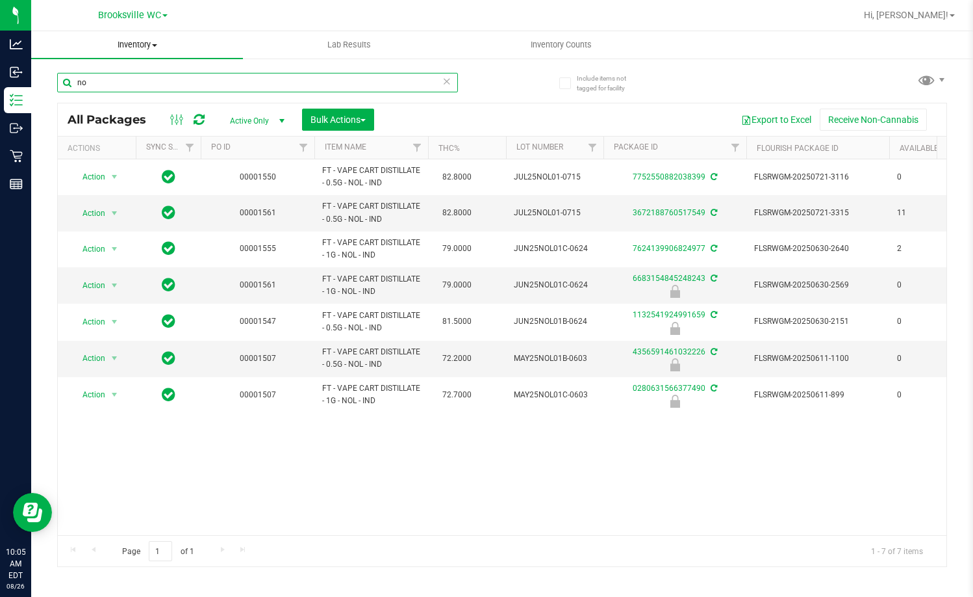
type input "n"
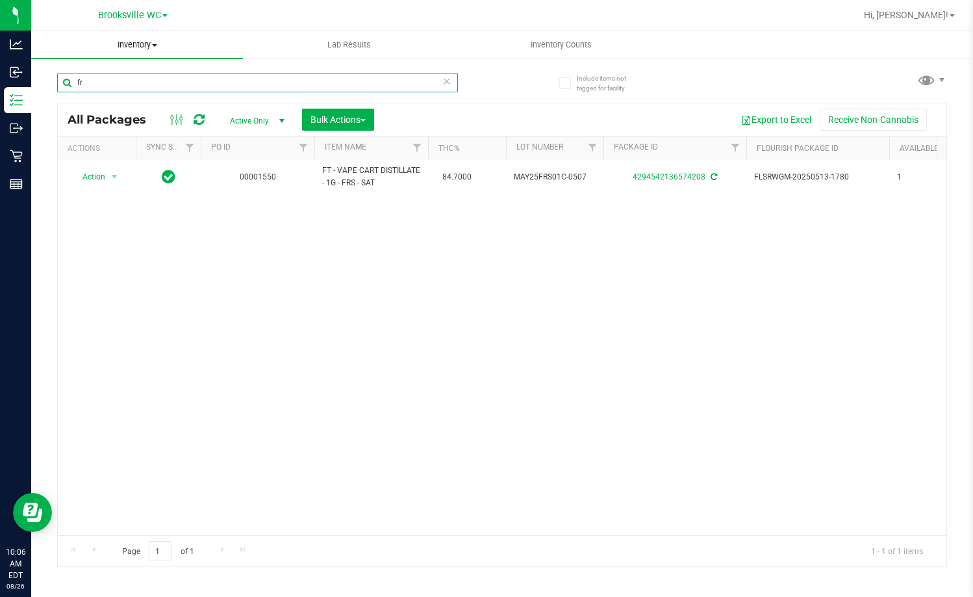
type input "f"
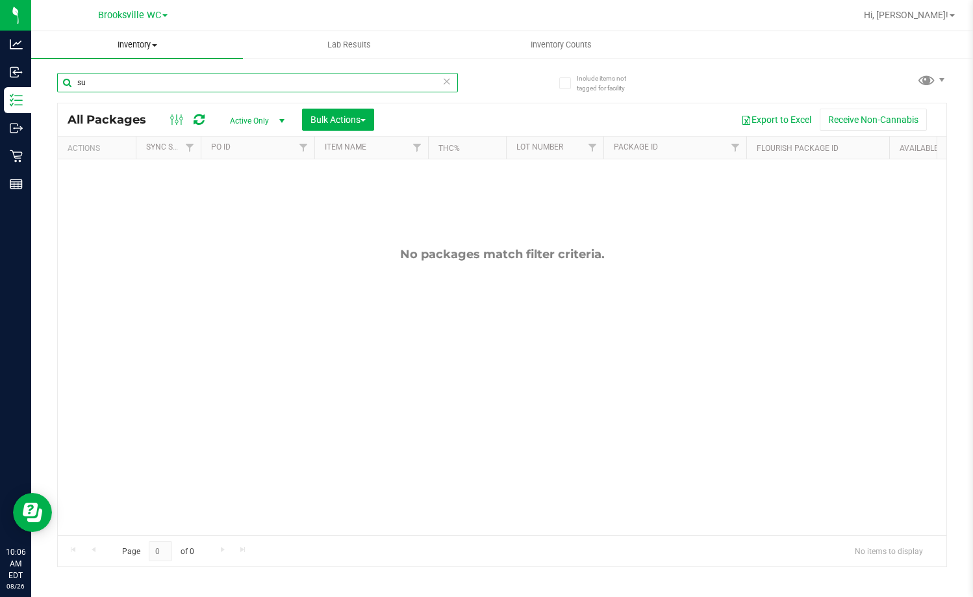
type input "s"
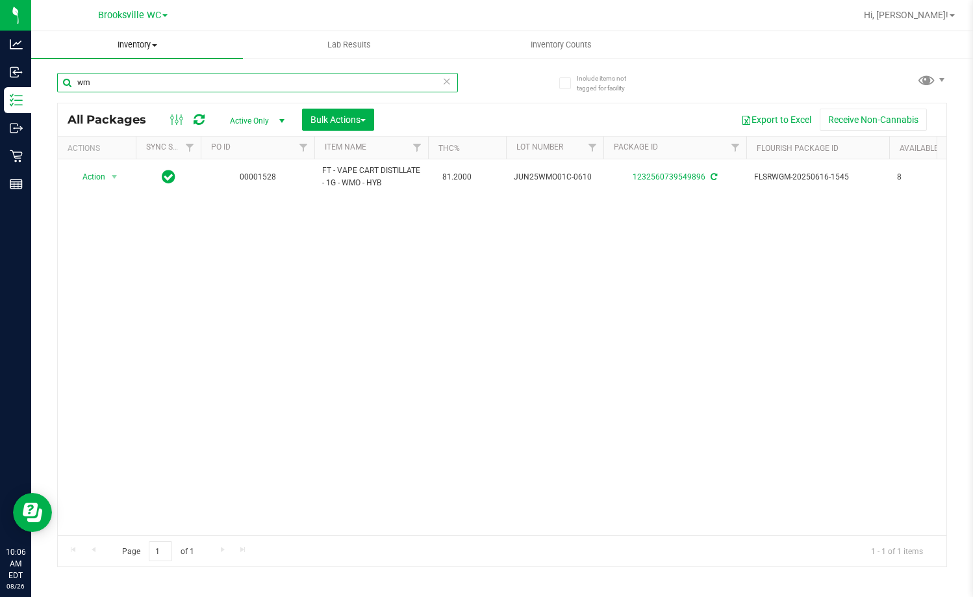
type input "w"
type input "dsd"
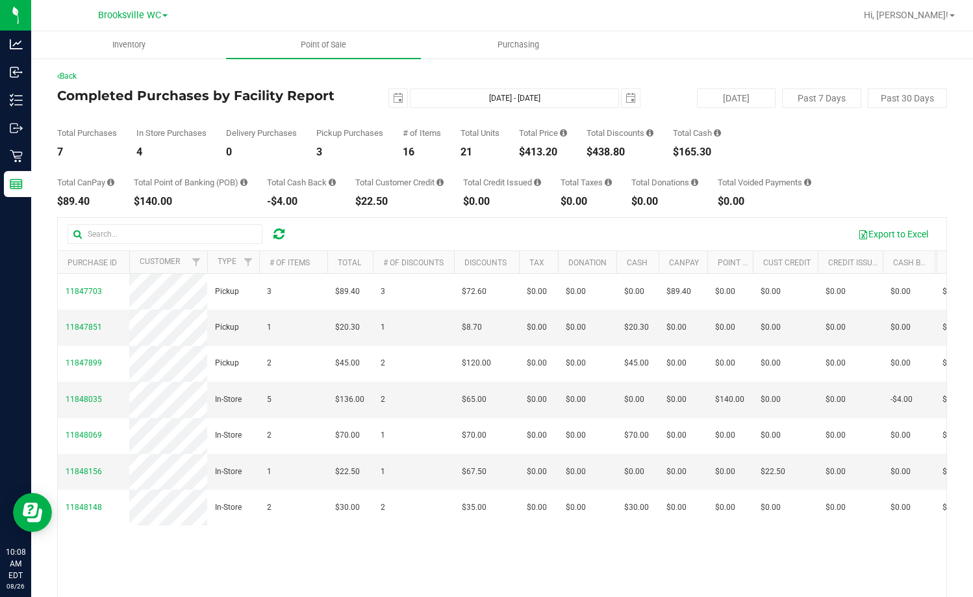
click at [396, 128] on div "Total Purchases 7 In Store Purchases 4 Delivery Purchases 0 Pickup Purchases 3 …" at bounding box center [502, 132] width 890 height 49
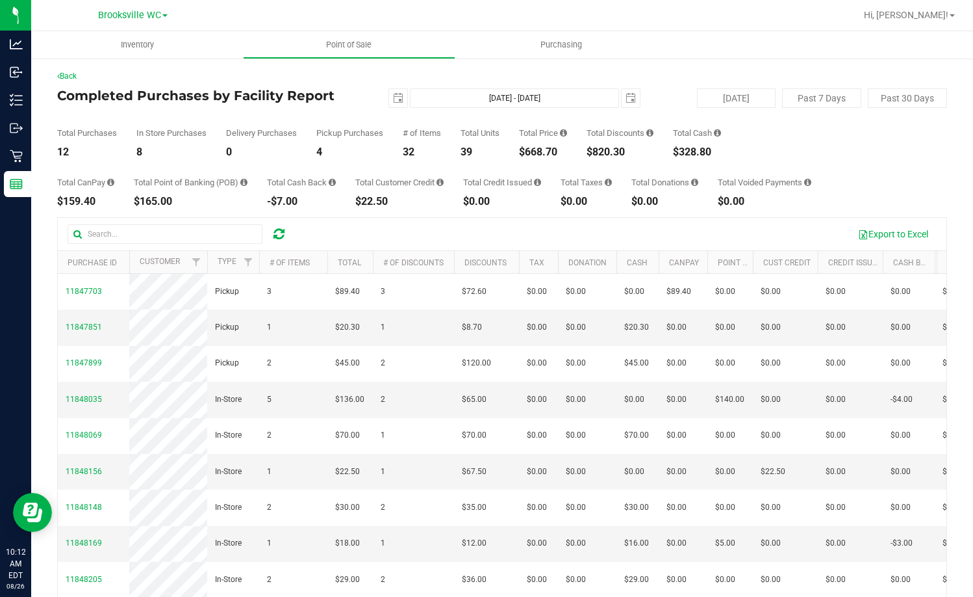
click at [310, 76] on div "Back" at bounding box center [502, 76] width 890 height 12
click at [350, 125] on div "Total Purchases 12 In Store Purchases 8 Delivery Purchases 0 Pickup Purchases 4…" at bounding box center [502, 132] width 890 height 49
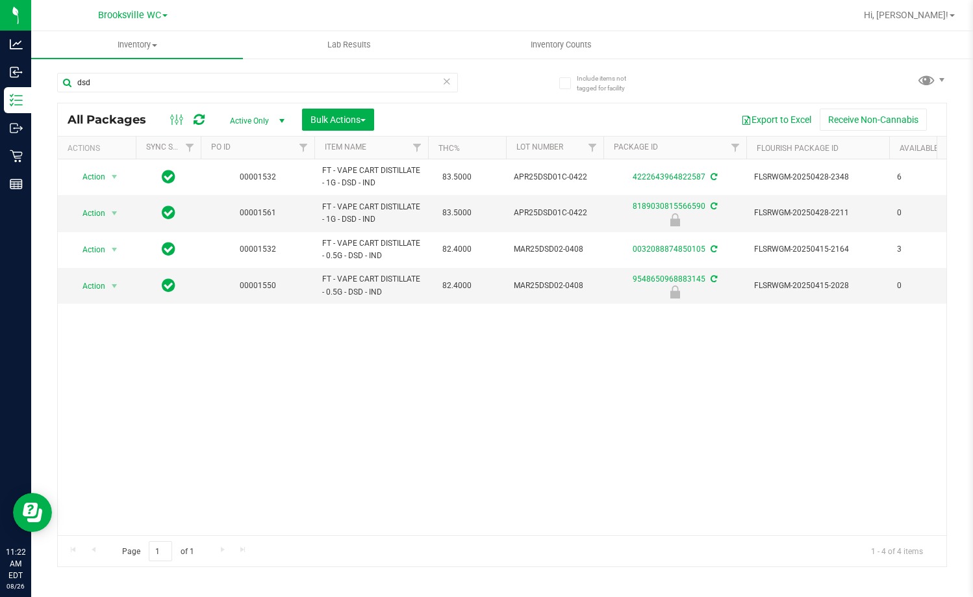
click at [180, 87] on input "dsd" at bounding box center [257, 82] width 401 height 19
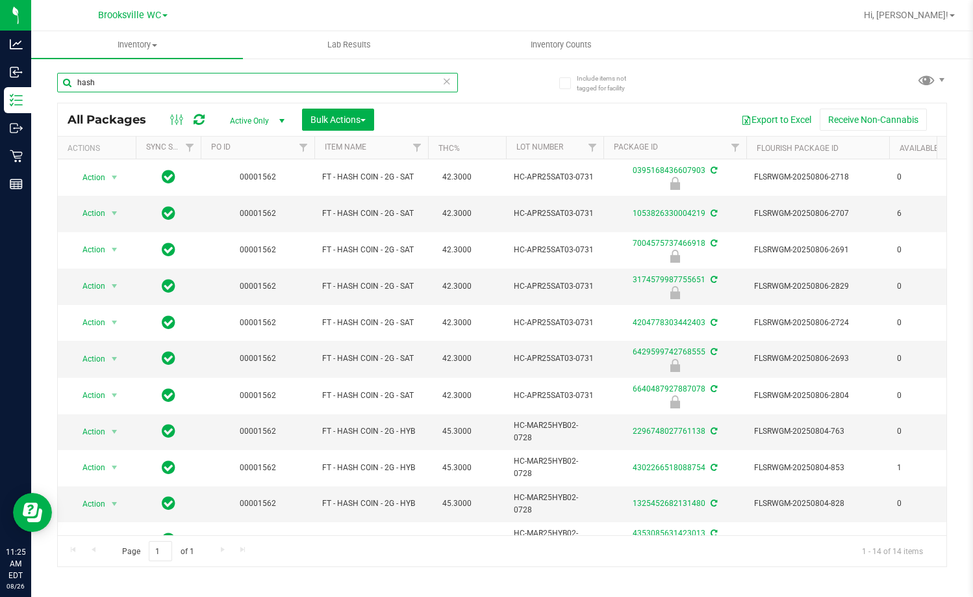
click at [170, 83] on input "hash" at bounding box center [257, 82] width 401 height 19
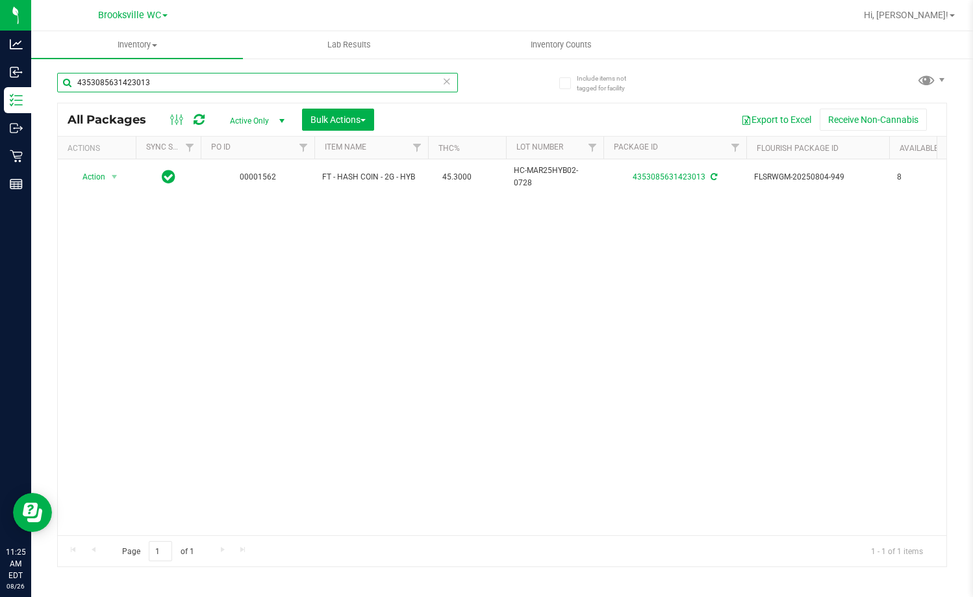
type input "4353085631423013"
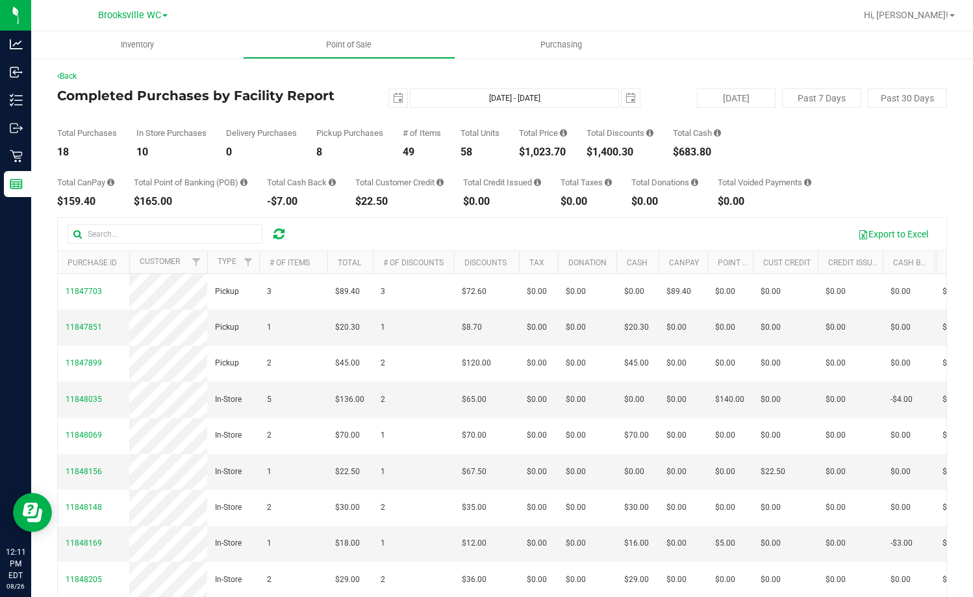
drag, startPoint x: 346, startPoint y: 107, endPoint x: 356, endPoint y: 107, distance: 9.7
click at [349, 107] on div "[DATE] [DATE] - [DATE] [DATE]" at bounding box center [497, 97] width 307 height 19
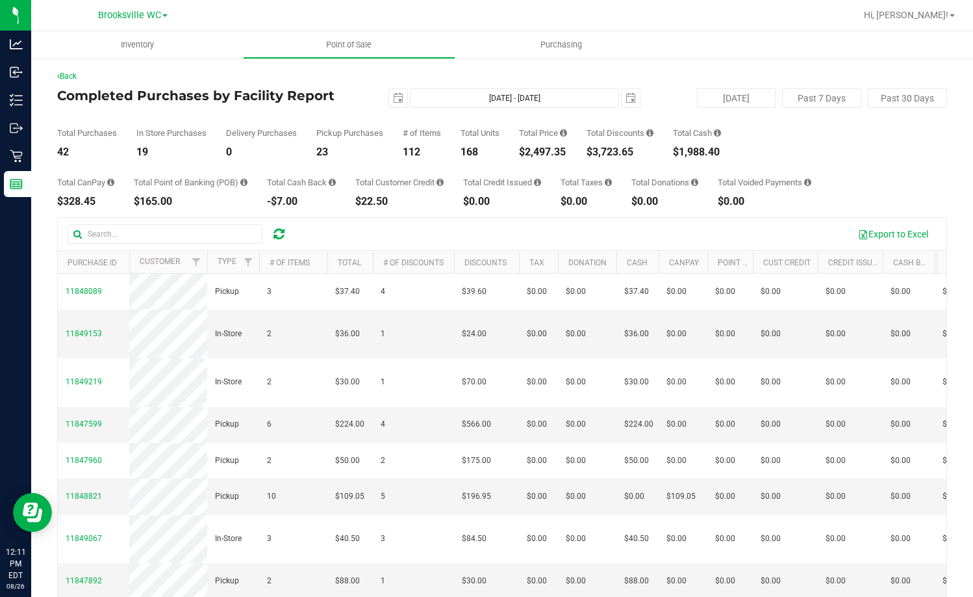
click at [419, 163] on div "Total CanPay $328.45 Total Point of Banking (POB) $165.00 Total Cash Back -$7.0…" at bounding box center [502, 181] width 890 height 49
click at [360, 162] on div "Total CanPay $328.45 Total Point of Banking (POB) $165.00 Total Cash Back -$7.0…" at bounding box center [502, 181] width 890 height 49
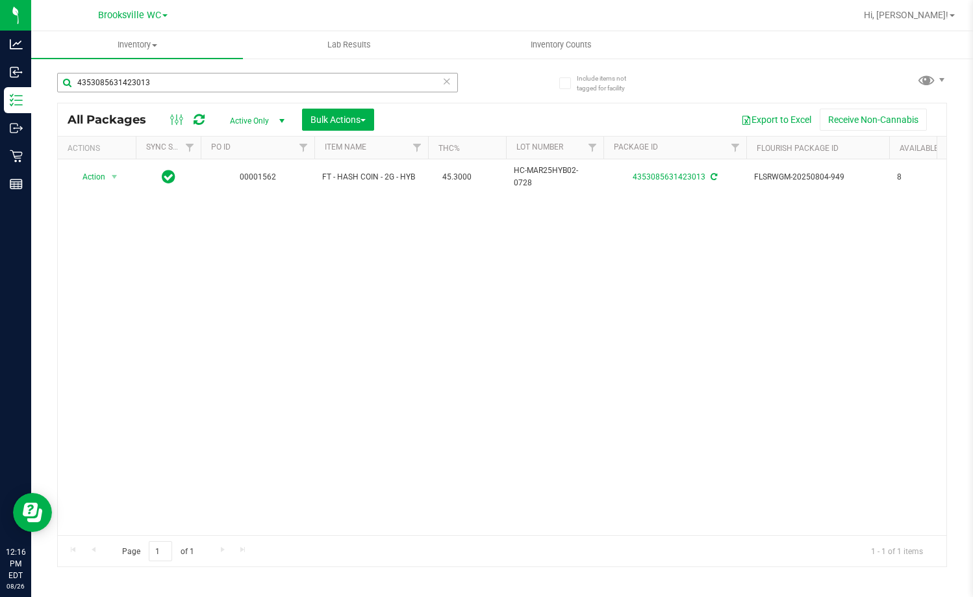
click at [172, 82] on input "4353085631423013" at bounding box center [257, 82] width 401 height 19
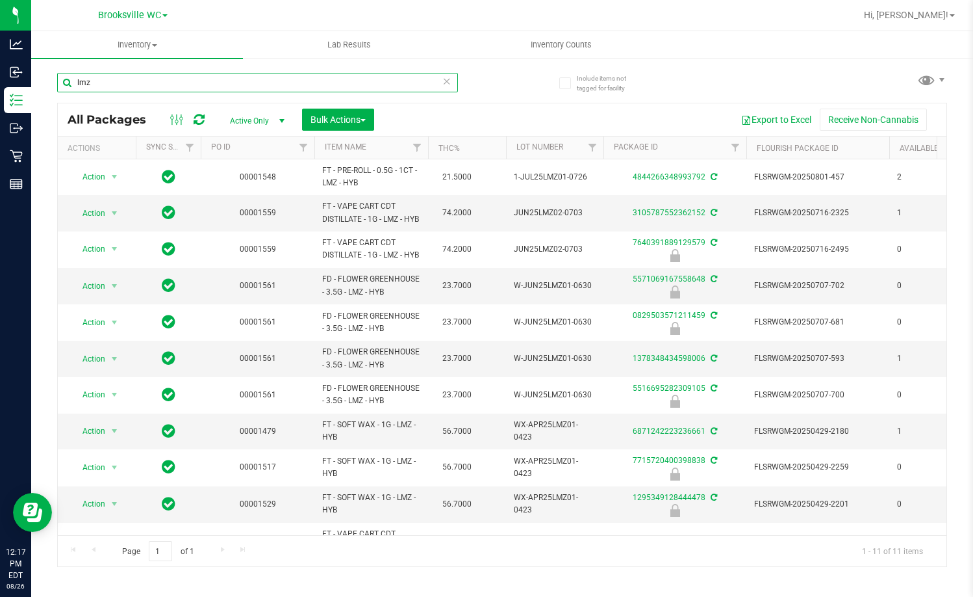
click at [157, 83] on input "lmz" at bounding box center [257, 82] width 401 height 19
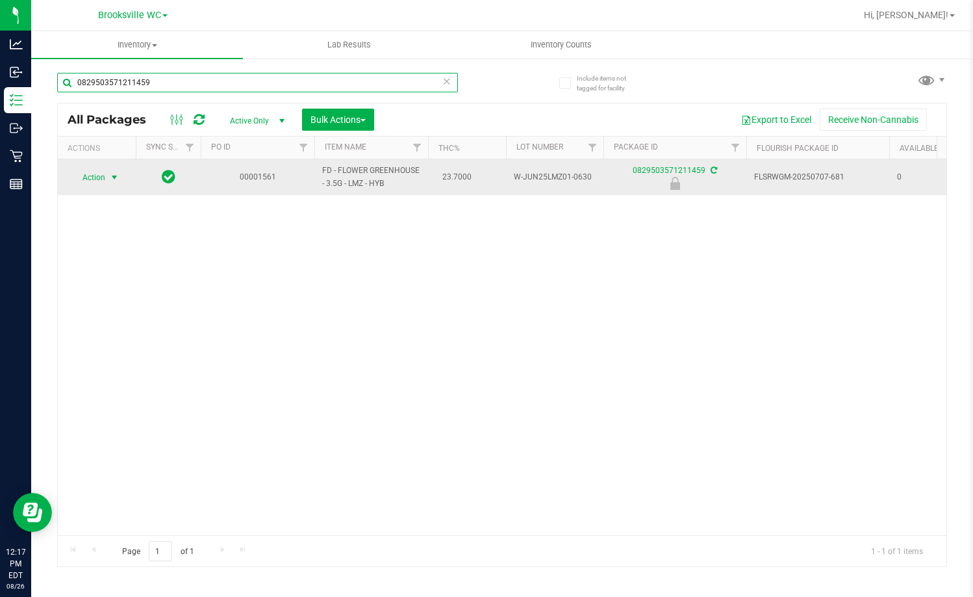
type input "0829503571211459"
click at [90, 170] on span "Action" at bounding box center [88, 177] width 35 height 18
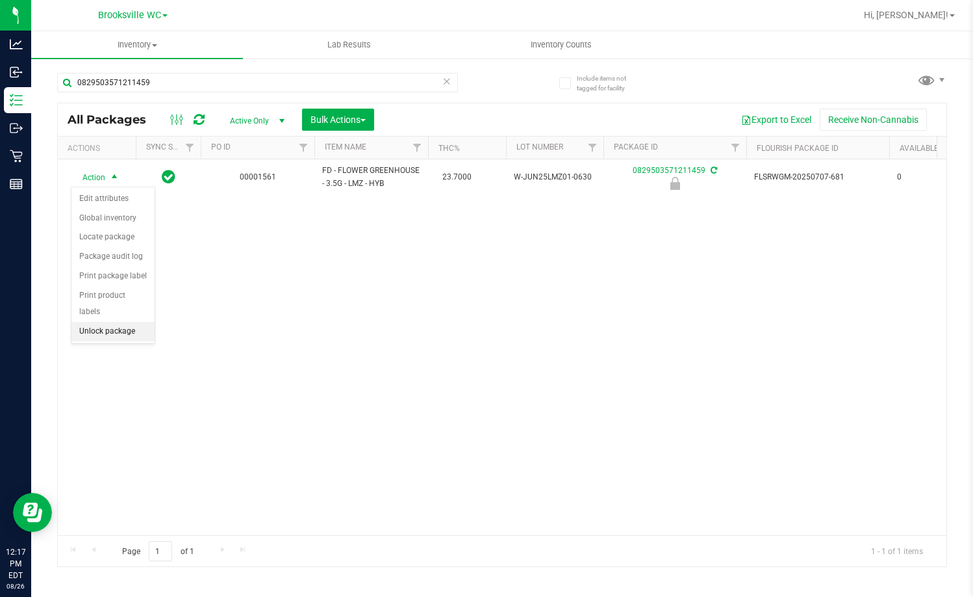
click at [135, 322] on li "Unlock package" at bounding box center [112, 331] width 83 height 19
drag, startPoint x: 172, startPoint y: 70, endPoint x: 161, endPoint y: 76, distance: 12.5
click at [161, 76] on div "0829503571211459" at bounding box center [279, 82] width 445 height 42
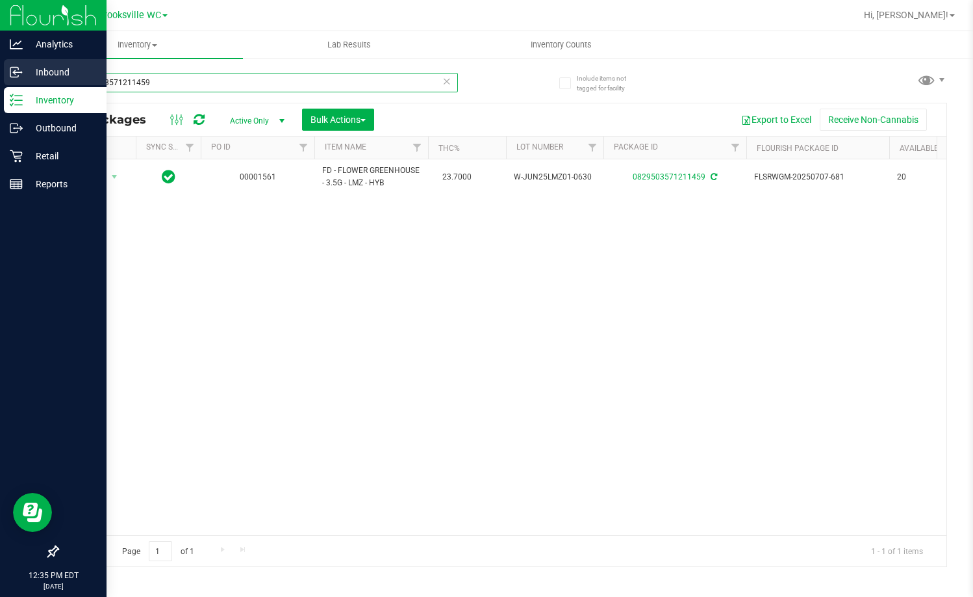
drag, startPoint x: 177, startPoint y: 82, endPoint x: 19, endPoint y: 81, distance: 157.9
click at [19, 81] on div "Analytics Inbound Inventory Outbound Retail Reports 12:35 PM EDT 08/26/2025 08/…" at bounding box center [486, 298] width 973 height 597
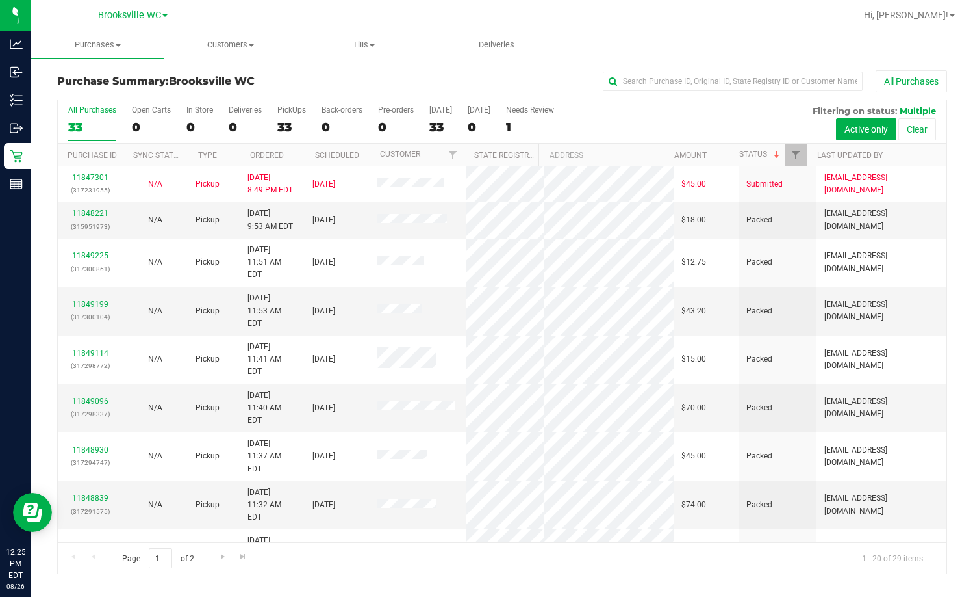
drag, startPoint x: 116, startPoint y: 80, endPoint x: 168, endPoint y: 77, distance: 51.4
click at [116, 80] on h3 "Purchase Summary: [GEOGRAPHIC_DATA] WC" at bounding box center [205, 81] width 297 height 12
click at [218, 41] on span "Customers" at bounding box center [231, 45] width 132 height 12
click at [218, 77] on span "All customers" at bounding box center [211, 78] width 94 height 11
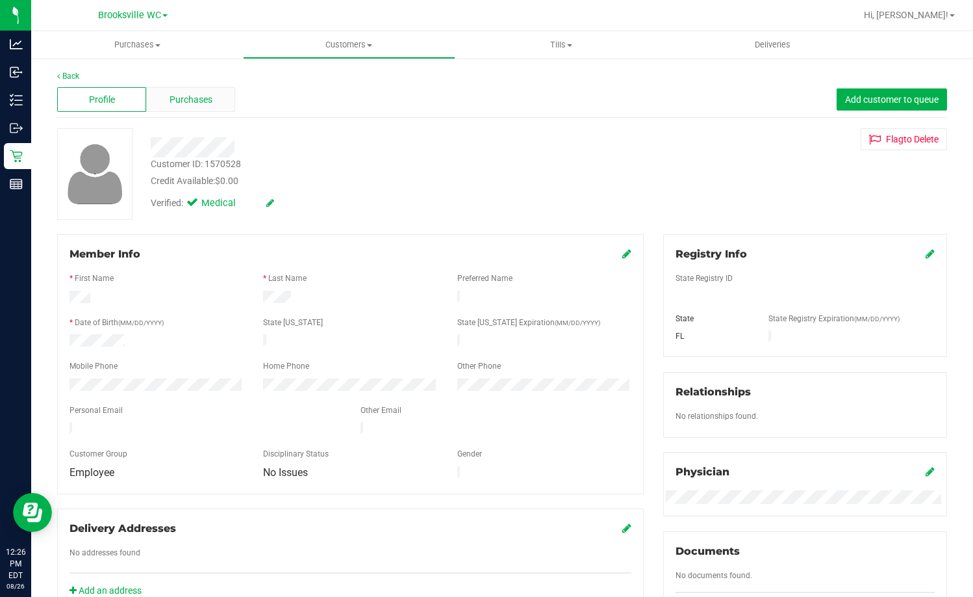
click at [192, 101] on span "Purchases" at bounding box center [191, 100] width 43 height 14
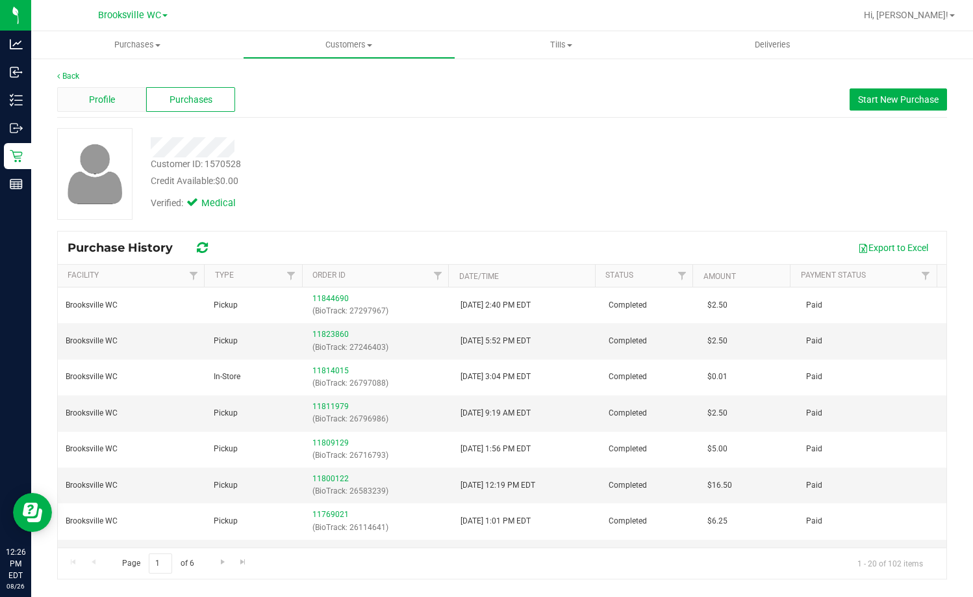
click at [96, 105] on span "Profile" at bounding box center [102, 100] width 26 height 14
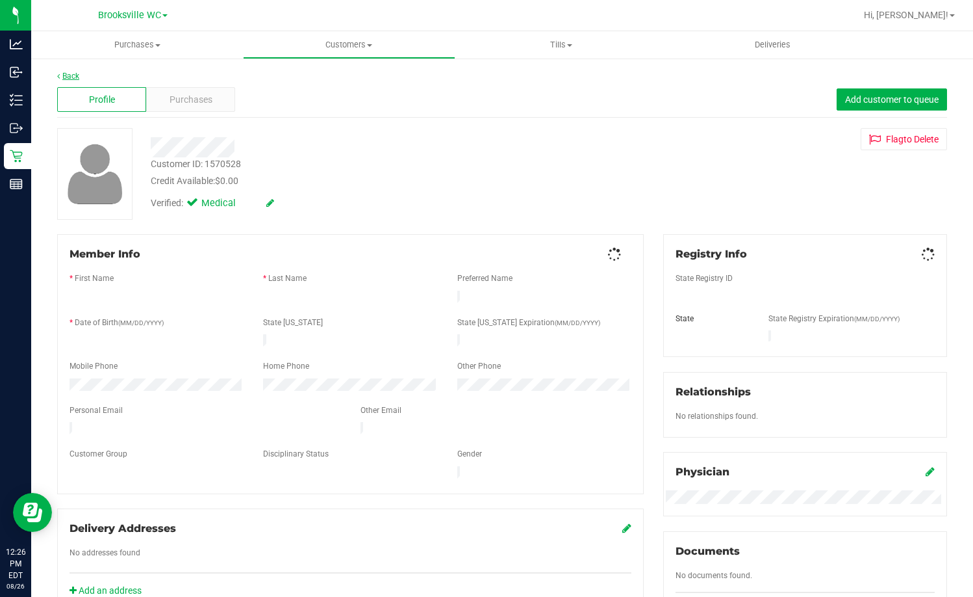
click at [75, 75] on link "Back" at bounding box center [68, 75] width 22 height 9
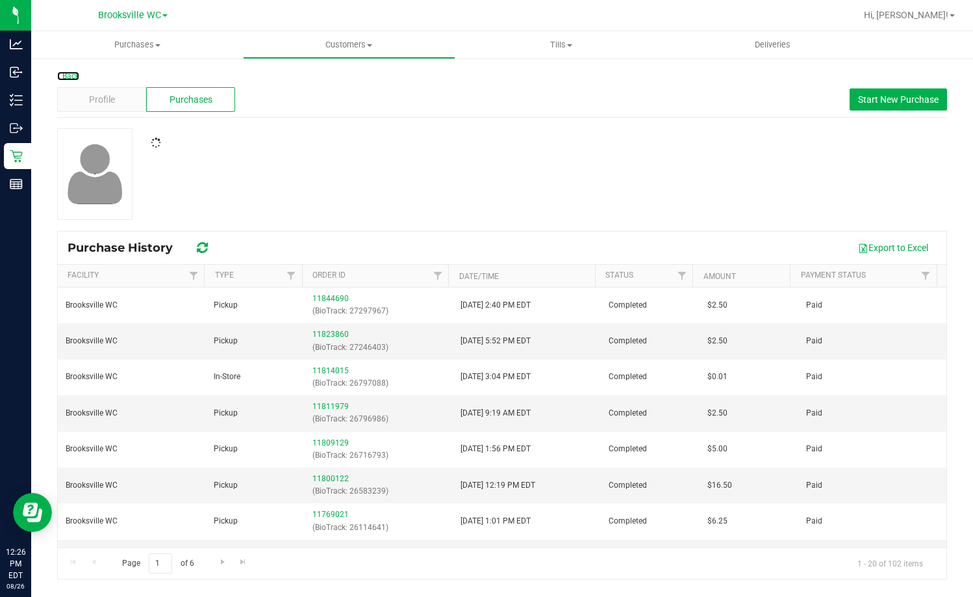
click at [75, 75] on link "Back" at bounding box center [68, 75] width 22 height 9
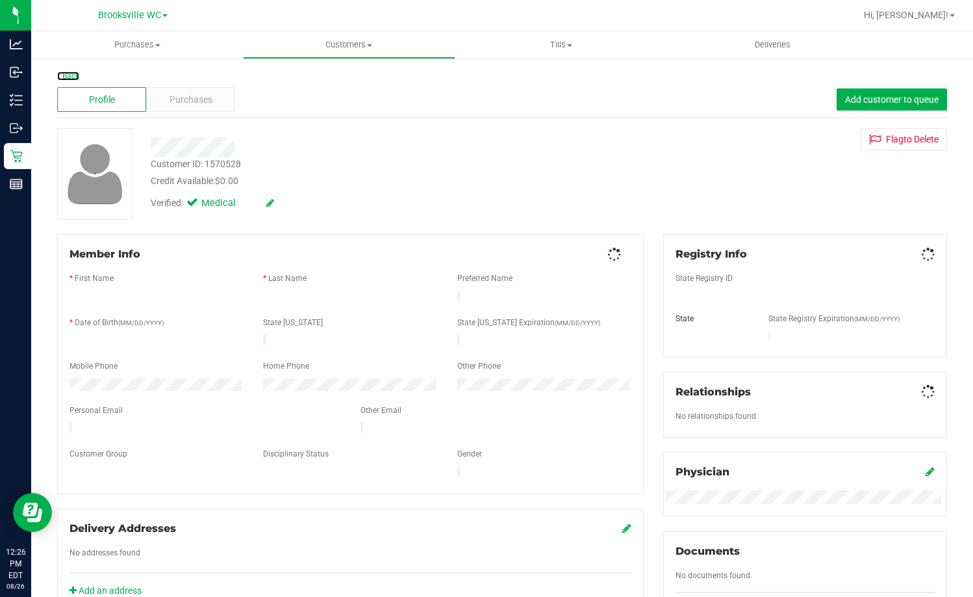
click at [75, 75] on link "Back" at bounding box center [68, 75] width 22 height 9
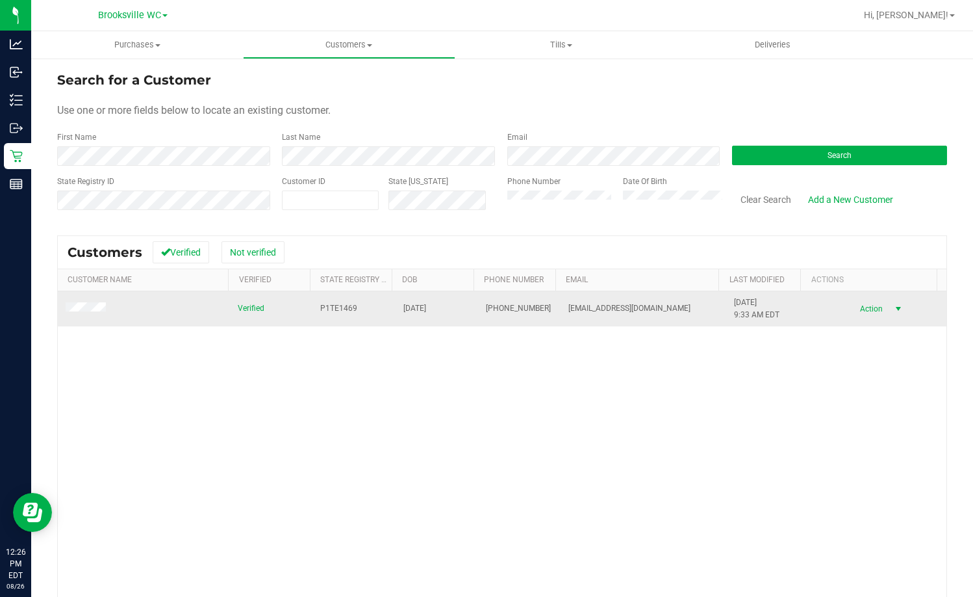
click at [855, 311] on span "Action" at bounding box center [870, 309] width 42 height 18
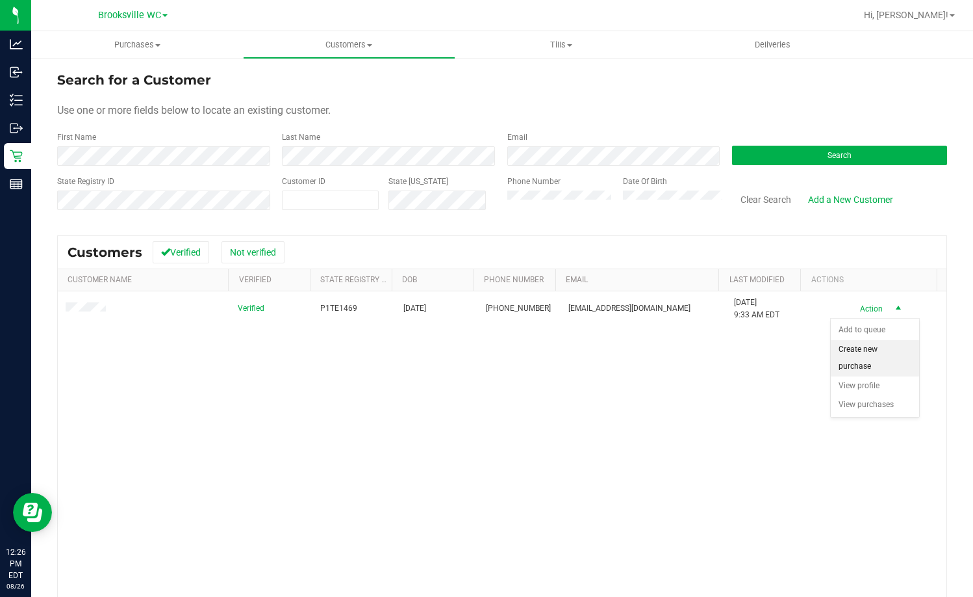
click at [881, 359] on li "Create new purchase" at bounding box center [875, 358] width 88 height 36
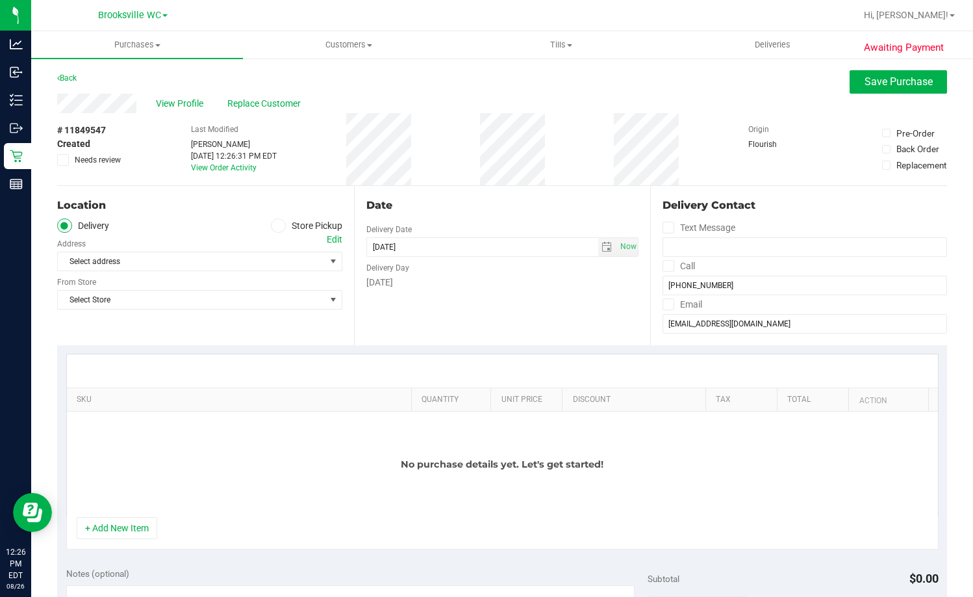
click at [271, 224] on span at bounding box center [278, 225] width 15 height 15
click at [0, 0] on input "Store Pickup" at bounding box center [0, 0] width 0 height 0
click at [259, 262] on span "Select Store" at bounding box center [192, 261] width 268 height 18
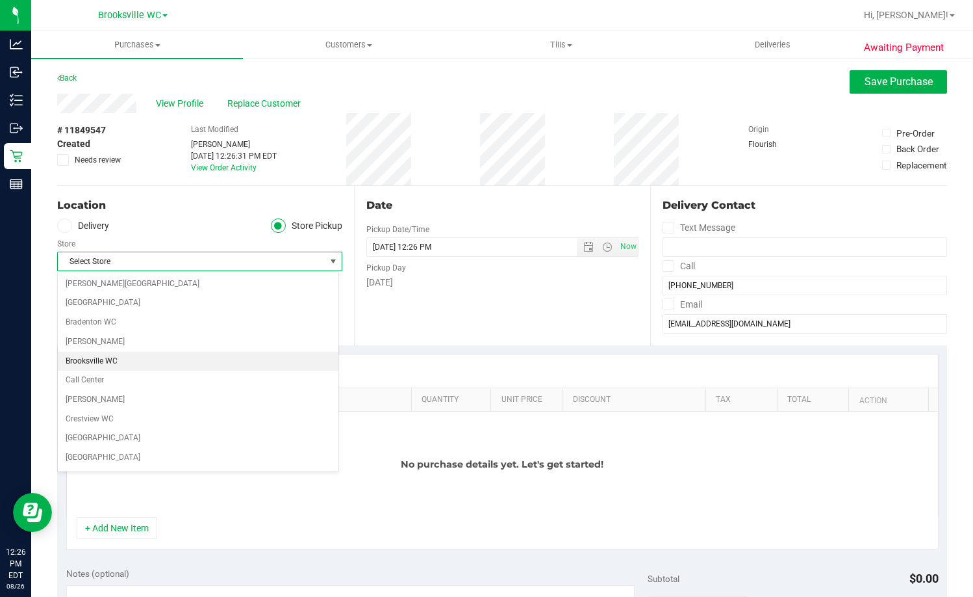
click at [185, 365] on li "Brooksville WC" at bounding box center [198, 361] width 281 height 19
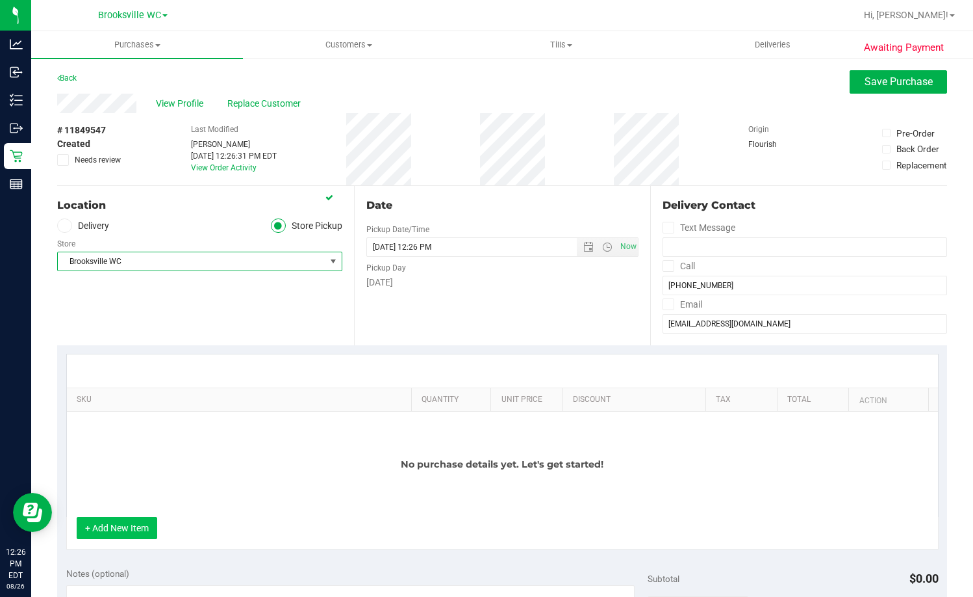
click at [135, 525] on button "+ Add New Item" at bounding box center [117, 528] width 81 height 22
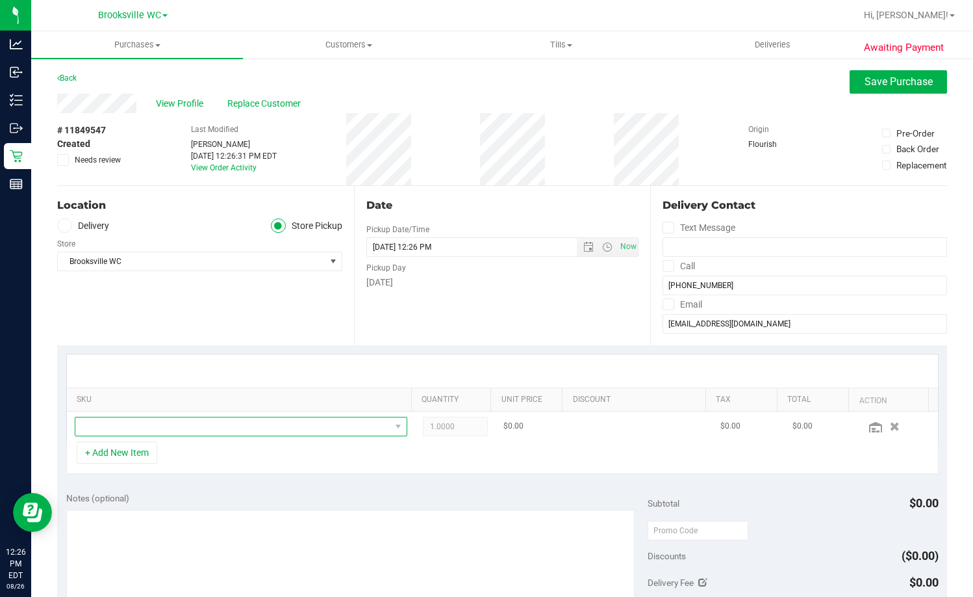
click at [183, 422] on span "NO DATA FOUND" at bounding box center [232, 426] width 315 height 18
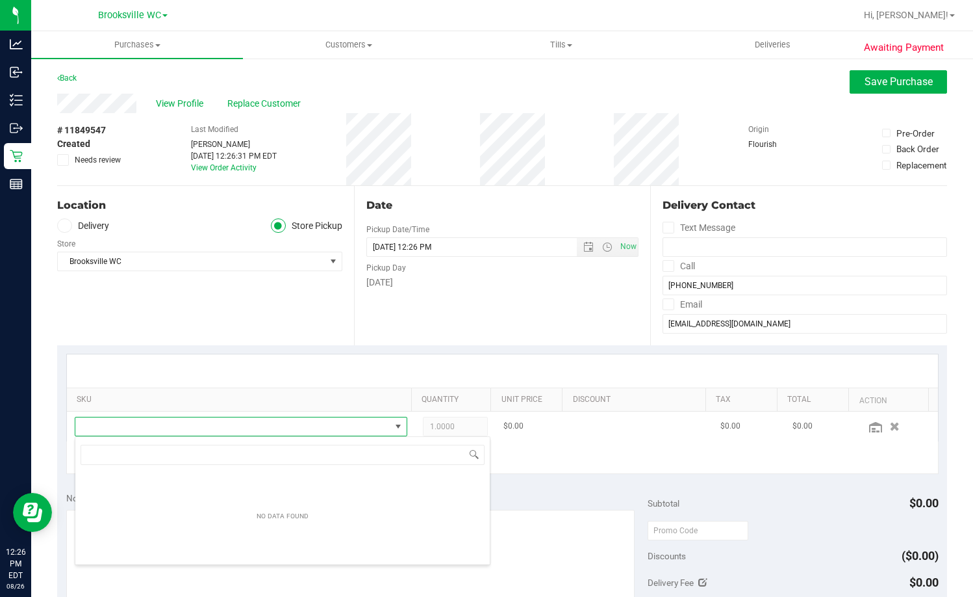
scroll to position [19, 322]
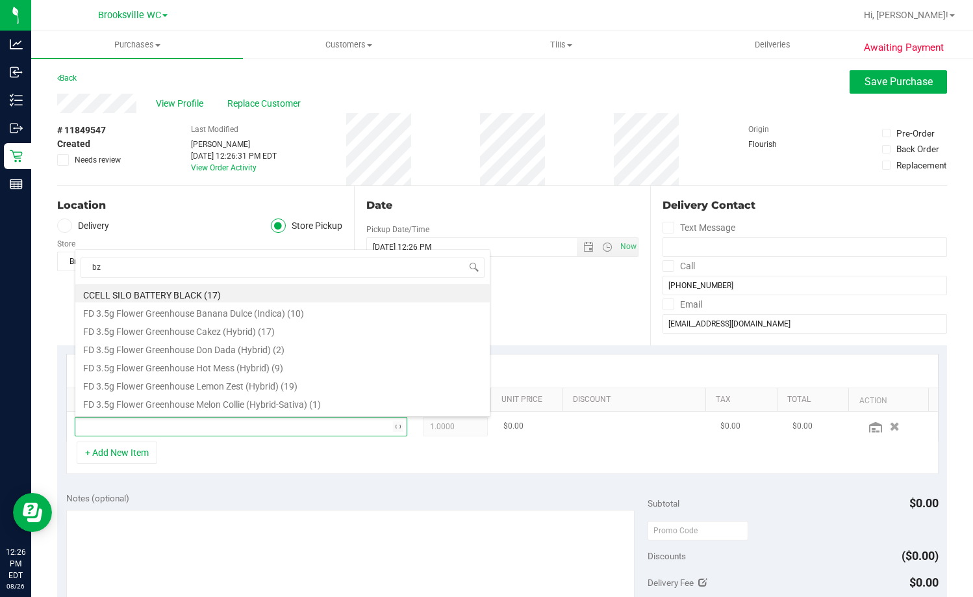
type input "bzk"
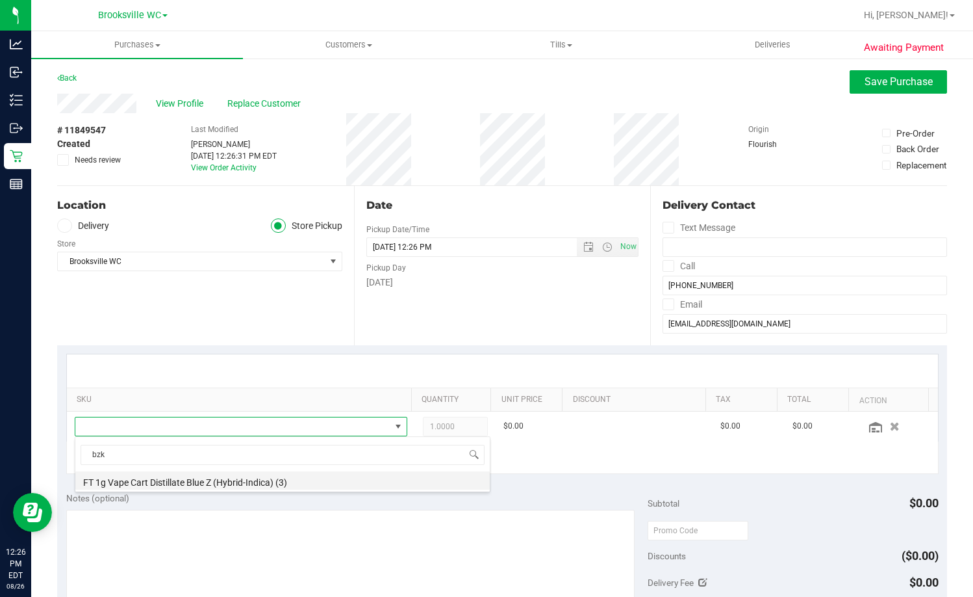
click at [281, 481] on li "FT 1g Vape Cart Distillate Blue Z (Hybrid-Indica) (3)" at bounding box center [282, 480] width 415 height 18
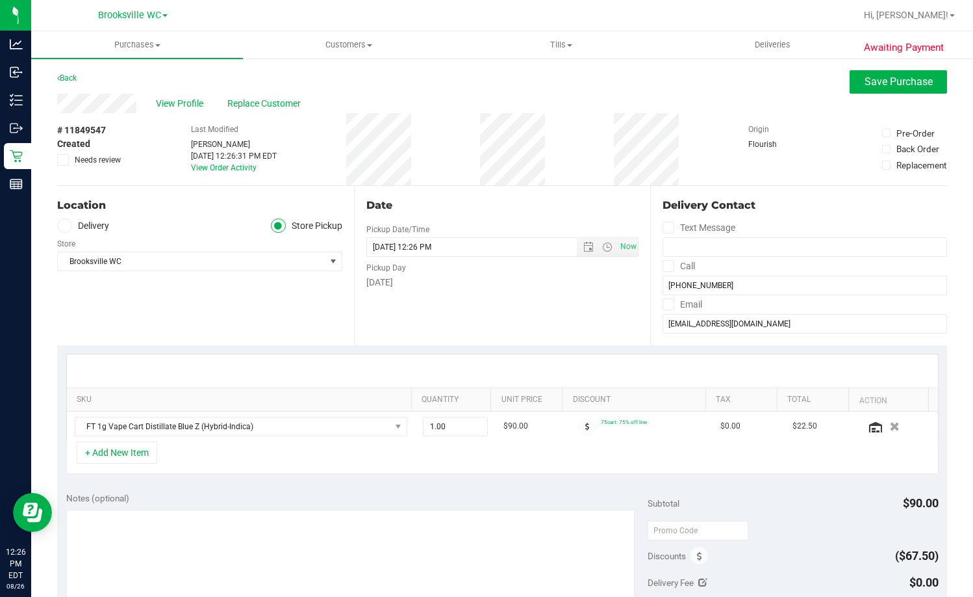
click at [543, 302] on div "Date Pickup Date/Time 08/26/2025 Now 08/26/2025 12:26 PM Now Pickup Day Tuesday" at bounding box center [502, 265] width 297 height 159
drag, startPoint x: 872, startPoint y: 89, endPoint x: 870, endPoint y: 96, distance: 7.4
click at [871, 95] on purchase-details "Back Save Purchase View Profile Replace Customer # 11849547 Created Needs revie…" at bounding box center [502, 549] width 890 height 959
click at [853, 88] on button "Save Purchase" at bounding box center [898, 81] width 97 height 23
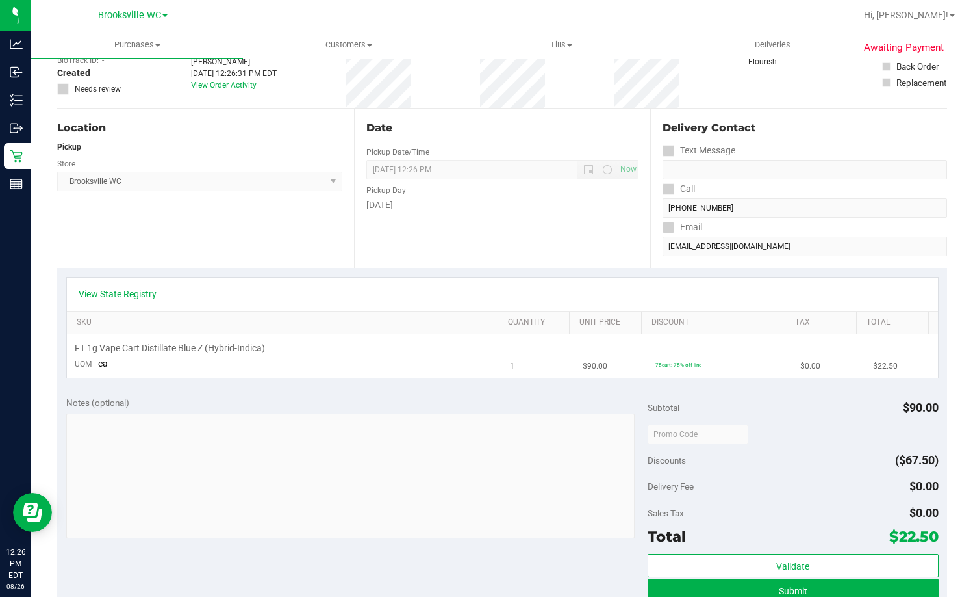
scroll to position [260, 0]
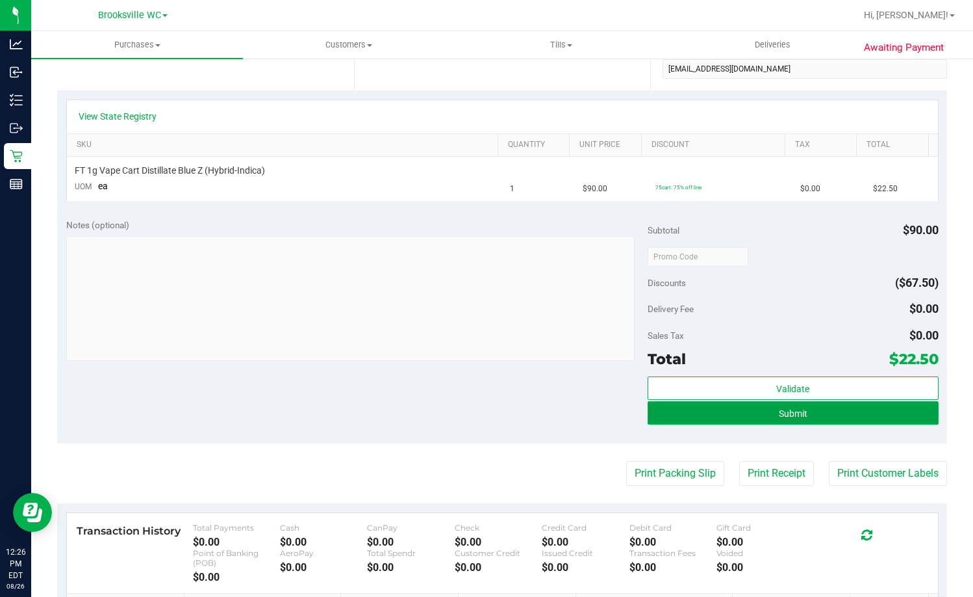
click at [719, 411] on button "Submit" at bounding box center [793, 412] width 291 height 23
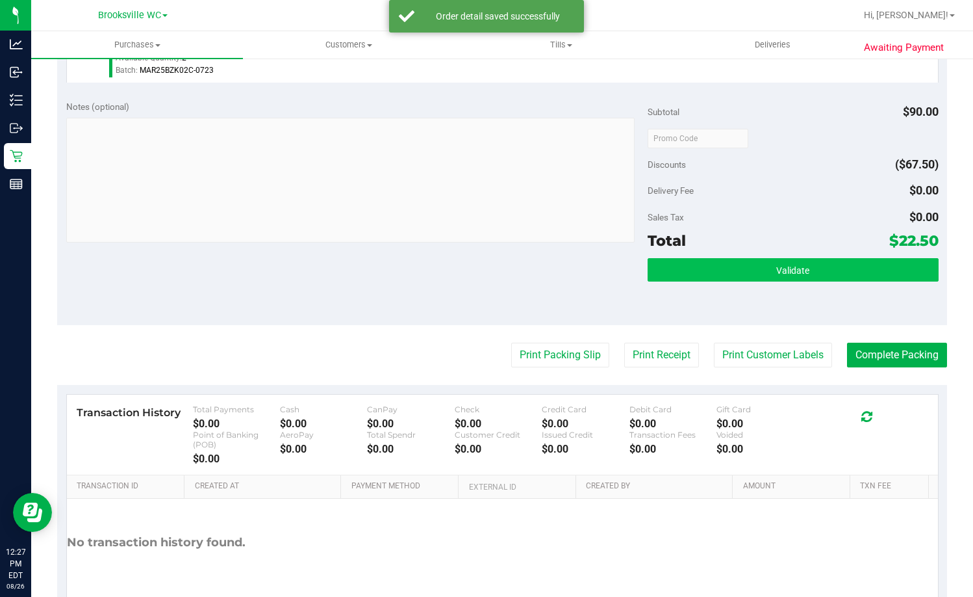
scroll to position [346, 0]
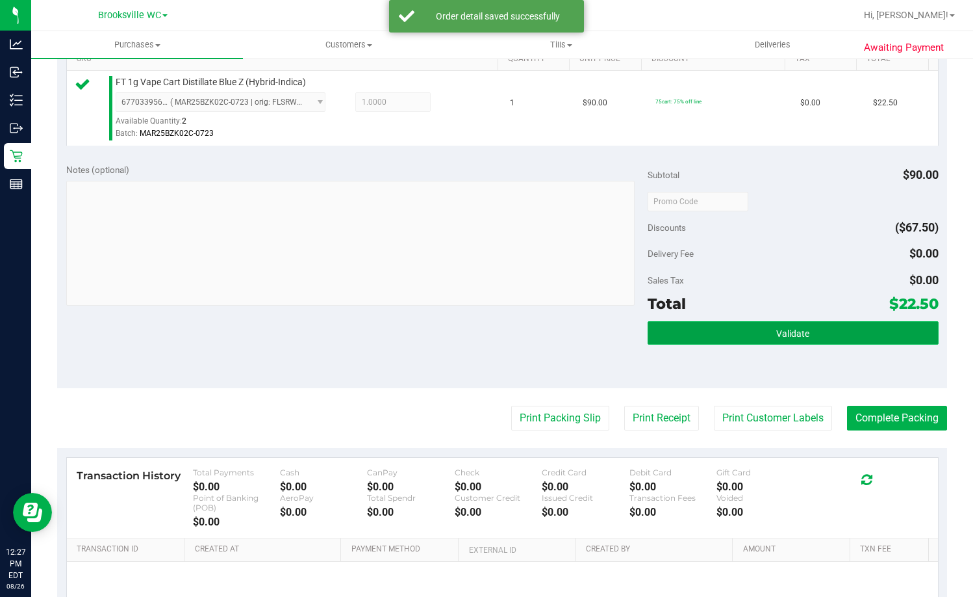
drag, startPoint x: 760, startPoint y: 334, endPoint x: 760, endPoint y: 324, distance: 10.4
click at [760, 329] on button "Validate" at bounding box center [793, 332] width 291 height 23
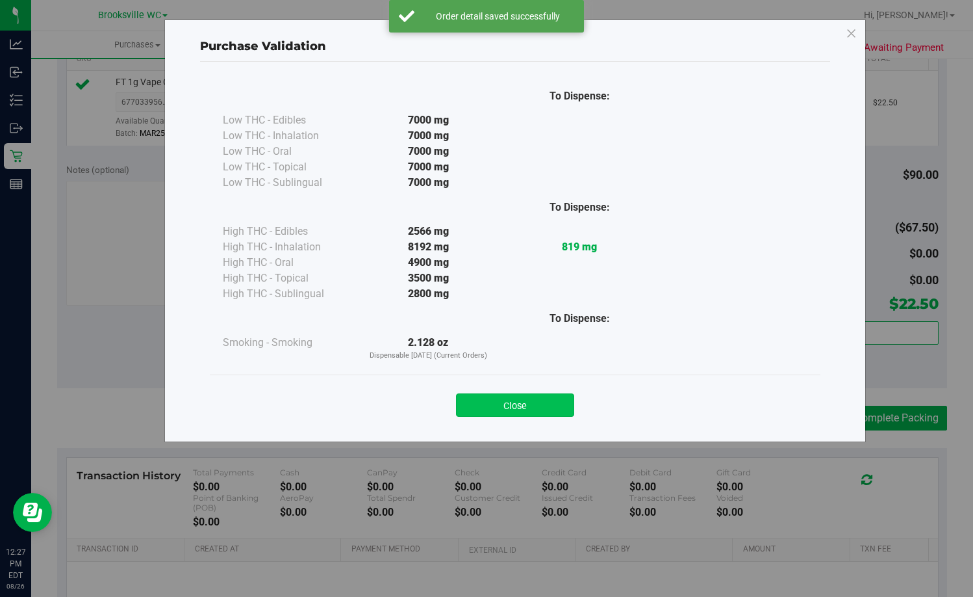
click at [556, 396] on button "Close" at bounding box center [515, 404] width 118 height 23
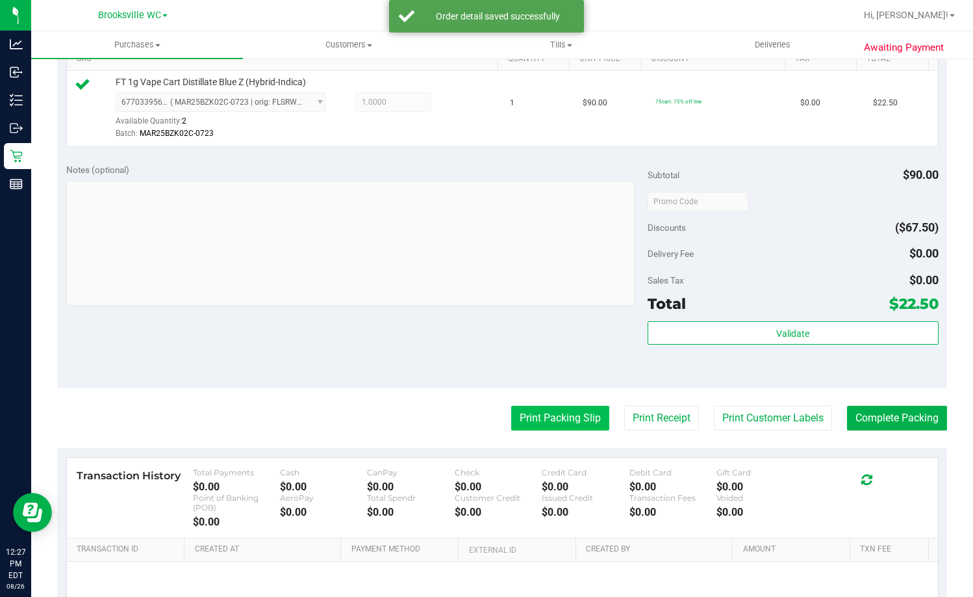
click at [550, 429] on button "Print Packing Slip" at bounding box center [560, 418] width 98 height 25
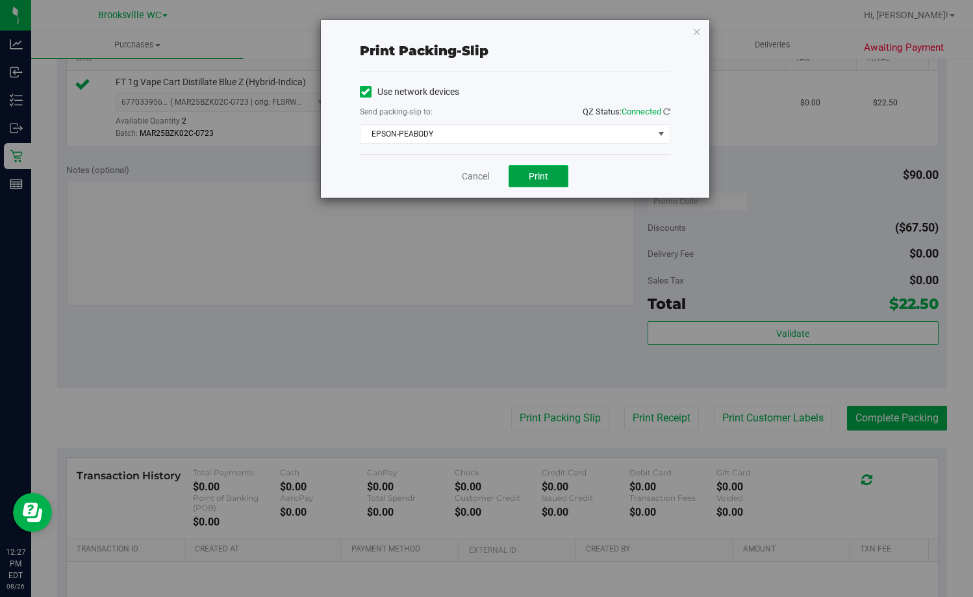
click at [544, 181] on span "Print" at bounding box center [538, 176] width 19 height 10
click at [465, 176] on link "Cancel" at bounding box center [475, 177] width 27 height 14
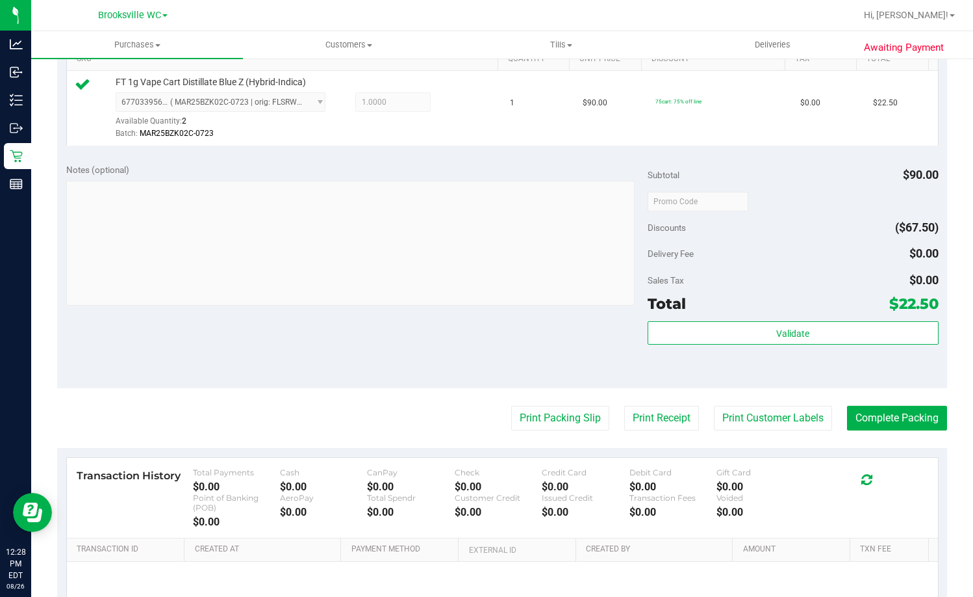
click at [810, 299] on div "Total $22.50" at bounding box center [793, 303] width 291 height 23
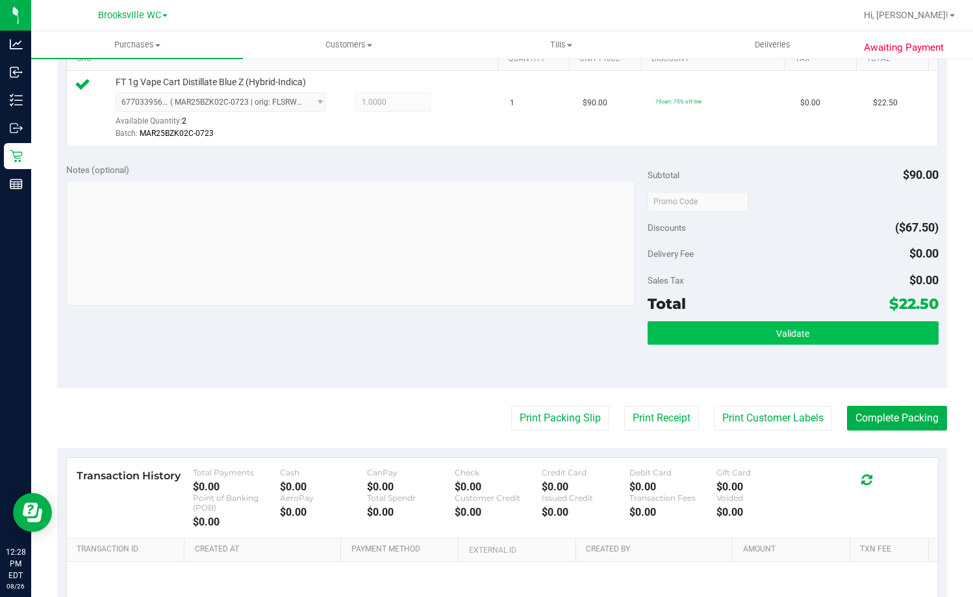
click at [819, 341] on button "Validate" at bounding box center [793, 332] width 291 height 23
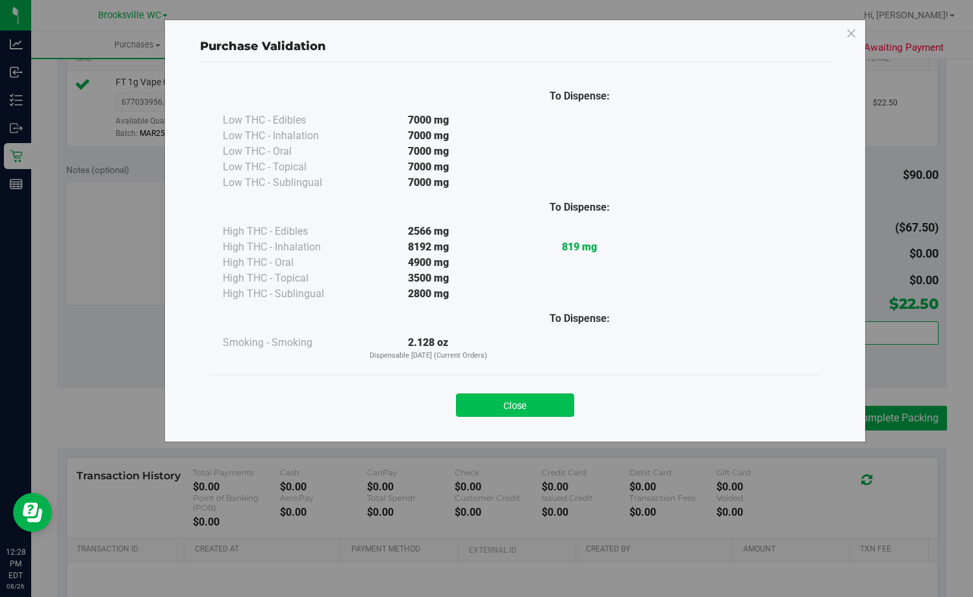
click at [527, 397] on button "Close" at bounding box center [515, 404] width 118 height 23
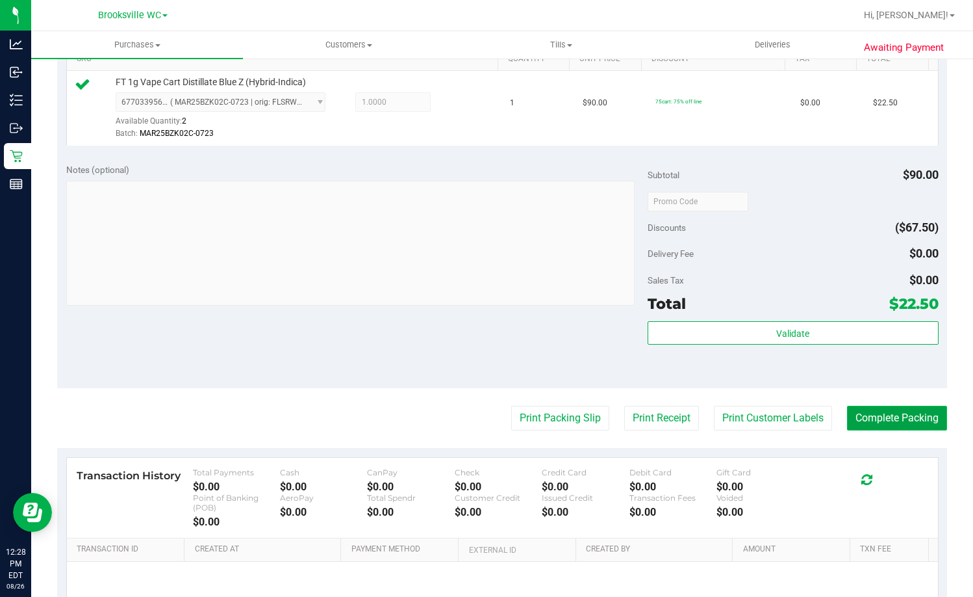
click at [895, 406] on button "Complete Packing" at bounding box center [897, 418] width 100 height 25
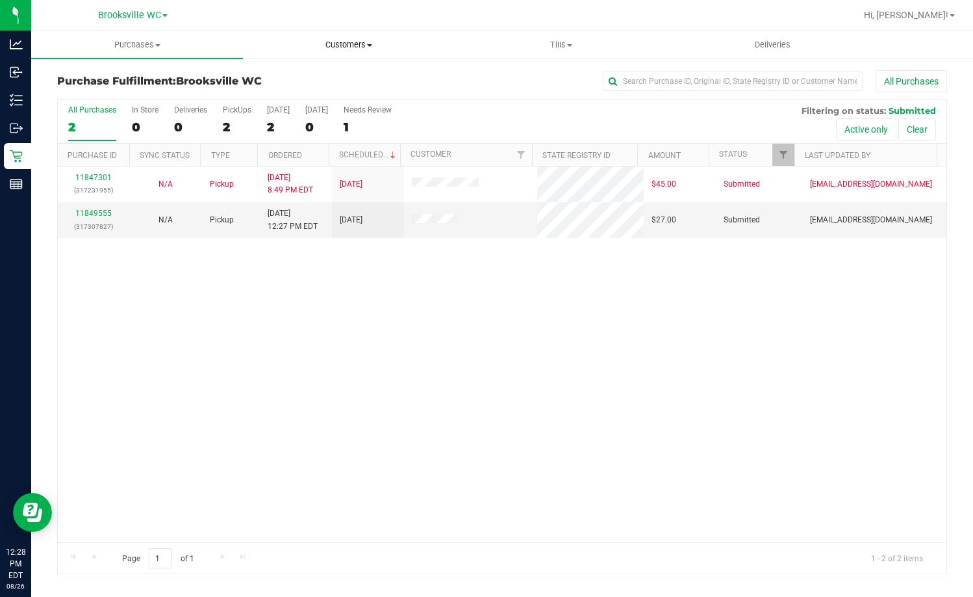
click at [364, 35] on uib-tab-heading "Customers All customers Add a new customer All physicians" at bounding box center [349, 45] width 211 height 26
click at [361, 42] on span "Customers" at bounding box center [349, 45] width 212 height 12
click at [347, 44] on span "Customers" at bounding box center [349, 45] width 212 height 12
click at [318, 79] on span "All customers" at bounding box center [290, 78] width 94 height 11
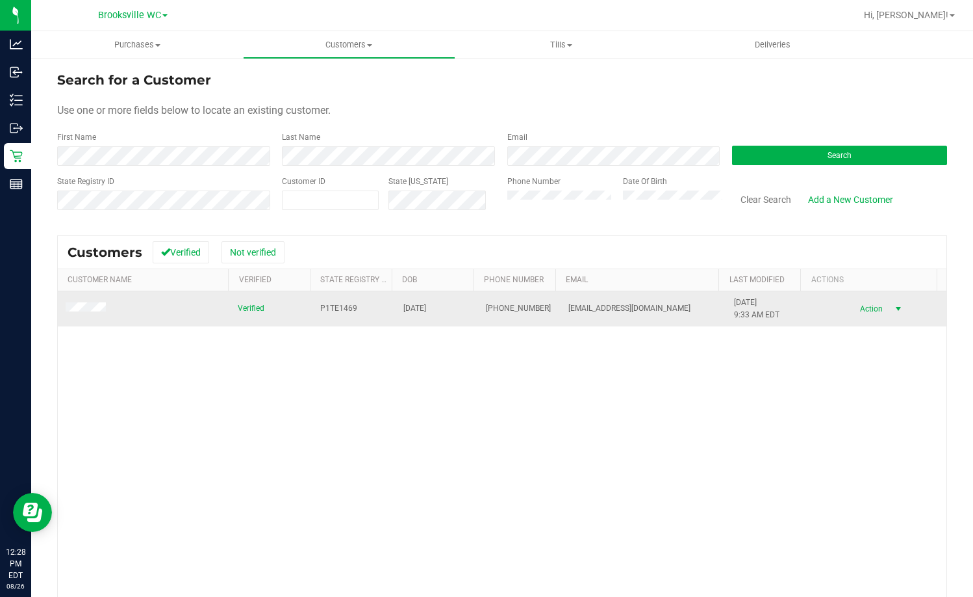
click at [868, 302] on span "Action" at bounding box center [870, 309] width 42 height 18
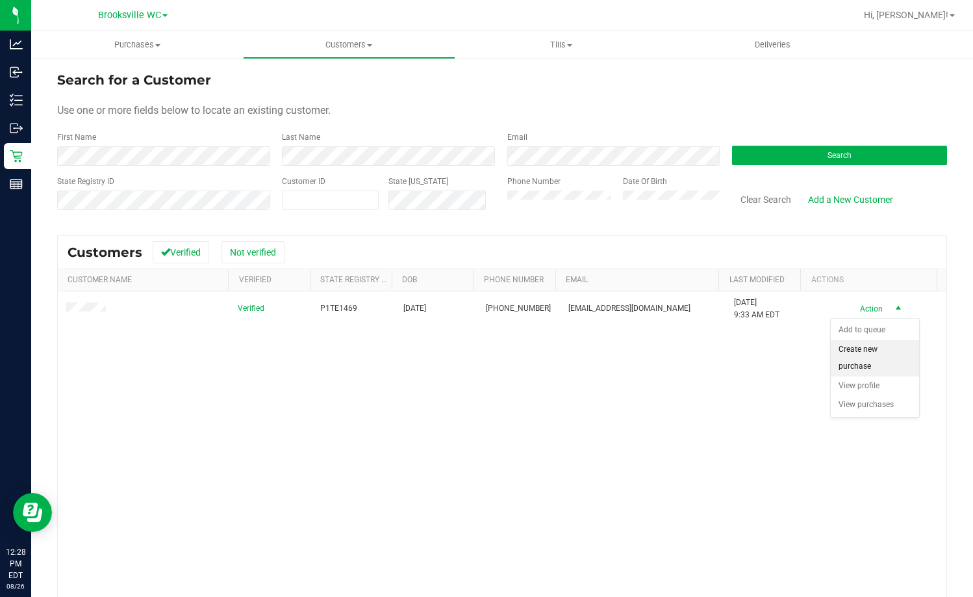
click at [865, 365] on li "Create new purchase" at bounding box center [875, 358] width 88 height 36
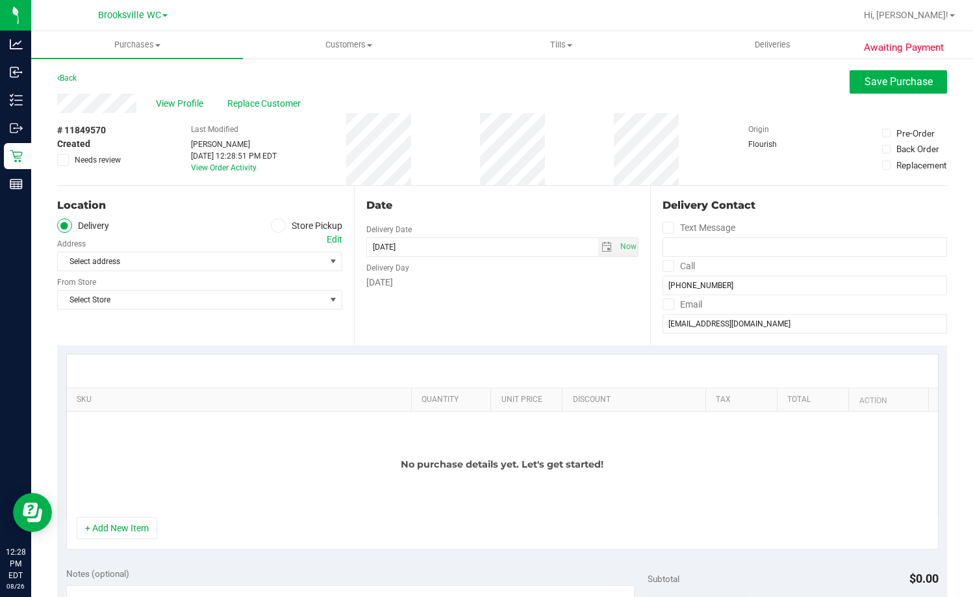
drag, startPoint x: 268, startPoint y: 227, endPoint x: 265, endPoint y: 218, distance: 9.1
click at [271, 223] on span at bounding box center [278, 225] width 15 height 15
click at [0, 0] on input "Store Pickup" at bounding box center [0, 0] width 0 height 0
click at [240, 259] on span "Select Store" at bounding box center [192, 261] width 268 height 18
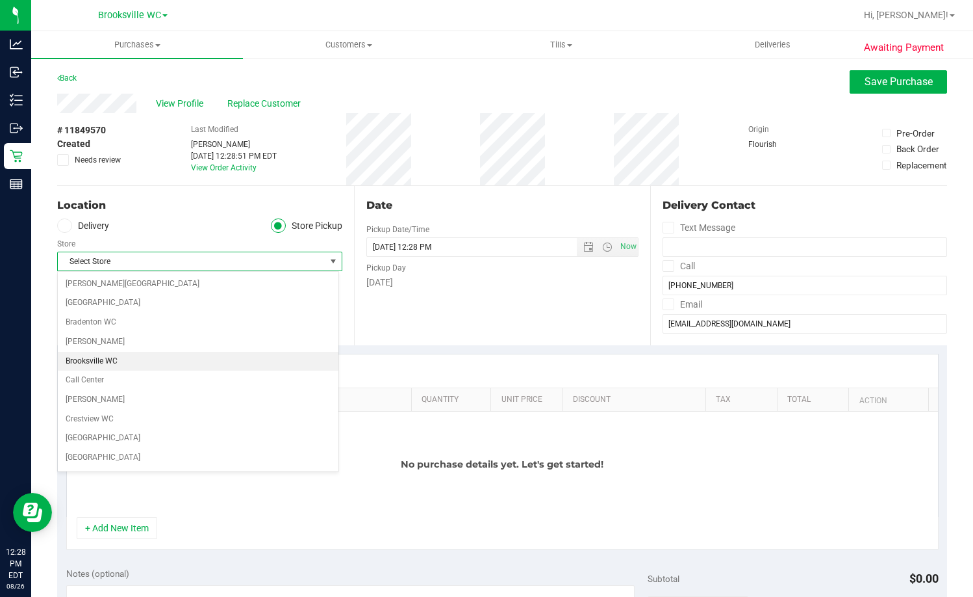
click at [132, 357] on li "Brooksville WC" at bounding box center [198, 361] width 281 height 19
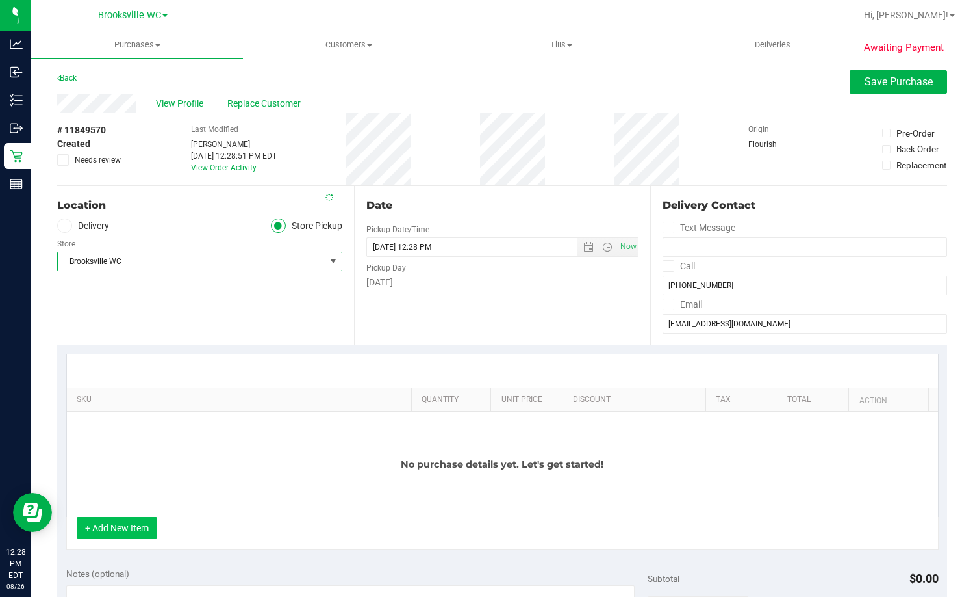
click at [129, 530] on button "+ Add New Item" at bounding box center [117, 528] width 81 height 22
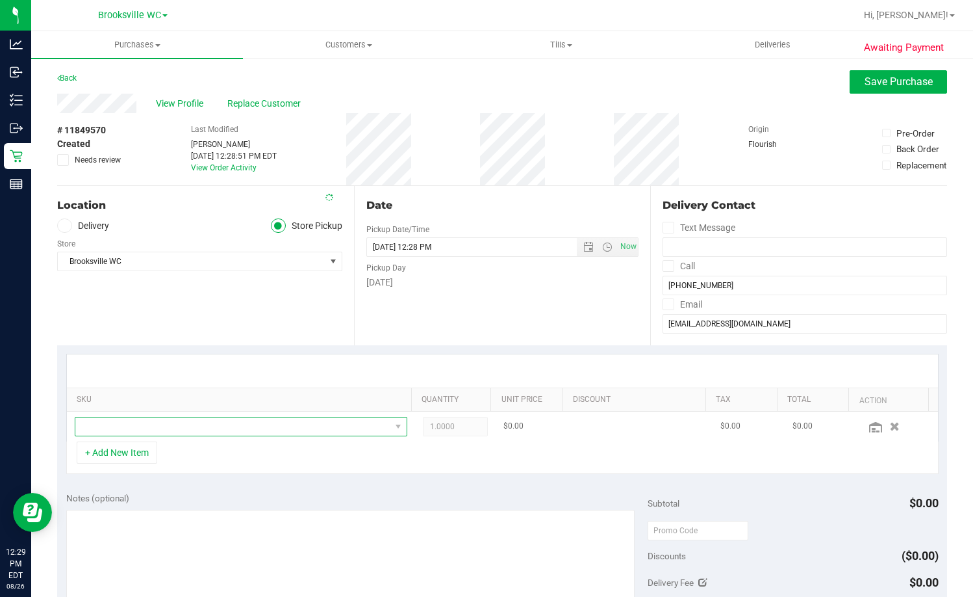
click at [147, 423] on span "NO DATA FOUND" at bounding box center [232, 426] width 315 height 18
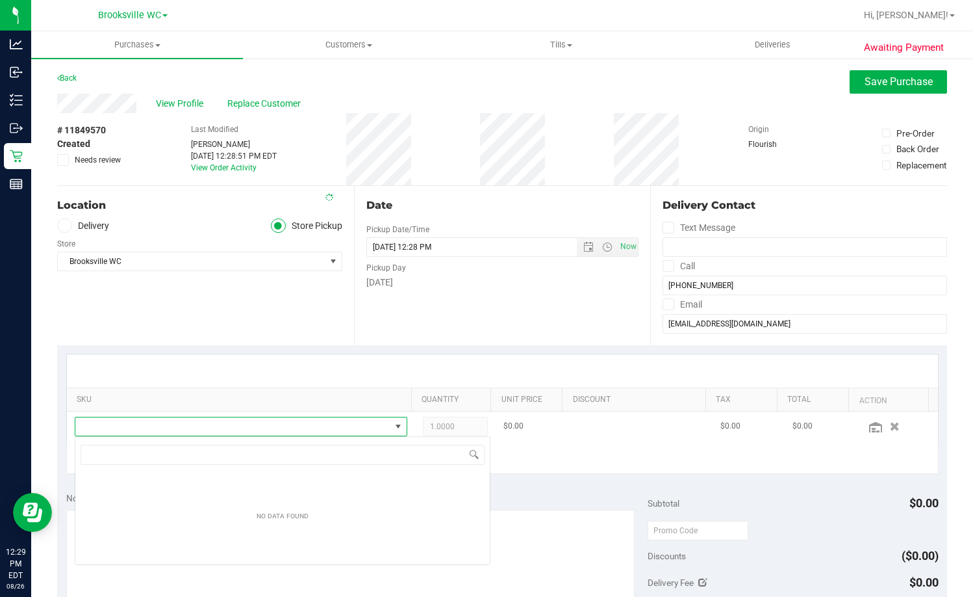
scroll to position [19, 326]
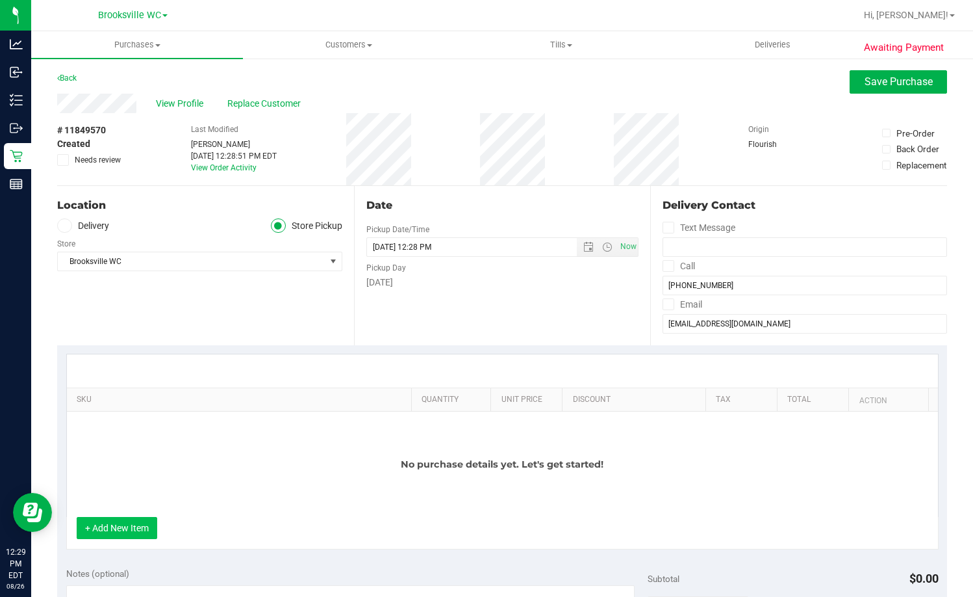
click at [102, 527] on button "+ Add New Item" at bounding box center [117, 528] width 81 height 22
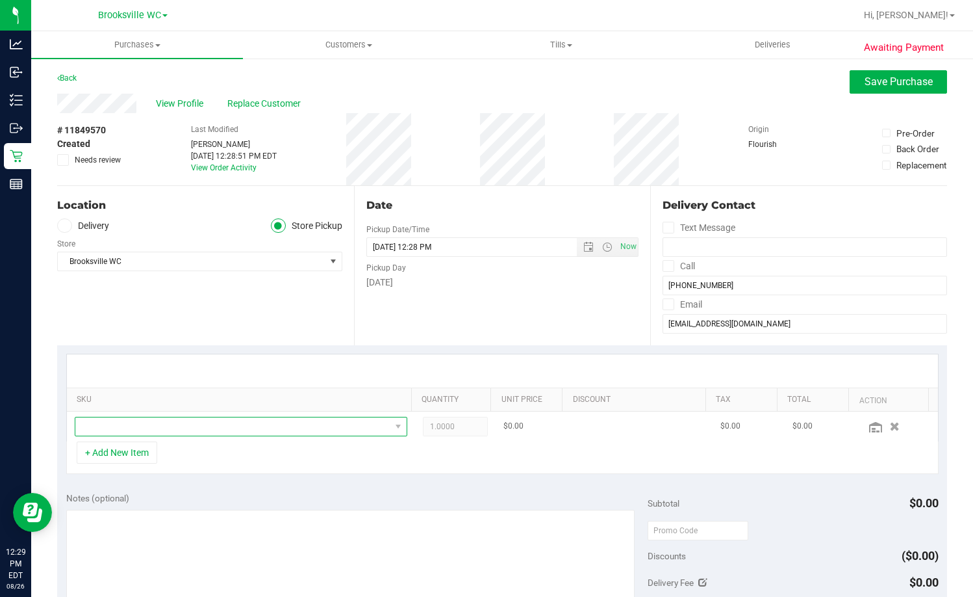
click at [151, 428] on span "NO DATA FOUND" at bounding box center [232, 426] width 315 height 18
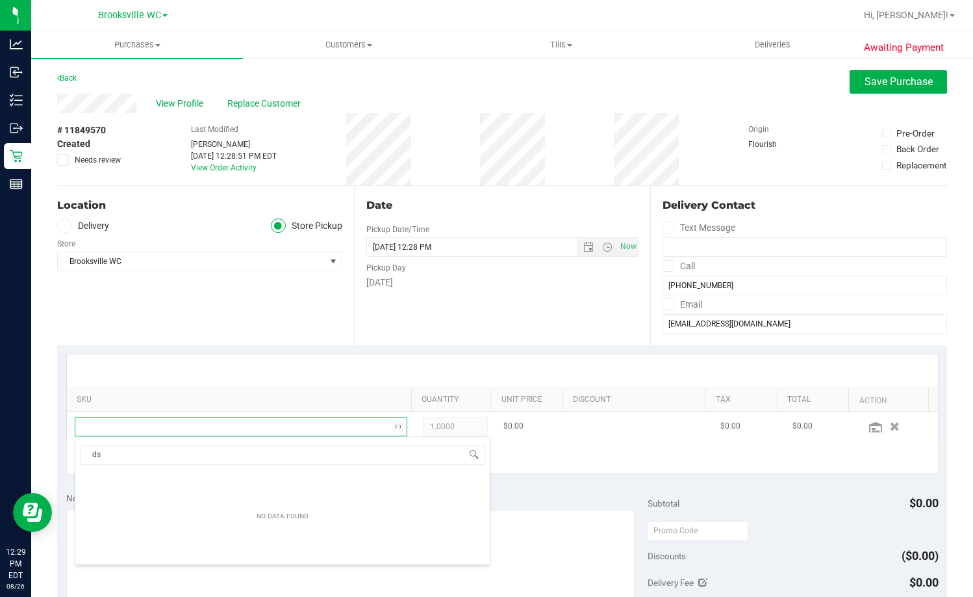
type input "dsc"
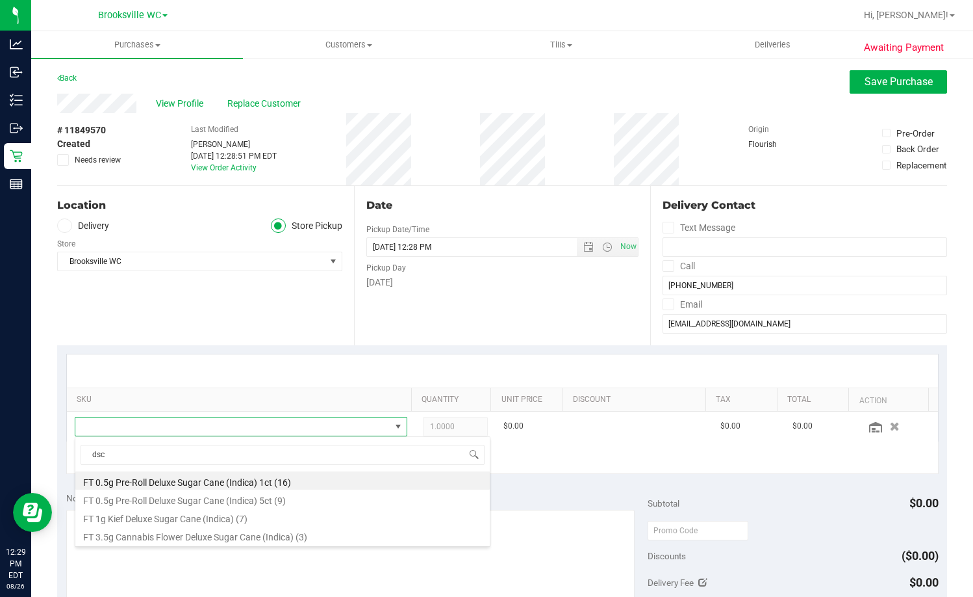
scroll to position [19, 322]
click at [271, 485] on li "FT 0.5g Pre-Roll Deluxe Sugar Cane (Indica) 1ct (16)" at bounding box center [282, 480] width 415 height 18
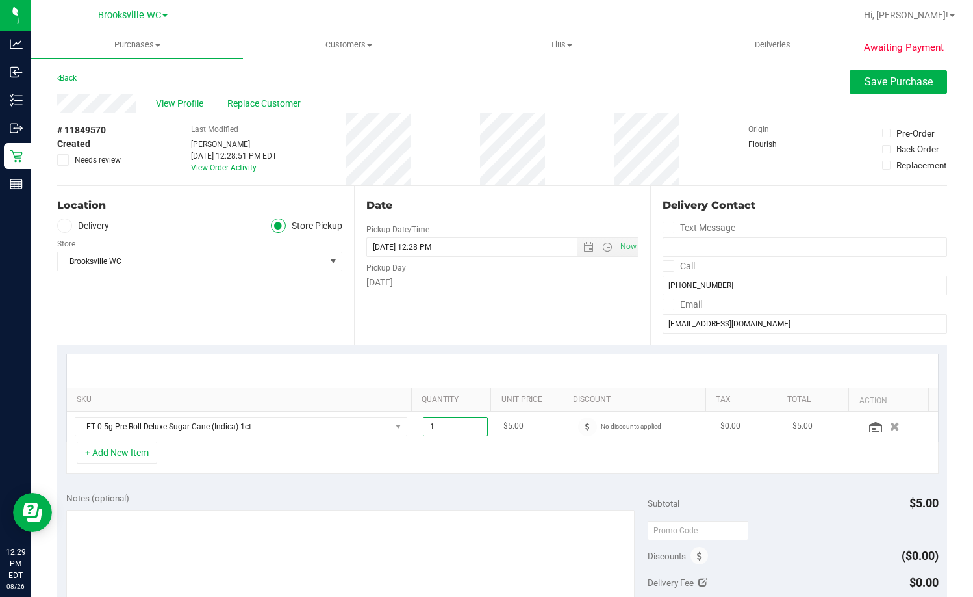
click at [454, 425] on span "1.00 1" at bounding box center [455, 426] width 65 height 19
click at [454, 425] on input "1" at bounding box center [456, 426] width 64 height 18
type input "4"
type input "4.00"
click at [445, 311] on div "Date Pickup Date/Time 08/26/2025 Now 08/26/2025 12:28 PM Now Pickup Day Tuesday" at bounding box center [502, 265] width 297 height 159
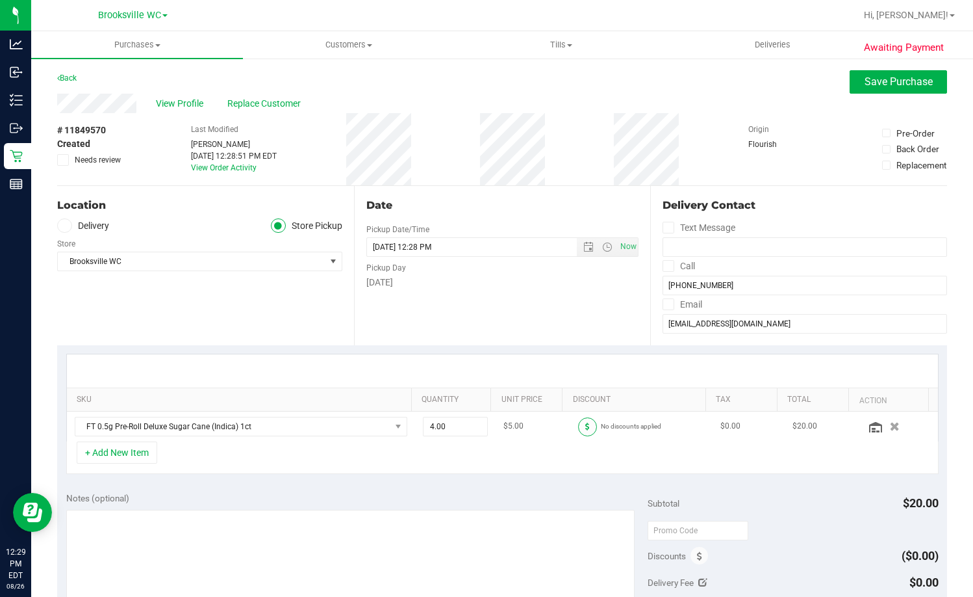
click at [578, 430] on span at bounding box center [587, 426] width 19 height 19
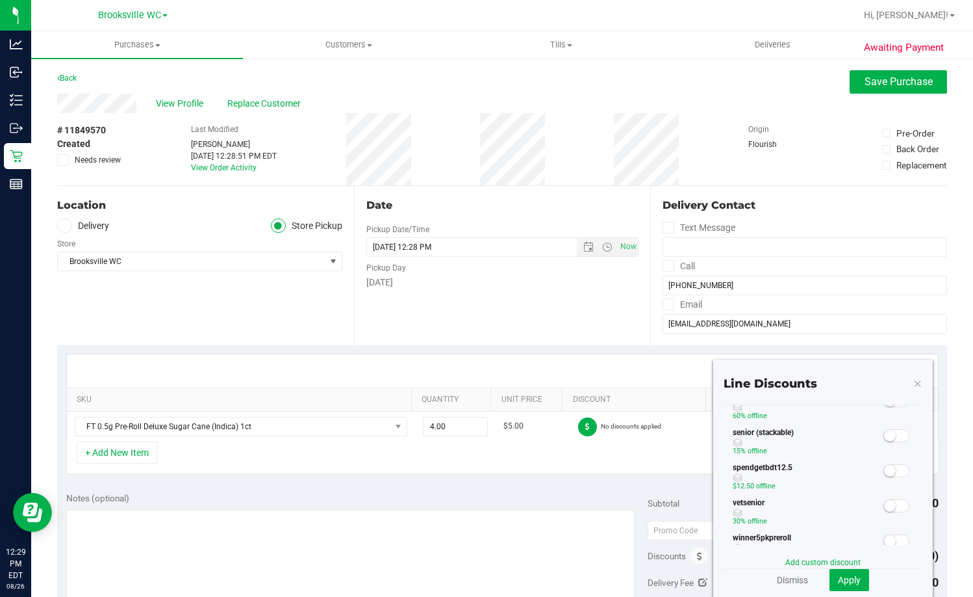
scroll to position [260, 0]
click at [782, 579] on link "Dismiss" at bounding box center [792, 579] width 31 height 13
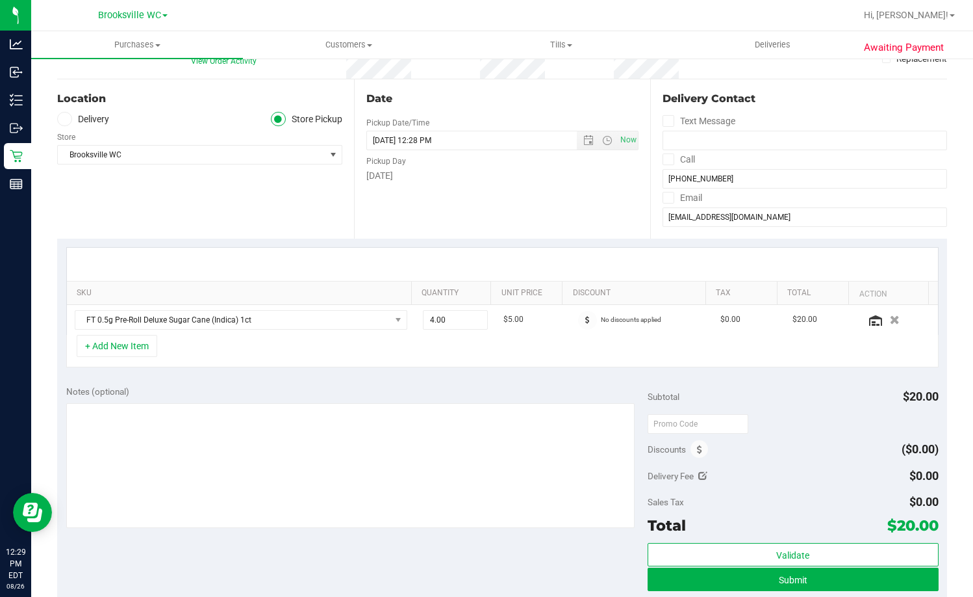
scroll to position [195, 0]
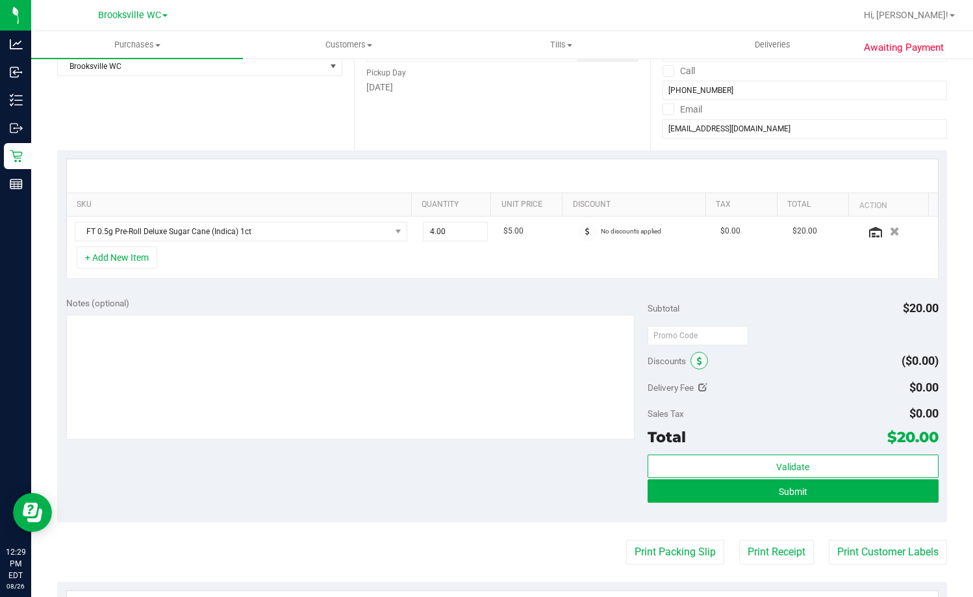
click at [693, 352] on span at bounding box center [700, 361] width 18 height 18
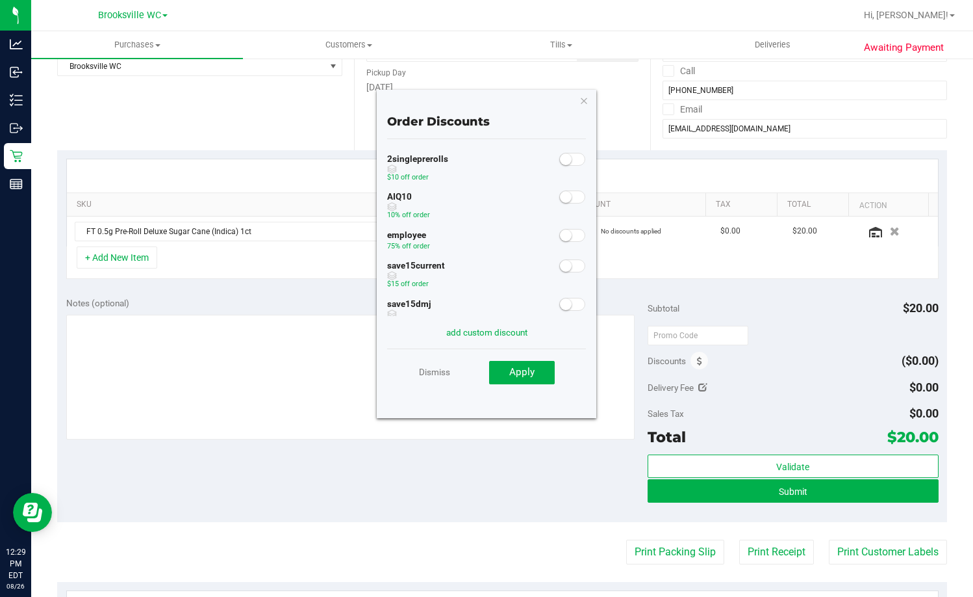
click at [563, 242] on div "employee 75% off order" at bounding box center [486, 240] width 199 height 31
click at [563, 238] on span at bounding box center [573, 235] width 26 height 13
click at [519, 372] on span "Apply" at bounding box center [521, 372] width 25 height 12
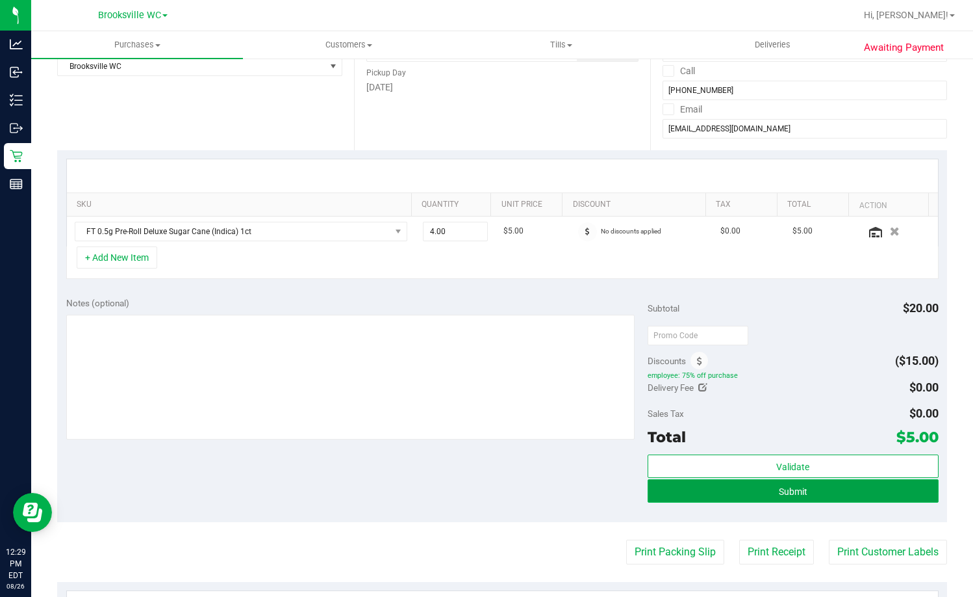
click at [812, 491] on button "Submit" at bounding box center [793, 490] width 291 height 23
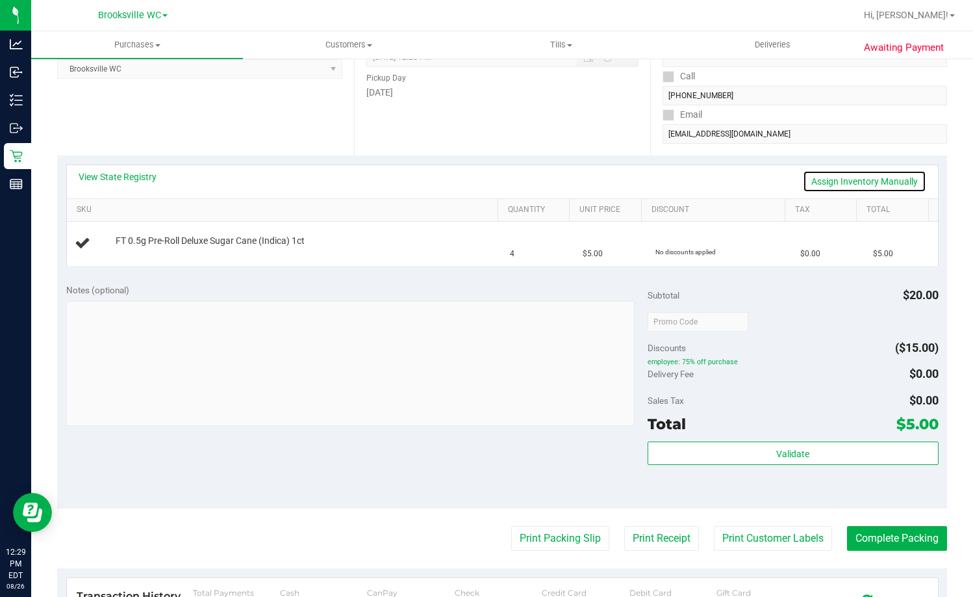
click at [860, 170] on link "Assign Inventory Manually" at bounding box center [864, 181] width 123 height 22
click at [128, 248] on link "Add Package" at bounding box center [139, 249] width 47 height 9
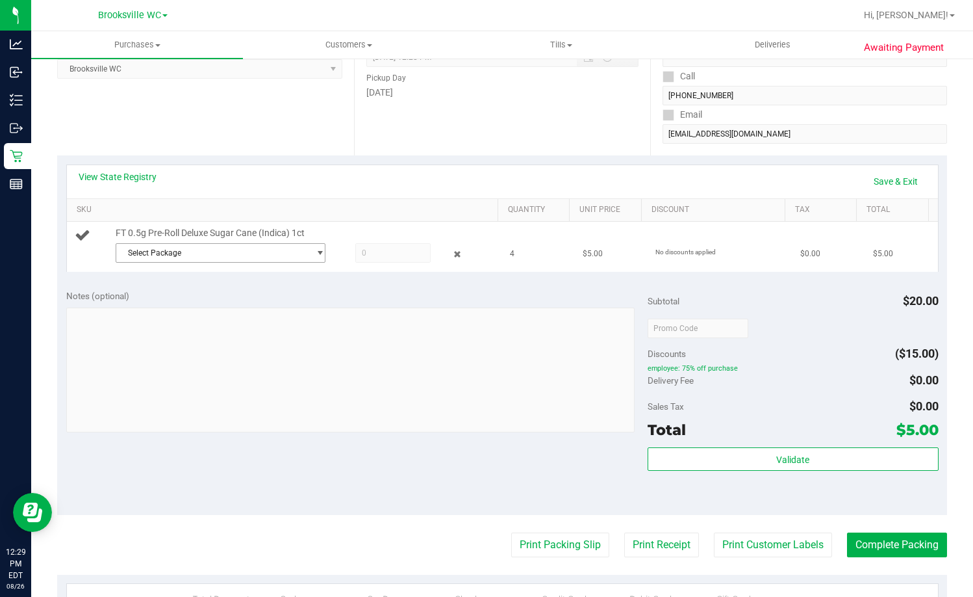
click at [164, 248] on span "Select Package" at bounding box center [212, 253] width 192 height 18
click at [206, 309] on span "( 1-AUG25DSC02-0813 | orig: FLSRWGM-20250819-1670 )" at bounding box center [299, 306] width 203 height 9
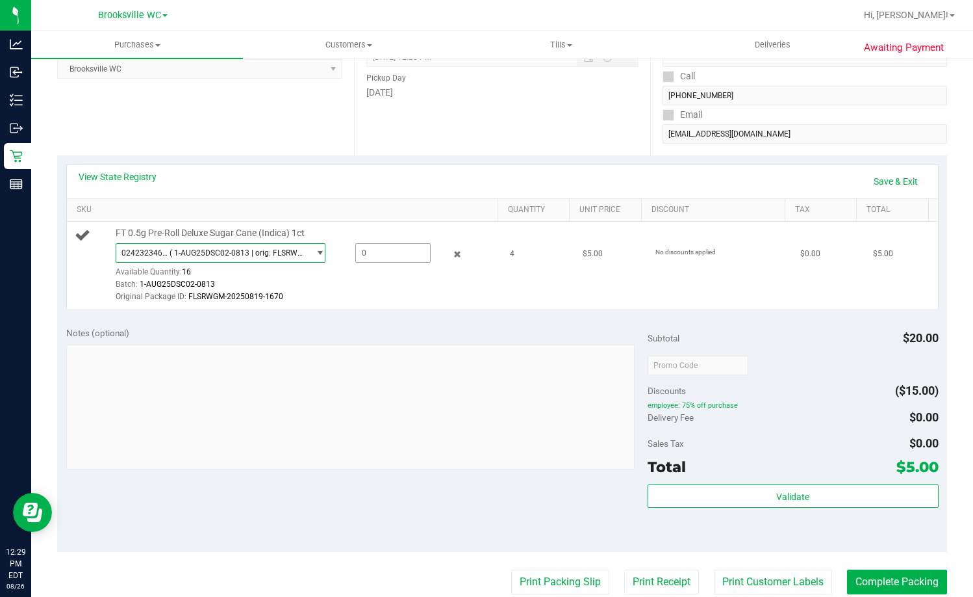
click at [374, 252] on span at bounding box center [392, 252] width 75 height 19
type input "4"
type input "4.0000"
click at [489, 149] on div "Date Pickup Date/Time 08/26/2025 Now 08/26/2025 12:28 PM Now Pickup Day Tuesday" at bounding box center [502, 75] width 297 height 159
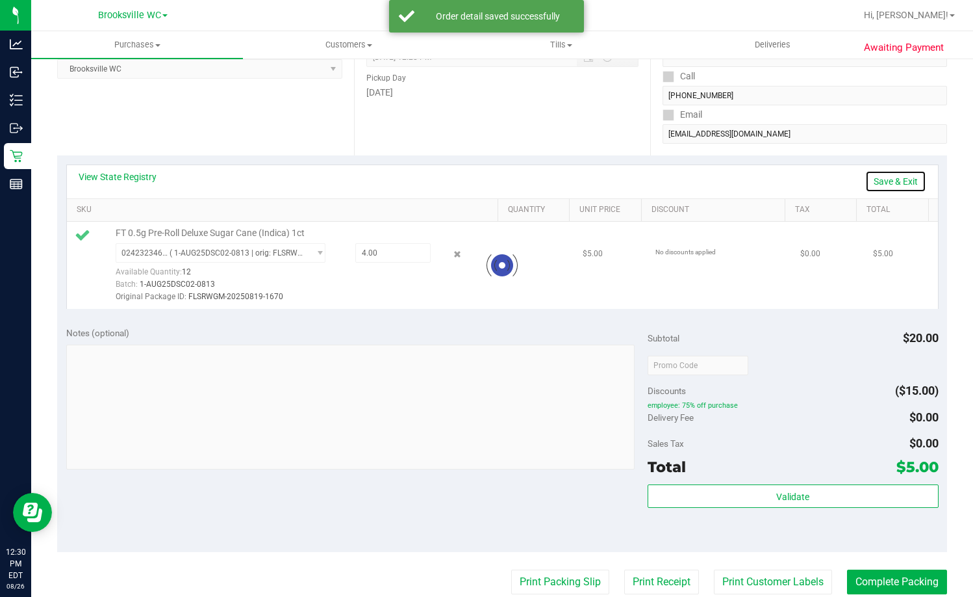
click at [887, 177] on link "Save & Exit" at bounding box center [896, 181] width 61 height 22
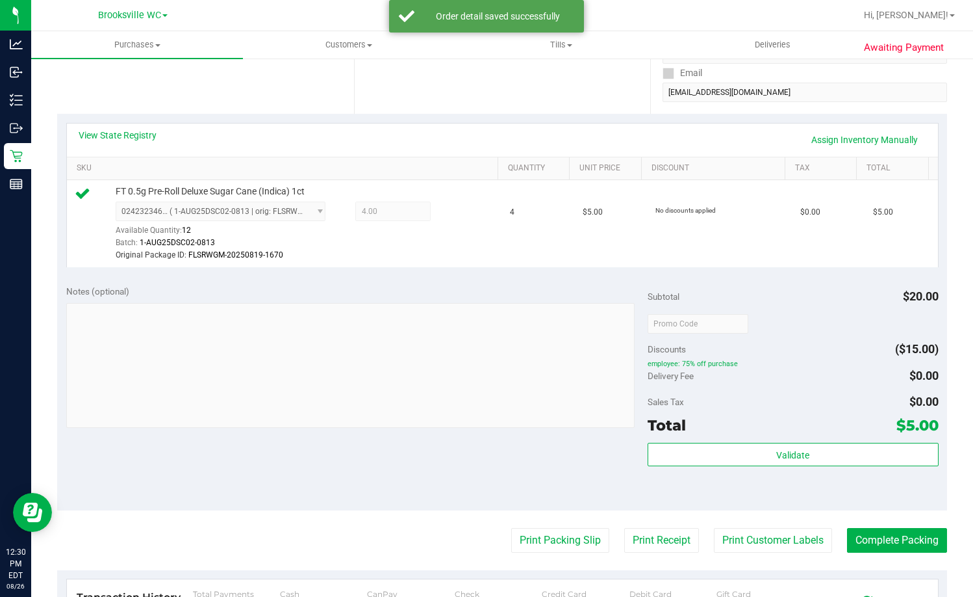
scroll to position [260, 0]
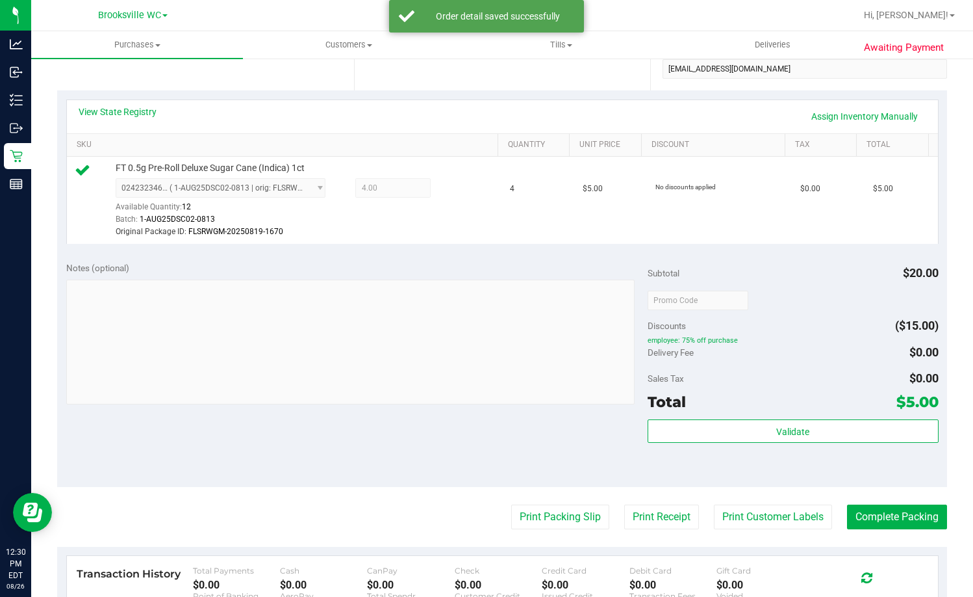
click at [813, 419] on div "Subtotal $20.00 Discounts ($15.00) employee: 75% off purchase Delivery Fee $0.0…" at bounding box center [793, 369] width 291 height 216
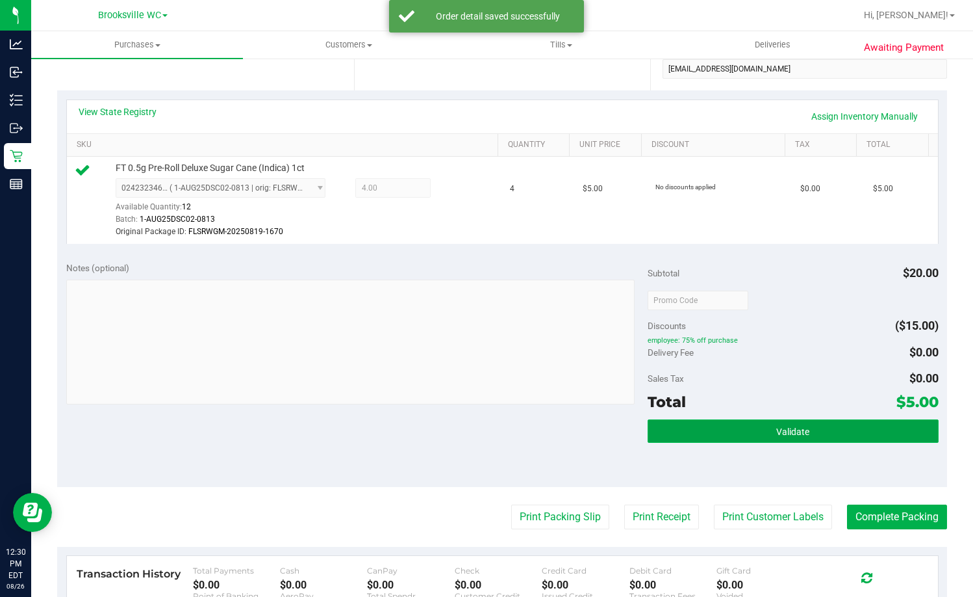
click at [814, 426] on button "Validate" at bounding box center [793, 430] width 291 height 23
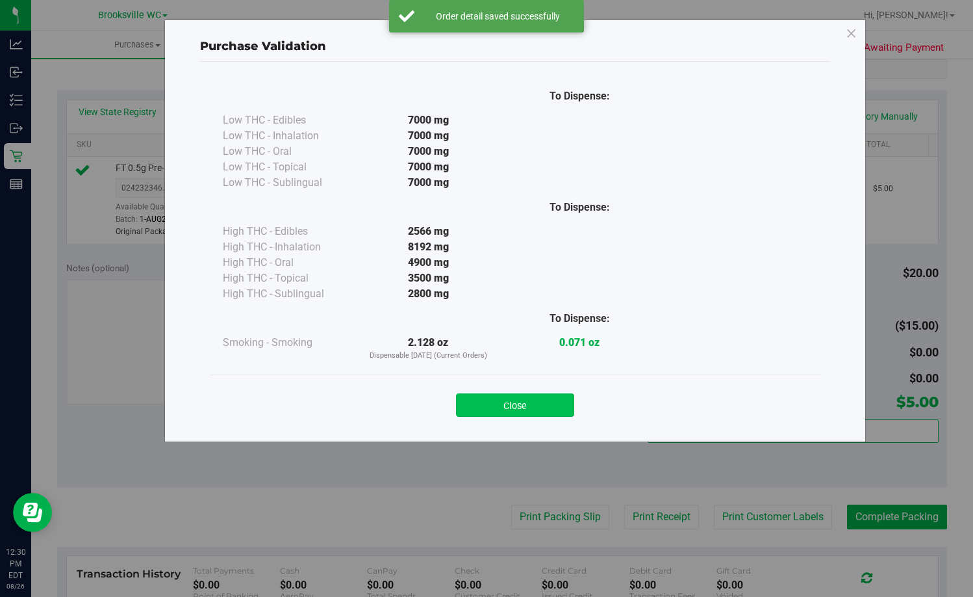
click at [545, 398] on button "Close" at bounding box center [515, 404] width 118 height 23
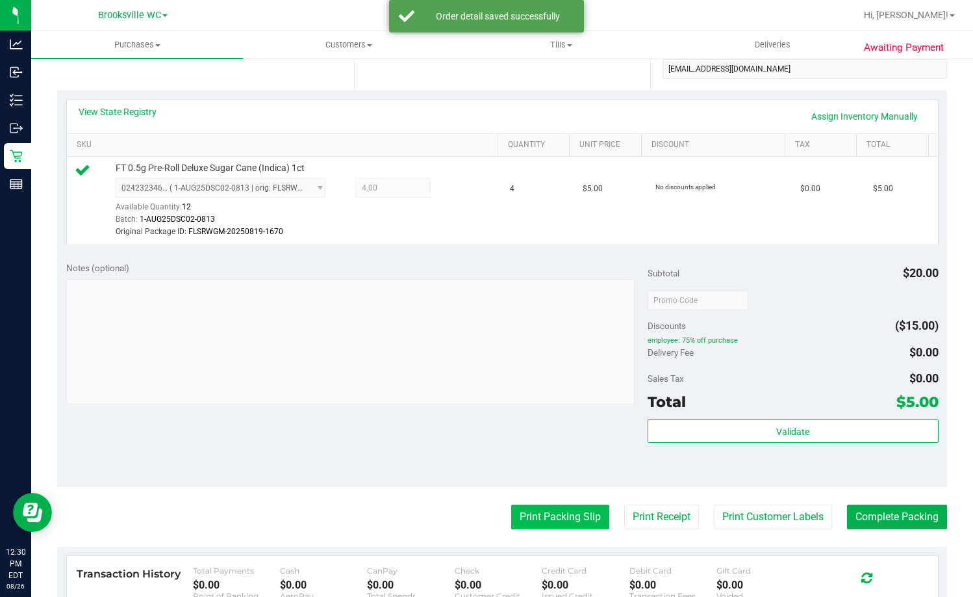
click at [574, 514] on button "Print Packing Slip" at bounding box center [560, 516] width 98 height 25
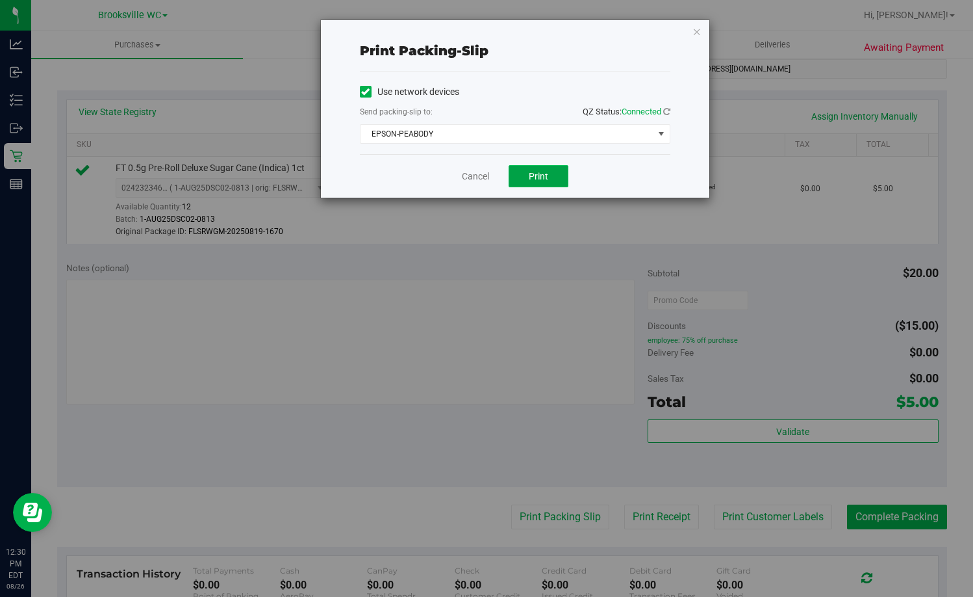
click at [535, 175] on span "Print" at bounding box center [538, 176] width 19 height 10
click at [469, 173] on link "Cancel" at bounding box center [475, 177] width 27 height 14
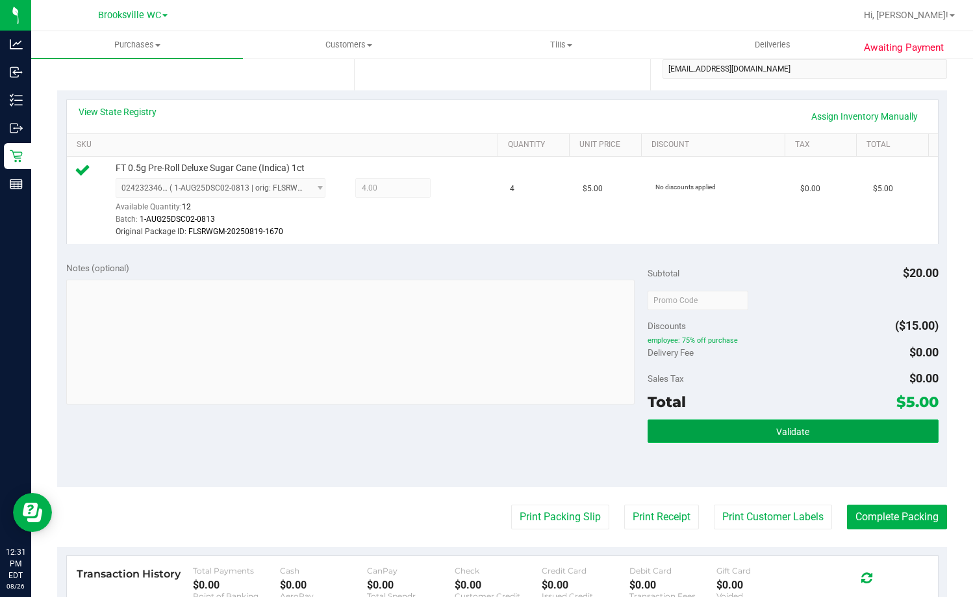
click at [851, 421] on button "Validate" at bounding box center [793, 430] width 291 height 23
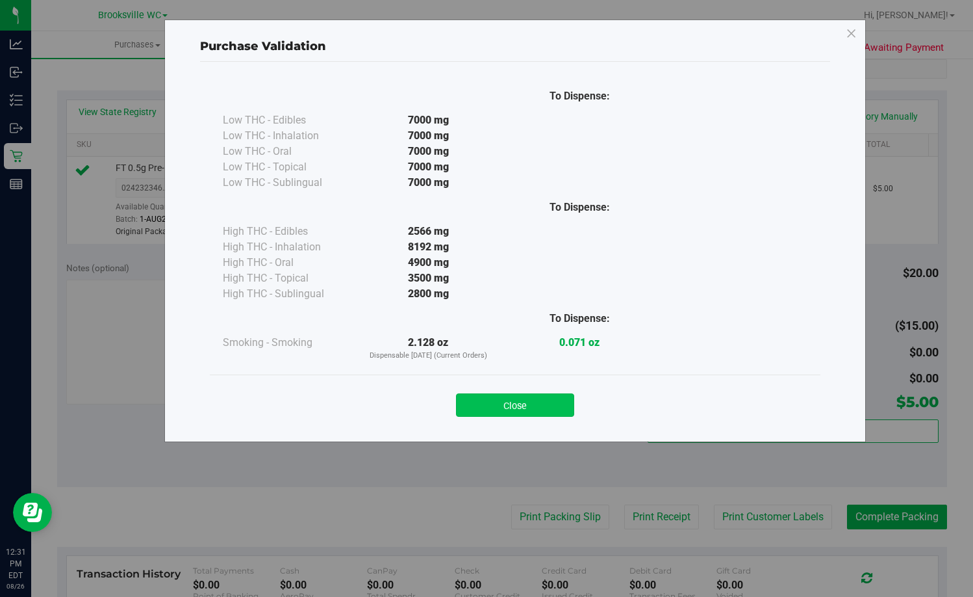
click at [560, 404] on button "Close" at bounding box center [515, 404] width 118 height 23
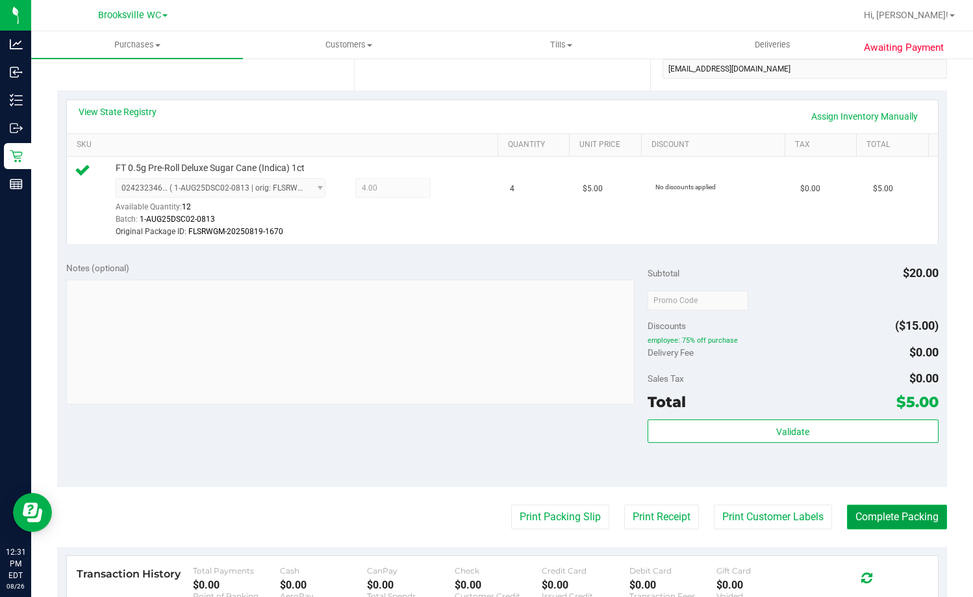
click at [878, 524] on button "Complete Packing" at bounding box center [897, 516] width 100 height 25
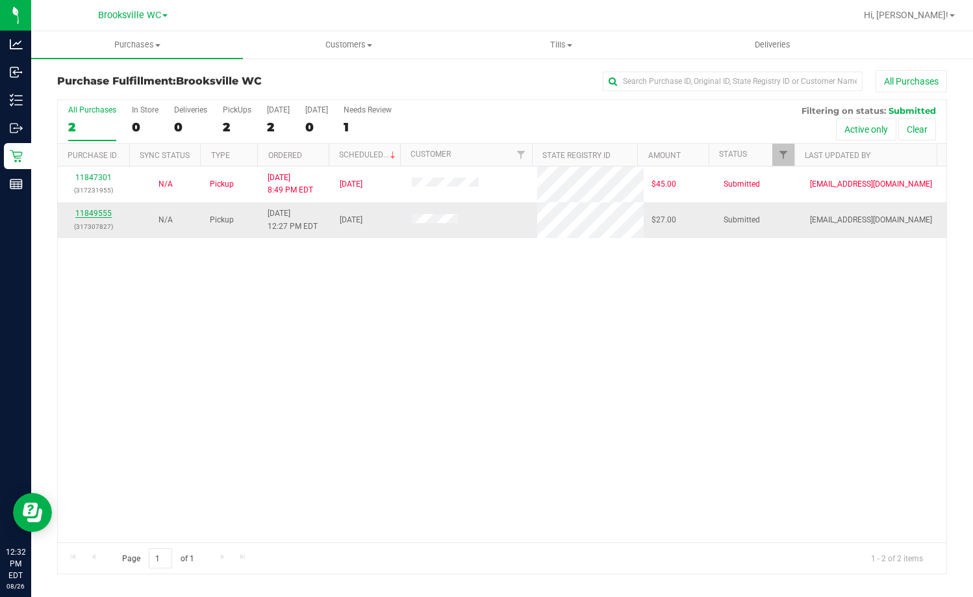
click at [90, 210] on link "11849555" at bounding box center [93, 213] width 36 height 9
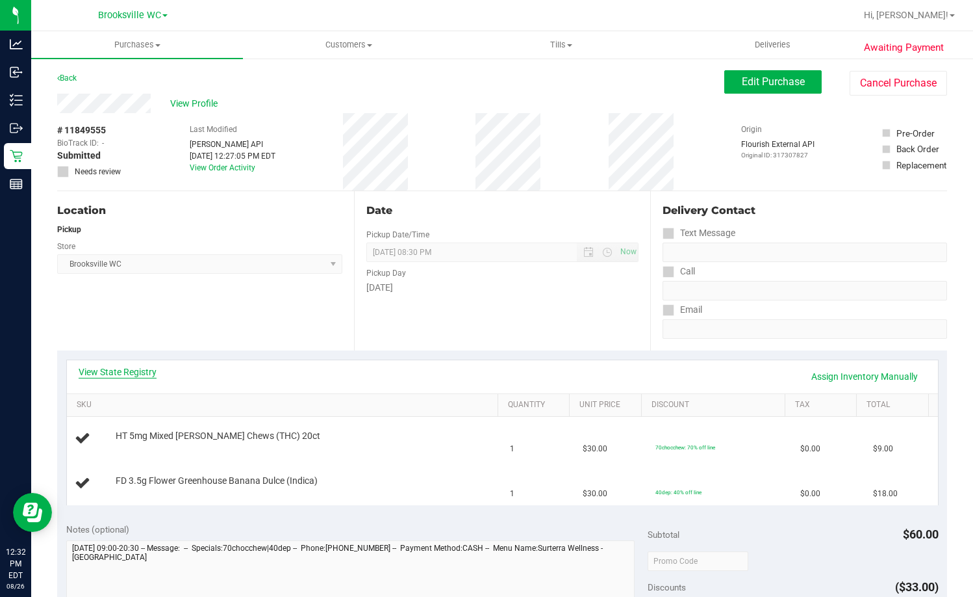
click at [107, 376] on link "View State Registry" at bounding box center [118, 371] width 78 height 13
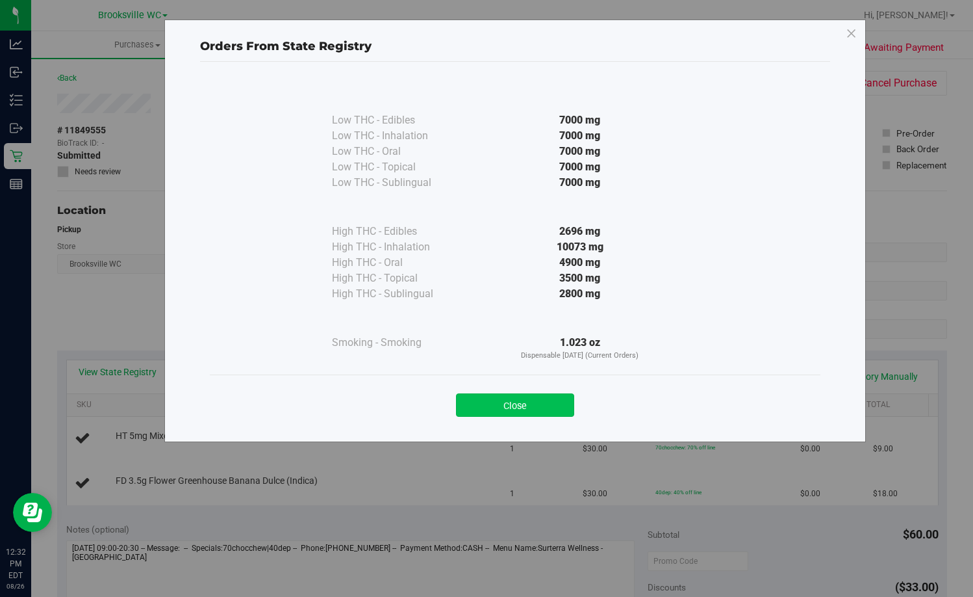
click at [539, 406] on button "Close" at bounding box center [515, 404] width 118 height 23
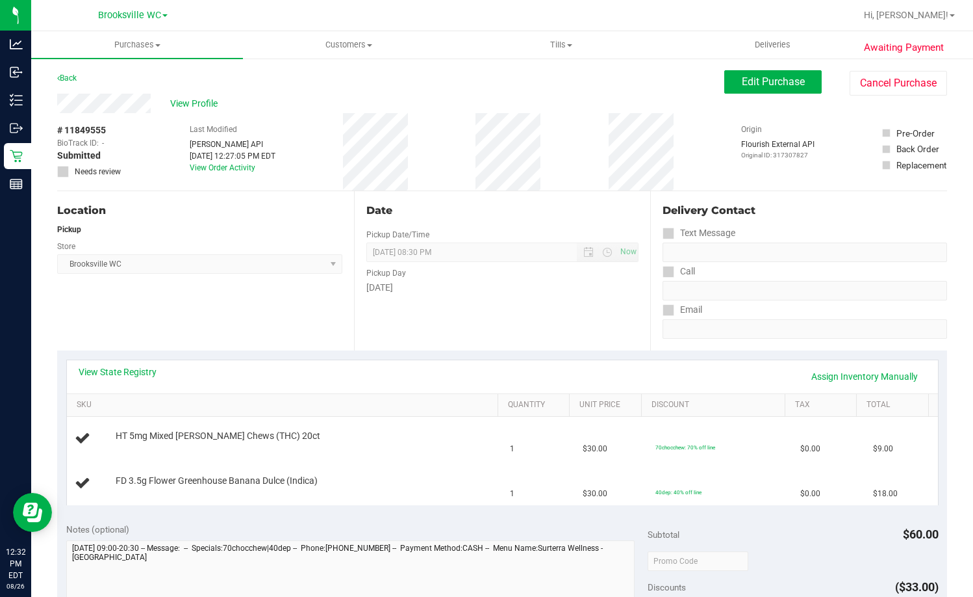
drag, startPoint x: 531, startPoint y: 328, endPoint x: 549, endPoint y: 337, distance: 20.3
click at [531, 329] on div "Date Pickup Date/Time 08/26/2025 Now 08/26/2025 08:30 PM Now Pickup Day Tuesday" at bounding box center [502, 270] width 297 height 159
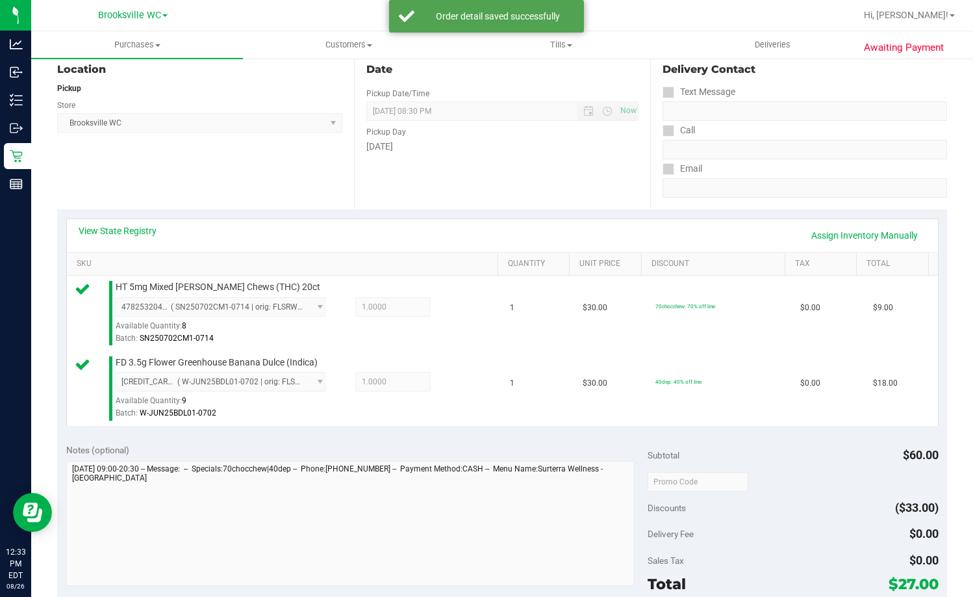
scroll to position [390, 0]
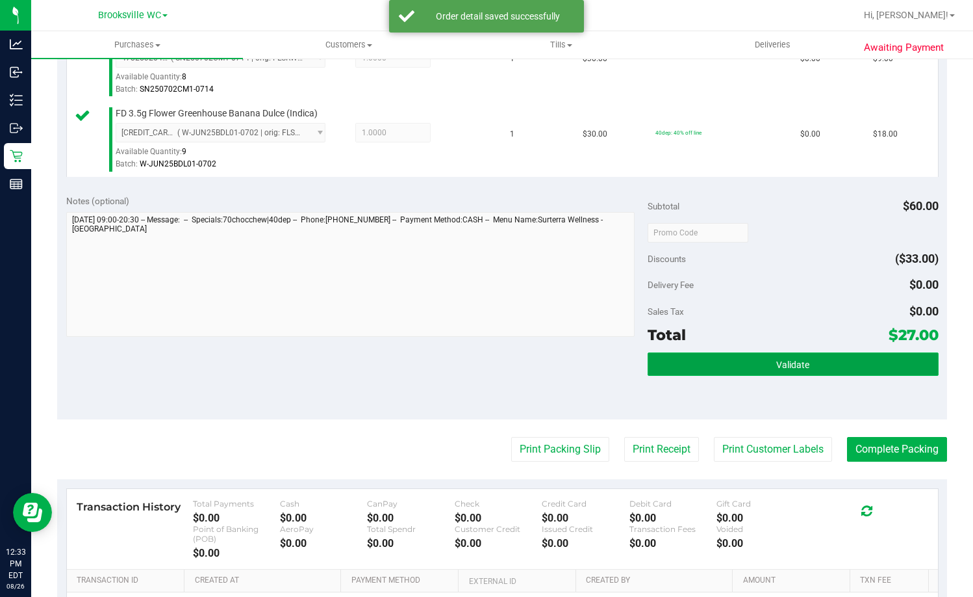
click at [826, 363] on button "Validate" at bounding box center [793, 363] width 291 height 23
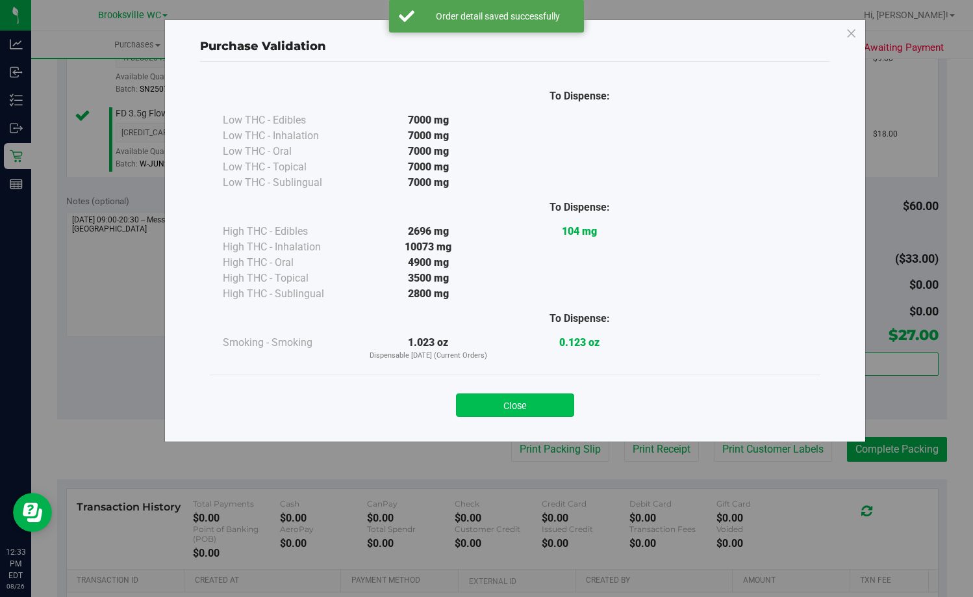
click at [561, 409] on button "Close" at bounding box center [515, 404] width 118 height 23
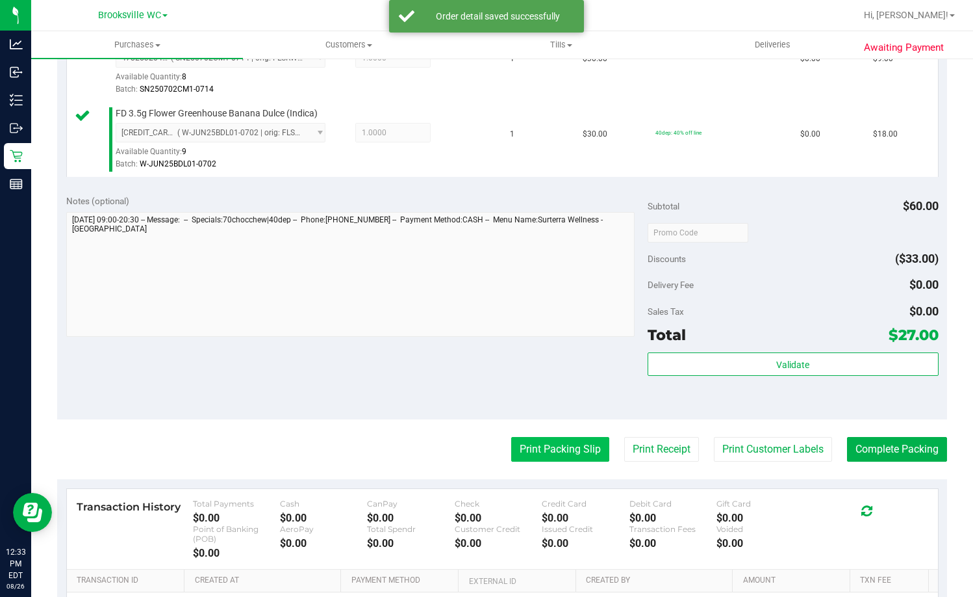
click at [561, 444] on button "Print Packing Slip" at bounding box center [560, 449] width 98 height 25
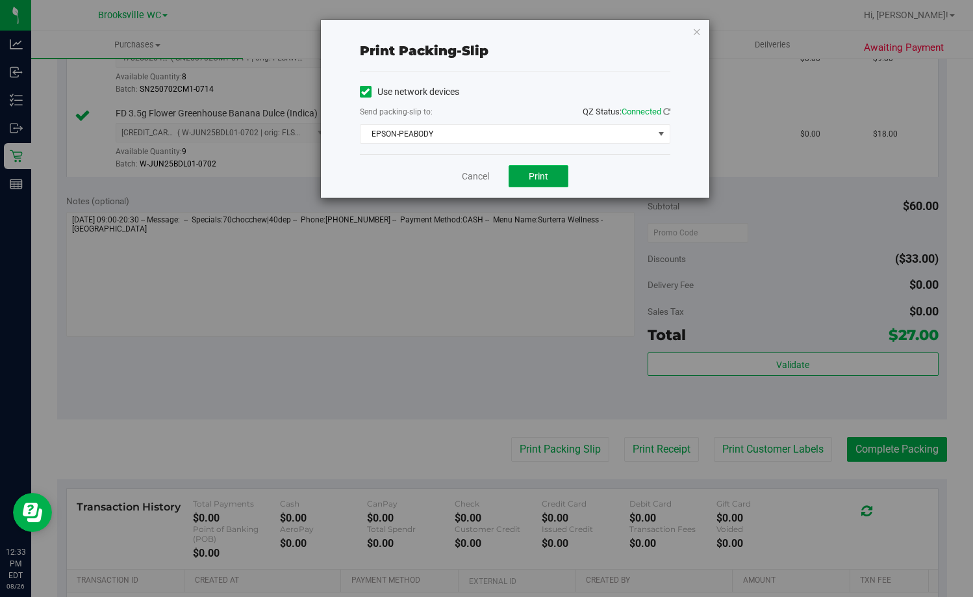
click at [534, 181] on span "Print" at bounding box center [538, 176] width 19 height 10
click at [476, 174] on link "Cancel" at bounding box center [475, 177] width 27 height 14
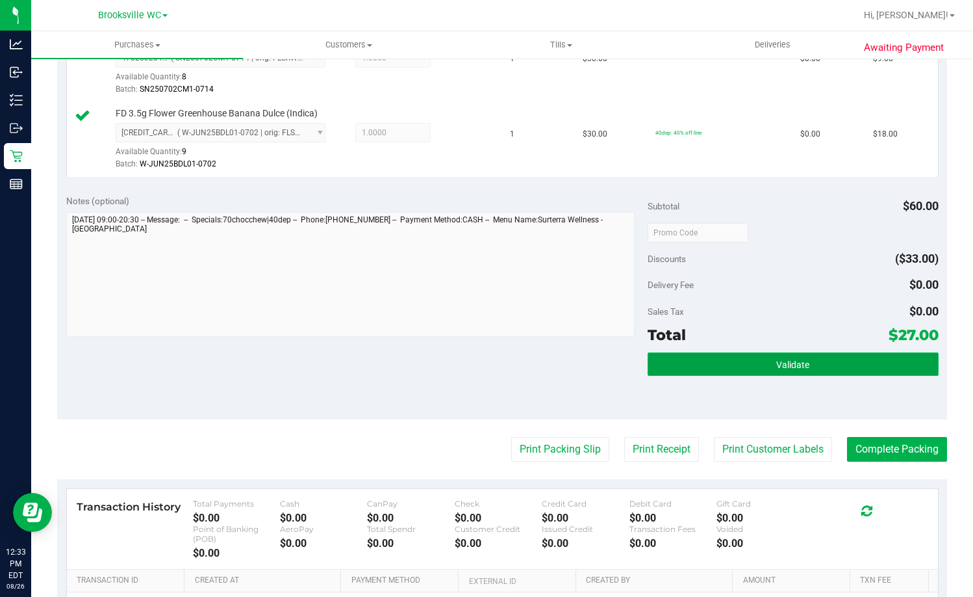
click at [804, 368] on button "Validate" at bounding box center [793, 363] width 291 height 23
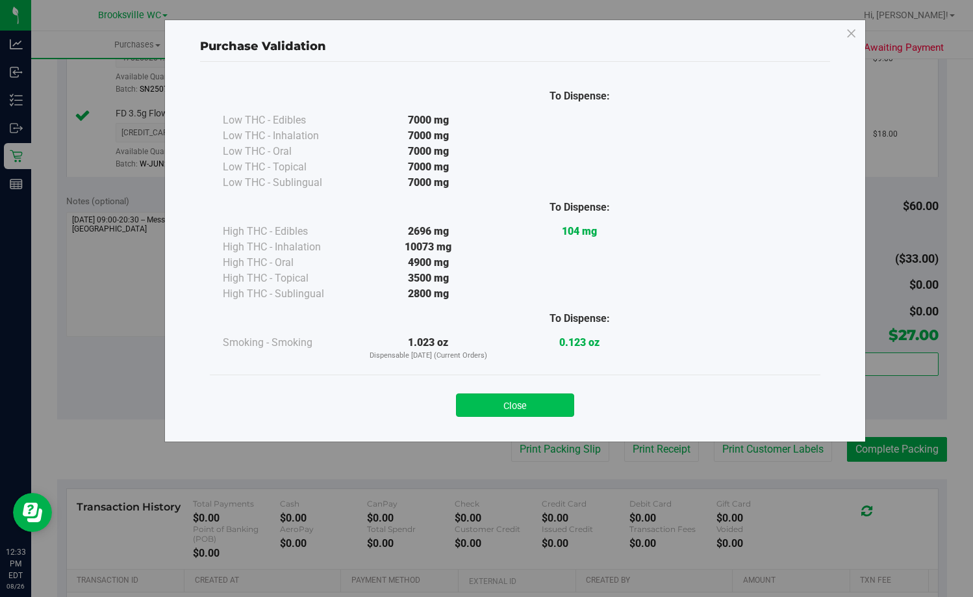
click at [556, 411] on button "Close" at bounding box center [515, 404] width 118 height 23
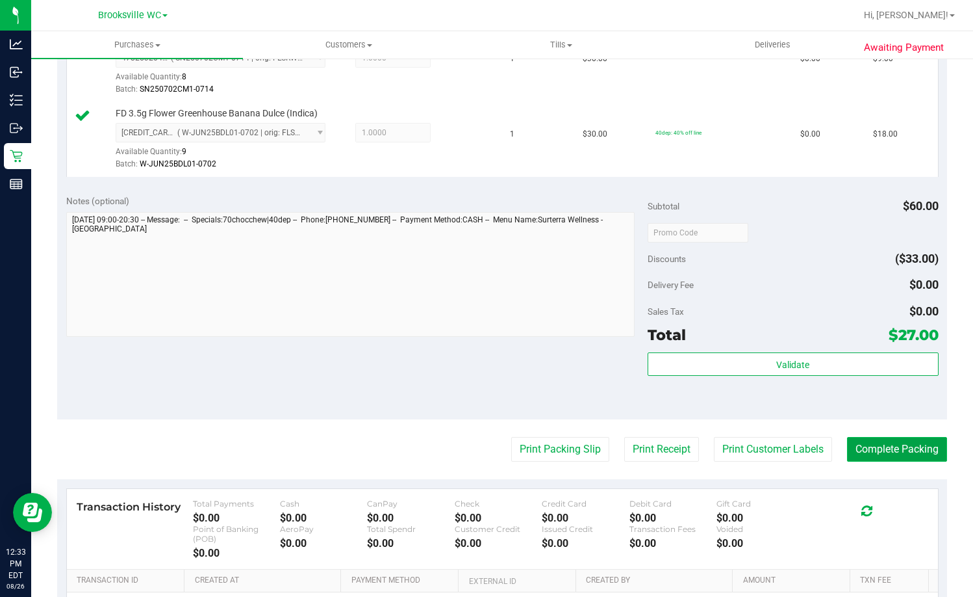
click at [889, 452] on button "Complete Packing" at bounding box center [897, 449] width 100 height 25
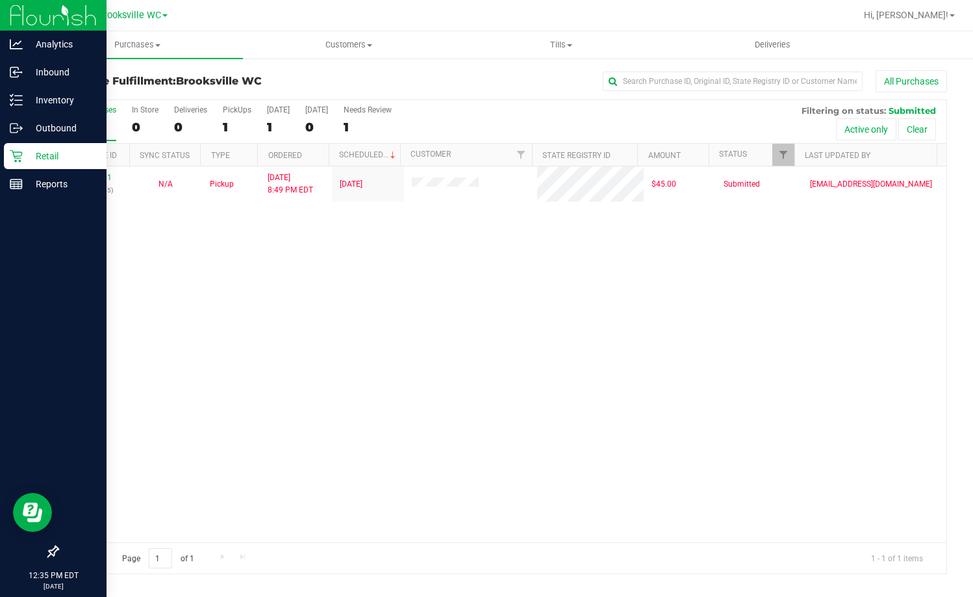
click at [32, 157] on p "Retail" at bounding box center [62, 156] width 78 height 16
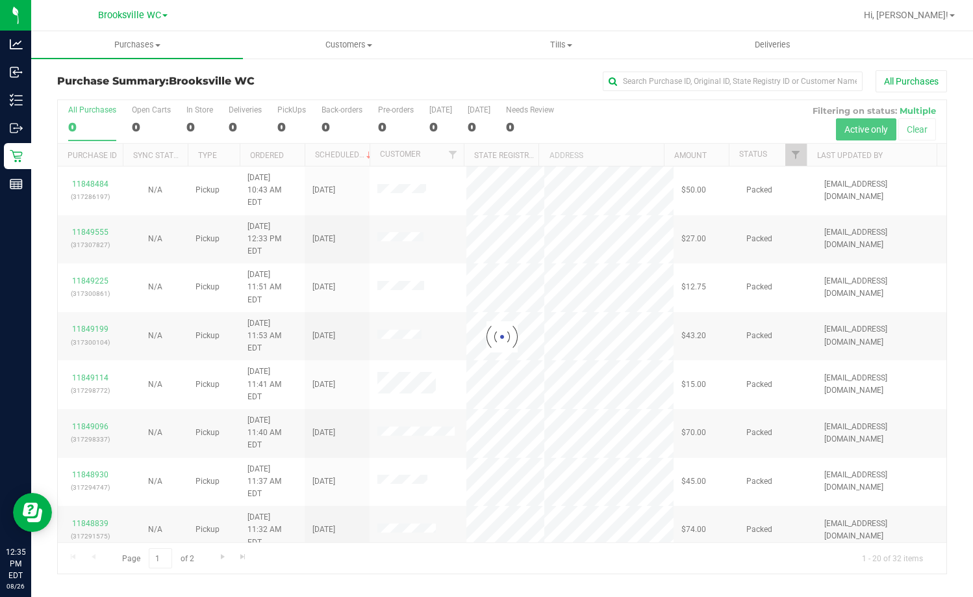
click at [771, 151] on div at bounding box center [502, 336] width 889 height 473
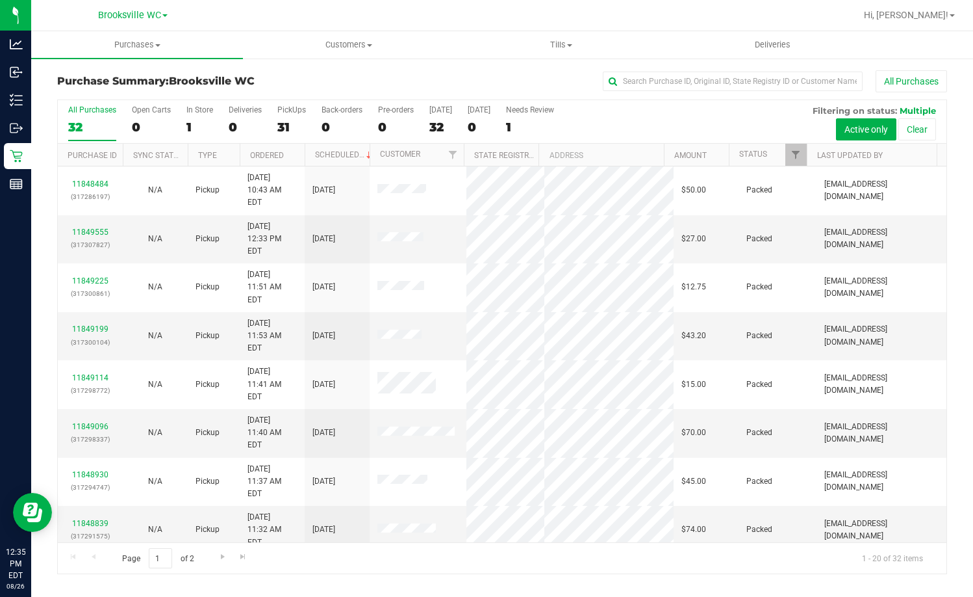
click at [779, 155] on th "Status" at bounding box center [768, 155] width 78 height 23
click at [779, 155] on span at bounding box center [777, 154] width 10 height 10
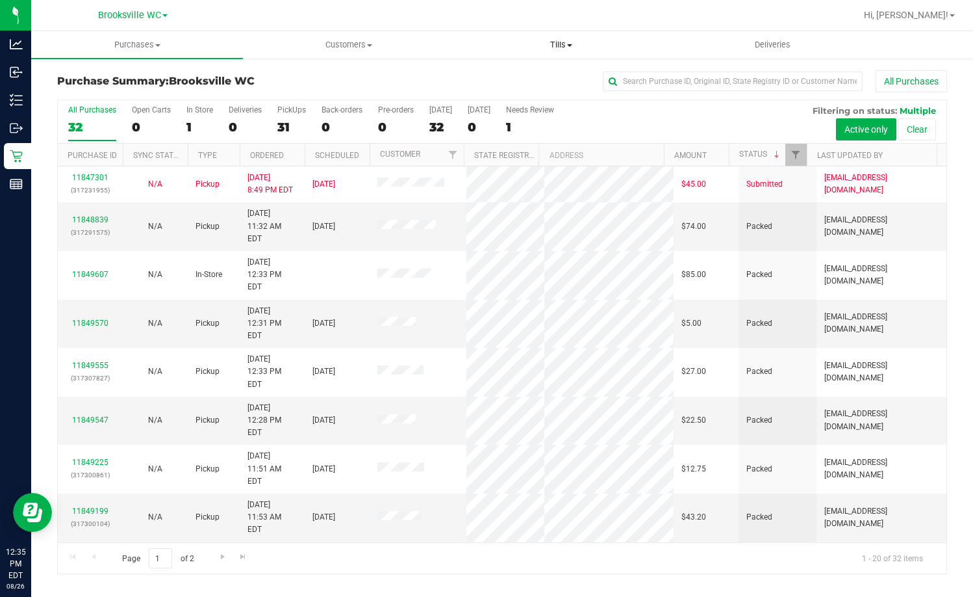
click at [563, 49] on span "Tills" at bounding box center [561, 45] width 211 height 12
click at [554, 73] on li "Manage tills" at bounding box center [562, 79] width 212 height 16
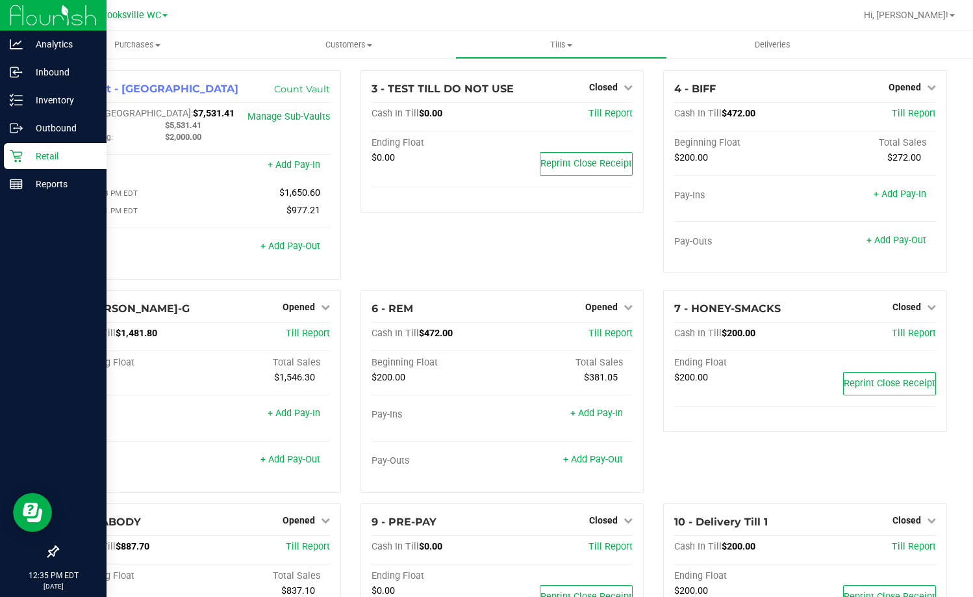
click at [35, 161] on p "Retail" at bounding box center [62, 156] width 78 height 16
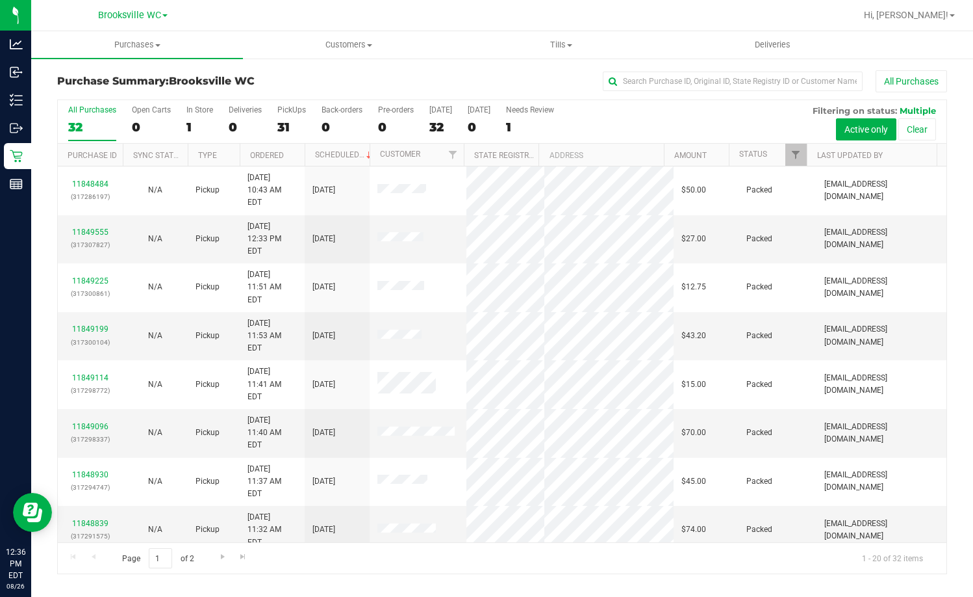
click at [277, 73] on div "Purchase Summary: Brooksville WC All Purchases" at bounding box center [502, 84] width 890 height 29
click at [279, 86] on h3 "Purchase Summary: Brooksville WC" at bounding box center [205, 81] width 297 height 12
click at [270, 90] on div "Purchase Summary: Brooksville WC All Purchases" at bounding box center [502, 84] width 890 height 29
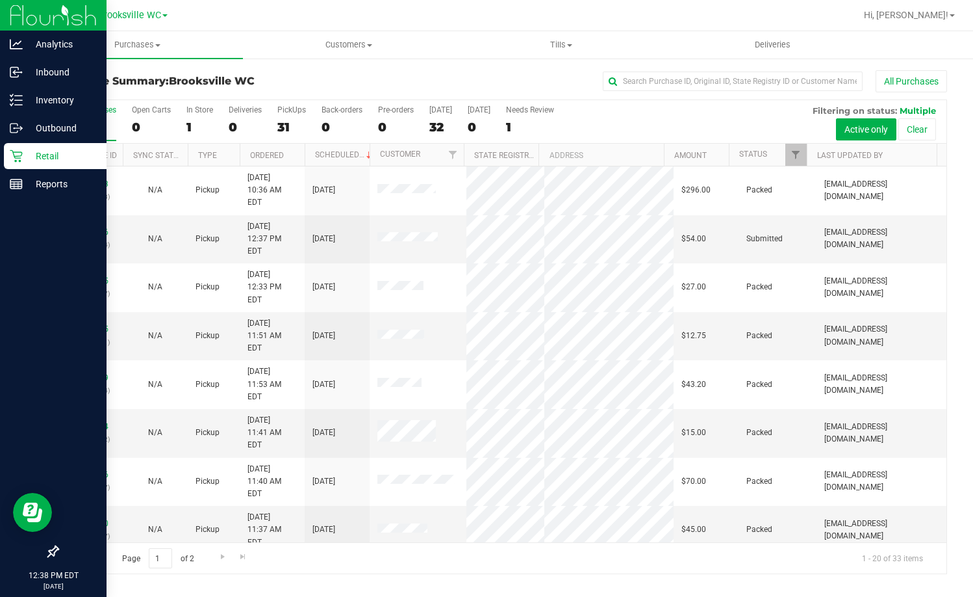
click at [29, 157] on p "Retail" at bounding box center [62, 156] width 78 height 16
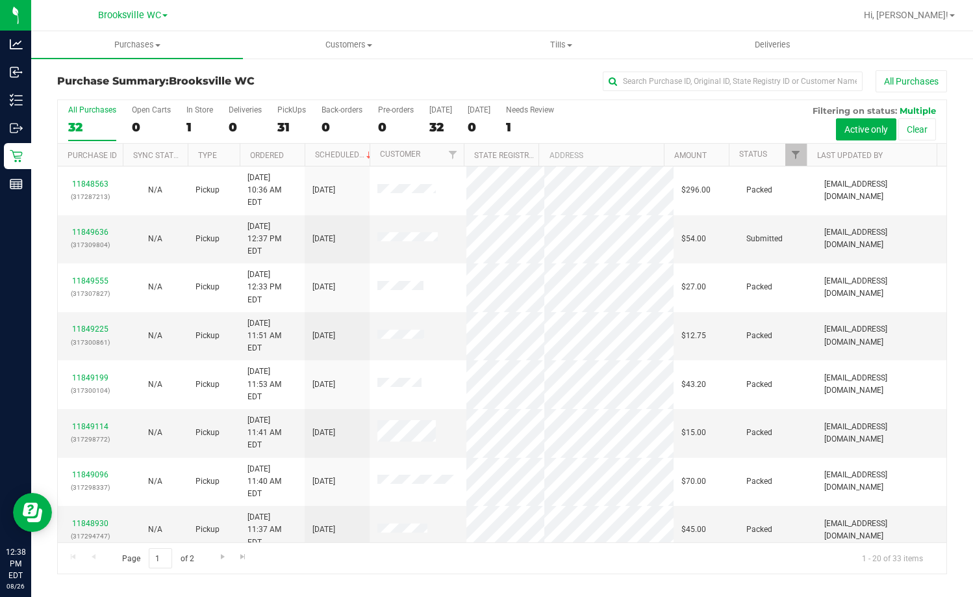
click at [777, 146] on th "Status" at bounding box center [768, 155] width 78 height 23
click at [777, 152] on span at bounding box center [777, 154] width 10 height 10
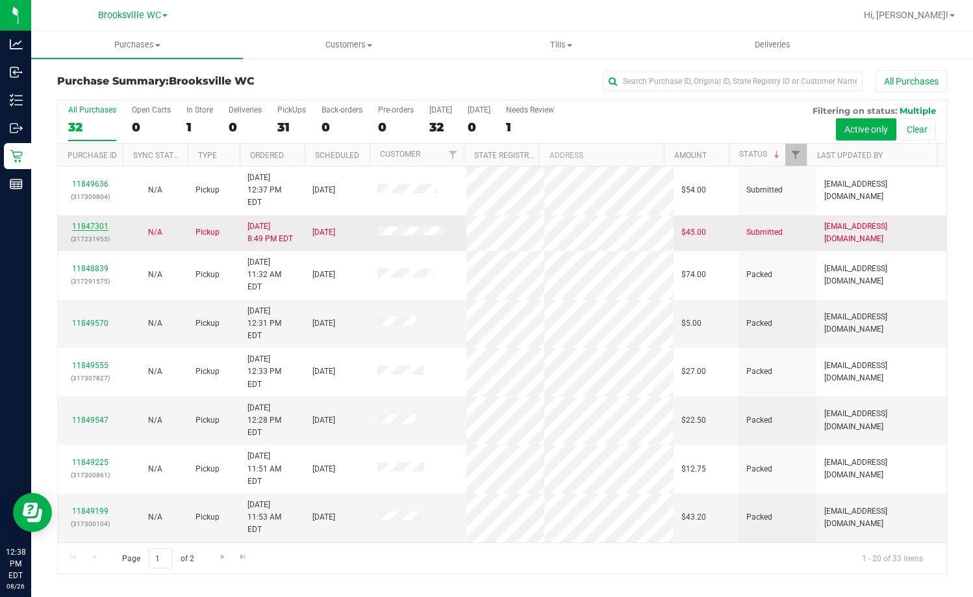
click at [102, 222] on link "11847301" at bounding box center [90, 226] width 36 height 9
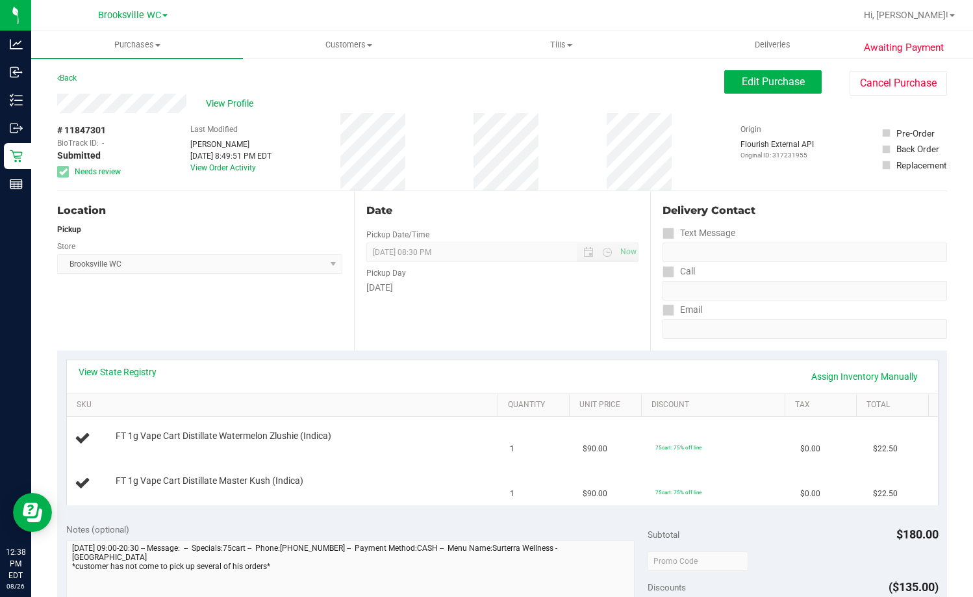
click at [914, 105] on div "View Profile # 11847301 BioTrack ID: - Submitted Needs review Last Modified Gab…" at bounding box center [502, 142] width 890 height 97
click at [910, 84] on button "Cancel Purchase" at bounding box center [898, 83] width 97 height 25
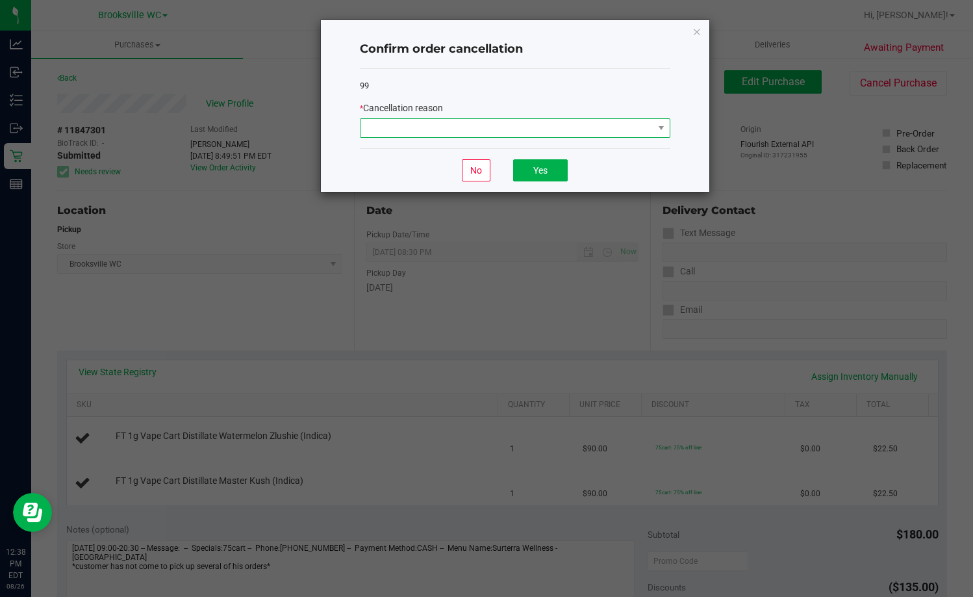
click at [471, 122] on span at bounding box center [507, 128] width 293 height 18
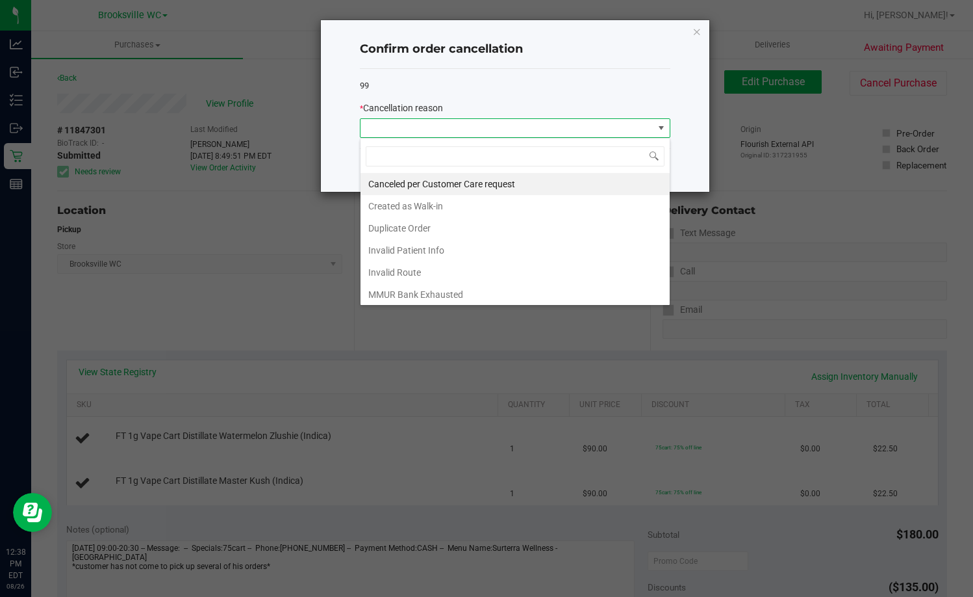
scroll to position [113, 0]
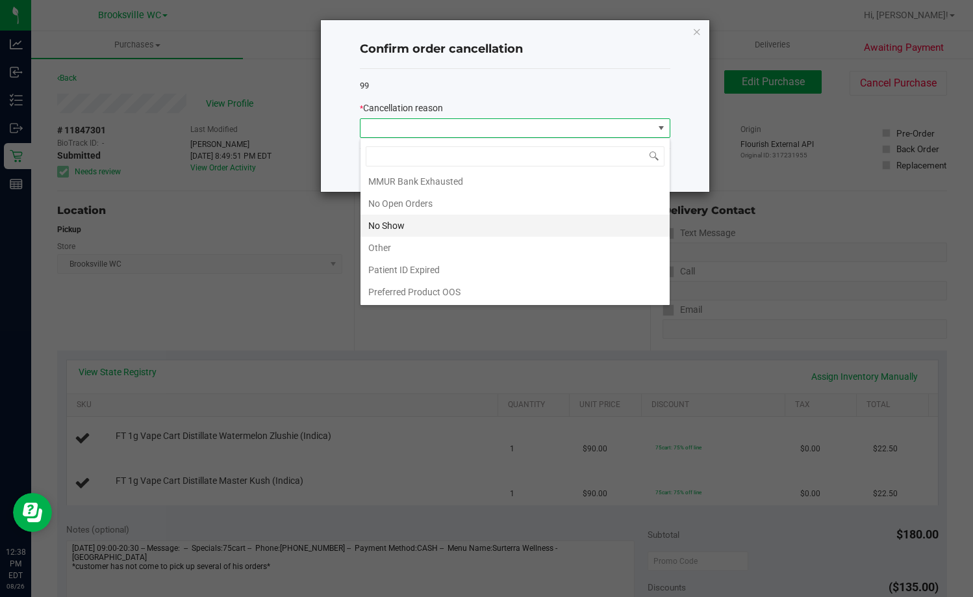
click at [454, 231] on li "No Show" at bounding box center [515, 225] width 309 height 22
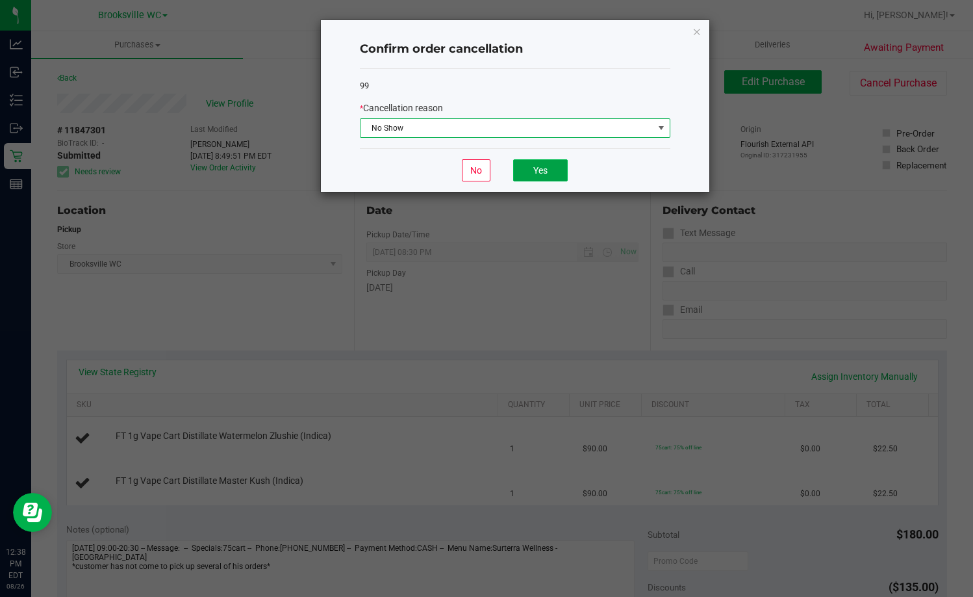
click at [548, 164] on button "Yes" at bounding box center [540, 170] width 55 height 22
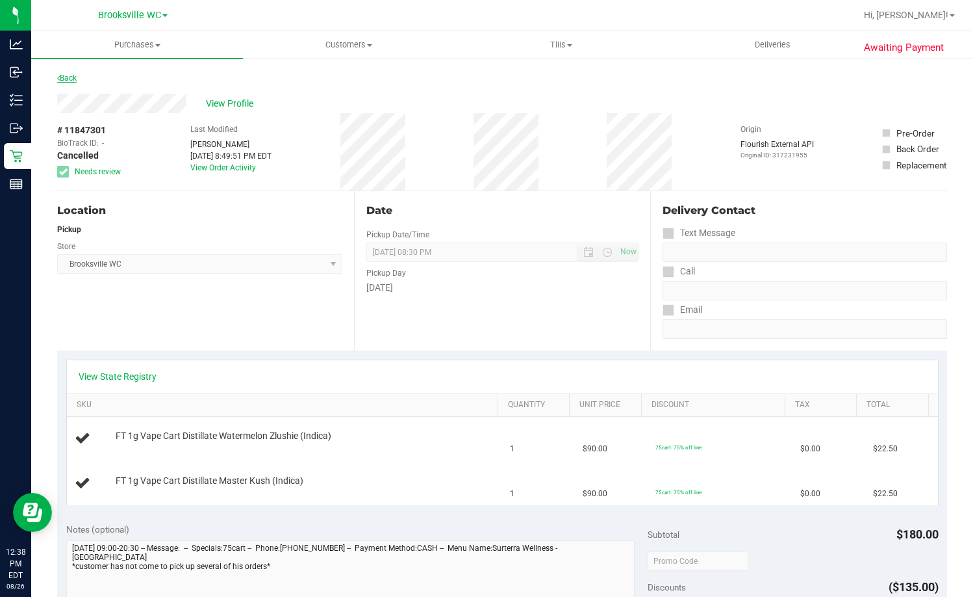
click at [58, 76] on div "Awaiting Payment Back View Profile # 11847301 BioTrack ID: - Cancelled Needs re…" at bounding box center [502, 571] width 942 height 1029
click at [73, 77] on link "Back" at bounding box center [66, 77] width 19 height 9
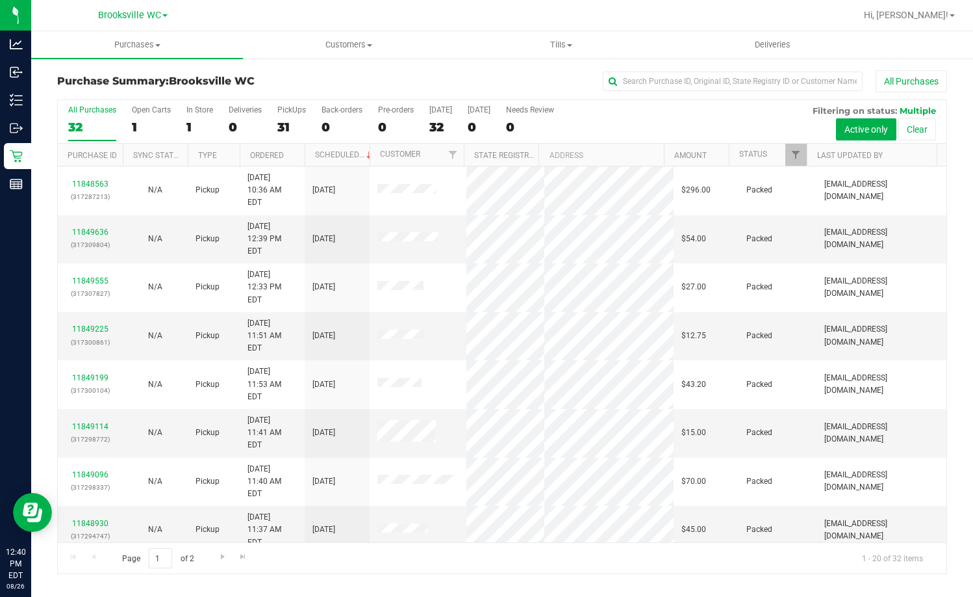
drag, startPoint x: 306, startPoint y: 85, endPoint x: 309, endPoint y: 77, distance: 8.4
click at [308, 84] on h3 "Purchase Summary: Brooksville WC" at bounding box center [205, 81] width 297 height 12
click at [764, 155] on link "Status" at bounding box center [754, 153] width 28 height 9
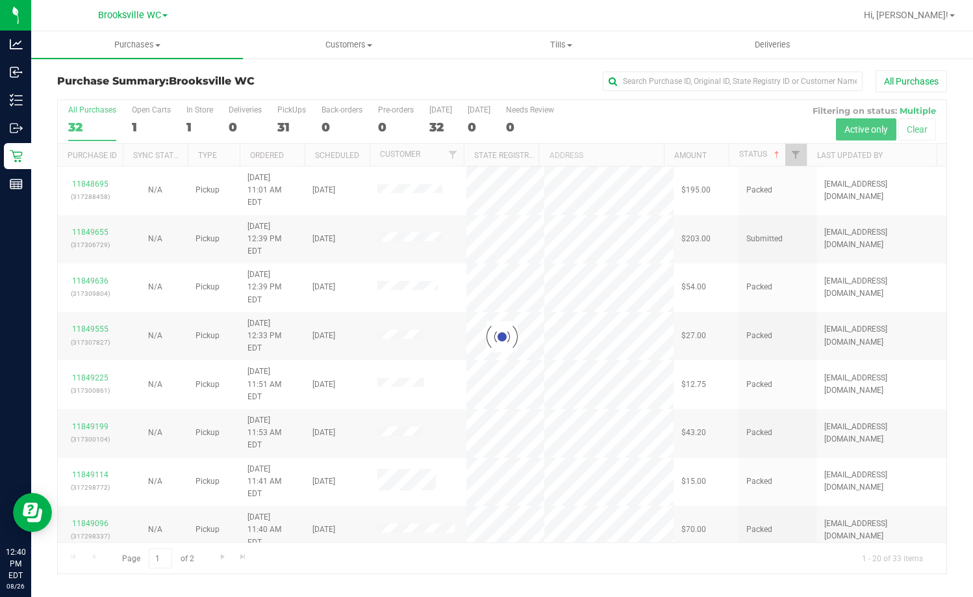
click at [776, 154] on div at bounding box center [502, 336] width 889 height 473
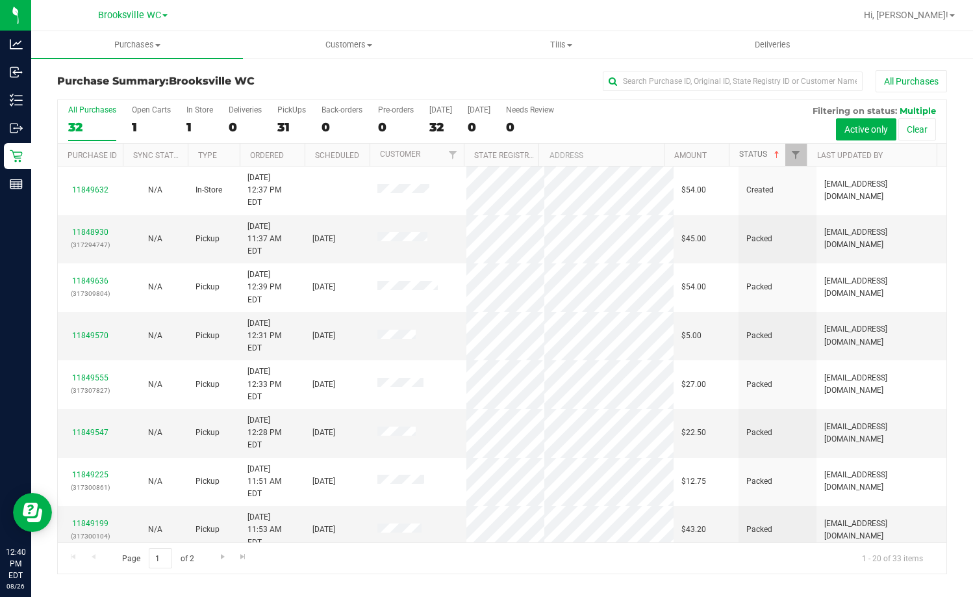
click at [776, 154] on span at bounding box center [777, 154] width 10 height 10
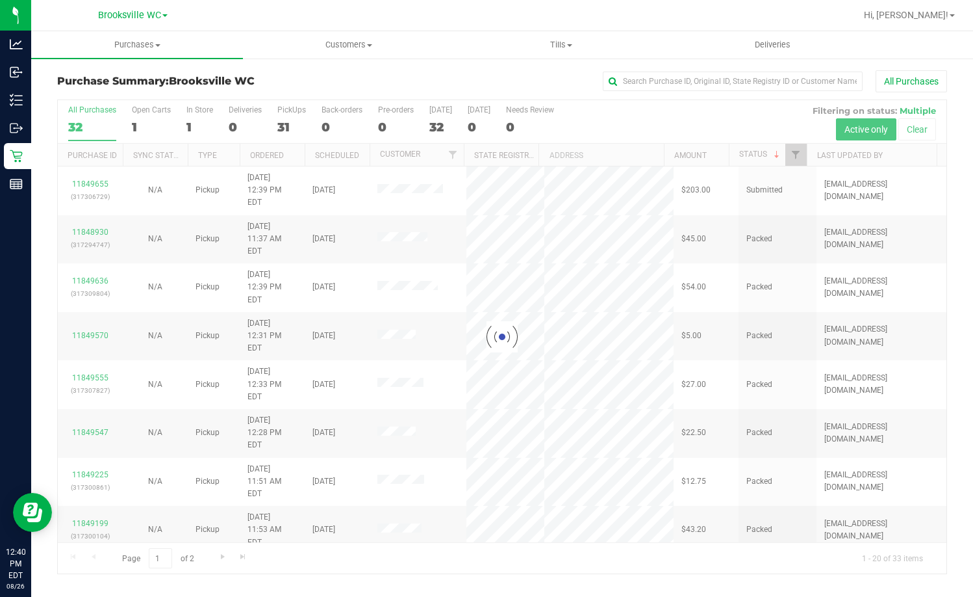
click at [97, 176] on div at bounding box center [502, 336] width 889 height 473
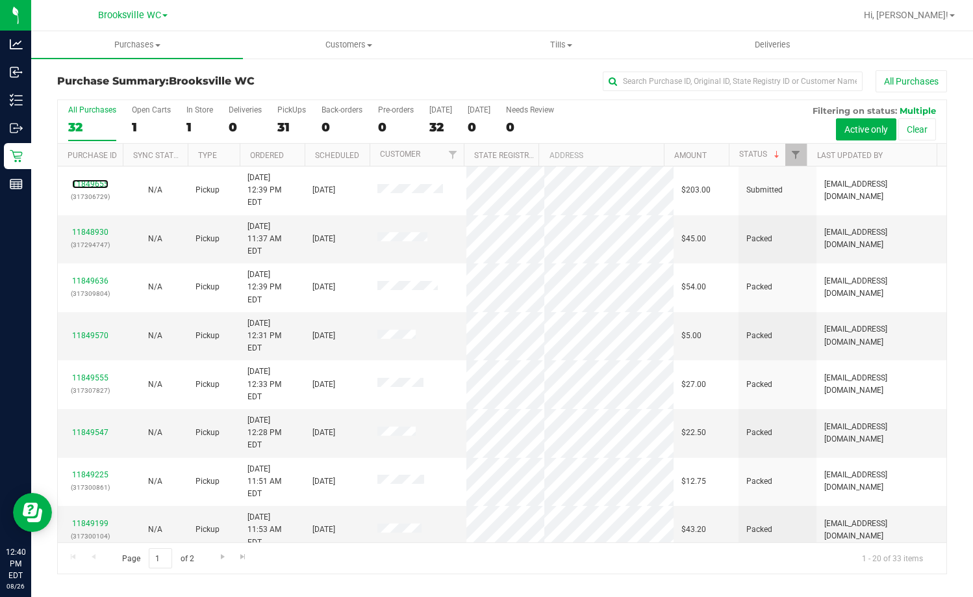
click at [97, 179] on link "11849655" at bounding box center [90, 183] width 36 height 9
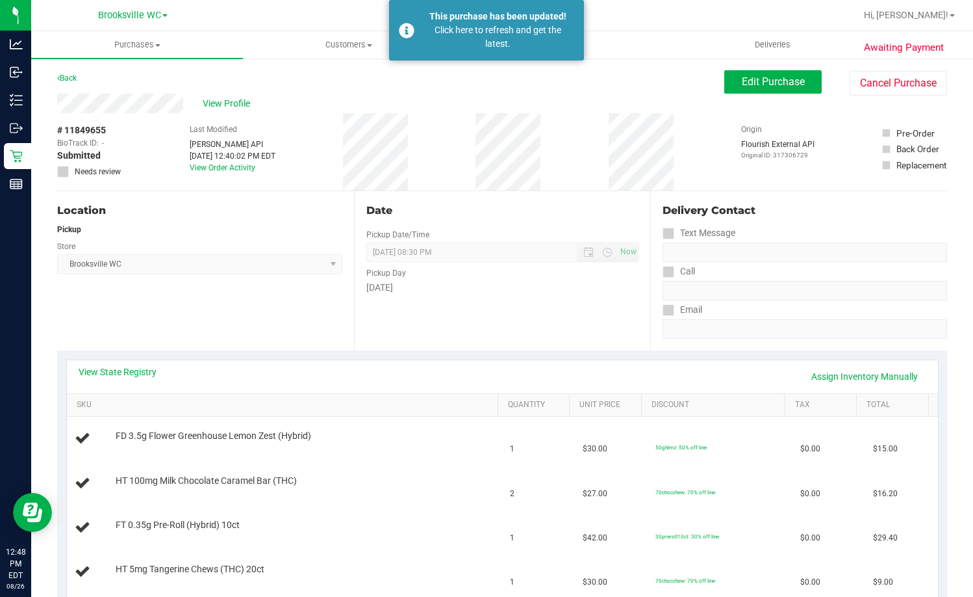
click at [239, 259] on span "Brooksville WC Select Store Bonita Springs WC Boynton Beach WC Bradenton WC Bra…" at bounding box center [199, 263] width 285 height 19
click at [294, 181] on div "# 11849655 BioTrack ID: - Submitted Needs review Last Modified Jane API Aug 26,…" at bounding box center [502, 151] width 890 height 77
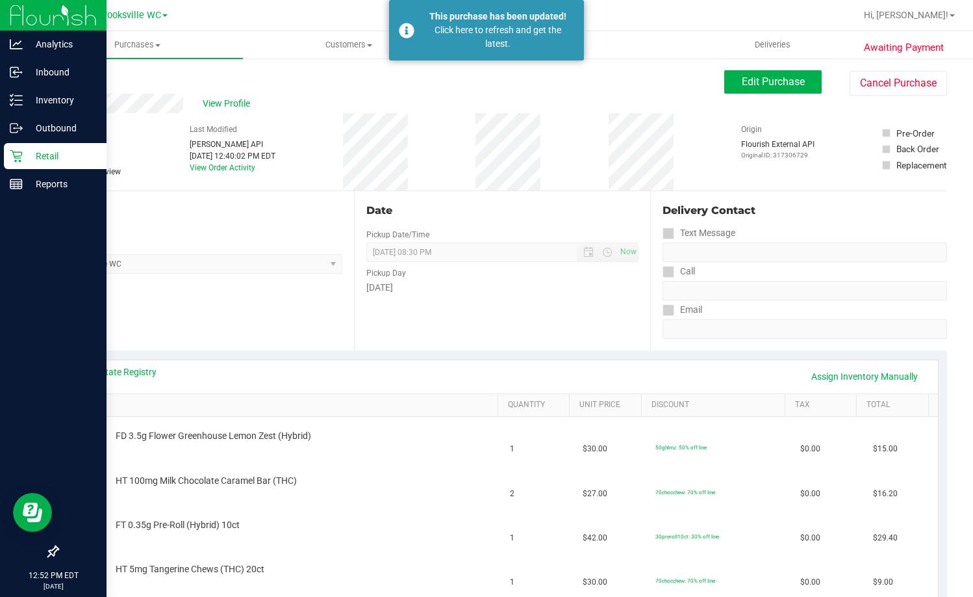
click at [14, 153] on icon at bounding box center [16, 155] width 13 height 13
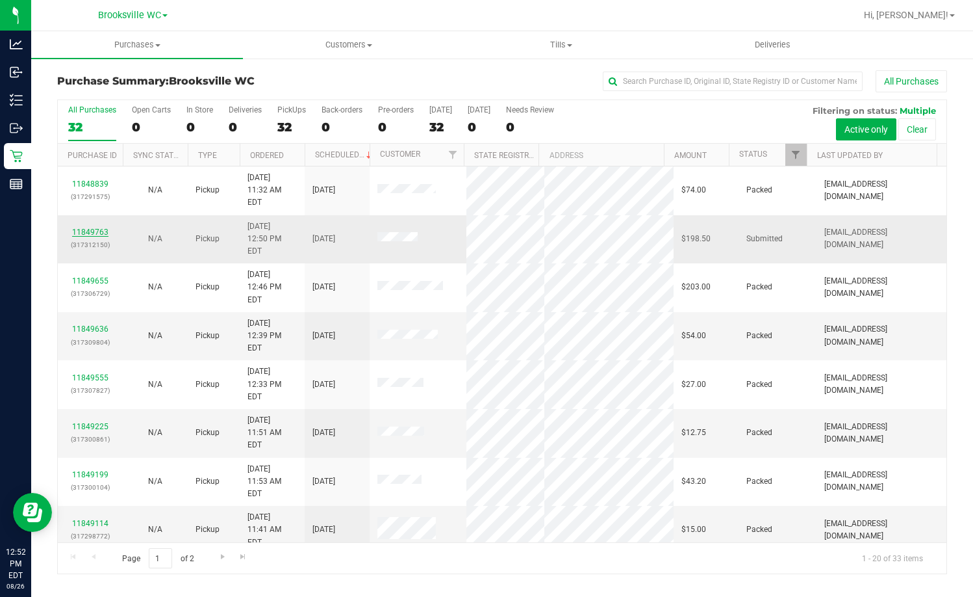
click at [95, 227] on link "11849763" at bounding box center [90, 231] width 36 height 9
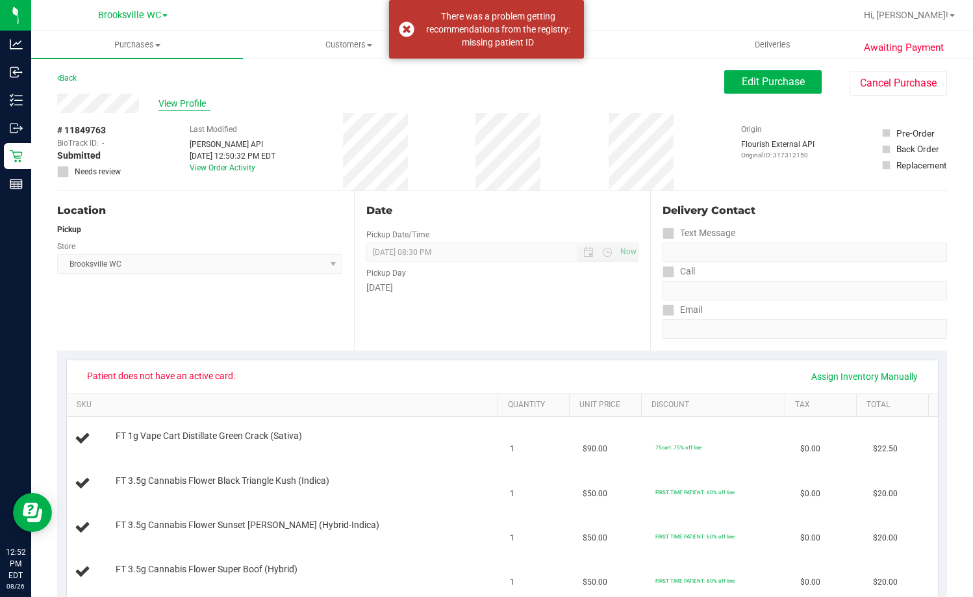
click at [184, 105] on span "View Profile" at bounding box center [185, 104] width 52 height 14
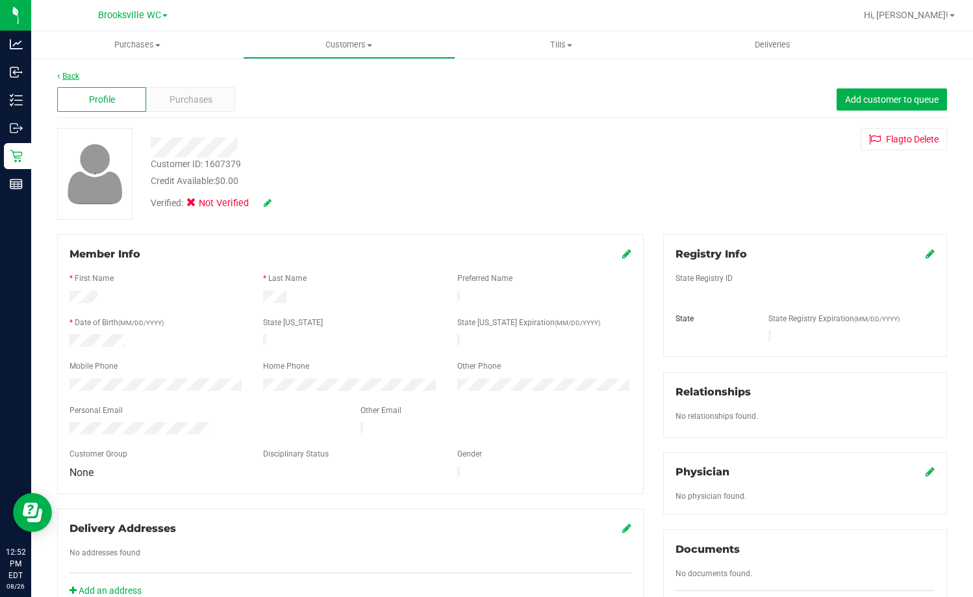
click at [75, 77] on link "Back" at bounding box center [68, 75] width 22 height 9
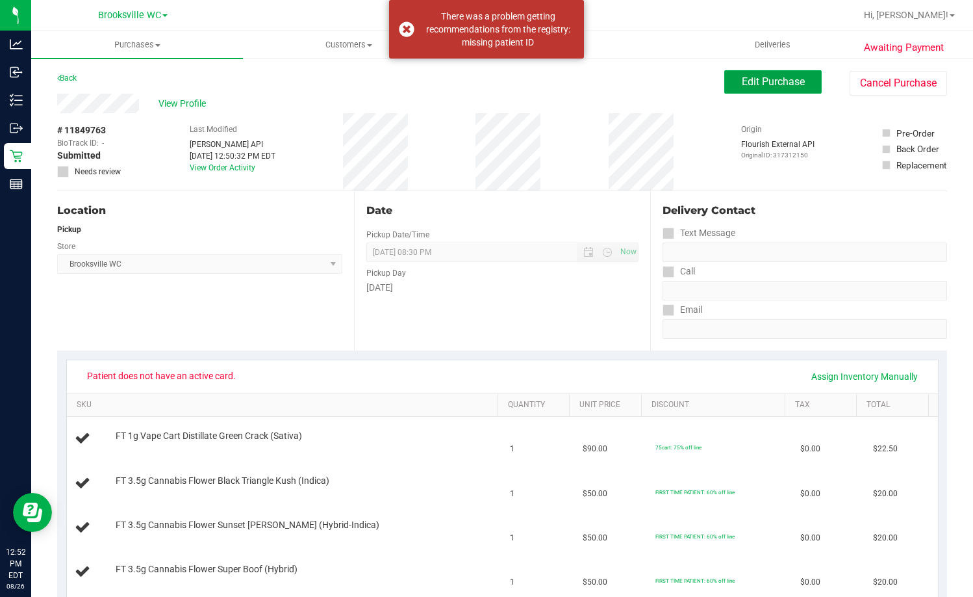
click at [767, 75] on button "Edit Purchase" at bounding box center [773, 81] width 97 height 23
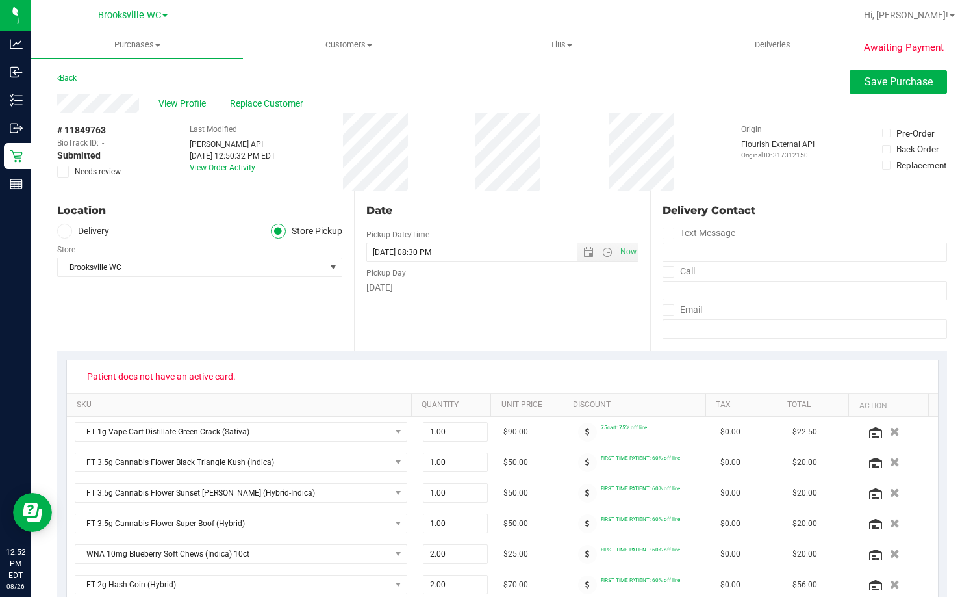
click at [60, 112] on div "View Profile Replace Customer" at bounding box center [502, 103] width 890 height 19
click at [298, 99] on span "Replace Customer" at bounding box center [269, 104] width 78 height 14
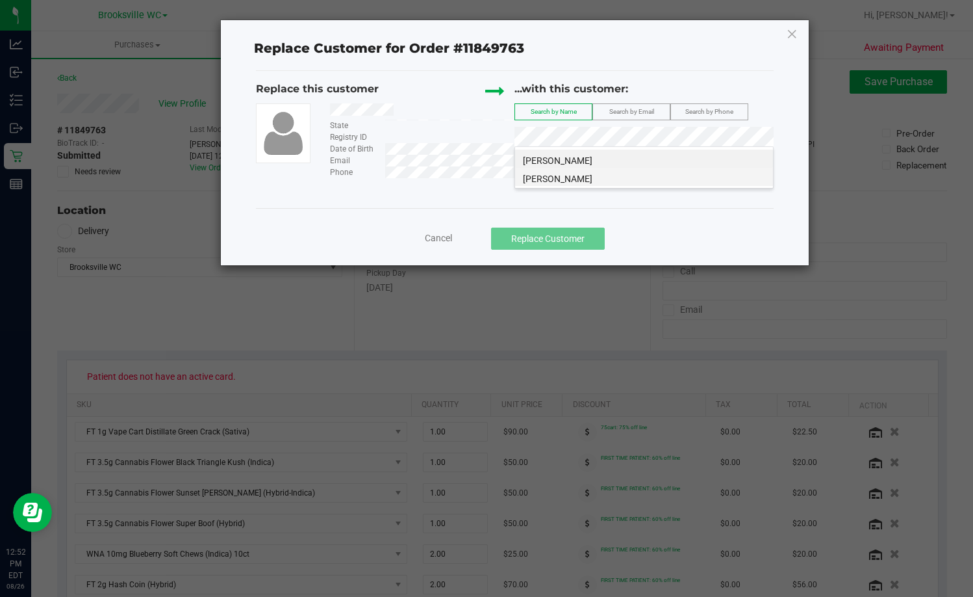
click at [586, 179] on li "TAYLOR TERRY" at bounding box center [644, 177] width 258 height 18
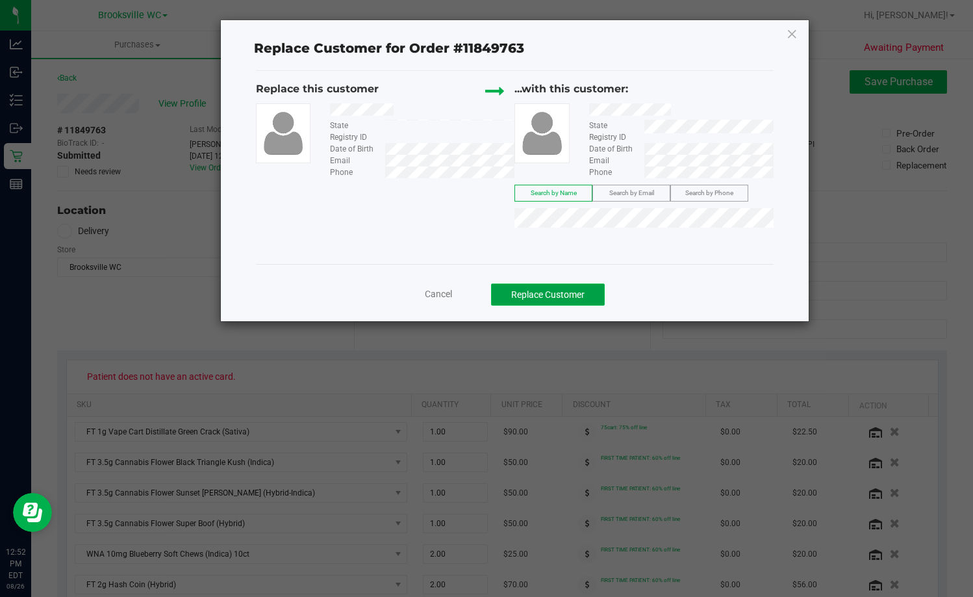
click at [553, 292] on button "Replace Customer" at bounding box center [548, 294] width 114 height 22
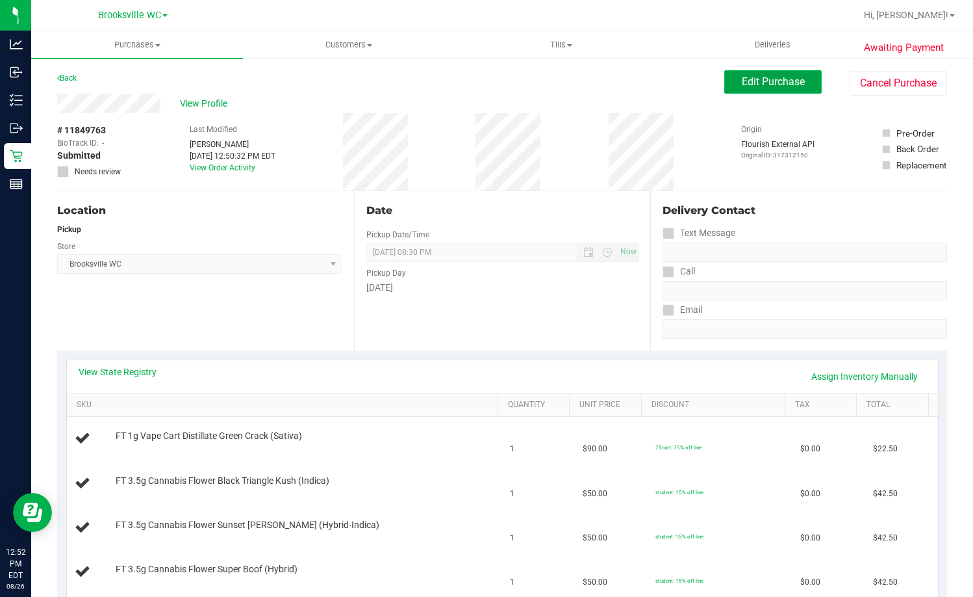
click at [787, 88] on button "Edit Purchase" at bounding box center [773, 81] width 97 height 23
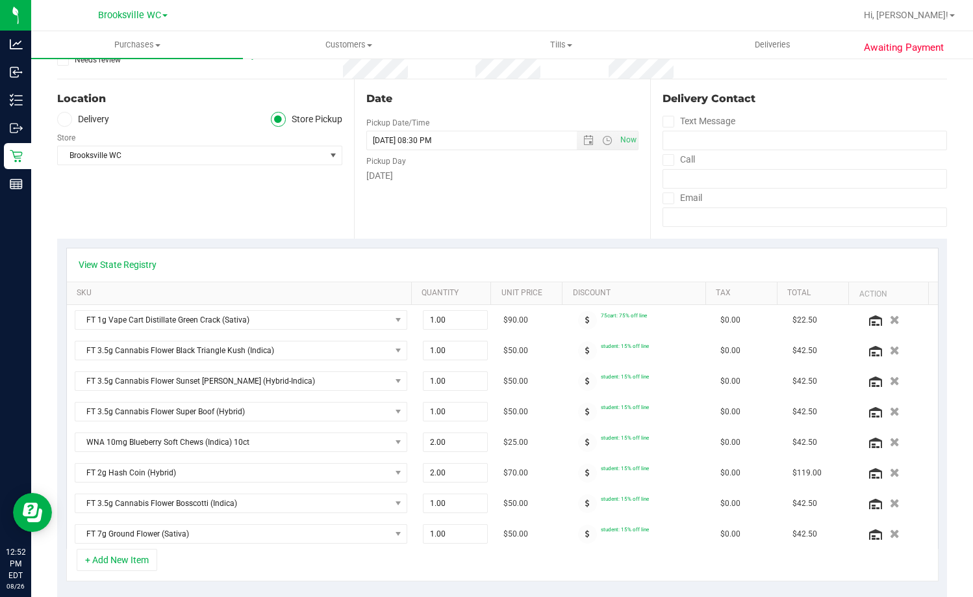
scroll to position [130, 0]
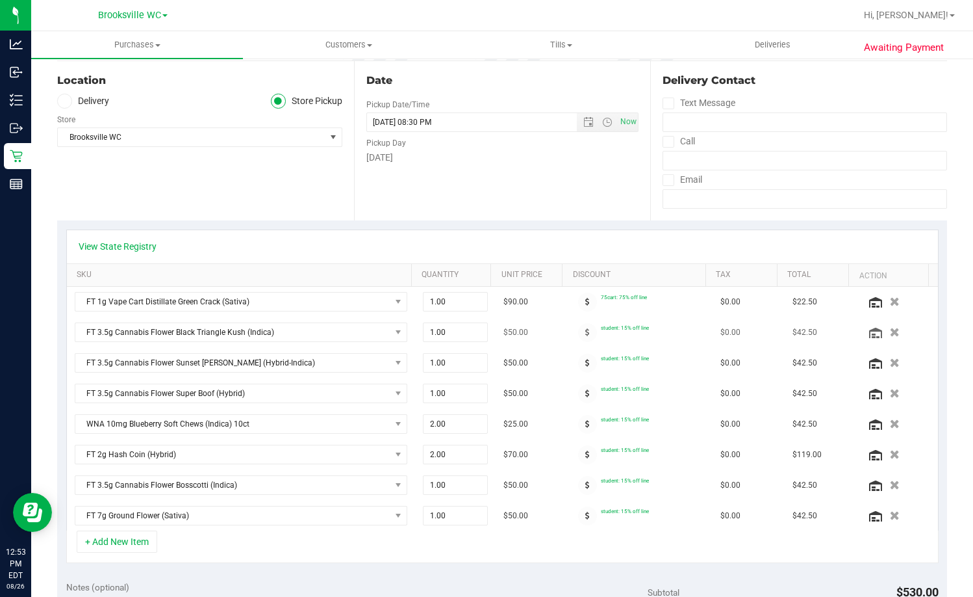
click at [586, 330] on div at bounding box center [587, 332] width 27 height 19
click at [586, 334] on icon at bounding box center [588, 332] width 5 height 8
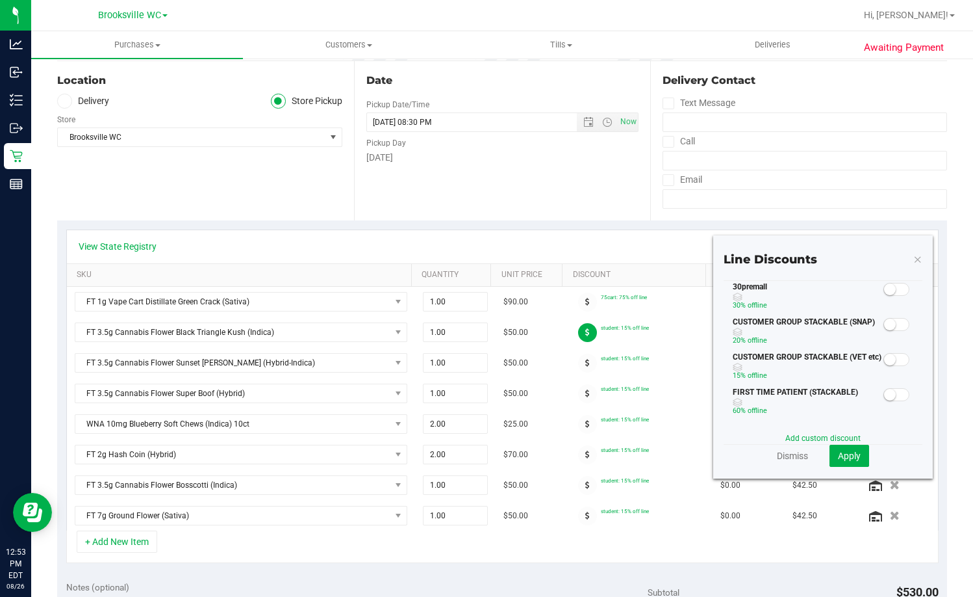
click at [888, 285] on span at bounding box center [897, 289] width 26 height 13
click at [836, 463] on button "Apply" at bounding box center [850, 455] width 40 height 22
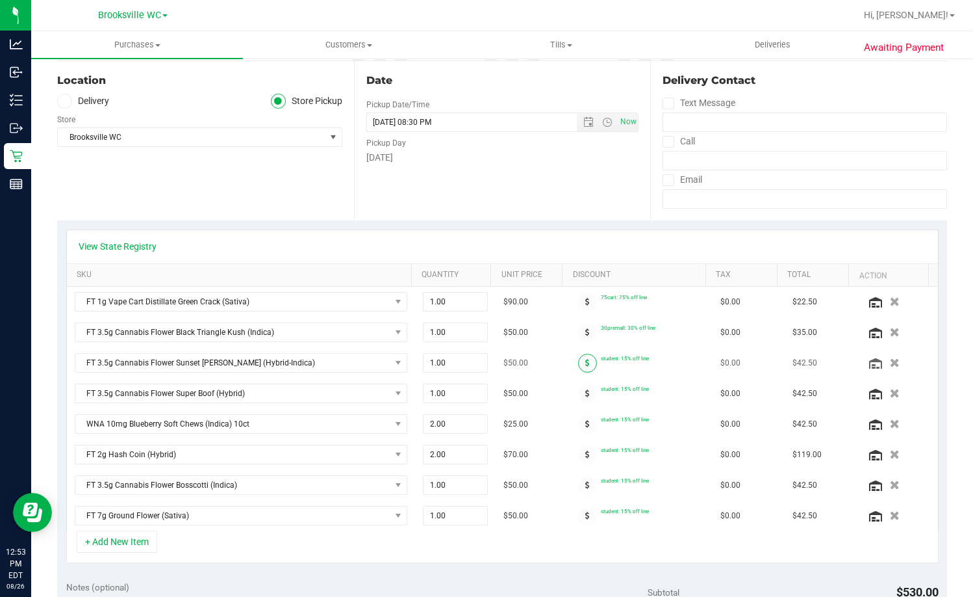
click at [579, 359] on span at bounding box center [587, 363] width 19 height 19
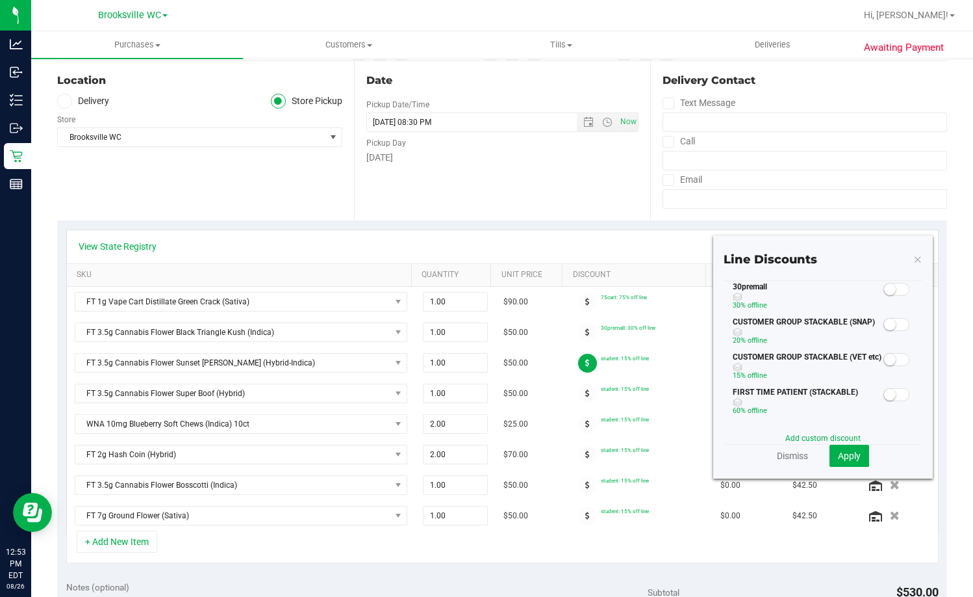
click at [898, 283] on div at bounding box center [897, 289] width 27 height 16
click at [894, 289] on span at bounding box center [897, 289] width 26 height 13
click at [849, 456] on span "Apply" at bounding box center [849, 455] width 23 height 10
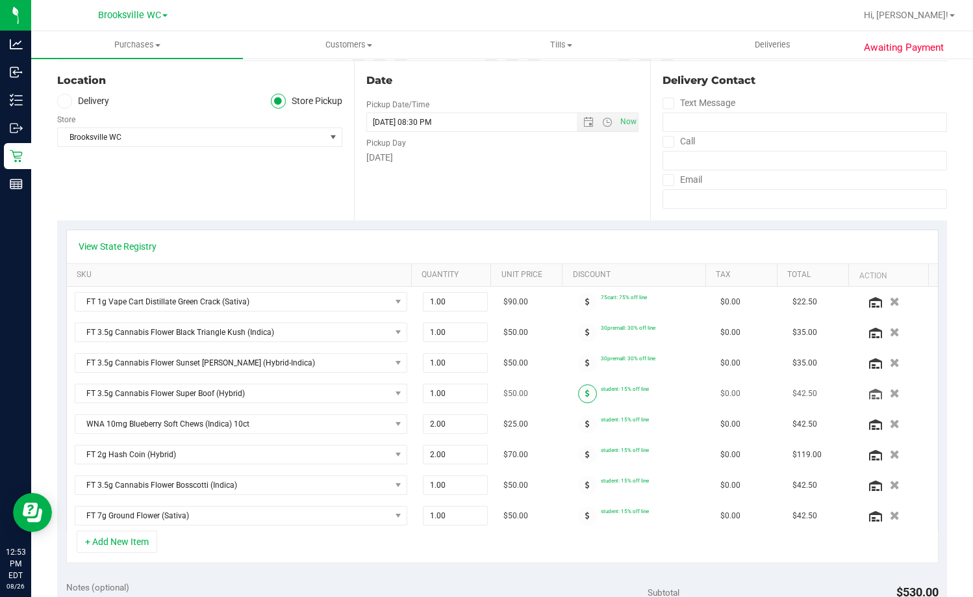
click at [586, 389] on icon at bounding box center [588, 393] width 5 height 8
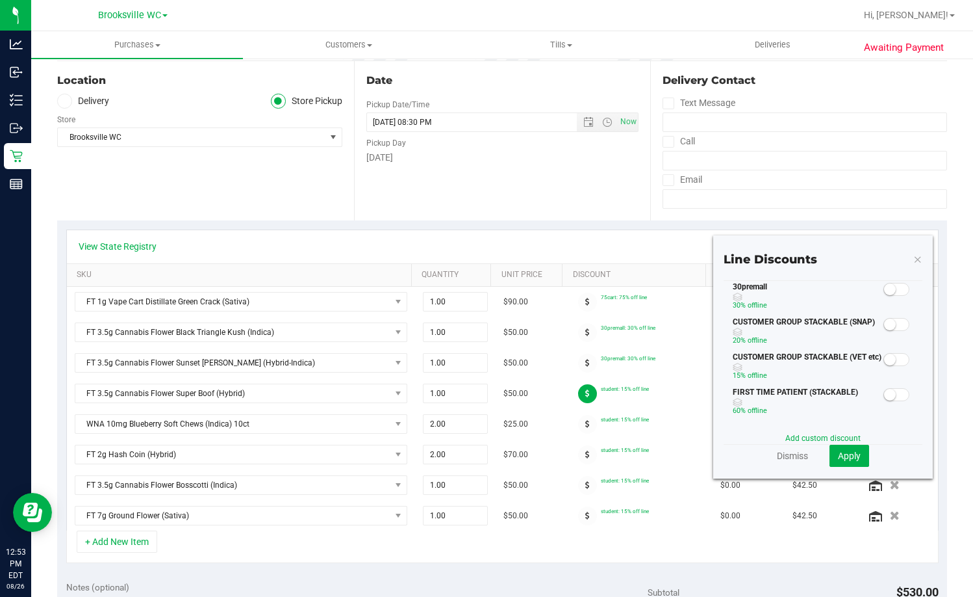
click at [895, 289] on span at bounding box center [897, 289] width 26 height 13
click at [846, 454] on span "Apply" at bounding box center [849, 455] width 23 height 10
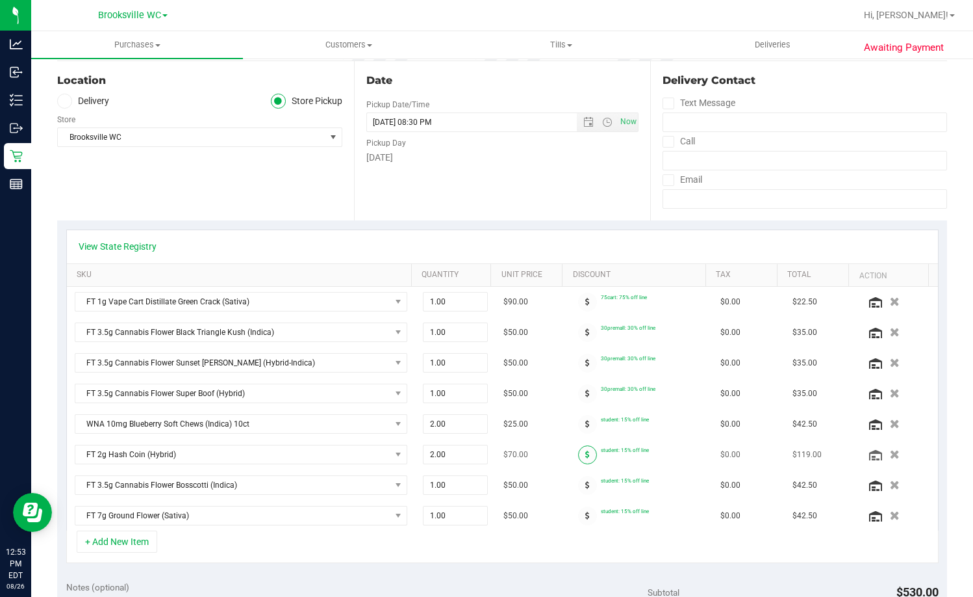
click at [578, 462] on span at bounding box center [587, 454] width 19 height 19
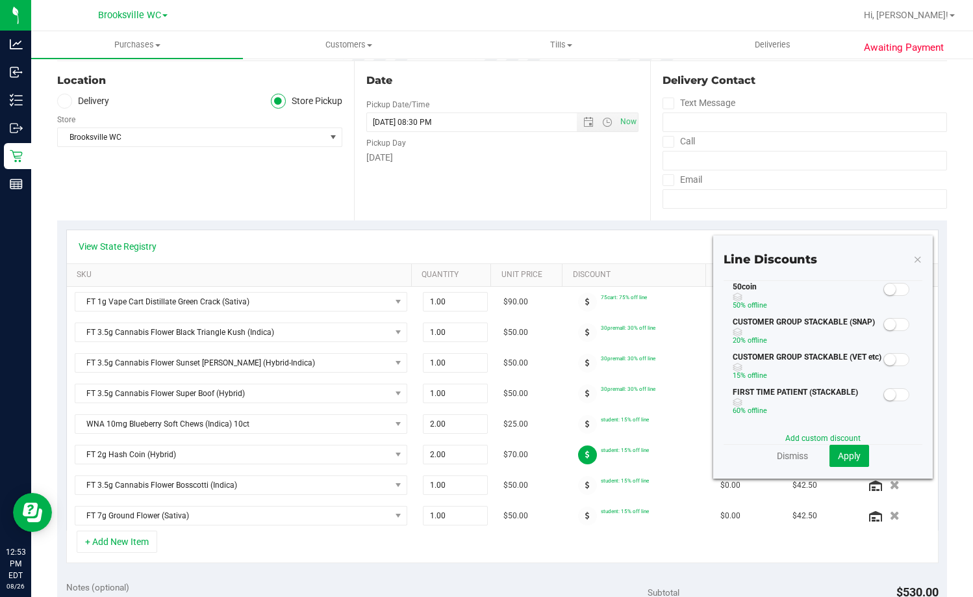
click at [884, 287] on small at bounding box center [890, 289] width 12 height 12
click at [844, 455] on span "Apply" at bounding box center [849, 455] width 23 height 10
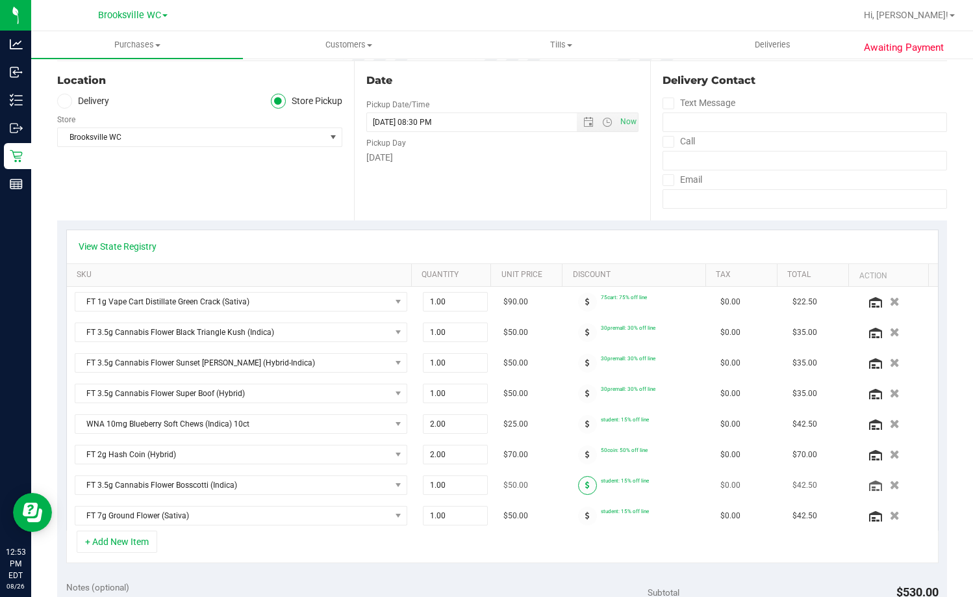
click at [578, 482] on span at bounding box center [587, 485] width 19 height 19
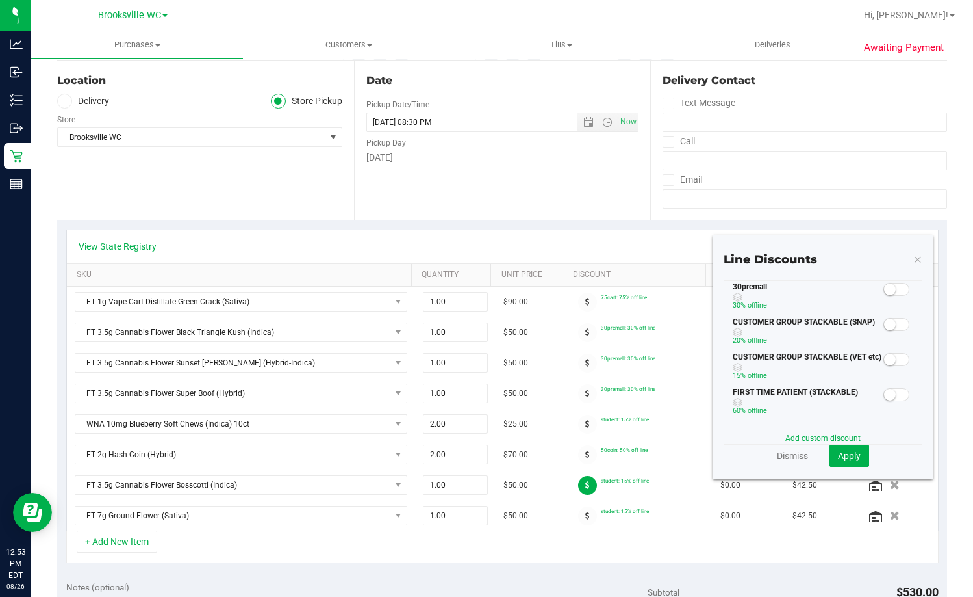
click at [888, 288] on span at bounding box center [897, 289] width 26 height 13
click at [839, 456] on span "Apply" at bounding box center [849, 455] width 23 height 10
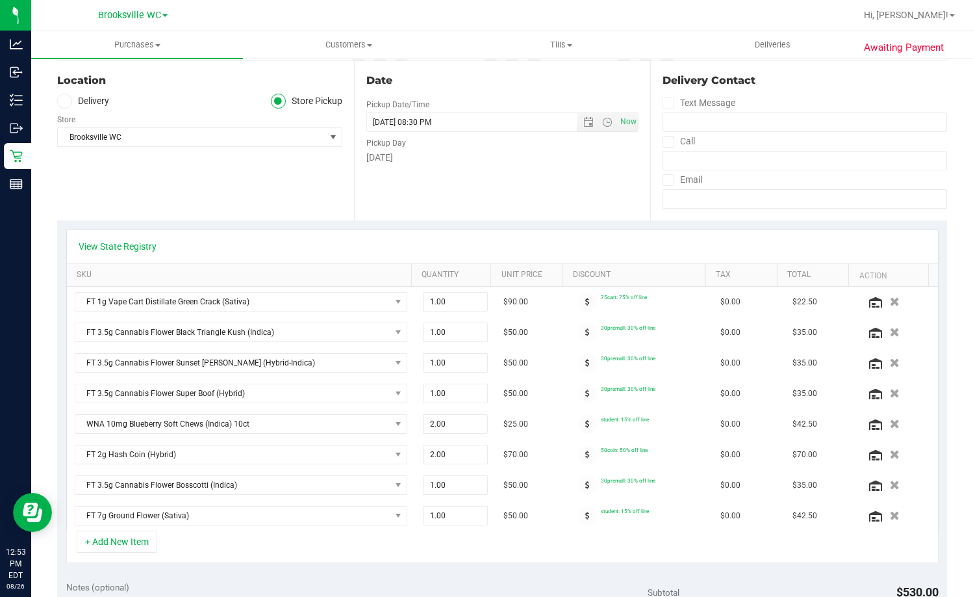
click at [579, 514] on span at bounding box center [587, 515] width 19 height 19
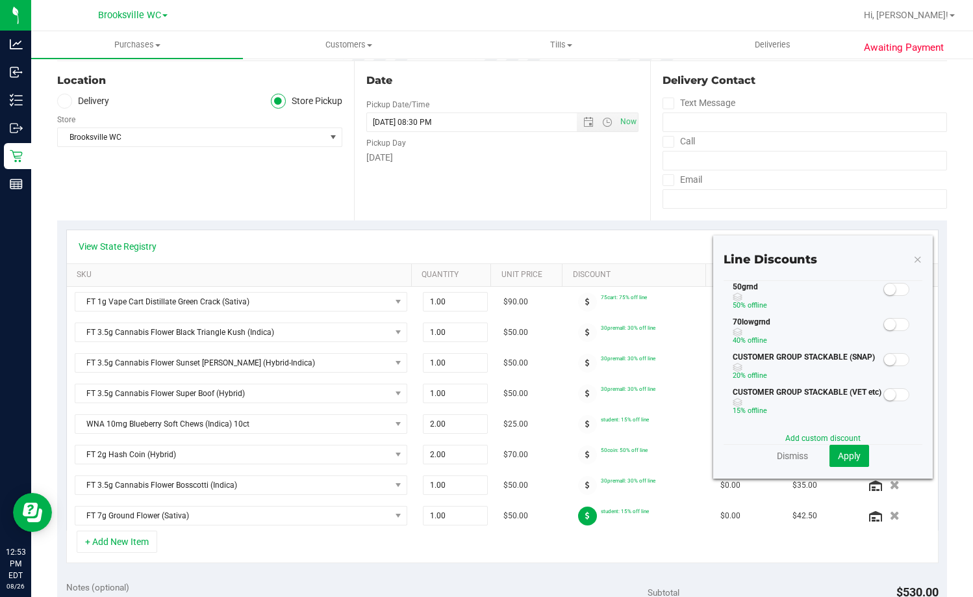
click at [884, 286] on small at bounding box center [890, 289] width 12 height 12
click at [843, 458] on span "Apply" at bounding box center [849, 455] width 23 height 10
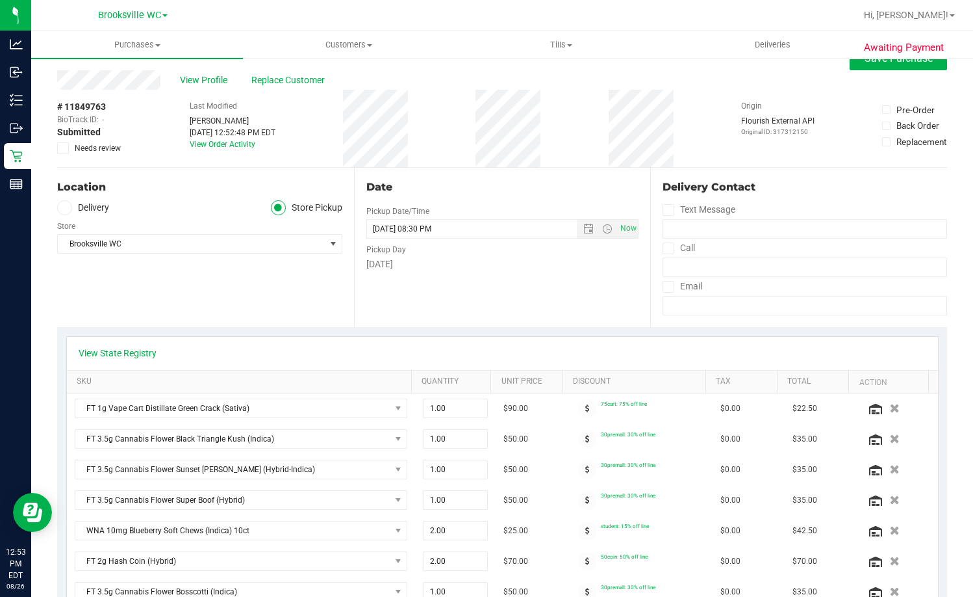
scroll to position [0, 0]
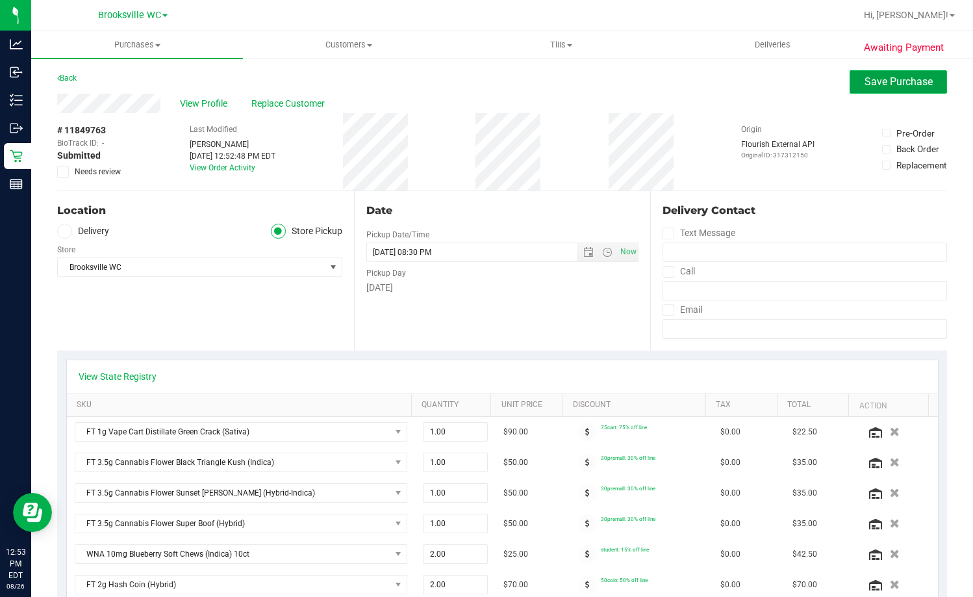
click at [870, 83] on span "Save Purchase" at bounding box center [899, 81] width 68 height 12
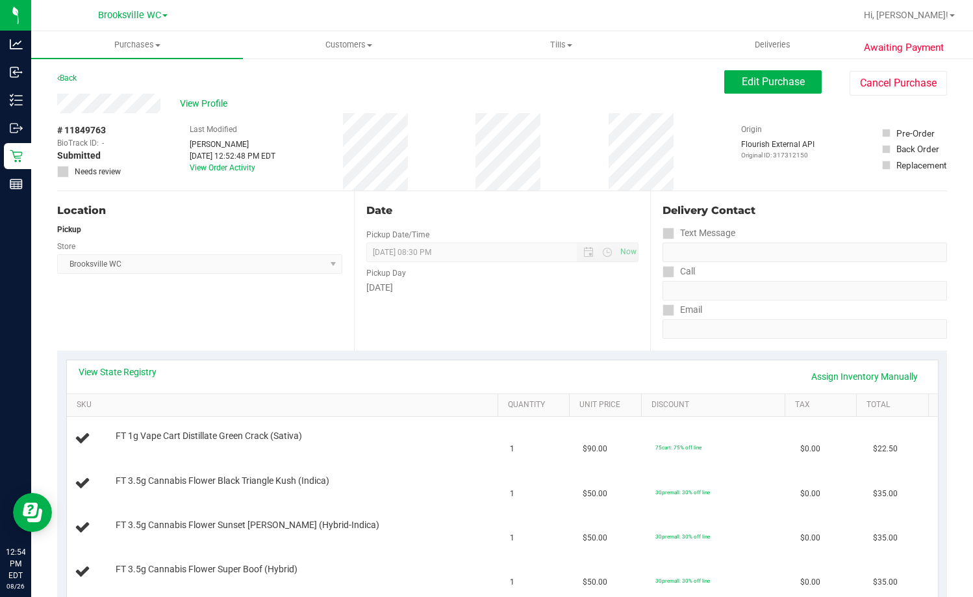
scroll to position [260, 0]
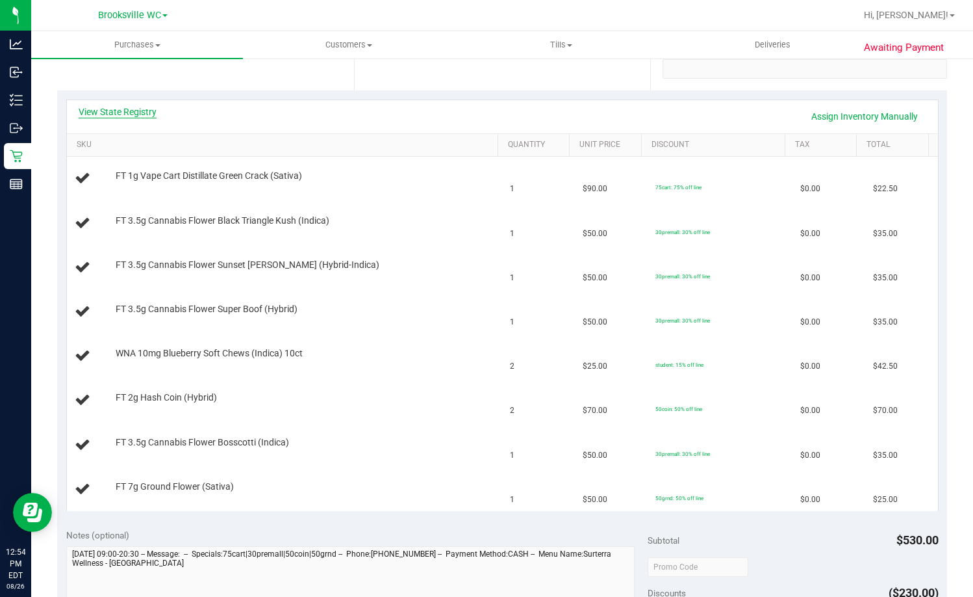
click at [135, 109] on link "View State Registry" at bounding box center [118, 111] width 78 height 13
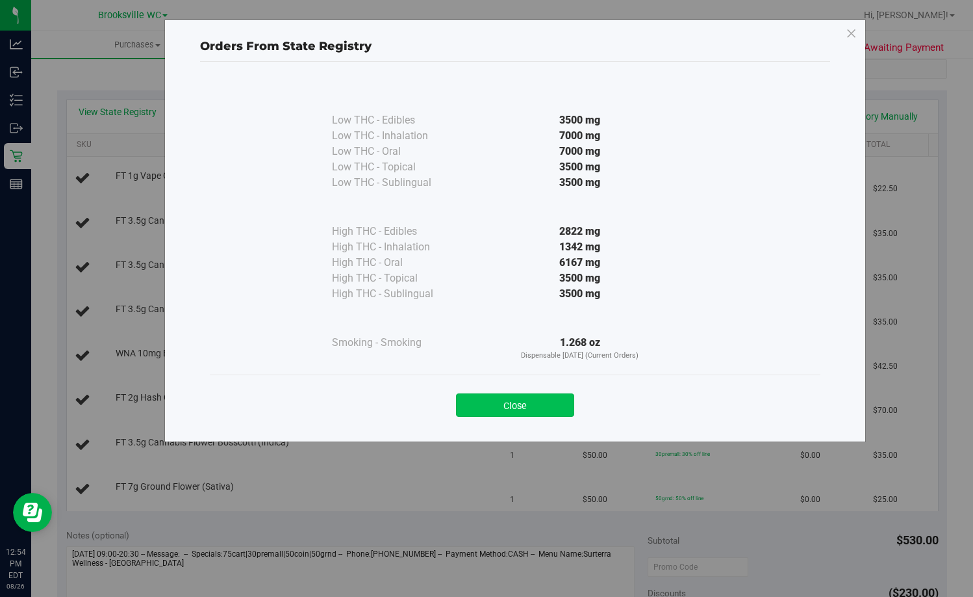
click at [495, 404] on button "Close" at bounding box center [515, 404] width 118 height 23
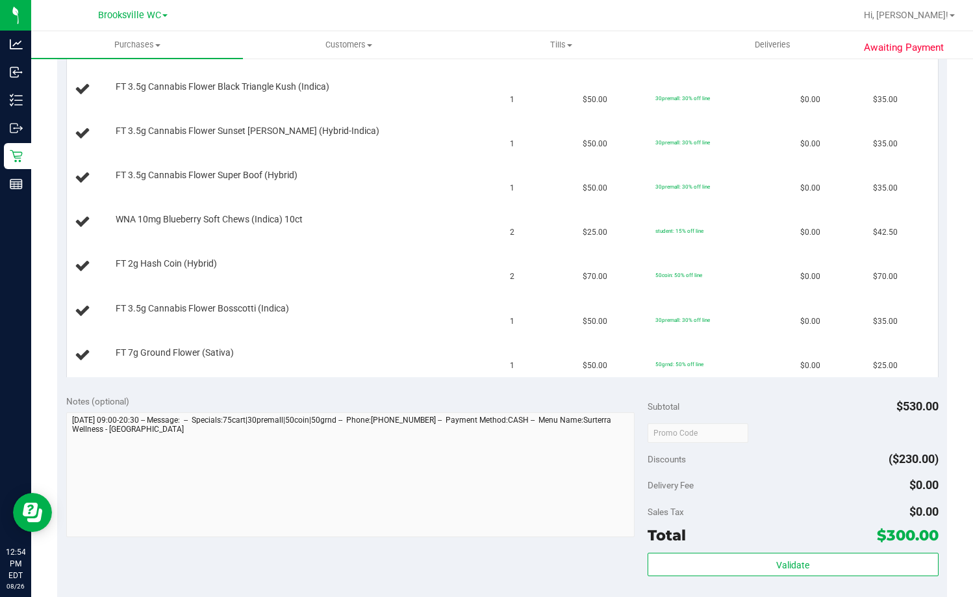
scroll to position [520, 0]
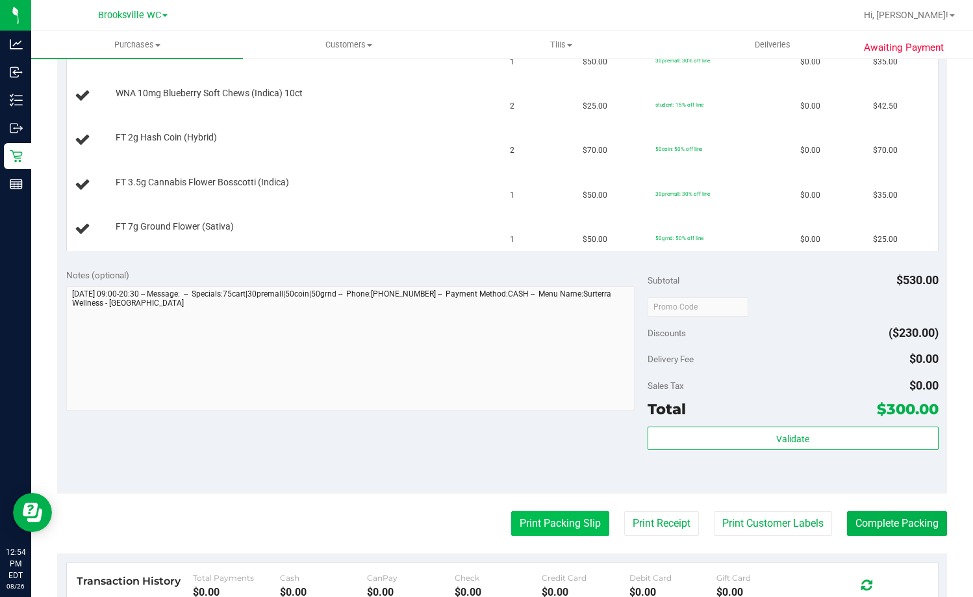
click at [573, 520] on button "Print Packing Slip" at bounding box center [560, 523] width 98 height 25
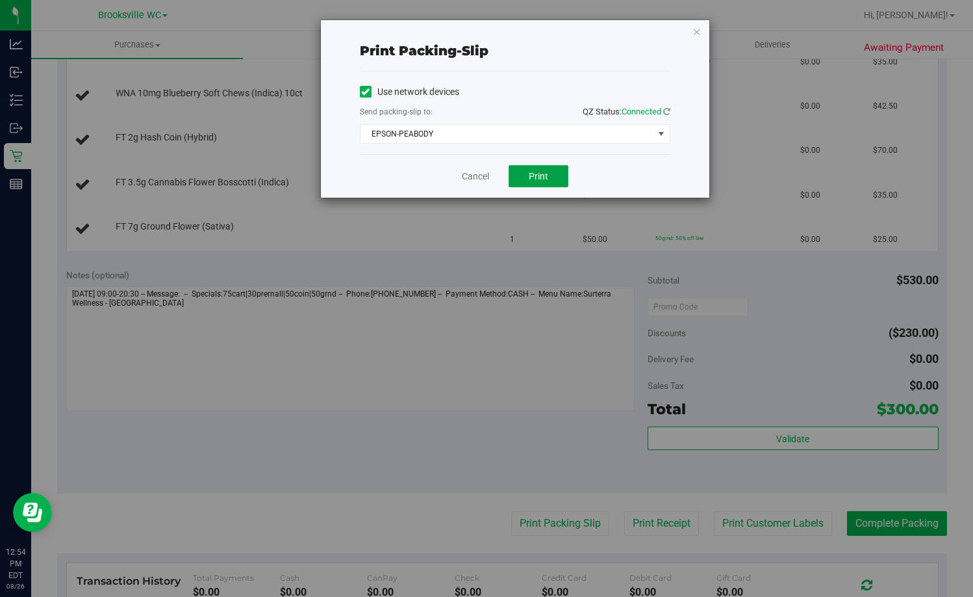
drag, startPoint x: 539, startPoint y: 177, endPoint x: 567, endPoint y: 195, distance: 33.0
click at [543, 180] on span "Print" at bounding box center [538, 176] width 19 height 10
click at [475, 177] on link "Cancel" at bounding box center [475, 177] width 27 height 14
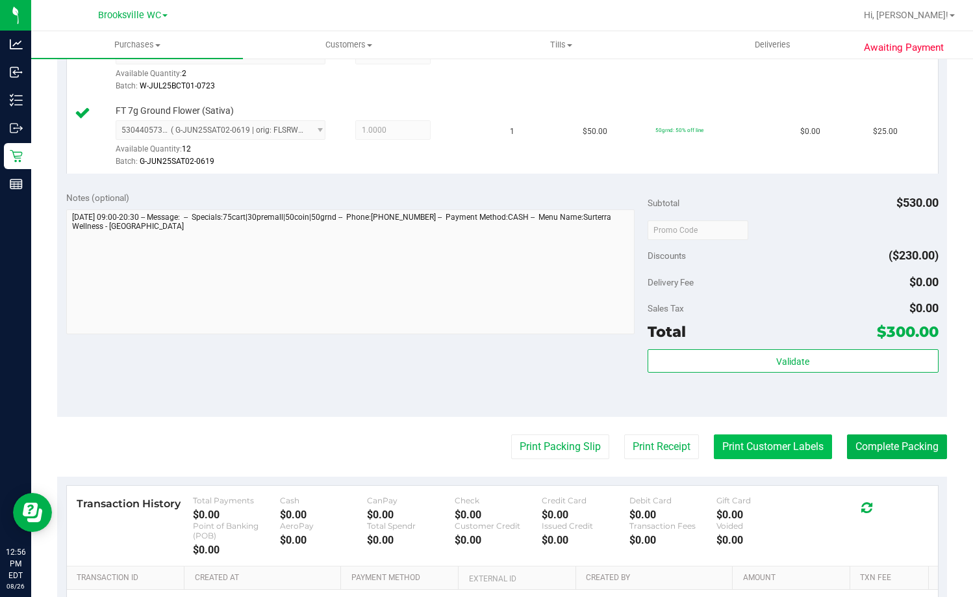
scroll to position [975, 0]
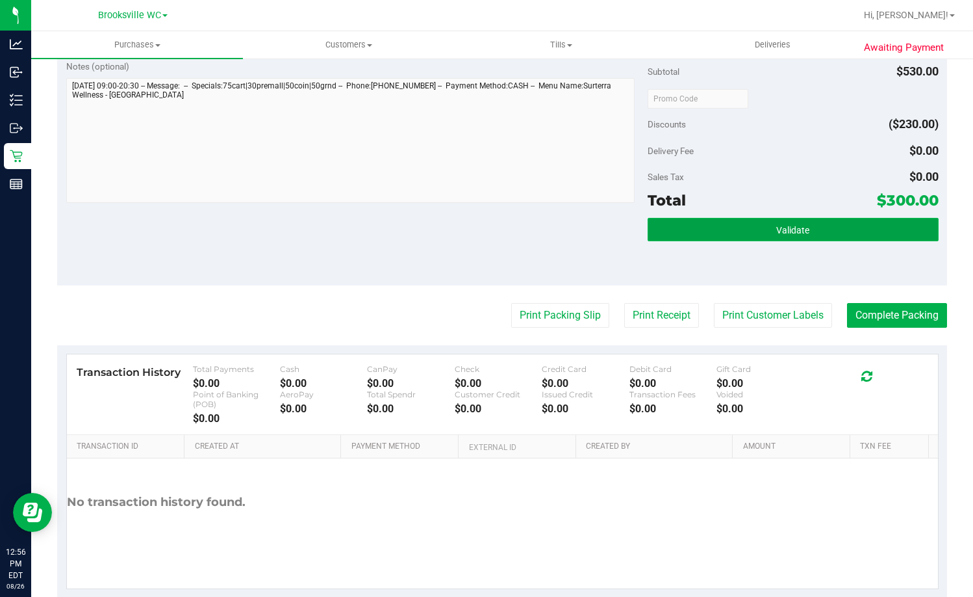
click at [801, 233] on span "Validate" at bounding box center [793, 230] width 33 height 10
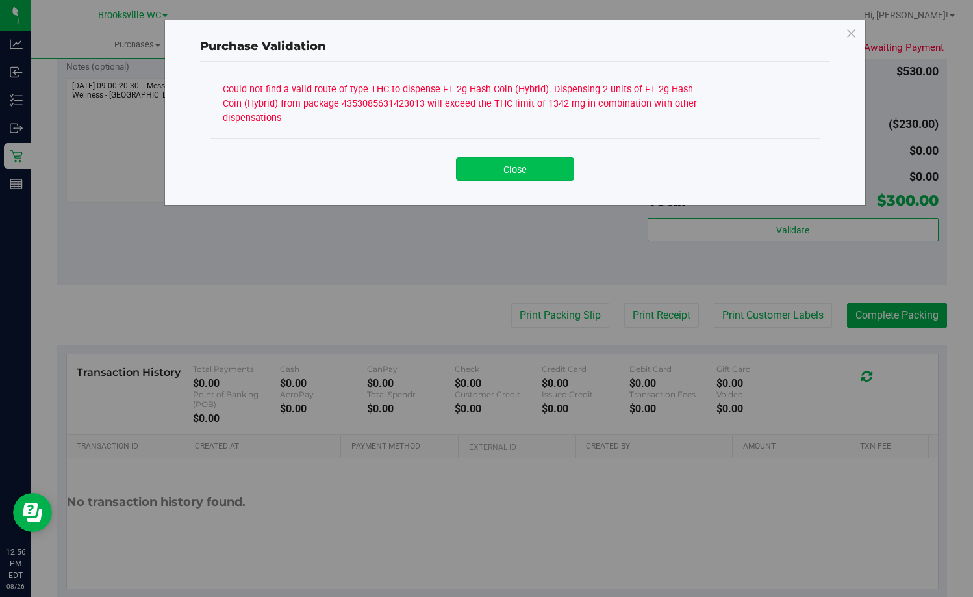
click at [556, 179] on button "Close" at bounding box center [515, 168] width 118 height 23
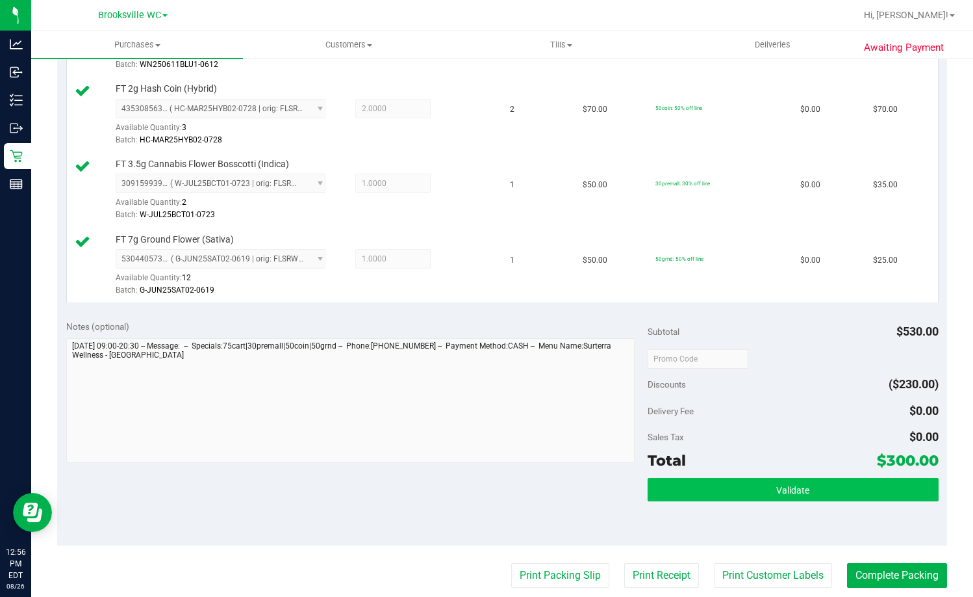
scroll to position [910, 0]
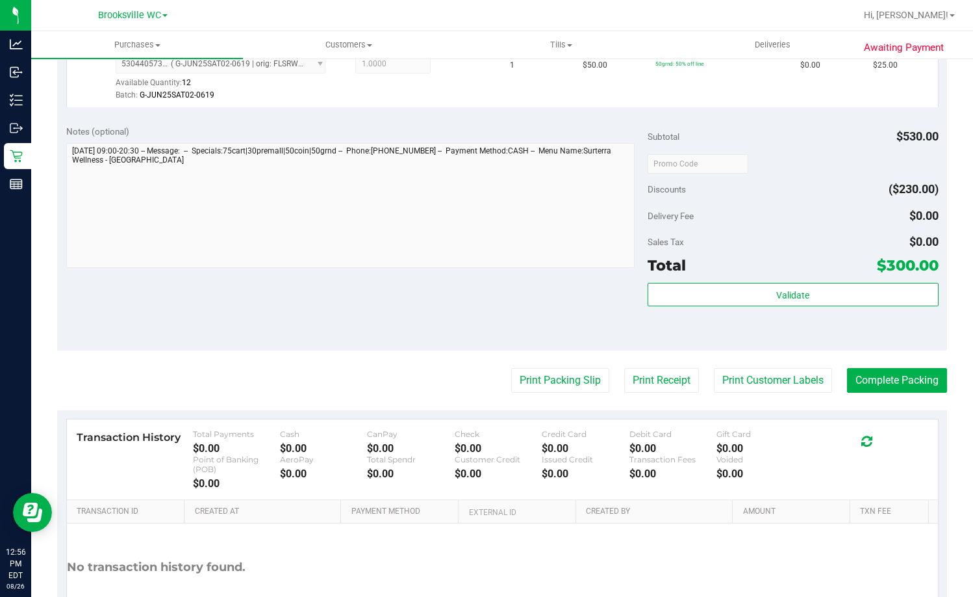
click at [775, 279] on div "Subtotal $530.00 Discounts ($230.00) Delivery Fee $0.00 Sales Tax $0.00 Total $…" at bounding box center [793, 233] width 291 height 216
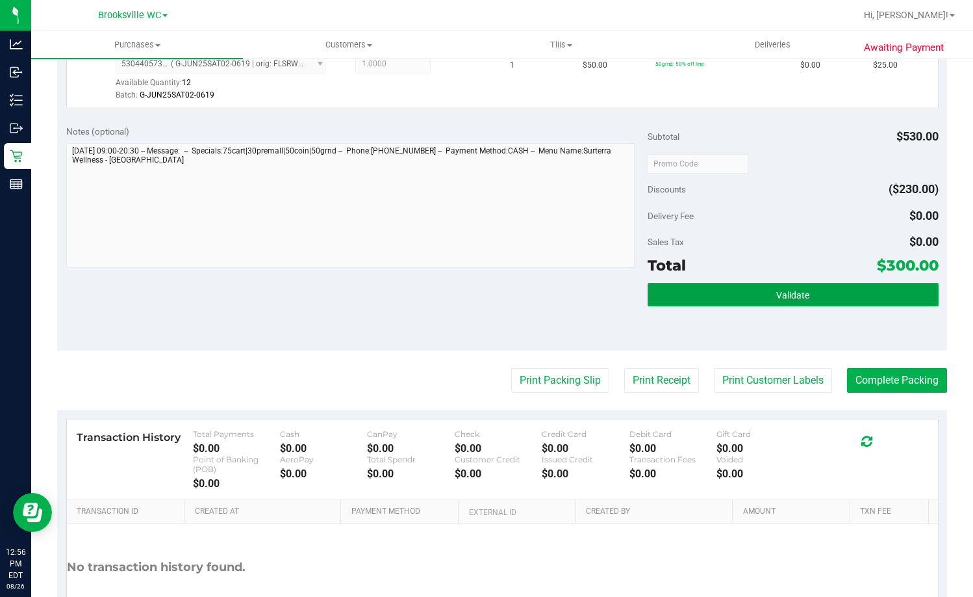
click at [780, 290] on span "Validate" at bounding box center [793, 295] width 33 height 10
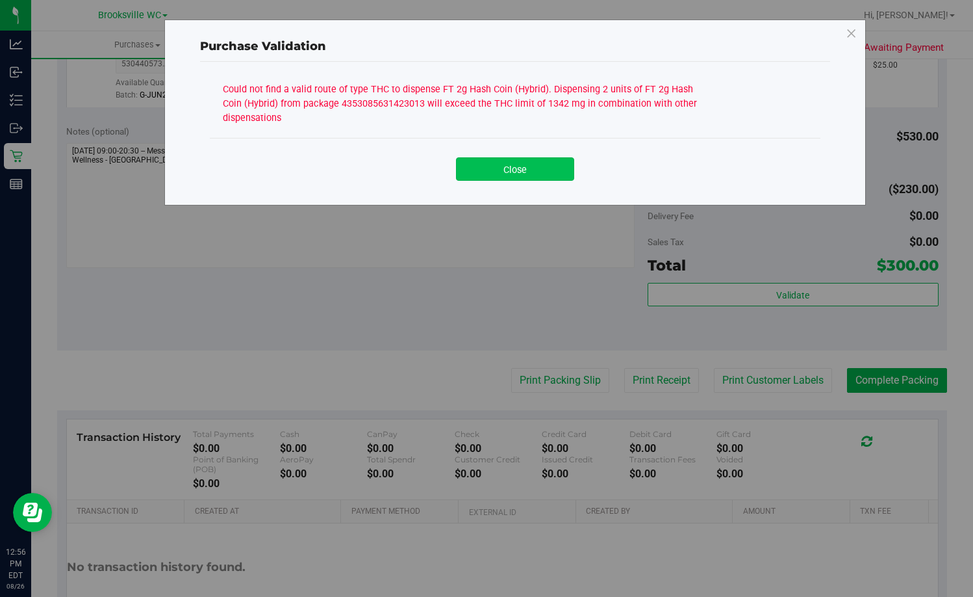
click at [560, 170] on button "Close" at bounding box center [515, 168] width 118 height 23
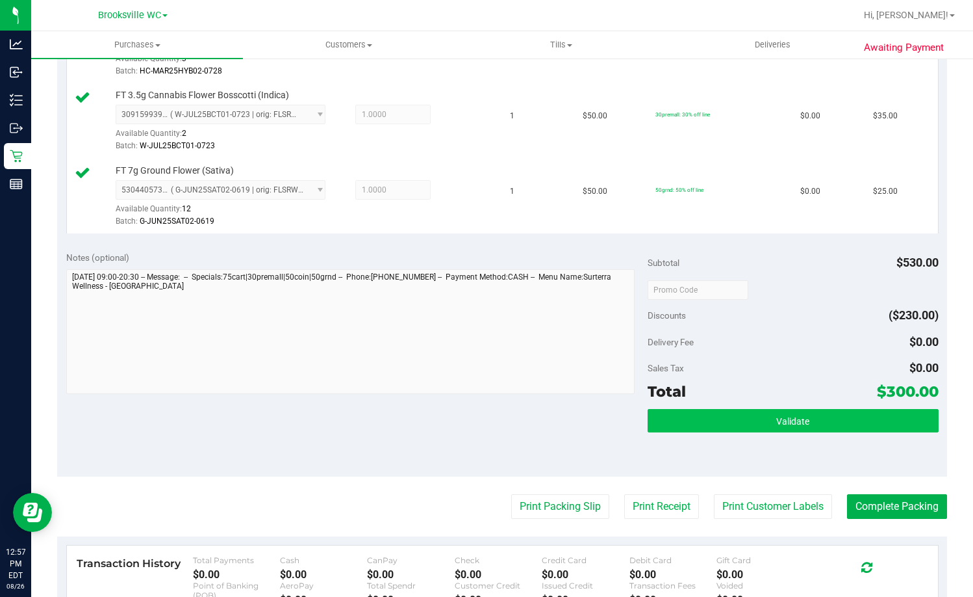
scroll to position [845, 0]
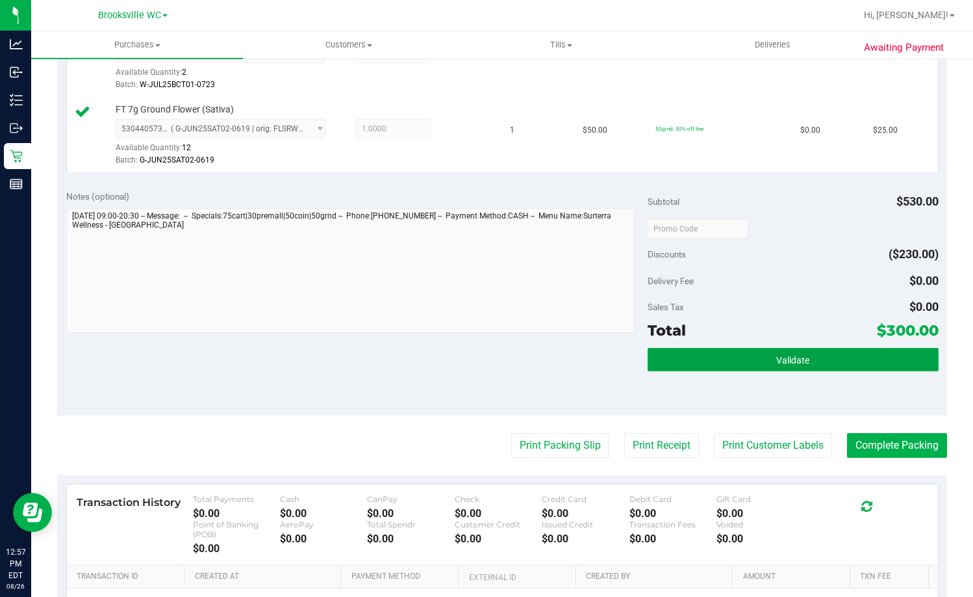
click at [779, 364] on span "Validate" at bounding box center [793, 360] width 33 height 10
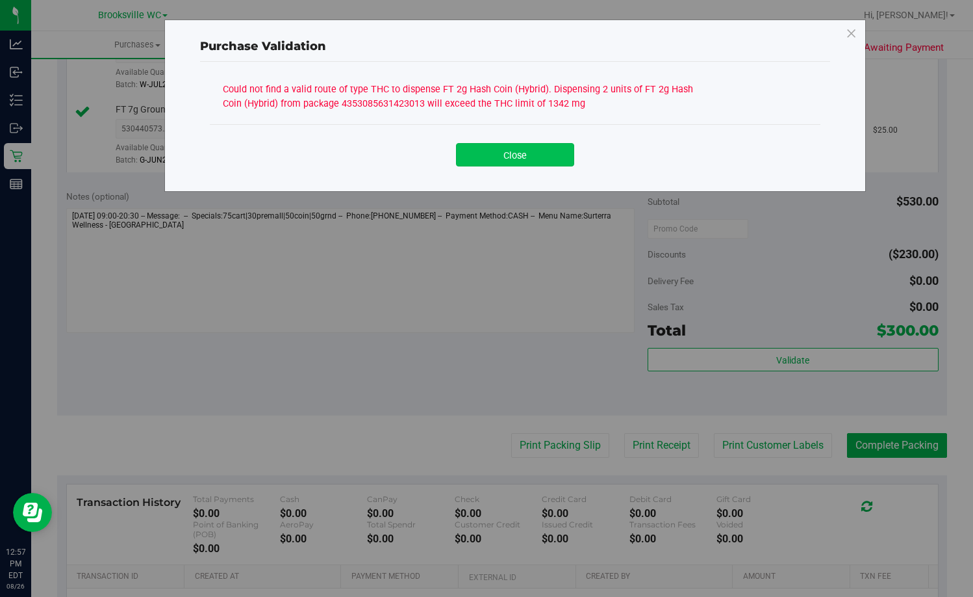
click at [519, 155] on button "Close" at bounding box center [515, 154] width 118 height 23
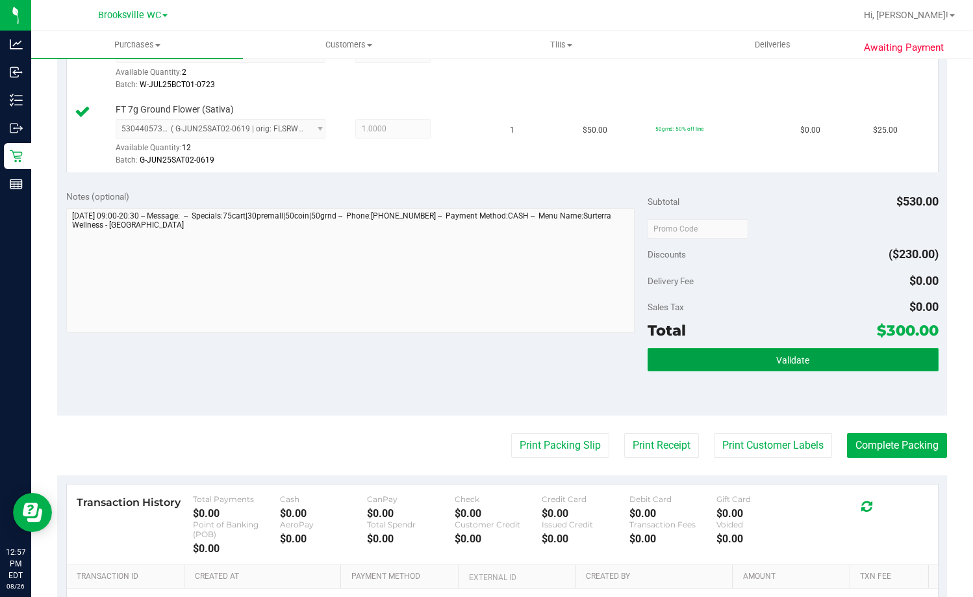
click at [773, 352] on button "Validate" at bounding box center [793, 359] width 291 height 23
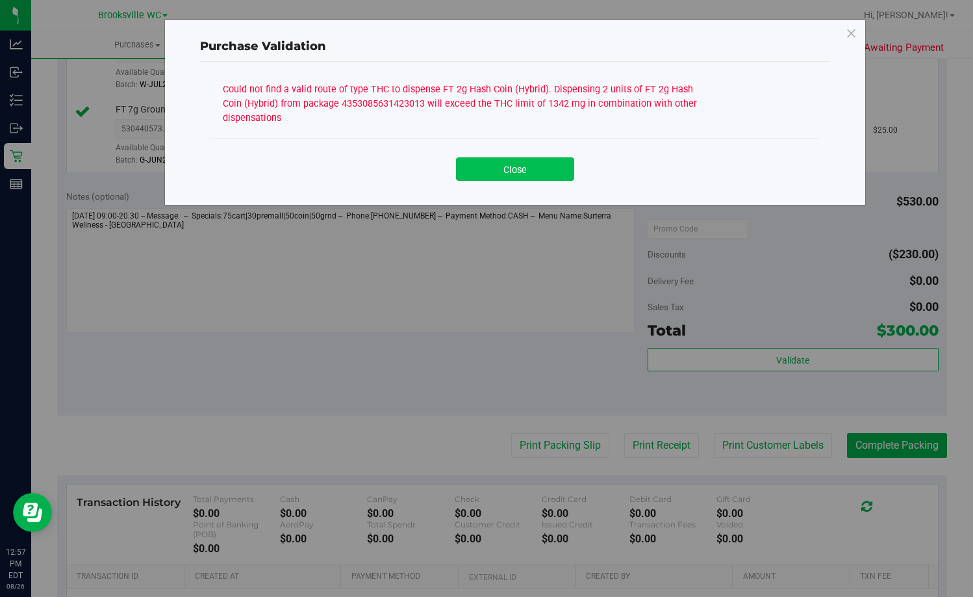
click at [506, 175] on button "Close" at bounding box center [515, 168] width 118 height 23
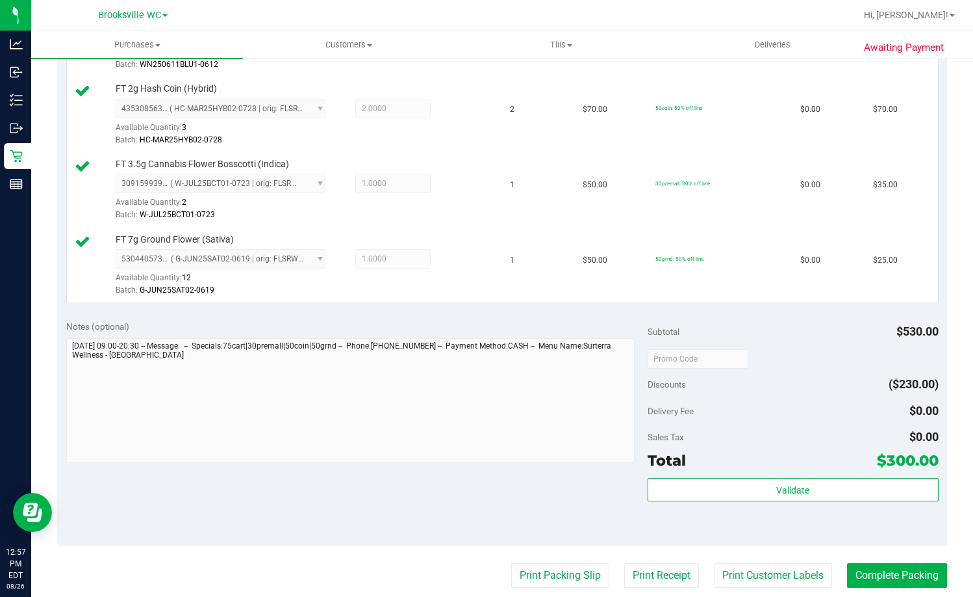
scroll to position [780, 0]
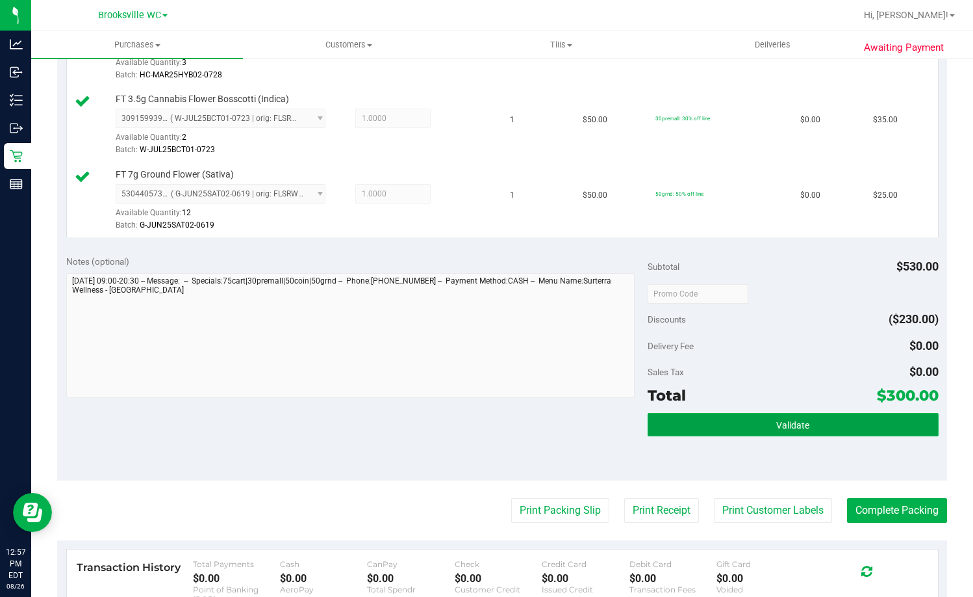
click at [850, 429] on button "Validate" at bounding box center [793, 424] width 291 height 23
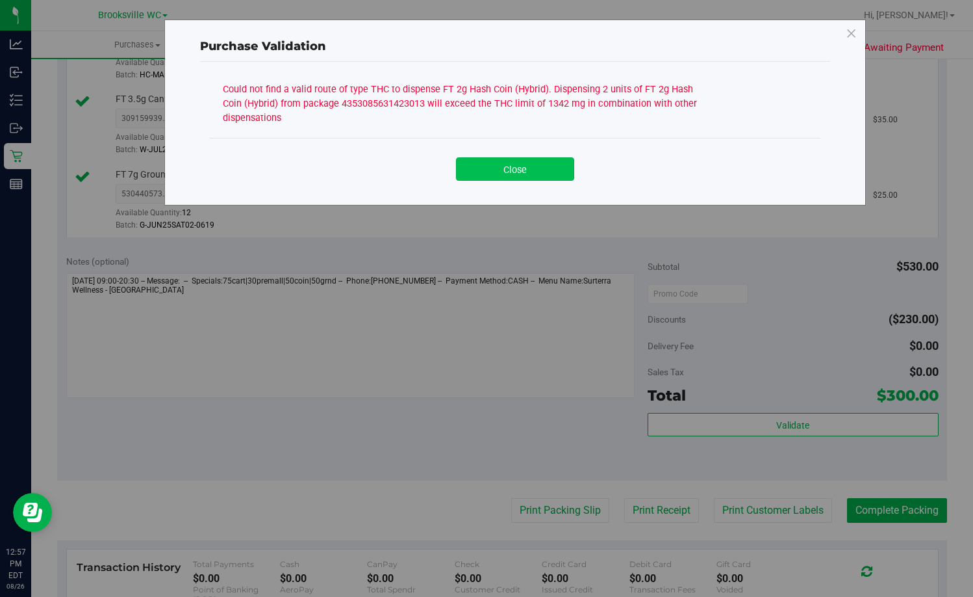
click at [561, 176] on button "Close" at bounding box center [515, 168] width 118 height 23
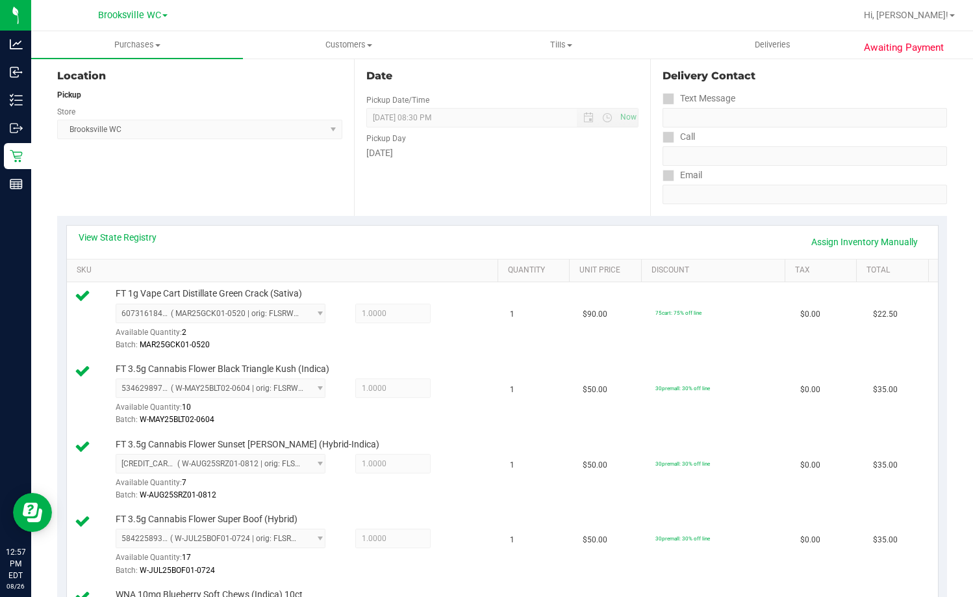
scroll to position [130, 0]
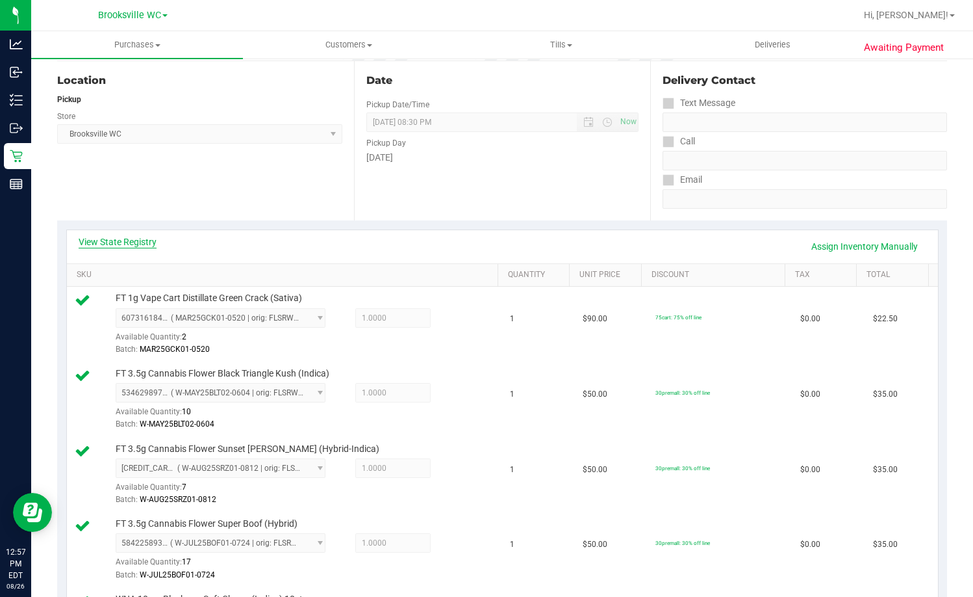
click at [137, 244] on link "View State Registry" at bounding box center [118, 241] width 78 height 13
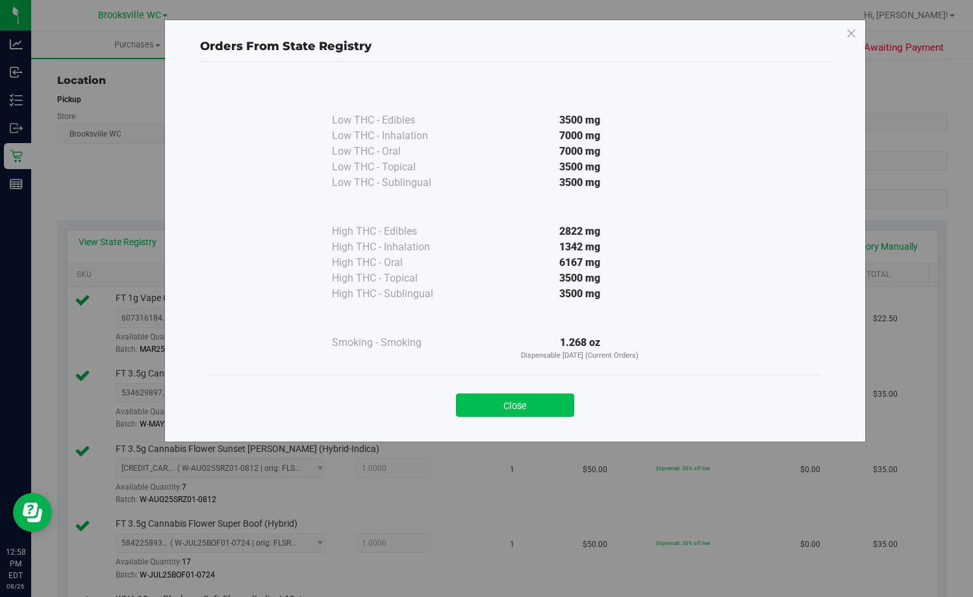
click at [550, 400] on button "Close" at bounding box center [515, 404] width 118 height 23
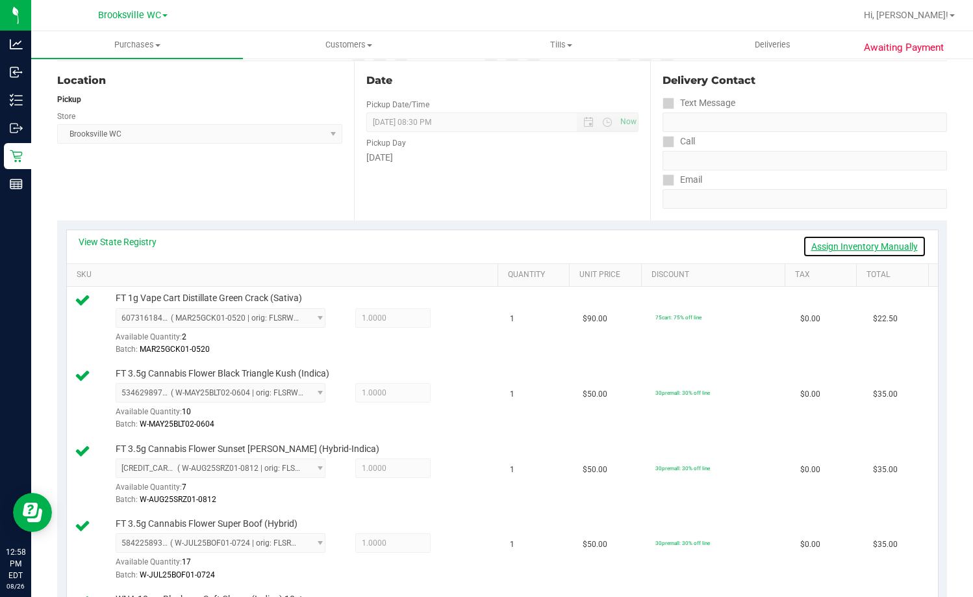
drag, startPoint x: 814, startPoint y: 248, endPoint x: 822, endPoint y: 248, distance: 7.8
click at [816, 248] on link "Assign Inventory Manually" at bounding box center [864, 246] width 123 height 22
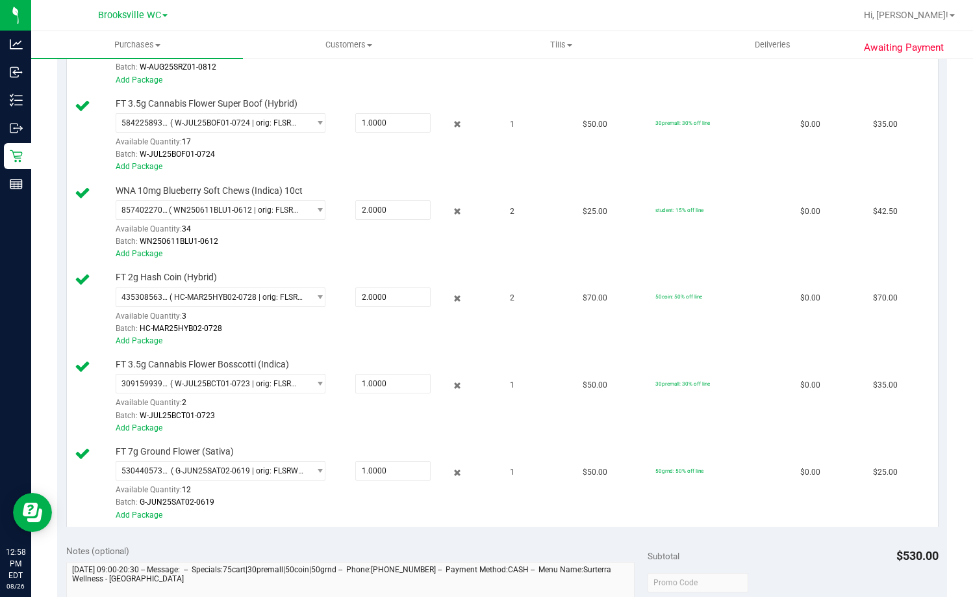
scroll to position [650, 0]
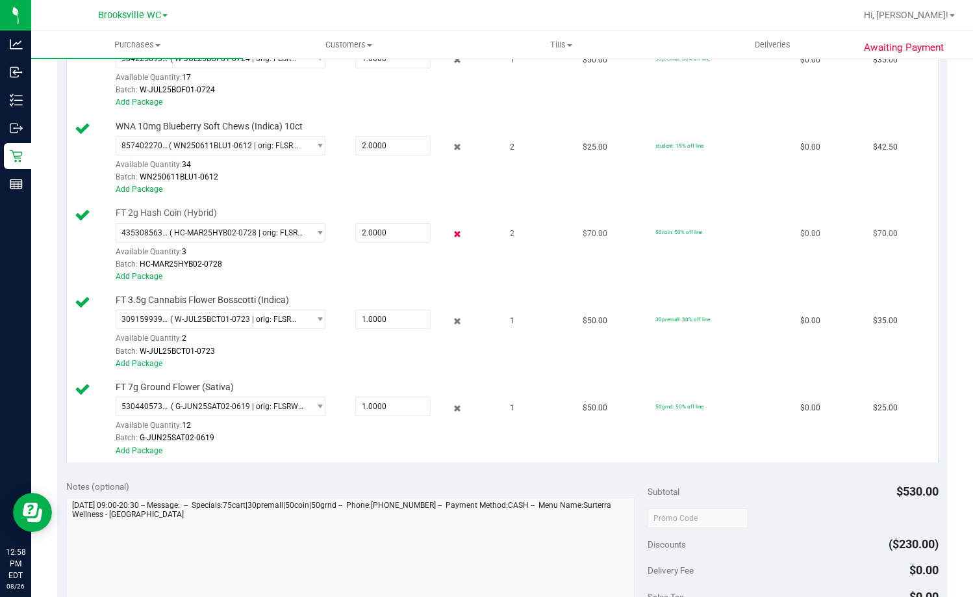
click at [450, 238] on icon at bounding box center [457, 234] width 14 height 15
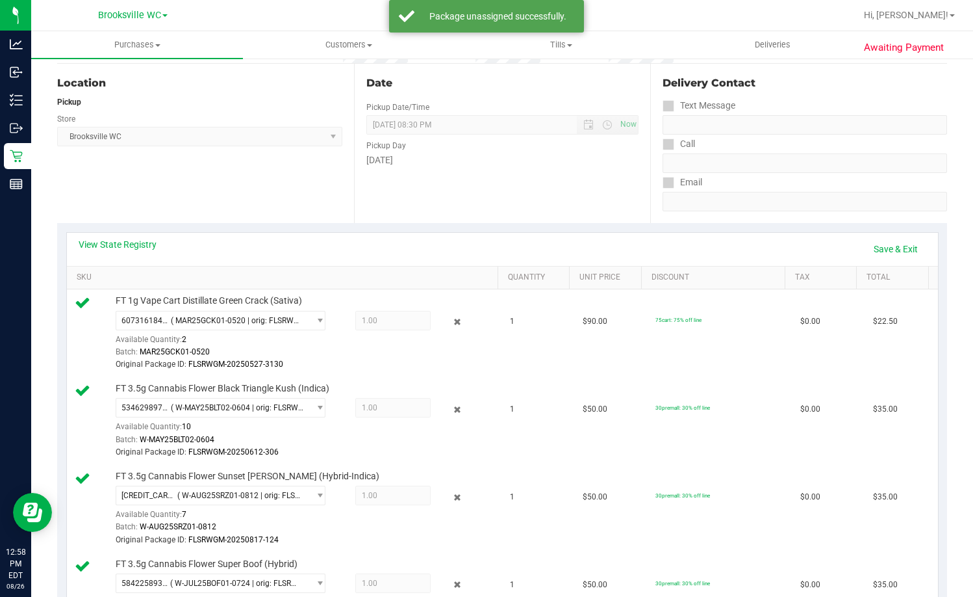
scroll to position [0, 0]
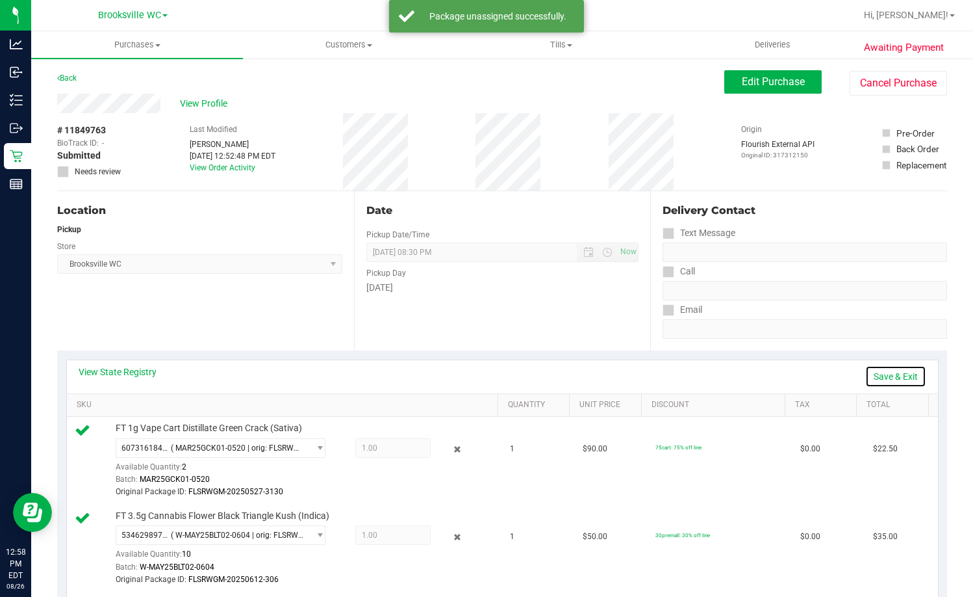
click at [889, 375] on link "Save & Exit" at bounding box center [896, 376] width 61 height 22
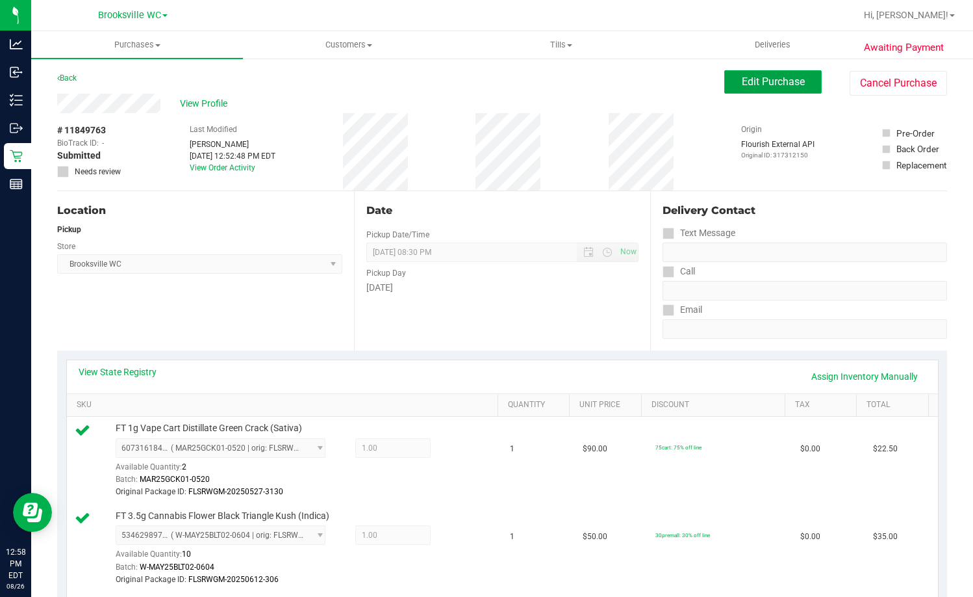
click at [769, 86] on span "Edit Purchase" at bounding box center [773, 81] width 63 height 12
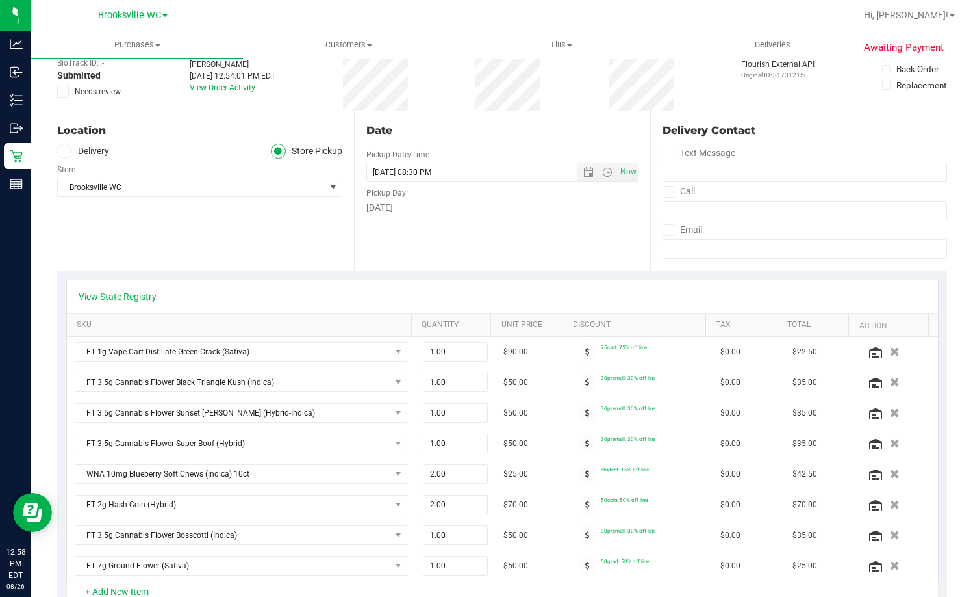
scroll to position [195, 0]
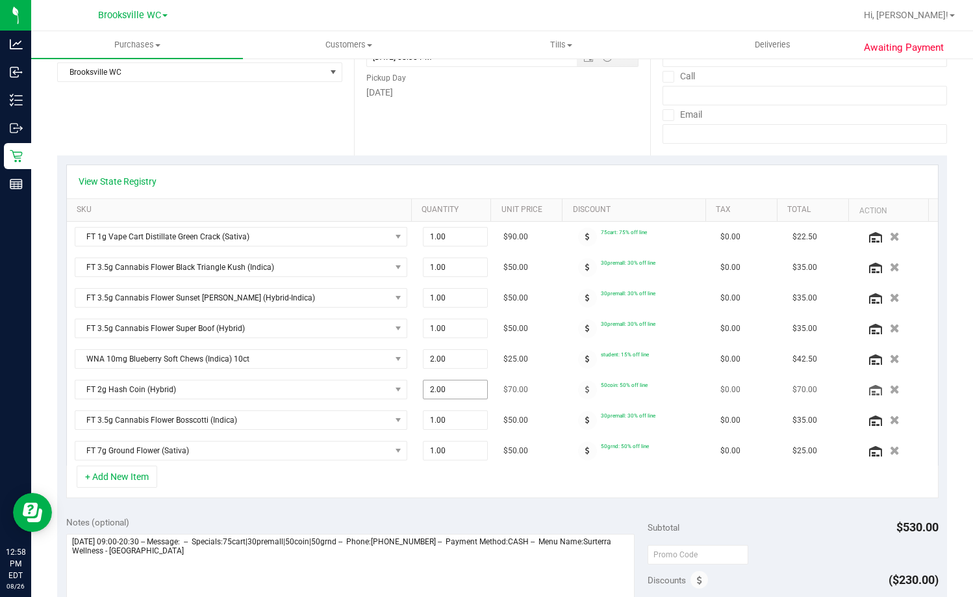
click at [441, 391] on span "2.00 2" at bounding box center [455, 389] width 65 height 19
click at [441, 391] on input "2" at bounding box center [456, 389] width 64 height 18
type input "1"
type input "1.00"
click at [597, 115] on div "Date Pickup Date/Time 08/26/2025 Now 08/26/2025 08:30 PM Now Pickup Day Tuesday" at bounding box center [502, 75] width 297 height 159
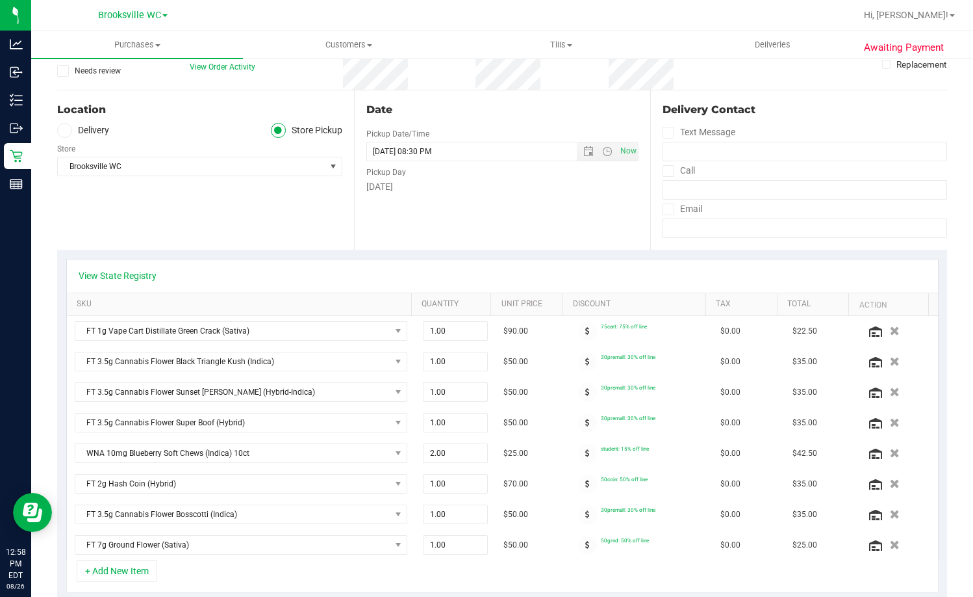
scroll to position [0, 0]
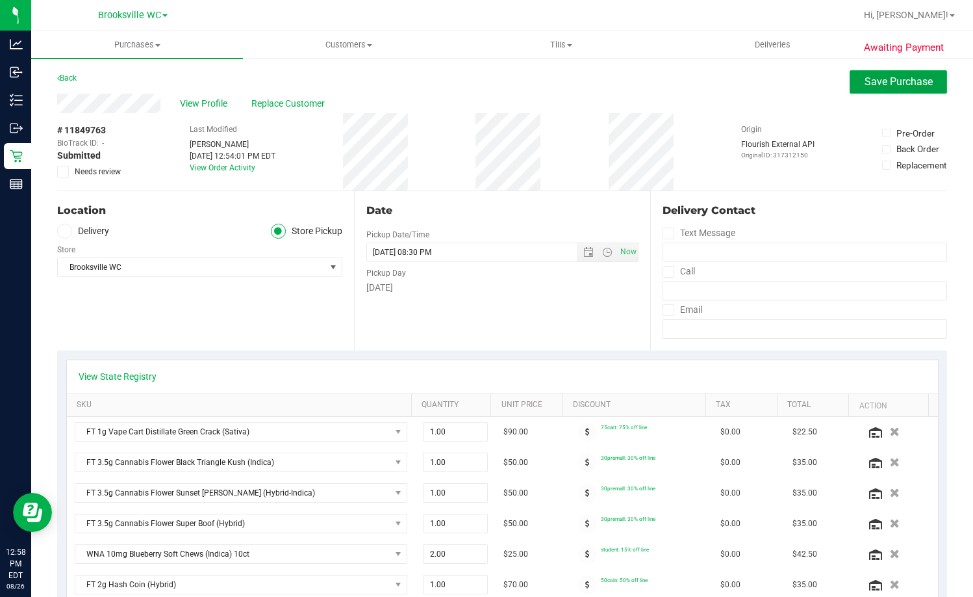
click at [854, 88] on button "Save Purchase" at bounding box center [898, 81] width 97 height 23
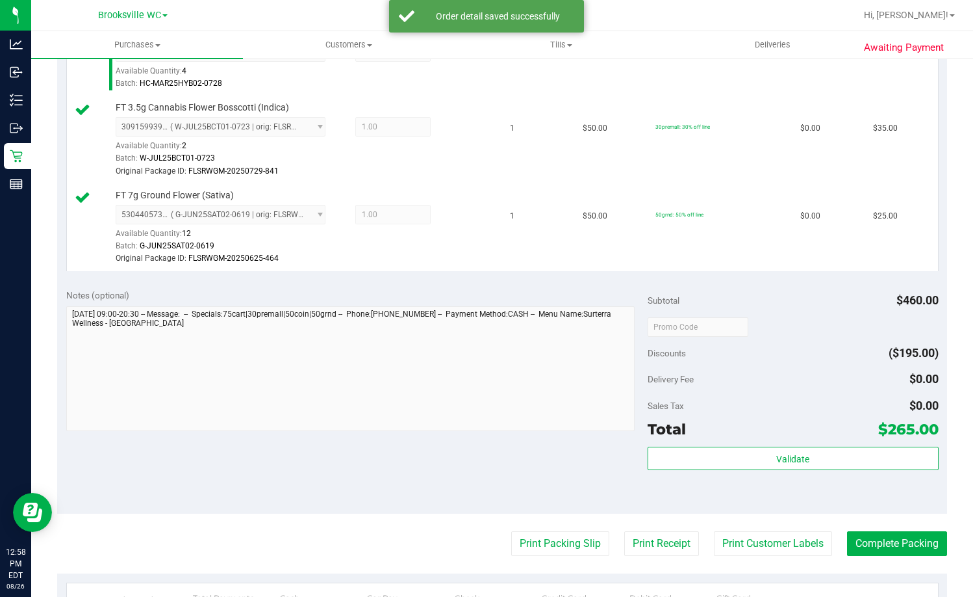
scroll to position [975, 0]
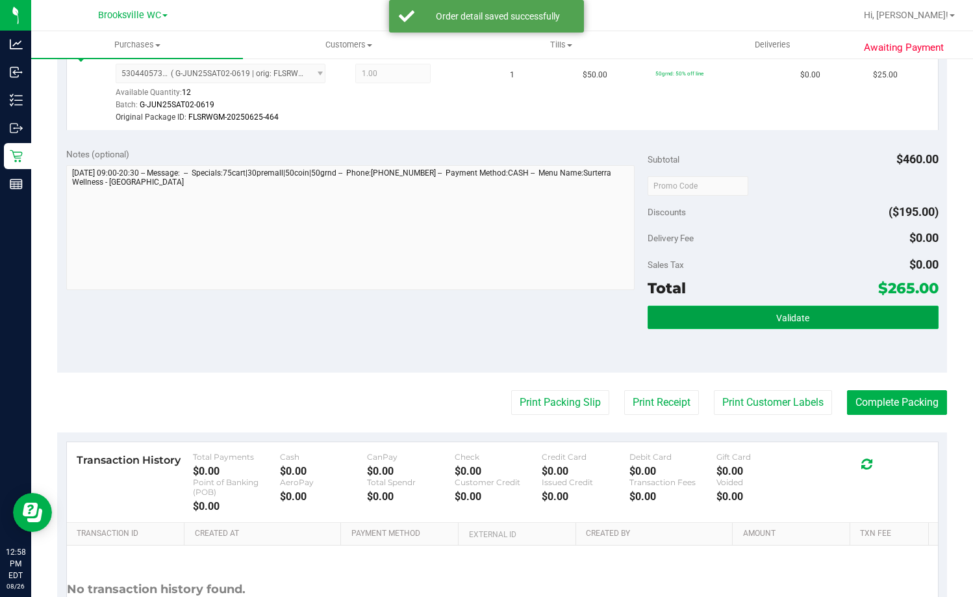
click at [870, 309] on button "Validate" at bounding box center [793, 316] width 291 height 23
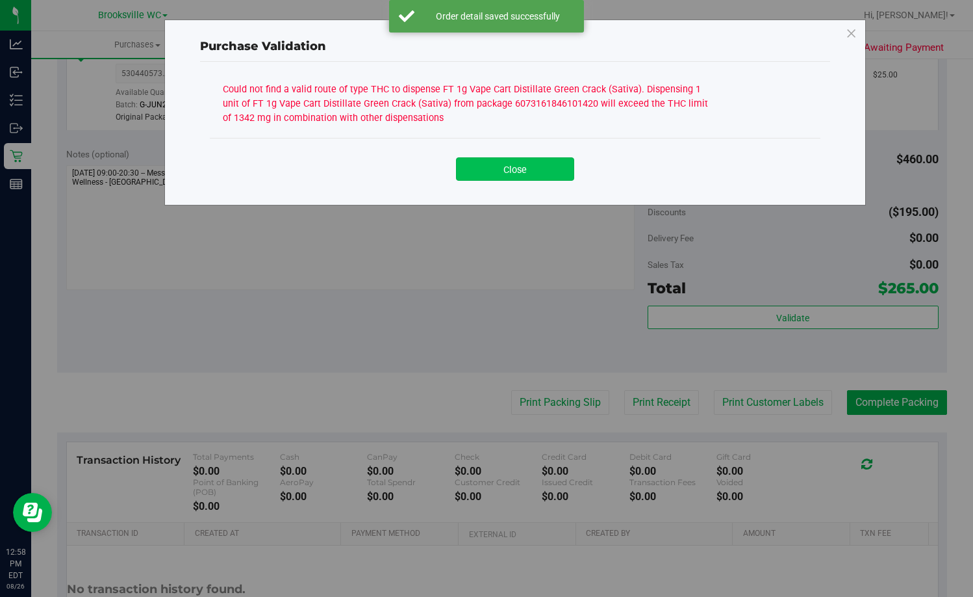
click at [563, 168] on button "Close" at bounding box center [515, 168] width 118 height 23
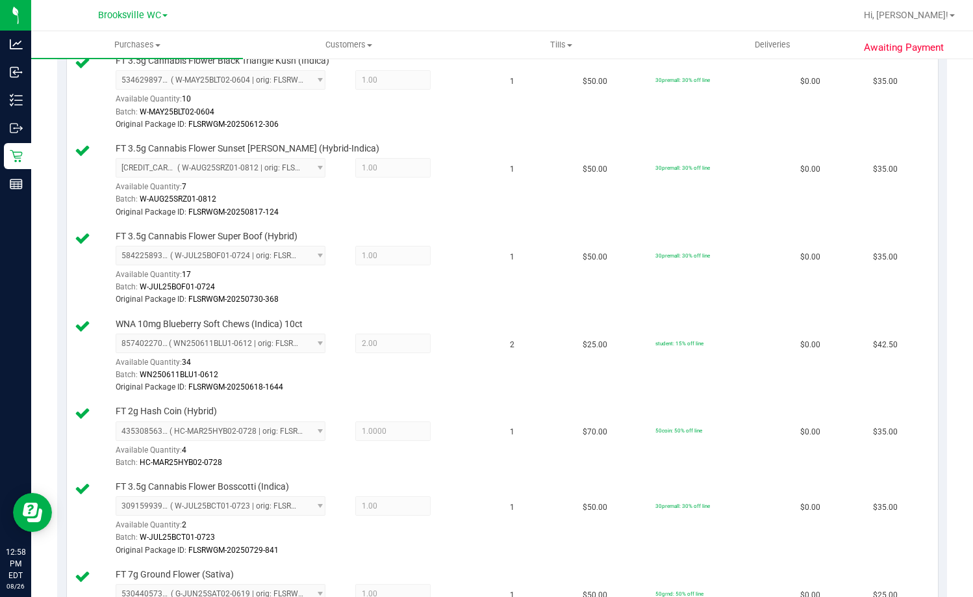
scroll to position [0, 0]
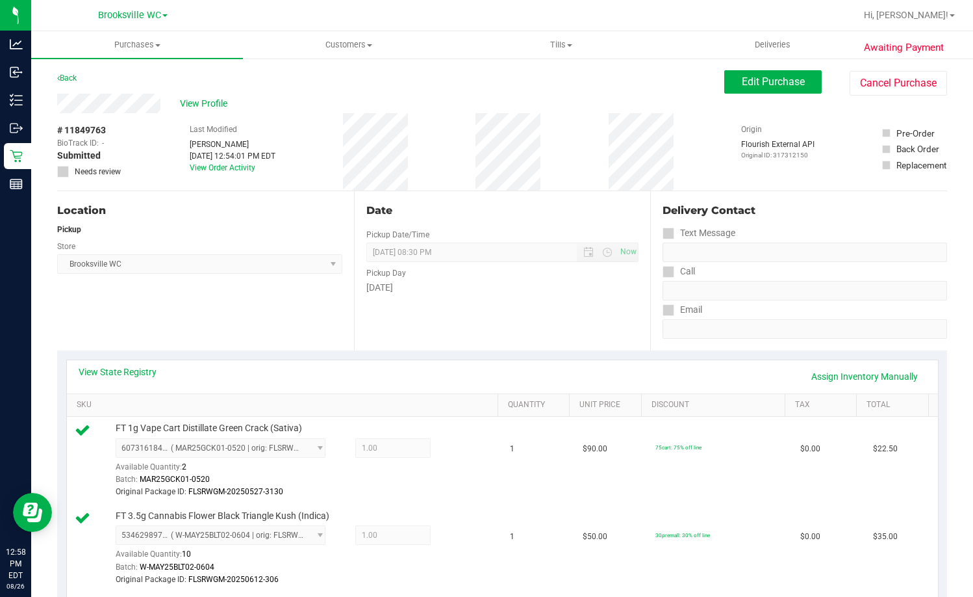
click at [840, 364] on div "View State Registry Assign Inventory Manually" at bounding box center [502, 376] width 871 height 33
click at [838, 374] on link "Assign Inventory Manually" at bounding box center [864, 376] width 123 height 22
click at [450, 452] on icon at bounding box center [457, 449] width 14 height 15
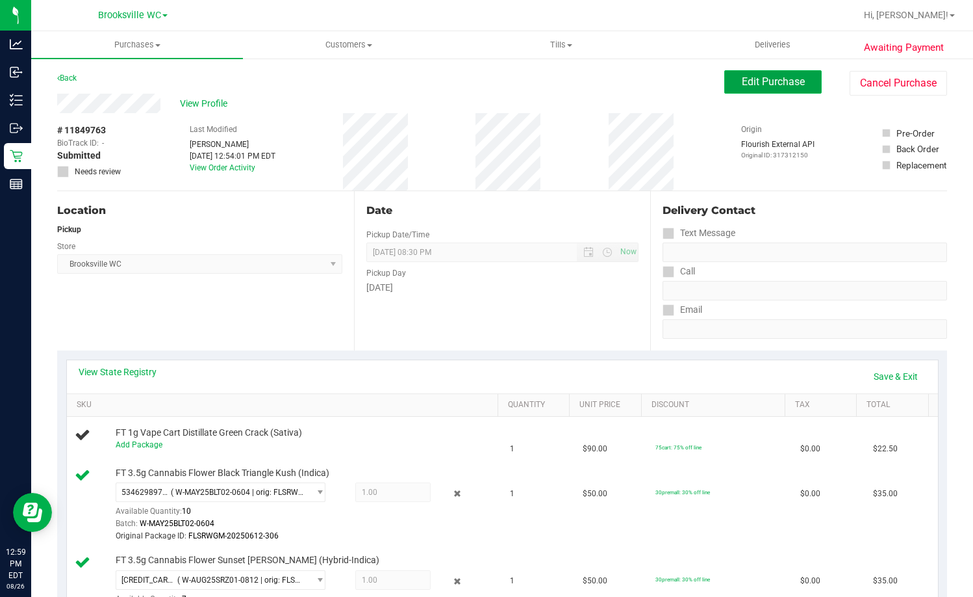
click at [742, 81] on span "Edit Purchase" at bounding box center [773, 81] width 63 height 12
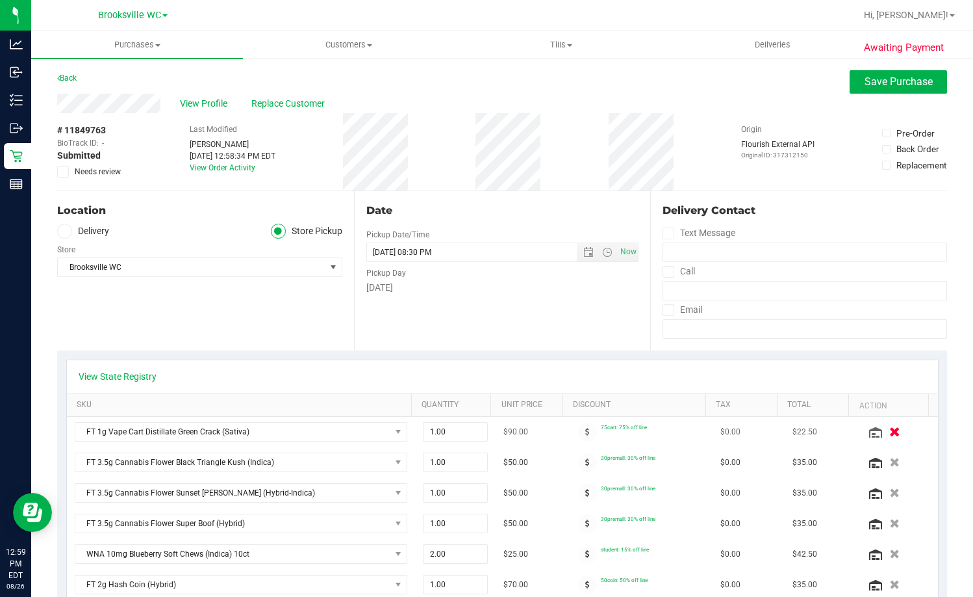
click at [890, 429] on icon "button" at bounding box center [895, 432] width 11 height 10
click at [895, 84] on span "Save Purchase" at bounding box center [899, 81] width 68 height 12
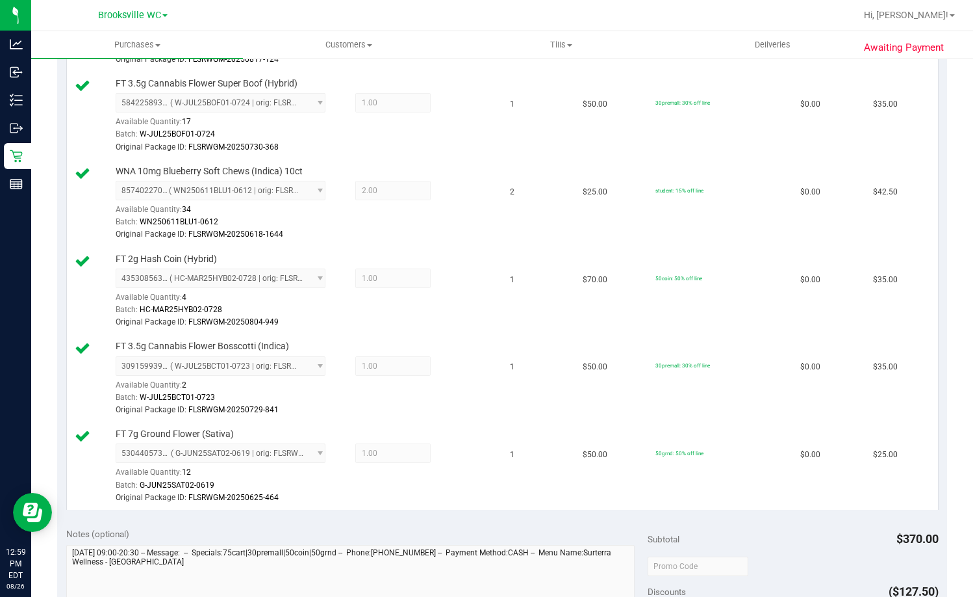
scroll to position [715, 0]
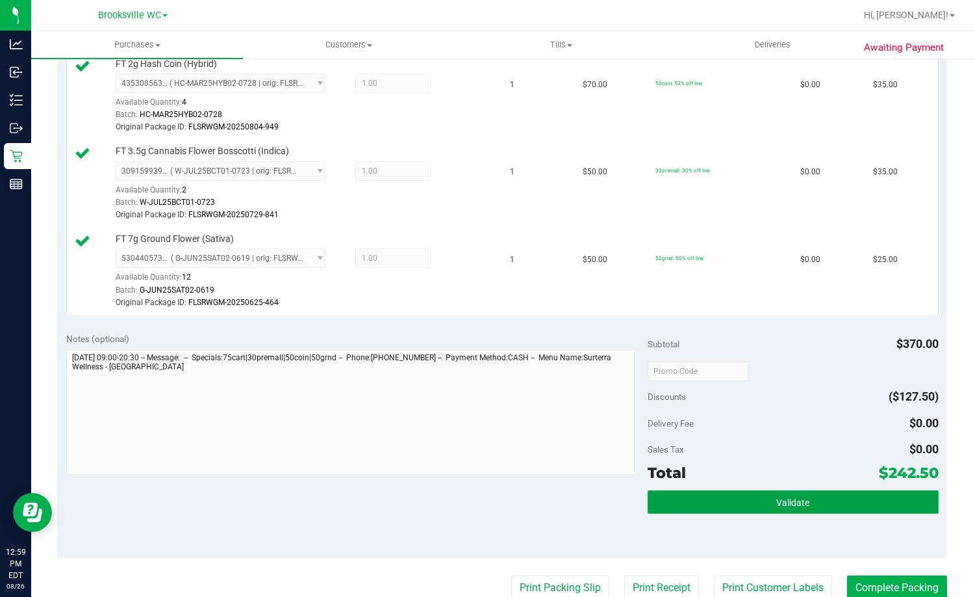
click at [759, 503] on button "Validate" at bounding box center [793, 501] width 291 height 23
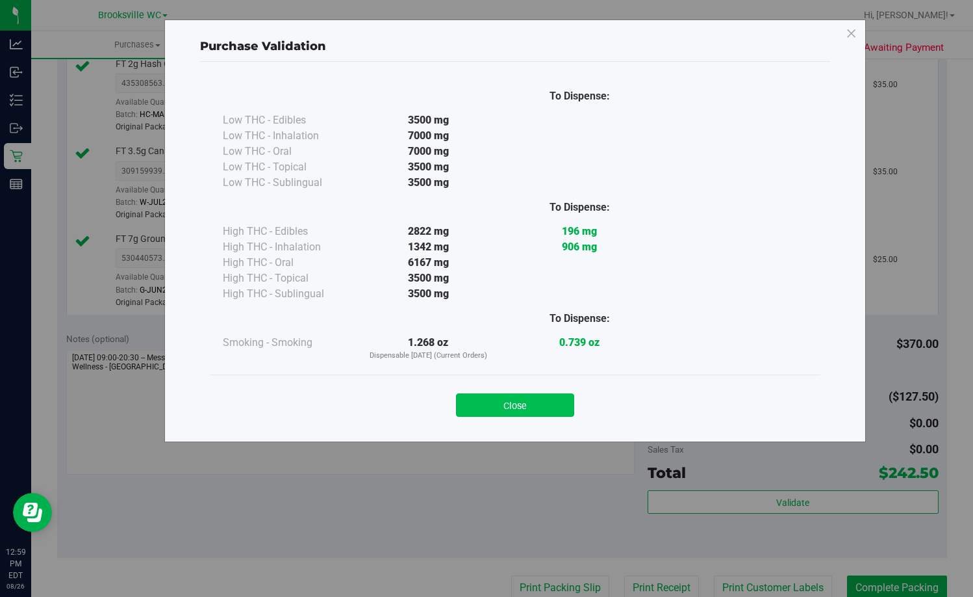
click at [524, 400] on button "Close" at bounding box center [515, 404] width 118 height 23
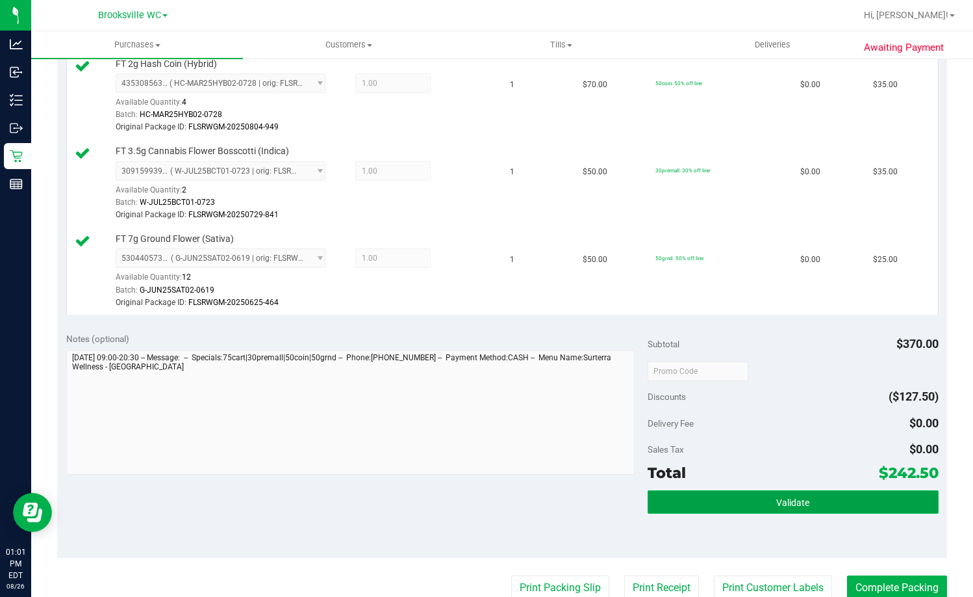
click at [843, 502] on button "Validate" at bounding box center [793, 501] width 291 height 23
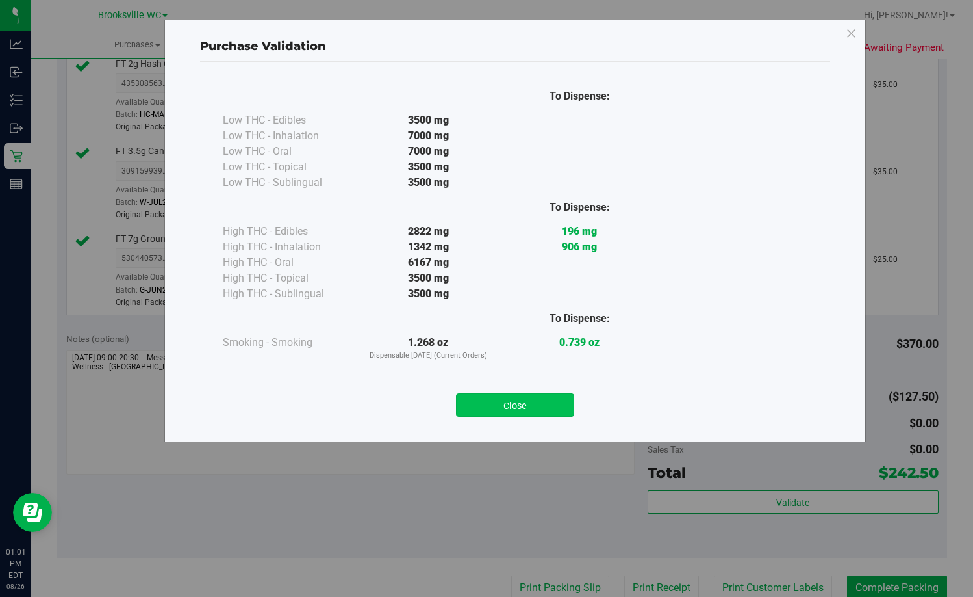
drag, startPoint x: 503, startPoint y: 408, endPoint x: 526, endPoint y: 428, distance: 30.5
click at [504, 408] on button "Close" at bounding box center [515, 404] width 118 height 23
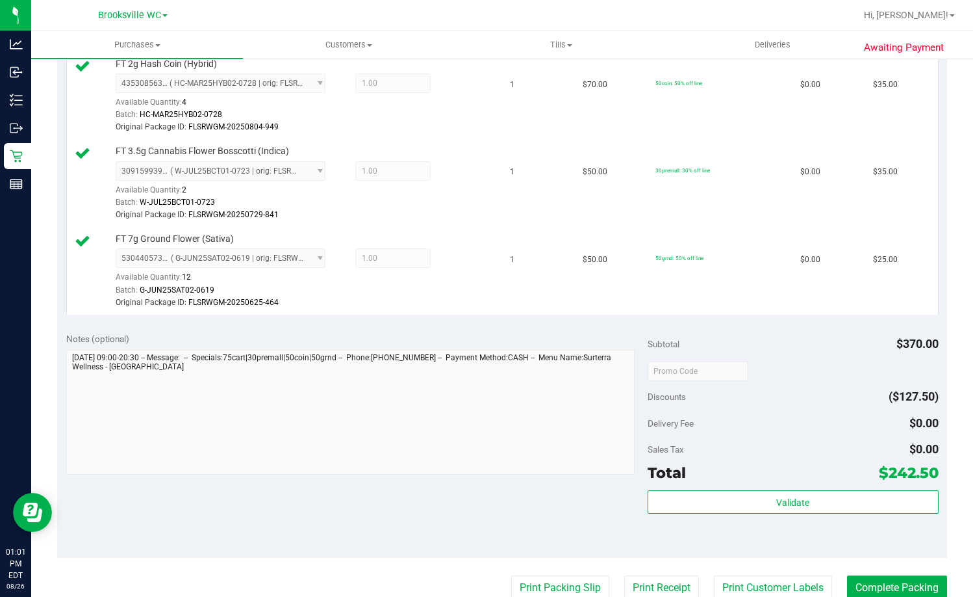
click at [550, 574] on purchase-details "Back Edit Purchase Cancel Purchase View Profile # 11849763 BioTrack ID: - Submi…" at bounding box center [502, 112] width 890 height 1514
click at [578, 579] on purchase-details "Back Edit Purchase Cancel Purchase View Profile # 11849763 BioTrack ID: - Submi…" at bounding box center [502, 112] width 890 height 1514
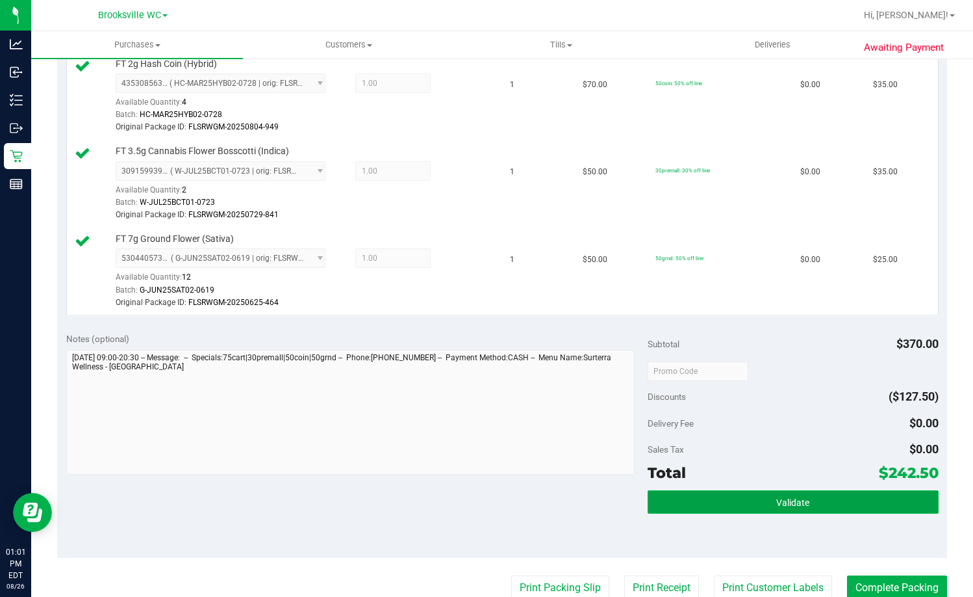
click at [762, 498] on button "Validate" at bounding box center [793, 501] width 291 height 23
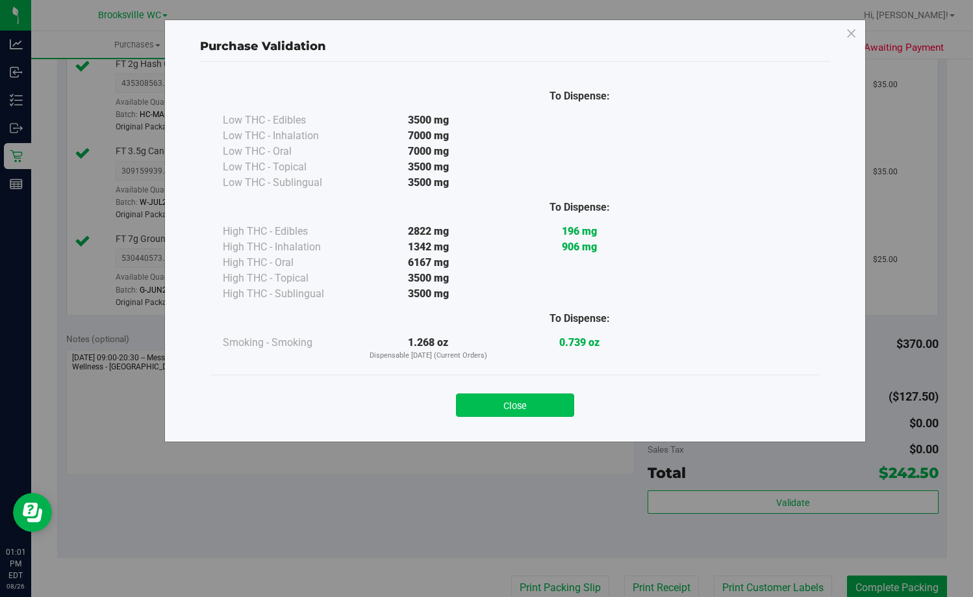
click at [508, 409] on button "Close" at bounding box center [515, 404] width 118 height 23
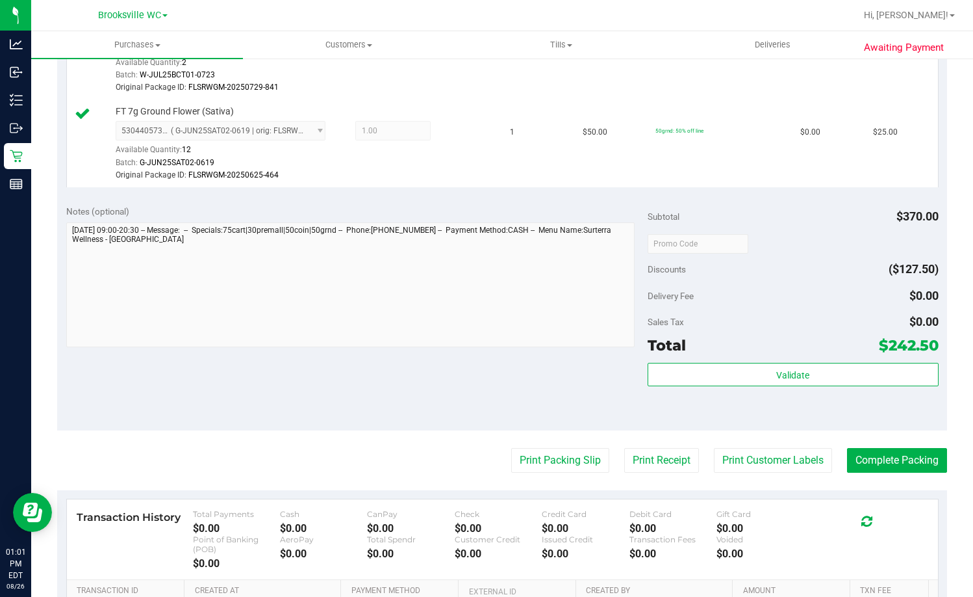
scroll to position [975, 0]
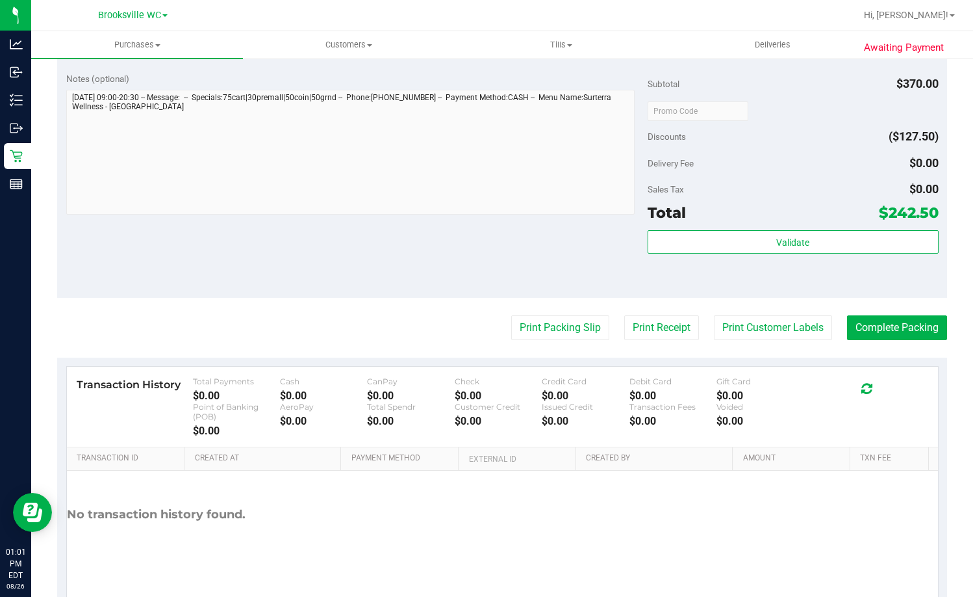
click at [407, 263] on div "Notes (optional) Subtotal $370.00 Discounts ($127.50) Delivery Fee $0.00 Sales …" at bounding box center [502, 181] width 890 height 234
click at [587, 331] on button "Print Packing Slip" at bounding box center [560, 327] width 98 height 25
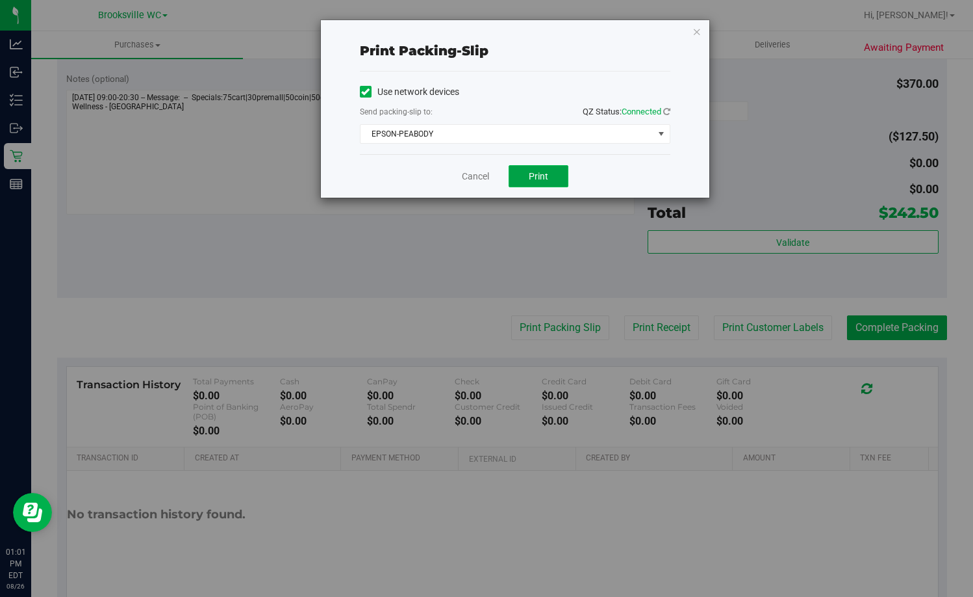
click at [548, 172] on span "Print" at bounding box center [538, 176] width 19 height 10
click at [479, 177] on link "Cancel" at bounding box center [475, 177] width 27 height 14
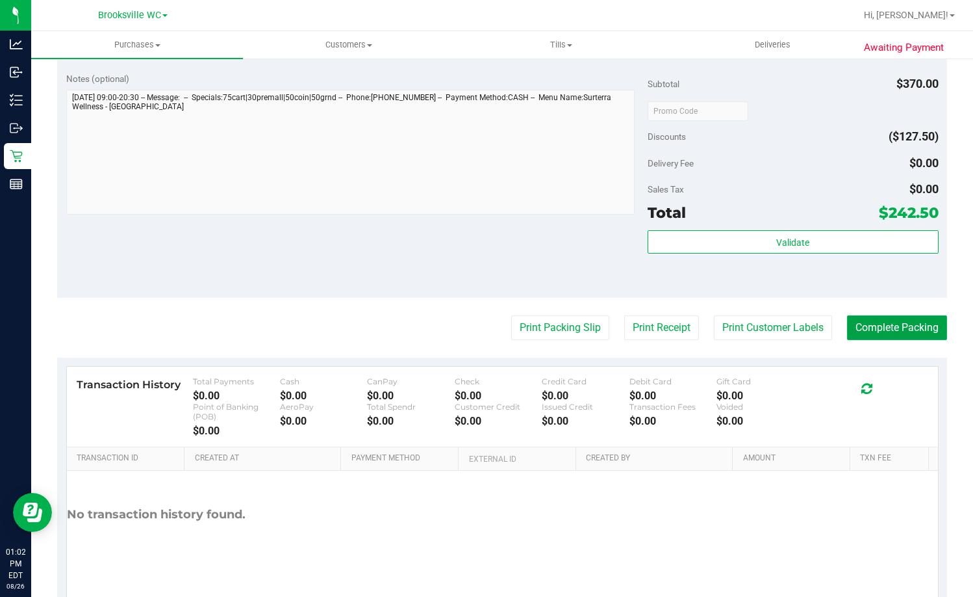
click at [905, 327] on button "Complete Packing" at bounding box center [897, 327] width 100 height 25
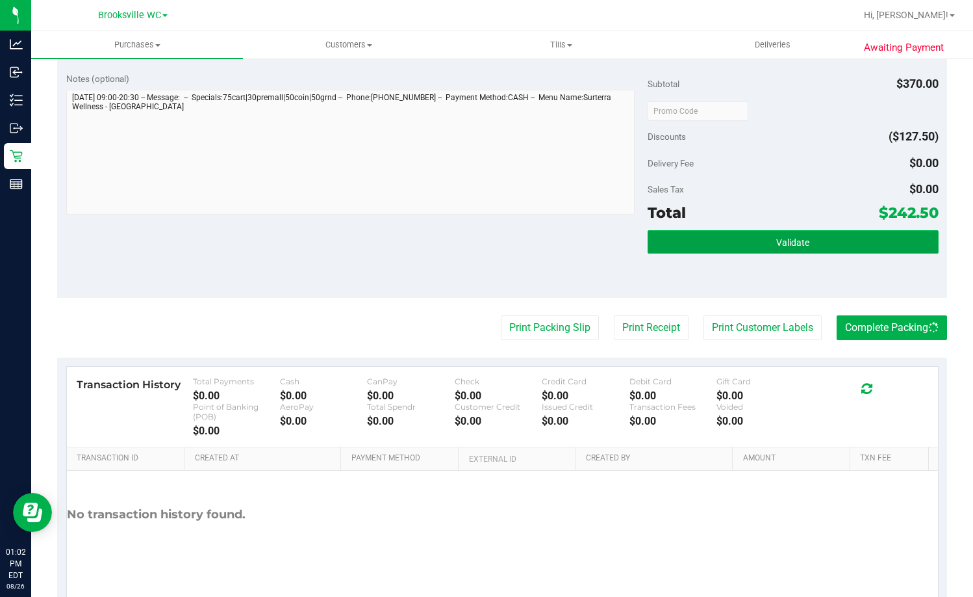
click at [770, 234] on button "Validate" at bounding box center [793, 241] width 291 height 23
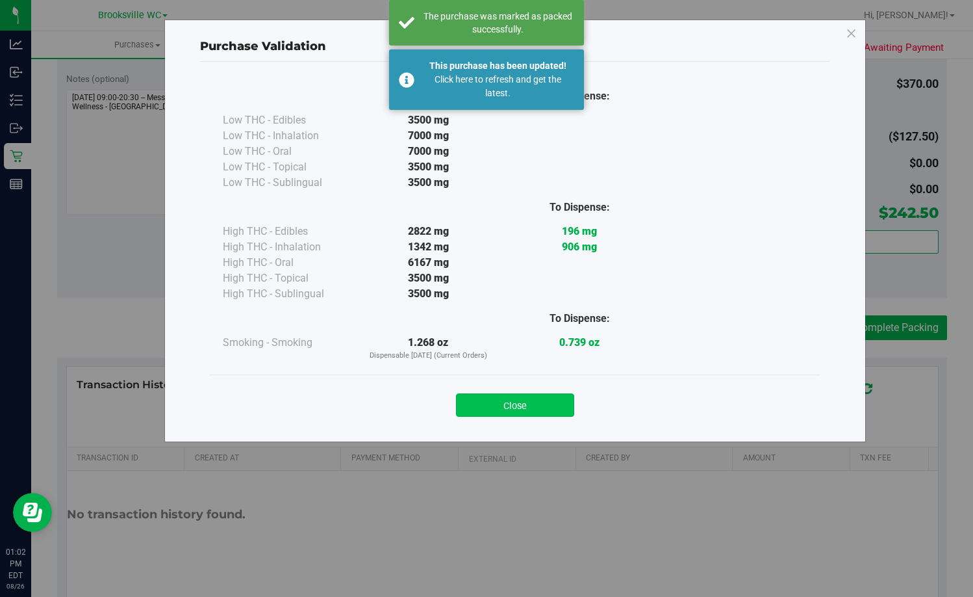
click at [539, 411] on button "Close" at bounding box center [515, 404] width 118 height 23
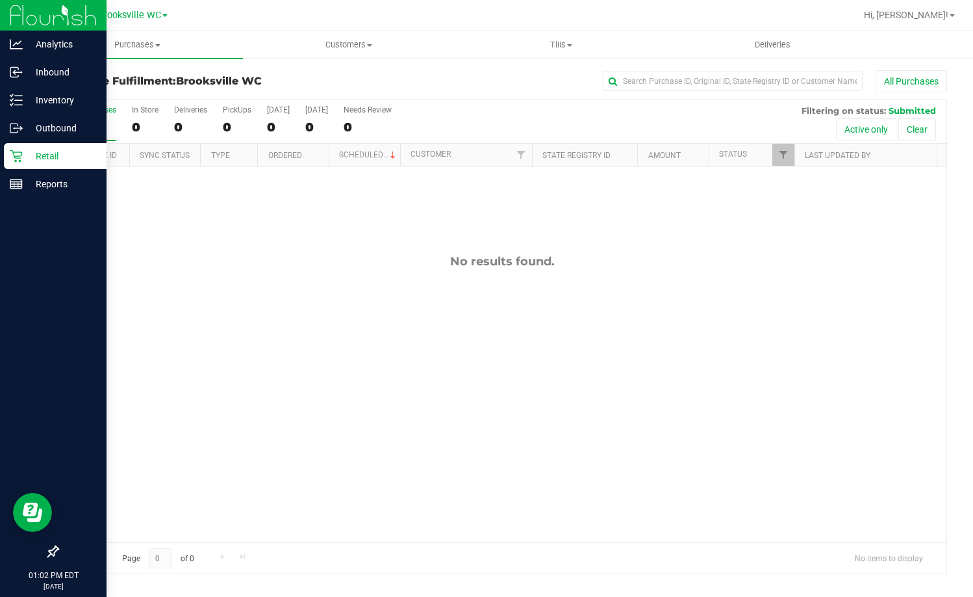
click at [21, 162] on icon at bounding box center [16, 155] width 13 height 13
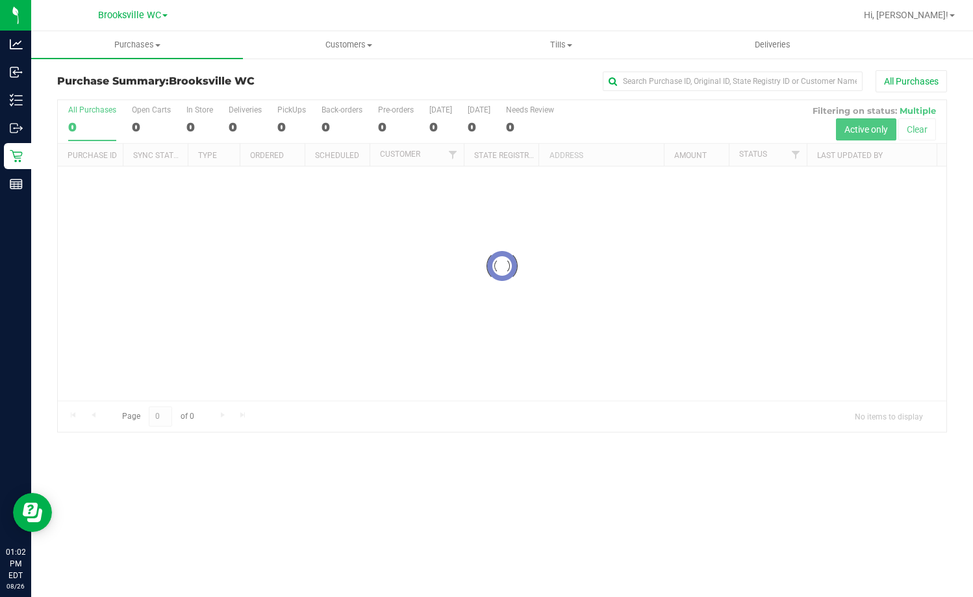
click at [420, 82] on div "All Purchases" at bounding box center [650, 81] width 593 height 22
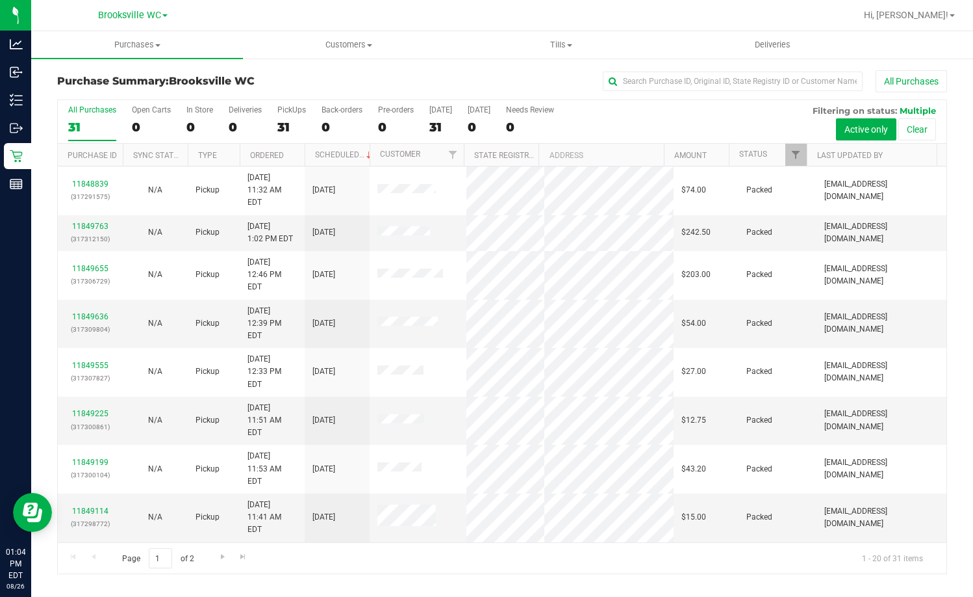
click at [241, 79] on span "Brooksville WC" at bounding box center [212, 81] width 86 height 12
click at [280, 75] on h3 "Purchase Summary: Brooksville WC" at bounding box center [205, 81] width 297 height 12
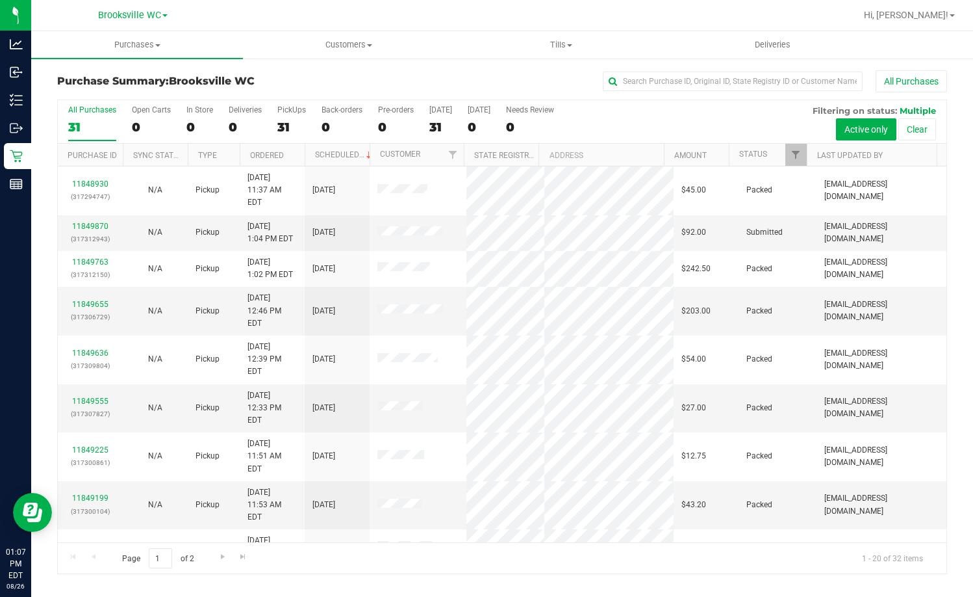
drag, startPoint x: 279, startPoint y: 79, endPoint x: 311, endPoint y: 3, distance: 82.7
click at [279, 79] on h3 "Purchase Summary: Brooksville WC" at bounding box center [205, 81] width 297 height 12
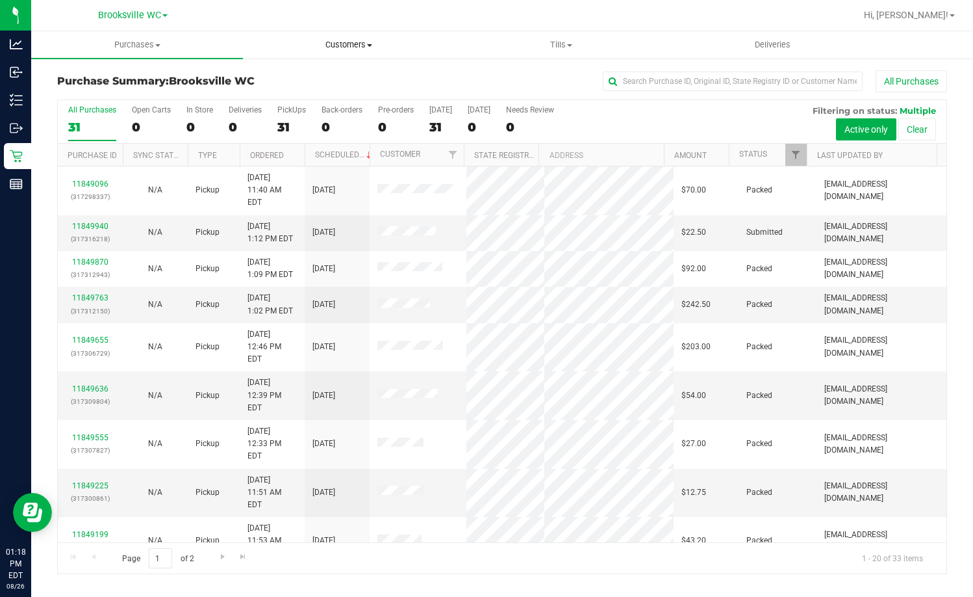
click at [266, 33] on uib-tab-heading "Customers All customers Add a new customer All physicians" at bounding box center [349, 45] width 211 height 26
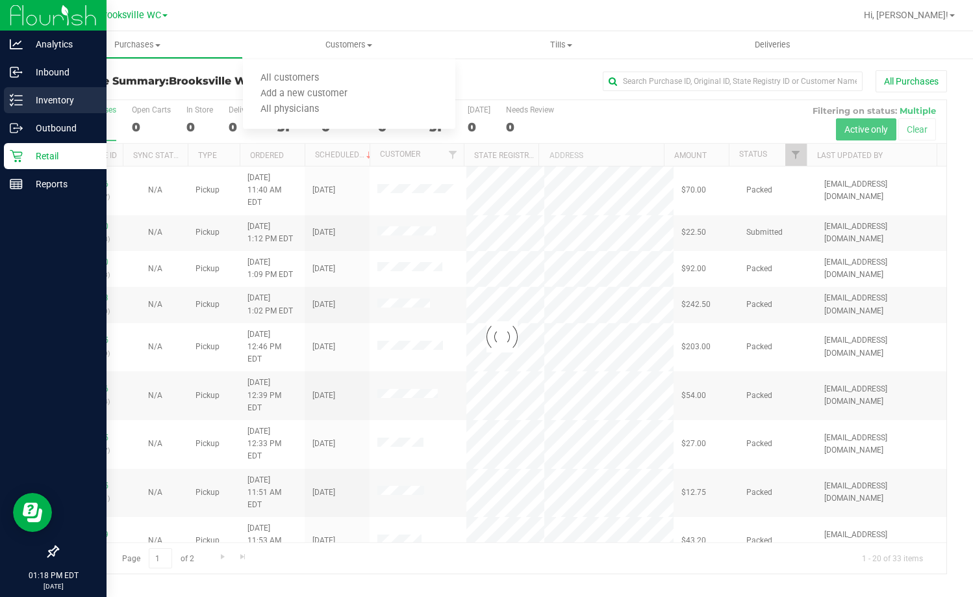
click at [16, 99] on icon at bounding box center [16, 100] width 13 height 13
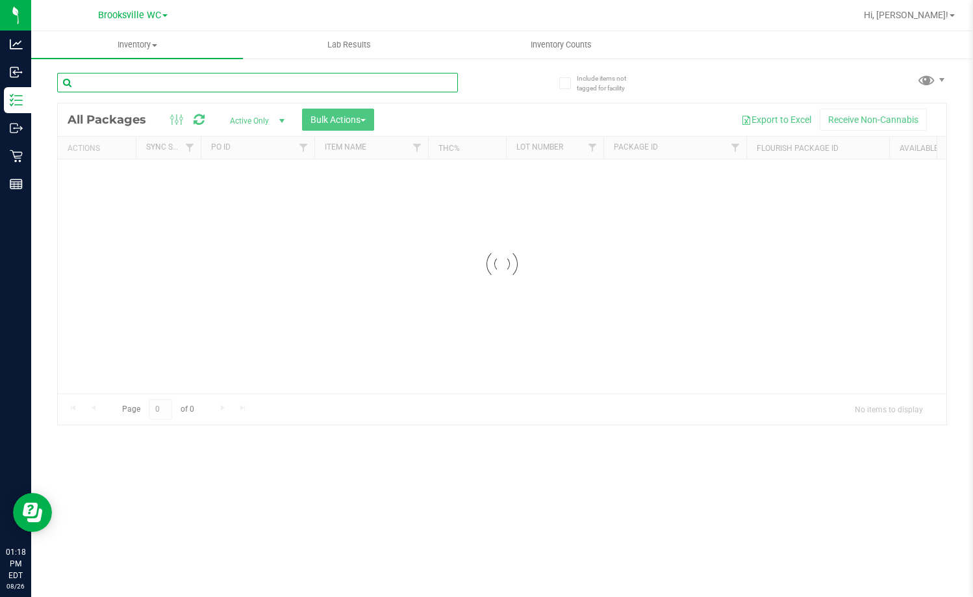
click at [205, 77] on input "text" at bounding box center [257, 82] width 401 height 19
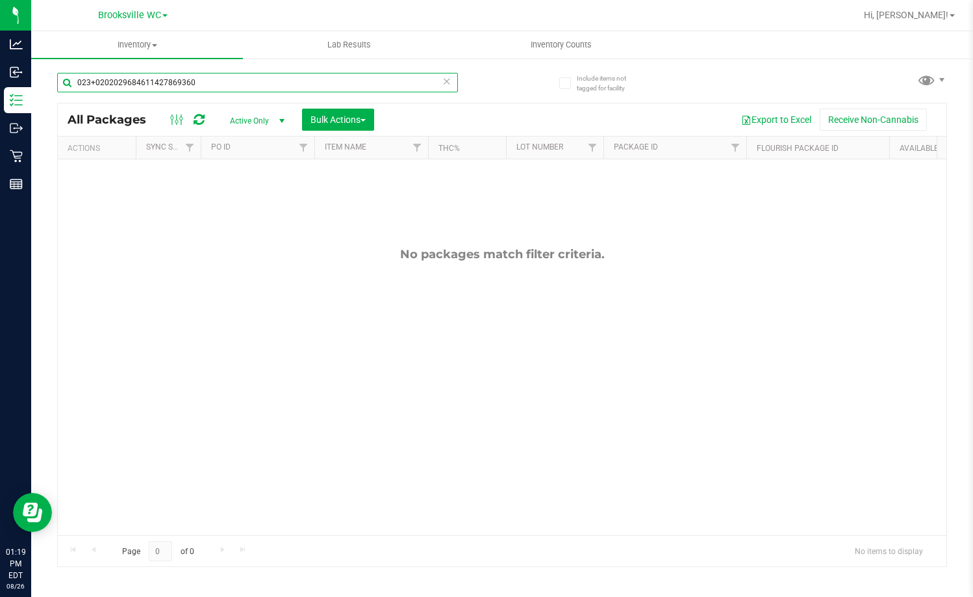
drag, startPoint x: 213, startPoint y: 76, endPoint x: -1, endPoint y: -79, distance: 263.9
click at [0, 0] on html "Analytics Inbound Inventory Outbound Retail Reports 01:19 PM EDT 08/26/2025 08/…" at bounding box center [486, 298] width 973 height 597
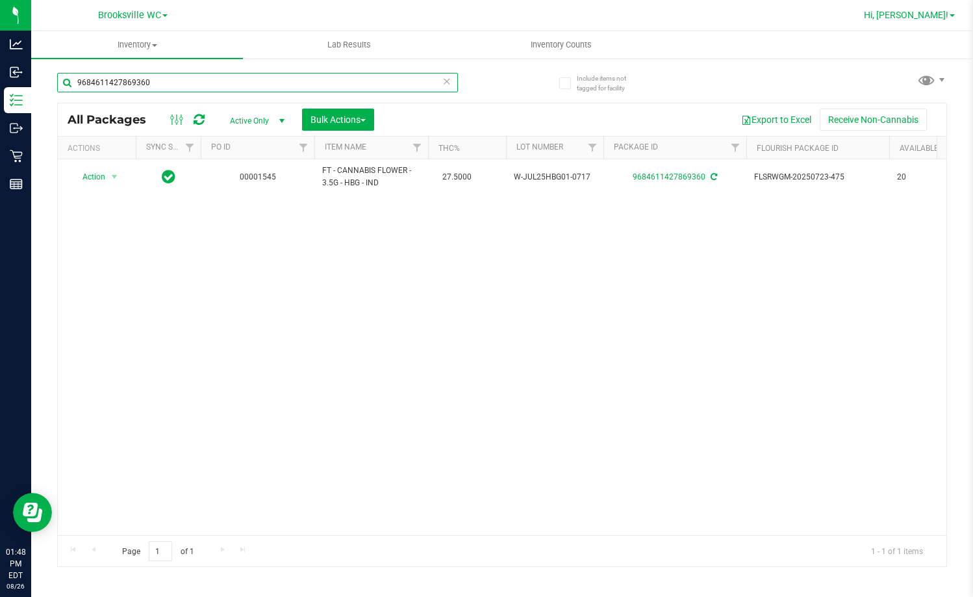
type input "9684611427869360"
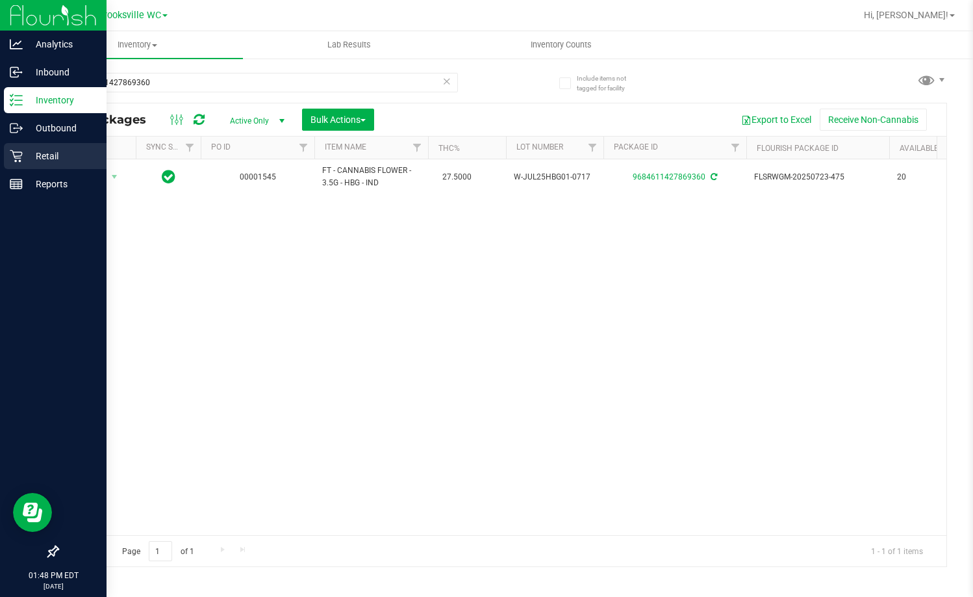
click at [39, 168] on div "Retail" at bounding box center [55, 156] width 103 height 26
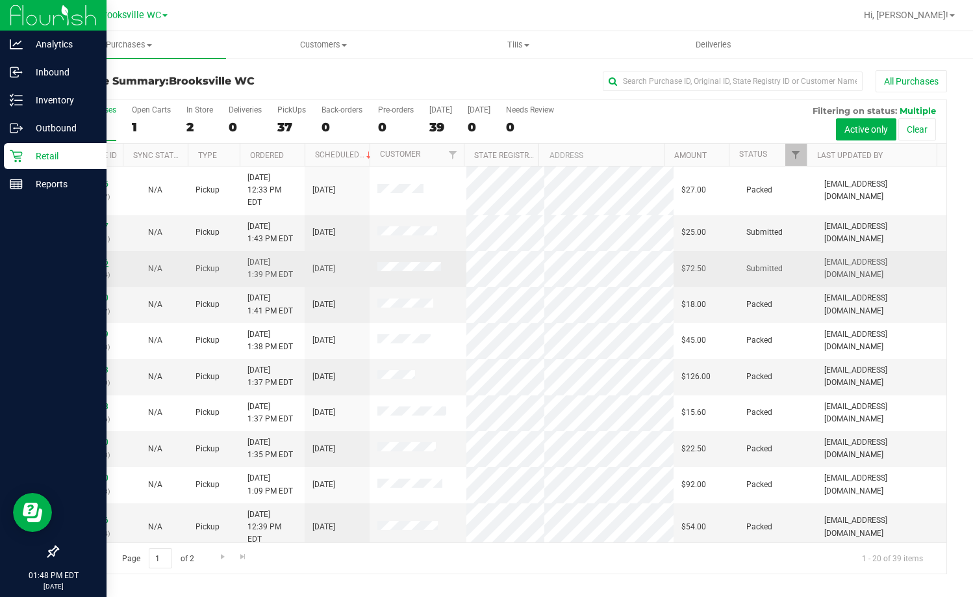
click at [81, 257] on link "11850156" at bounding box center [90, 261] width 36 height 9
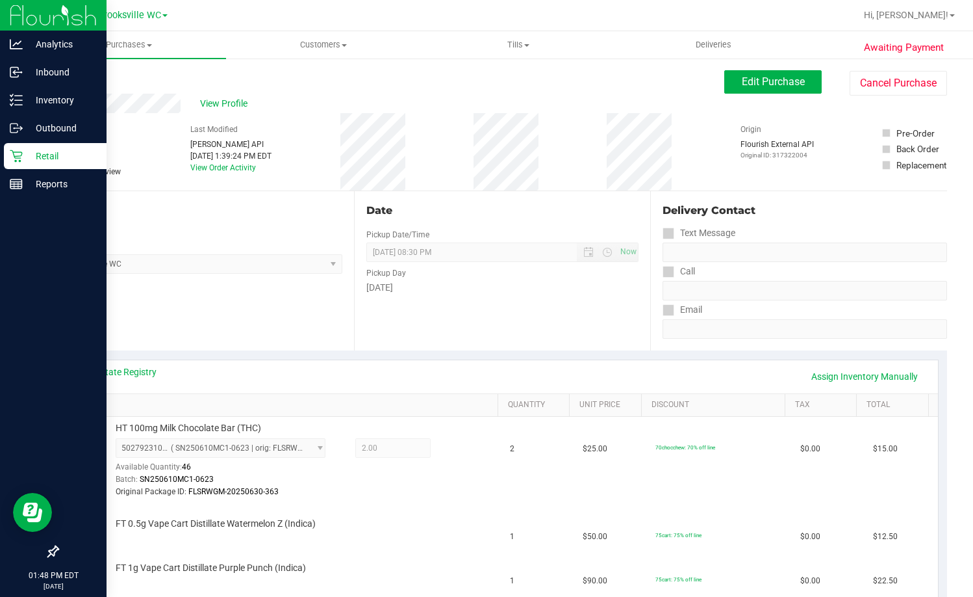
click at [63, 81] on link "Back" at bounding box center [66, 77] width 19 height 9
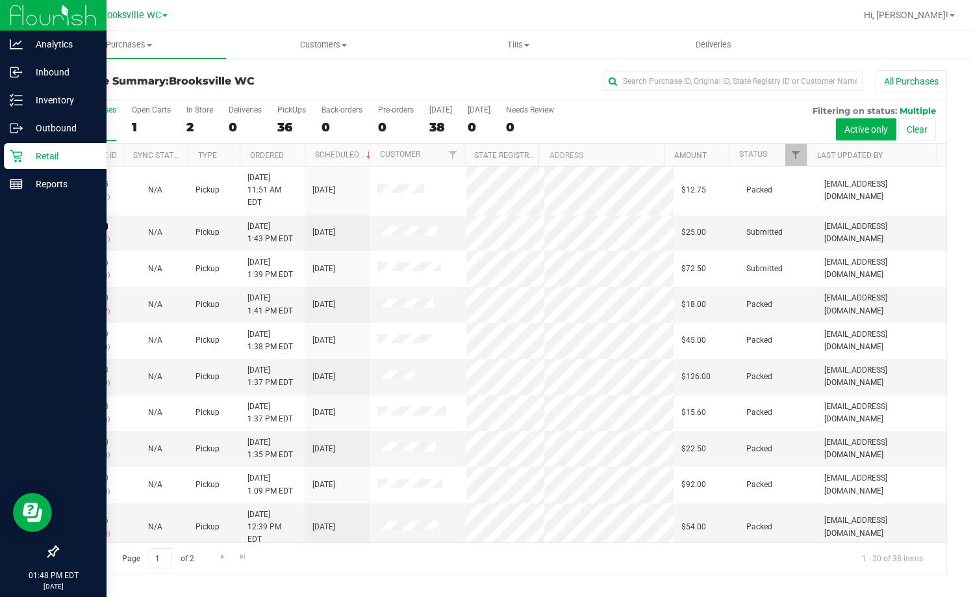
click at [88, 222] on link "11850187" at bounding box center [90, 226] width 36 height 9
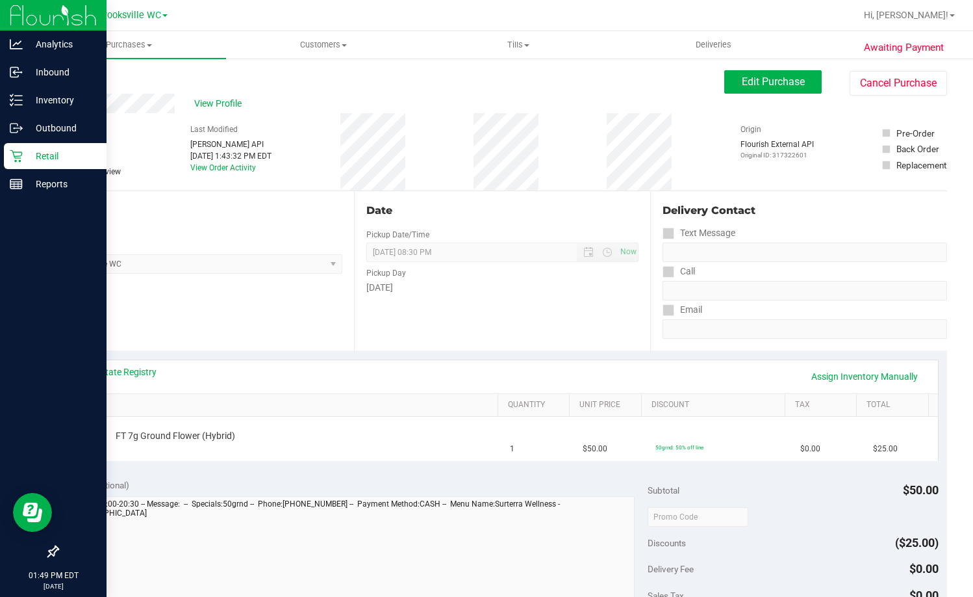
scroll to position [65, 0]
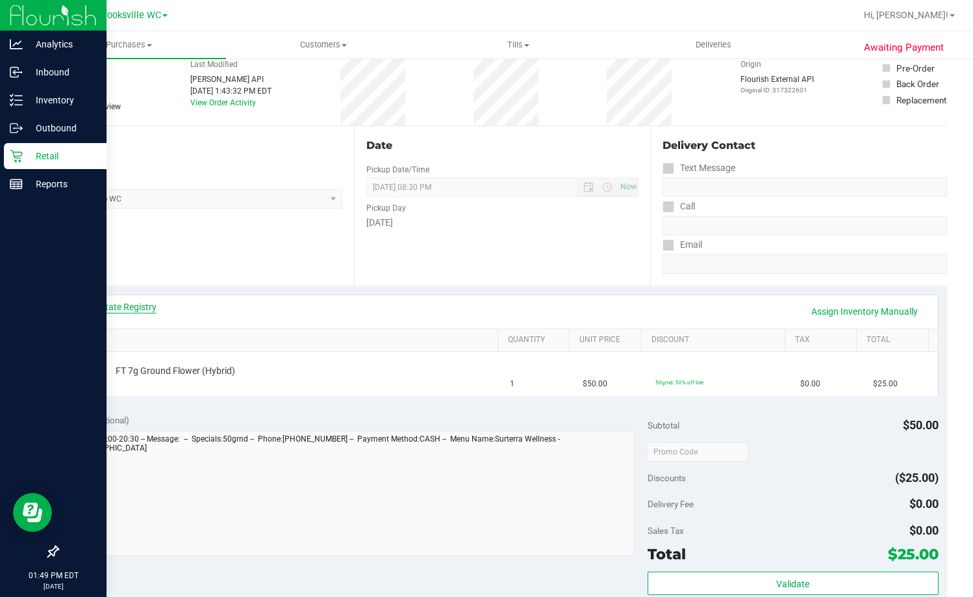
click at [105, 305] on link "View State Registry" at bounding box center [118, 306] width 78 height 13
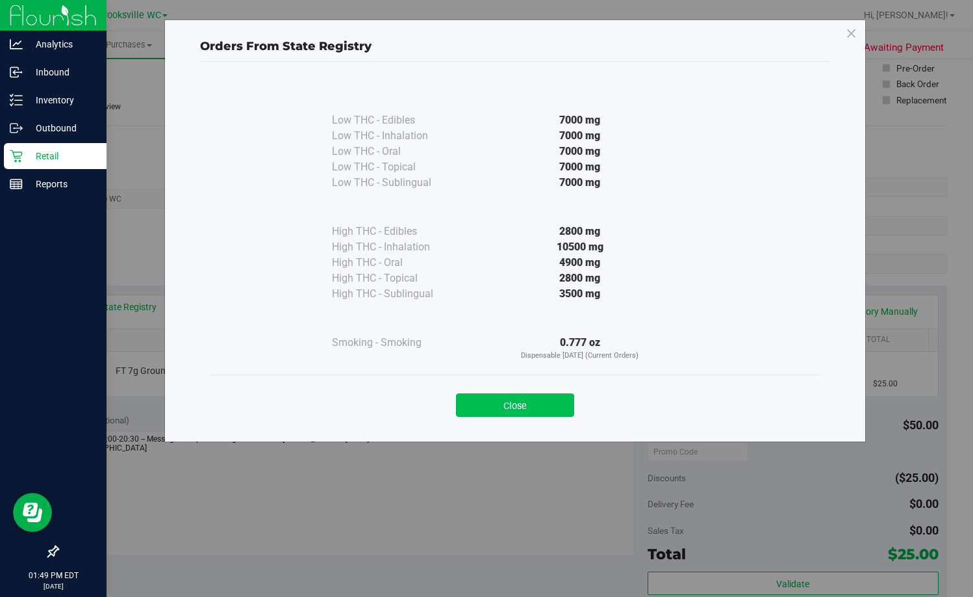
click at [511, 407] on button "Close" at bounding box center [515, 404] width 118 height 23
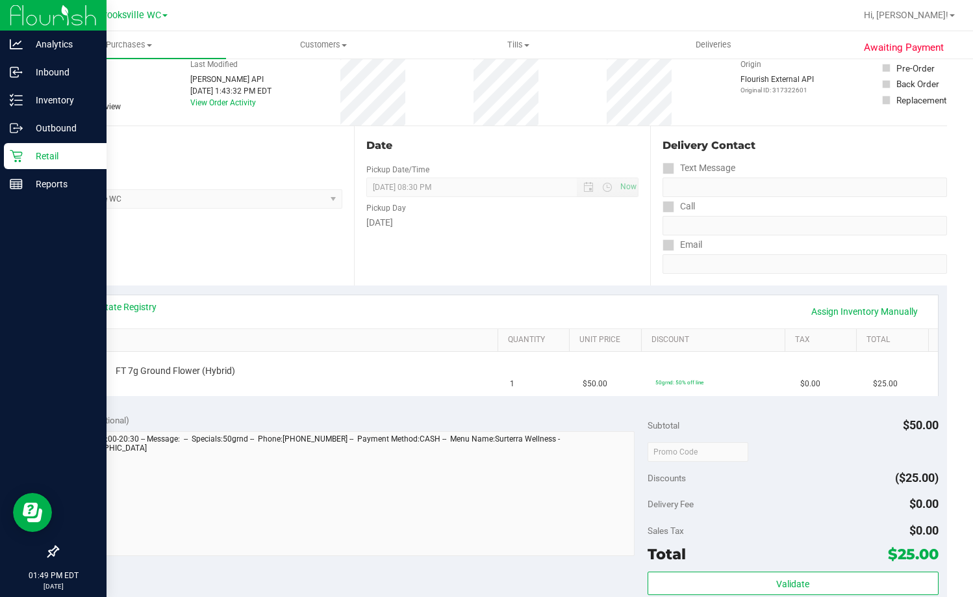
click at [475, 288] on div "View State Registry Assign Inventory Manually SKU Quantity Unit Price Discount …" at bounding box center [502, 344] width 890 height 119
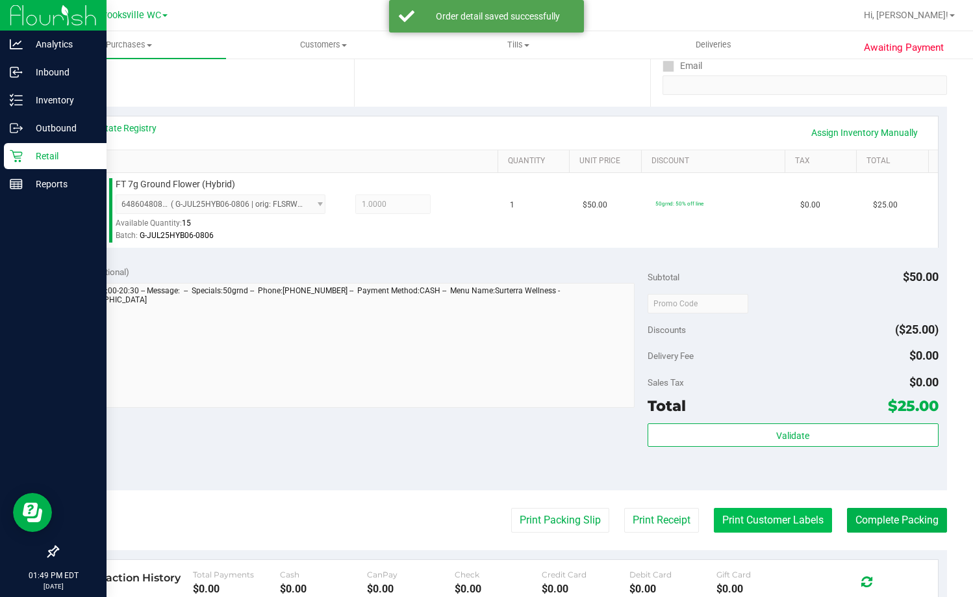
scroll to position [455, 0]
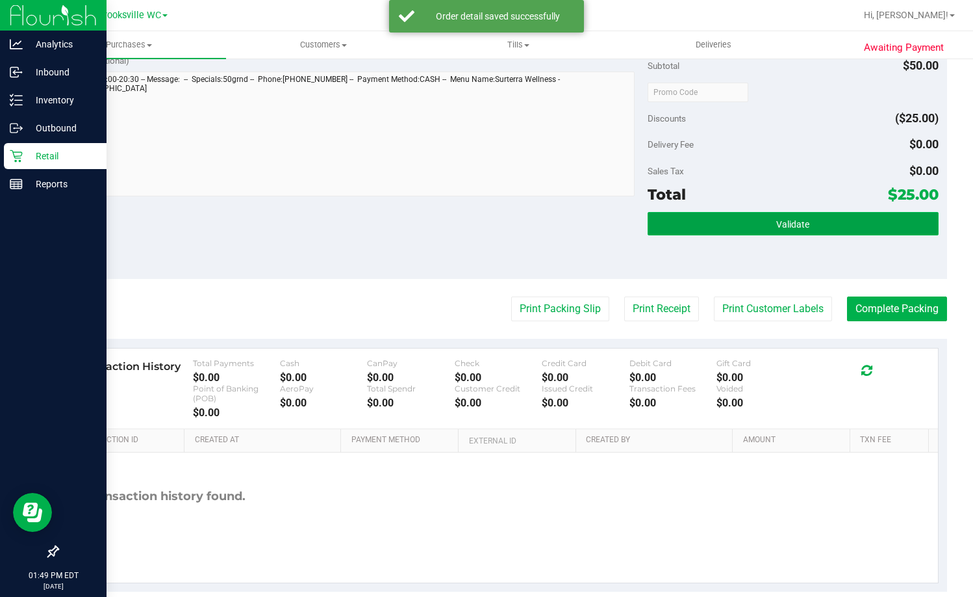
click at [799, 222] on span "Validate" at bounding box center [793, 224] width 33 height 10
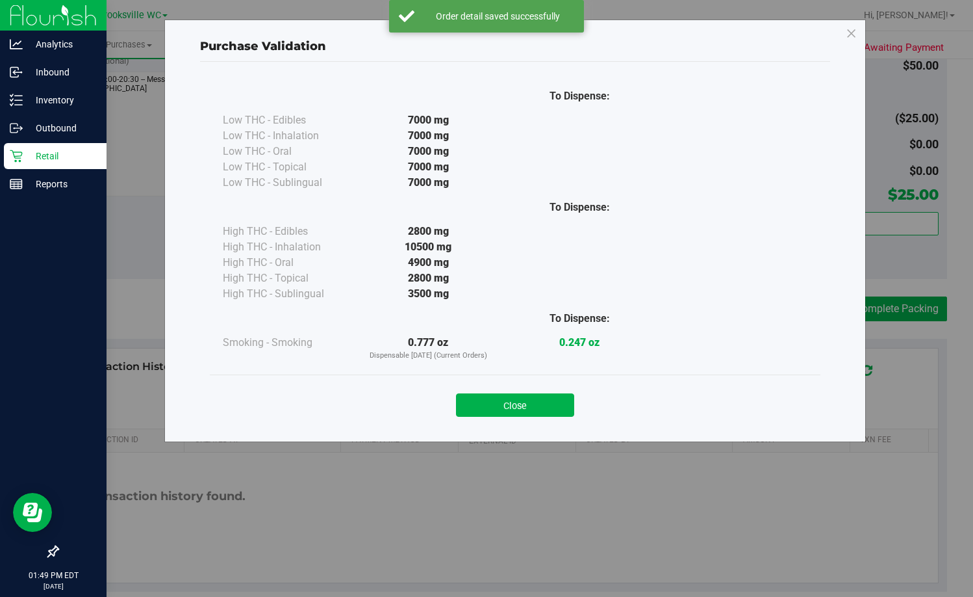
drag, startPoint x: 525, startPoint y: 406, endPoint x: 543, endPoint y: 368, distance: 42.4
click at [525, 407] on button "Close" at bounding box center [515, 404] width 118 height 23
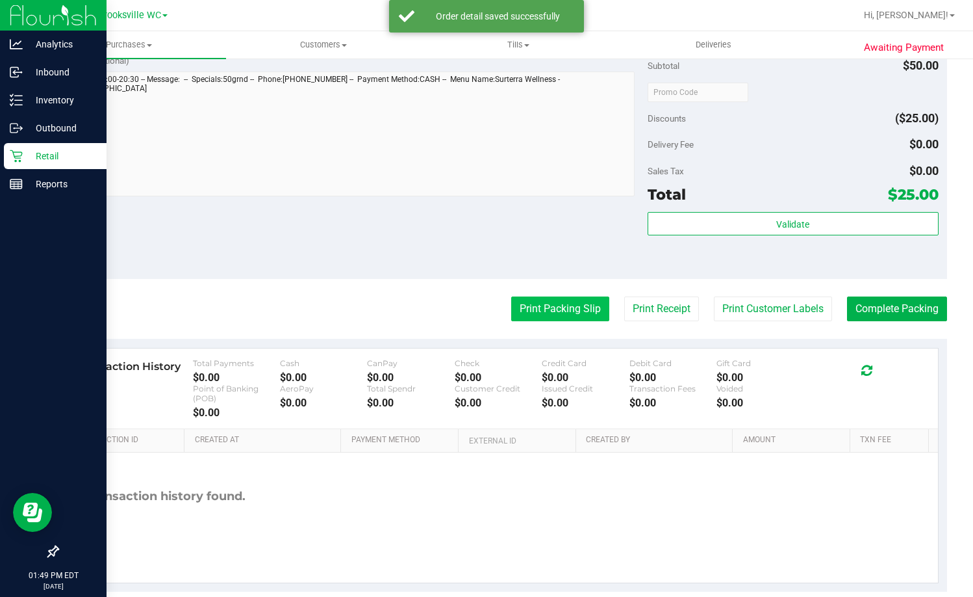
click at [554, 312] on button "Print Packing Slip" at bounding box center [560, 308] width 98 height 25
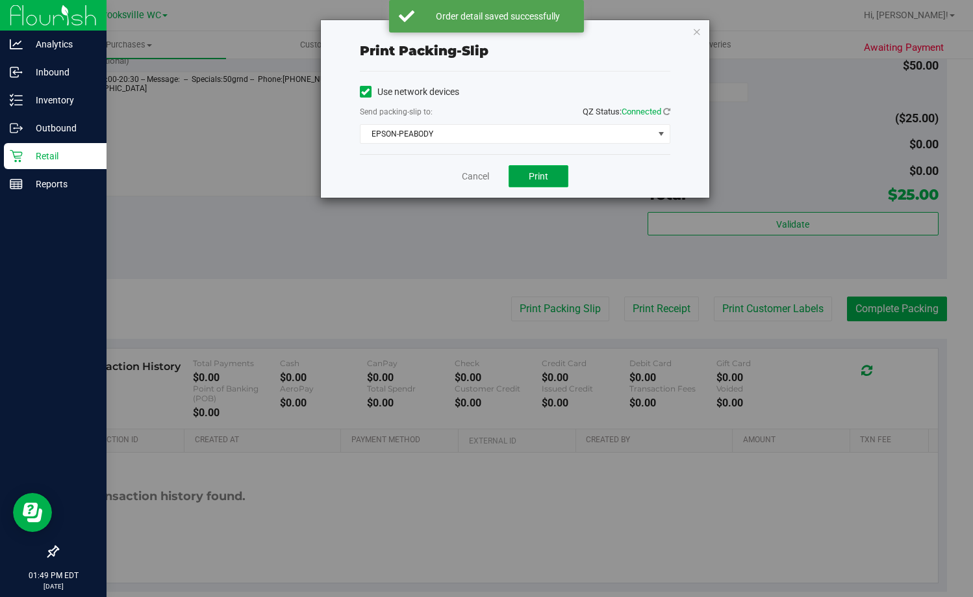
click at [539, 171] on span "Print" at bounding box center [538, 176] width 19 height 10
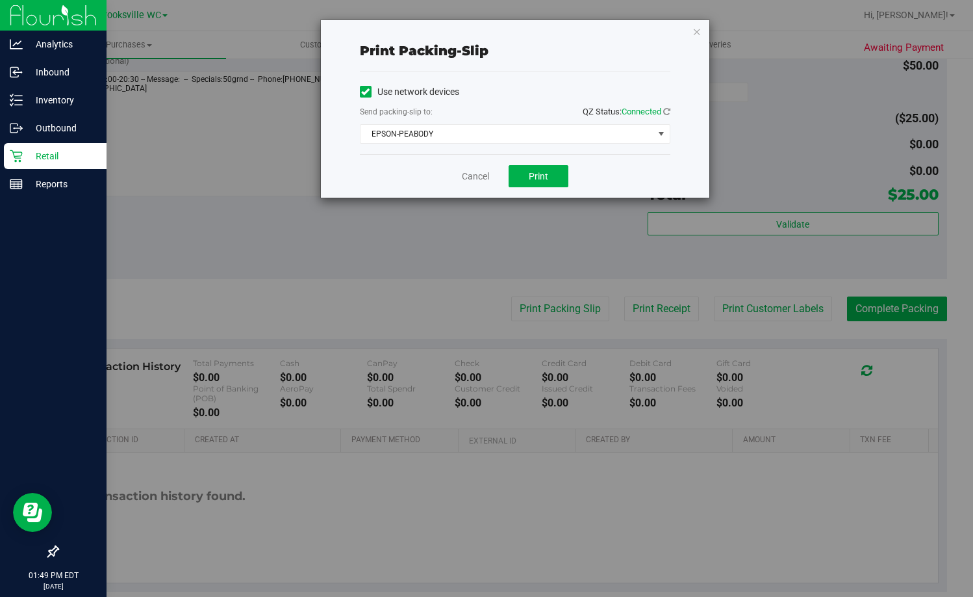
click at [813, 216] on div "Print packing-slip Use network devices Send packing-slip to: QZ Status: Connect…" at bounding box center [491, 298] width 983 height 597
click at [470, 175] on link "Cancel" at bounding box center [475, 177] width 27 height 14
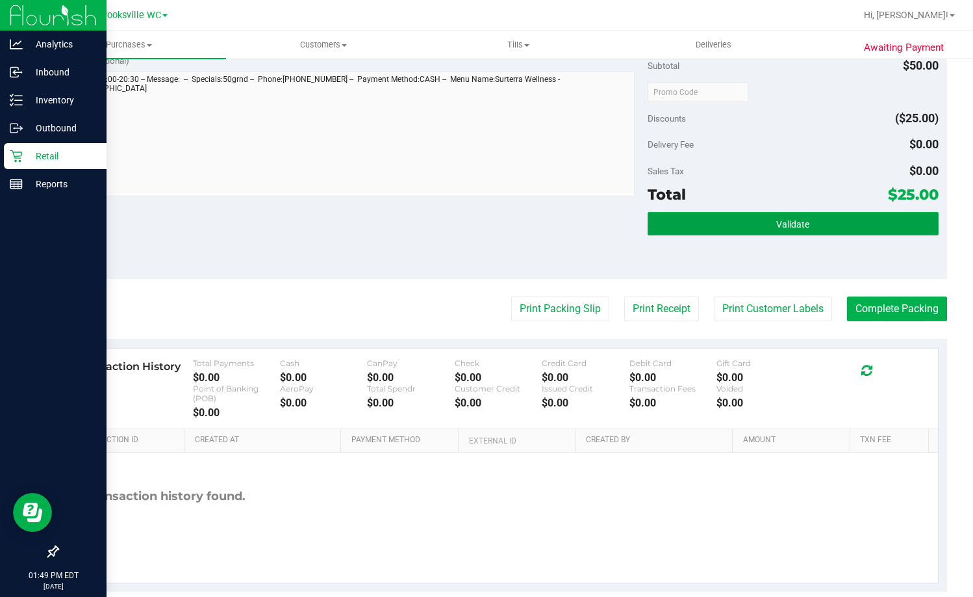
click at [826, 216] on button "Validate" at bounding box center [793, 223] width 291 height 23
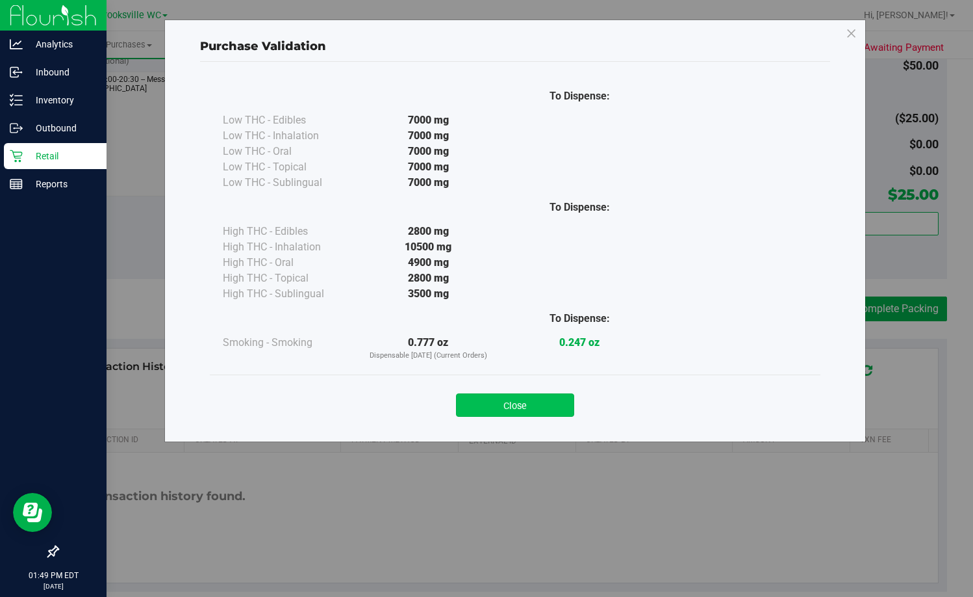
click at [530, 404] on button "Close" at bounding box center [515, 404] width 118 height 23
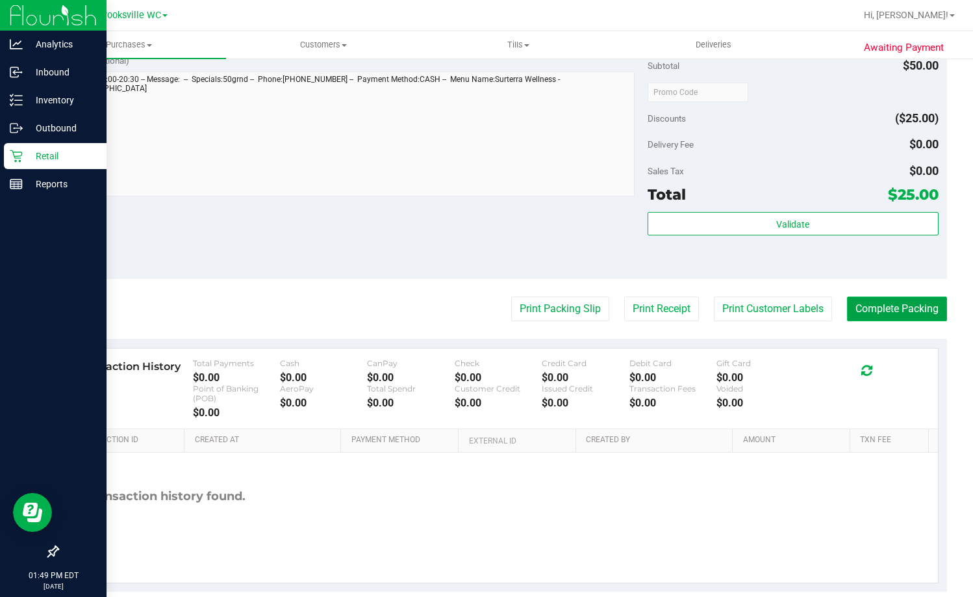
click at [894, 303] on button "Complete Packing" at bounding box center [897, 308] width 100 height 25
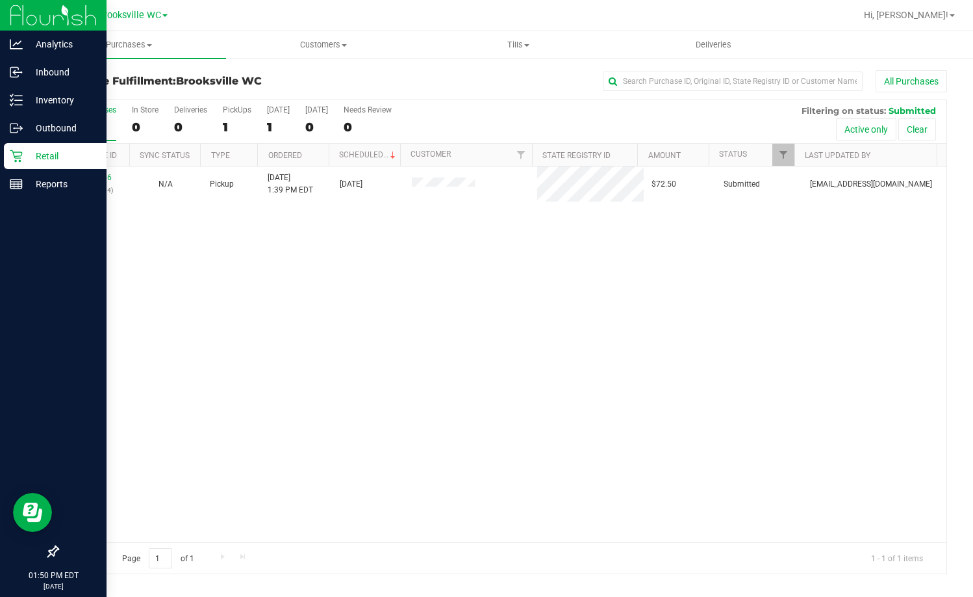
click at [11, 159] on icon at bounding box center [16, 155] width 13 height 13
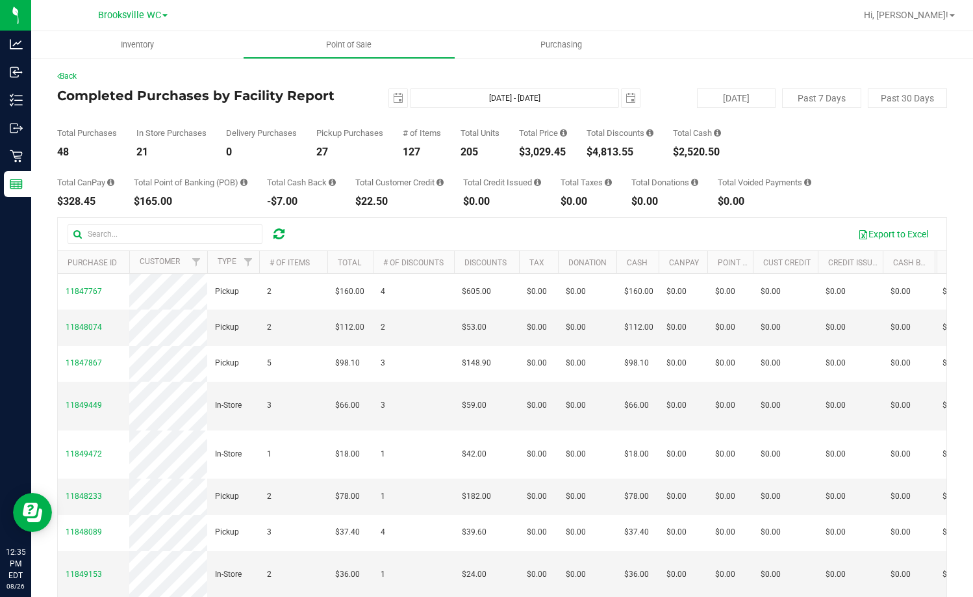
click at [122, 118] on div "Total Purchases 48 In Store Purchases 21 Delivery Purchases 0 Pickup Purchases …" at bounding box center [502, 132] width 890 height 49
click at [142, 118] on div "Total Purchases 48 In Store Purchases 21 Delivery Purchases 0 Pickup Purchases …" at bounding box center [502, 132] width 890 height 49
click at [392, 86] on div "Back Completed Purchases by Facility Report [DATE] [DATE] - [DATE] [DATE] [DATE…" at bounding box center [502, 375] width 890 height 611
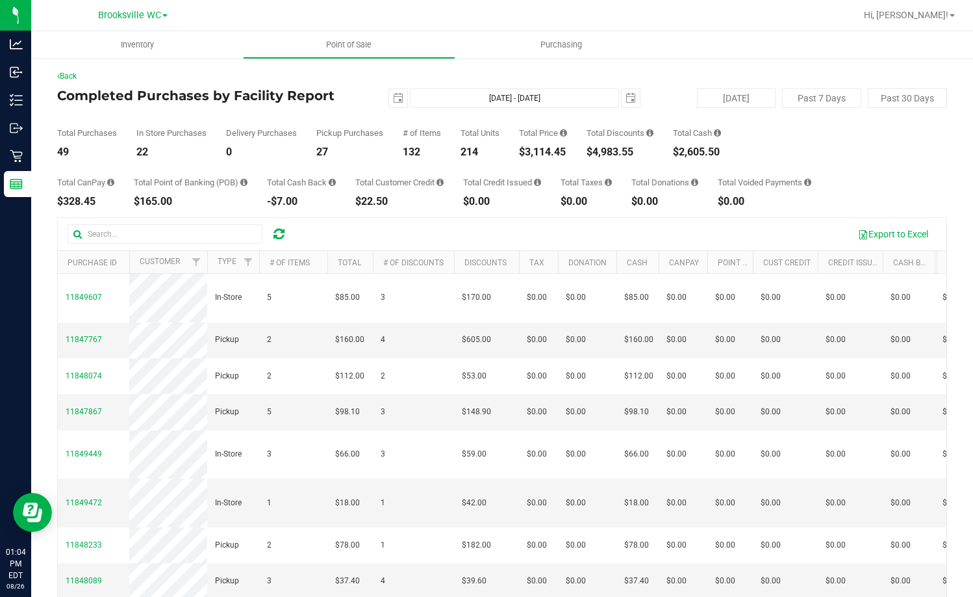
click at [357, 114] on div "Total Purchases 49 In Store Purchases 22 Delivery Purchases 0 Pickup Purchases …" at bounding box center [502, 132] width 890 height 49
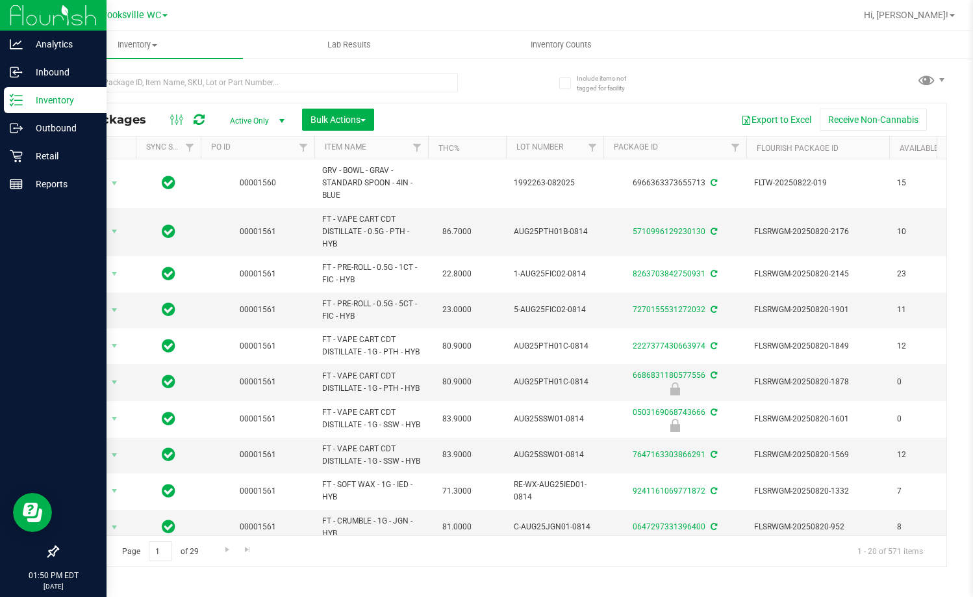
click at [18, 102] on icon at bounding box center [16, 100] width 13 height 13
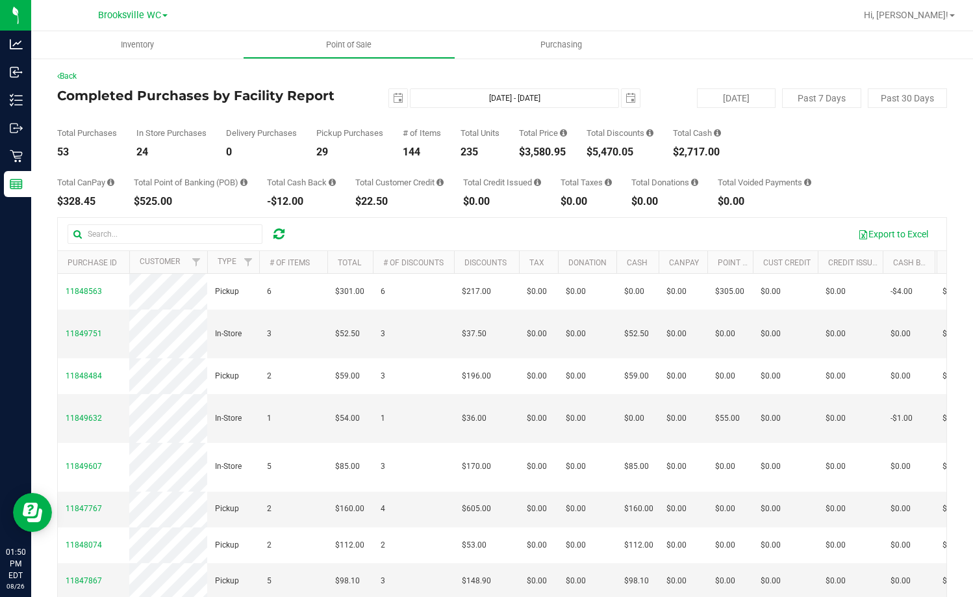
click at [344, 122] on div "Total Purchases 53 In Store Purchases 24 Delivery Purchases 0 Pickup Purchases …" at bounding box center [502, 132] width 890 height 49
